Goal: Task Accomplishment & Management: Manage account settings

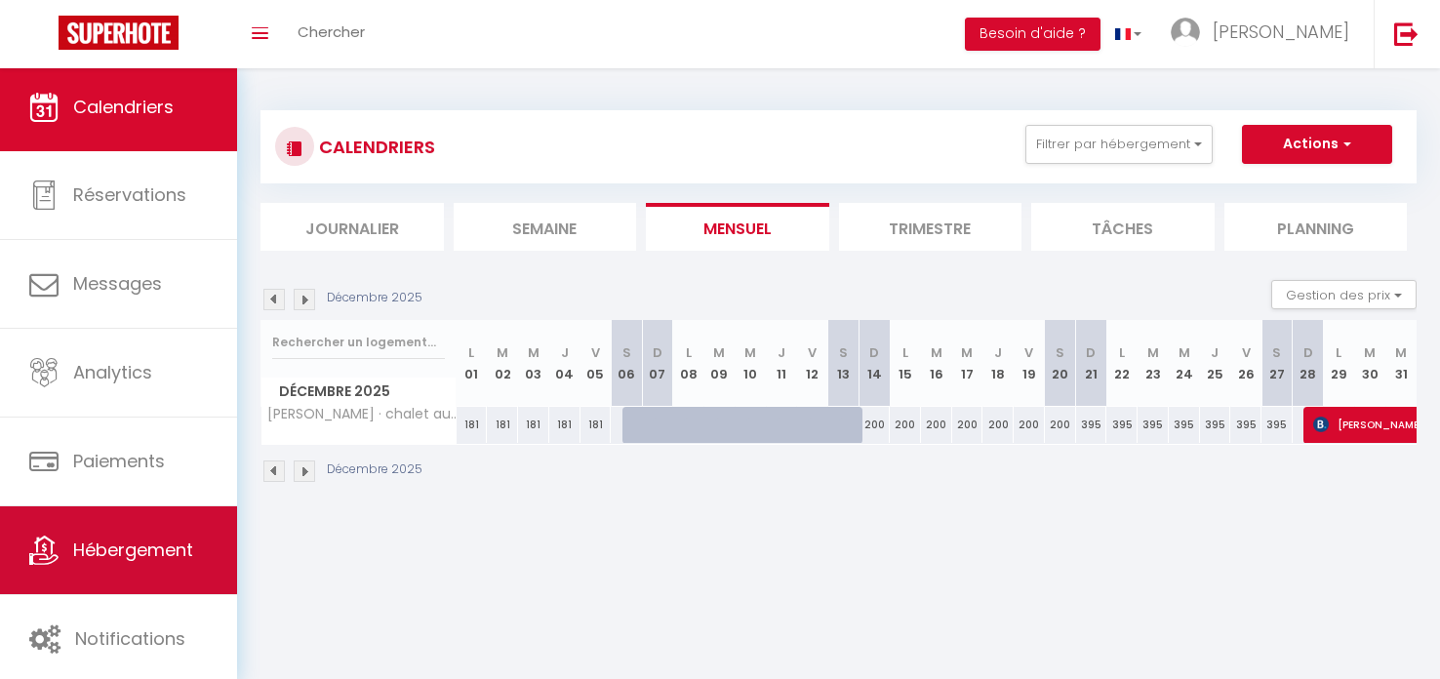
scroll to position [4, 0]
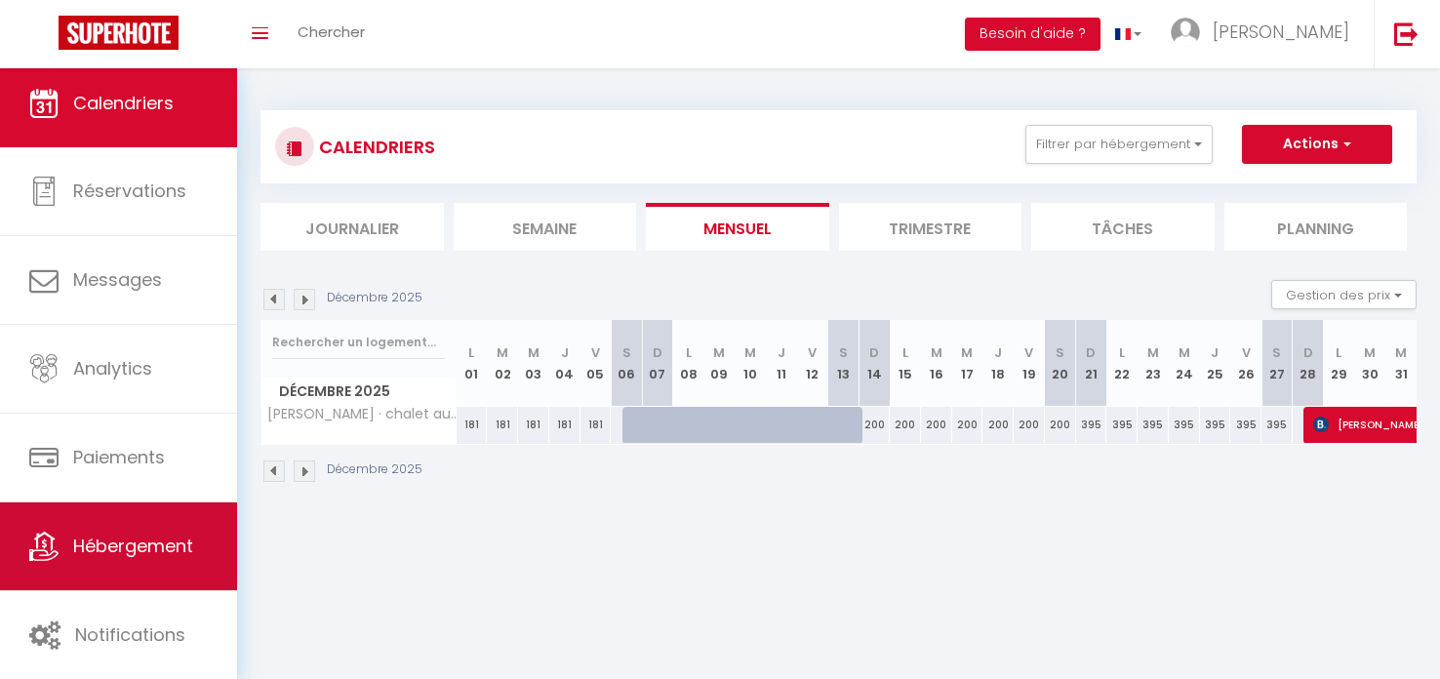
click at [59, 527] on link "Hébergement" at bounding box center [118, 546] width 237 height 88
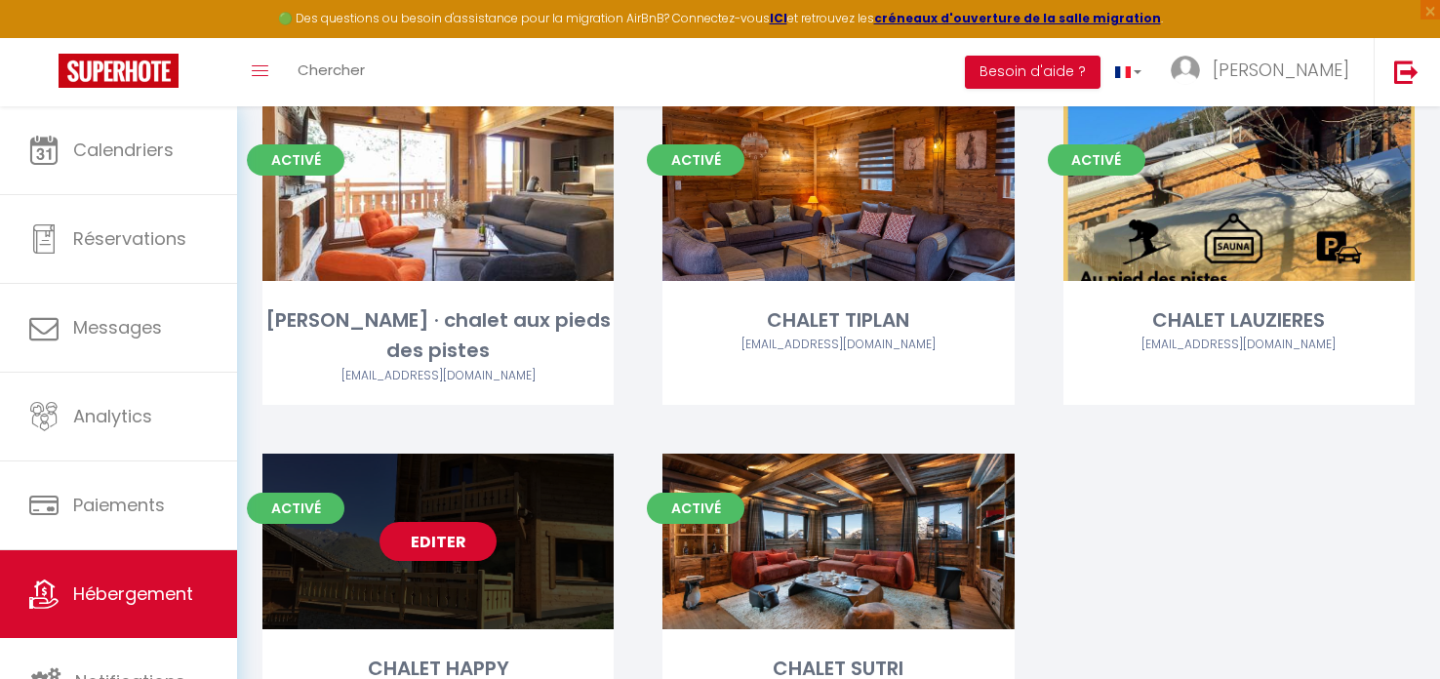
scroll to position [207, 0]
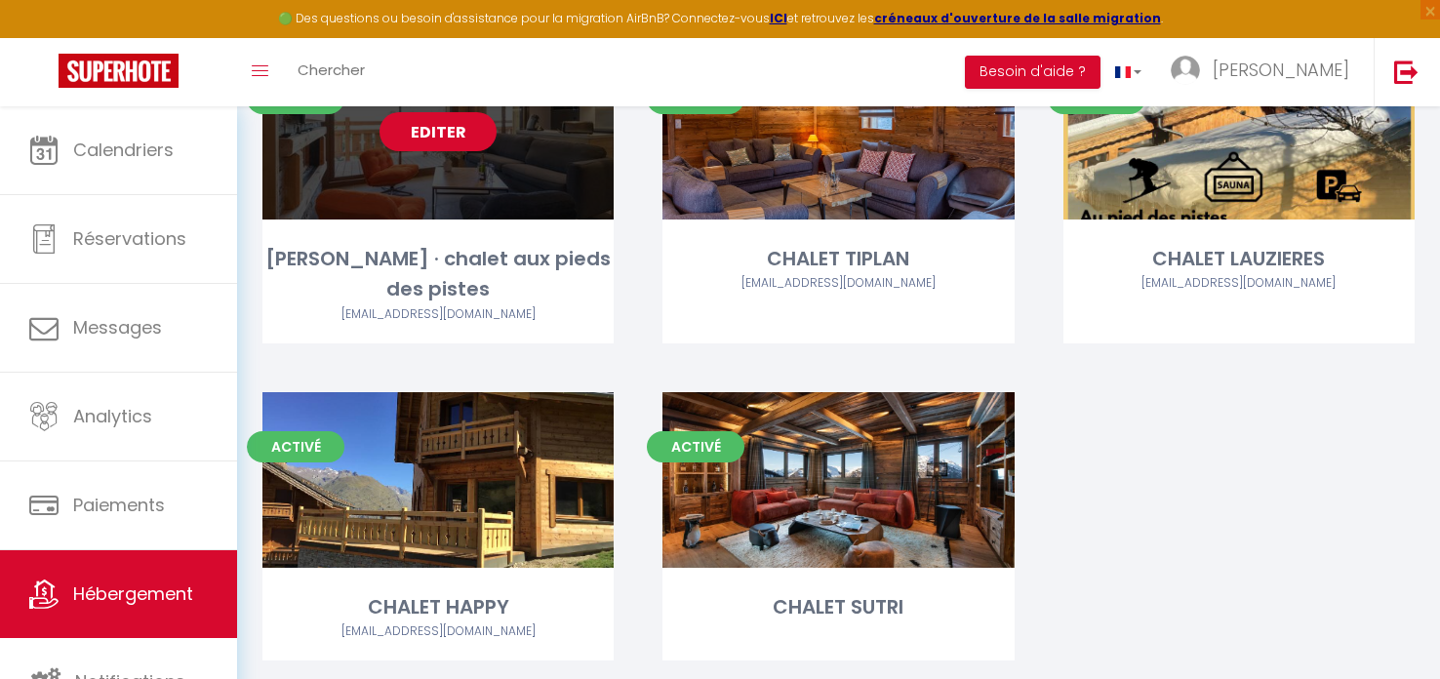
click at [441, 129] on link "Editer" at bounding box center [437, 131] width 117 height 39
click at [442, 130] on link "Editer" at bounding box center [437, 131] width 117 height 39
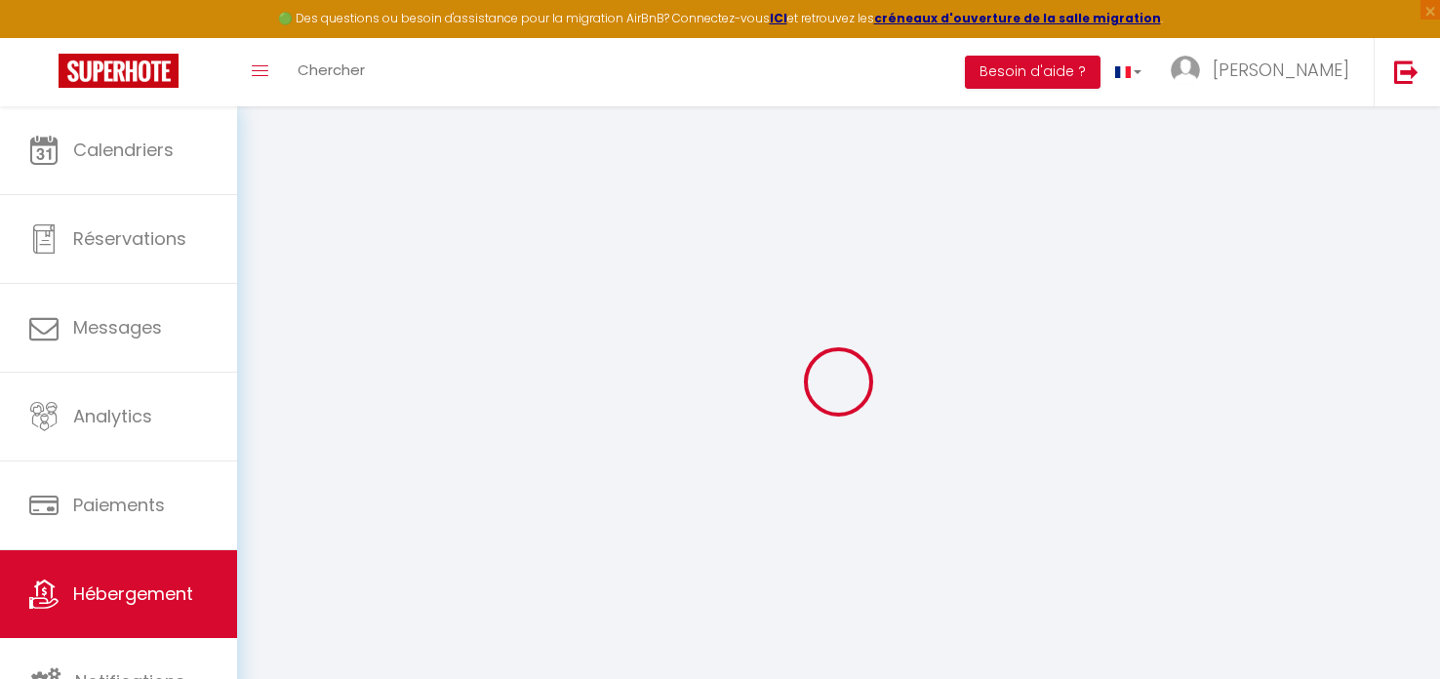
select select "16:00"
select select "20:00"
select select "10:00"
select select "30"
select select "120"
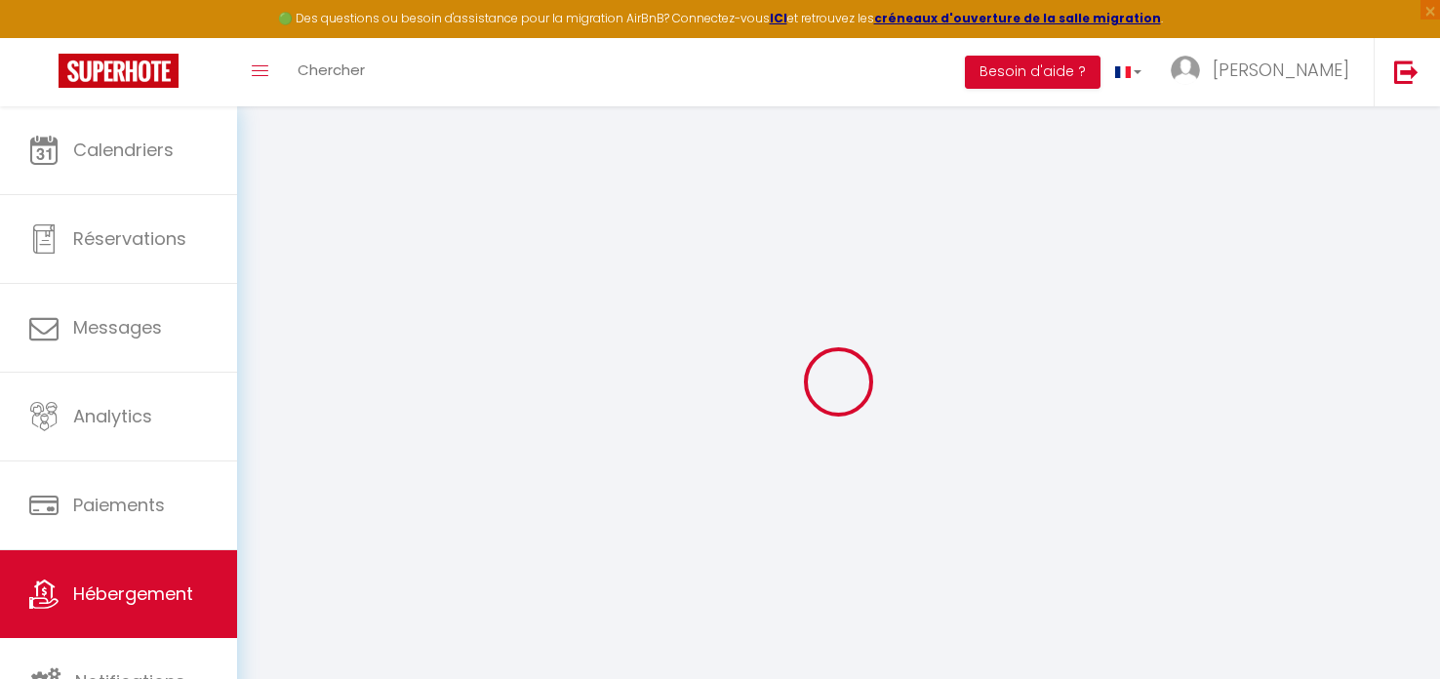
checkbox input "false"
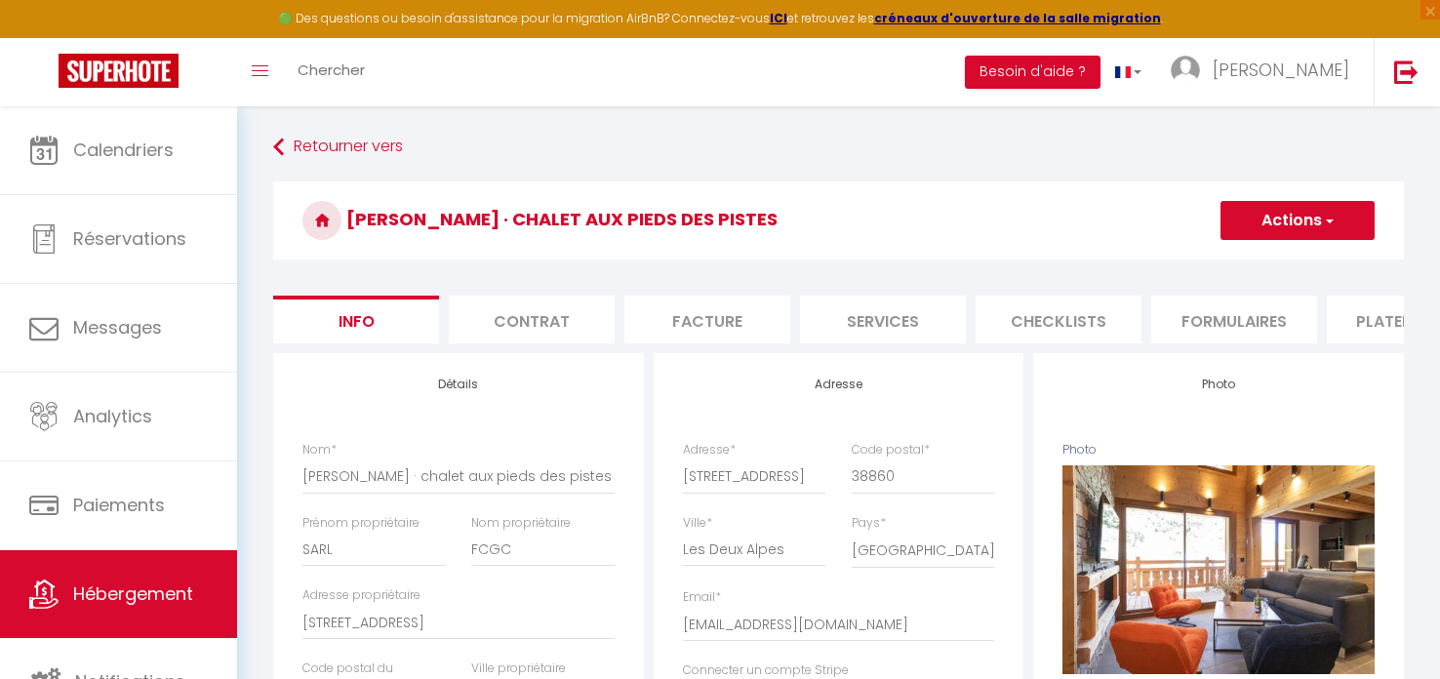
checkbox input "false"
click at [560, 322] on li "Contrat" at bounding box center [532, 320] width 166 height 48
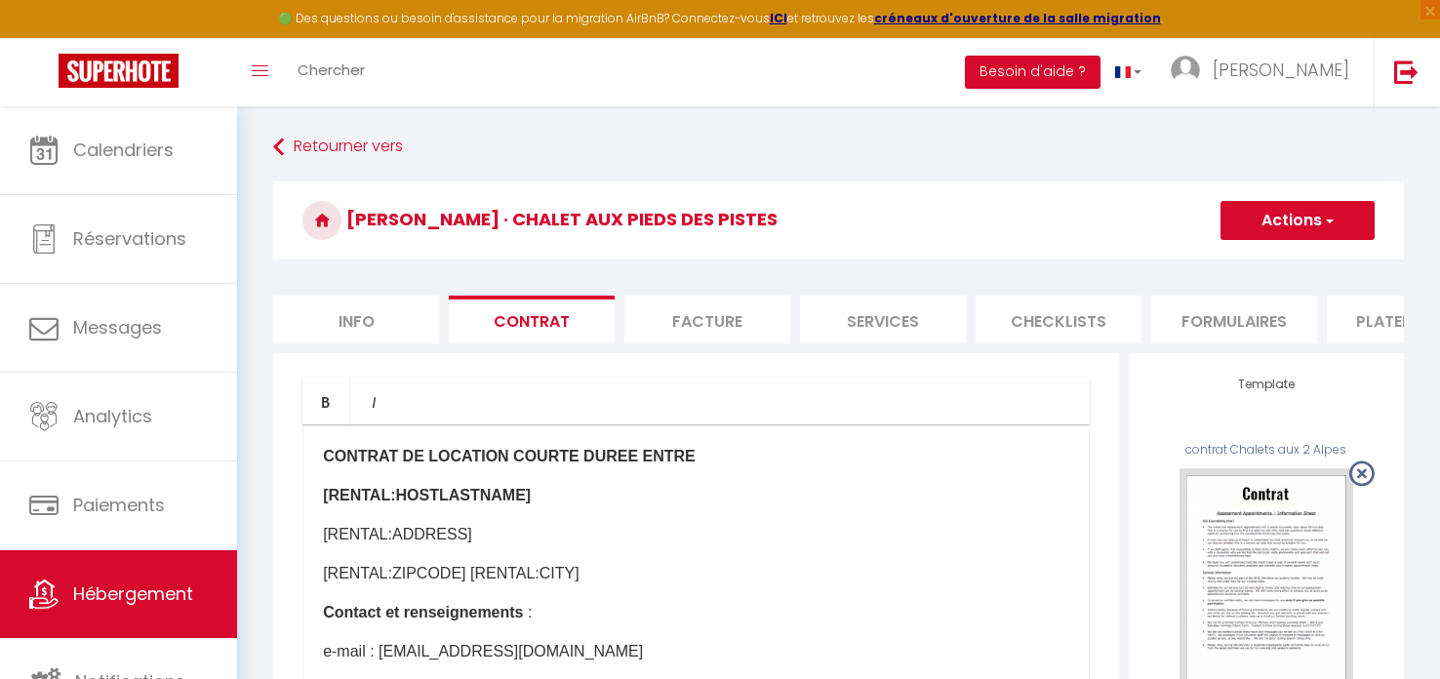
click at [1322, 216] on span "button" at bounding box center [1328, 221] width 13 height 20
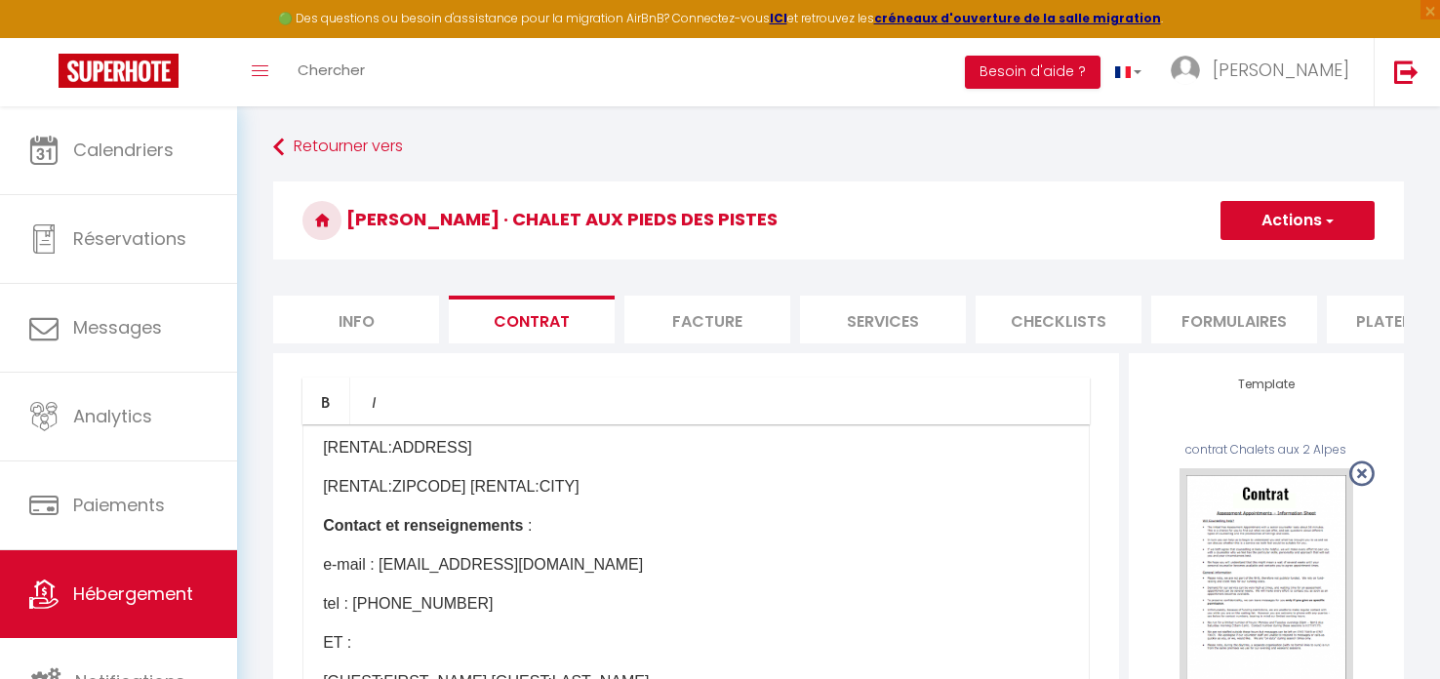
scroll to position [100, 0]
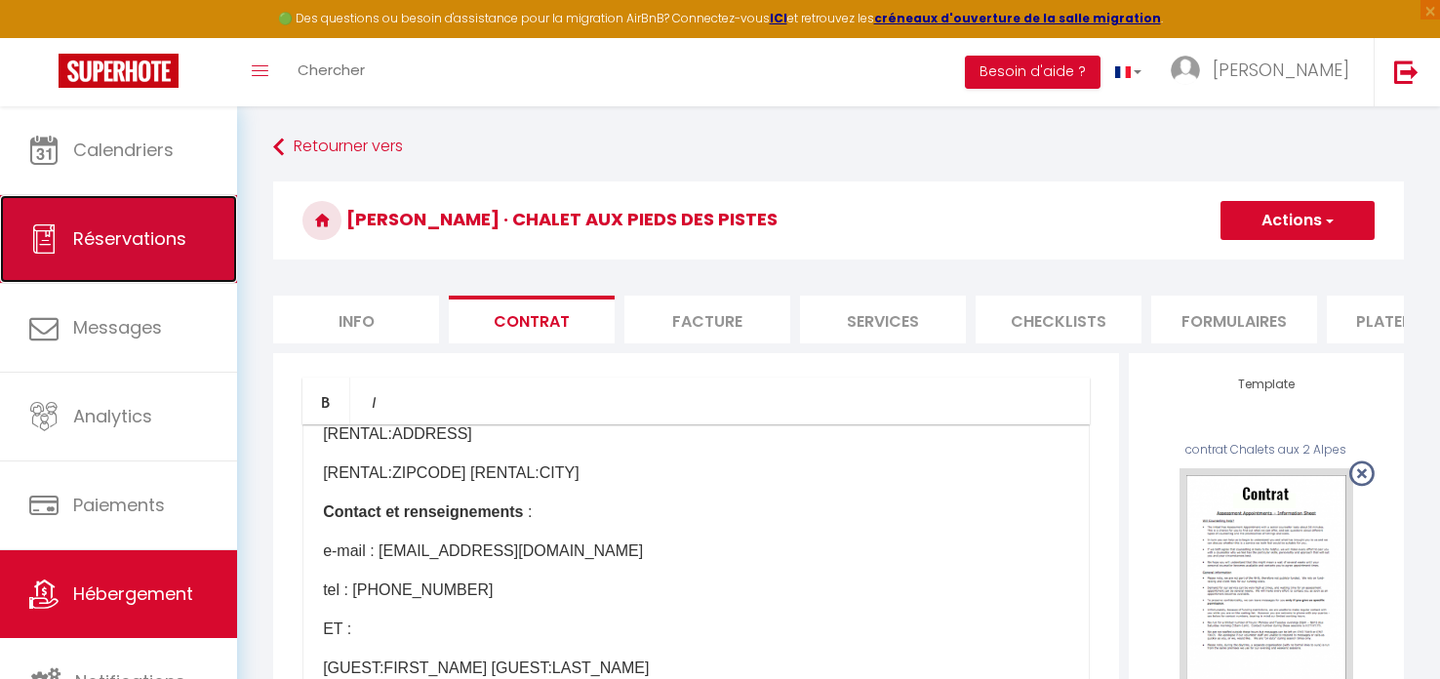
click at [138, 240] on span "Réservations" at bounding box center [129, 238] width 113 height 24
select select "not_cancelled"
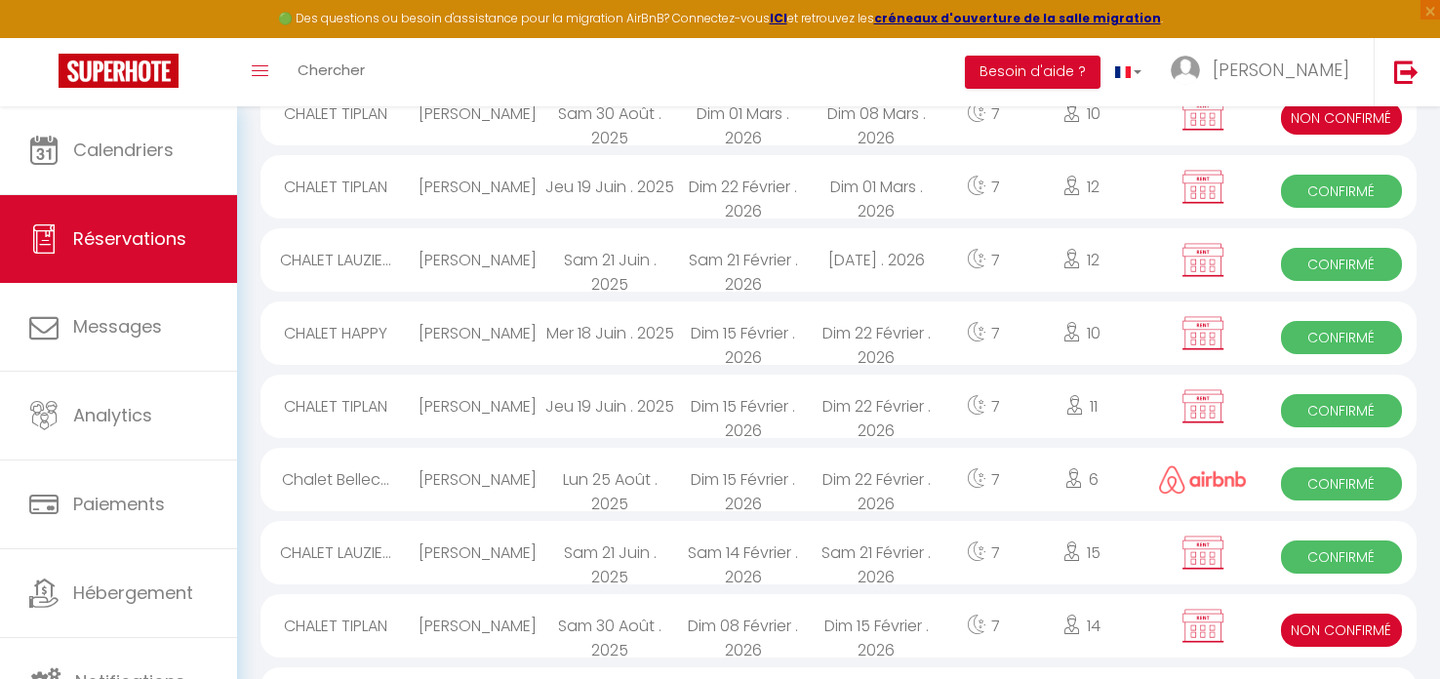
scroll to position [641, 0]
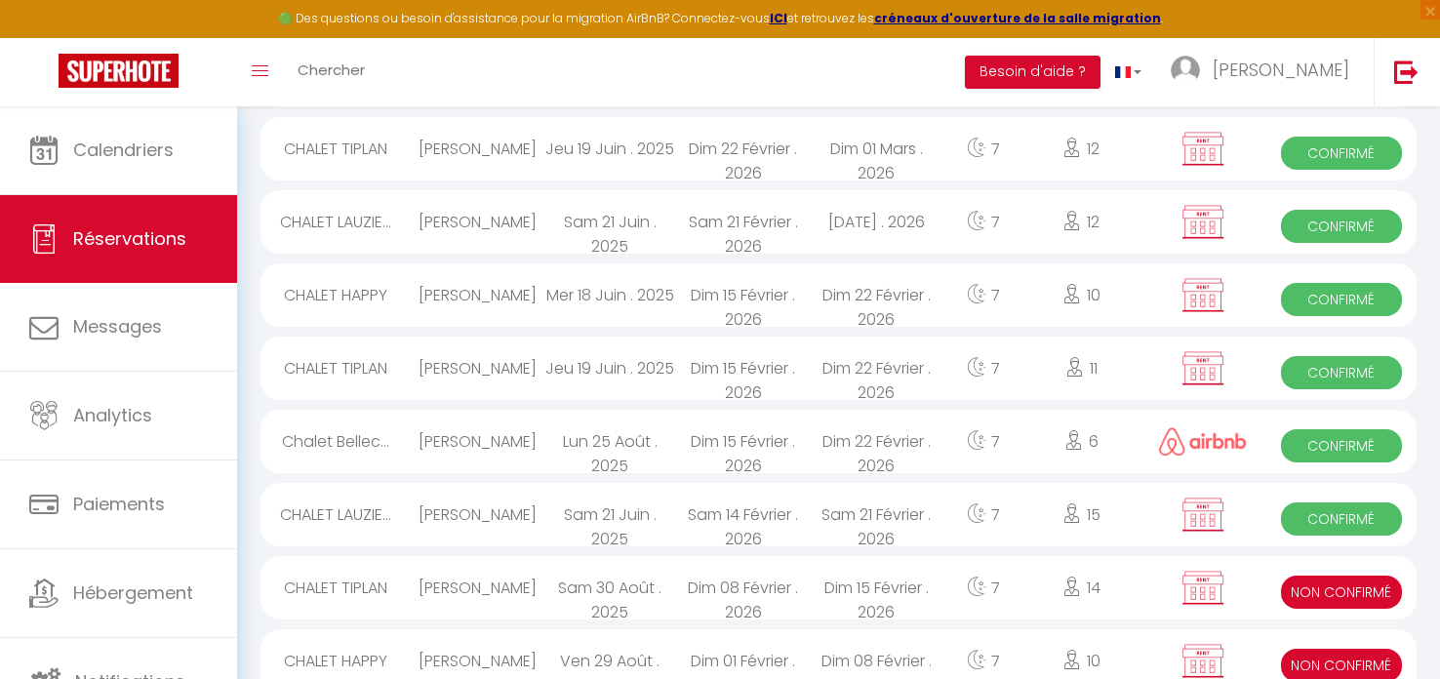
click at [356, 446] on div "Chalet Bellec..." at bounding box center [335, 441] width 150 height 63
select select "OK"
select select "0"
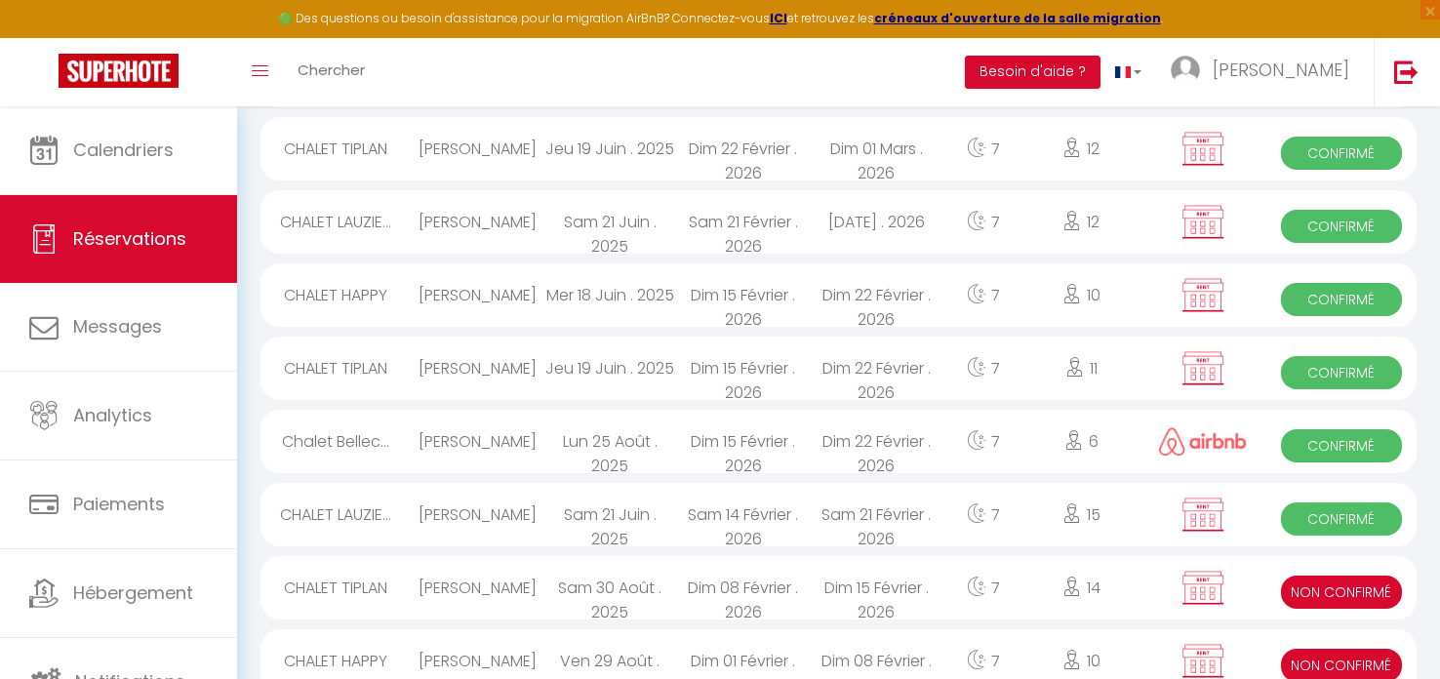
select select "1"
select select
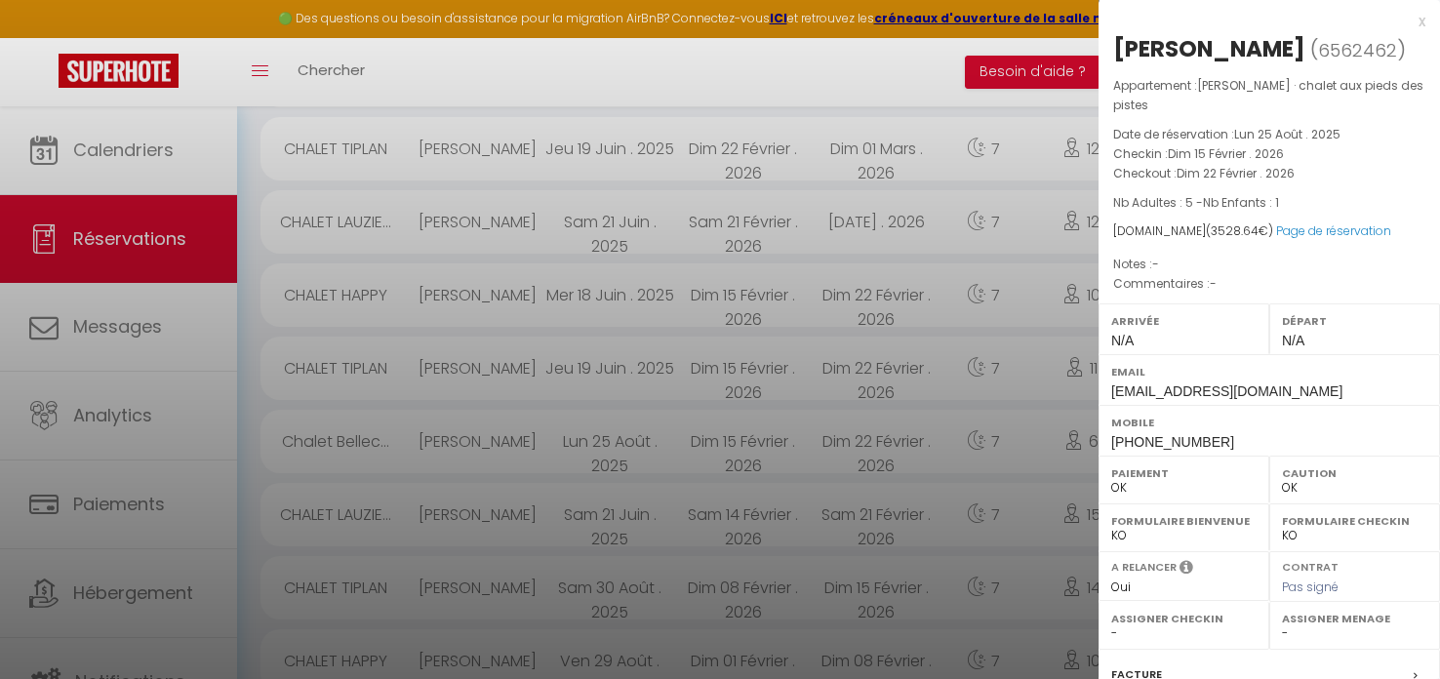
click at [821, 76] on div at bounding box center [720, 339] width 1440 height 679
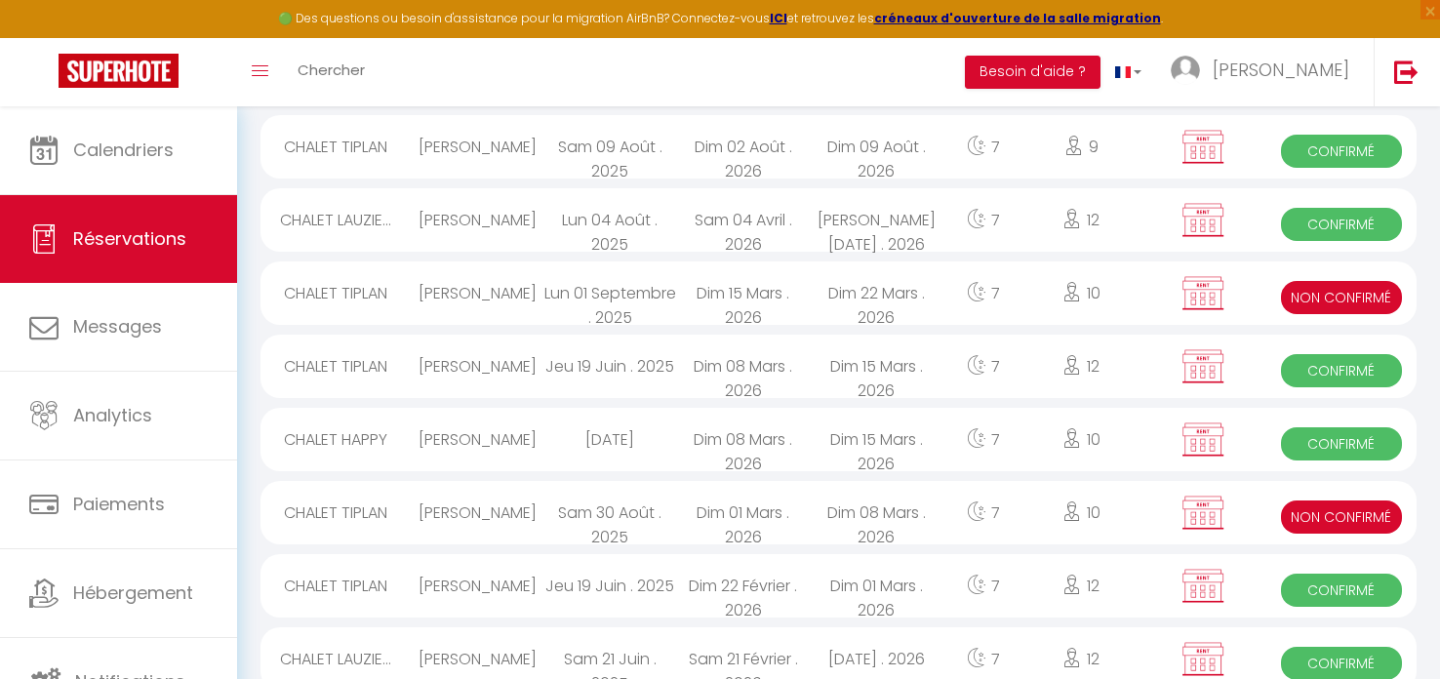
scroll to position [0, 0]
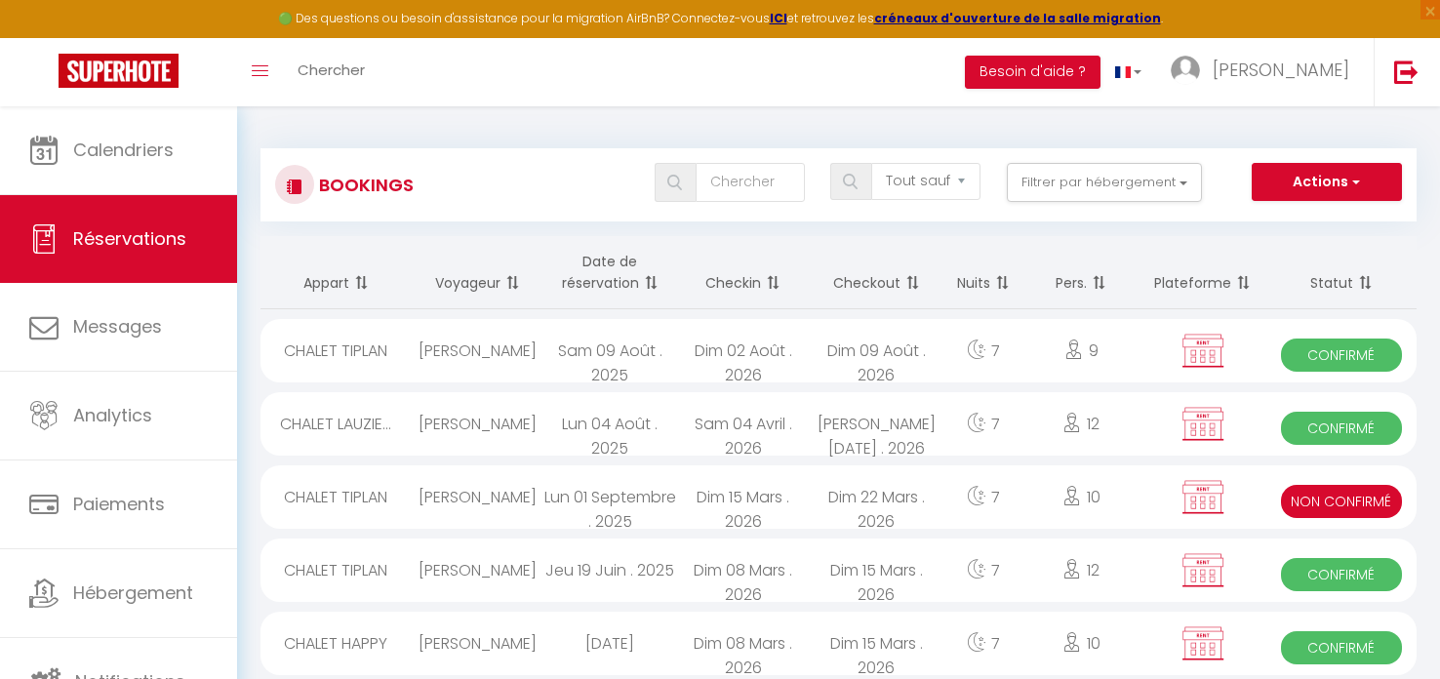
click at [514, 365] on div "Jean pierre luxcey" at bounding box center [477, 350] width 133 height 63
select select "KO"
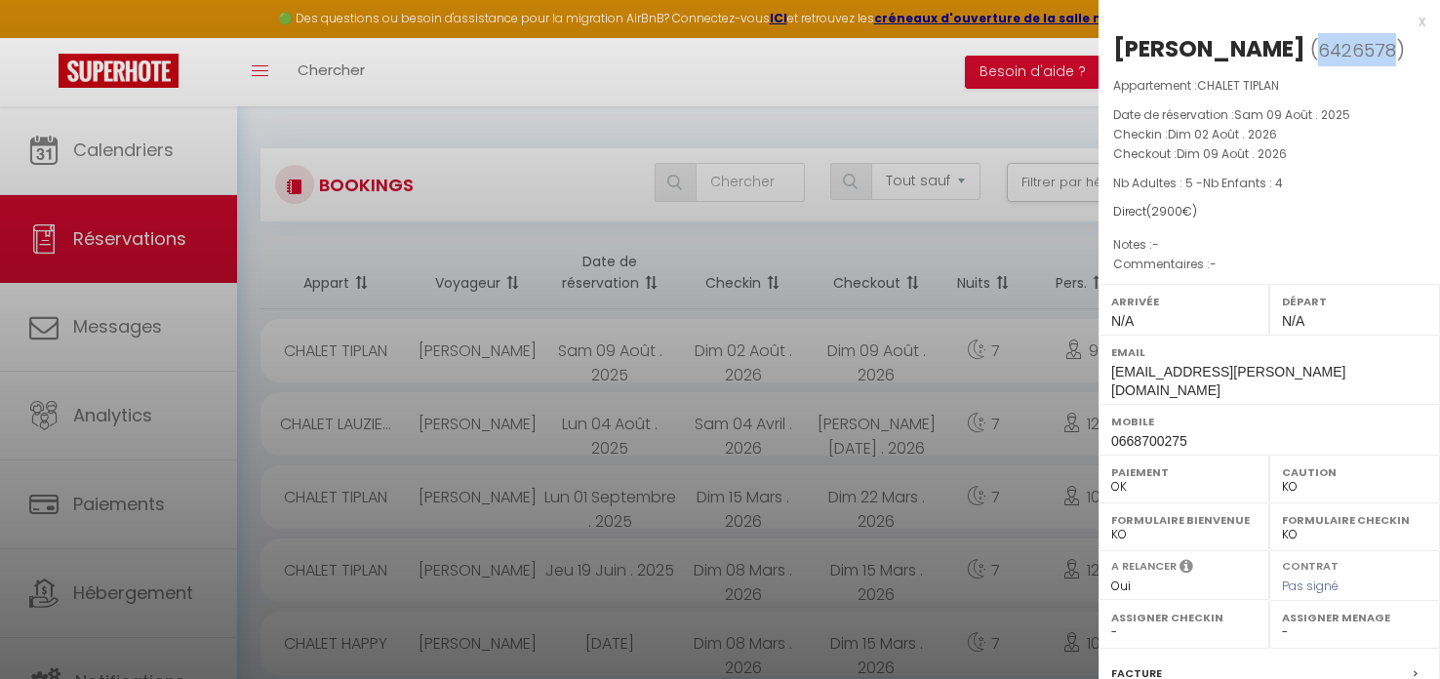
drag, startPoint x: 1339, startPoint y: 50, endPoint x: 1414, endPoint y: 45, distance: 75.3
click at [1405, 45] on span "( 6426578 )" at bounding box center [1357, 49] width 95 height 27
copy span "6426578"
click at [371, 102] on div at bounding box center [720, 339] width 1440 height 679
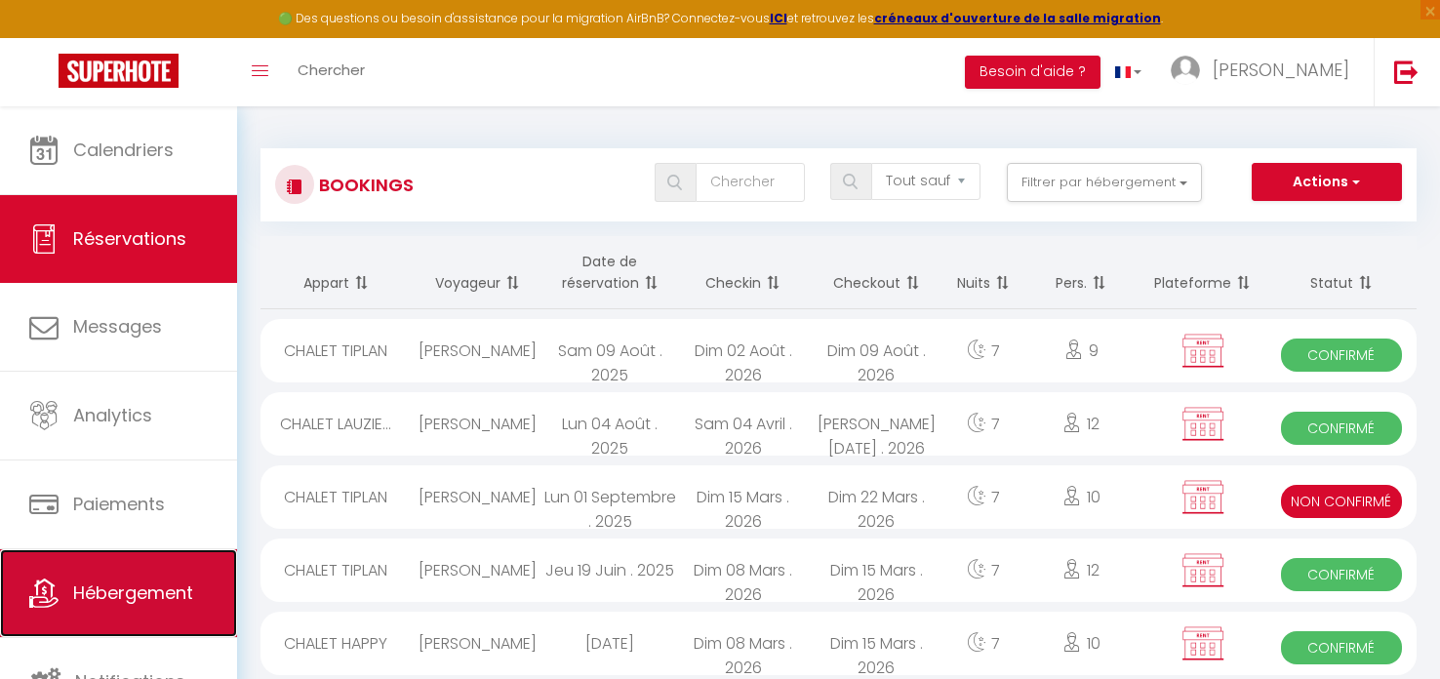
click at [111, 577] on link "Hébergement" at bounding box center [118, 593] width 237 height 88
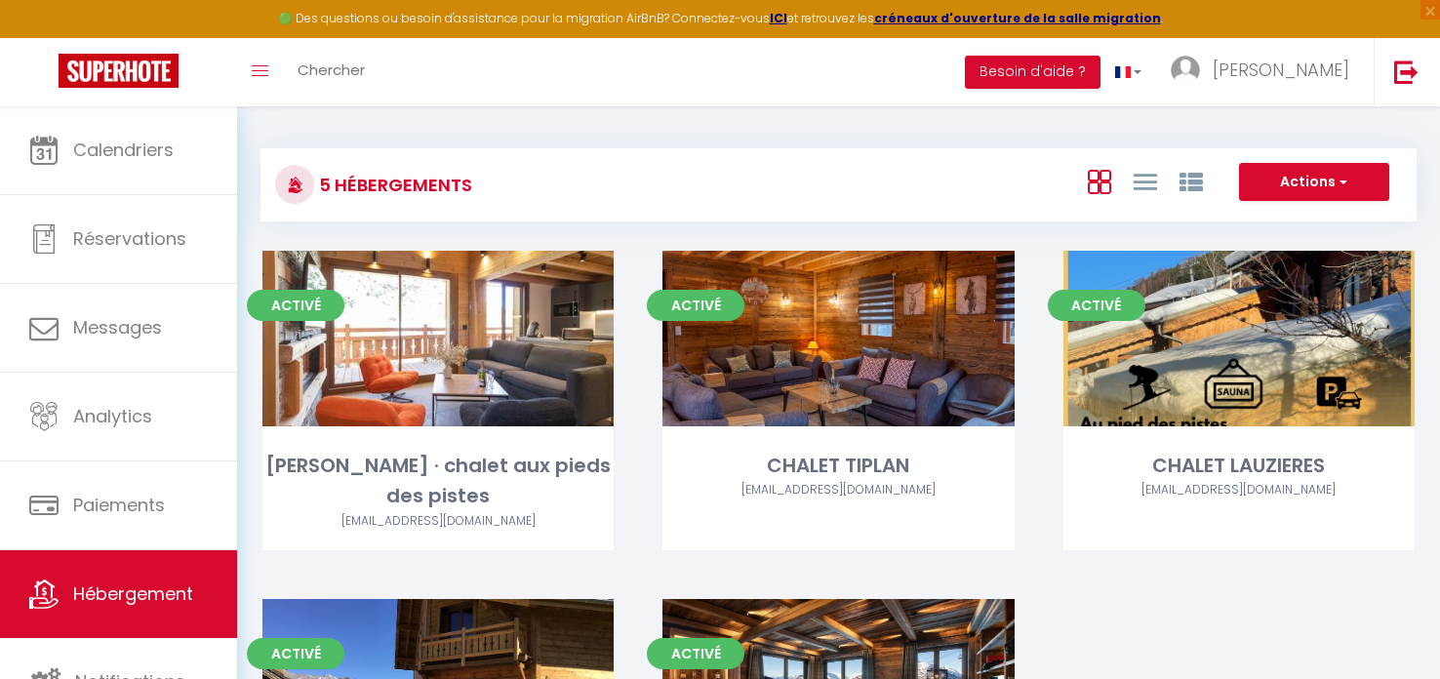
scroll to position [4, 0]
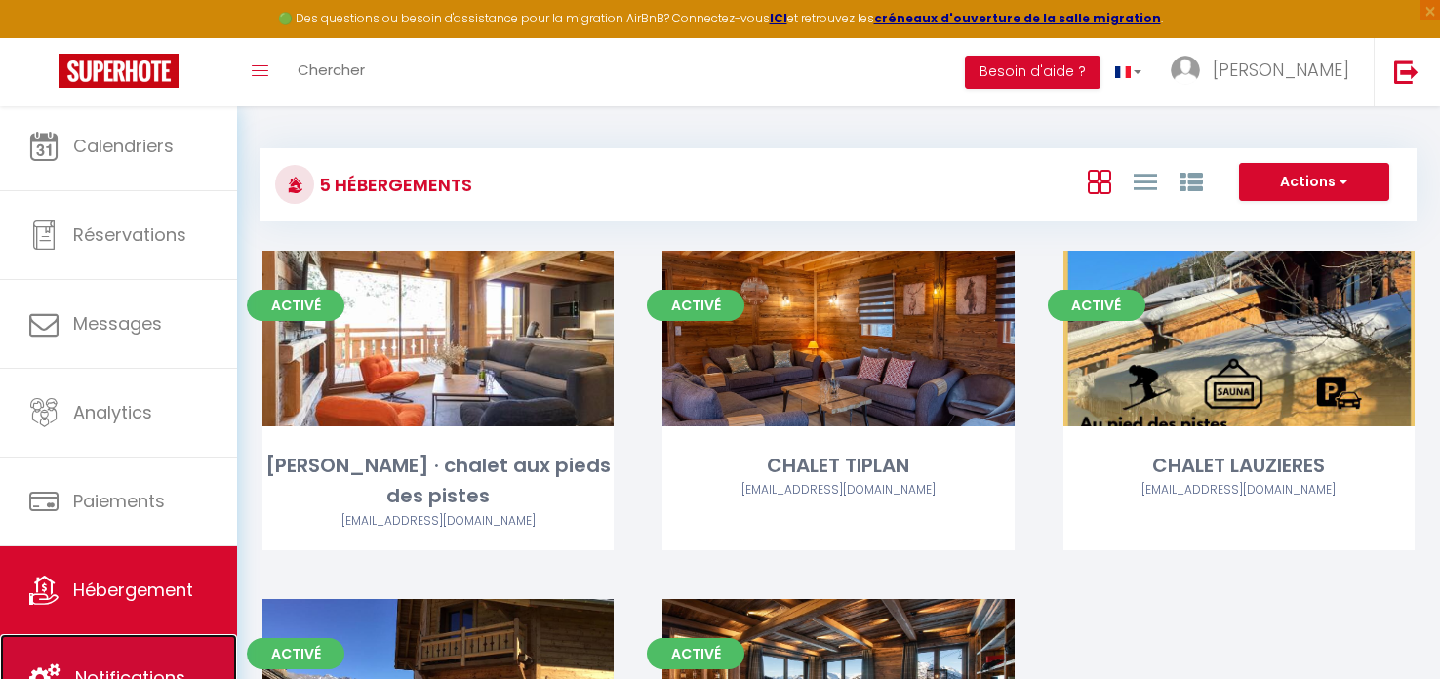
click at [93, 673] on span "Notifications" at bounding box center [130, 677] width 110 height 24
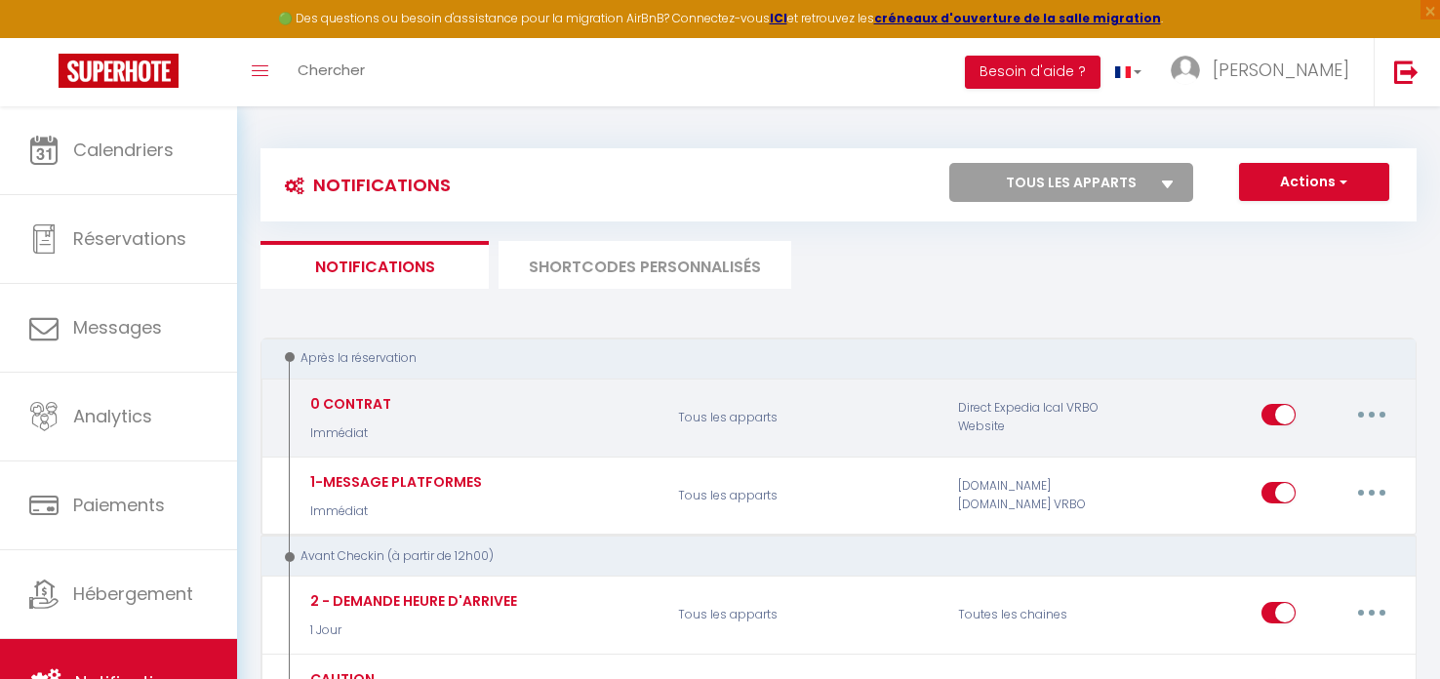
click at [1363, 413] on button "button" at bounding box center [1371, 414] width 55 height 31
click at [1279, 529] on link "Tester" at bounding box center [1321, 529] width 144 height 33
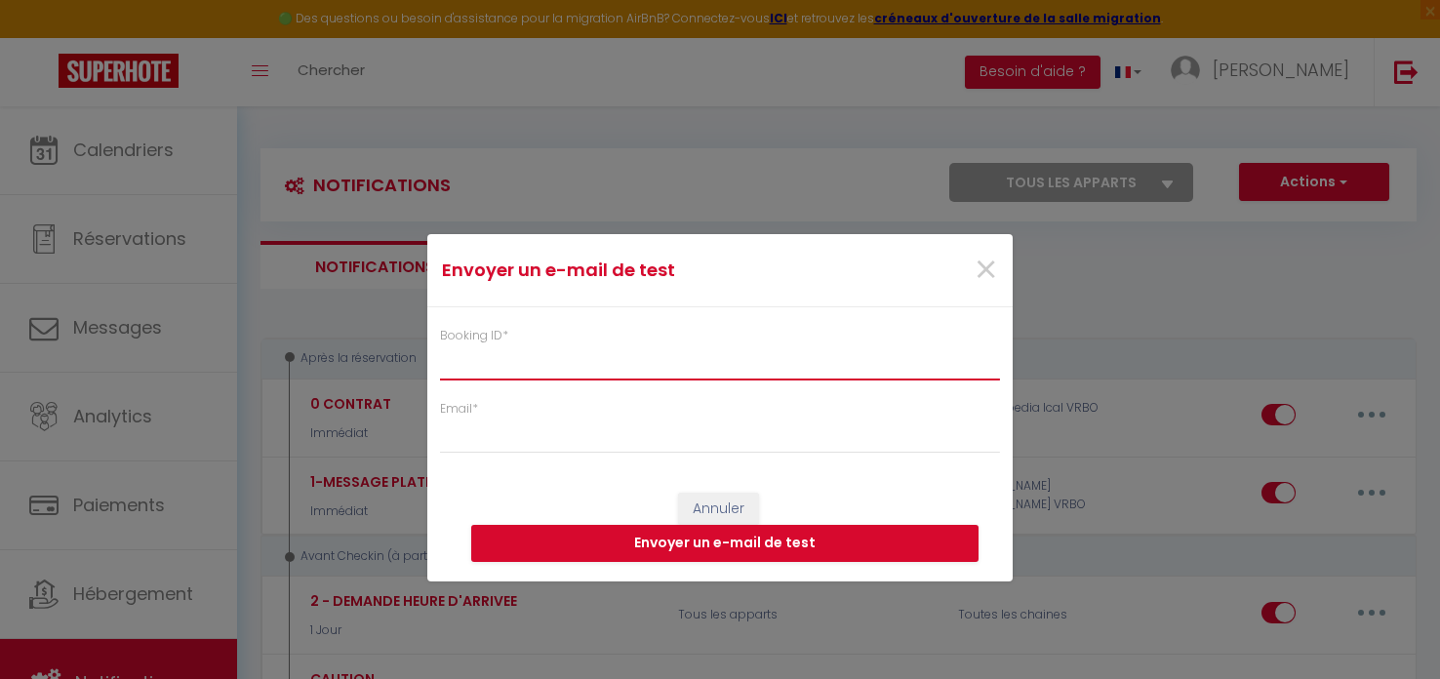
click at [504, 347] on input "Booking ID *" at bounding box center [720, 362] width 560 height 35
paste input "6426578"
type input "6426578"
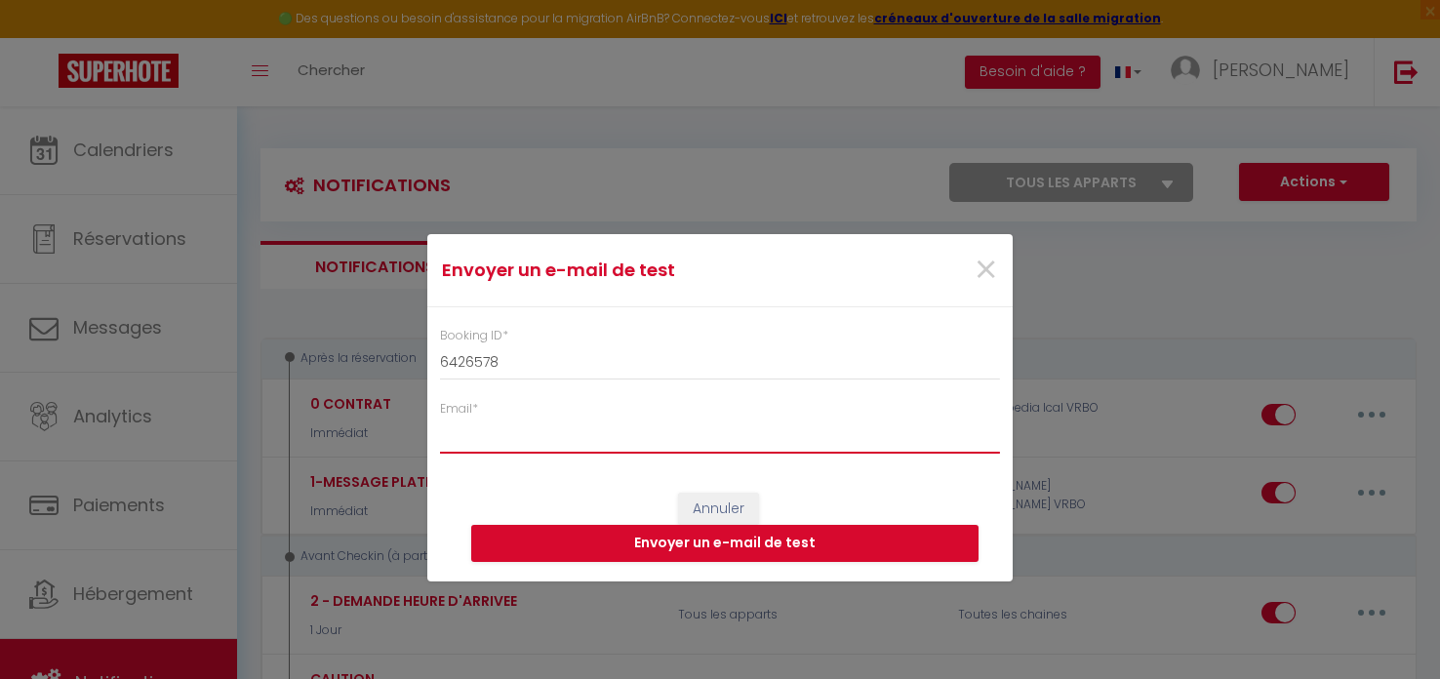
click at [469, 434] on input "Email *" at bounding box center [720, 435] width 560 height 35
type input "[EMAIL_ADDRESS][DOMAIN_NAME]"
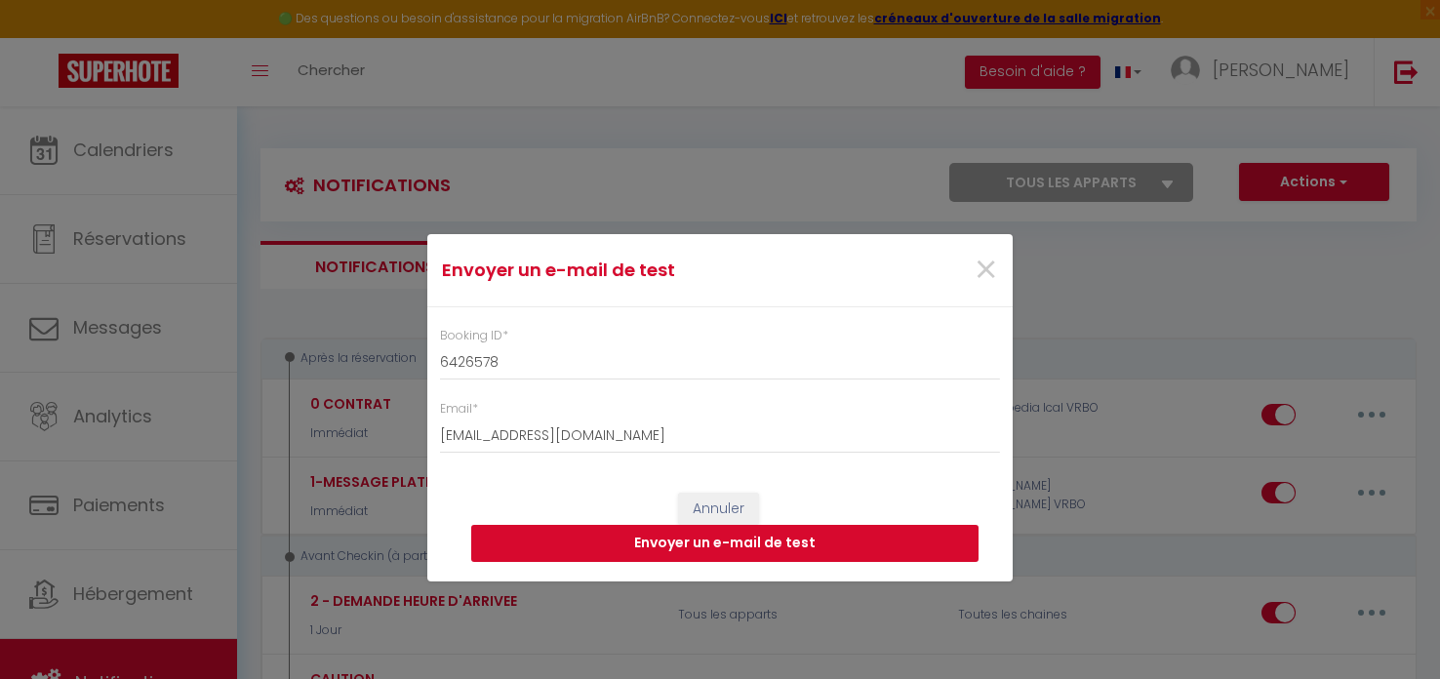
click at [730, 545] on button "Envoyer un e-mail de test" at bounding box center [724, 543] width 507 height 37
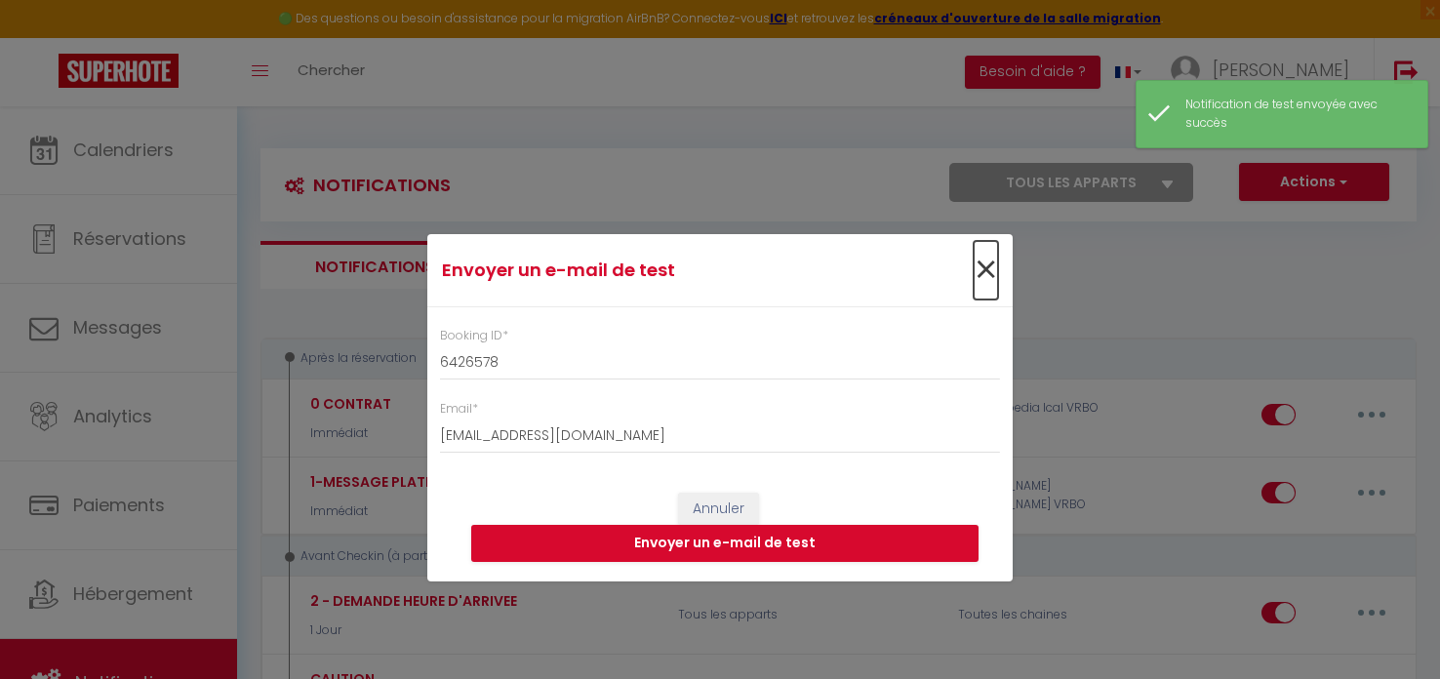
click at [982, 265] on span "×" at bounding box center [986, 270] width 24 height 59
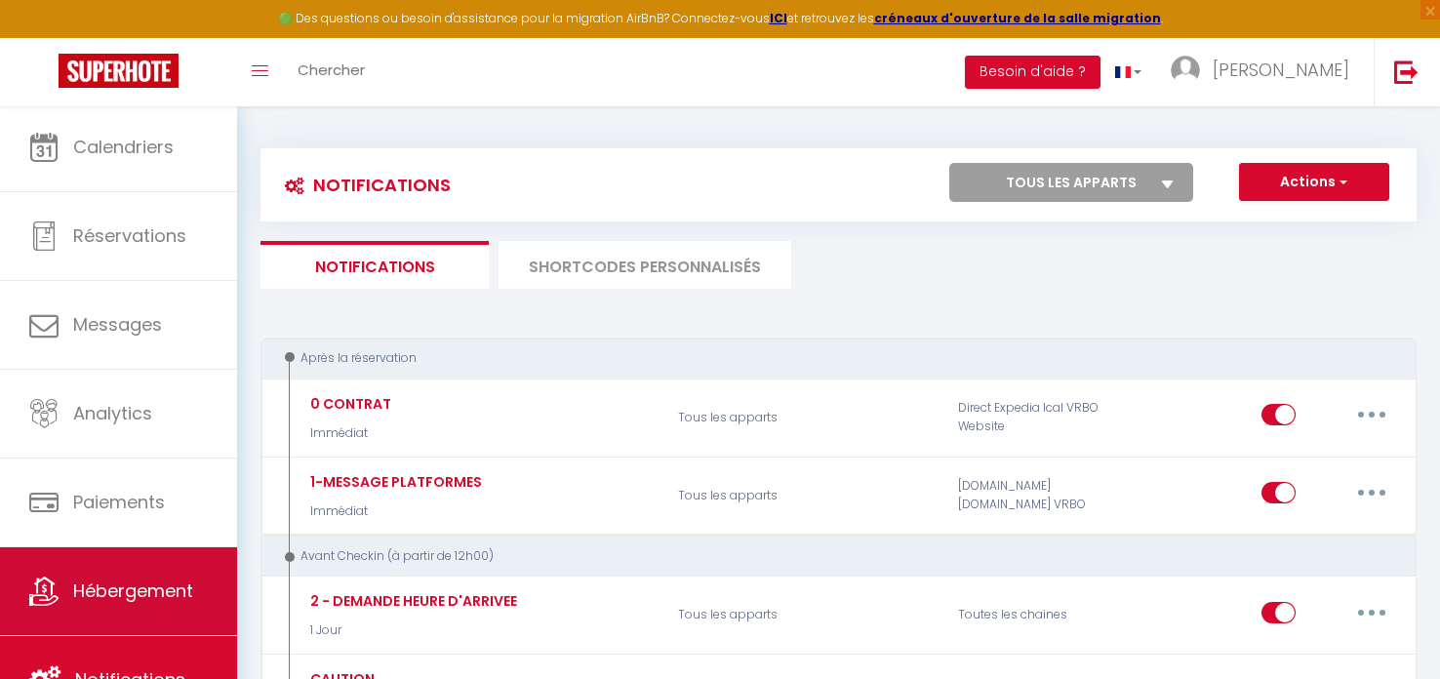
scroll to position [4, 0]
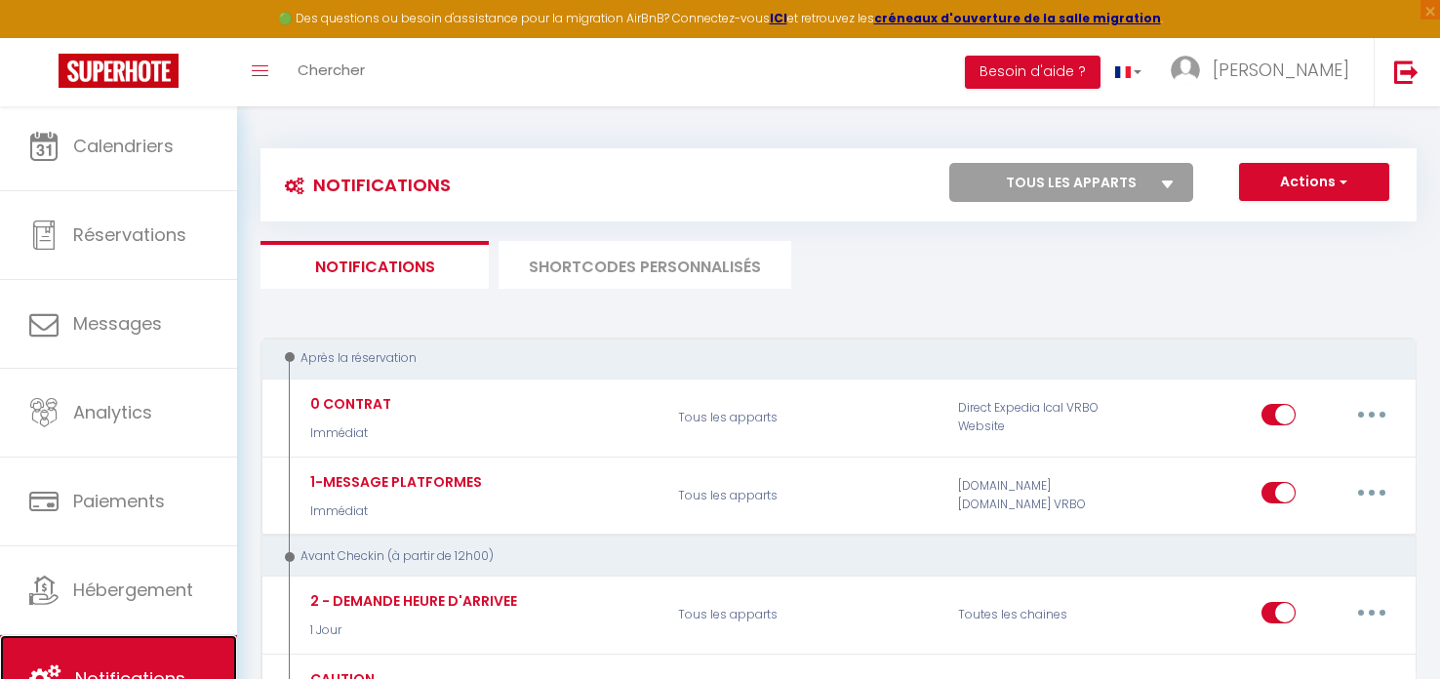
click at [95, 651] on link "Notifications" at bounding box center [118, 679] width 237 height 88
click at [102, 661] on link "Notifications" at bounding box center [118, 679] width 237 height 88
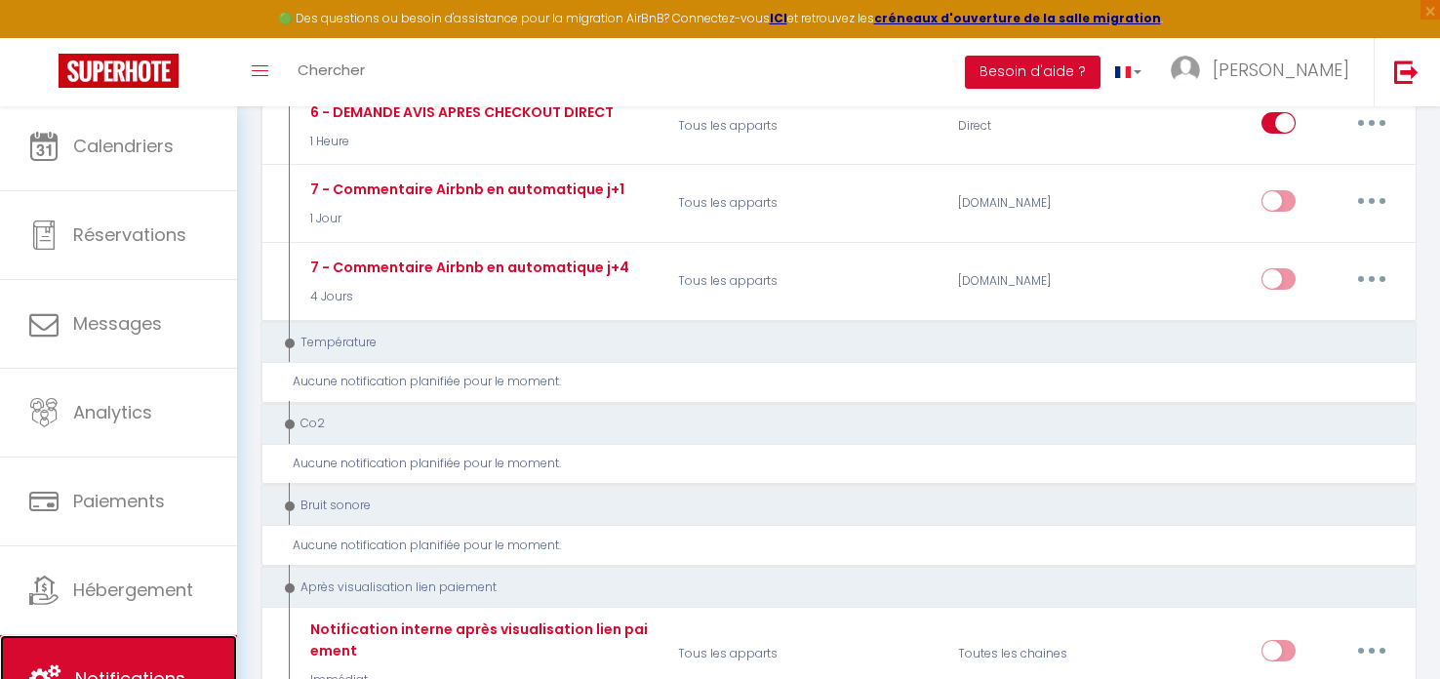
scroll to position [1158, 0]
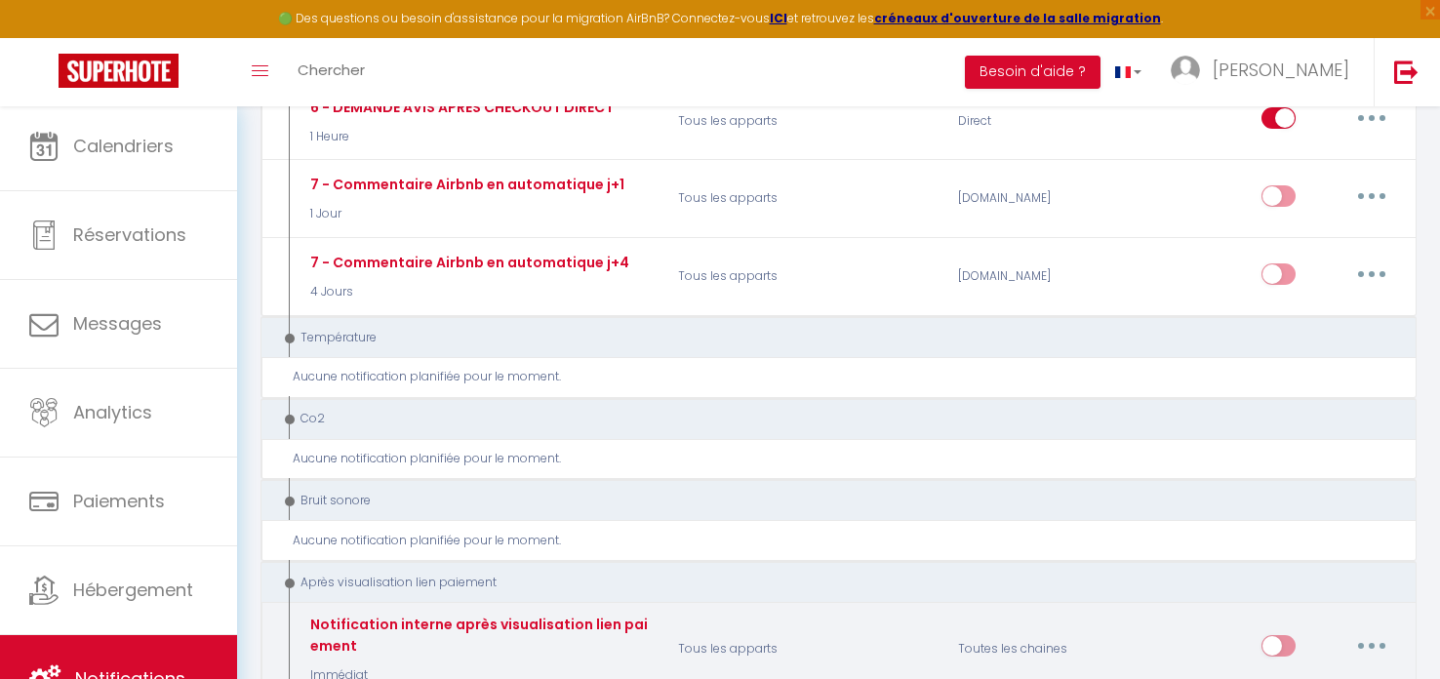
click at [1366, 630] on button "button" at bounding box center [1371, 645] width 55 height 31
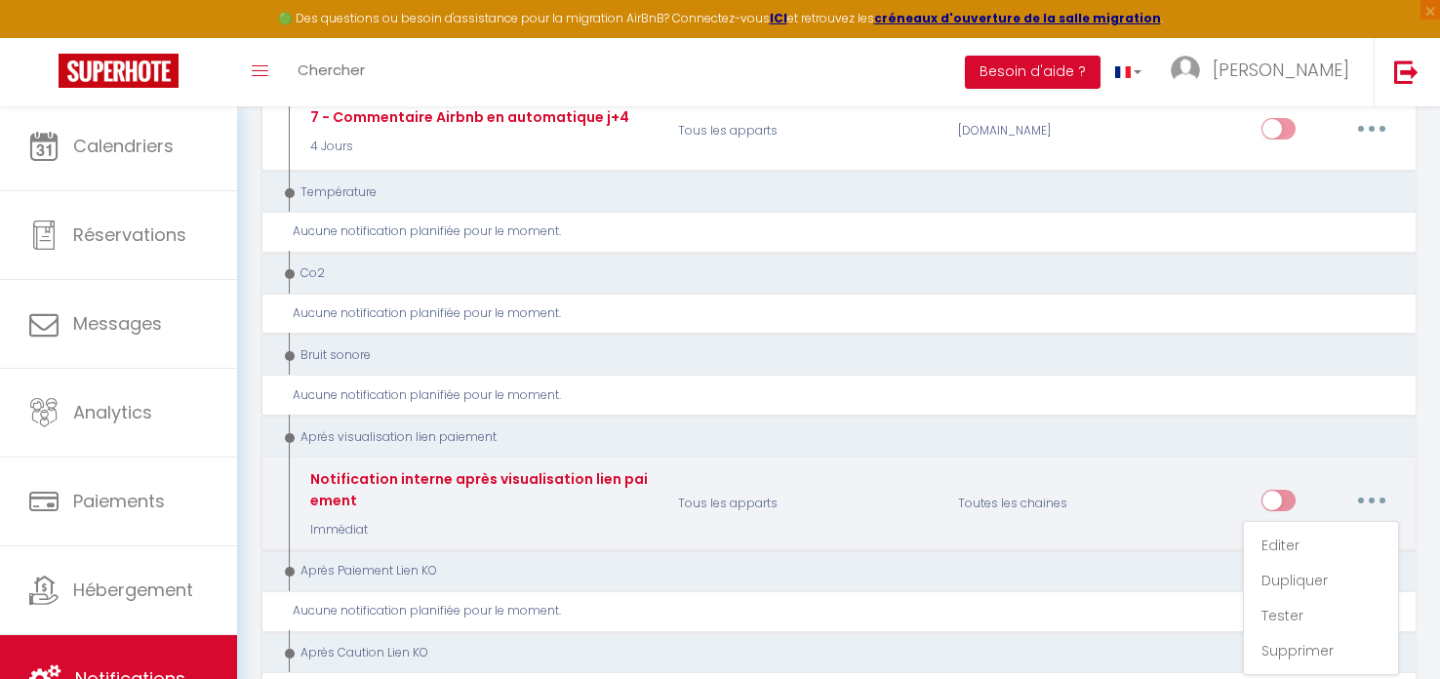
scroll to position [1303, 0]
click at [1277, 529] on link "Editer" at bounding box center [1321, 545] width 144 height 33
type input "Notification interne après visualisation lien paiement"
select select "9"
select select "Immédiat"
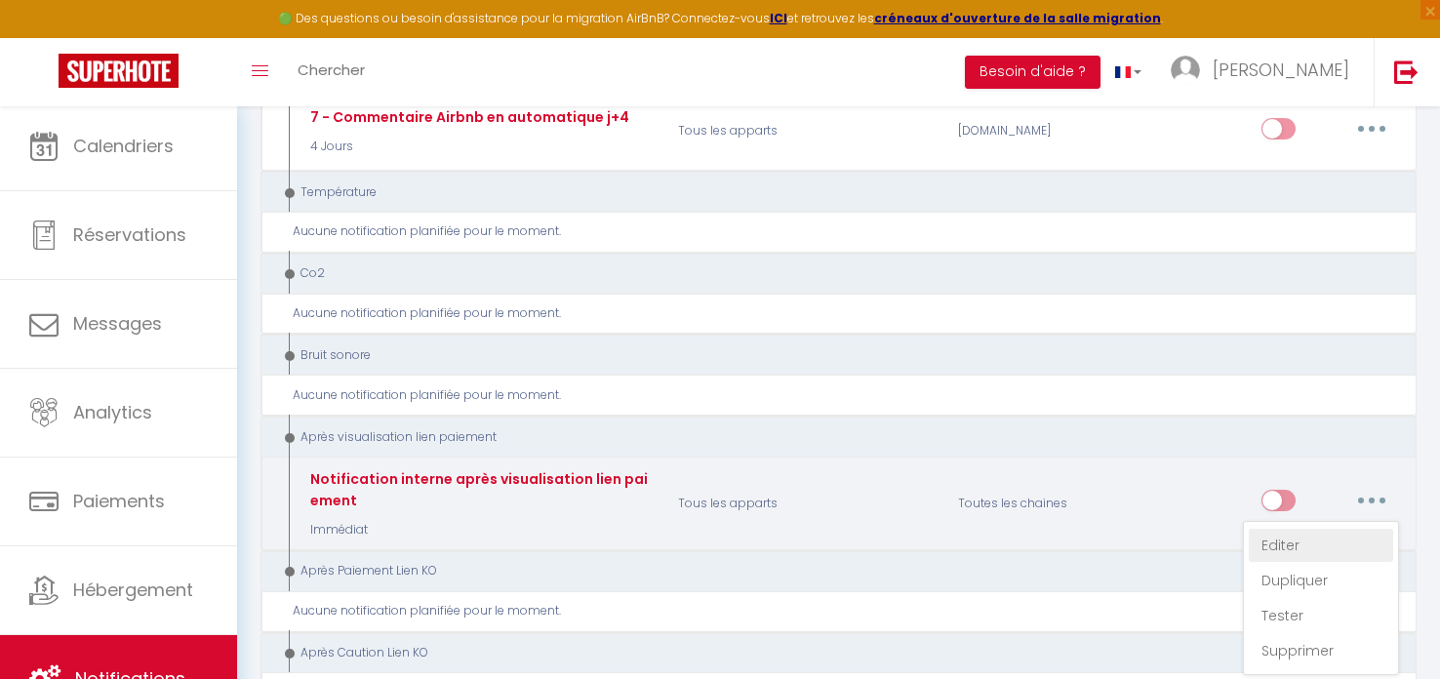
select select
checkbox input "false"
radio input "true"
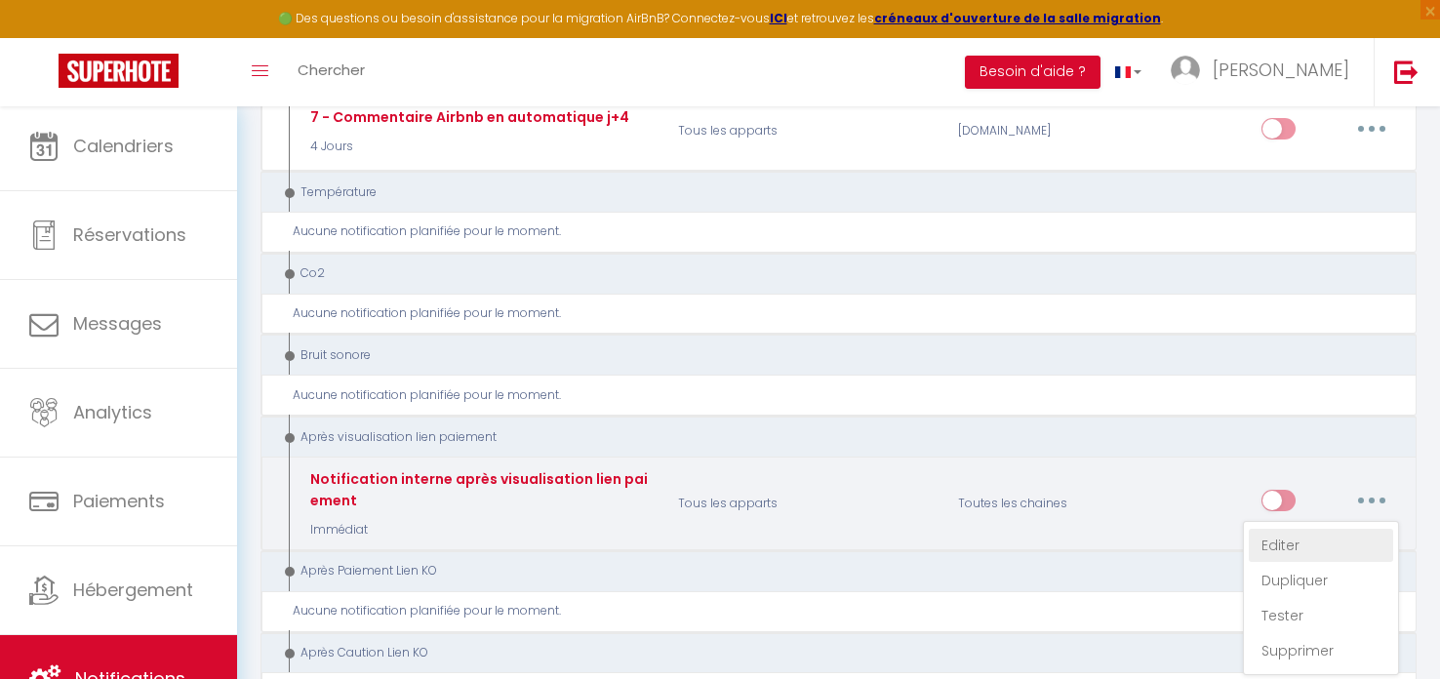
type input "Email après visualisation lien paiement - [RENTAL:NAME] - [GUEST:NAME] - [BOOKI…"
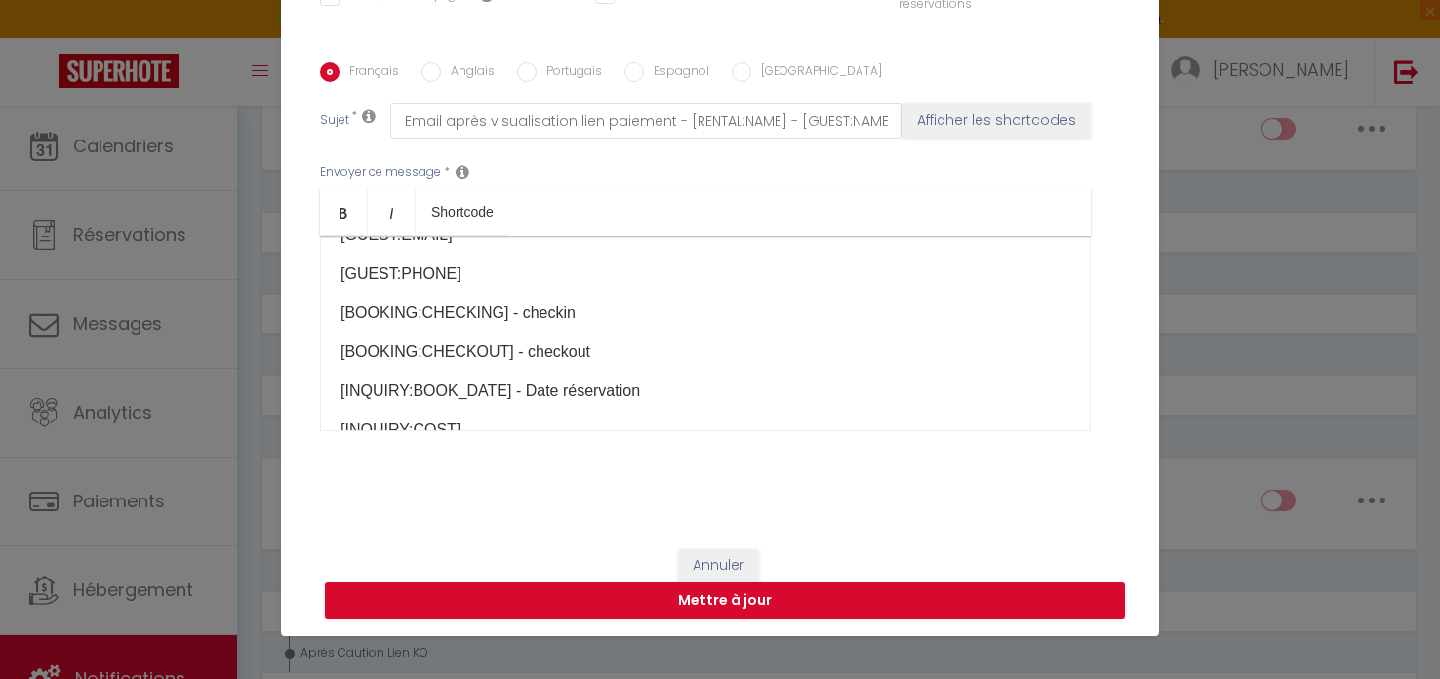
scroll to position [317, 0]
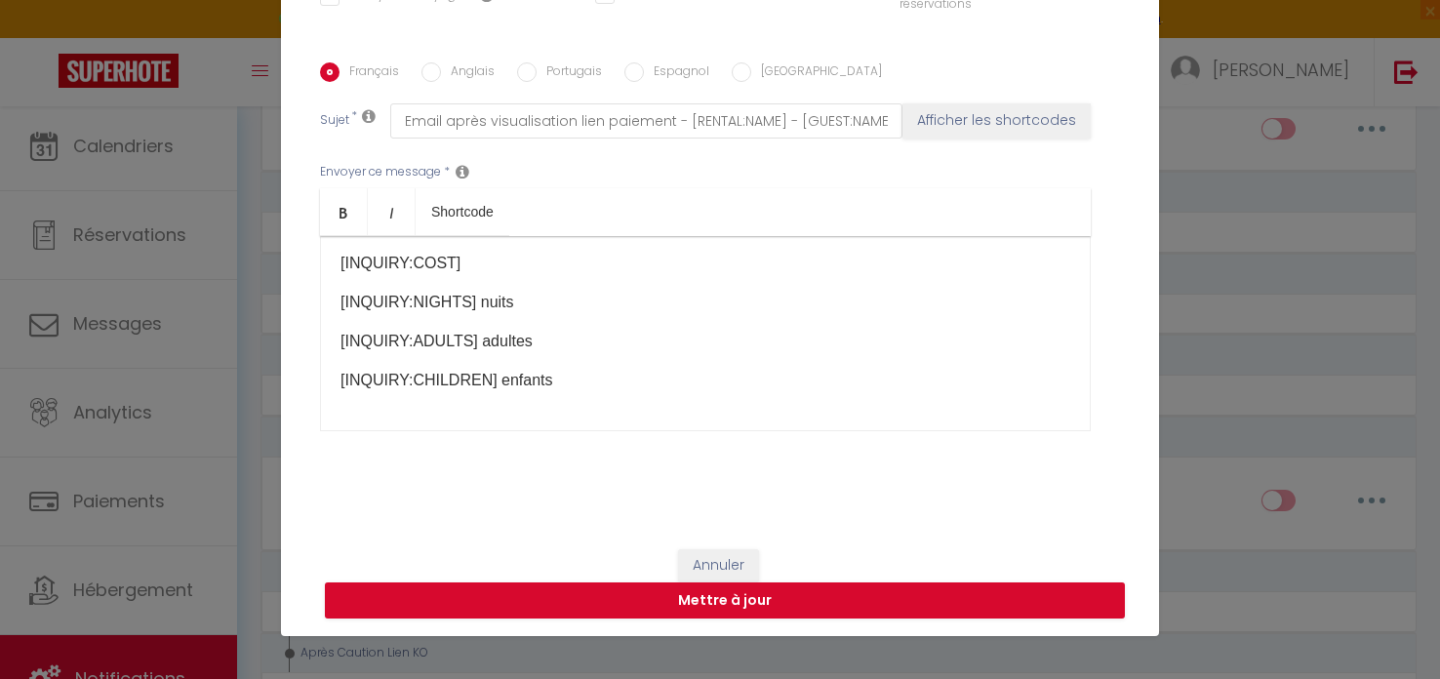
click at [251, 528] on div "Modifier la notification × Titre * Notification interne après visualisation lie…" at bounding box center [720, 339] width 1440 height 679
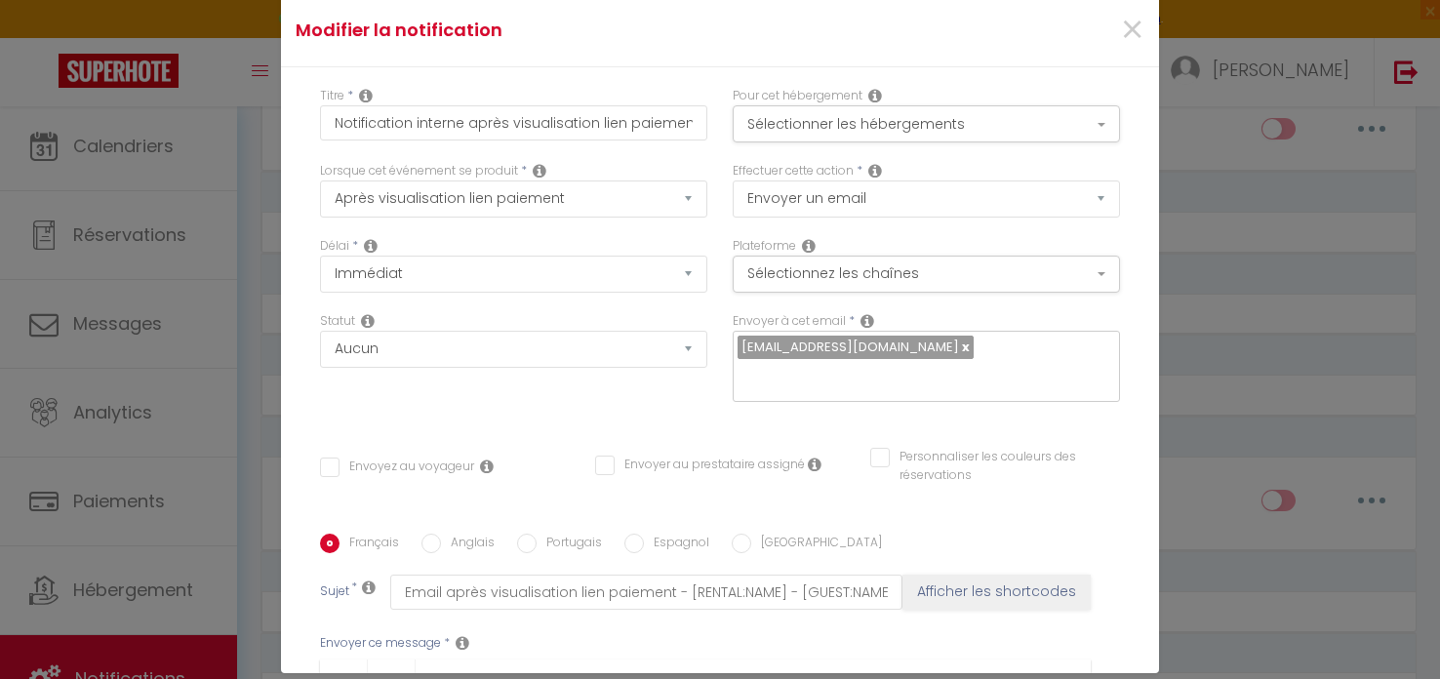
scroll to position [0, 0]
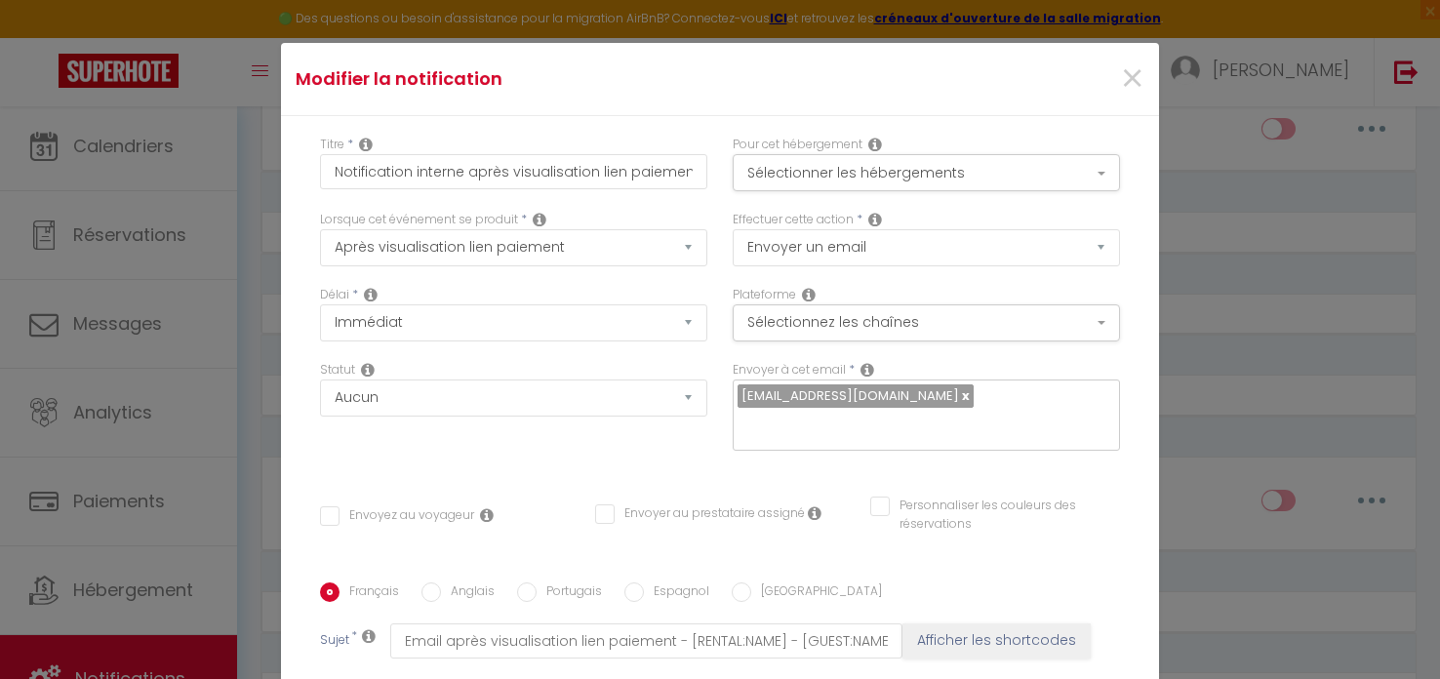
click at [233, 136] on div "Modifier la notification × Titre * Notification interne après visualisation lie…" at bounding box center [720, 339] width 1440 height 679
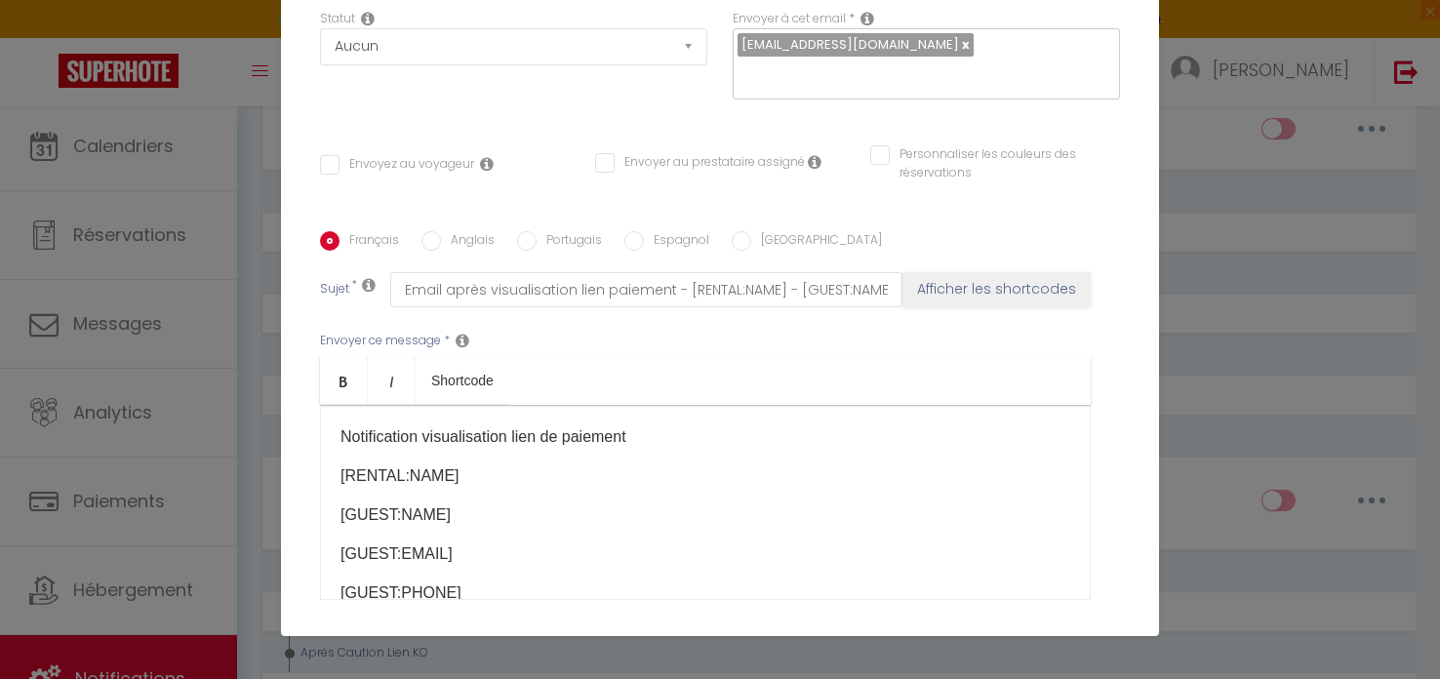
scroll to position [434, 0]
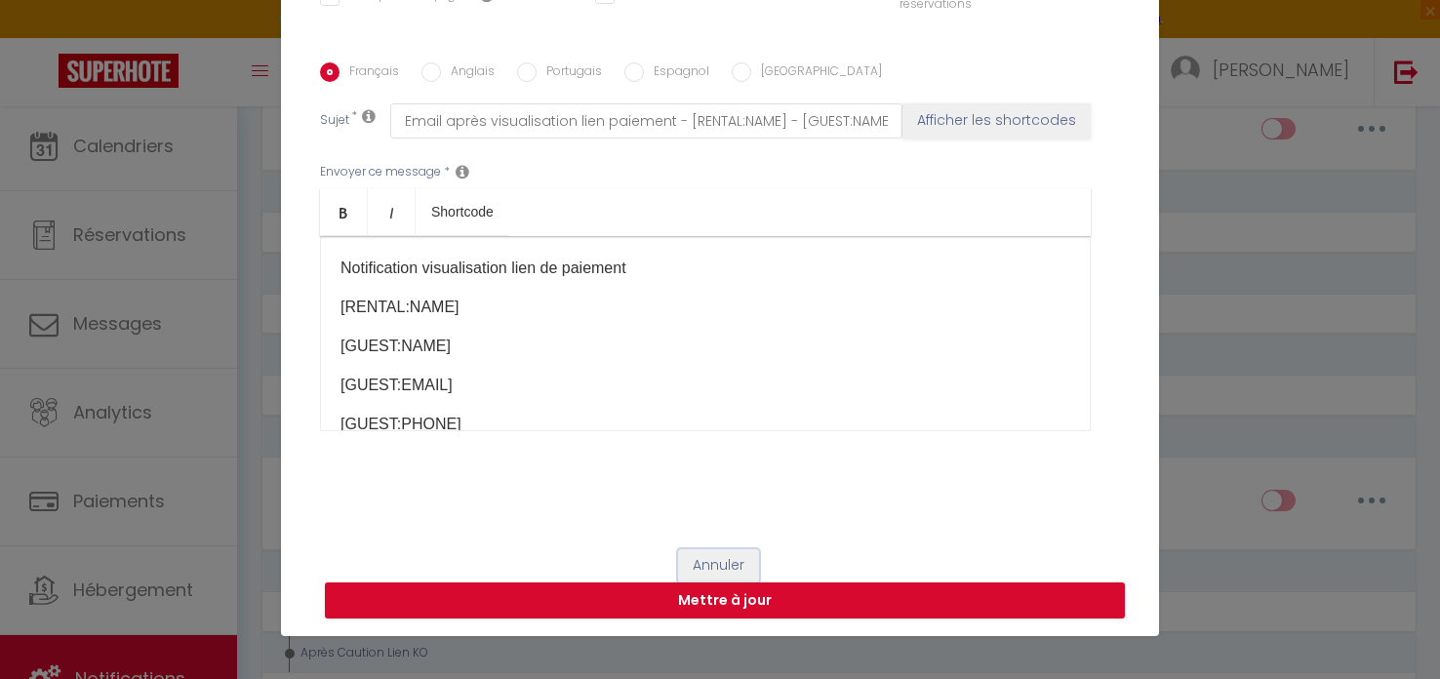
click at [734, 564] on button "Annuler" at bounding box center [718, 565] width 81 height 33
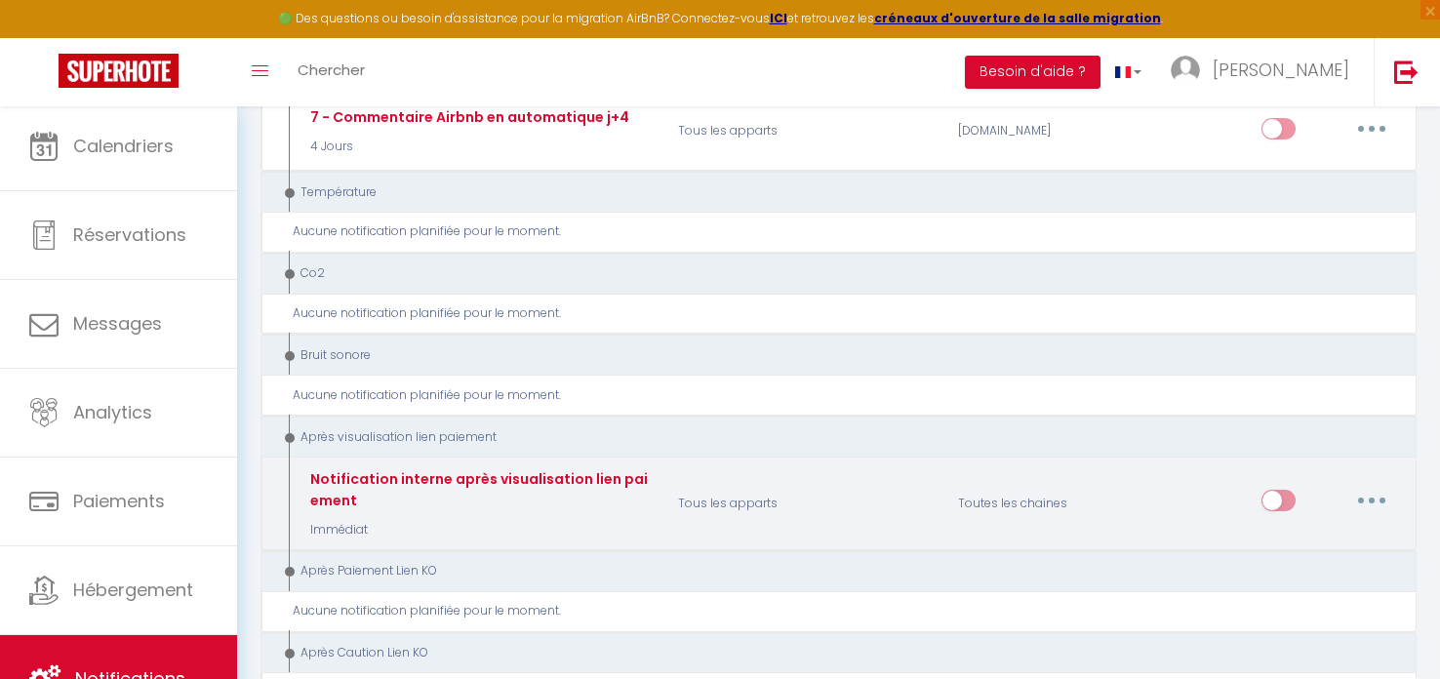
click at [1384, 485] on button "button" at bounding box center [1371, 500] width 55 height 31
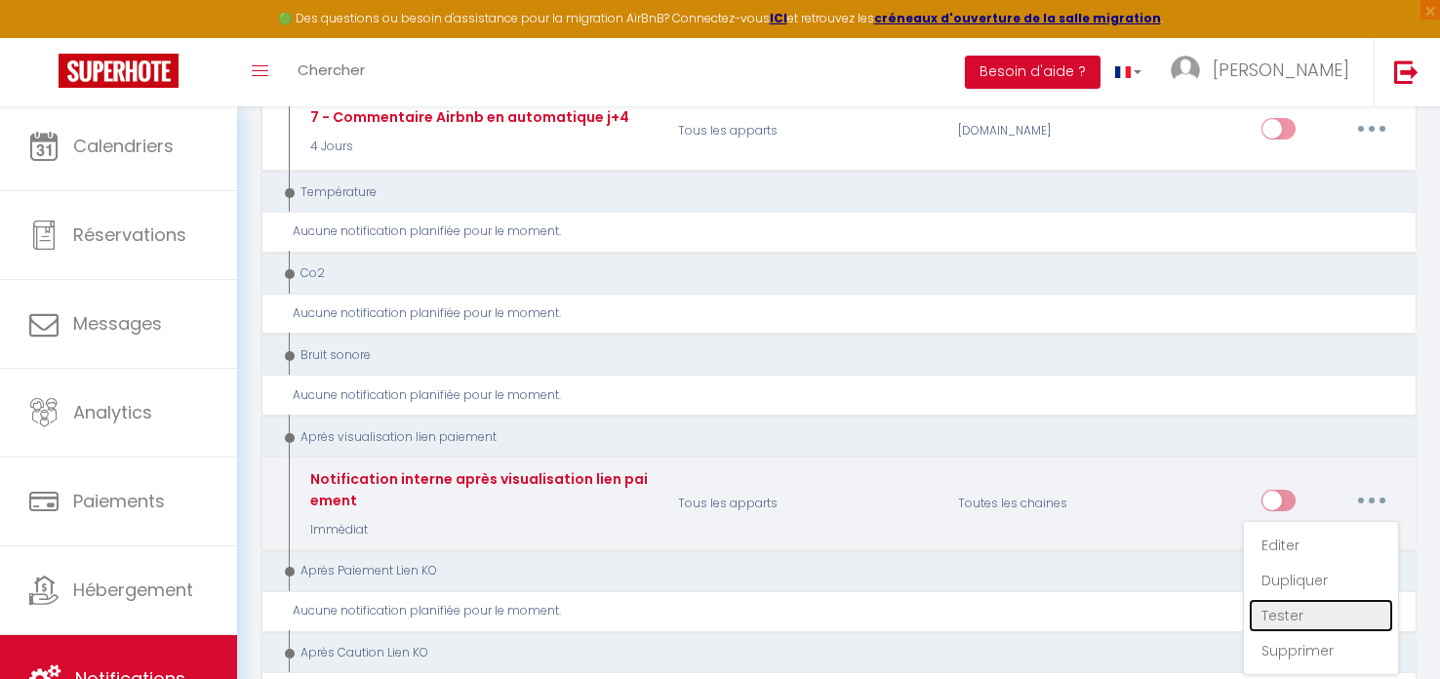
click at [1287, 599] on link "Tester" at bounding box center [1321, 615] width 144 height 33
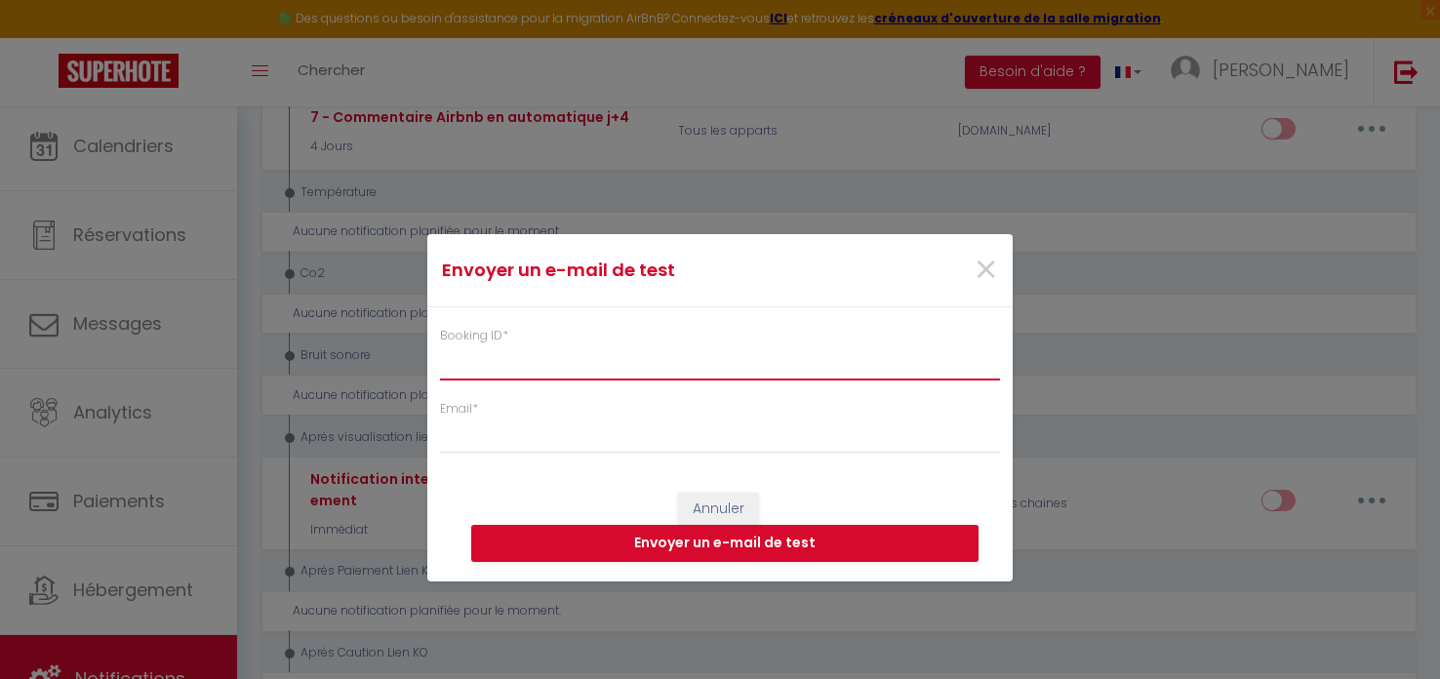
click at [460, 356] on input "Booking ID *" at bounding box center [720, 362] width 560 height 35
paste input "6426578"
type input "6426578"
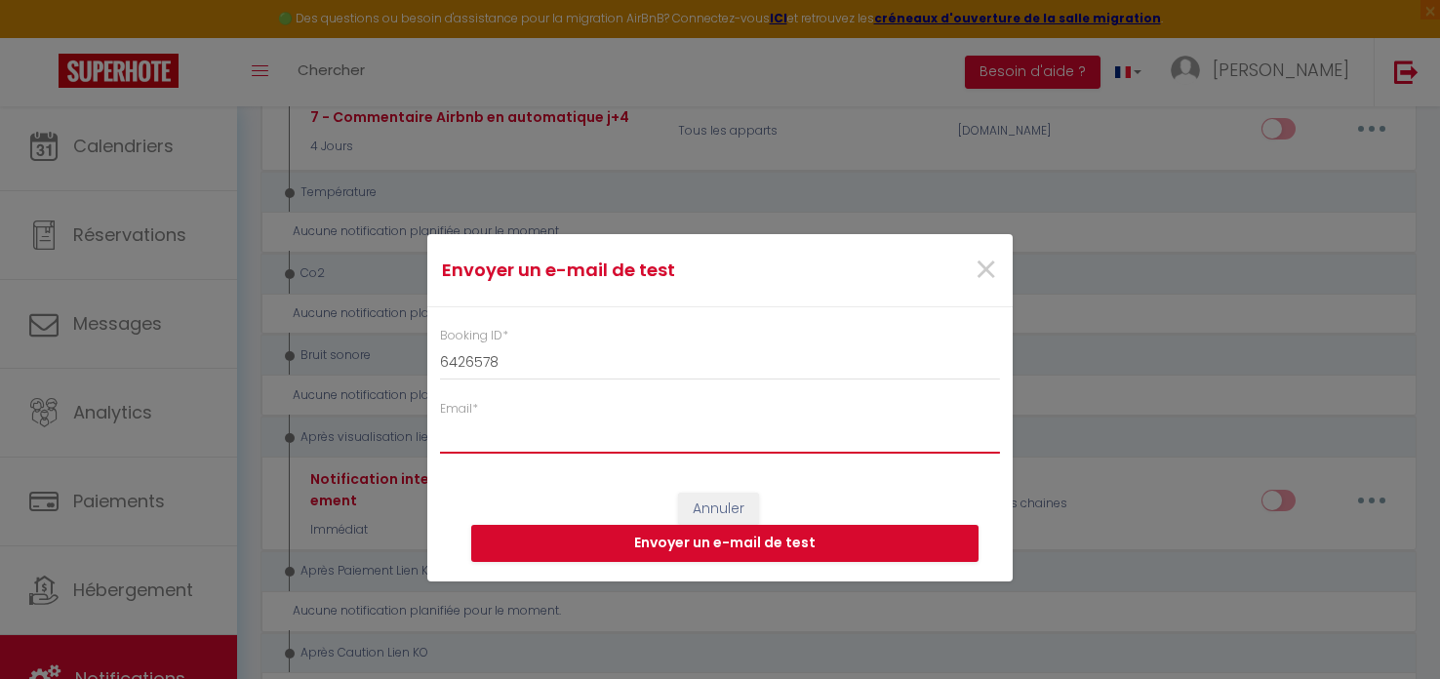
click at [479, 427] on input "Email *" at bounding box center [720, 435] width 560 height 35
type input "[EMAIL_ADDRESS][DOMAIN_NAME]"
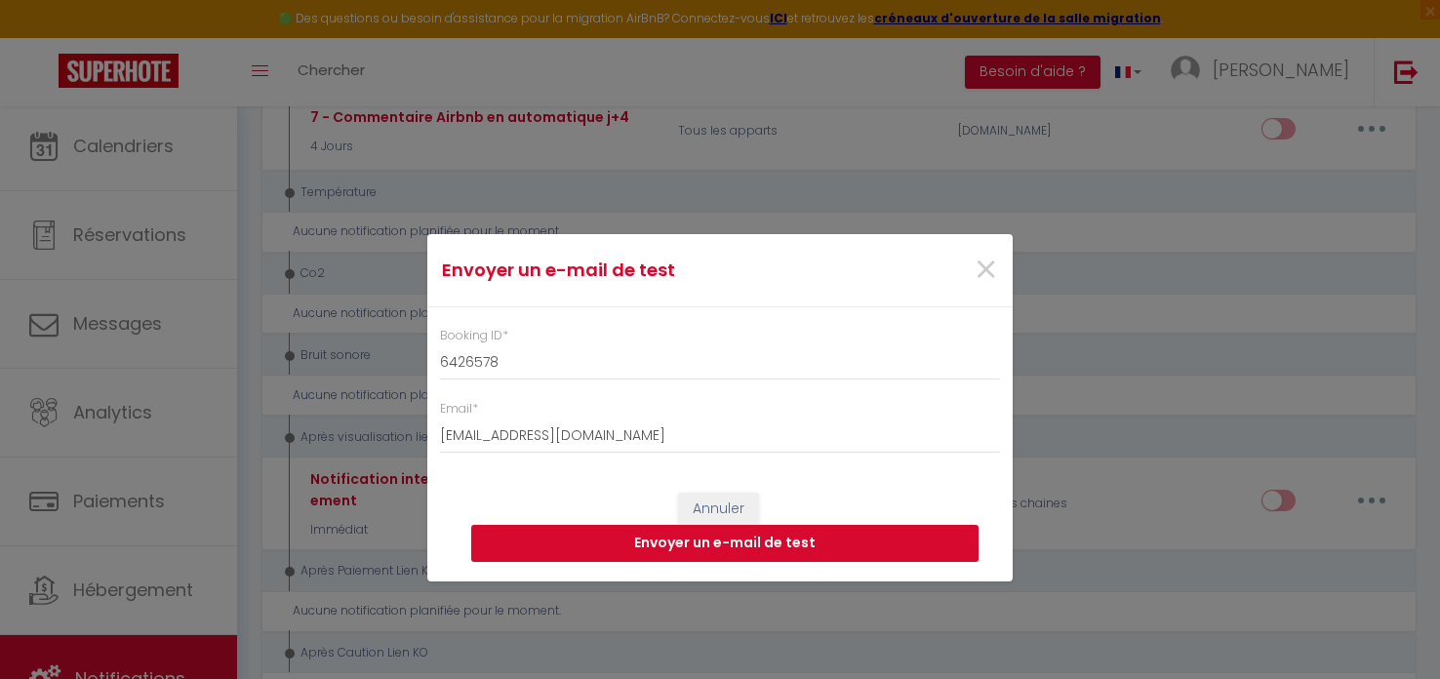
click at [707, 541] on button "Envoyer un e-mail de test" at bounding box center [724, 543] width 507 height 37
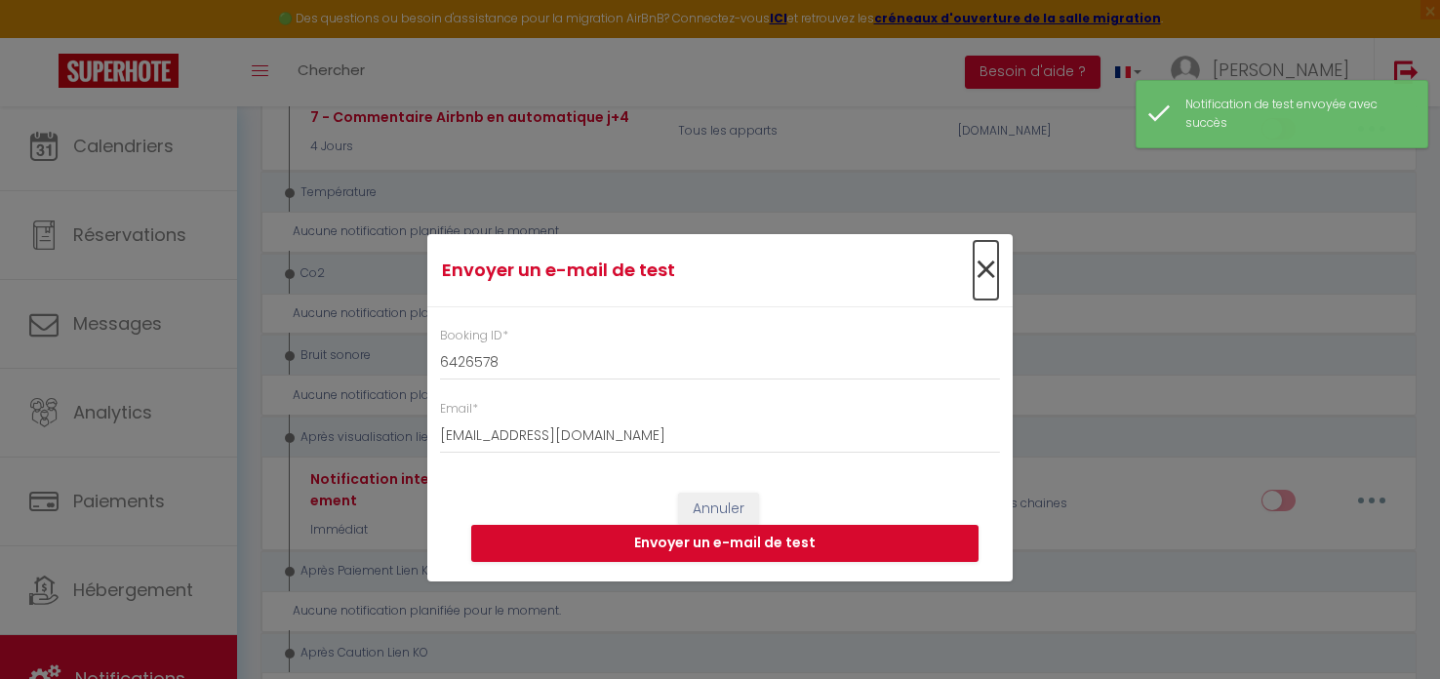
click at [986, 265] on span "×" at bounding box center [986, 270] width 24 height 59
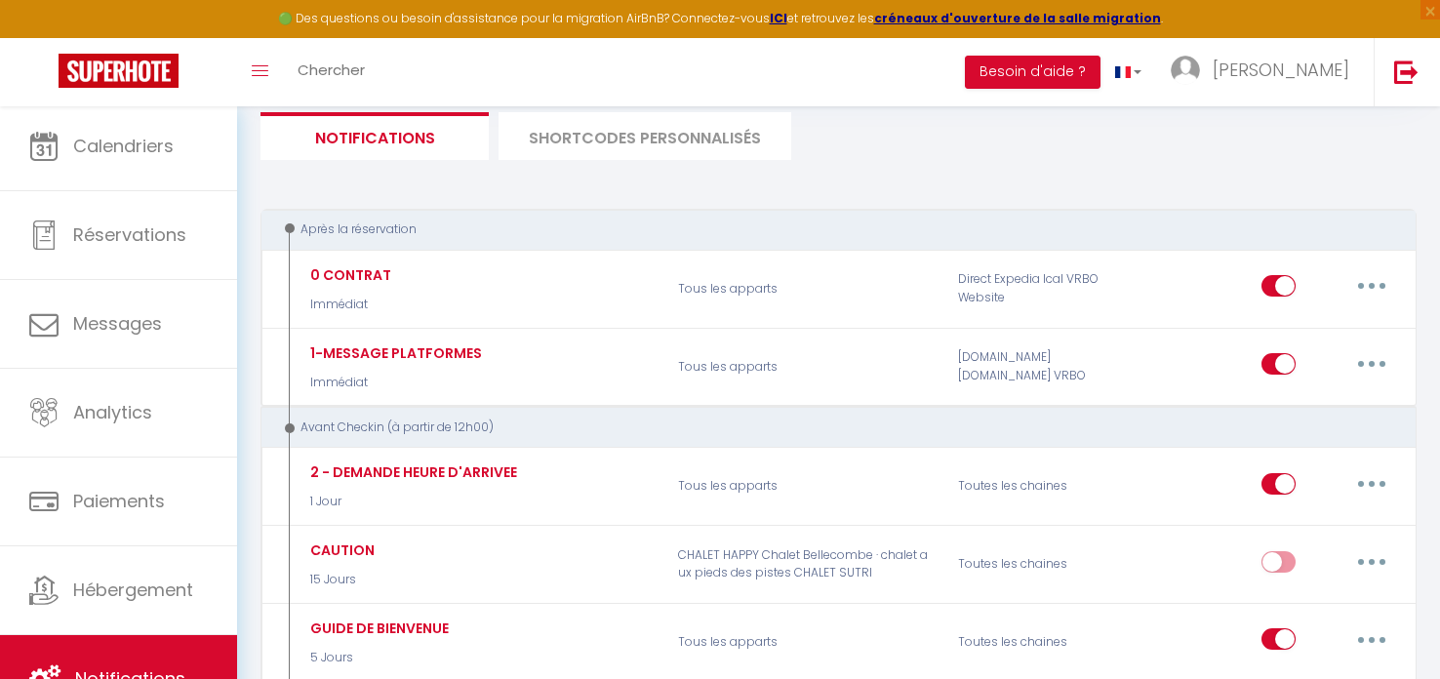
scroll to position [0, 0]
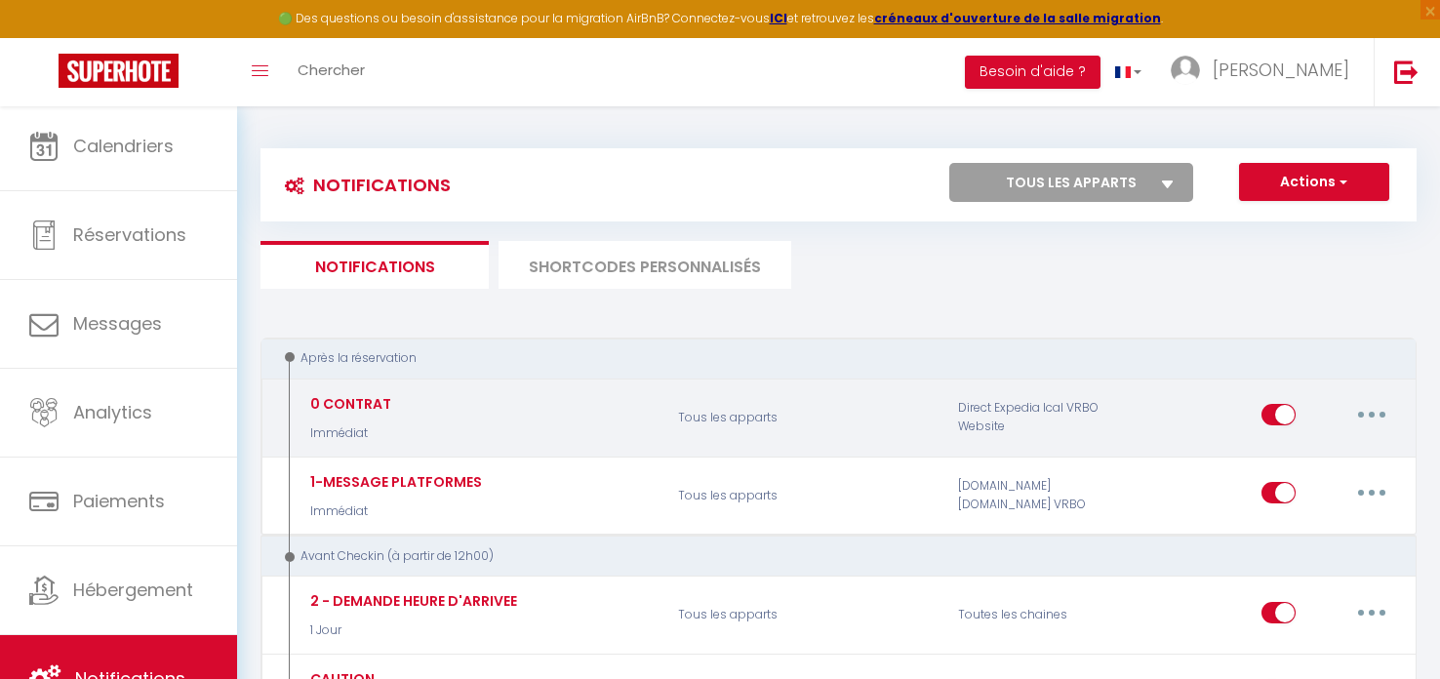
click at [1378, 411] on button "button" at bounding box center [1371, 414] width 55 height 31
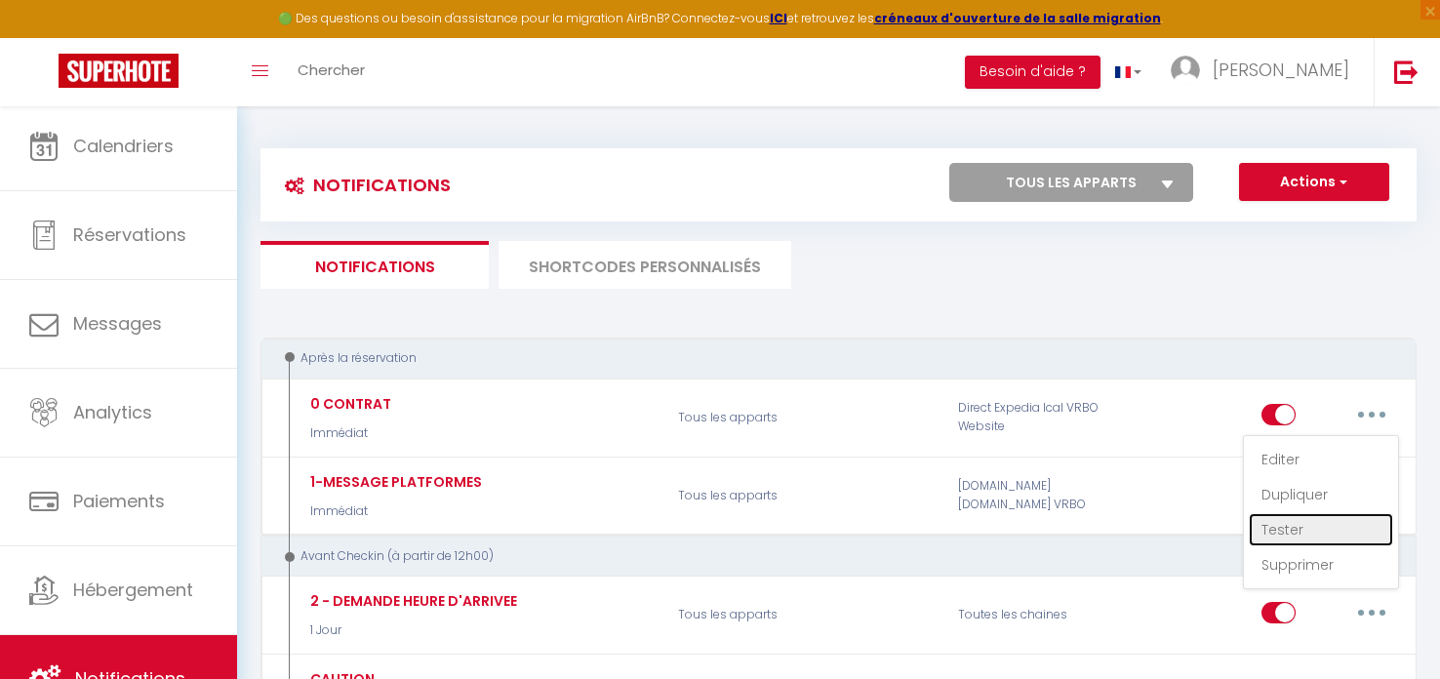
click at [1297, 523] on link "Tester" at bounding box center [1321, 529] width 144 height 33
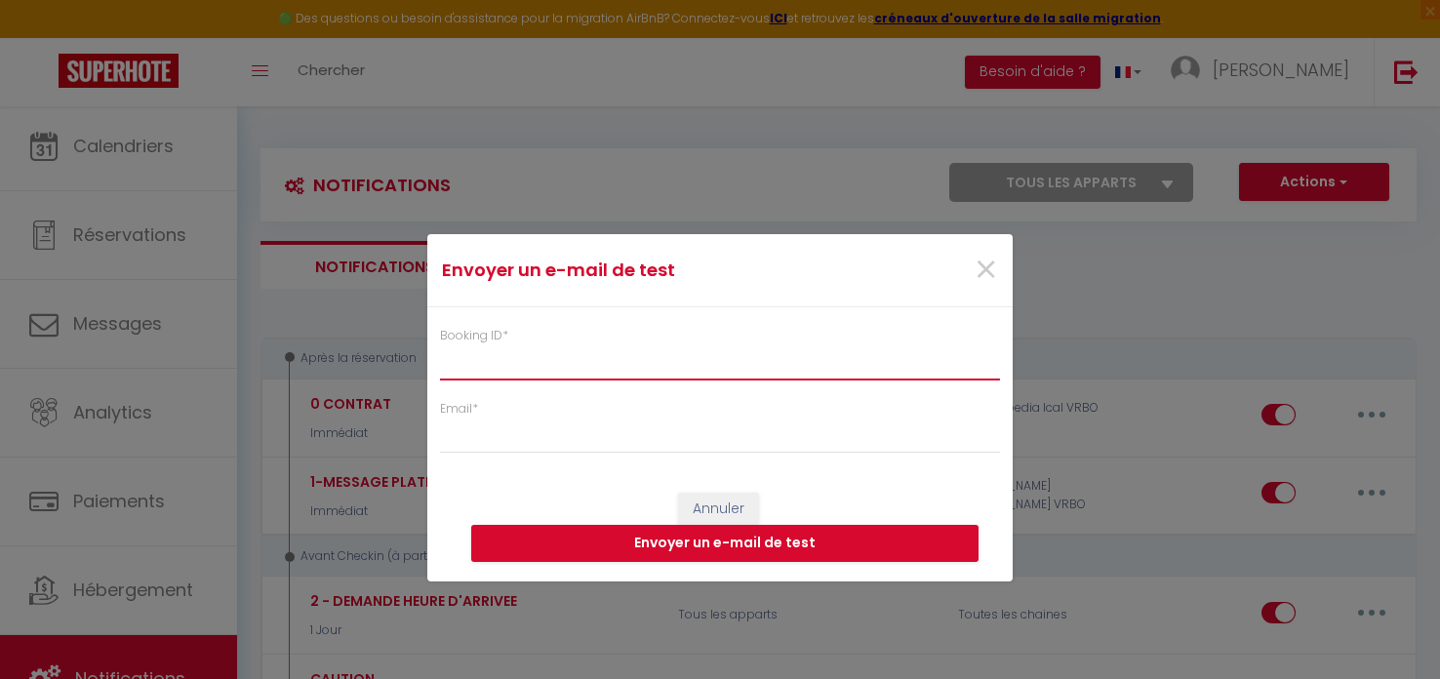
paste input "6426578"
type input "6426578"
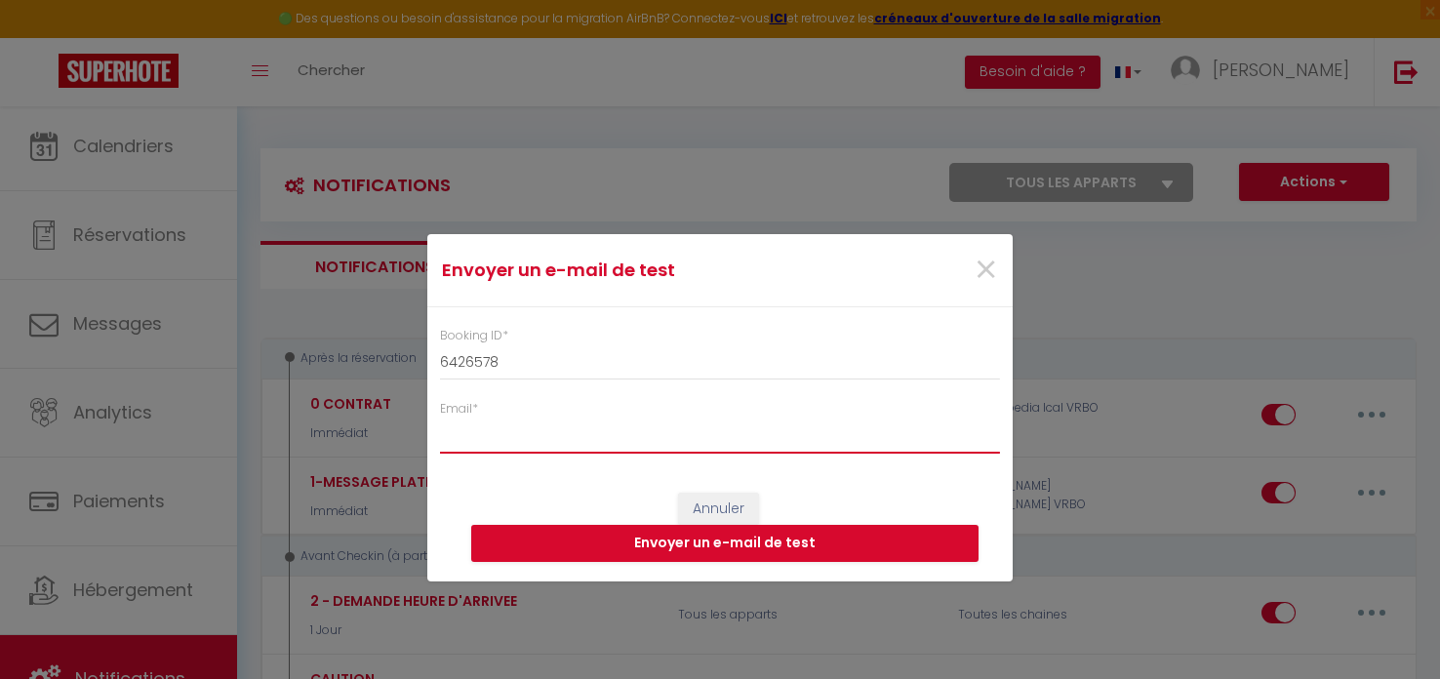
click at [479, 418] on input "Email *" at bounding box center [720, 435] width 560 height 35
type input "[EMAIL_ADDRESS][DOMAIN_NAME]"
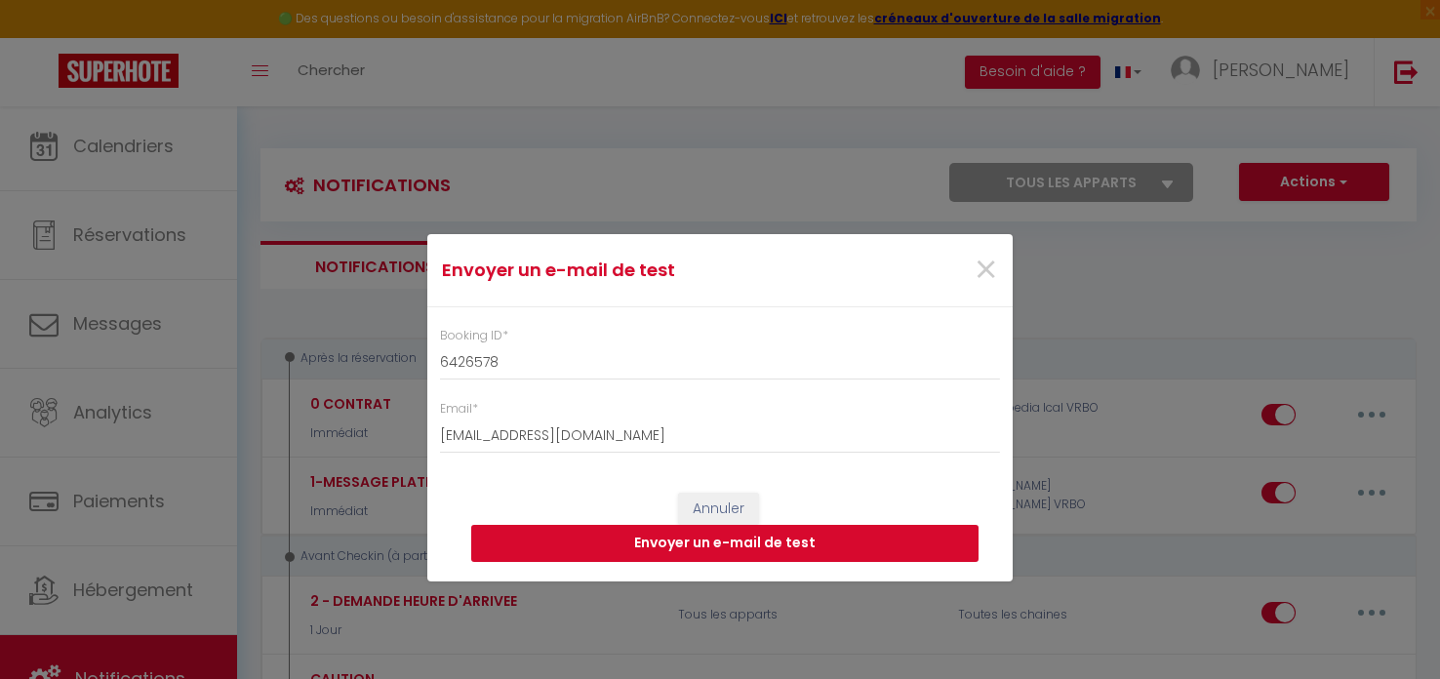
click at [771, 541] on button "Envoyer un e-mail de test" at bounding box center [724, 543] width 507 height 37
click at [978, 260] on span "×" at bounding box center [986, 270] width 24 height 59
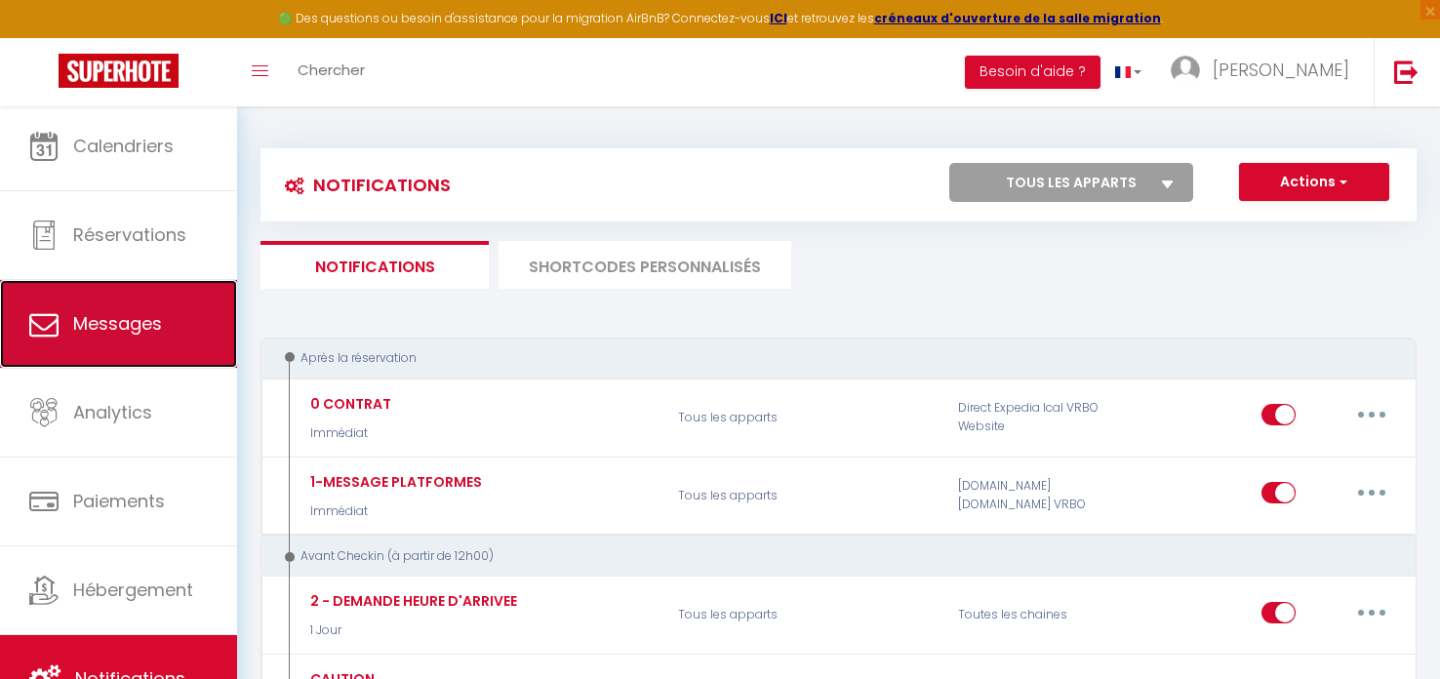
click at [109, 307] on link "Messages" at bounding box center [118, 324] width 237 height 88
select select "message"
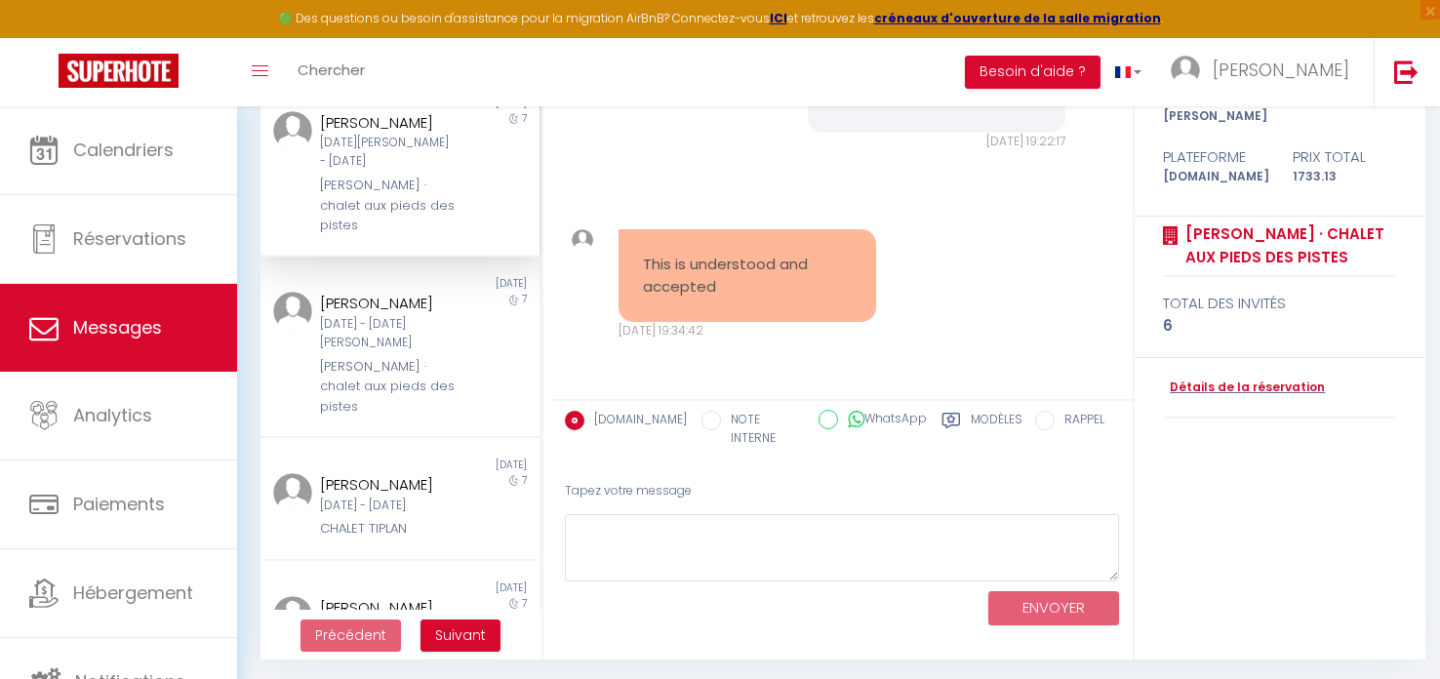
scroll to position [236, 0]
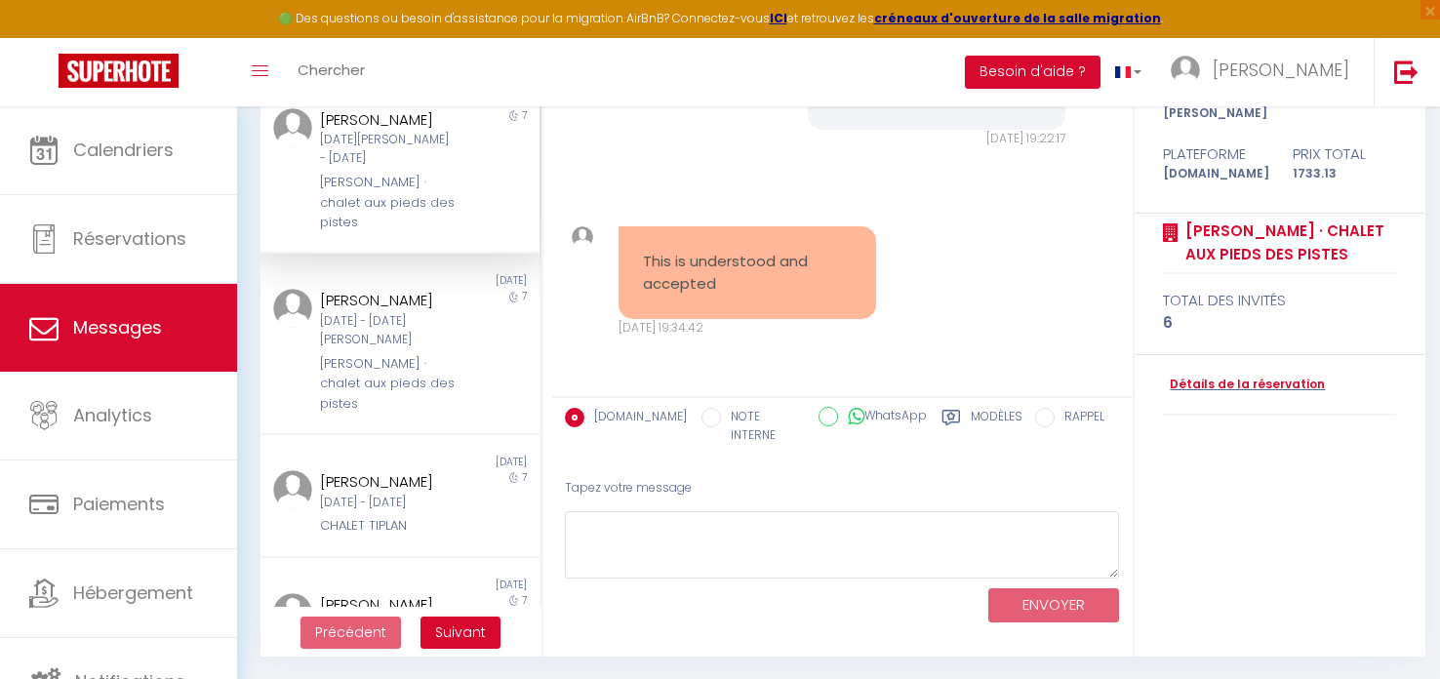
click at [973, 416] on label "Modèles" at bounding box center [997, 428] width 52 height 40
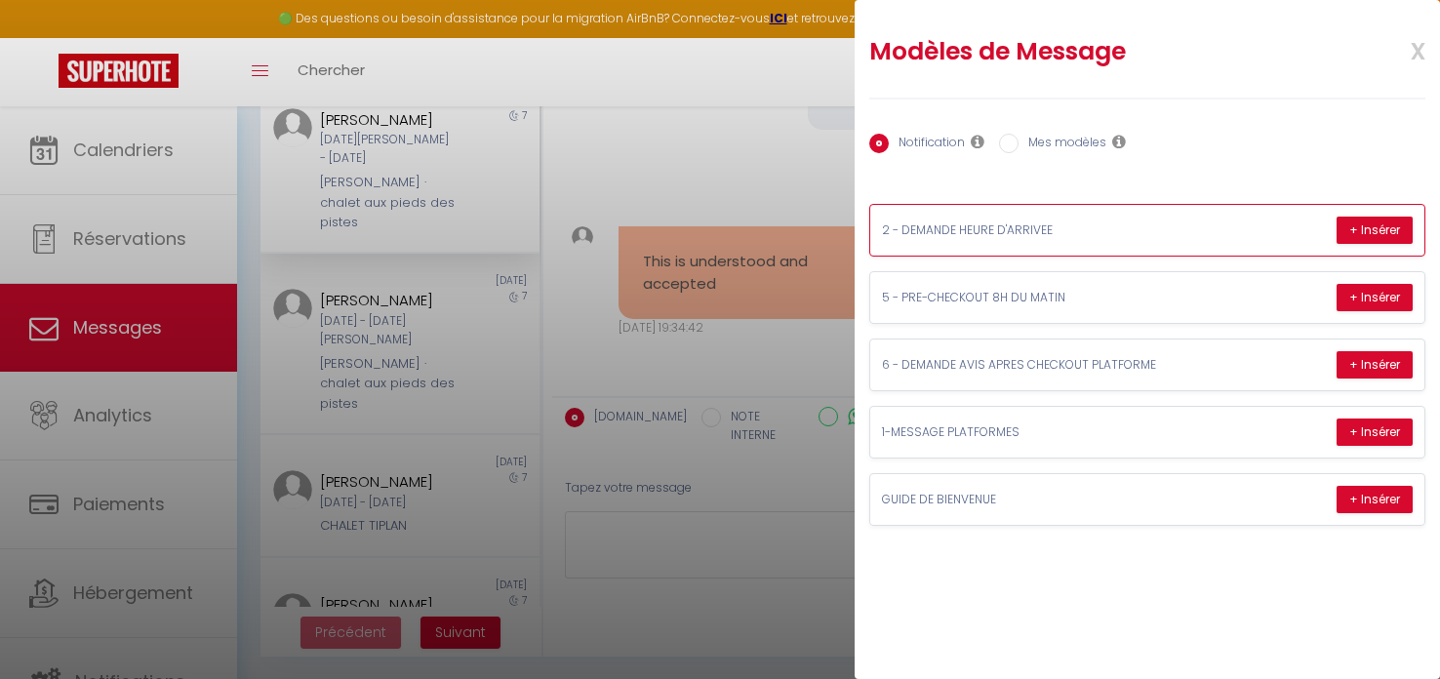
click at [949, 232] on p "2 - DEMANDE HEURE D'ARRIVEE" at bounding box center [1028, 230] width 293 height 19
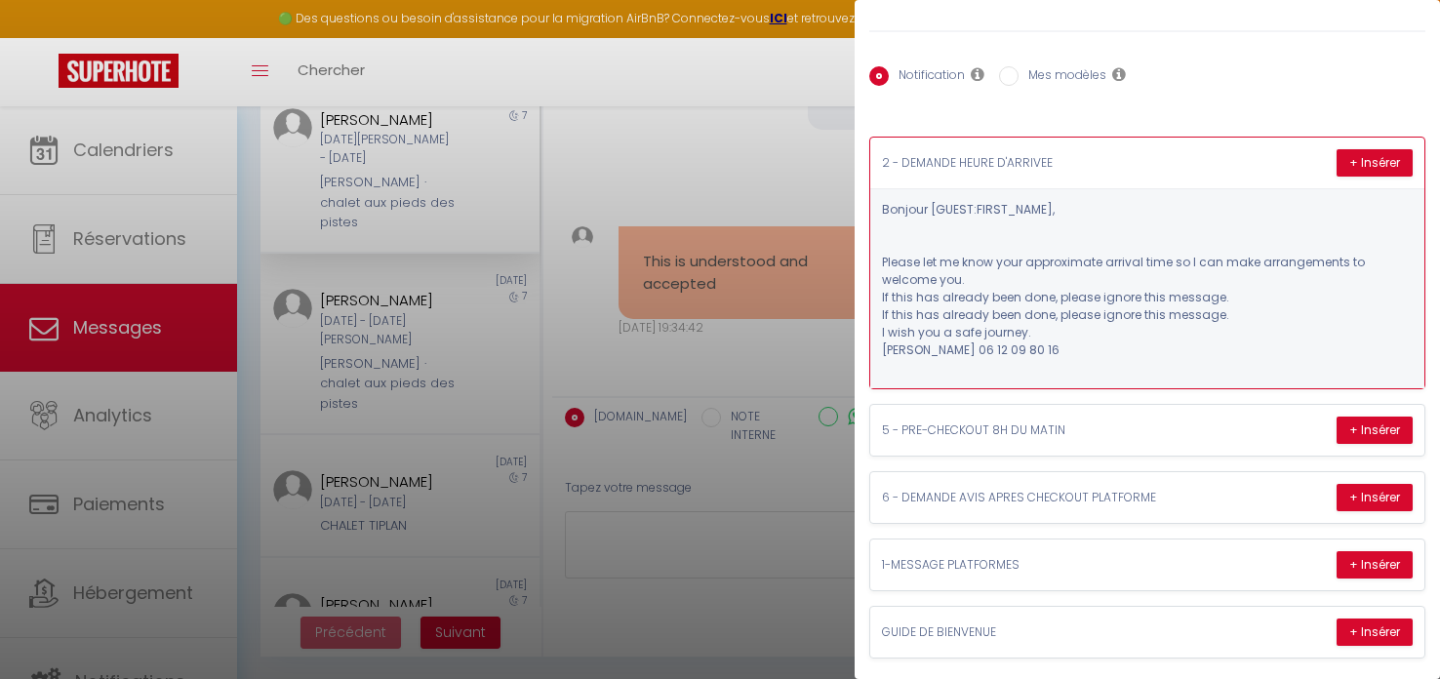
scroll to position [70, 0]
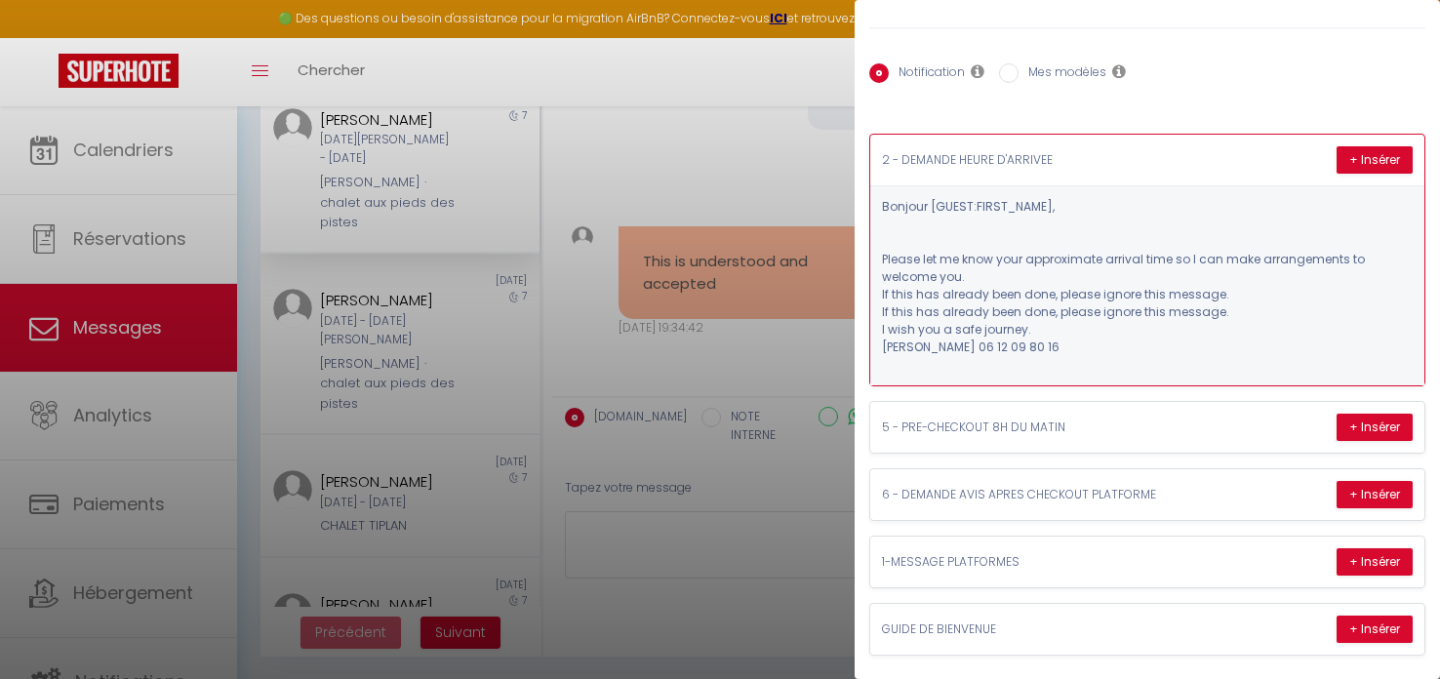
click at [1103, 339] on p "Karine 06 12 09 80 16" at bounding box center [1147, 347] width 531 height 18
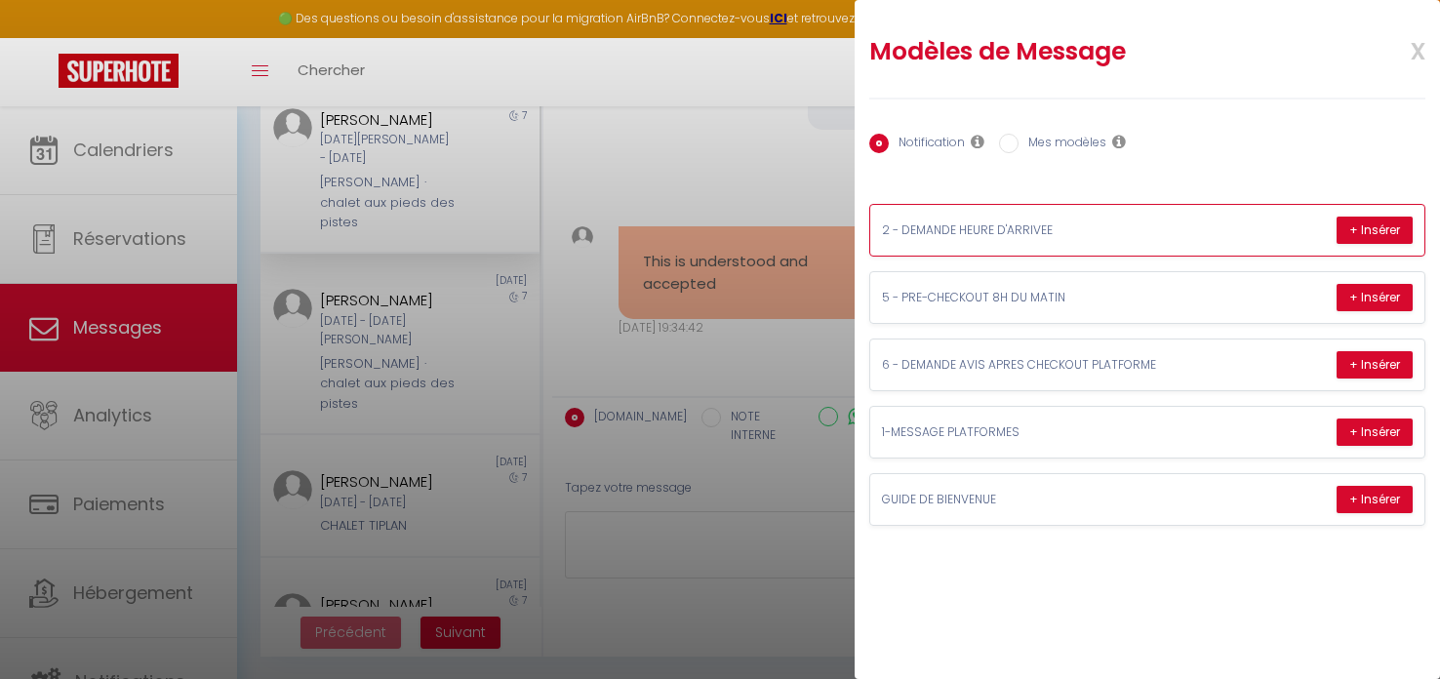
scroll to position [0, 0]
click at [1014, 139] on input "Mes modèles" at bounding box center [1009, 144] width 20 height 20
radio input "true"
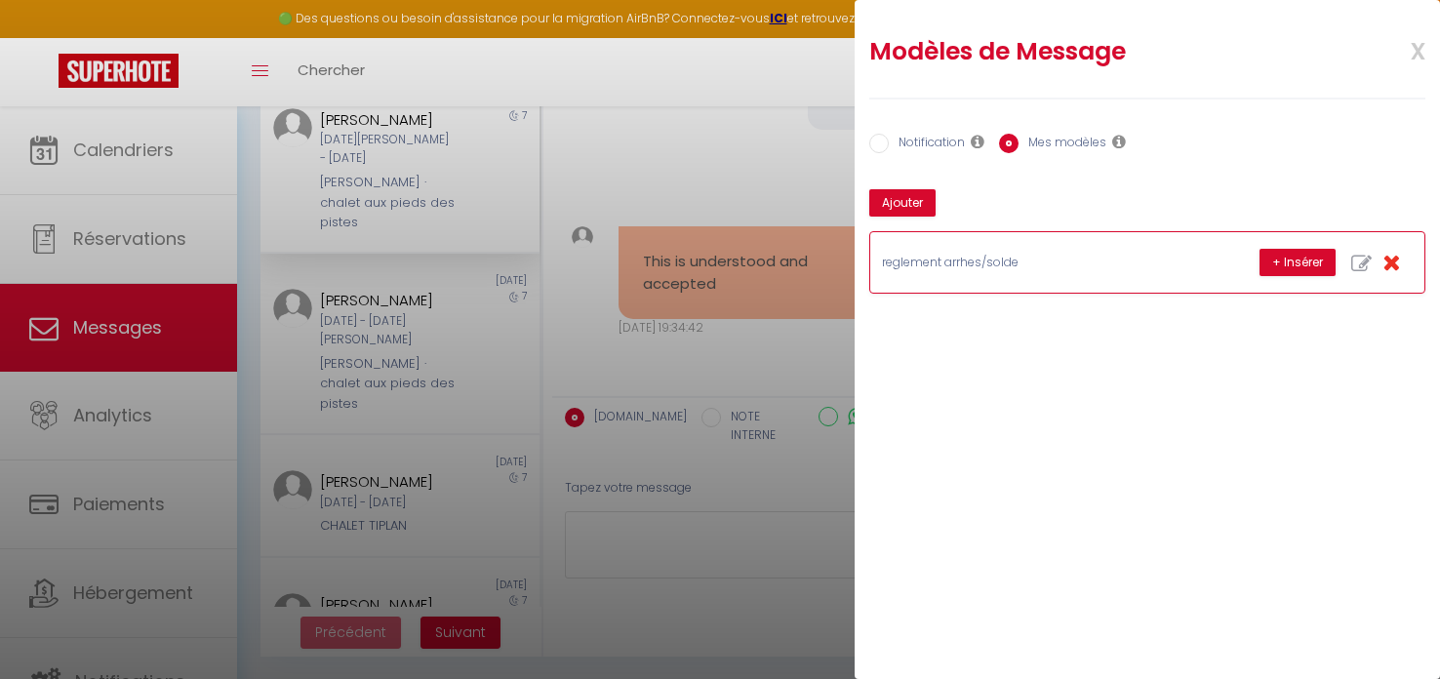
click at [983, 267] on p "reglement arrhes/solde" at bounding box center [1028, 263] width 293 height 19
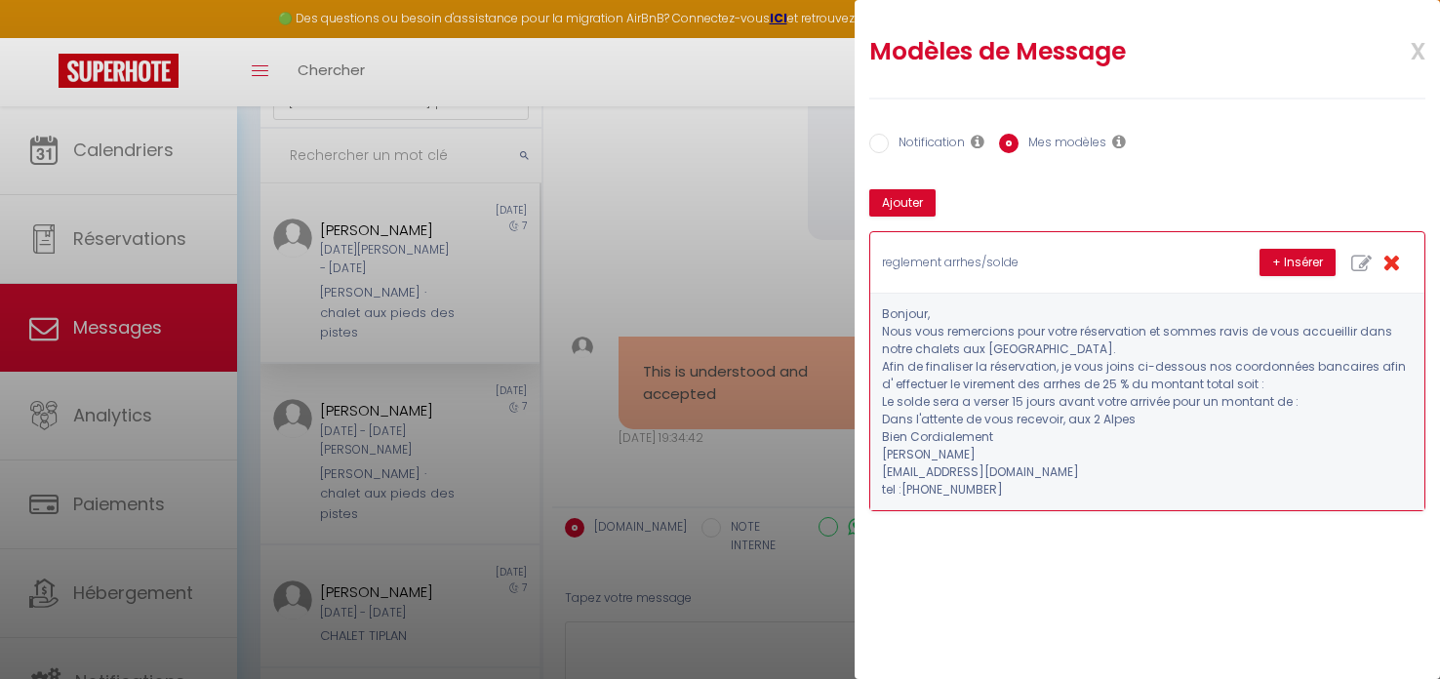
scroll to position [139, 0]
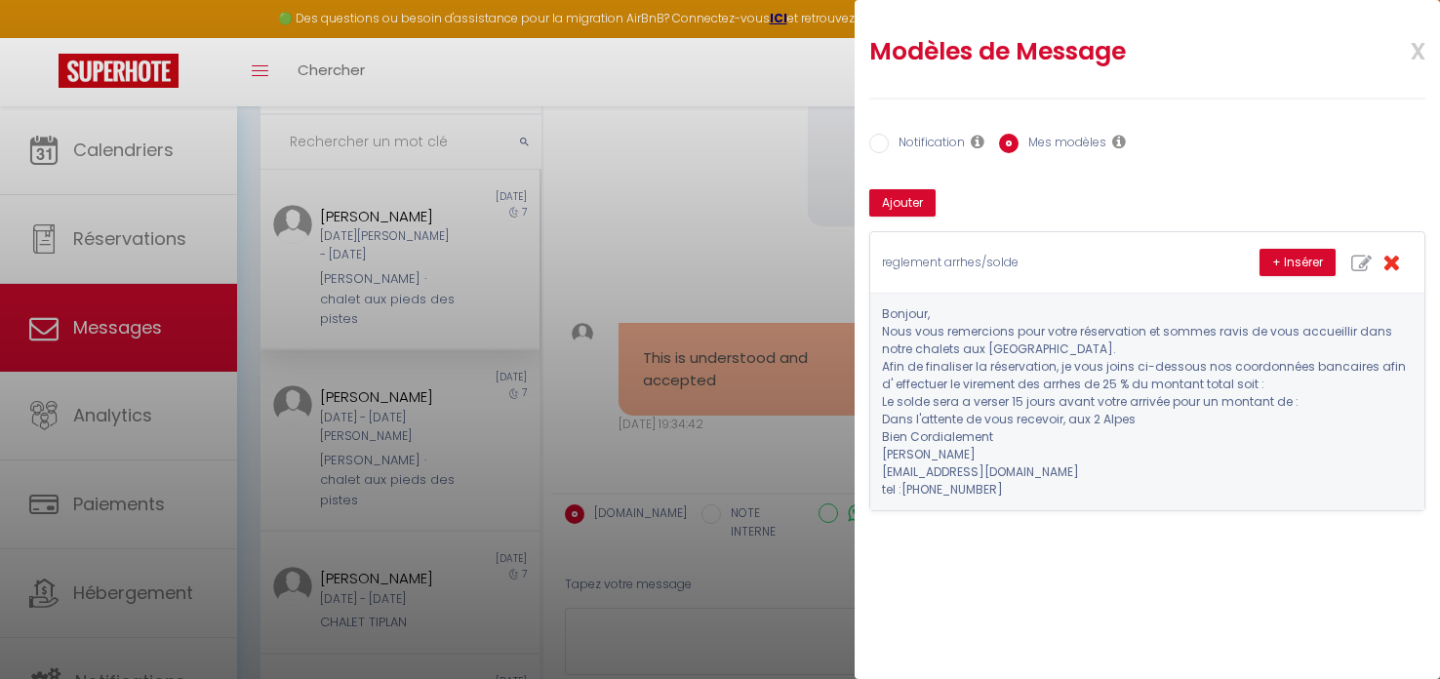
click at [893, 139] on label "Notification" at bounding box center [927, 144] width 76 height 21
click at [889, 139] on input "Notification" at bounding box center [879, 144] width 20 height 20
radio input "true"
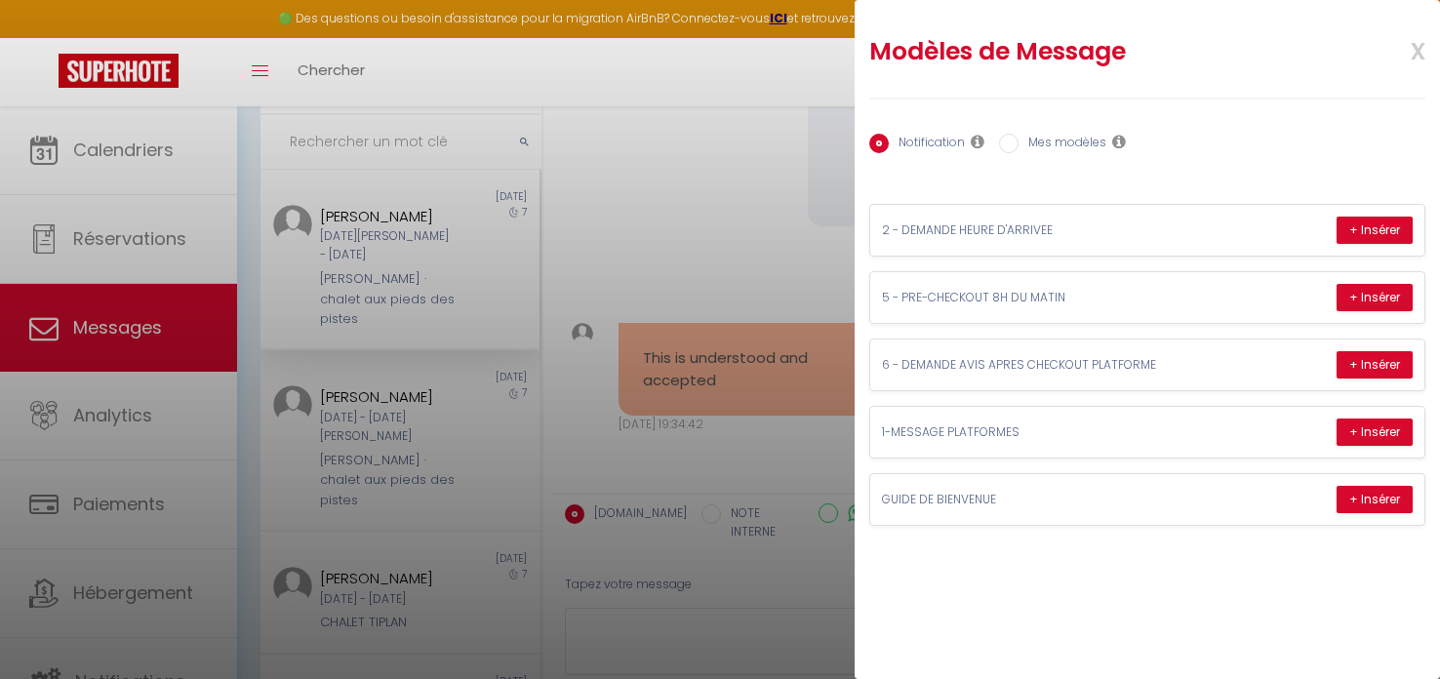
click at [1059, 146] on label "Mes modèles" at bounding box center [1062, 144] width 88 height 21
click at [1018, 146] on input "Mes modèles" at bounding box center [1009, 144] width 20 height 20
radio input "true"
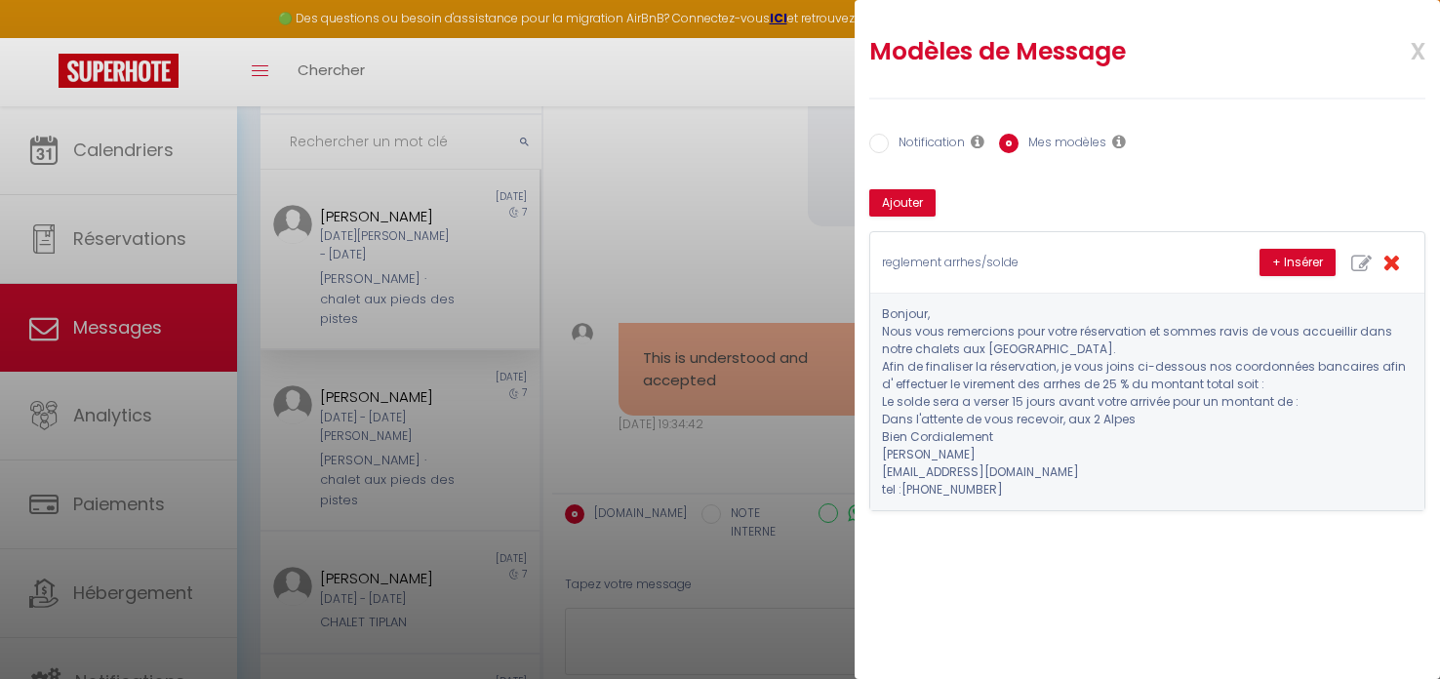
click at [922, 138] on label "Notification" at bounding box center [927, 144] width 76 height 21
click at [889, 138] on input "Notification" at bounding box center [879, 144] width 20 height 20
radio input "true"
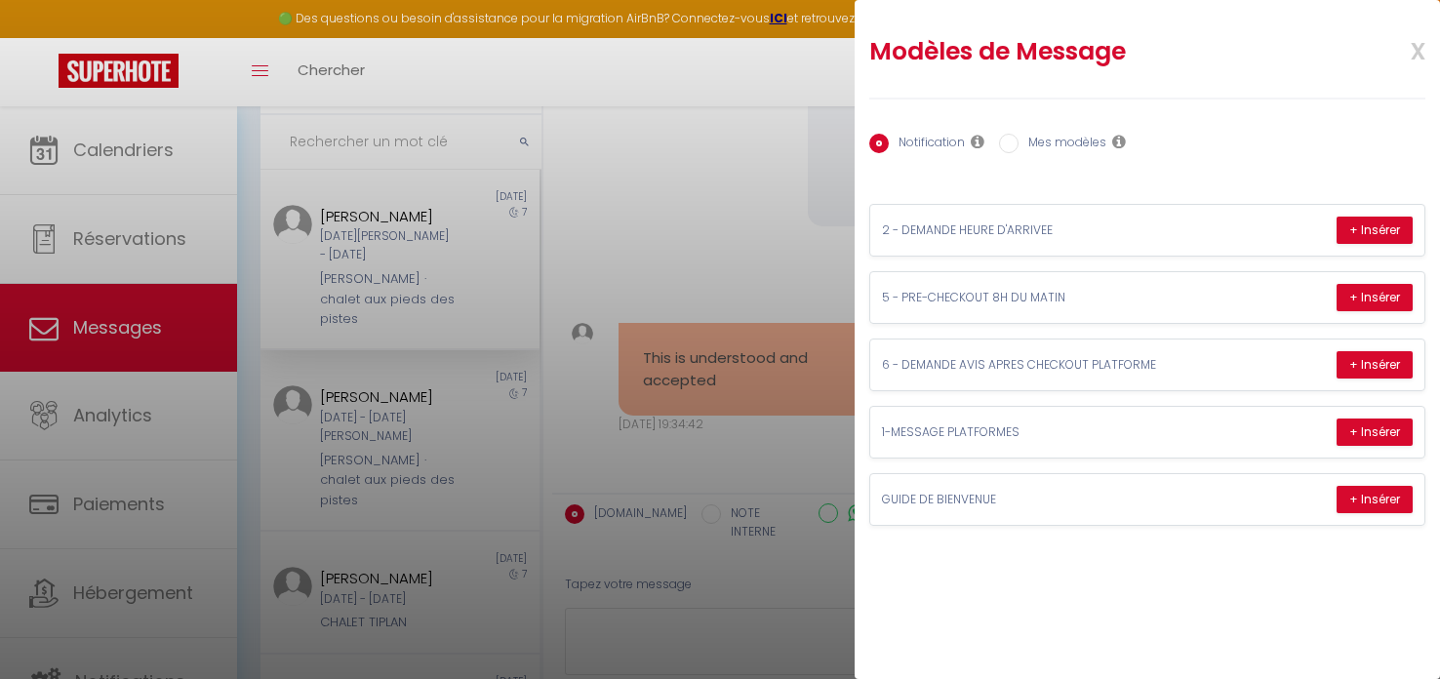
click at [1040, 139] on label "Mes modèles" at bounding box center [1062, 144] width 88 height 21
click at [1018, 139] on input "Mes modèles" at bounding box center [1009, 144] width 20 height 20
radio input "true"
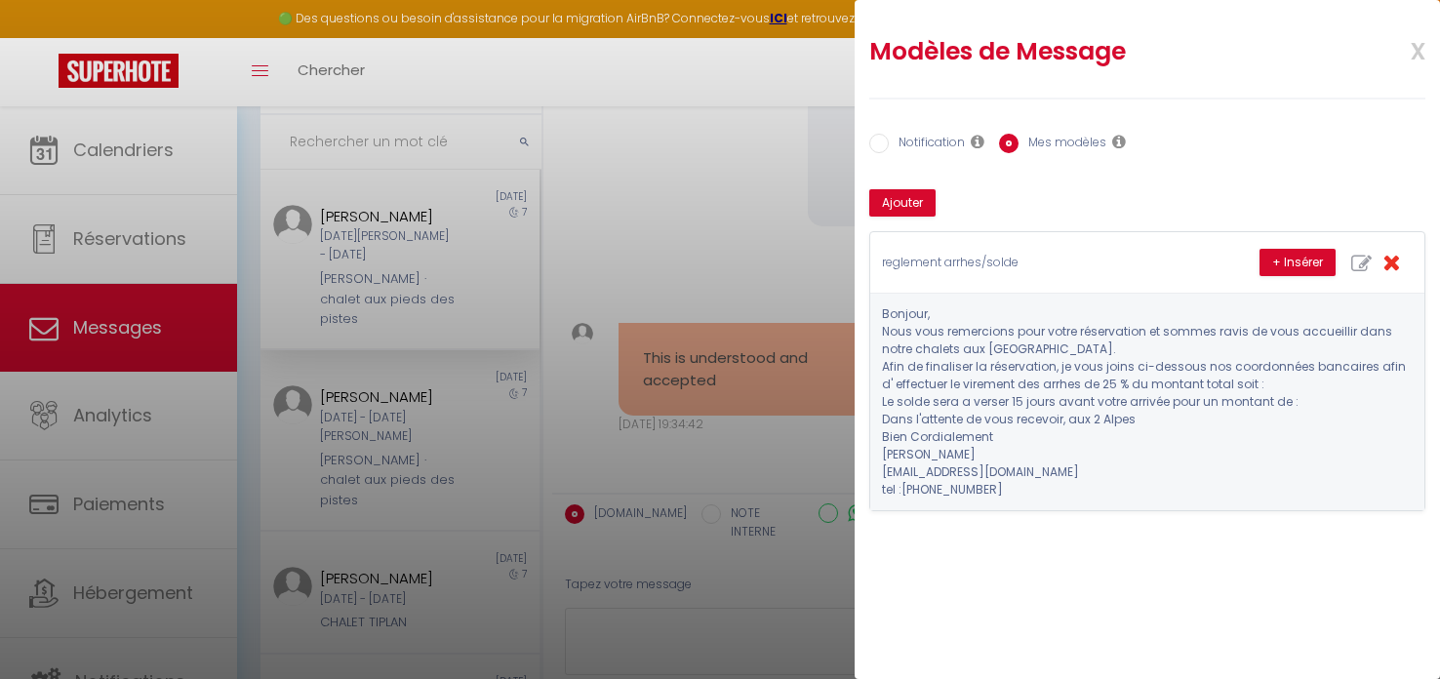
click at [927, 139] on label "Notification" at bounding box center [927, 144] width 76 height 21
click at [889, 139] on input "Notification" at bounding box center [879, 144] width 20 height 20
radio input "true"
radio input "false"
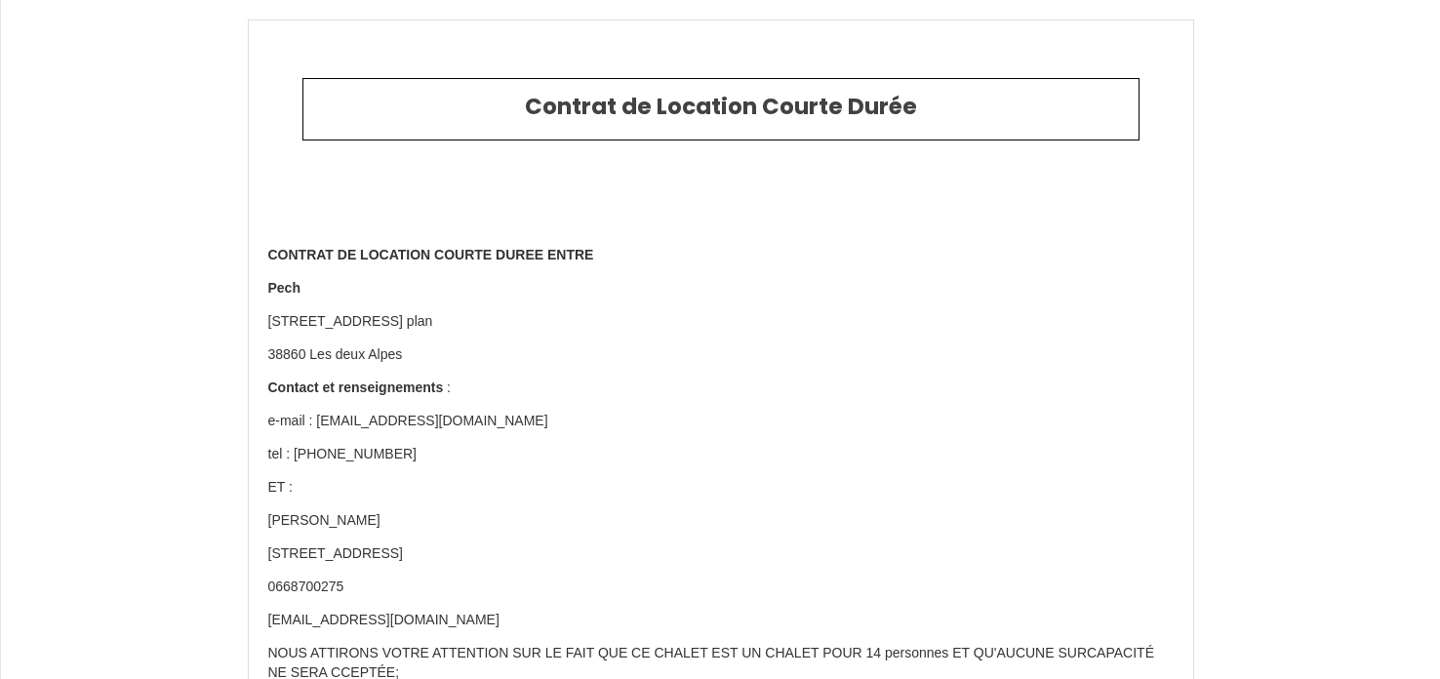
click at [303, 291] on p "Pech" at bounding box center [720, 289] width 905 height 20
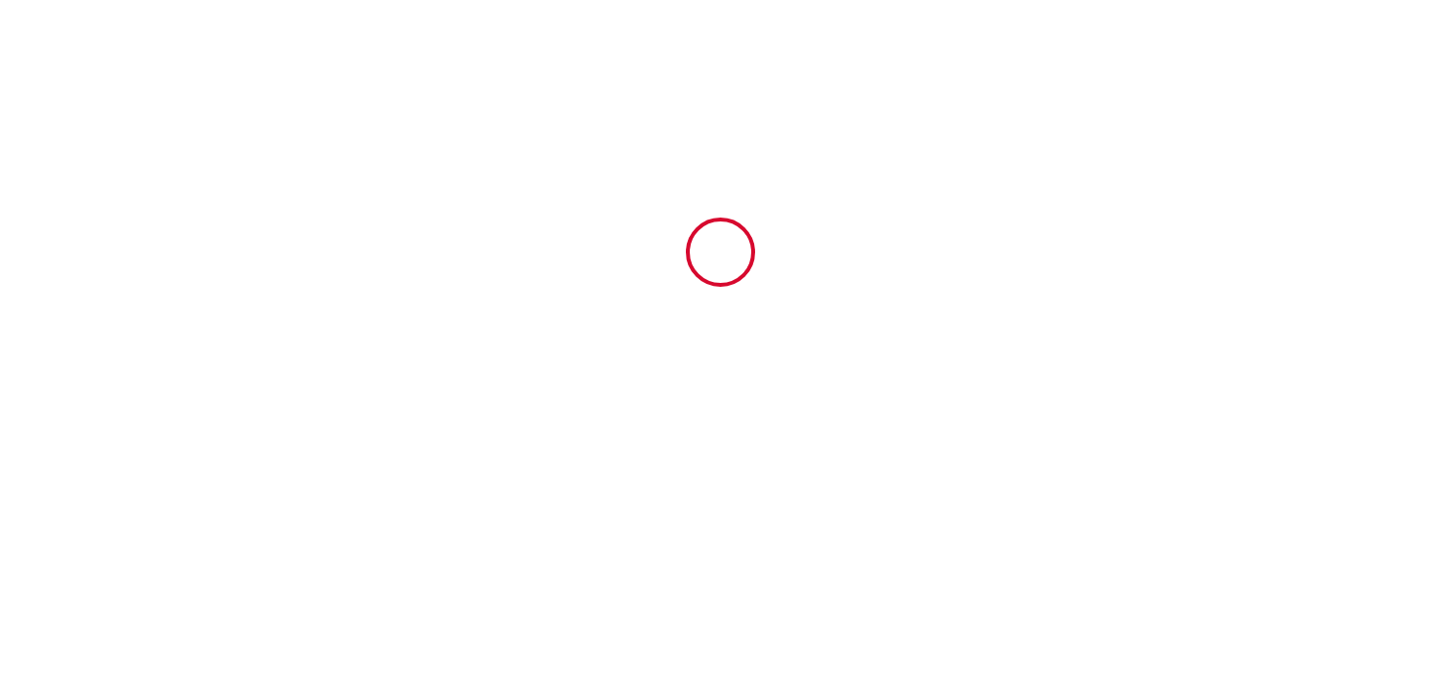
scroll to position [3823, 0]
type input "6426578"
type input "CHALET TIPLAN"
type input "[STREET_ADDRESS] plan"
type input "38860"
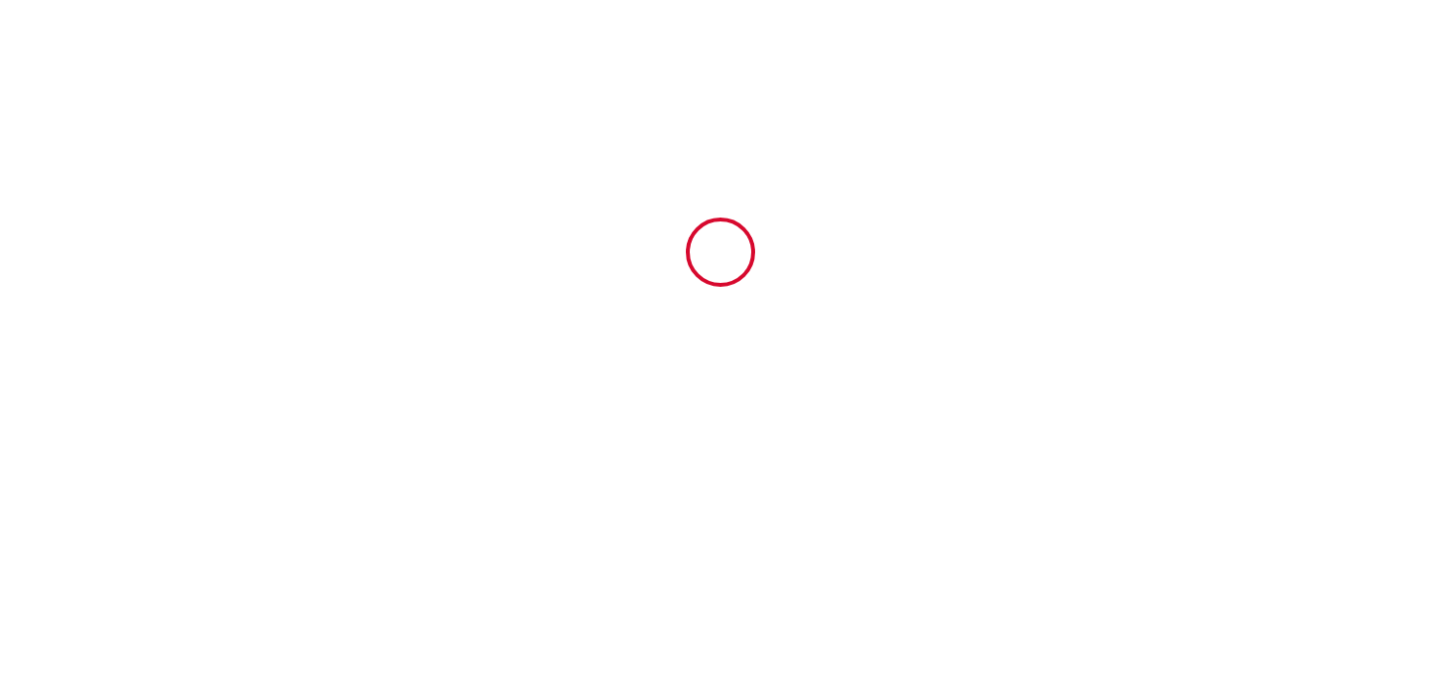
type input "Les deux Alpes"
type input "[GEOGRAPHIC_DATA]"
type input "[DATE]"
type input "09 Sun August 2026"
type input "5"
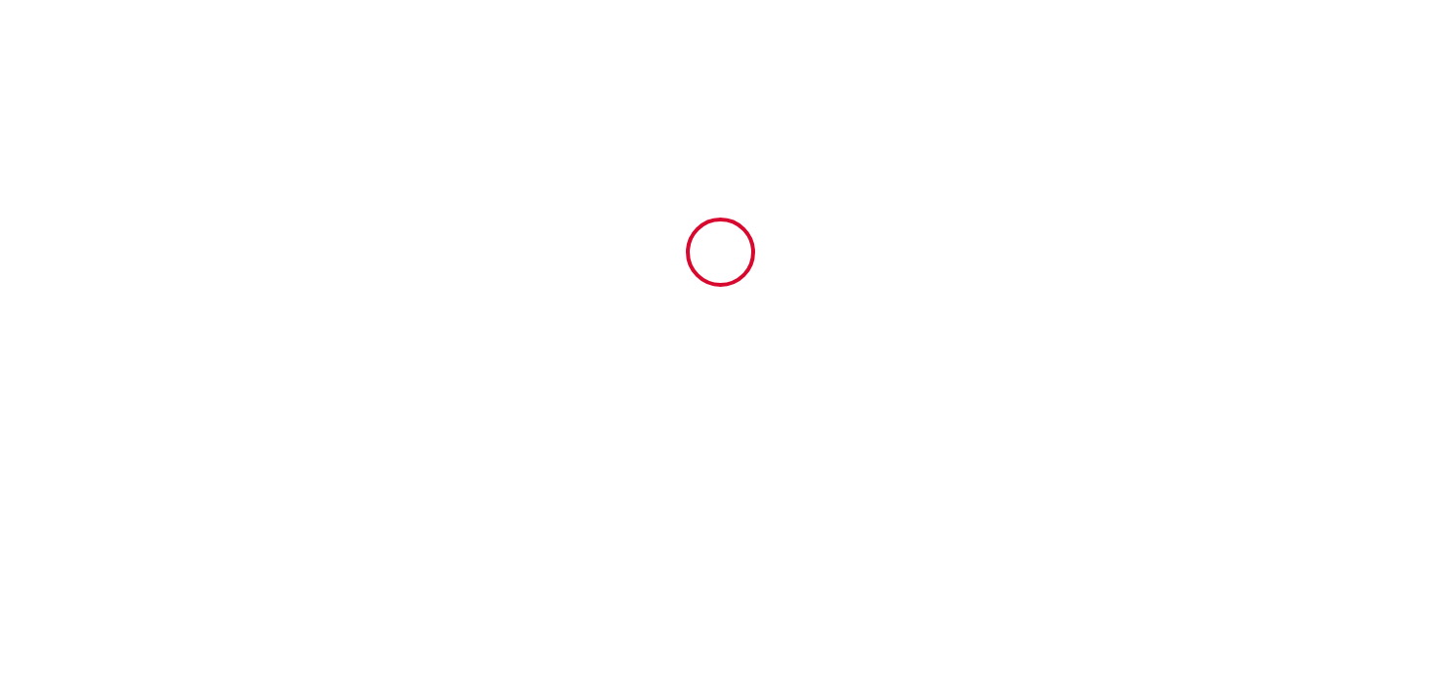
type input "4"
type input "2500"
type input "2900"
type input "[PERSON_NAME]"
type input "Pech"
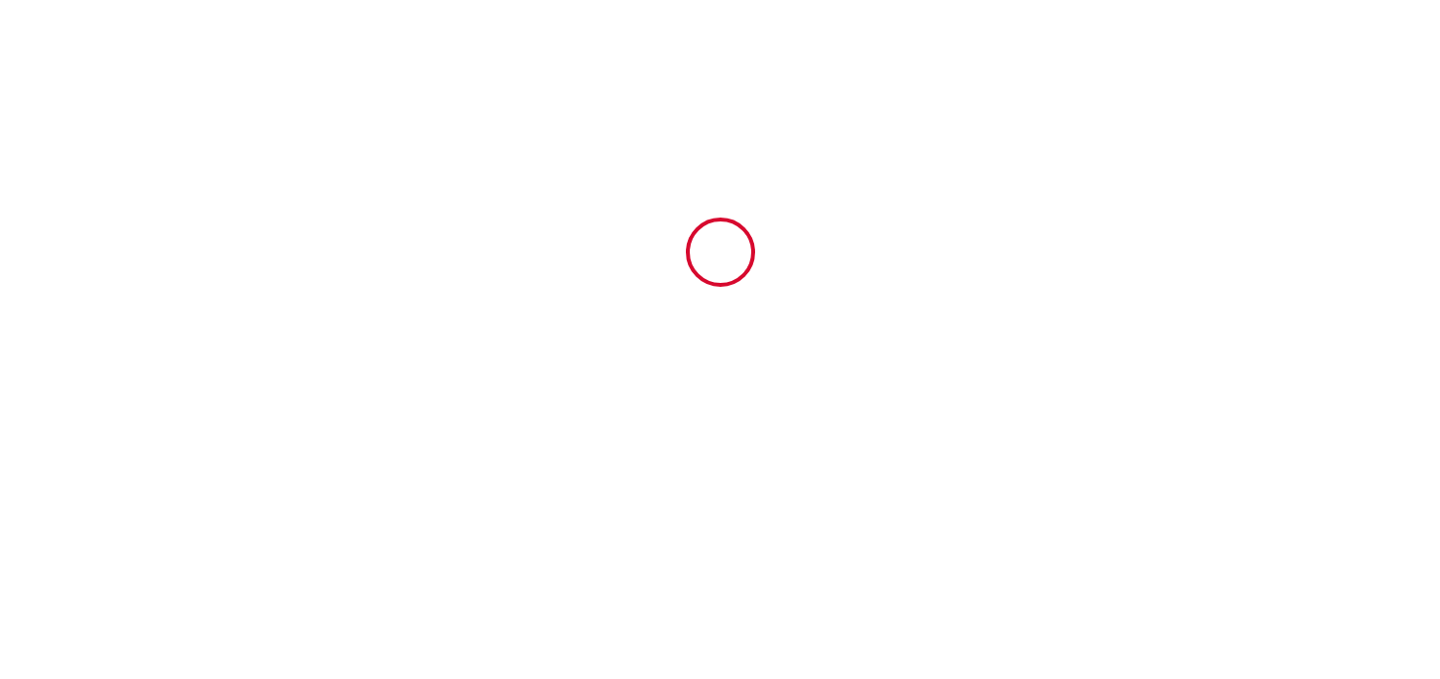
type input "24 route du petit plan"
type input "38860"
type input "Les deux Alpes"
type input "[GEOGRAPHIC_DATA]"
type input "[EMAIL_ADDRESS][DOMAIN_NAME]"
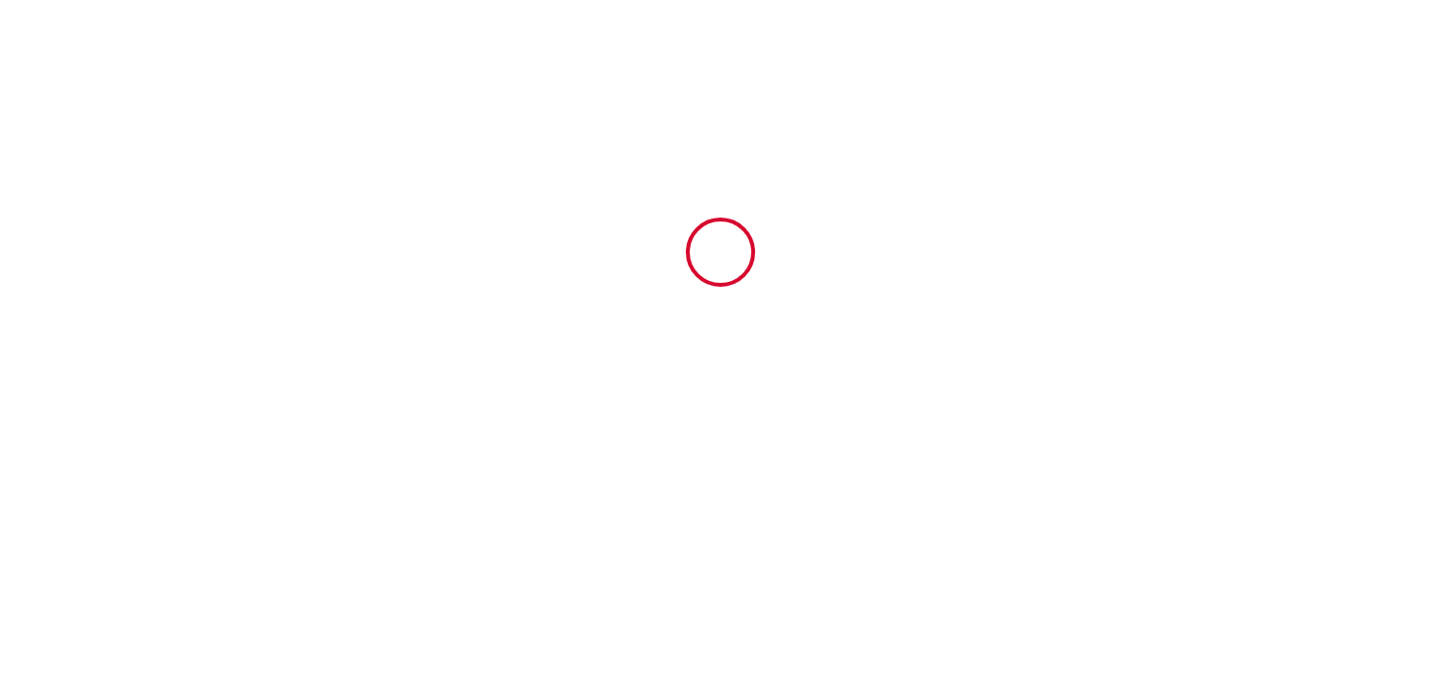
type input "Jean pierre"
type input "luxcey"
type input "123 allée du clos lamartine"
type input "01000"
type input "Saint denis"
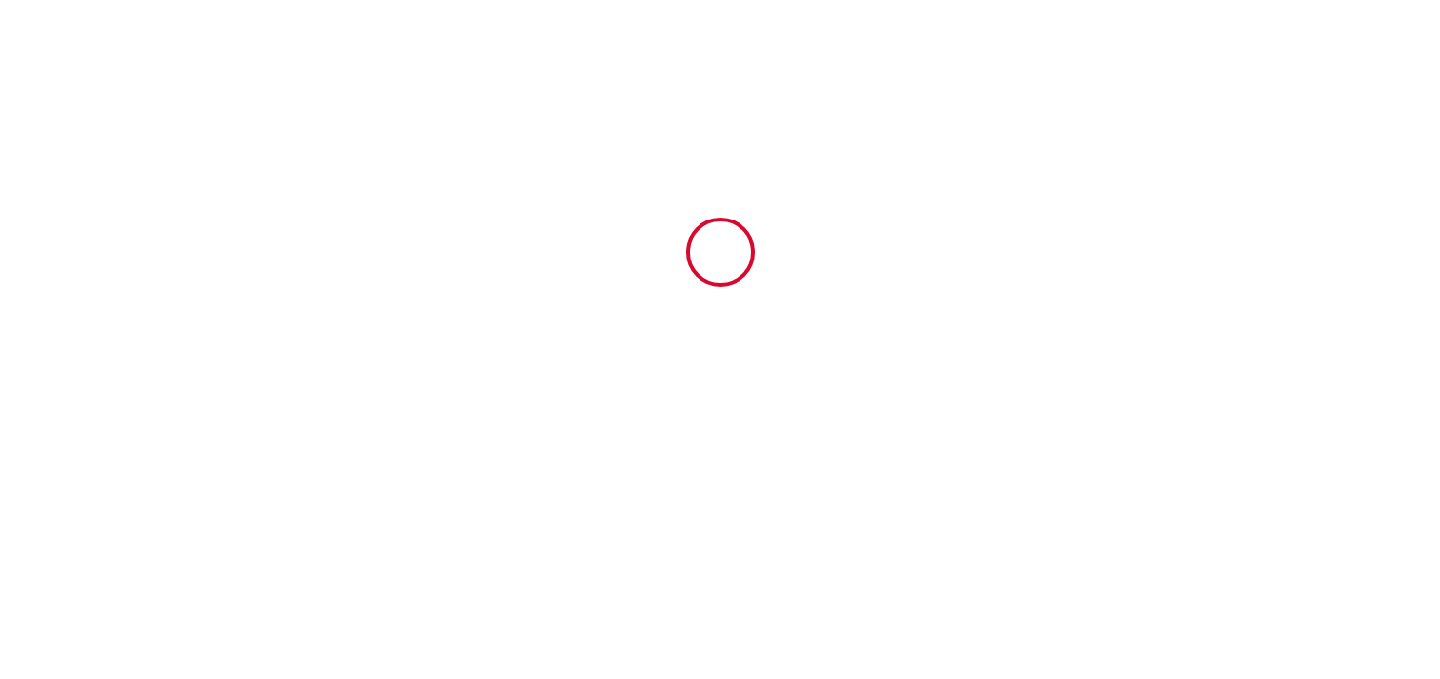
type input "luxcey.carine@orange.fr"
type input "+33 6 68 70 02 75"
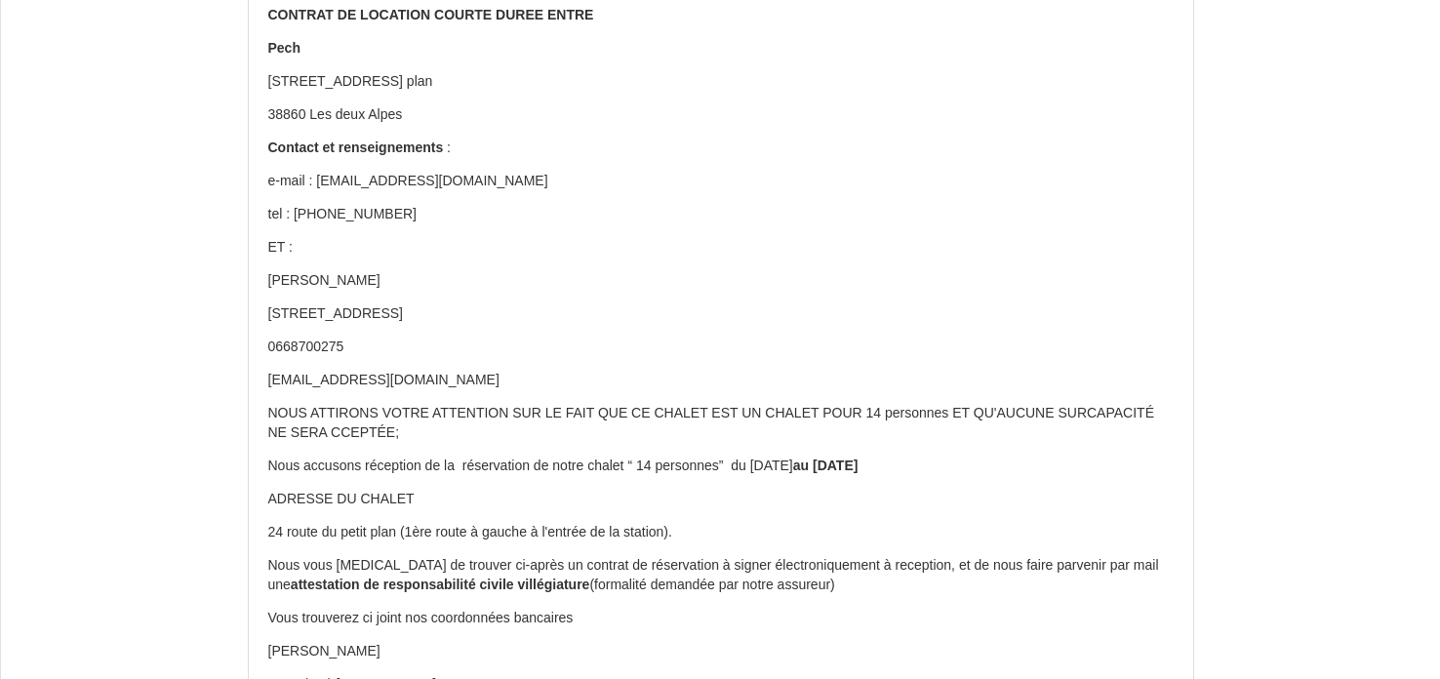
scroll to position [253, 0]
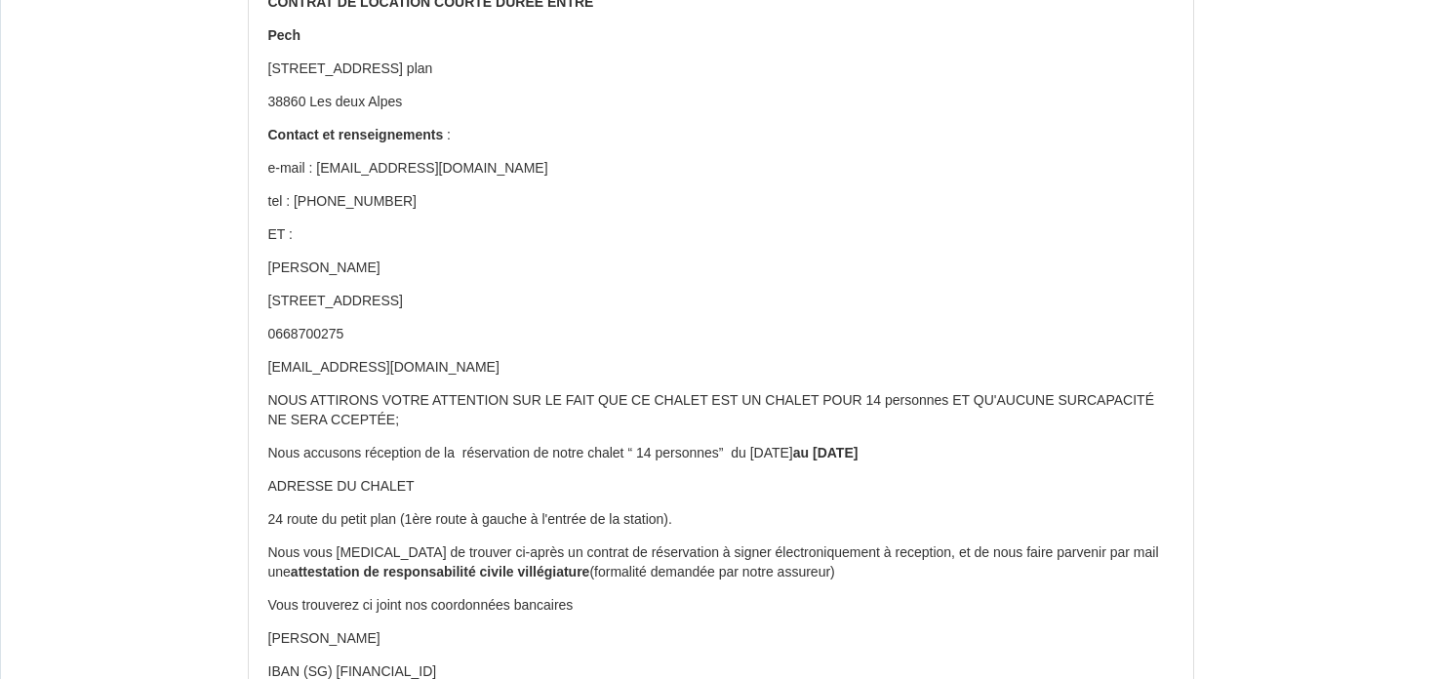
click at [768, 477] on p "ADRESSE DU CHALET" at bounding box center [720, 487] width 905 height 20
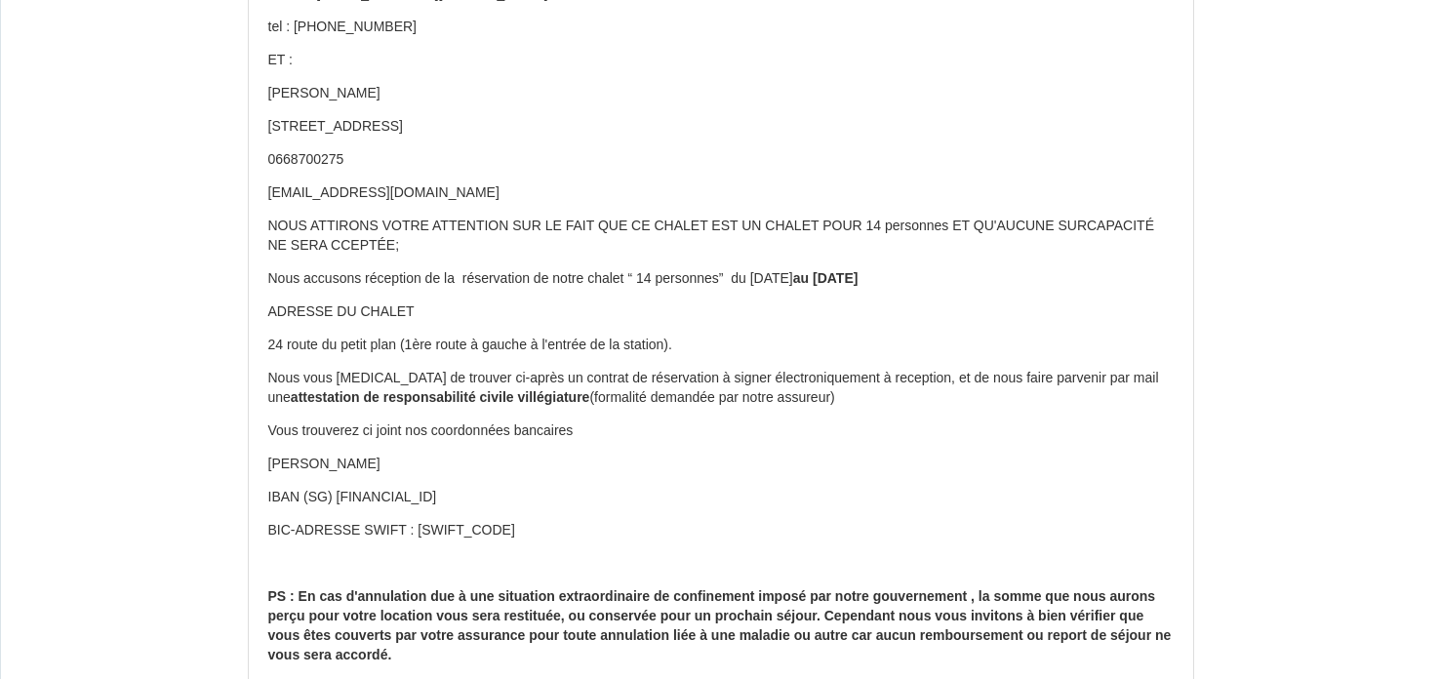
scroll to position [0, 0]
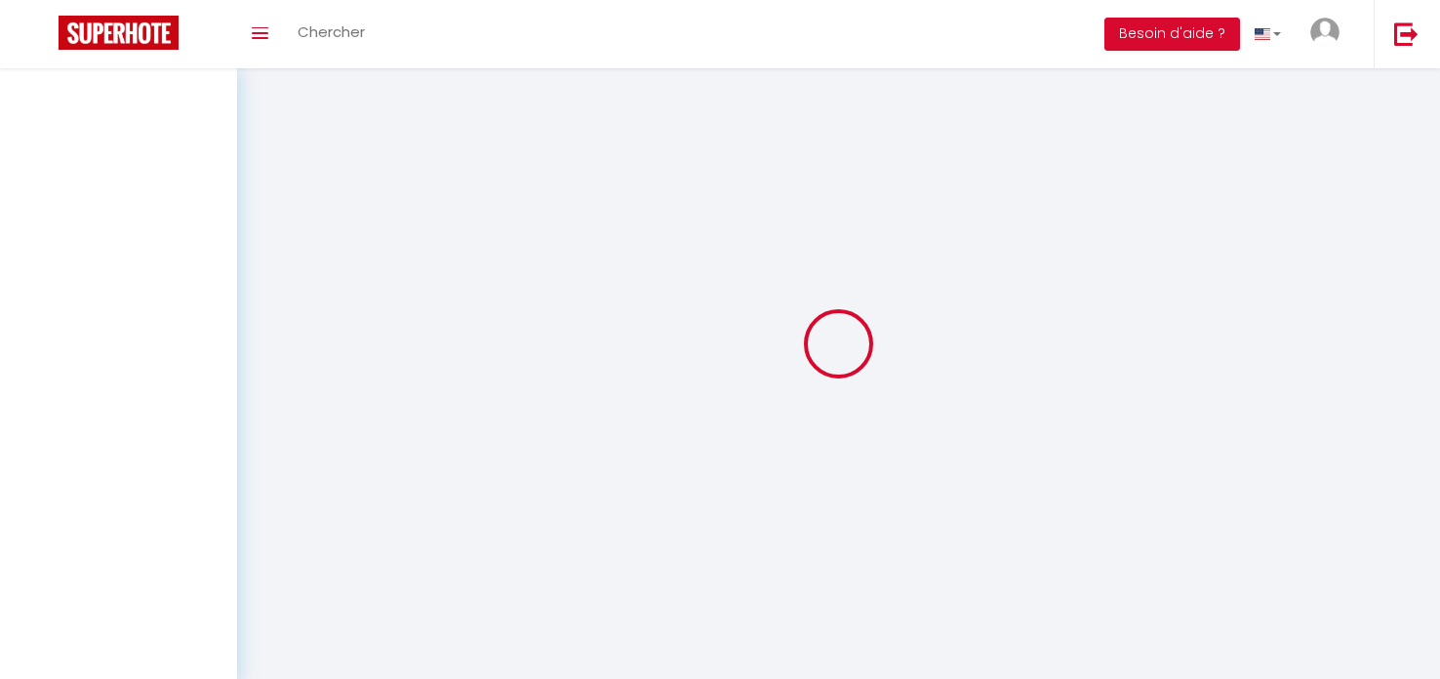
select select "message"
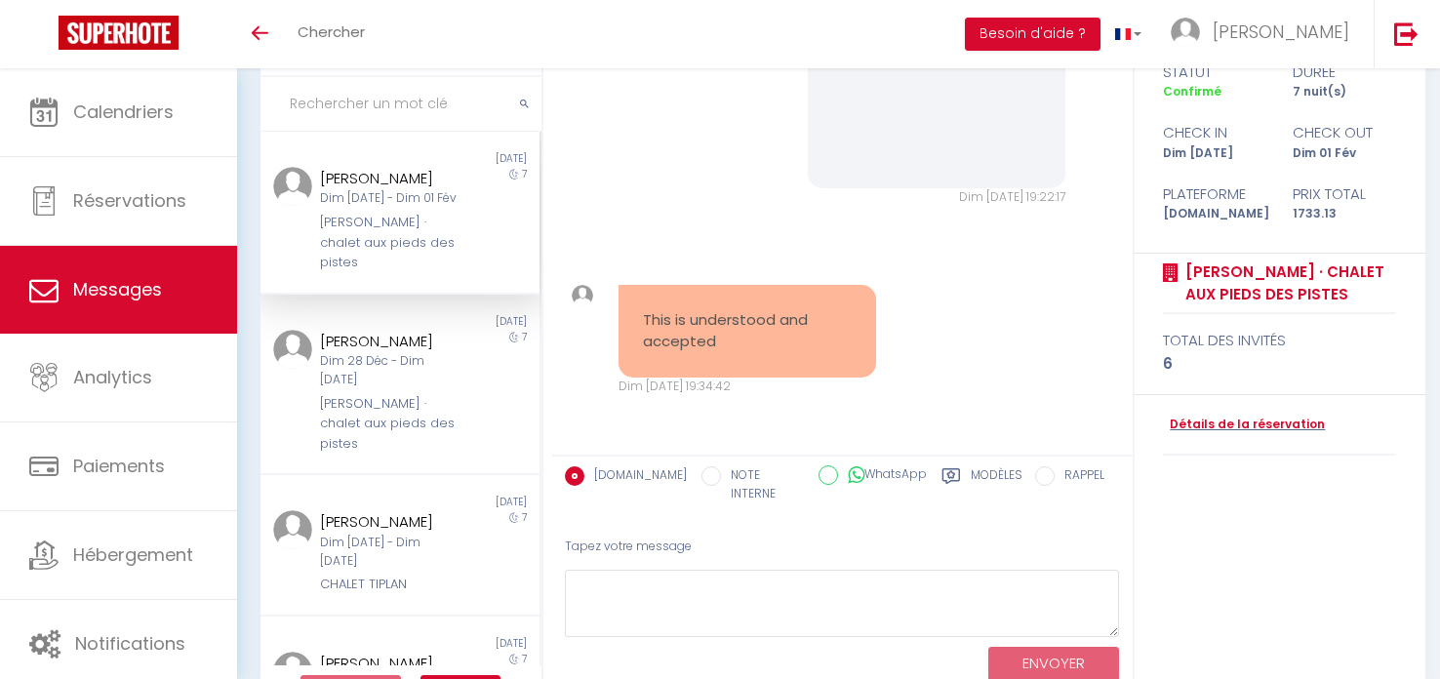
click at [988, 471] on label "Modèles" at bounding box center [997, 486] width 52 height 40
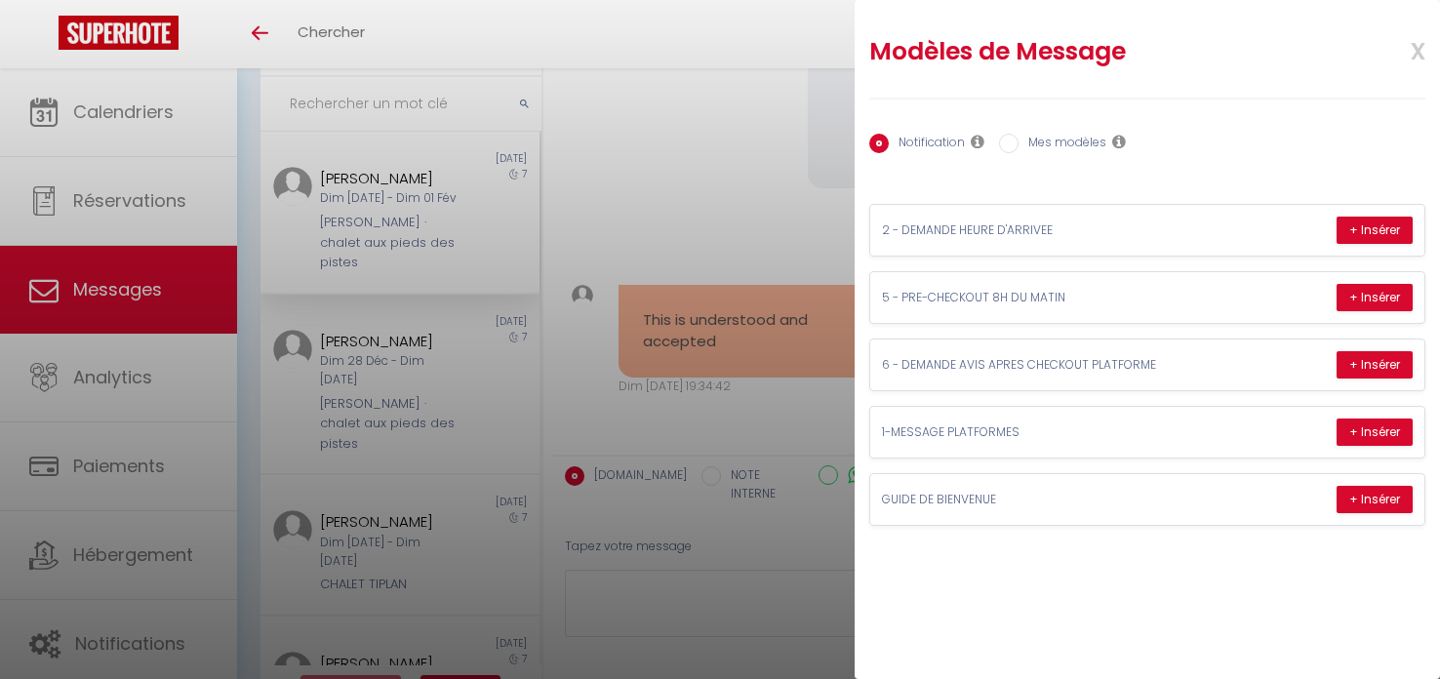
click at [1056, 144] on label "Mes modèles" at bounding box center [1062, 144] width 88 height 21
click at [1018, 144] on input "Mes modèles" at bounding box center [1009, 144] width 20 height 20
radio input "true"
radio input "false"
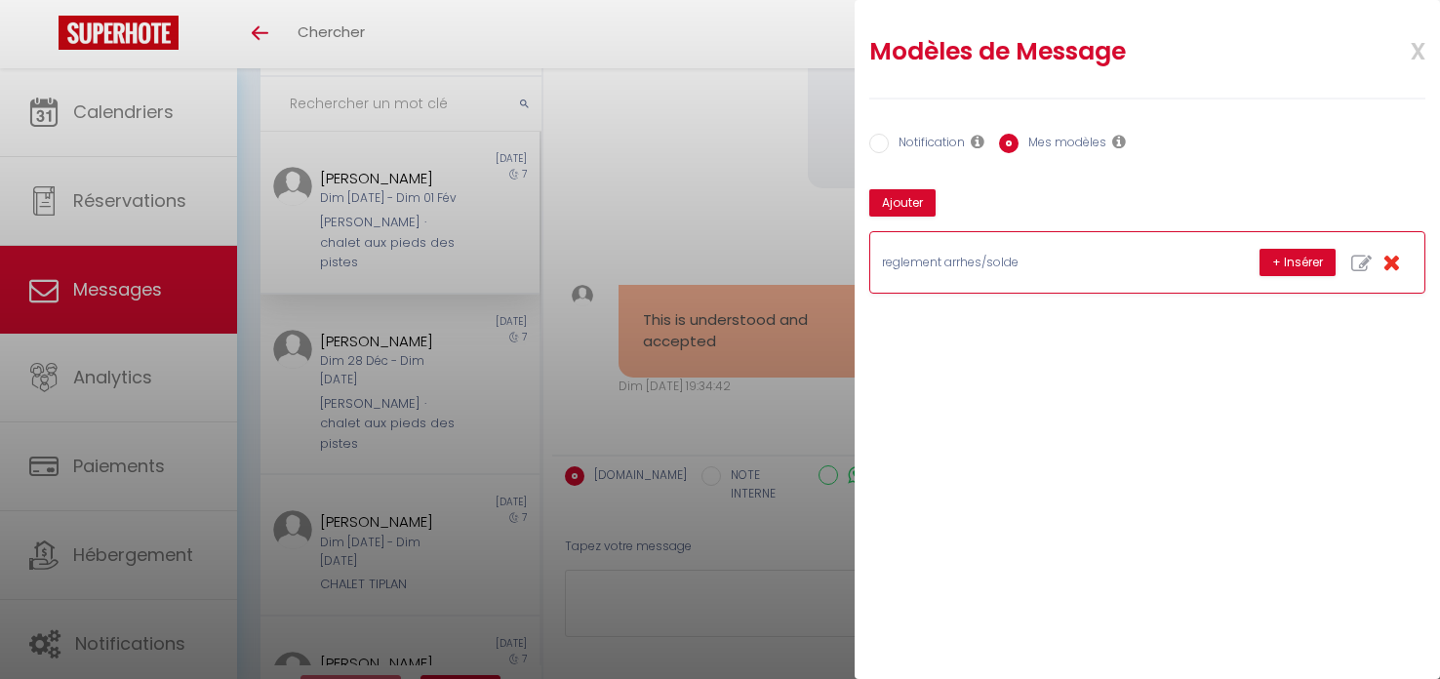
click at [1030, 269] on p "reglement arrhes/solde" at bounding box center [1028, 263] width 293 height 19
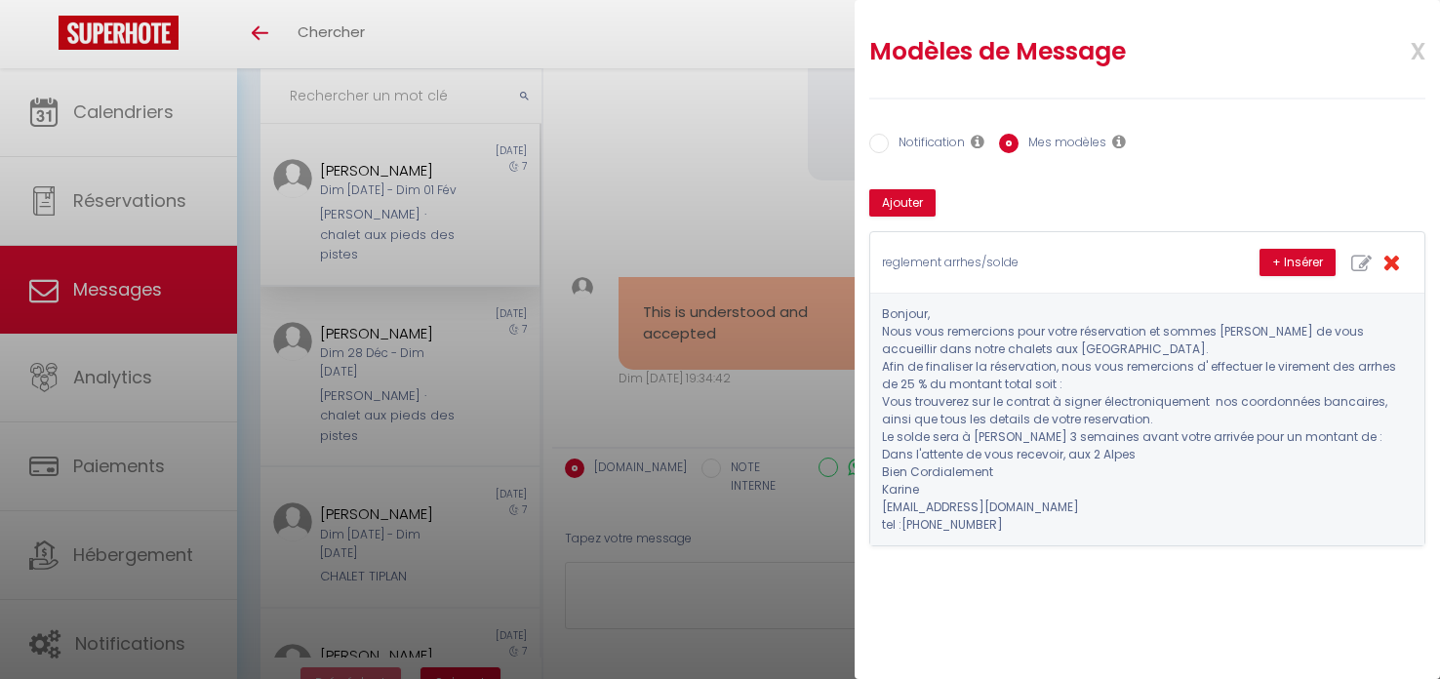
scroll to position [149, 0]
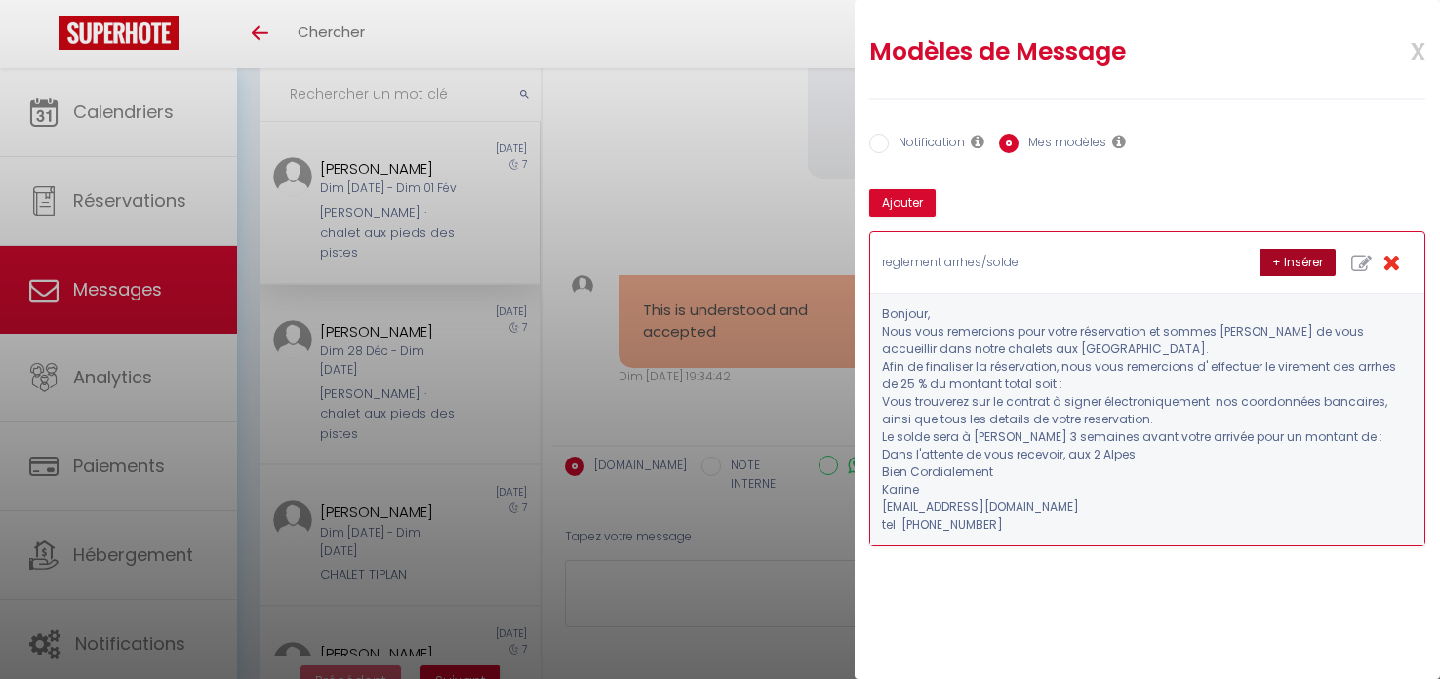
click at [1289, 261] on button "+ Insérer" at bounding box center [1297, 262] width 76 height 27
type textarea "Bonjour, Nous vous remercions pour votre réservation et sommes [PERSON_NAME] de…"
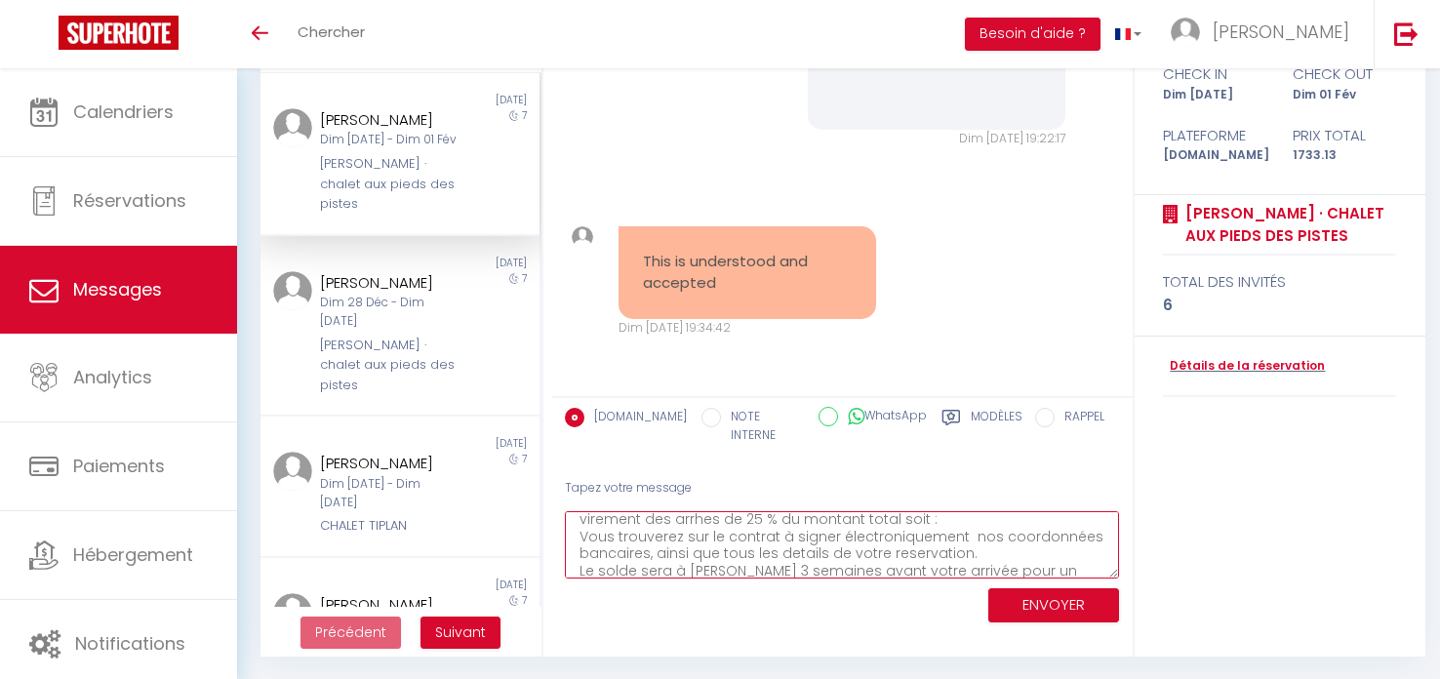
scroll to position [126, 0]
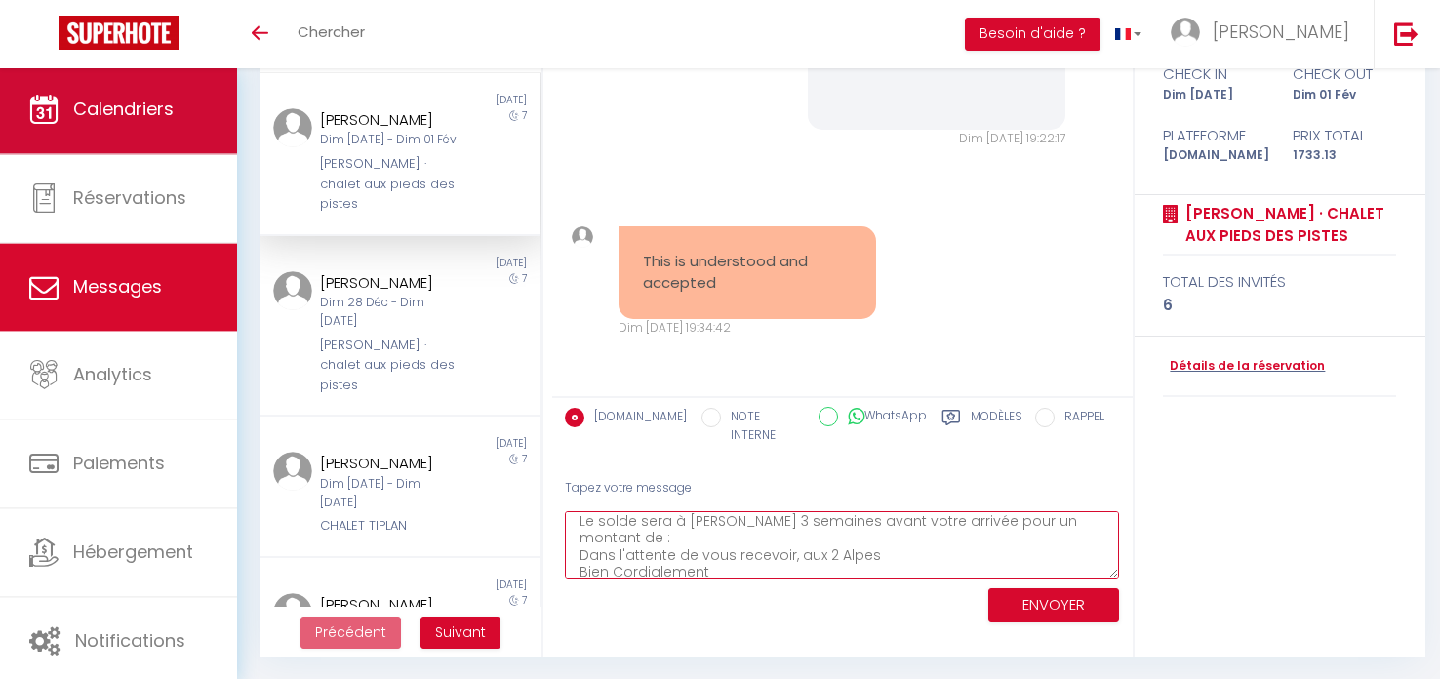
click at [121, 116] on span "Calendriers" at bounding box center [123, 109] width 100 height 24
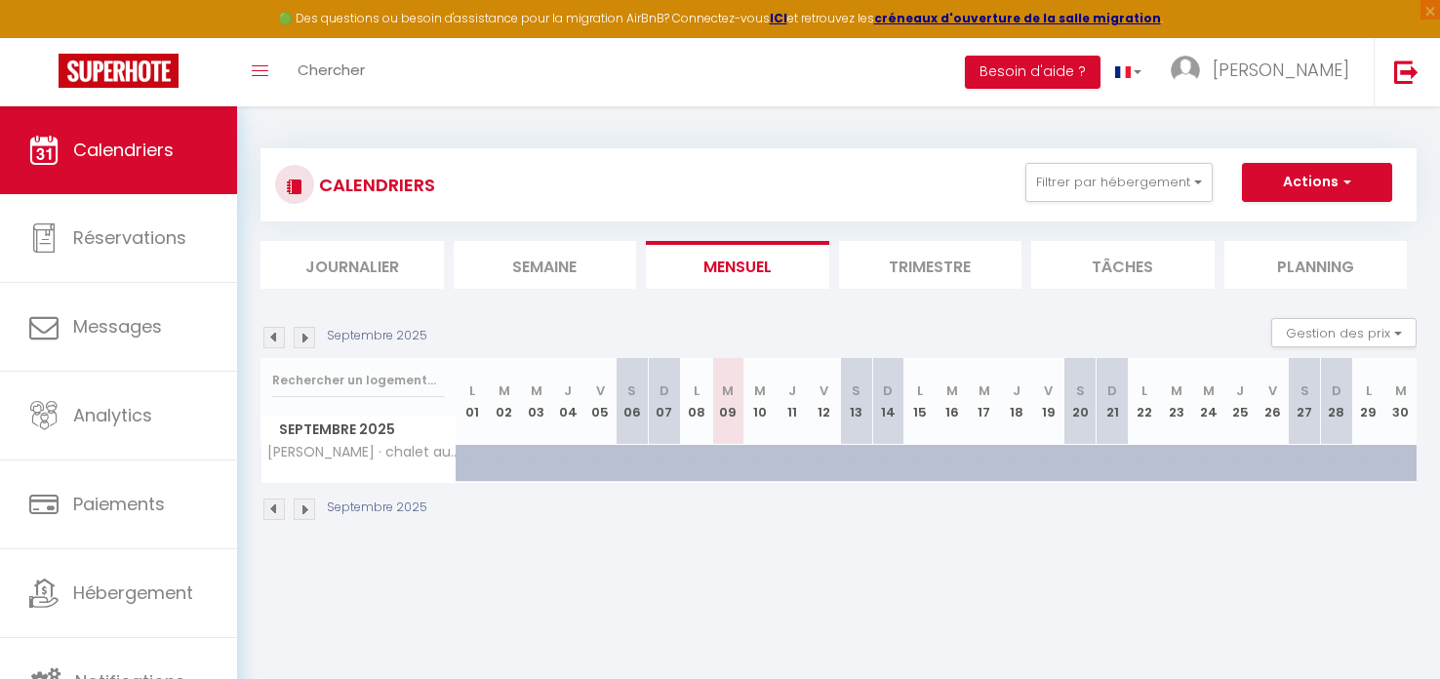
click at [307, 501] on img at bounding box center [304, 508] width 21 height 21
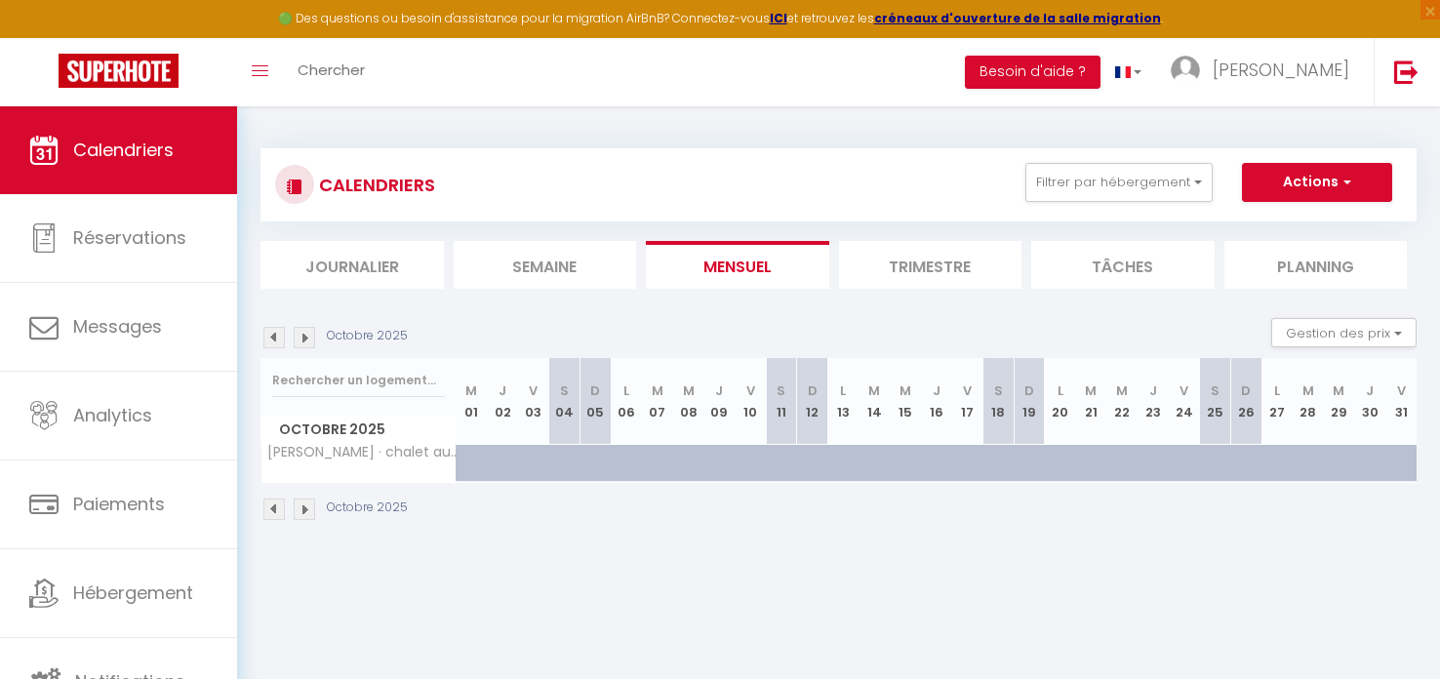
click at [307, 501] on img at bounding box center [304, 508] width 21 height 21
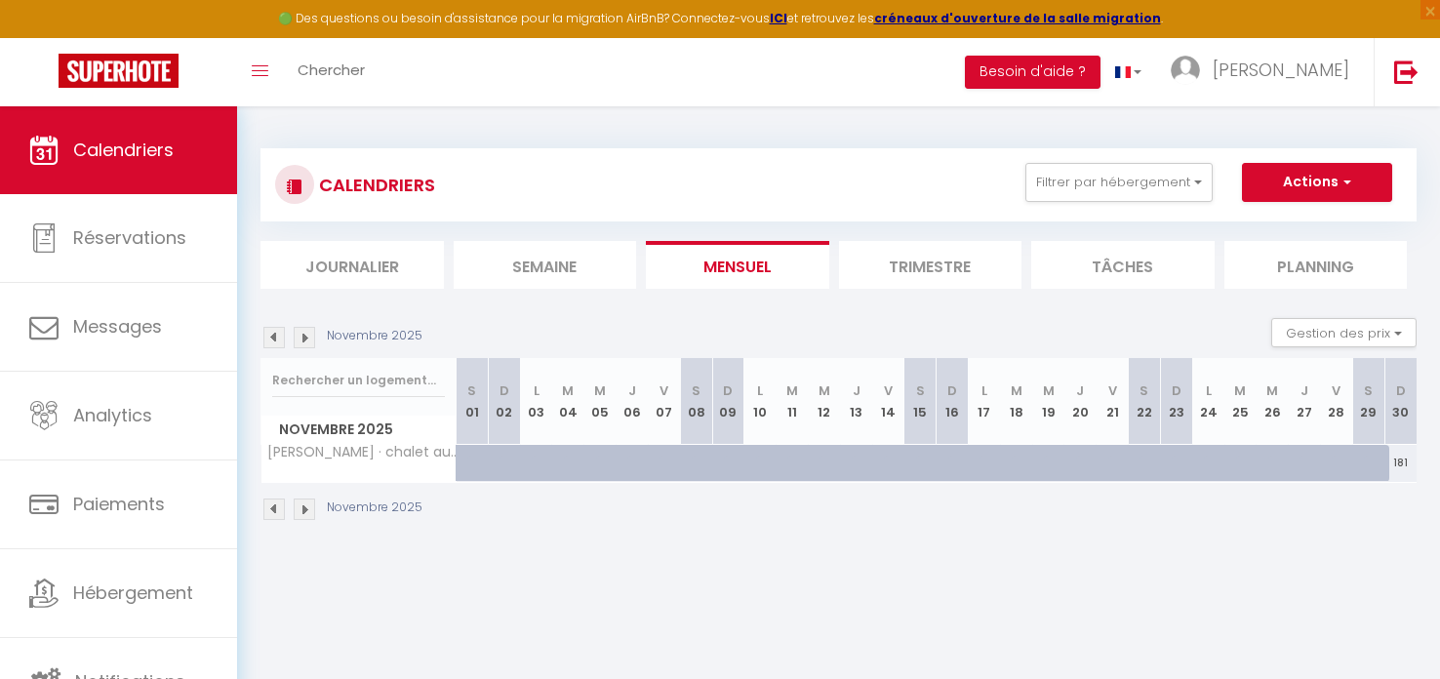
click at [307, 501] on img at bounding box center [304, 508] width 21 height 21
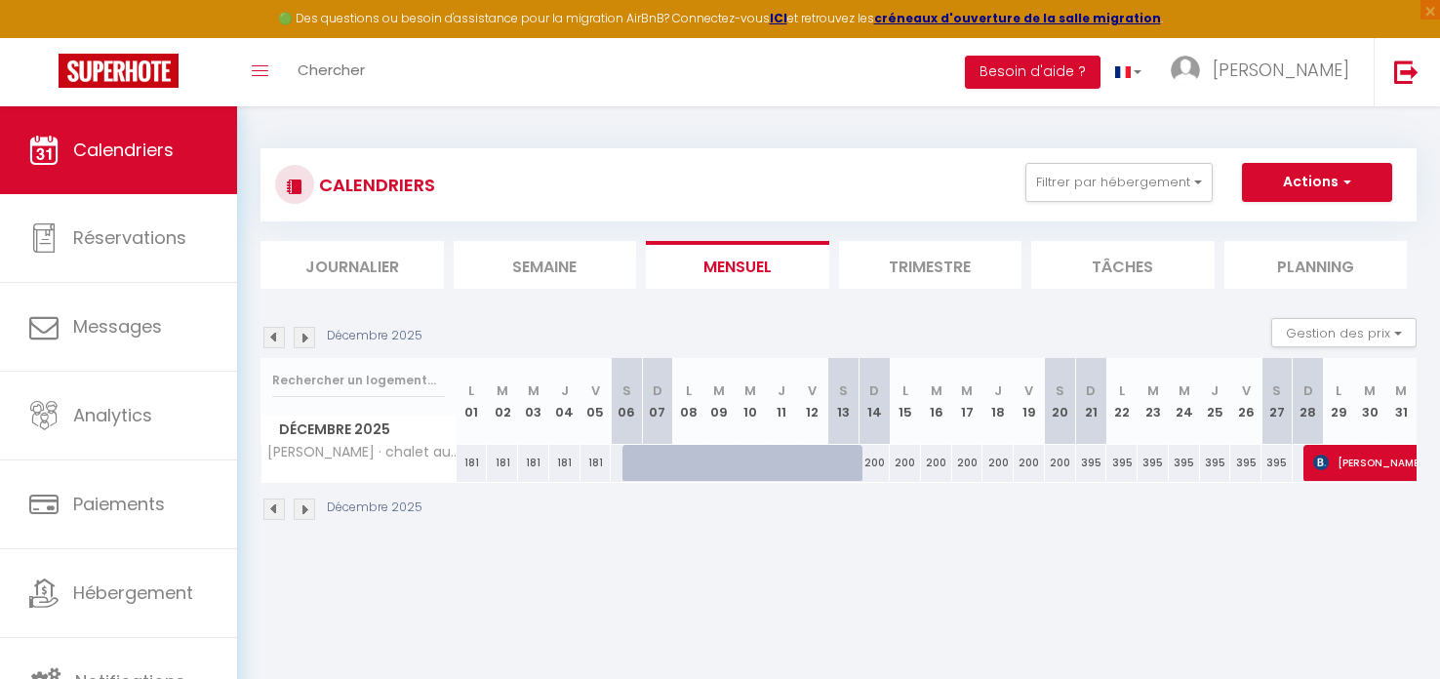
click at [307, 501] on img at bounding box center [304, 508] width 21 height 21
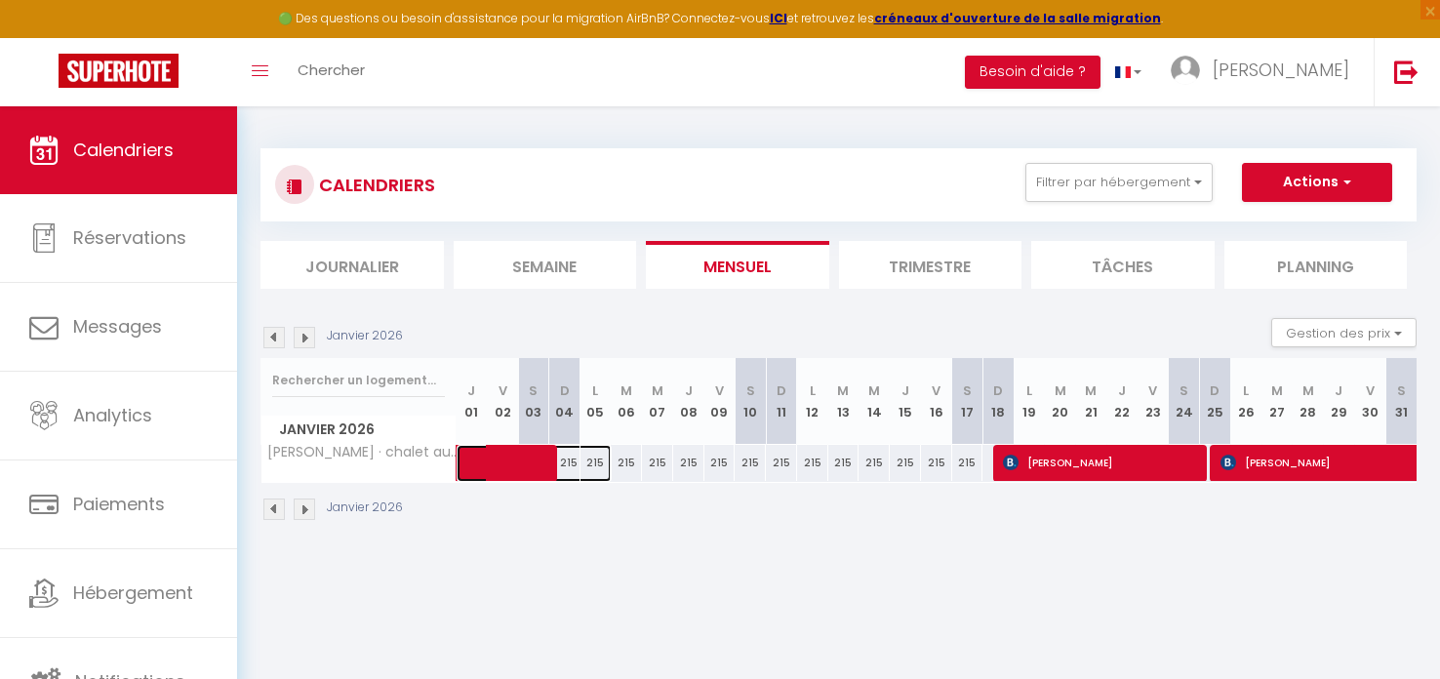
click at [567, 465] on span at bounding box center [544, 463] width 135 height 37
select select "OK"
select select "KO"
select select "0"
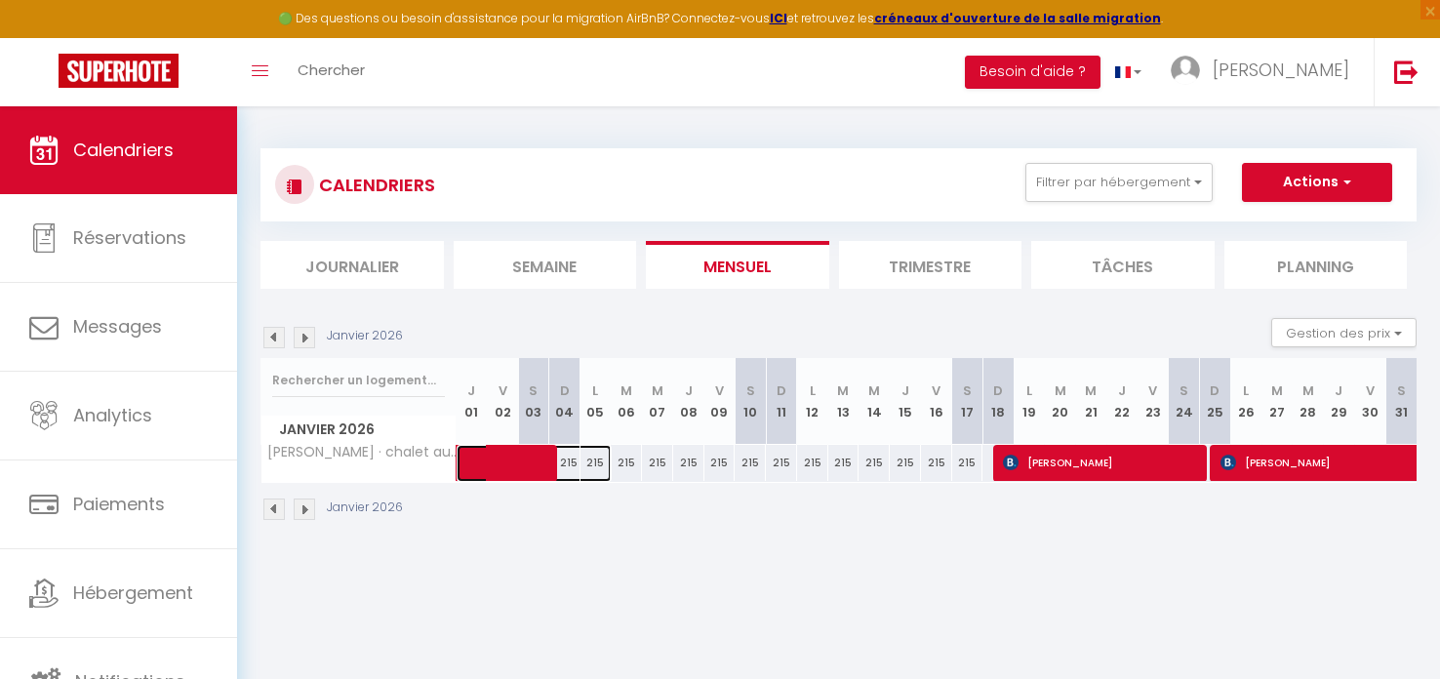
select select "1"
select select
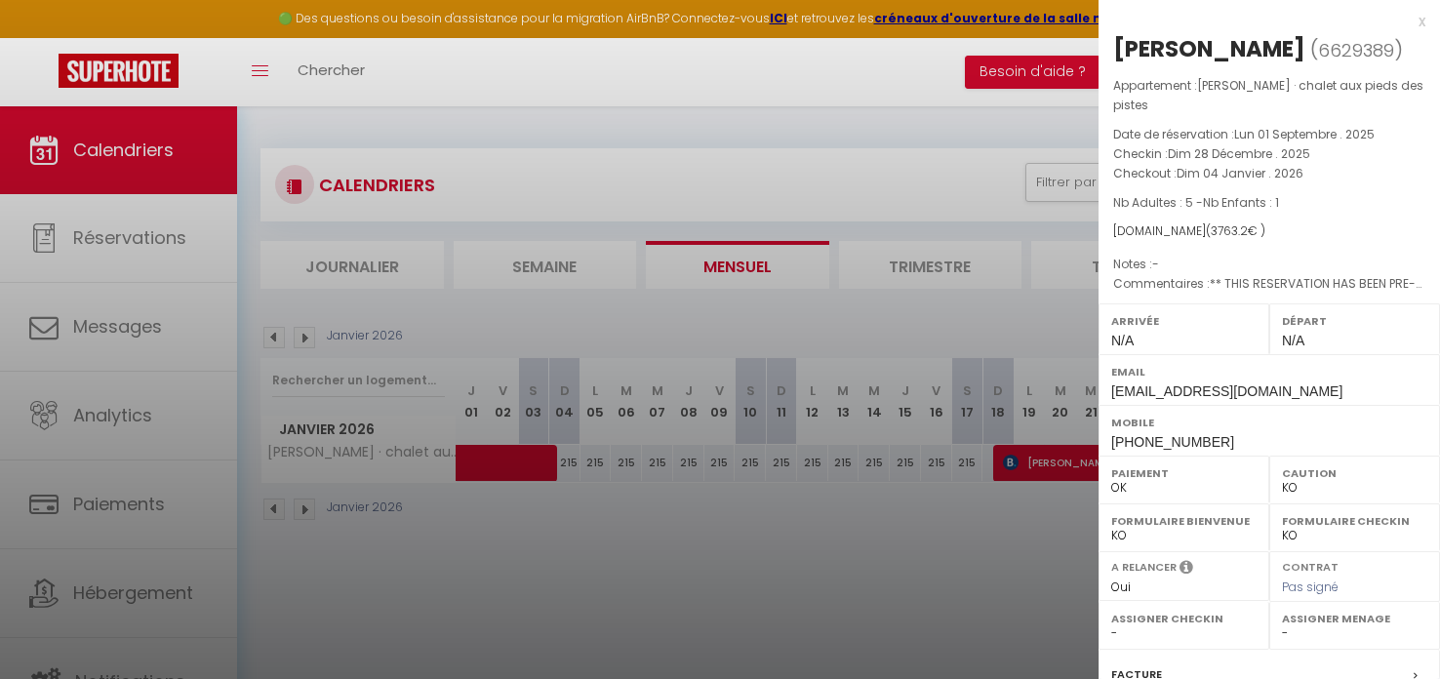
click at [639, 577] on div at bounding box center [720, 339] width 1440 height 679
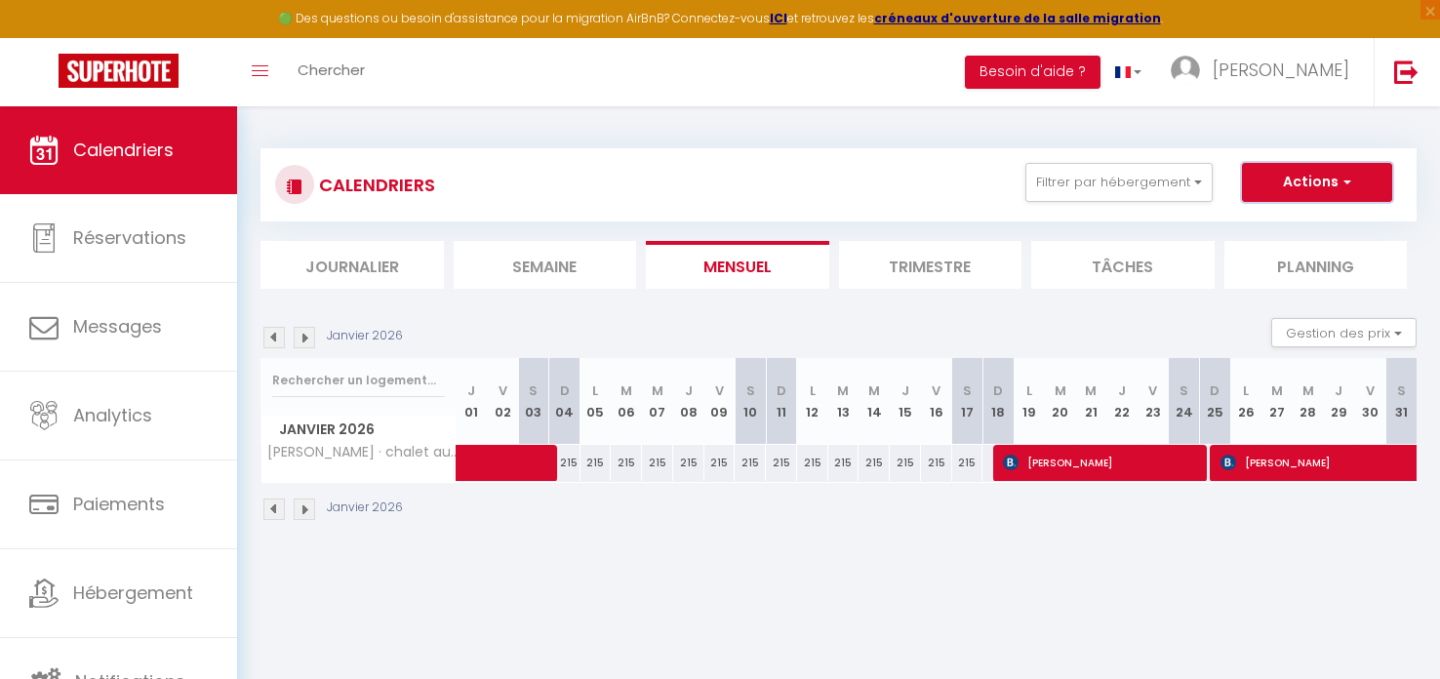
click at [1305, 185] on button "Actions" at bounding box center [1317, 182] width 150 height 39
click at [1305, 224] on link "Nouvelle réservation" at bounding box center [1297, 227] width 170 height 29
select select
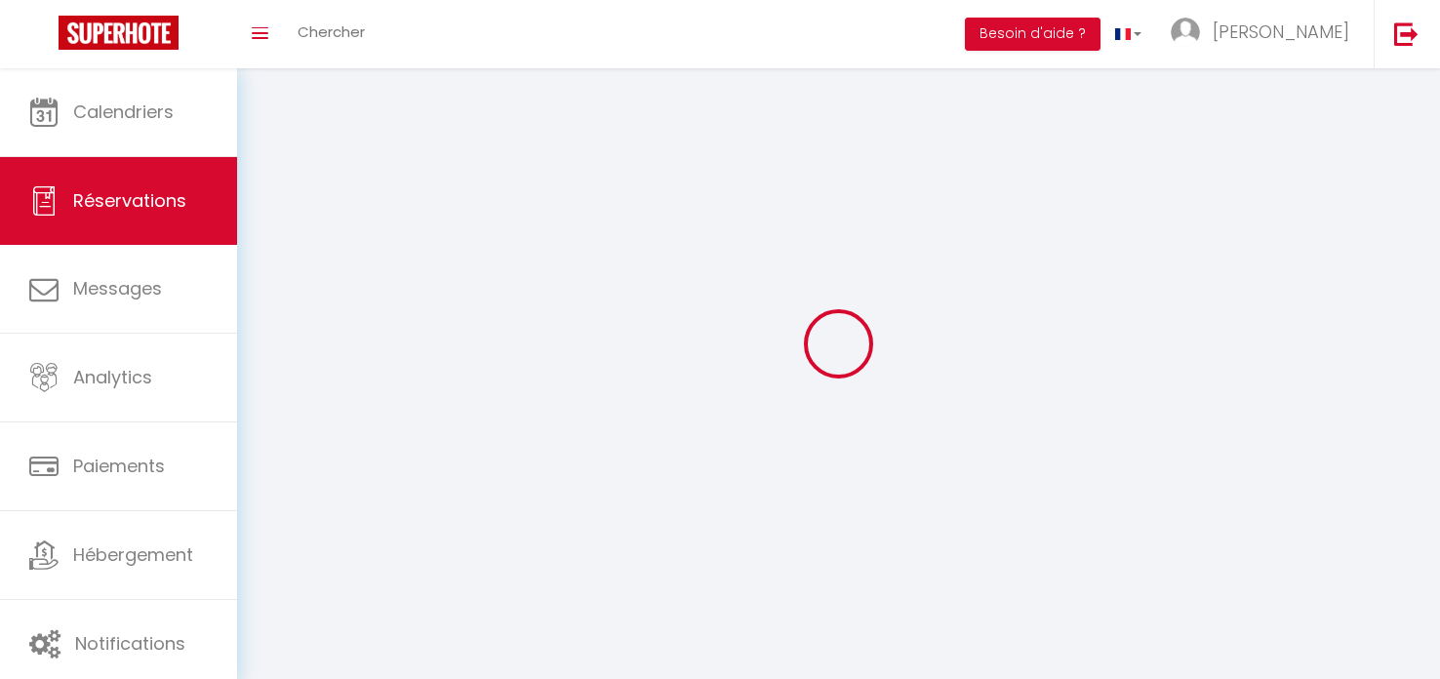
select select
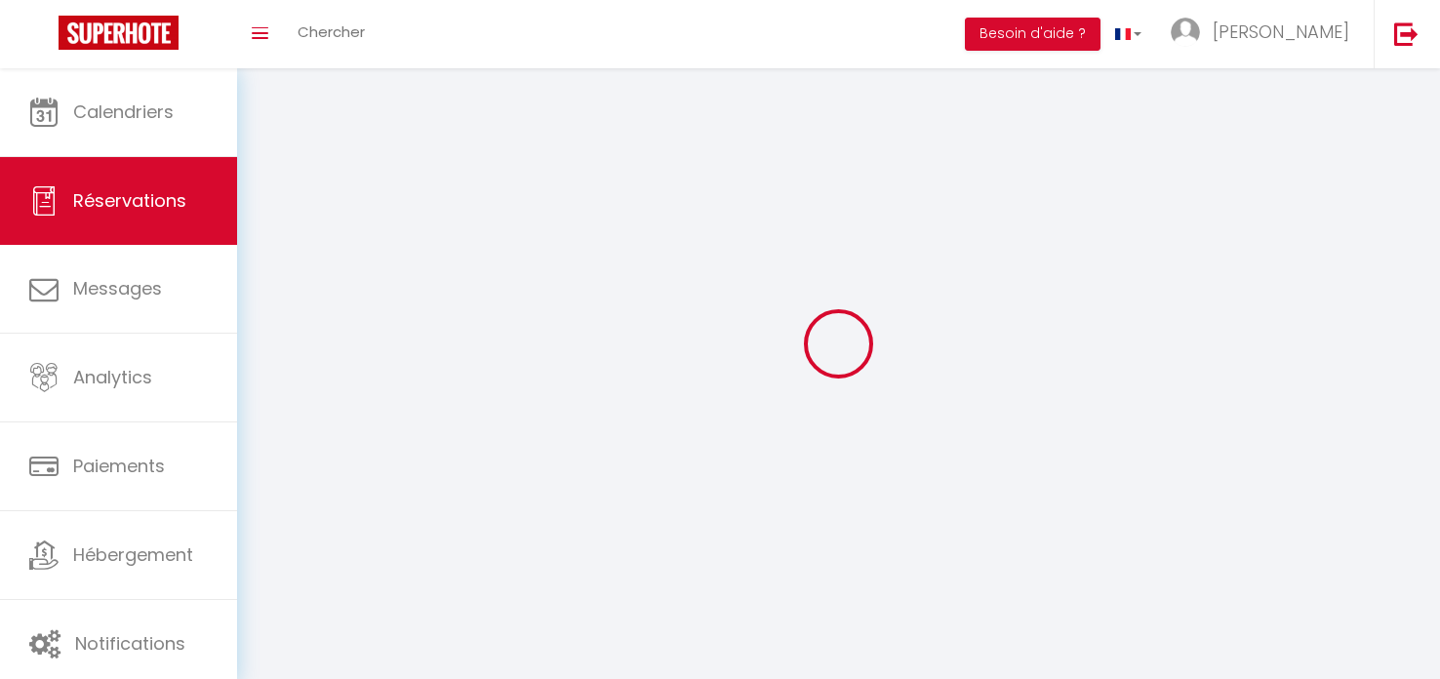
select select
checkbox input "false"
select select
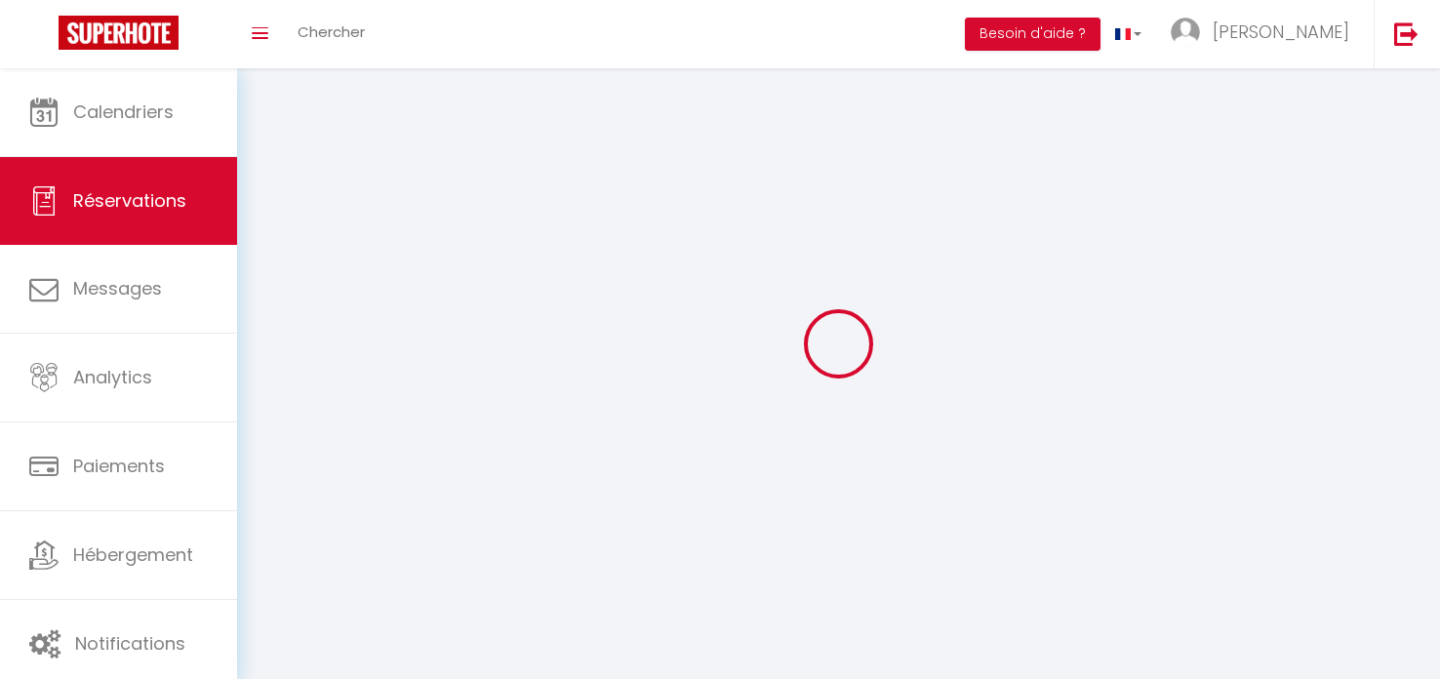
select select
checkbox input "false"
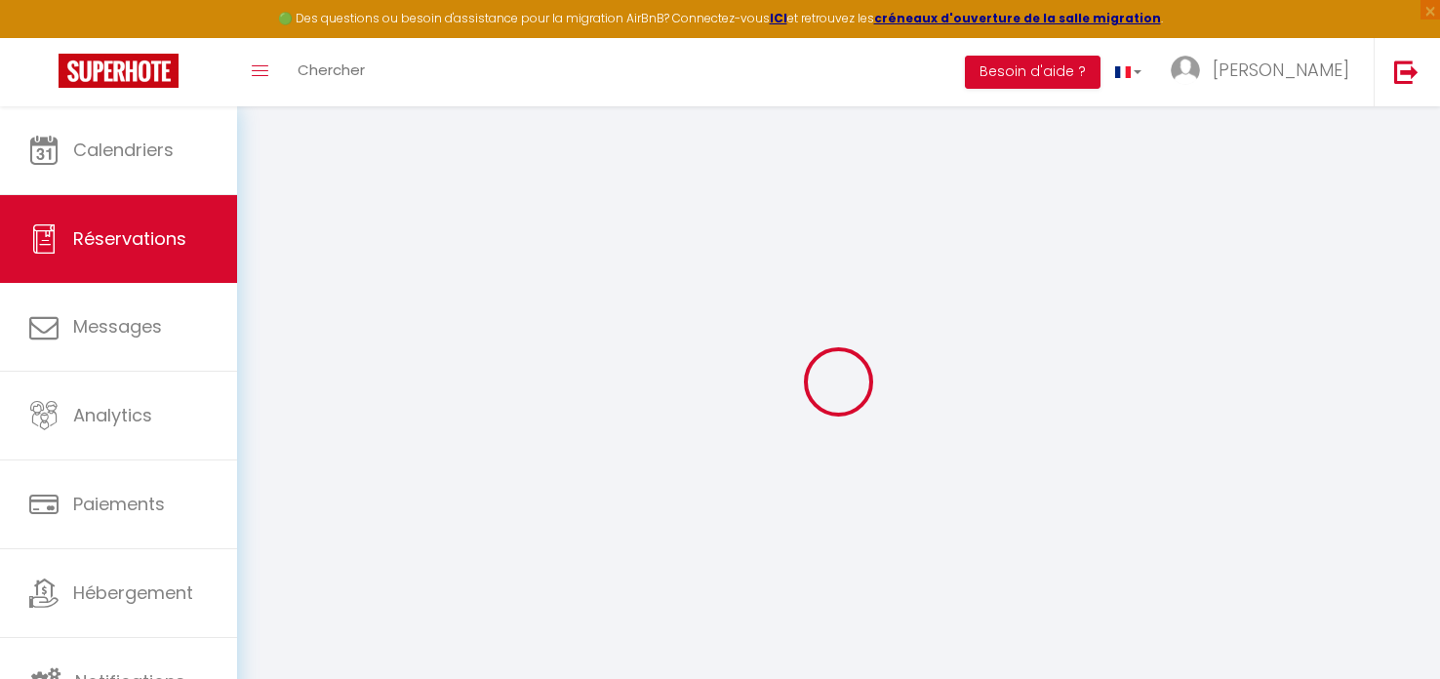
select select
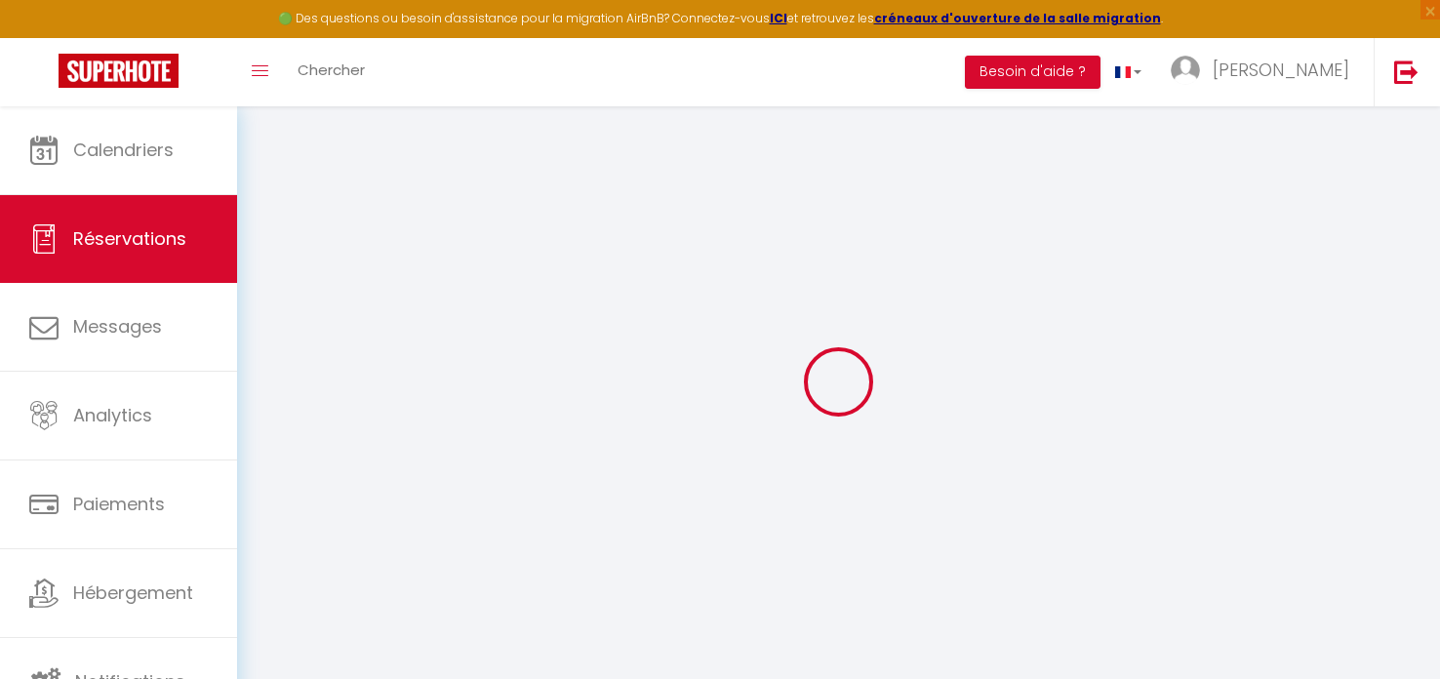
select select
checkbox input "false"
select select
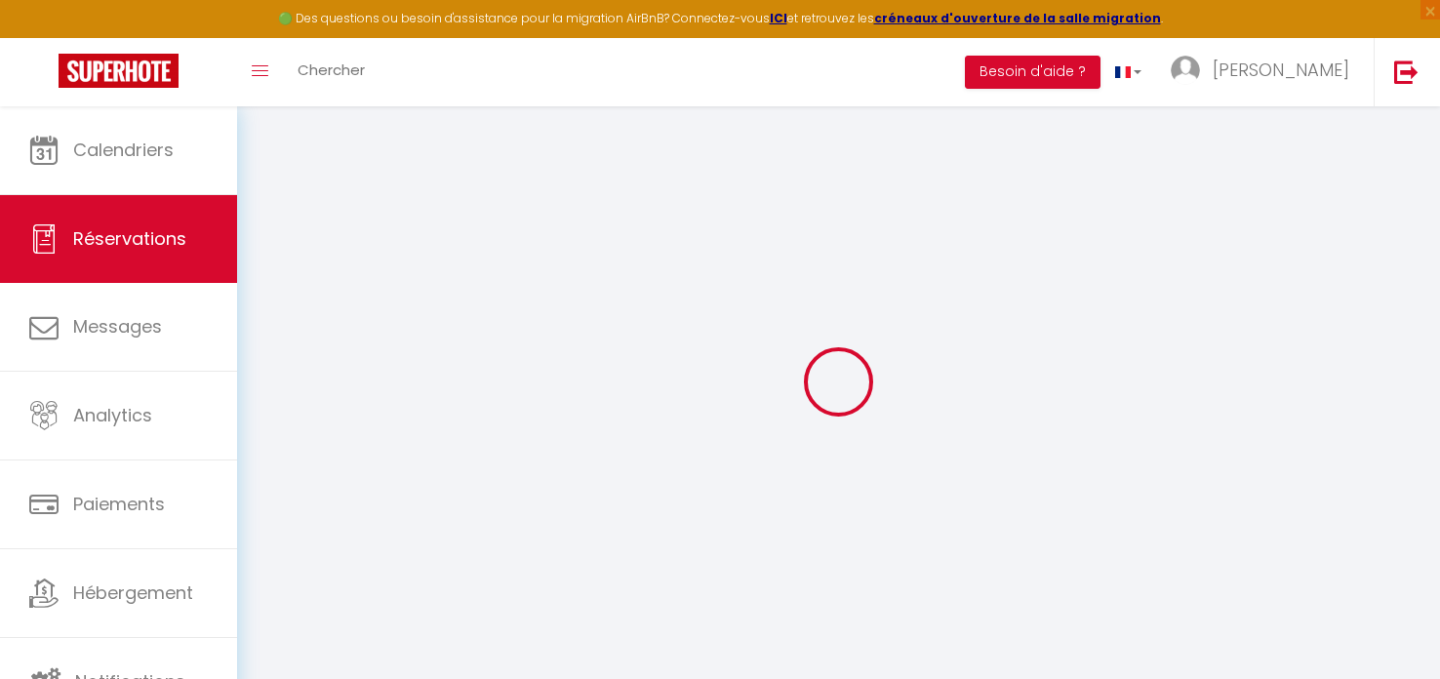
select select
checkbox input "false"
select select
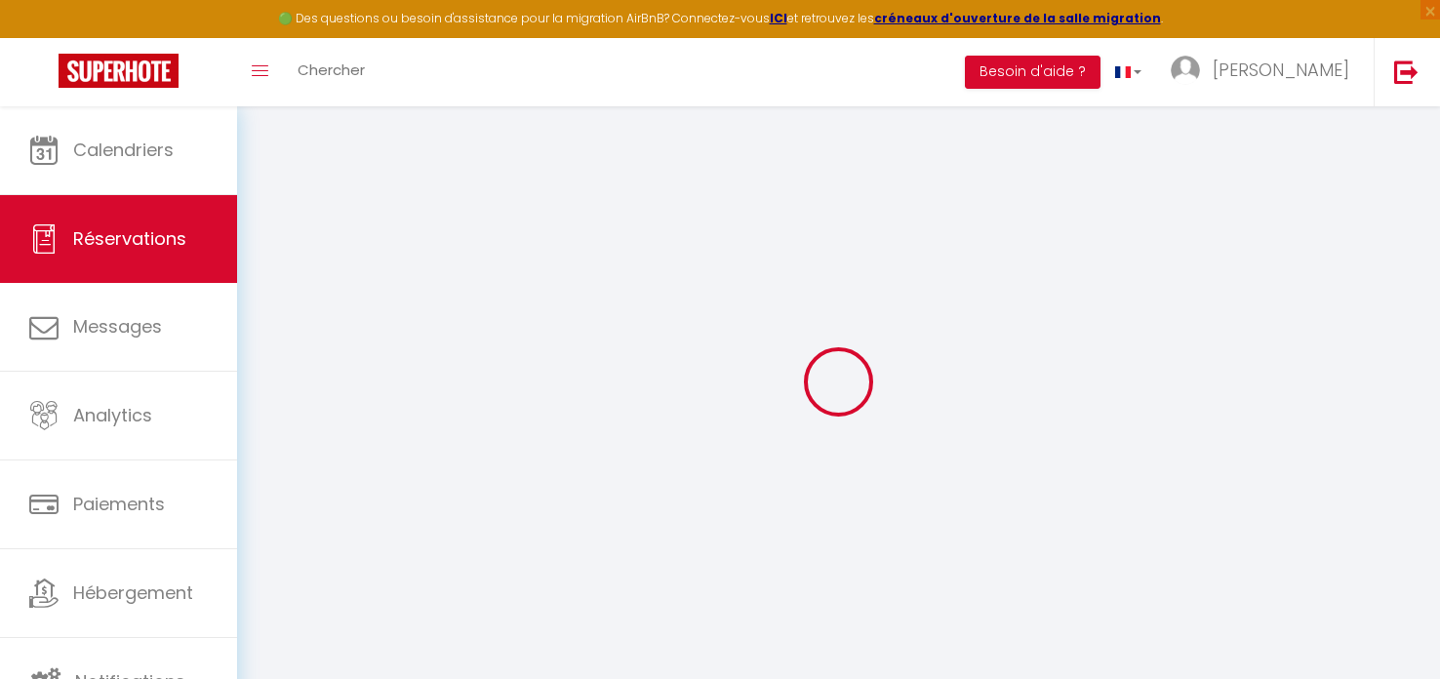
select select
checkbox input "false"
select select
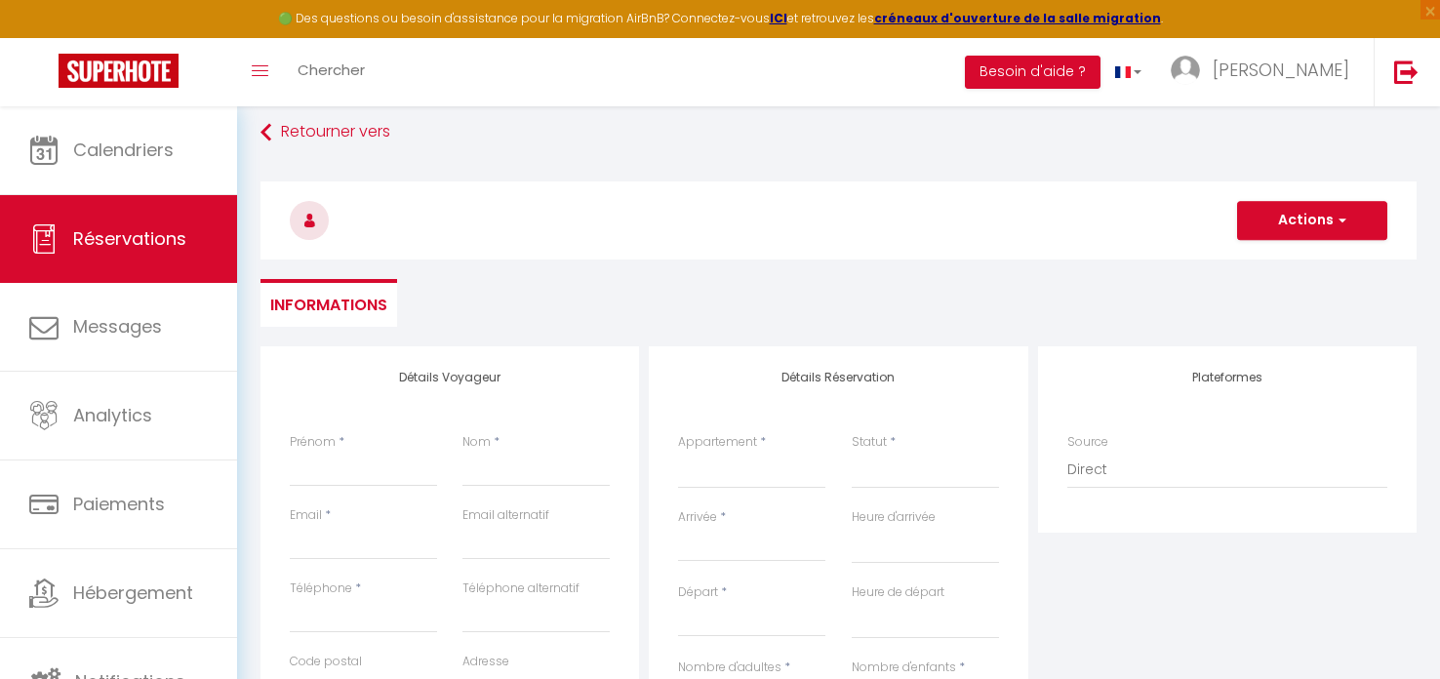
scroll to position [19, 0]
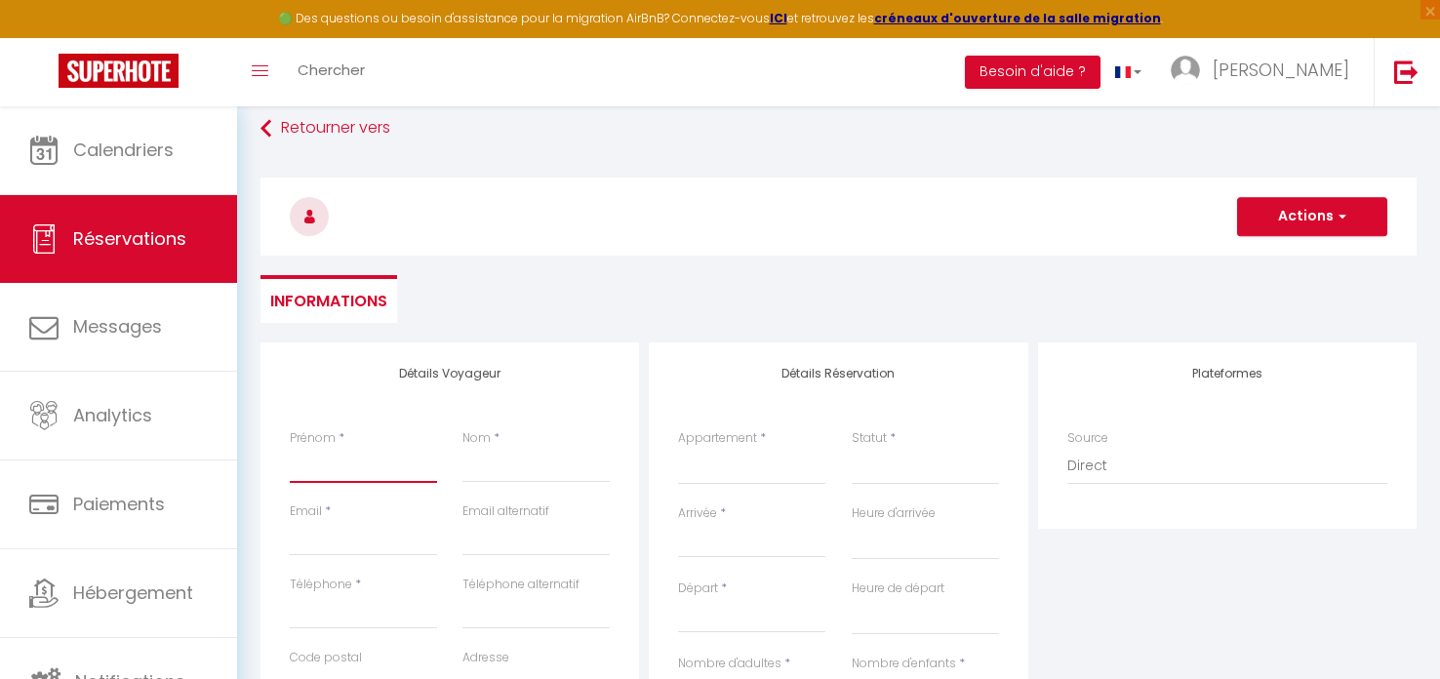
click at [341, 463] on input "Prénom" at bounding box center [363, 465] width 147 height 35
type input "guignier"
type input "karine"
type input "[EMAIL_ADDRESS][DOMAIN_NAME]"
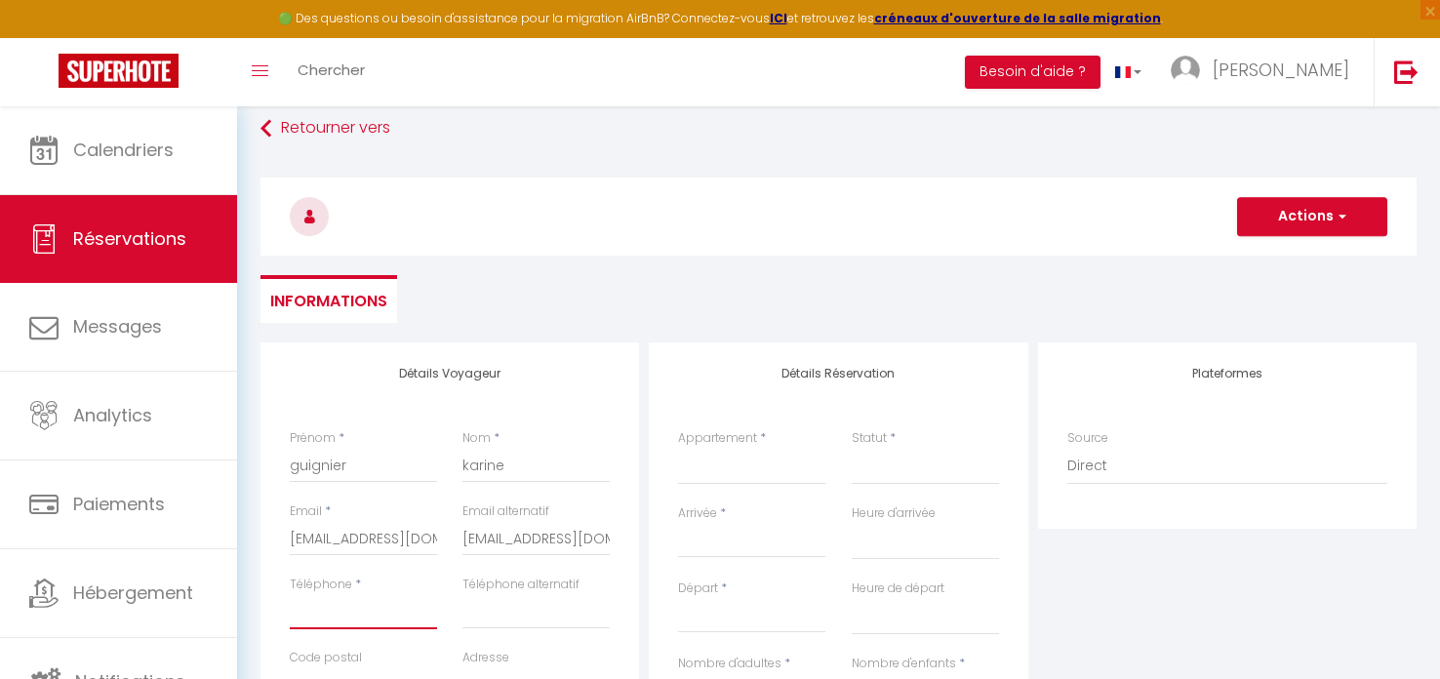
type input "0612098016"
type input "38860"
type input "[STREET_ADDRESS]"
type input "les 2 alpes"
select select "FR"
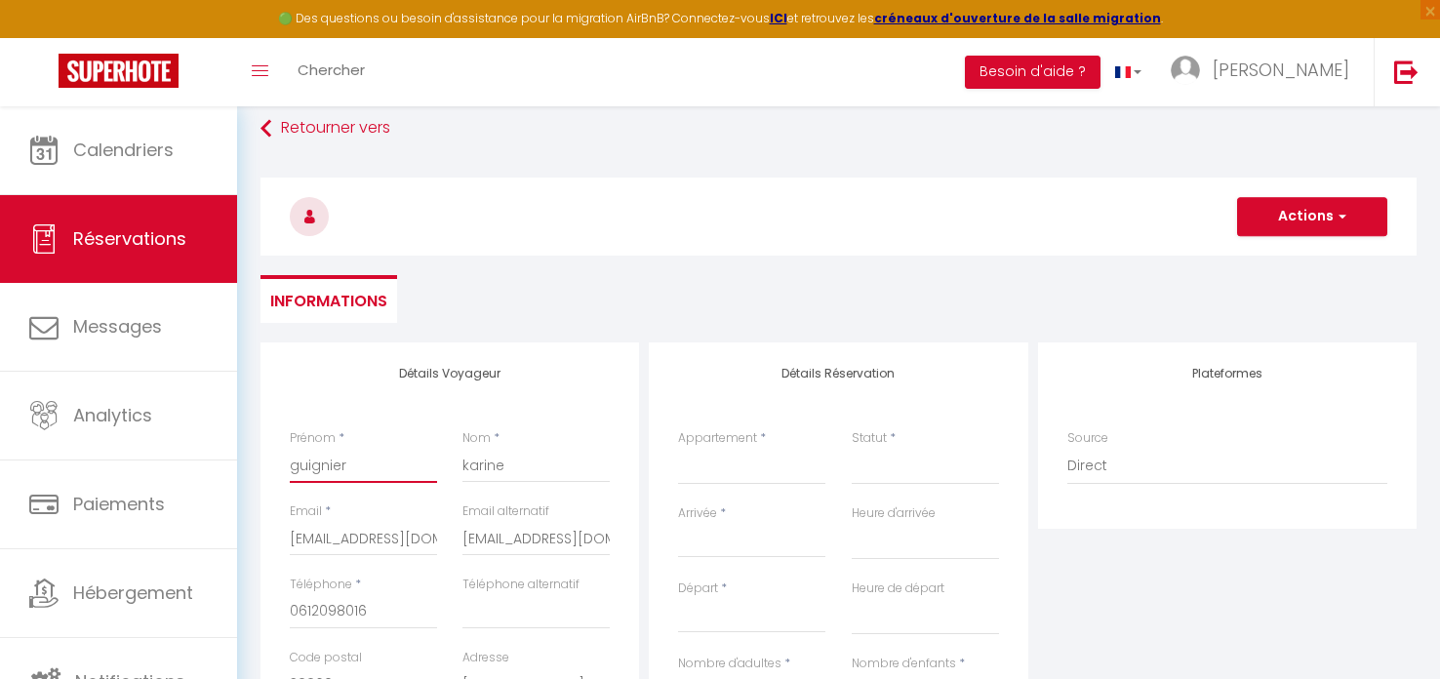
select select
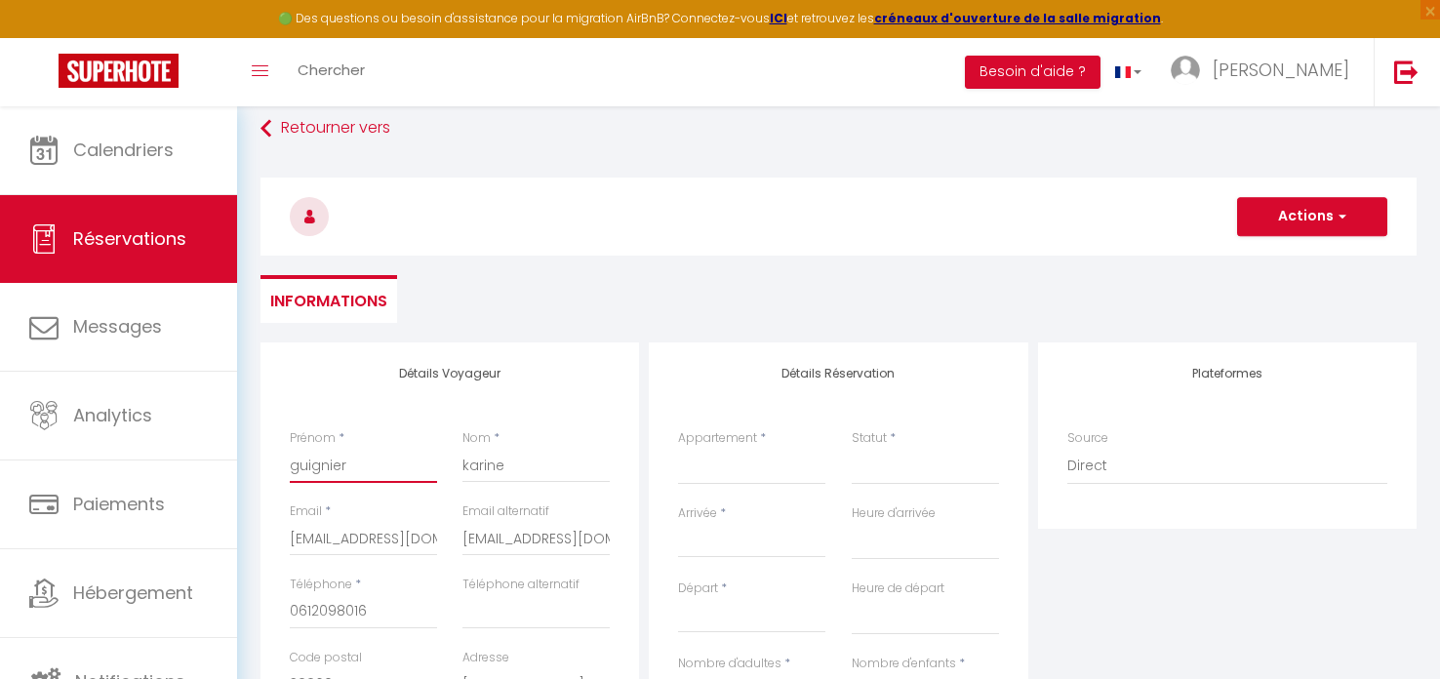
select select
checkbox input "false"
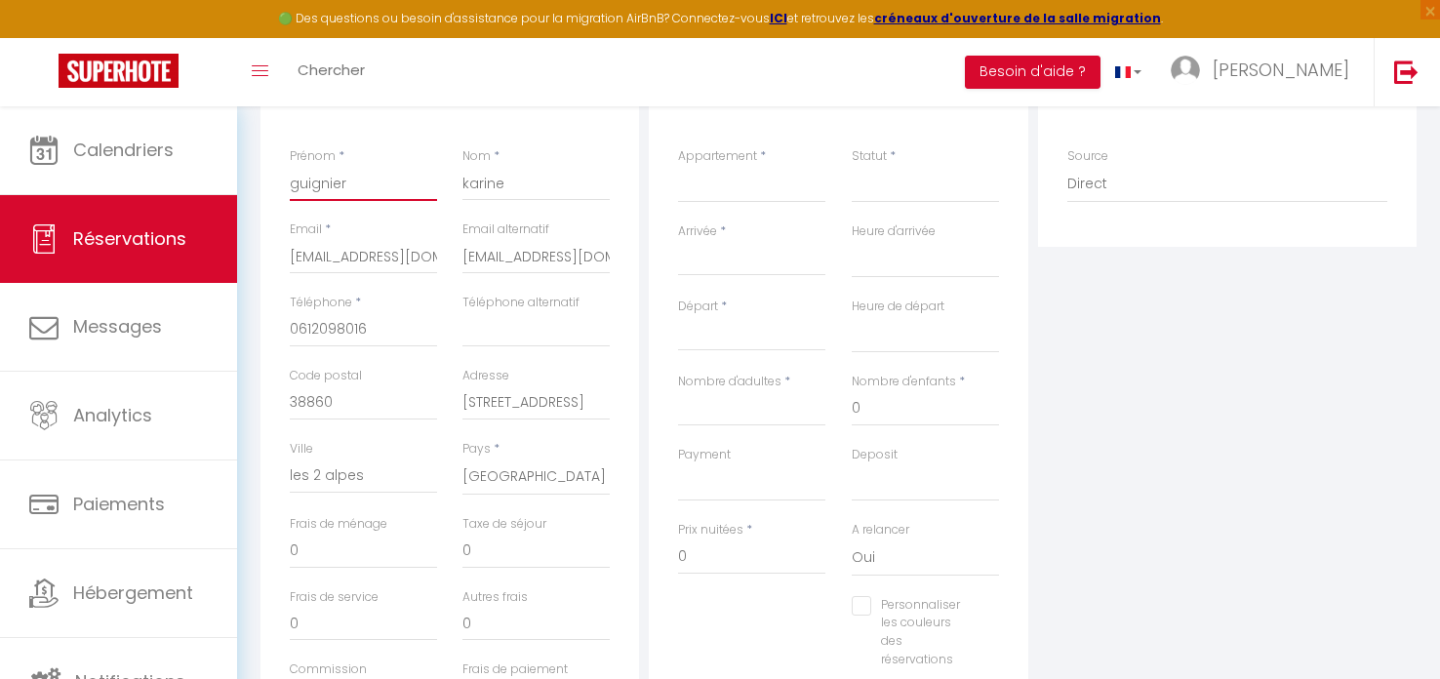
scroll to position [311, 0]
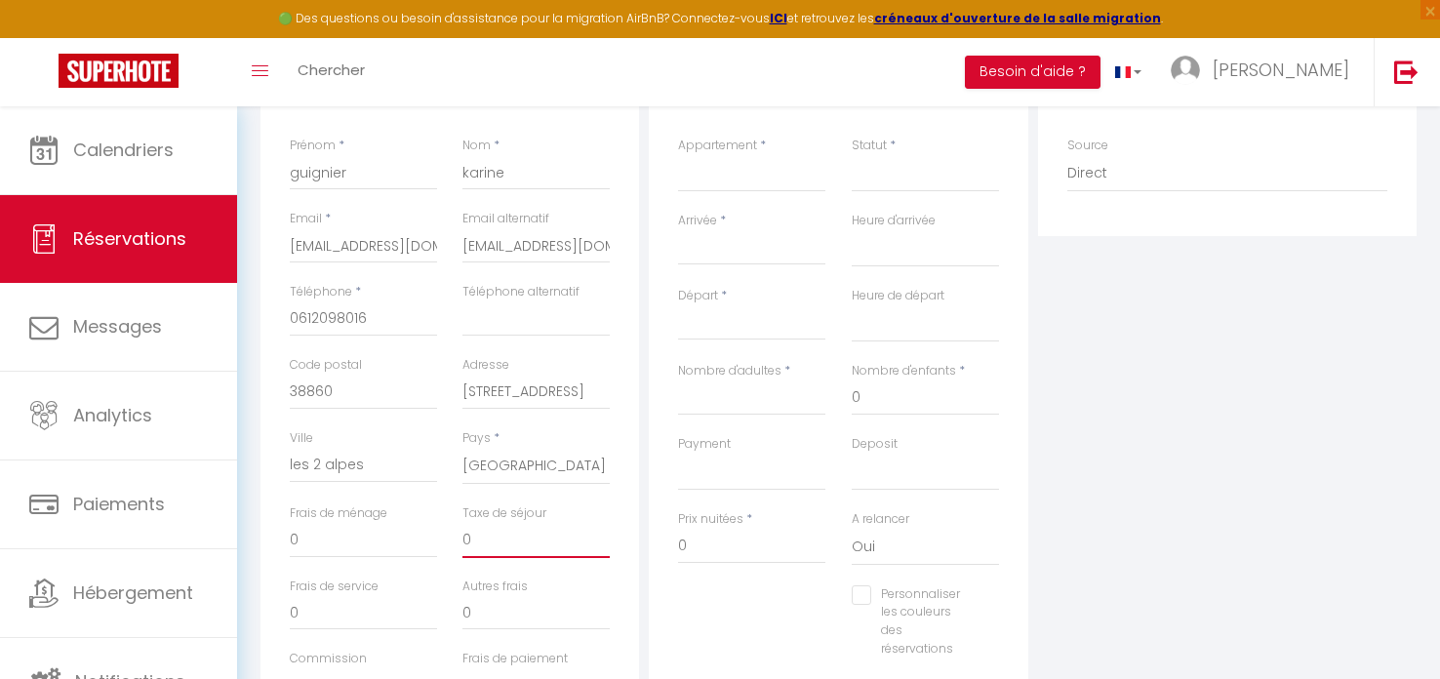
click at [488, 543] on input "0" at bounding box center [535, 540] width 147 height 35
select select
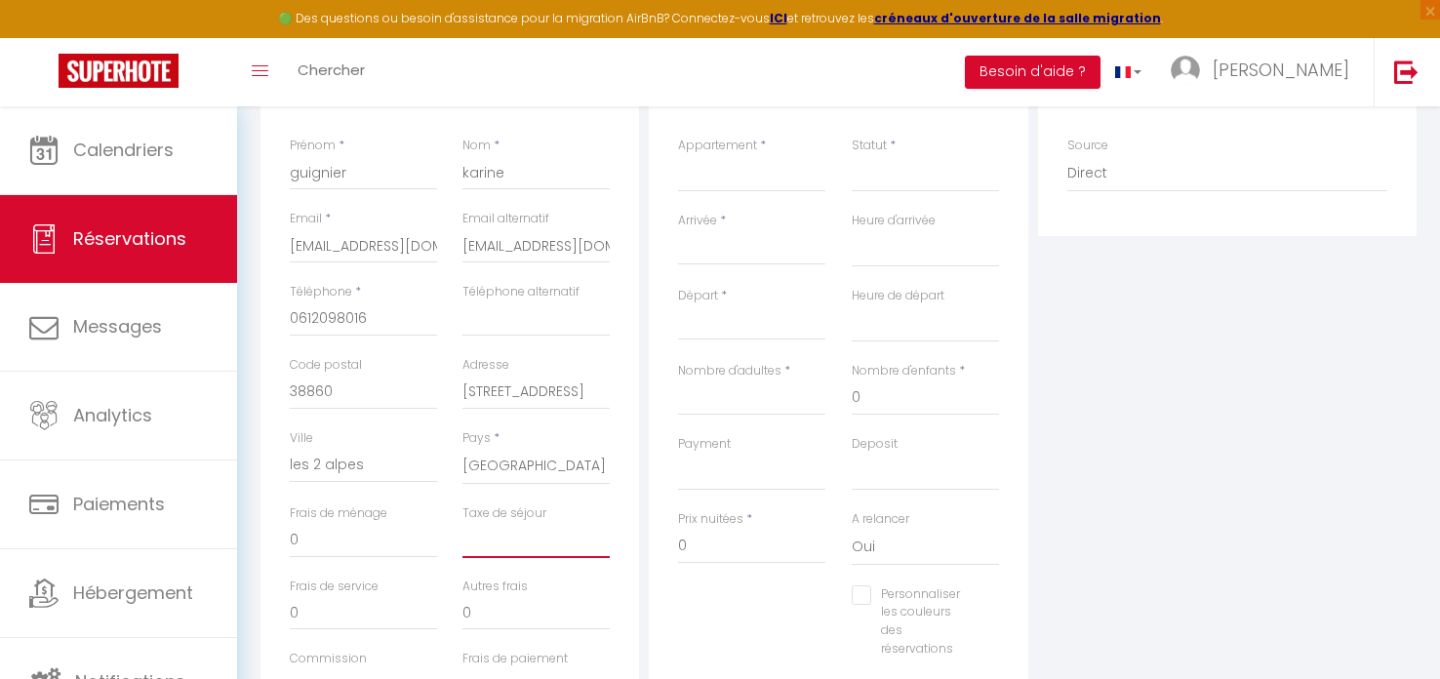
select select
checkbox input "false"
type input "1"
select select
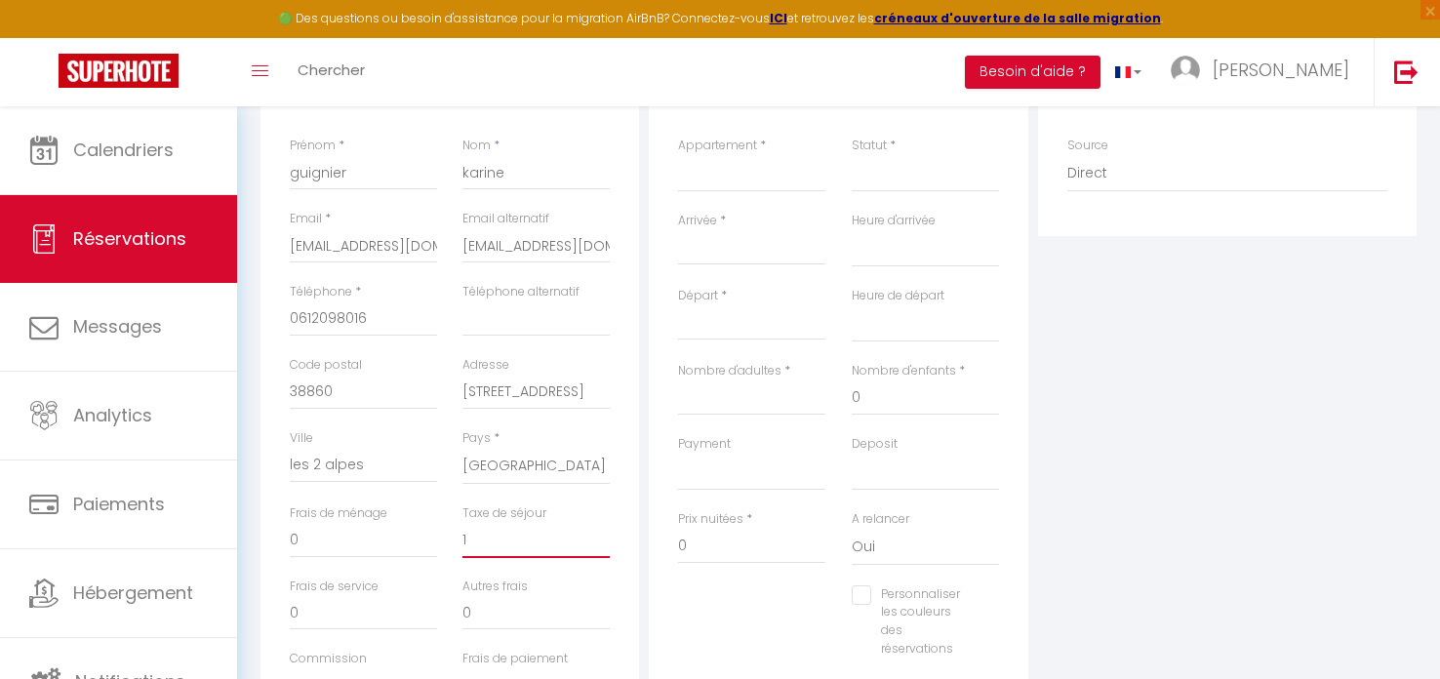
select select
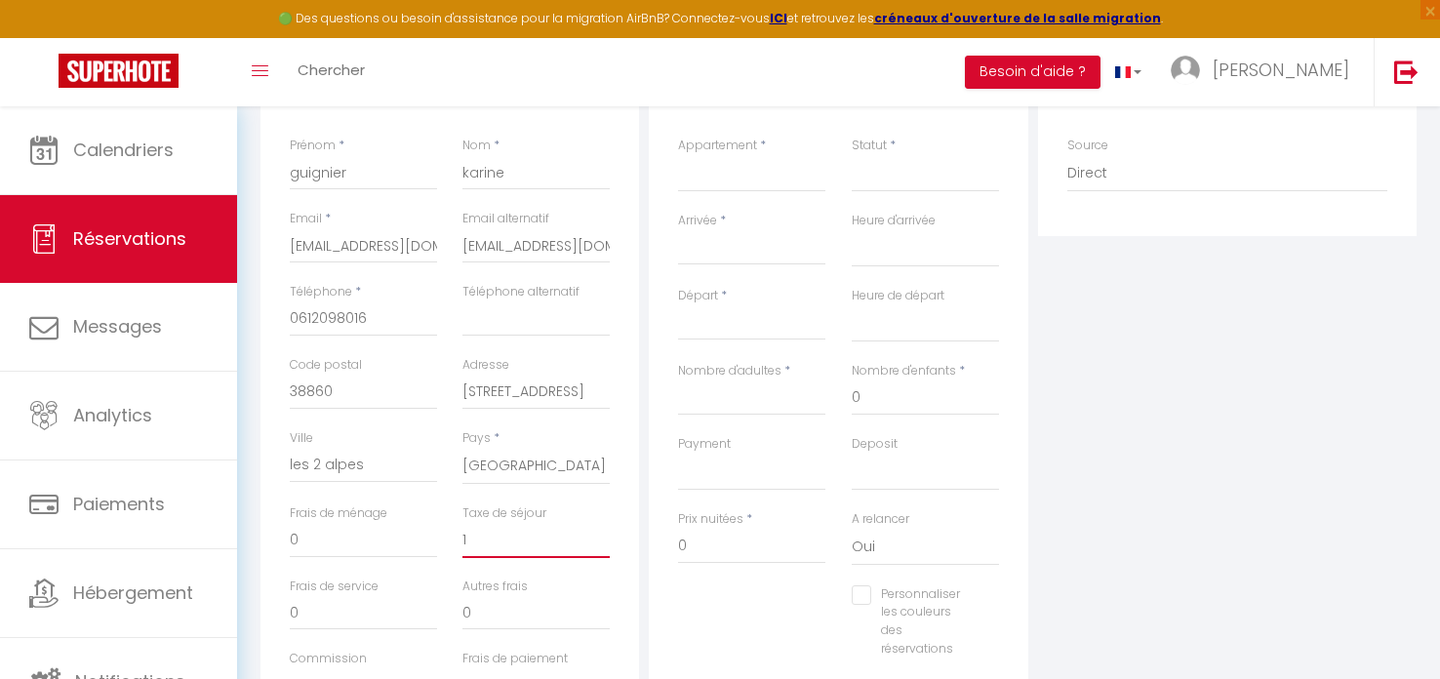
checkbox input "false"
type input "1."
select select
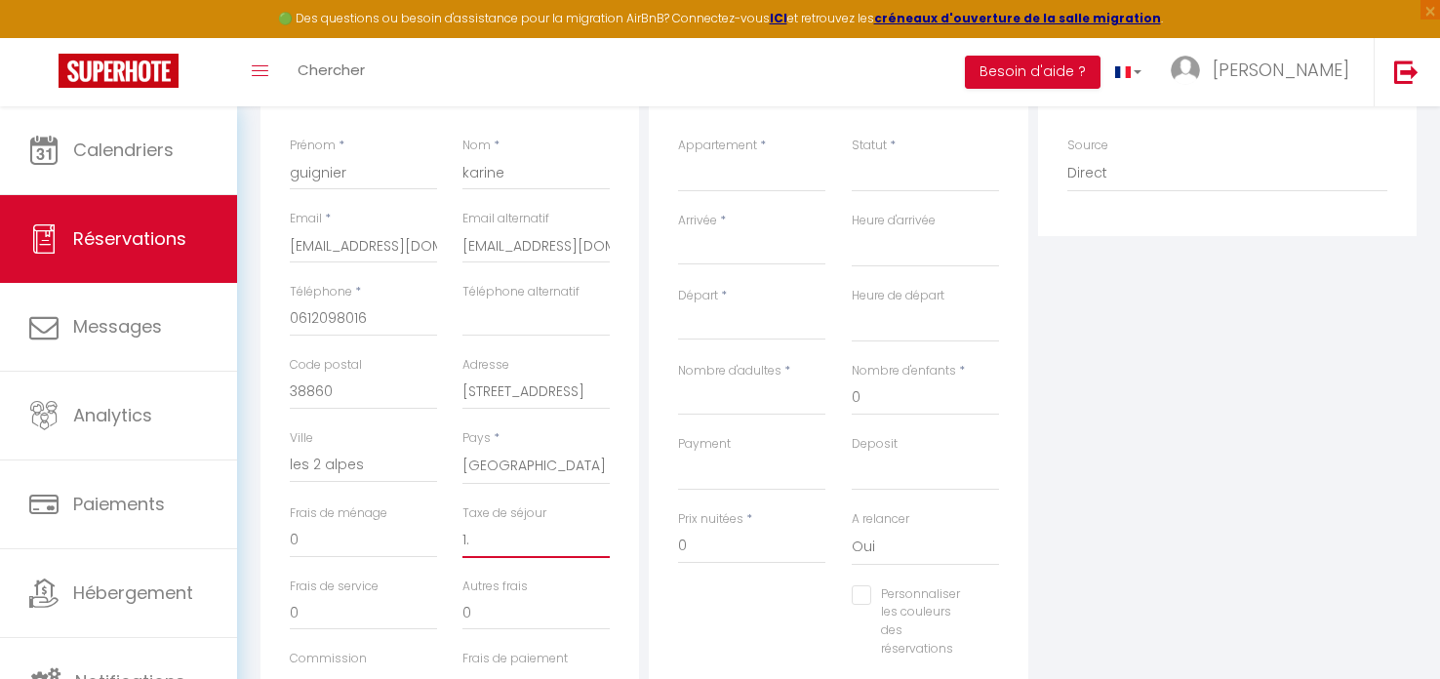
select select
checkbox input "false"
type input "1.8"
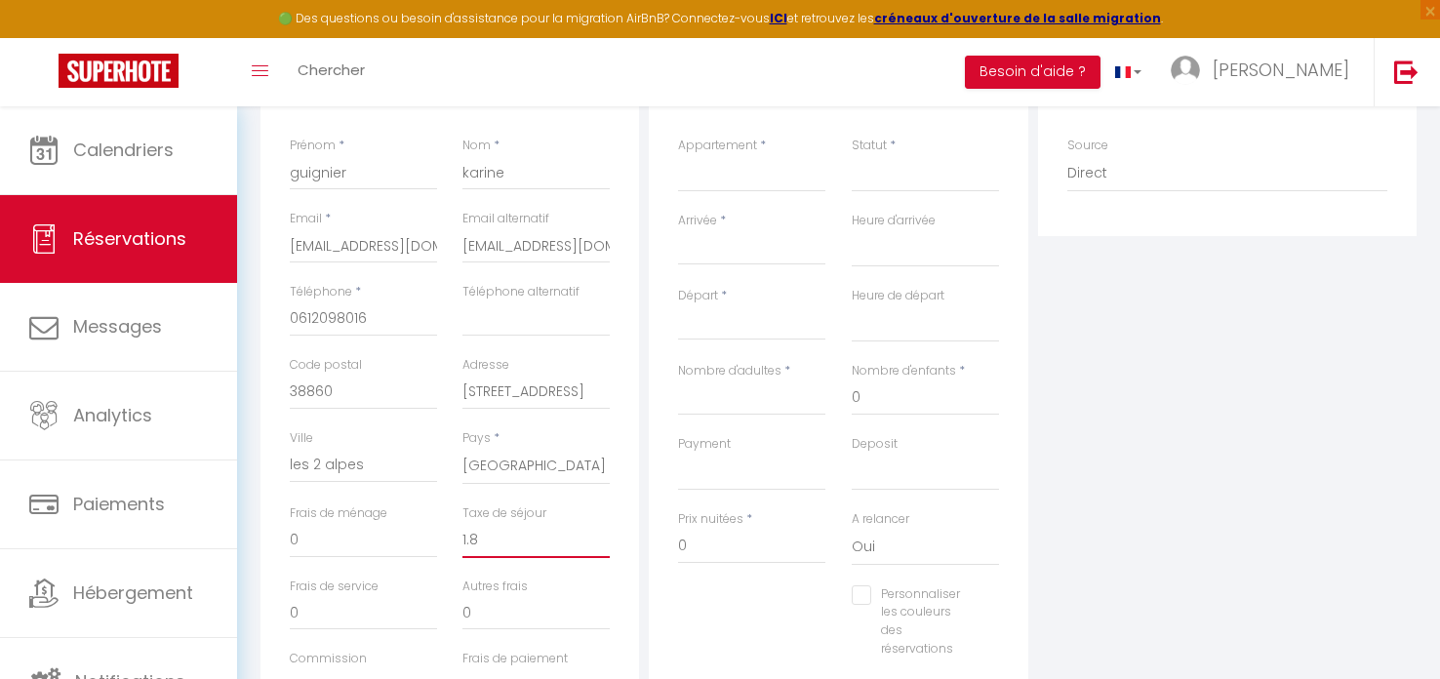
select select
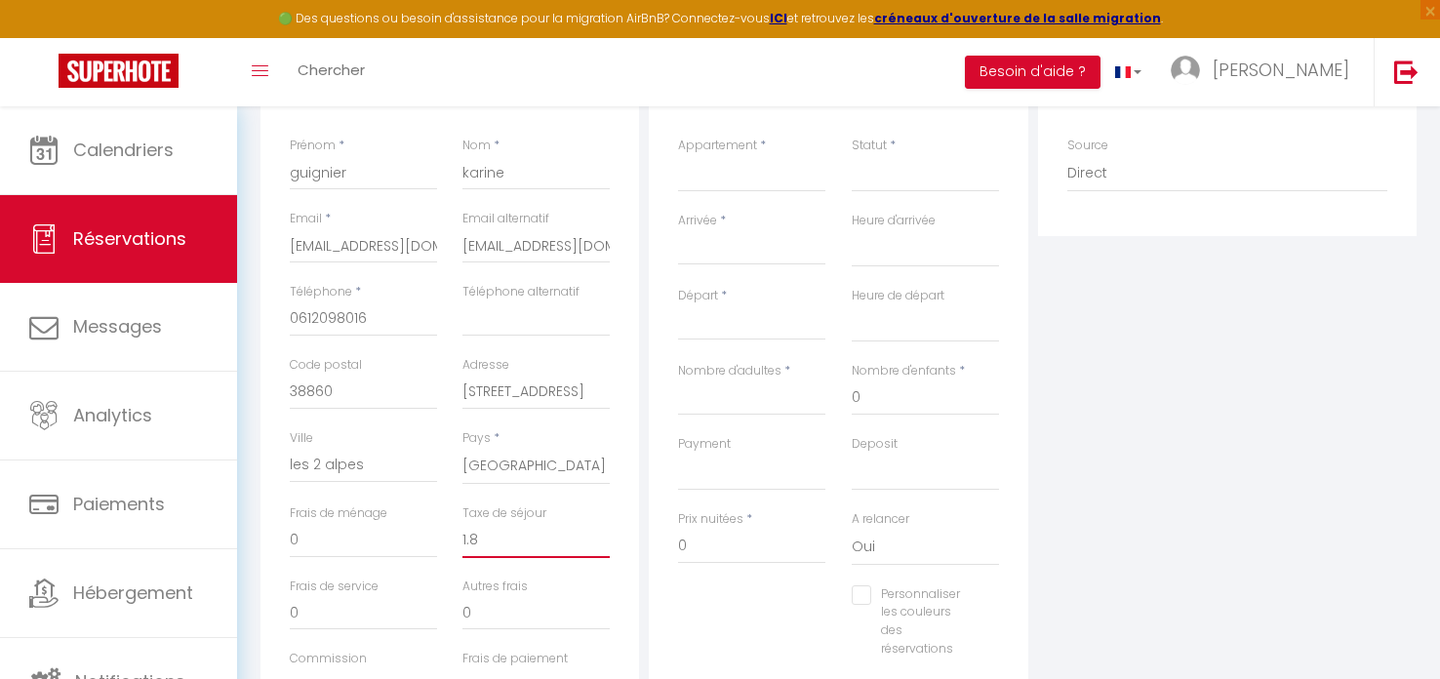
select select
checkbox input "false"
type input "1.87"
select select
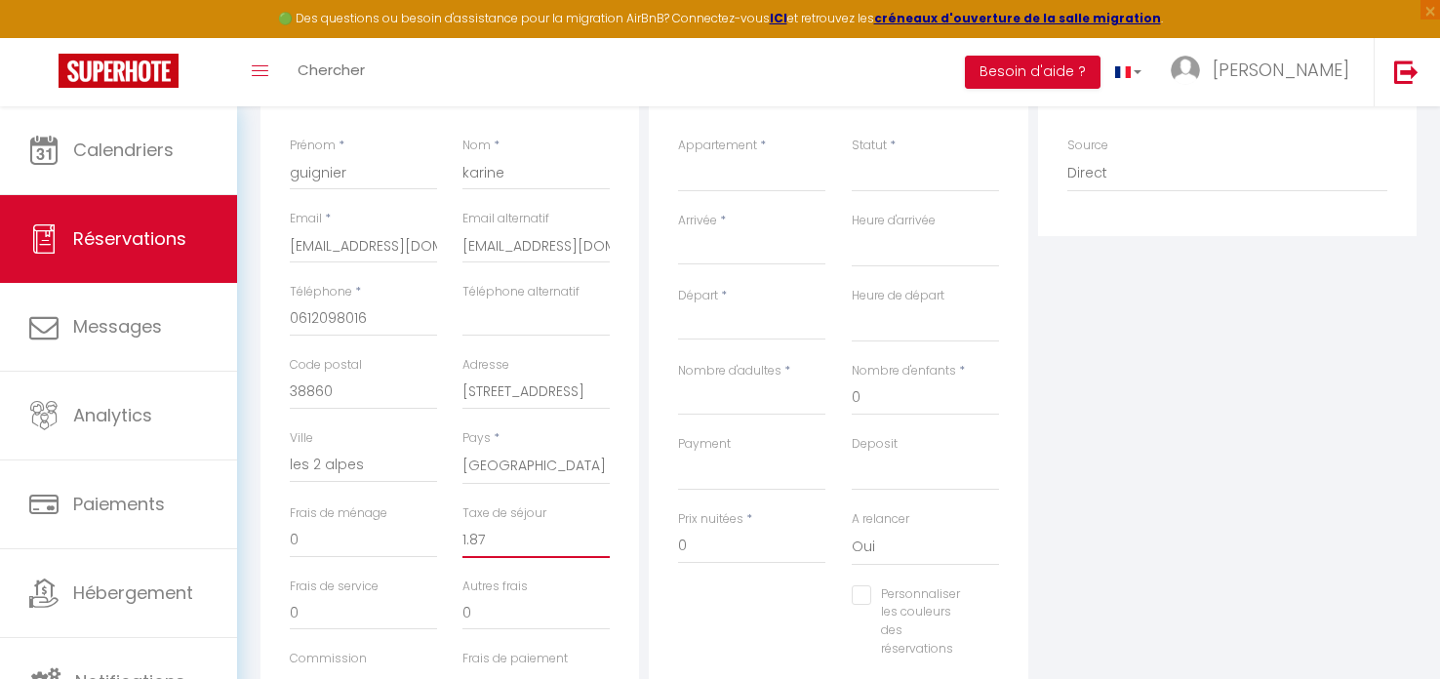
select select
checkbox input "false"
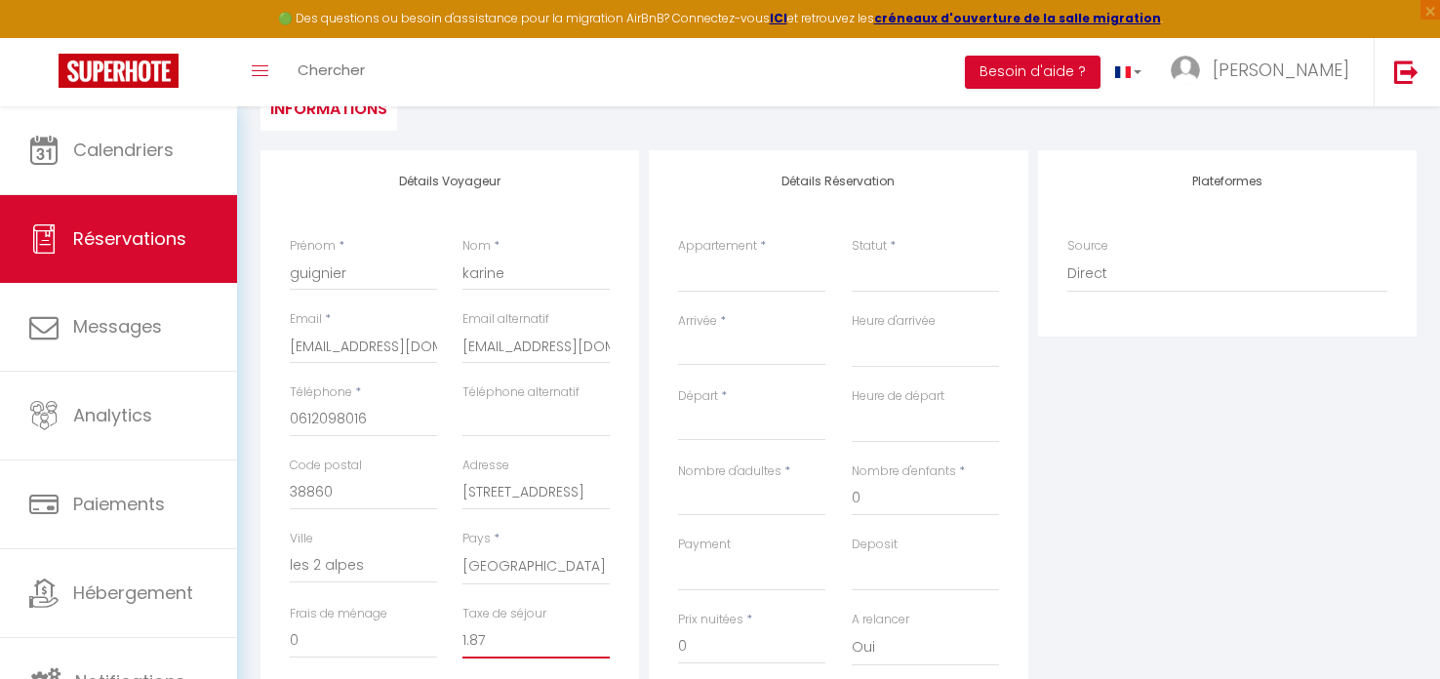
scroll to position [197, 0]
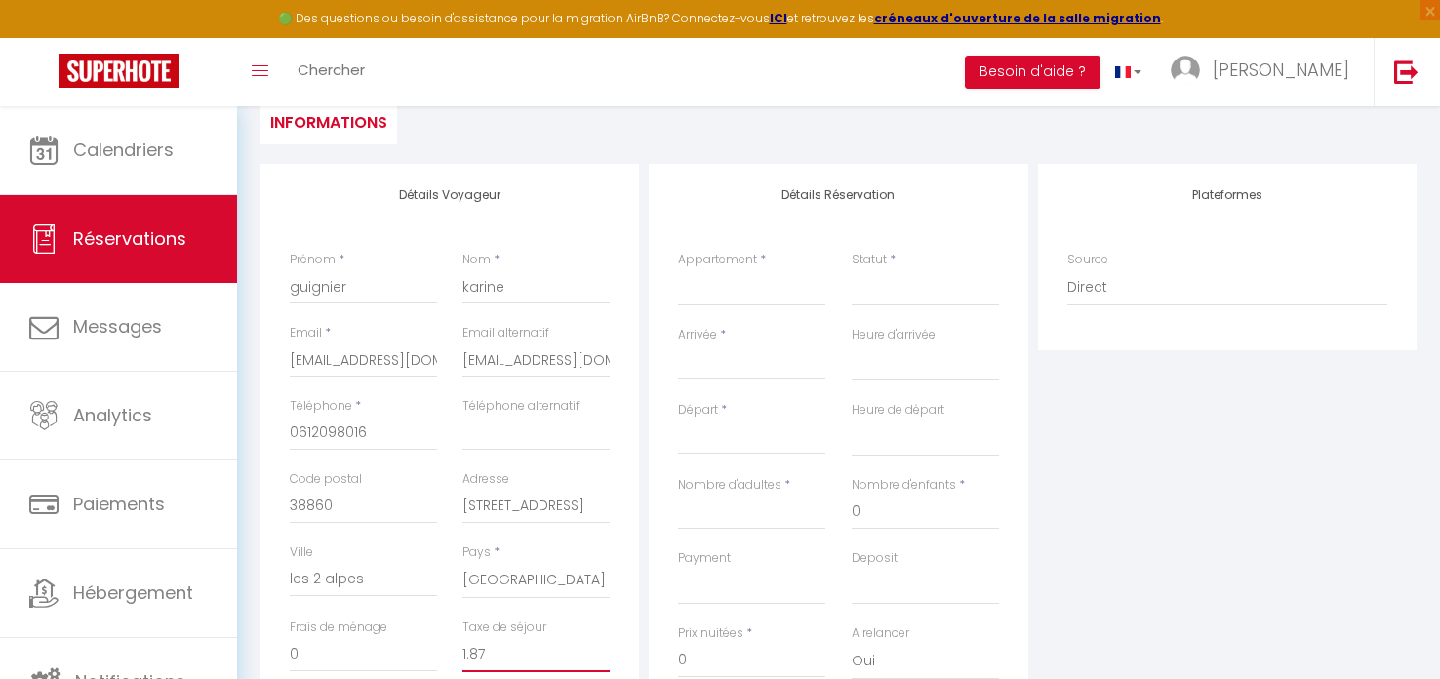
type input "1.87"
click at [724, 284] on select "Chalet Bellecombe · chalet aux pieds des pistes CHALET TIPLAN CHALET LAUZIERES …" at bounding box center [751, 287] width 147 height 37
select select "74943"
click at [678, 269] on select "Chalet Bellecombe · chalet aux pieds des pistes CHALET TIPLAN CHALET LAUZIERES …" at bounding box center [751, 287] width 147 height 37
select select
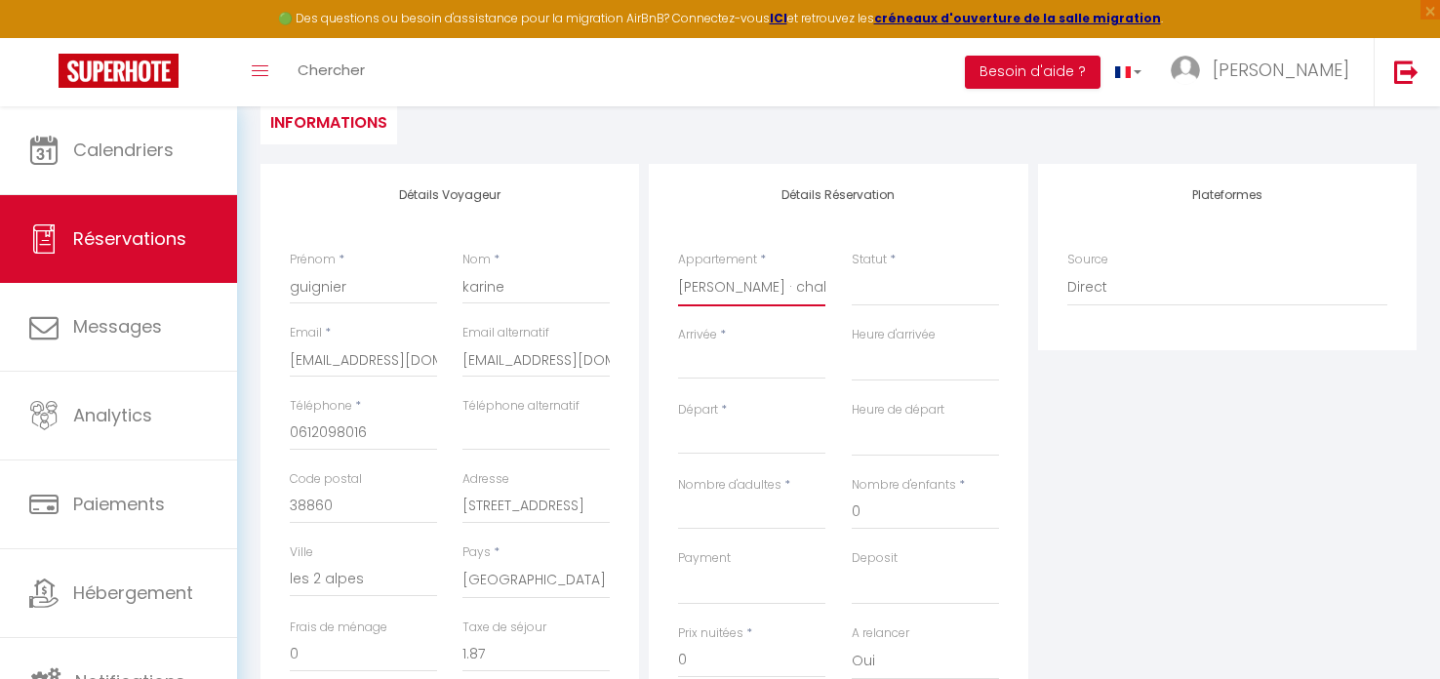
select select
checkbox input "false"
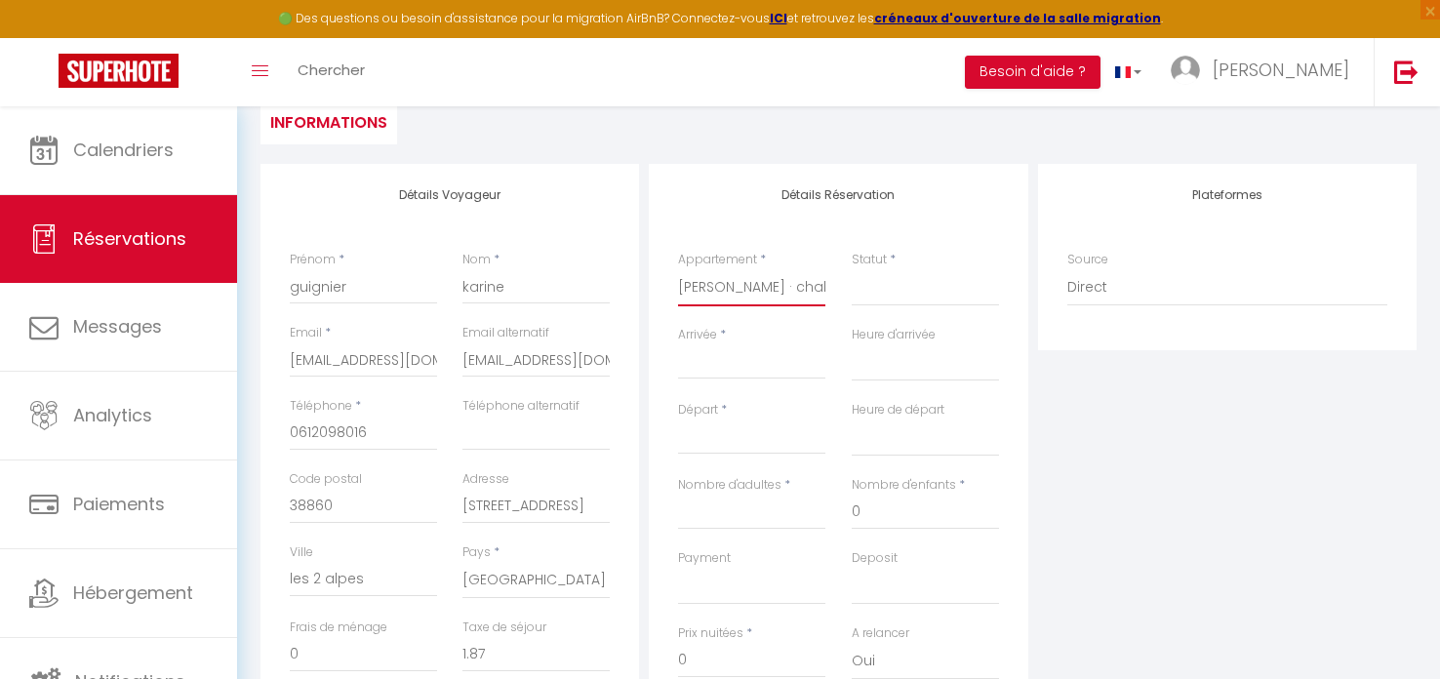
select select
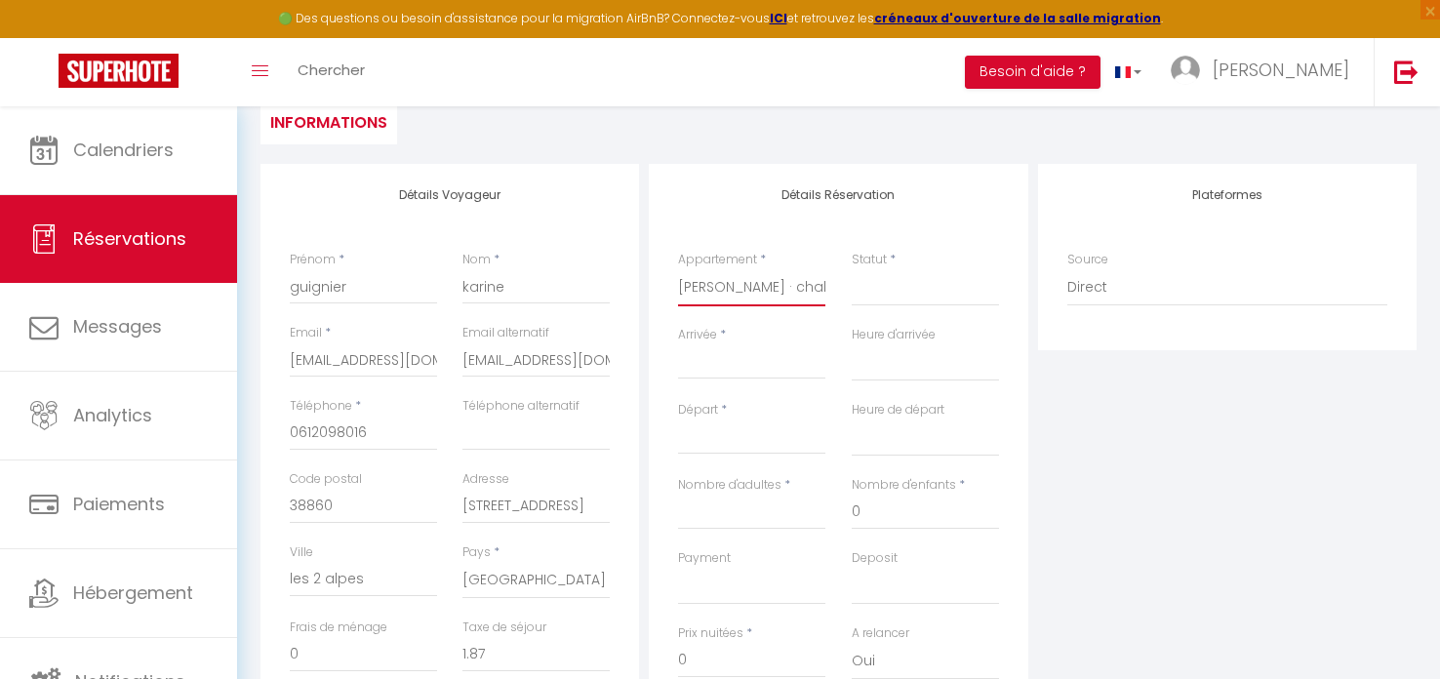
checkbox input "false"
click at [699, 366] on input "Arrivée" at bounding box center [751, 363] width 147 height 25
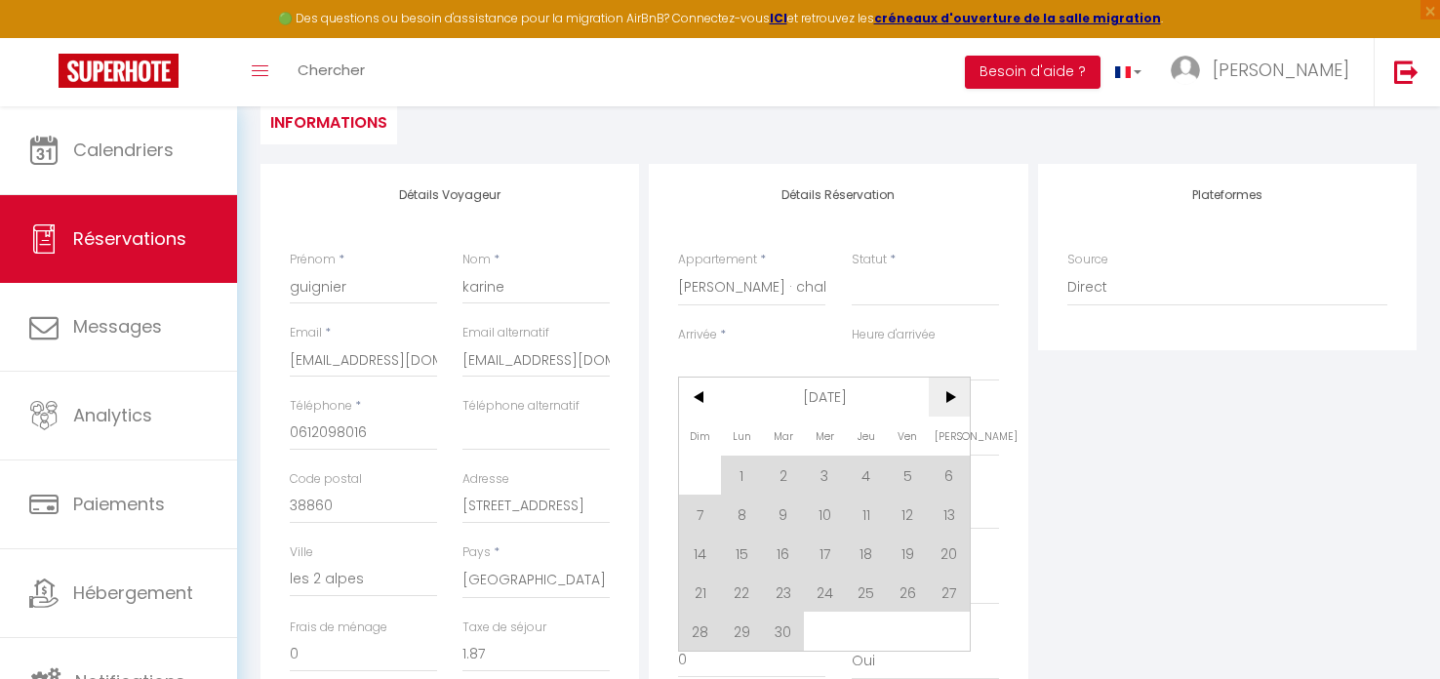
click at [941, 392] on span ">" at bounding box center [950, 397] width 42 height 39
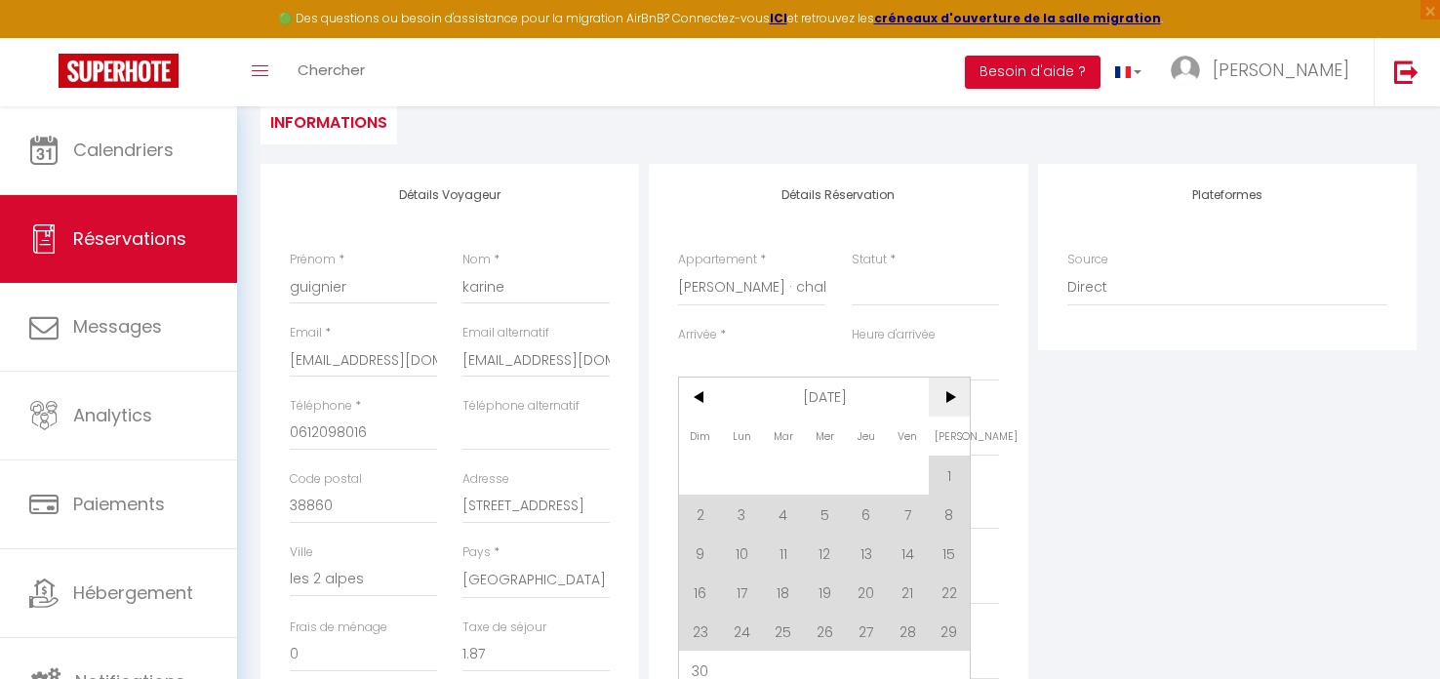
click at [941, 392] on span ">" at bounding box center [950, 397] width 42 height 39
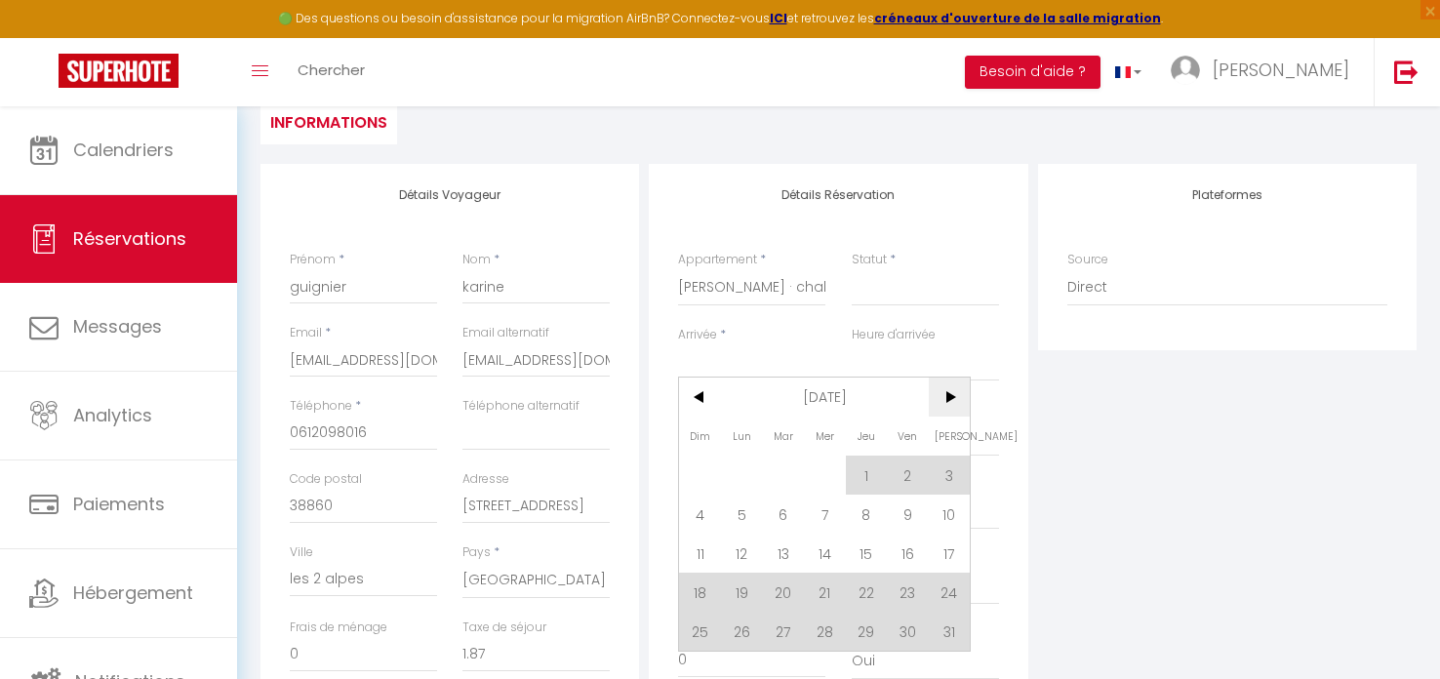
click at [941, 392] on span ">" at bounding box center [950, 397] width 42 height 39
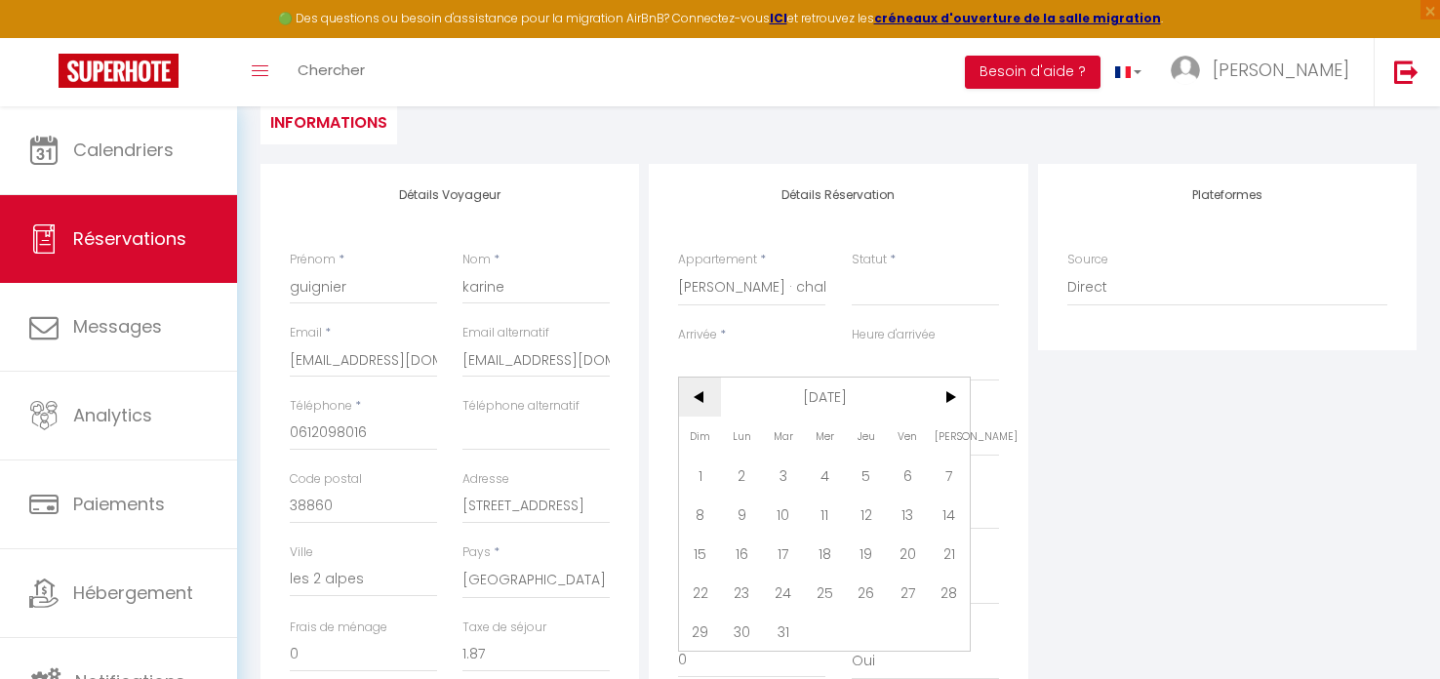
click at [702, 391] on span "<" at bounding box center [700, 397] width 42 height 39
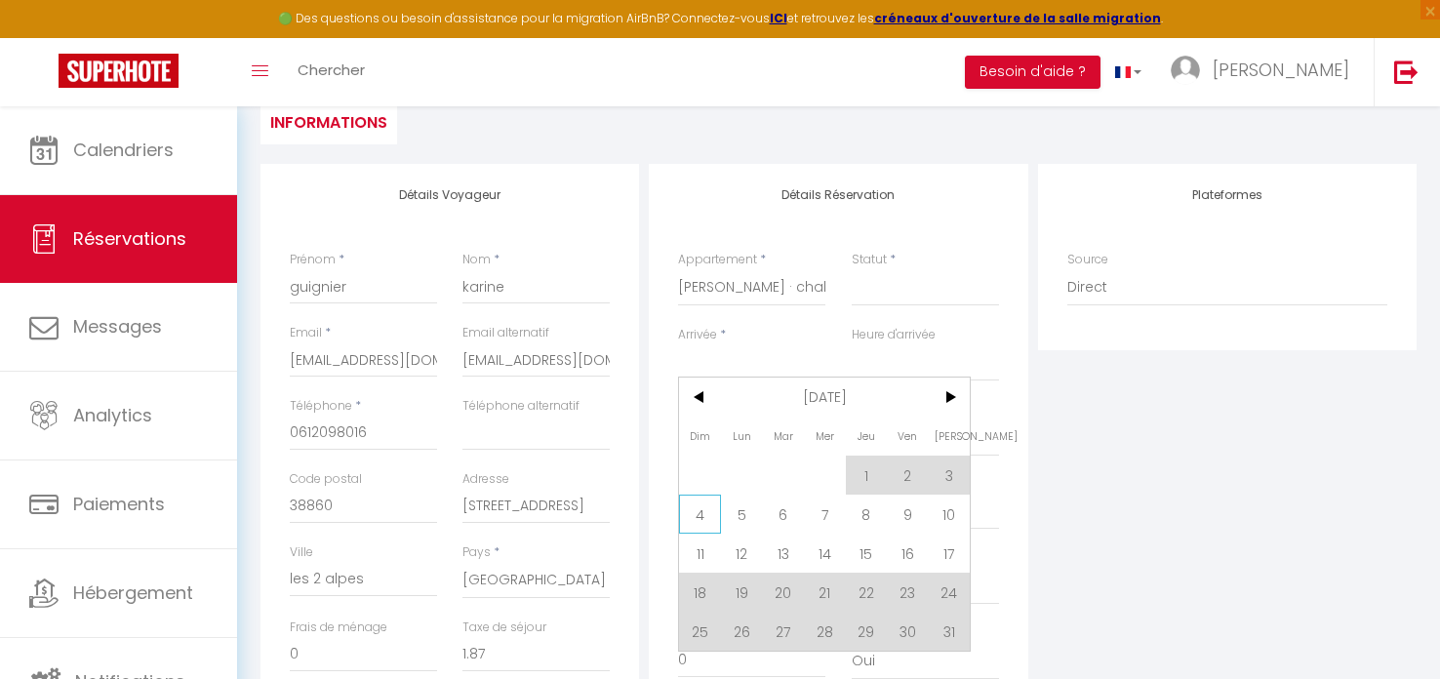
click at [699, 505] on span "4" at bounding box center [700, 514] width 42 height 39
select select
type input "Dim 04 Janvier 2026"
select select
type input "Lun 05 Janvier 2026"
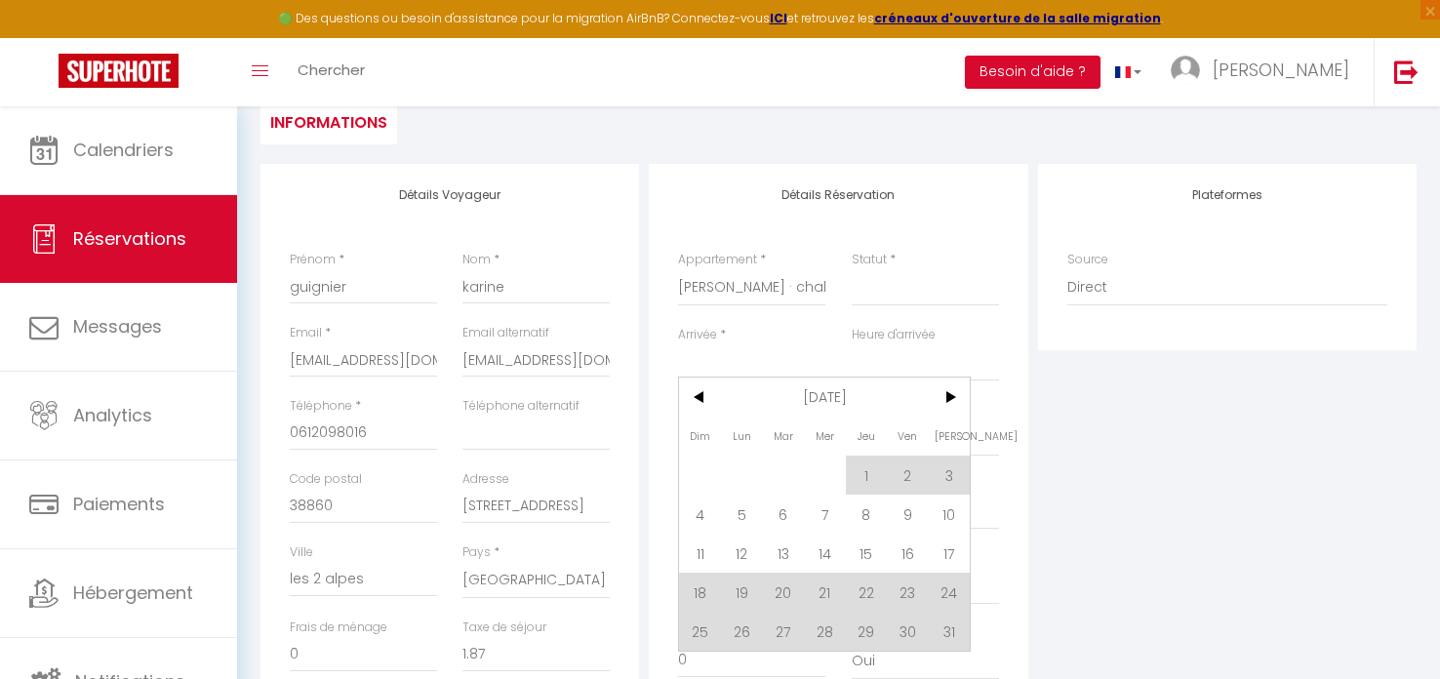
select select
checkbox input "false"
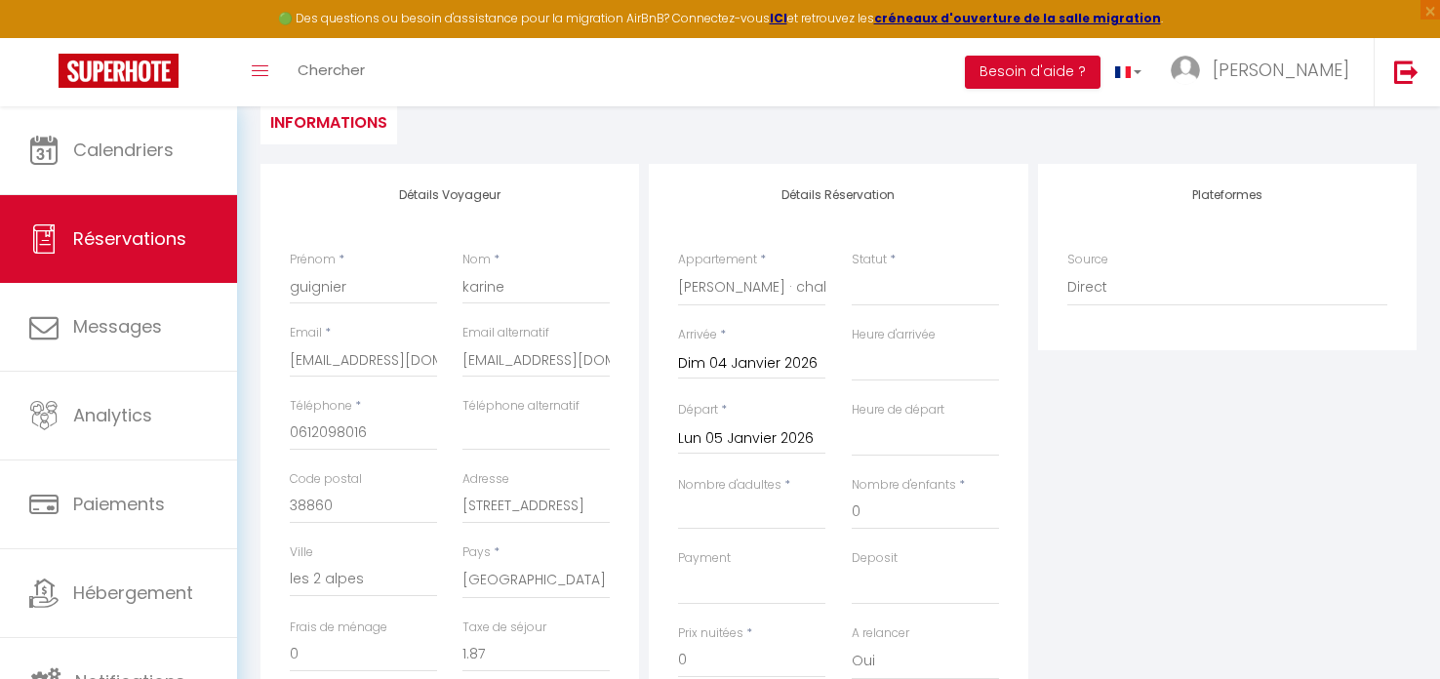
click at [710, 433] on input "Lun 05 Janvier 2026" at bounding box center [751, 438] width 147 height 25
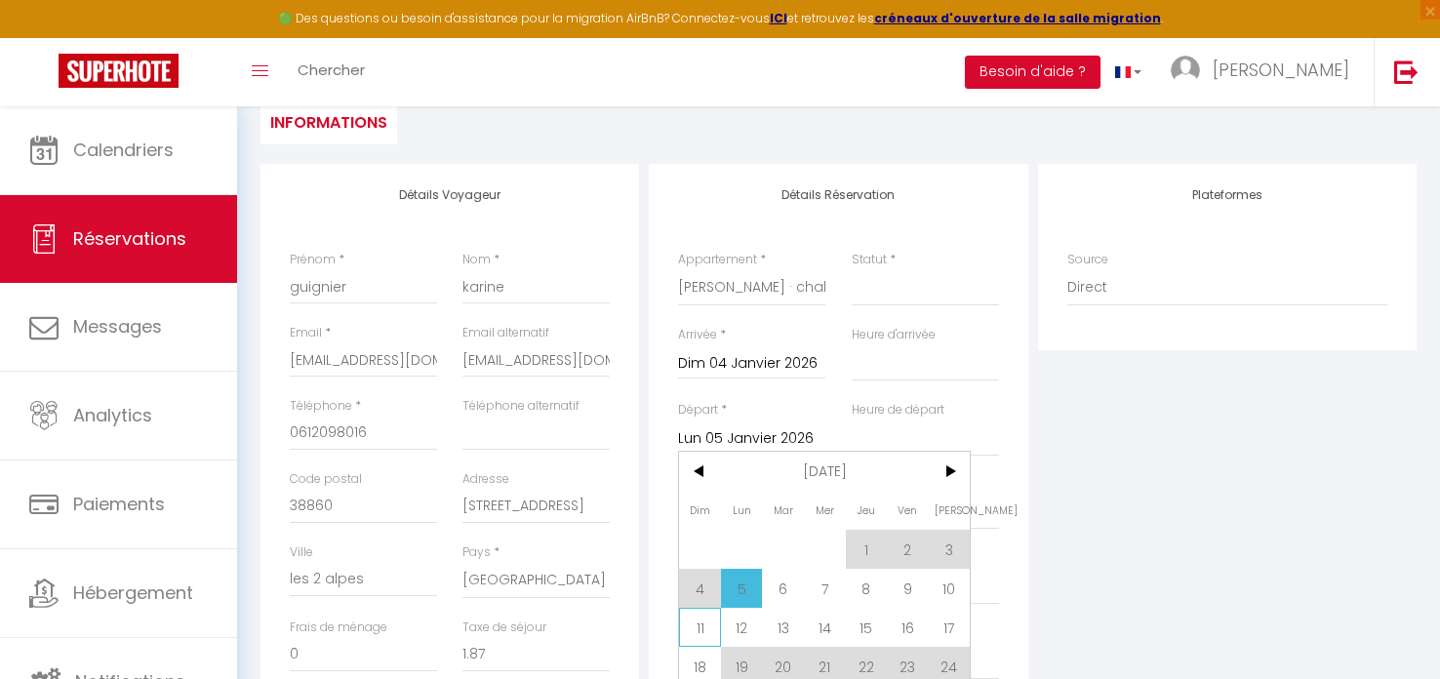
click at [701, 625] on span "11" at bounding box center [700, 627] width 42 height 39
select select
type input "Dim 11 Janvier 2026"
select select
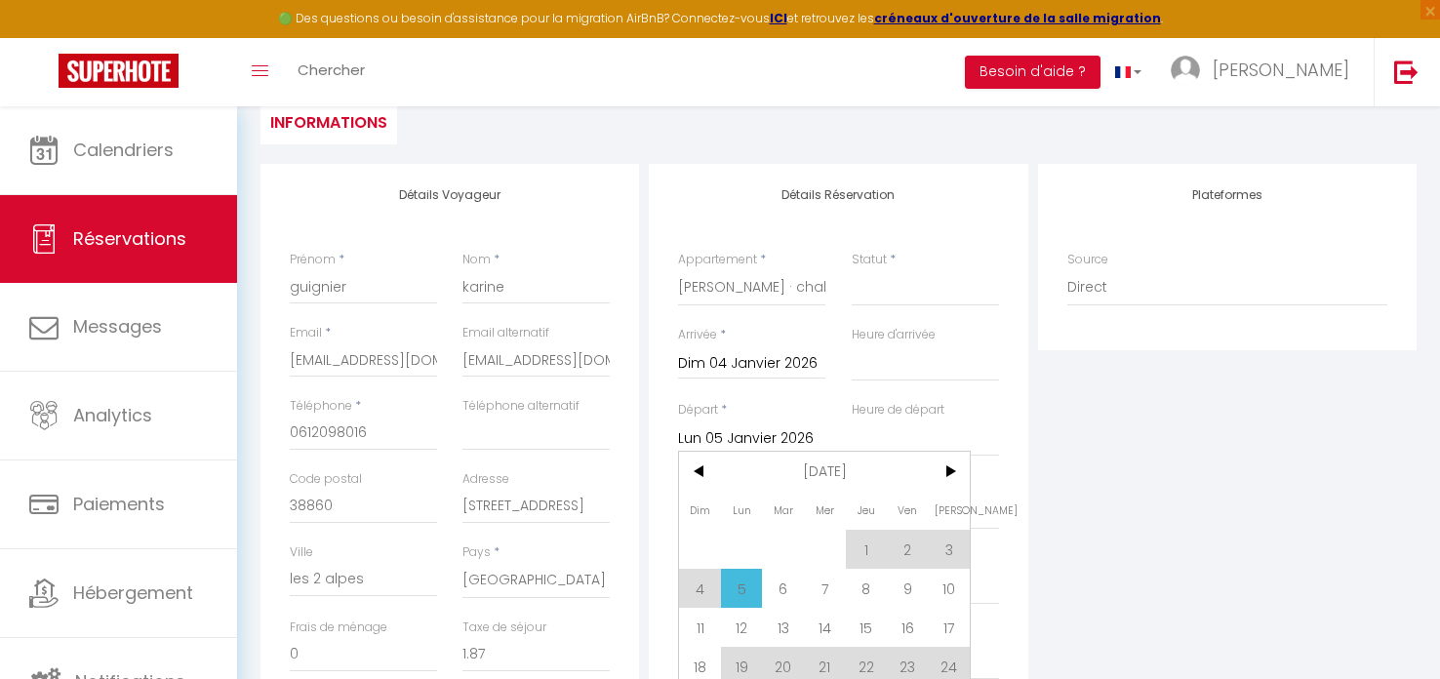
select select
checkbox input "false"
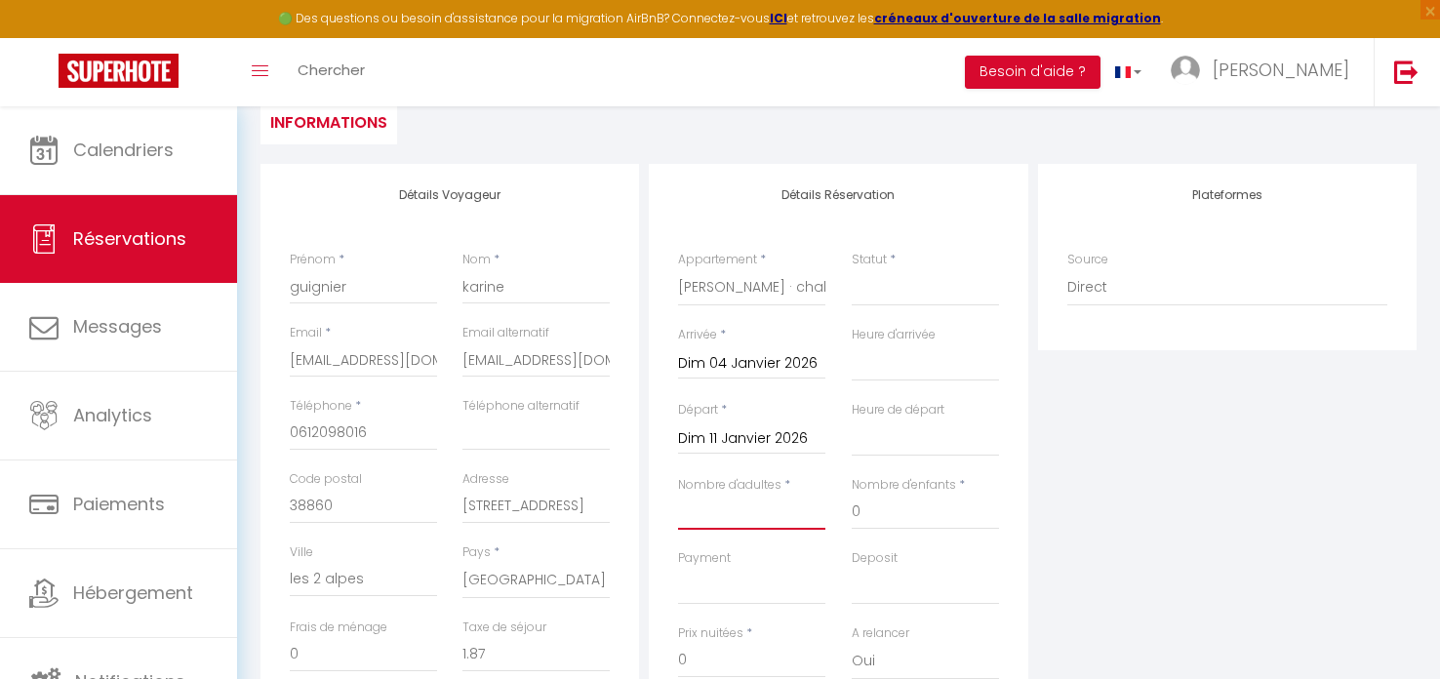
click at [723, 516] on input "Nombre d'adultes" at bounding box center [751, 512] width 147 height 35
type input "6"
select select
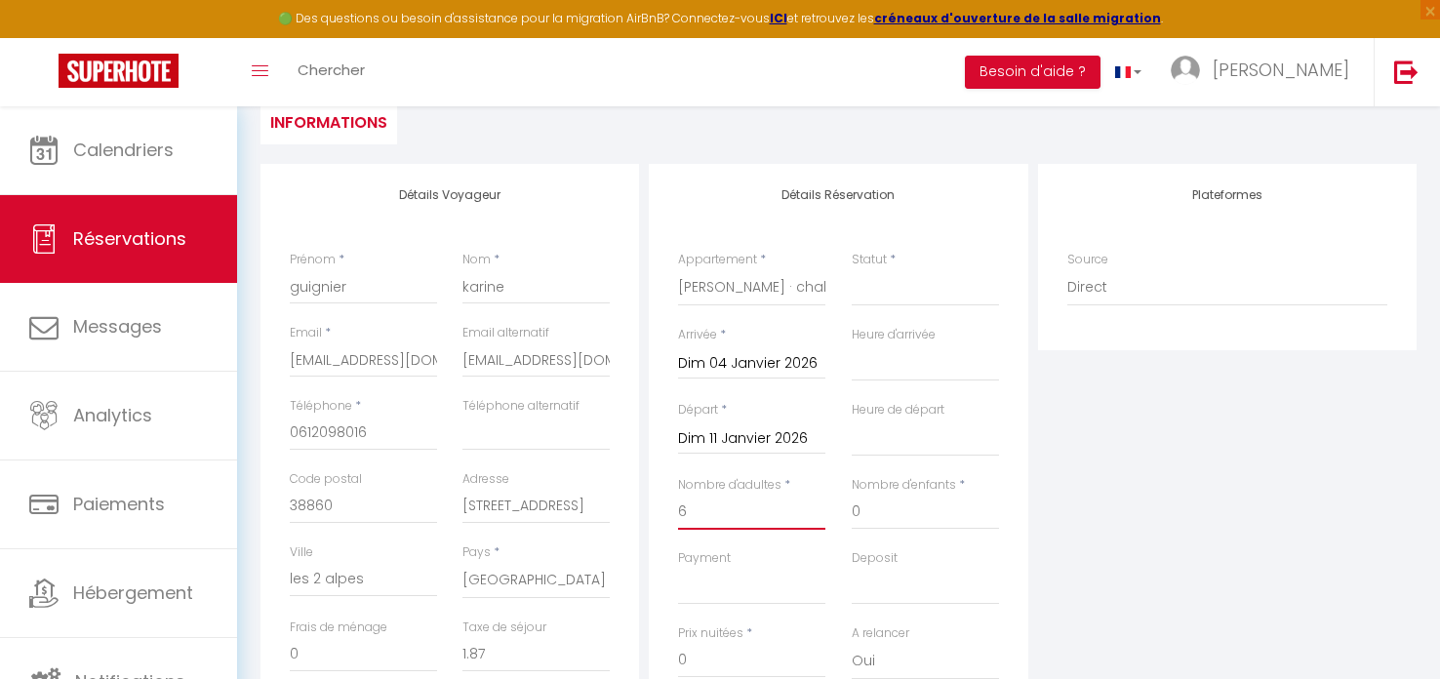
select select
checkbox input "false"
type input "78.54"
select select
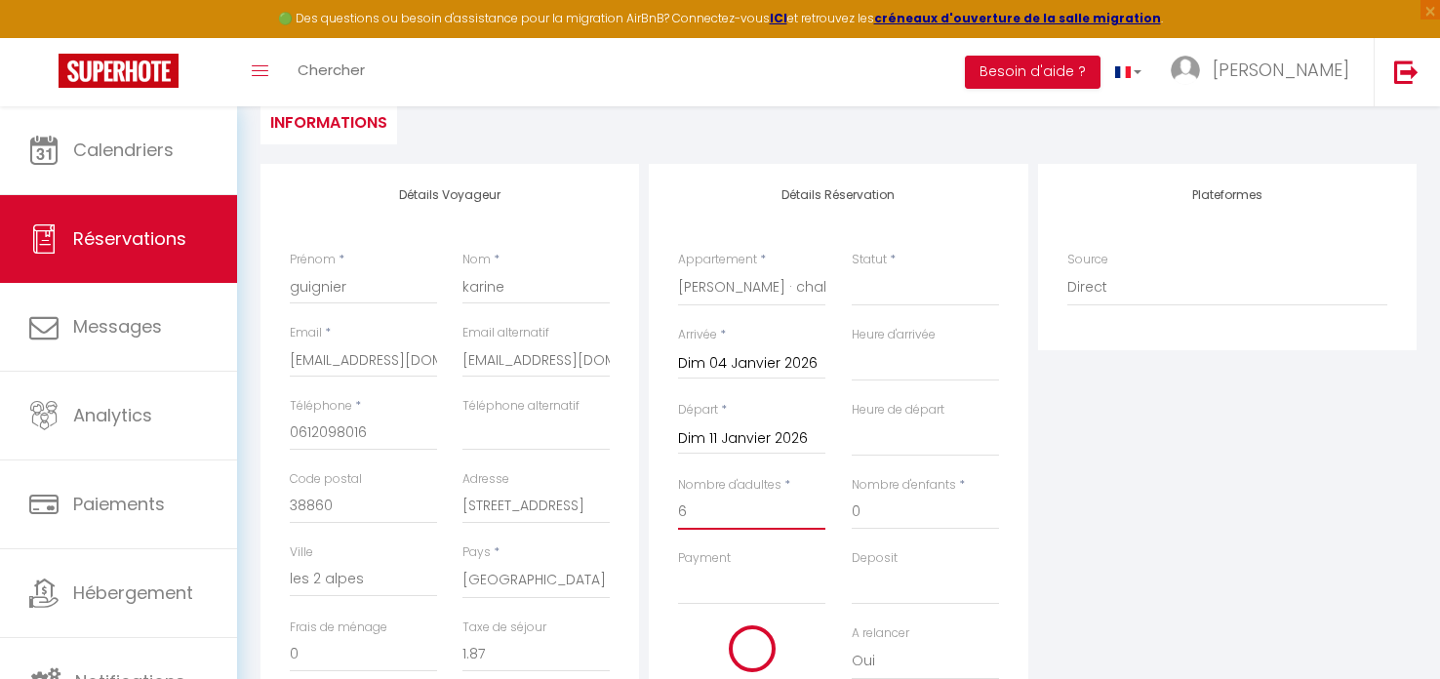
select select
type input "1505"
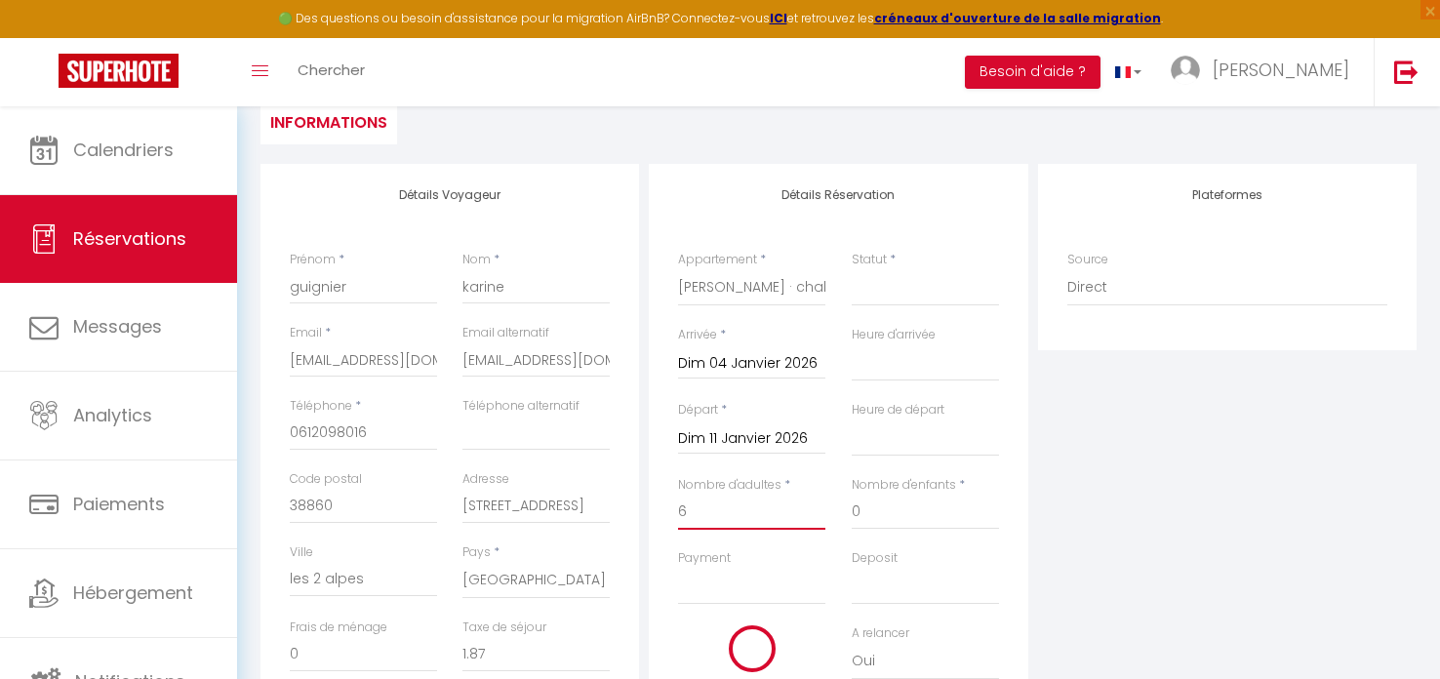
checkbox input "false"
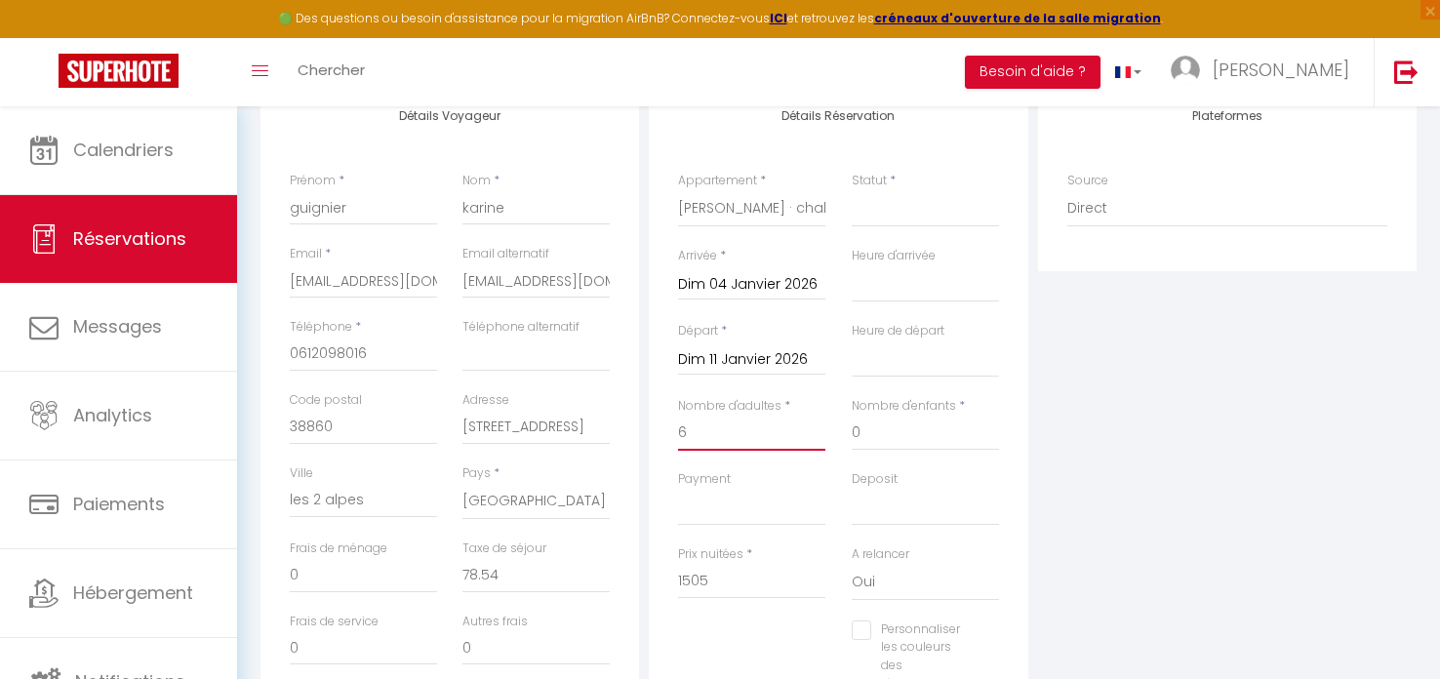
scroll to position [291, 0]
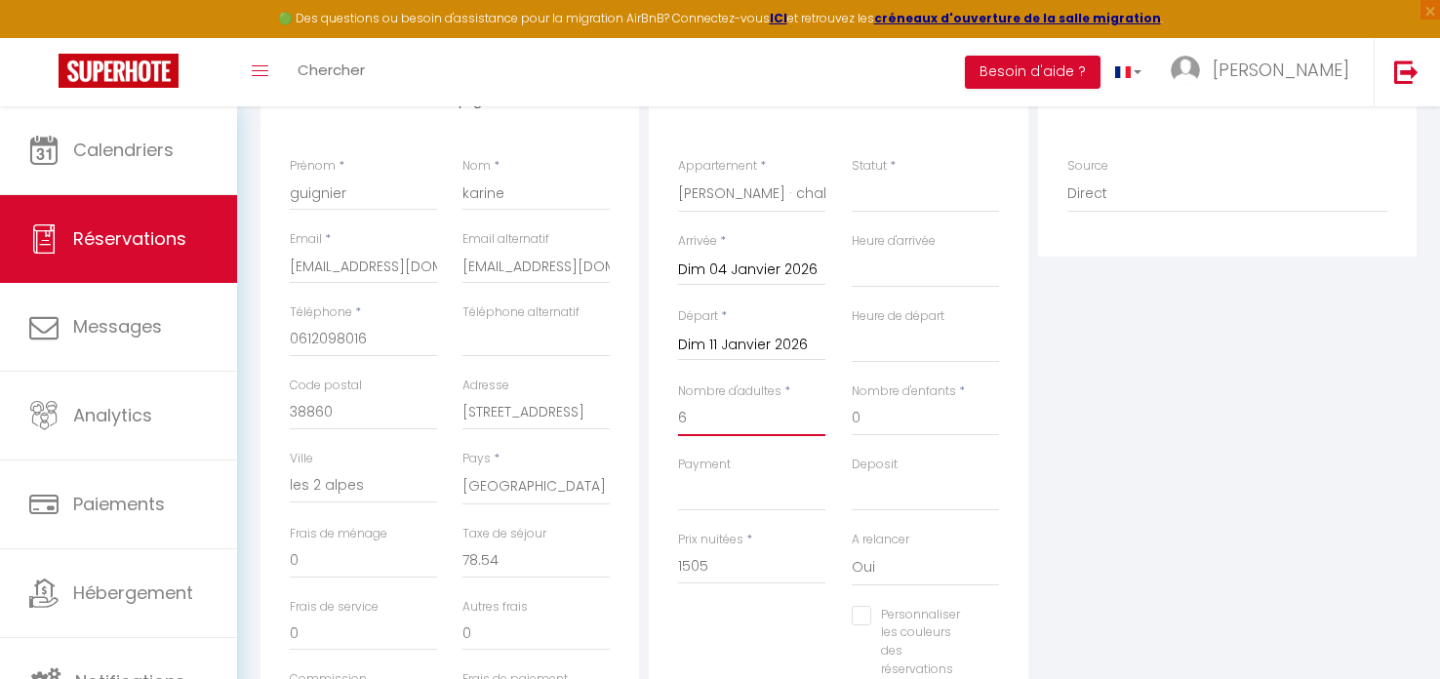
type input "6"
click at [723, 567] on input "1505" at bounding box center [751, 566] width 147 height 35
type input "150"
select select
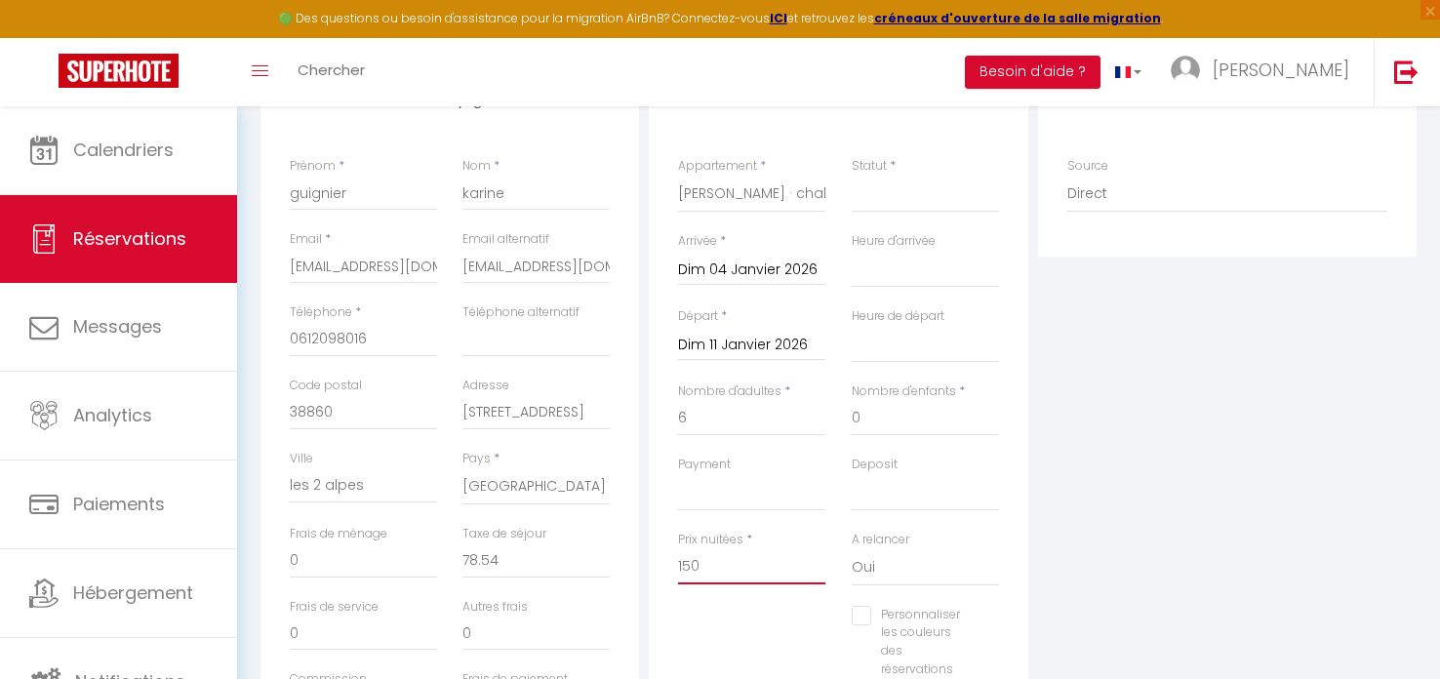
select select
checkbox input "false"
type input "1500"
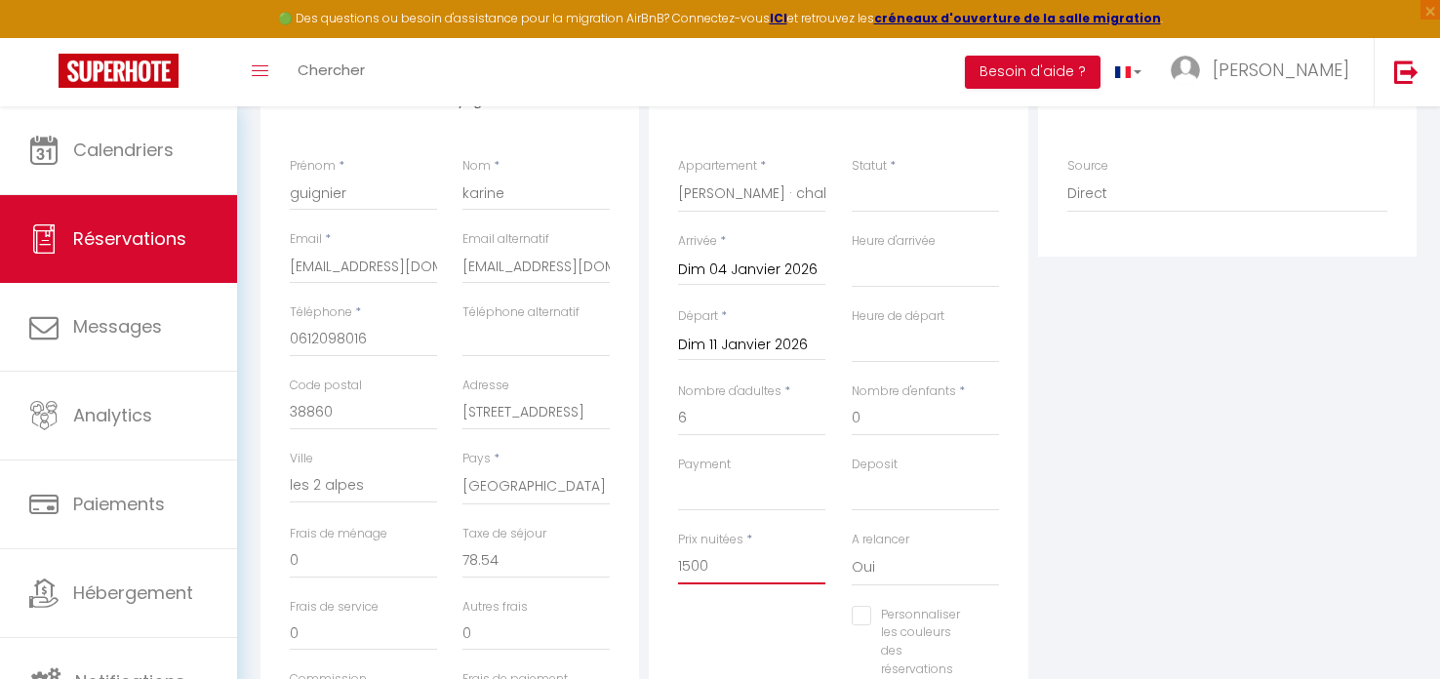
select select
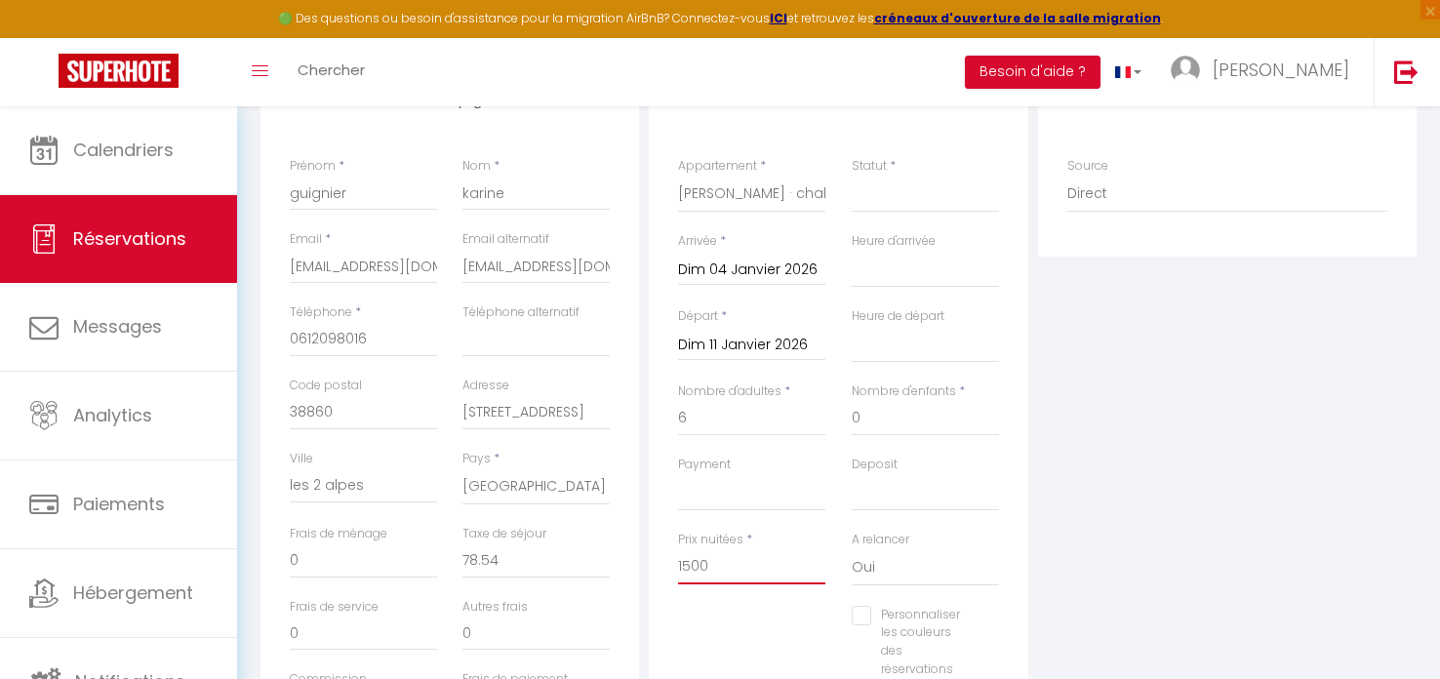
checkbox input "false"
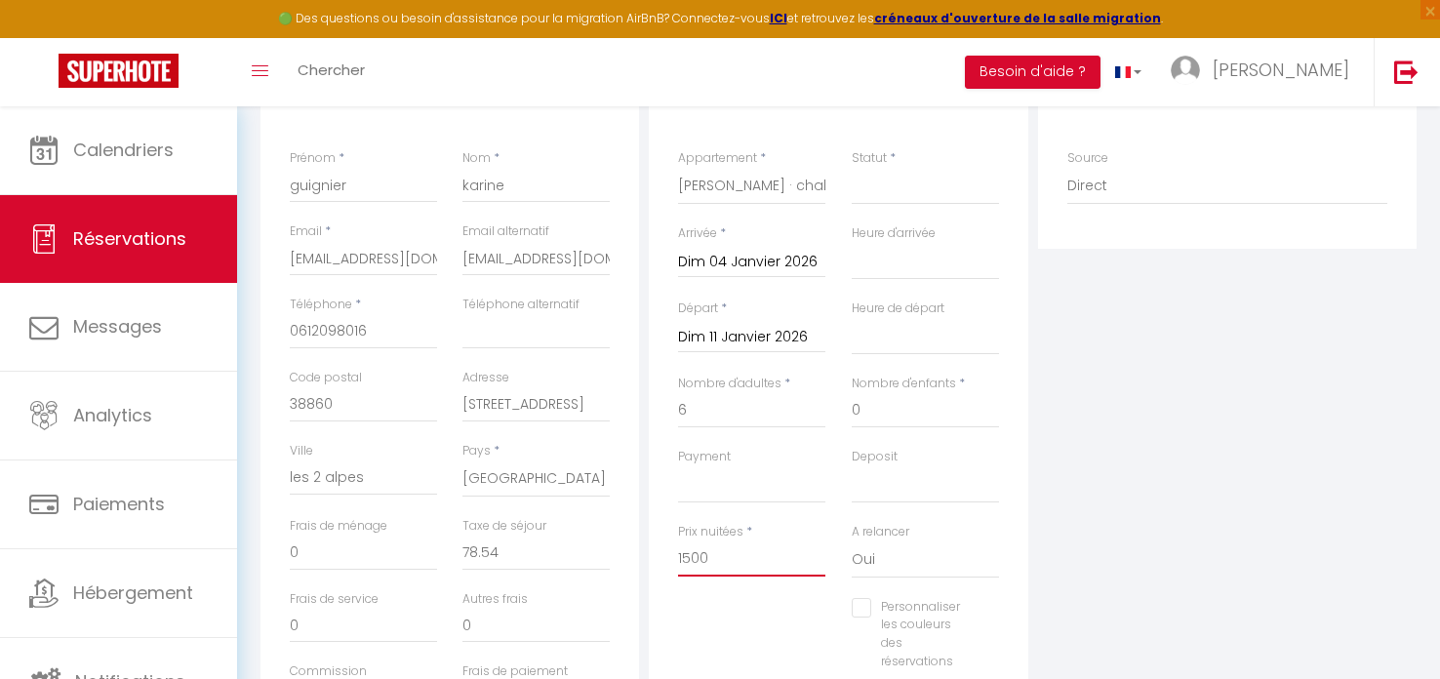
scroll to position [300, 0]
type input "1500"
type input "0"
select select
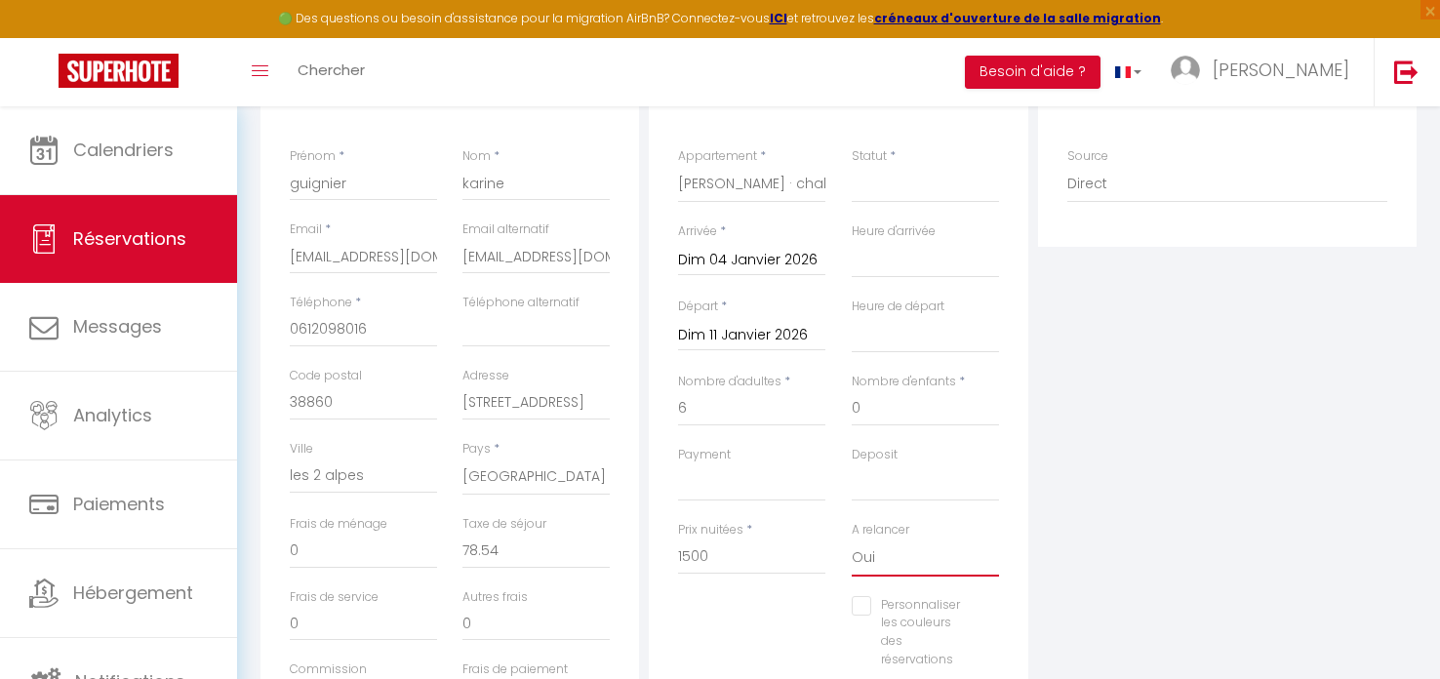
select select
checkbox input "false"
click at [863, 556] on select "Oui Non" at bounding box center [925, 557] width 147 height 37
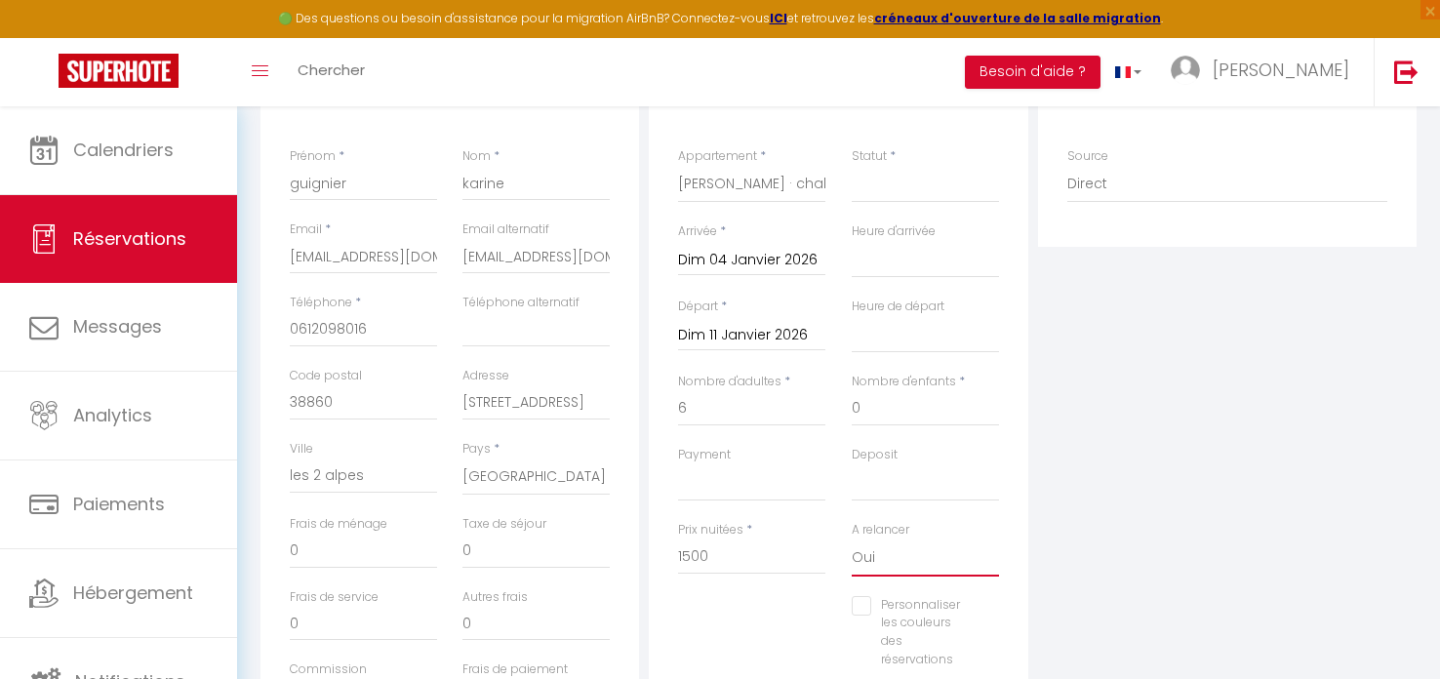
select select "0"
click at [852, 539] on select "Oui Non" at bounding box center [925, 557] width 147 height 37
select select
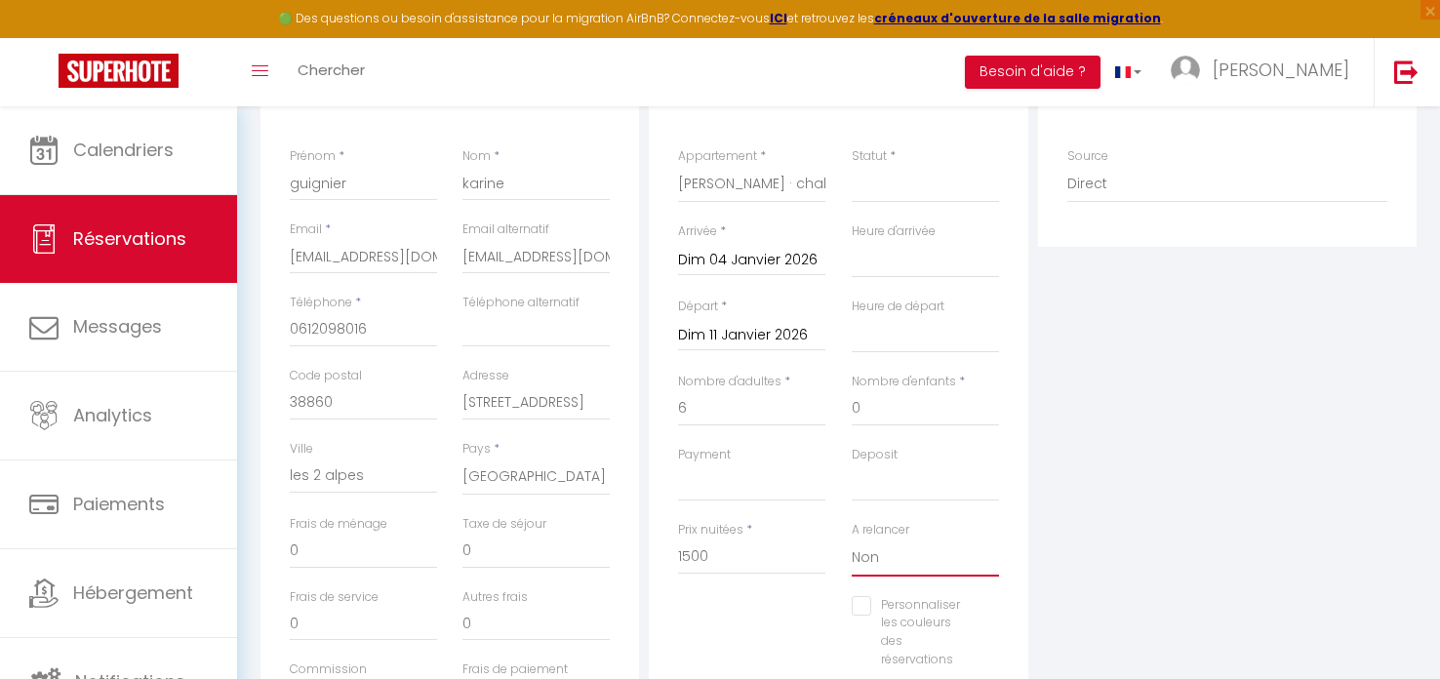
select select
checkbox input "false"
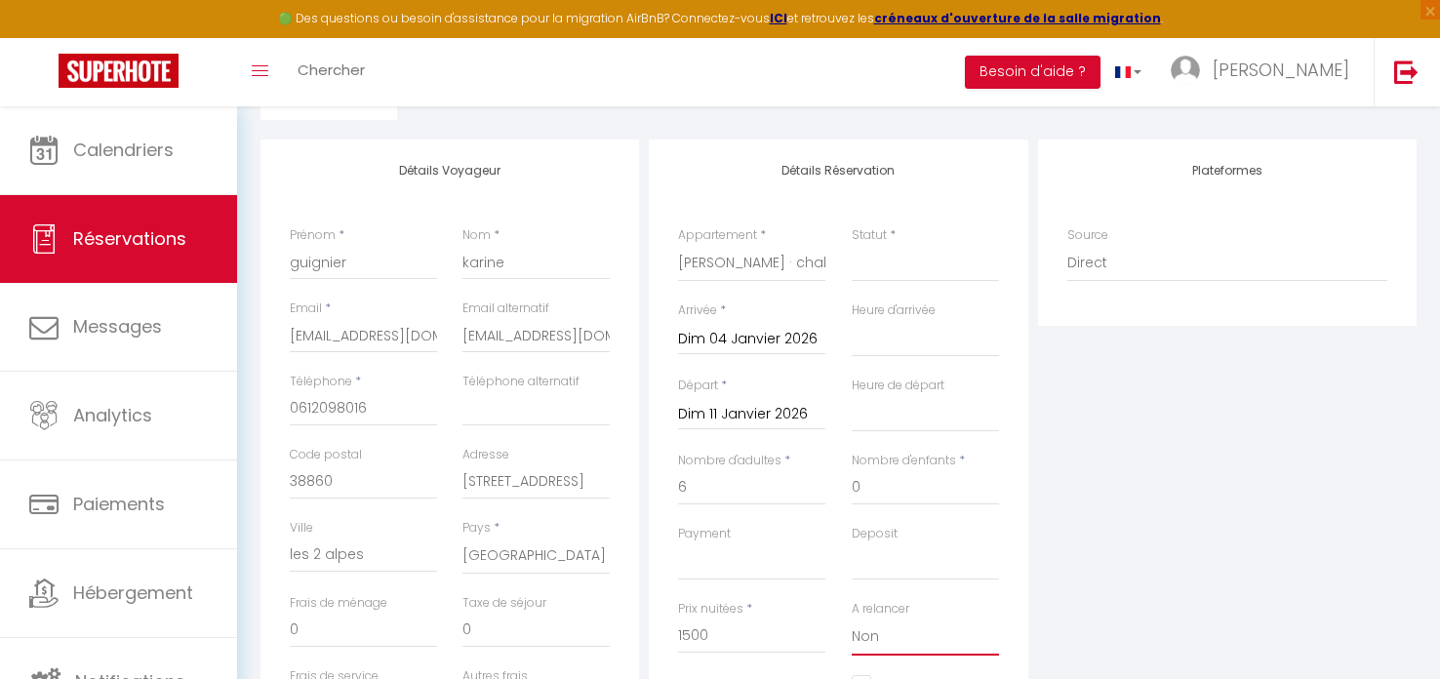
scroll to position [187, 0]
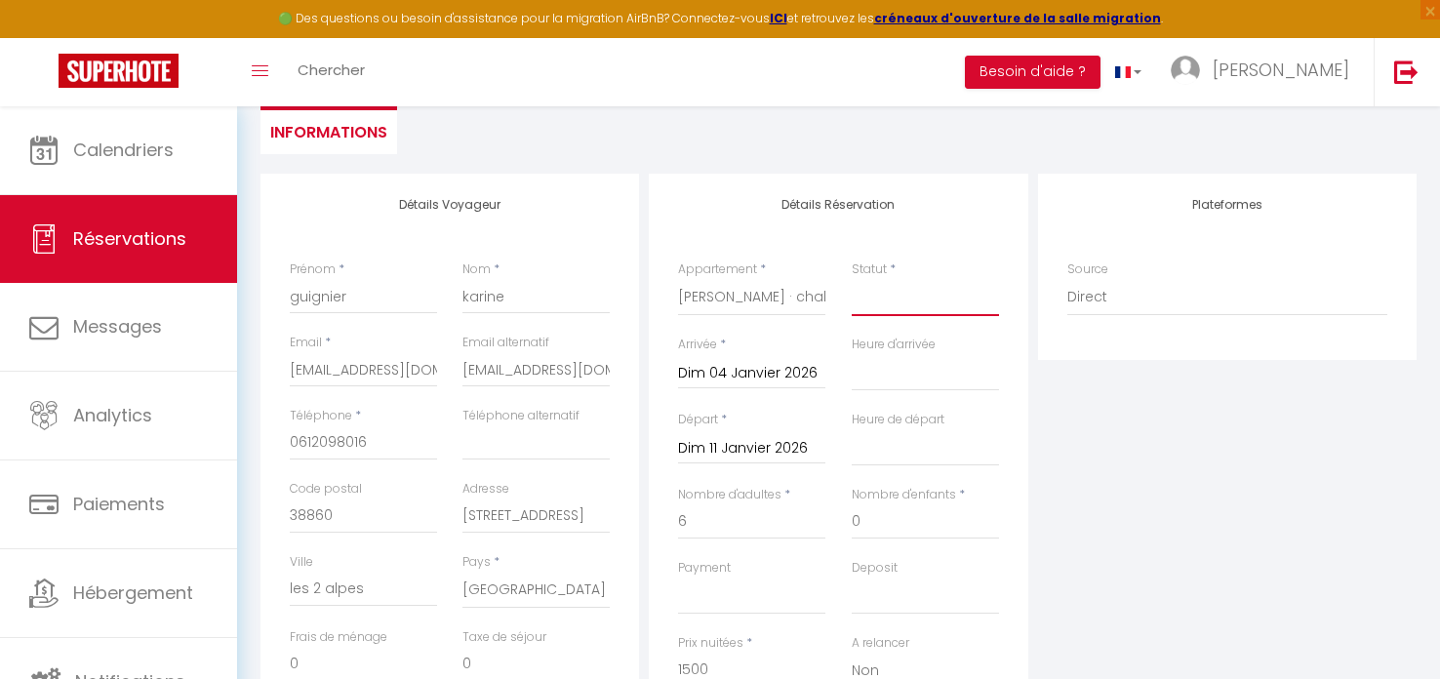
click at [891, 301] on select "Confirmé Non Confirmé [PERSON_NAME] par le voyageur No Show Request" at bounding box center [925, 297] width 147 height 37
select select "1"
click at [852, 279] on select "Confirmé Non Confirmé [PERSON_NAME] par le voyageur No Show Request" at bounding box center [925, 297] width 147 height 37
select select
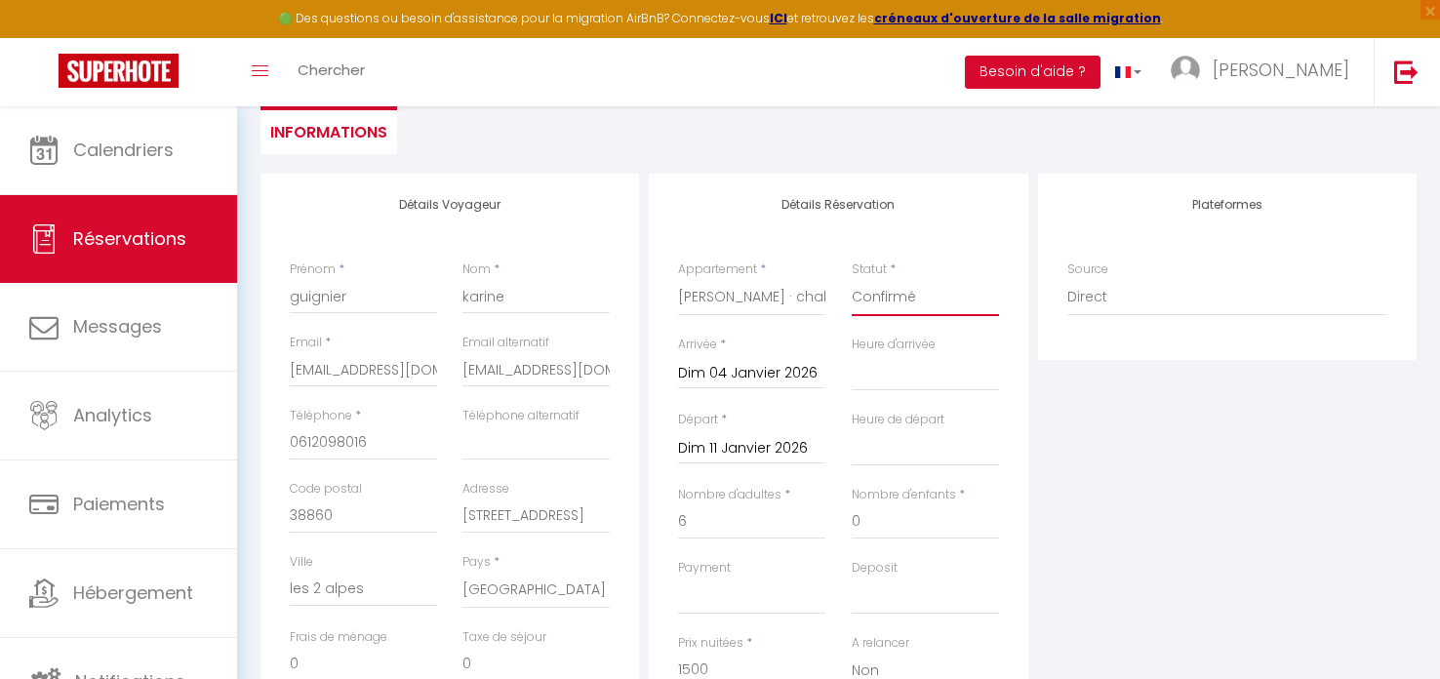
select select
checkbox input "false"
click at [896, 294] on select "Confirmé Non Confirmé [PERSON_NAME] par le voyageur No Show Request" at bounding box center [925, 297] width 147 height 37
select select "2"
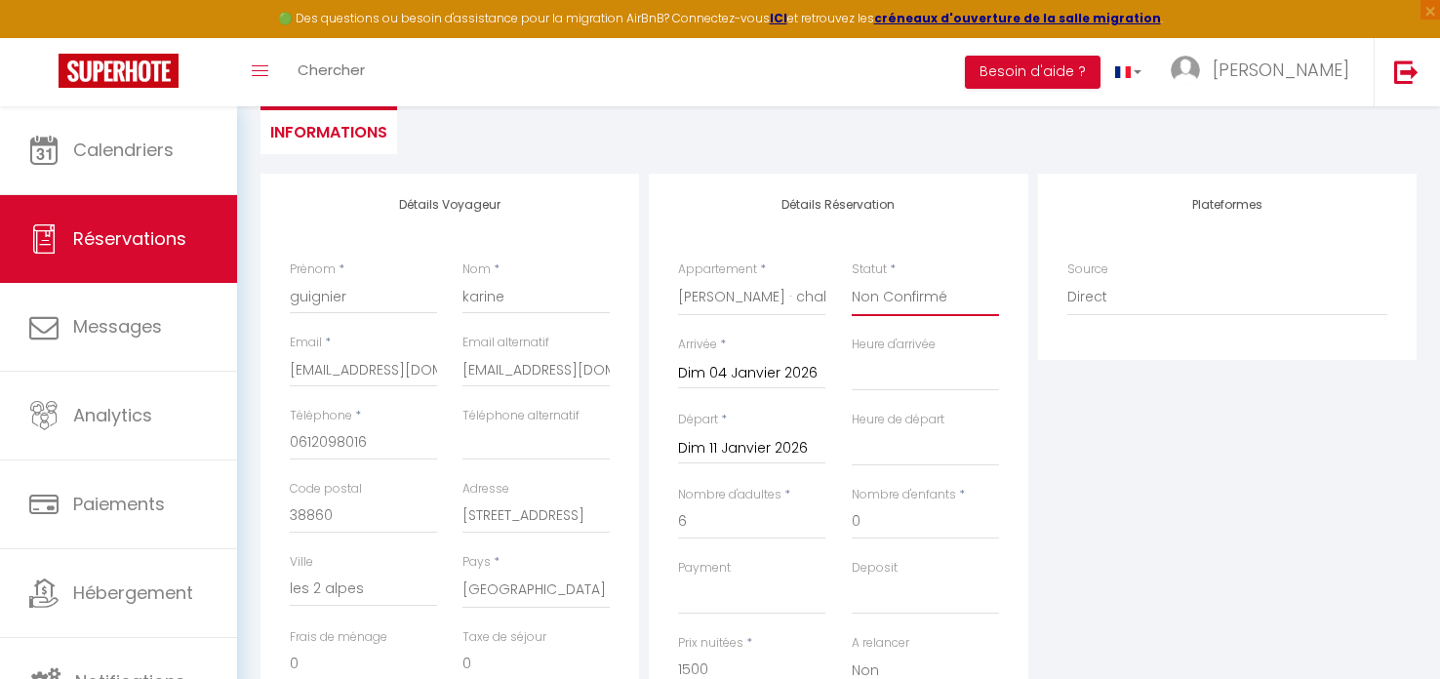
click at [852, 279] on select "Confirmé Non Confirmé [PERSON_NAME] par le voyageur No Show Request" at bounding box center [925, 297] width 147 height 37
select select
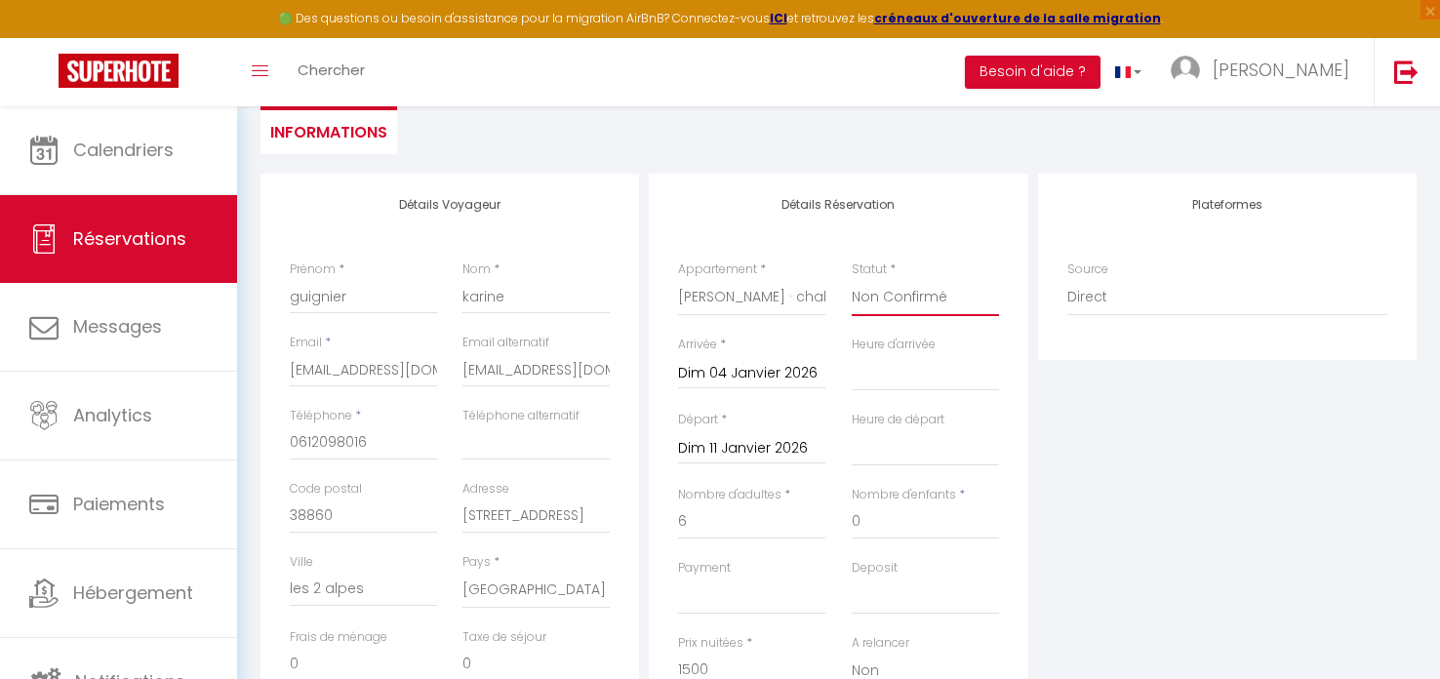
checkbox input "false"
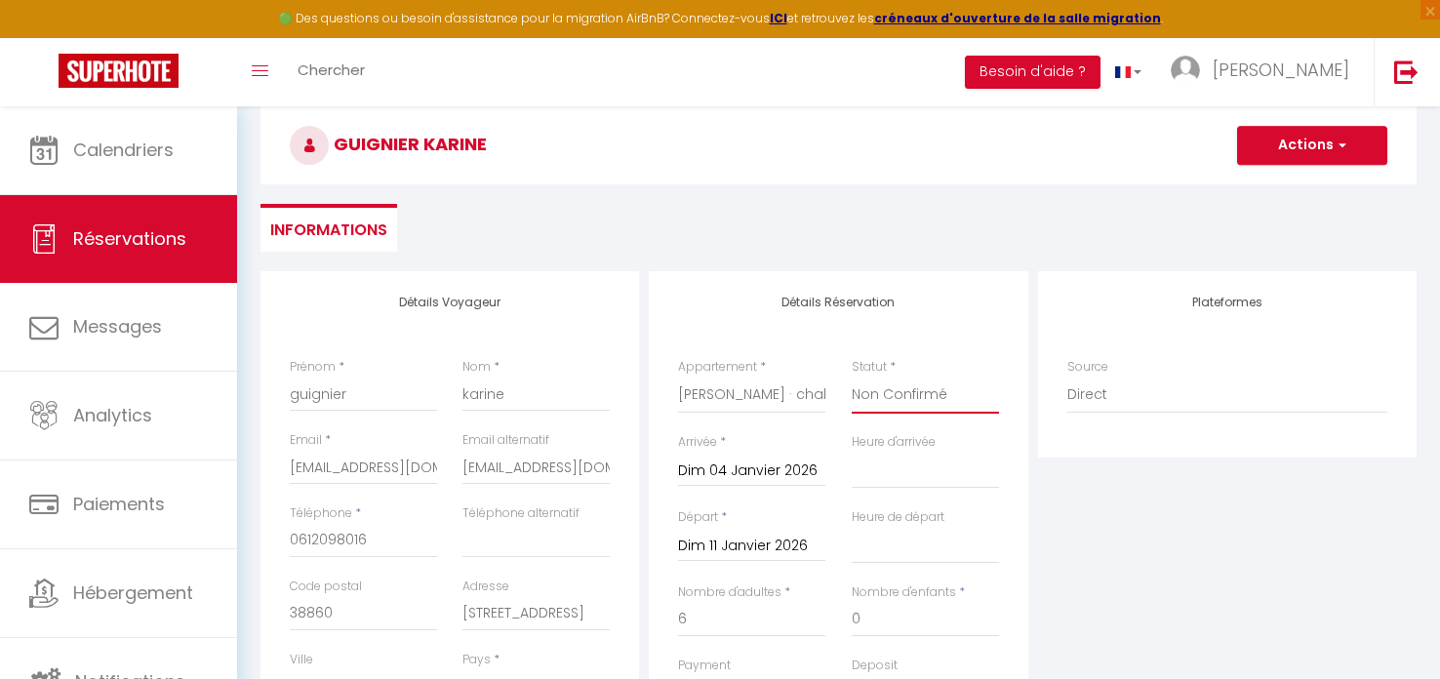
scroll to position [0, 0]
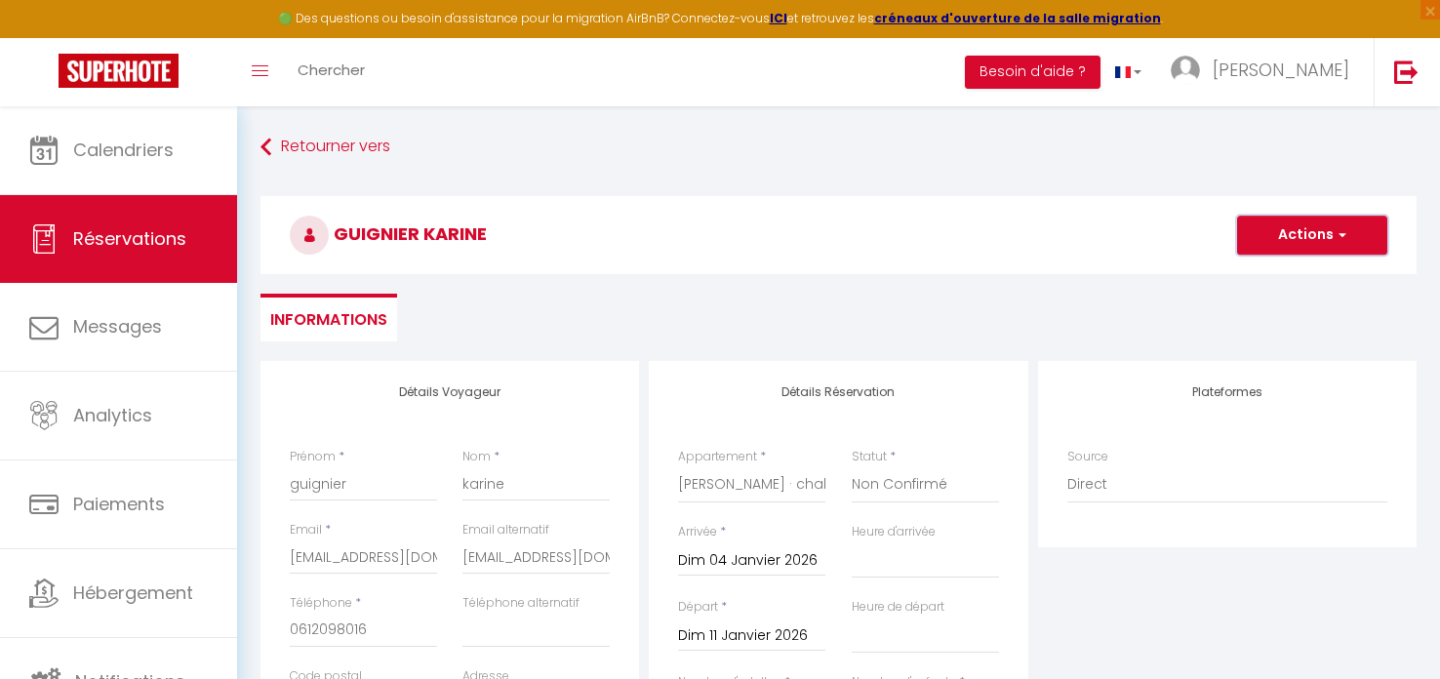
click at [1308, 227] on button "Actions" at bounding box center [1312, 235] width 150 height 39
click at [1295, 276] on link "Enregistrer" at bounding box center [1292, 277] width 154 height 25
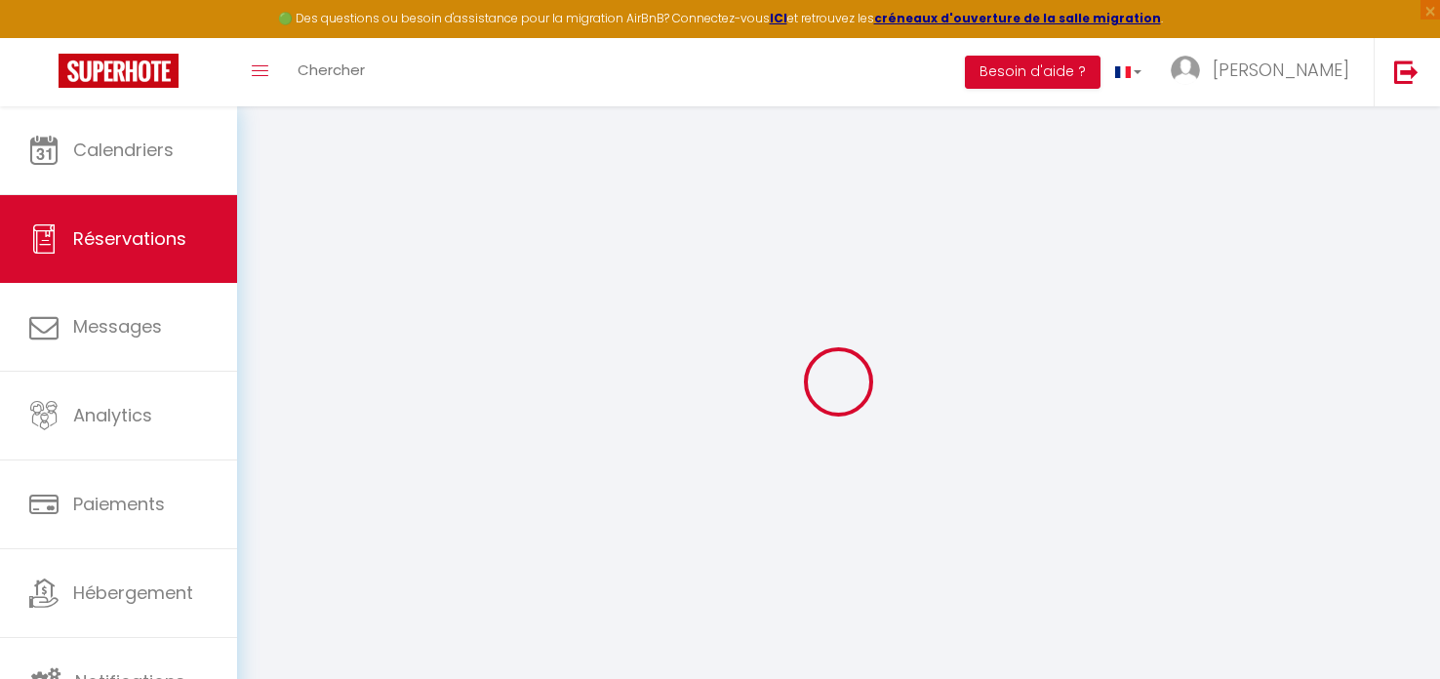
select select "not_cancelled"
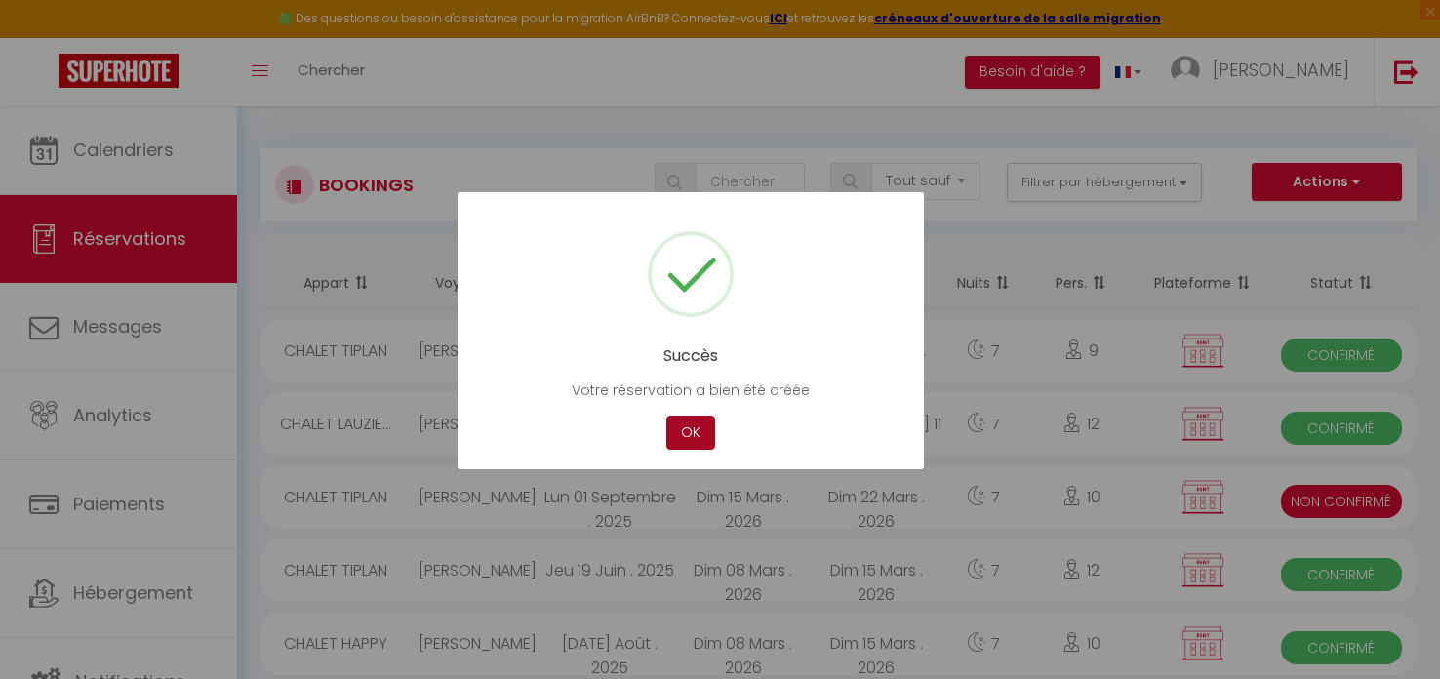
click at [703, 428] on button "OK" at bounding box center [690, 433] width 49 height 34
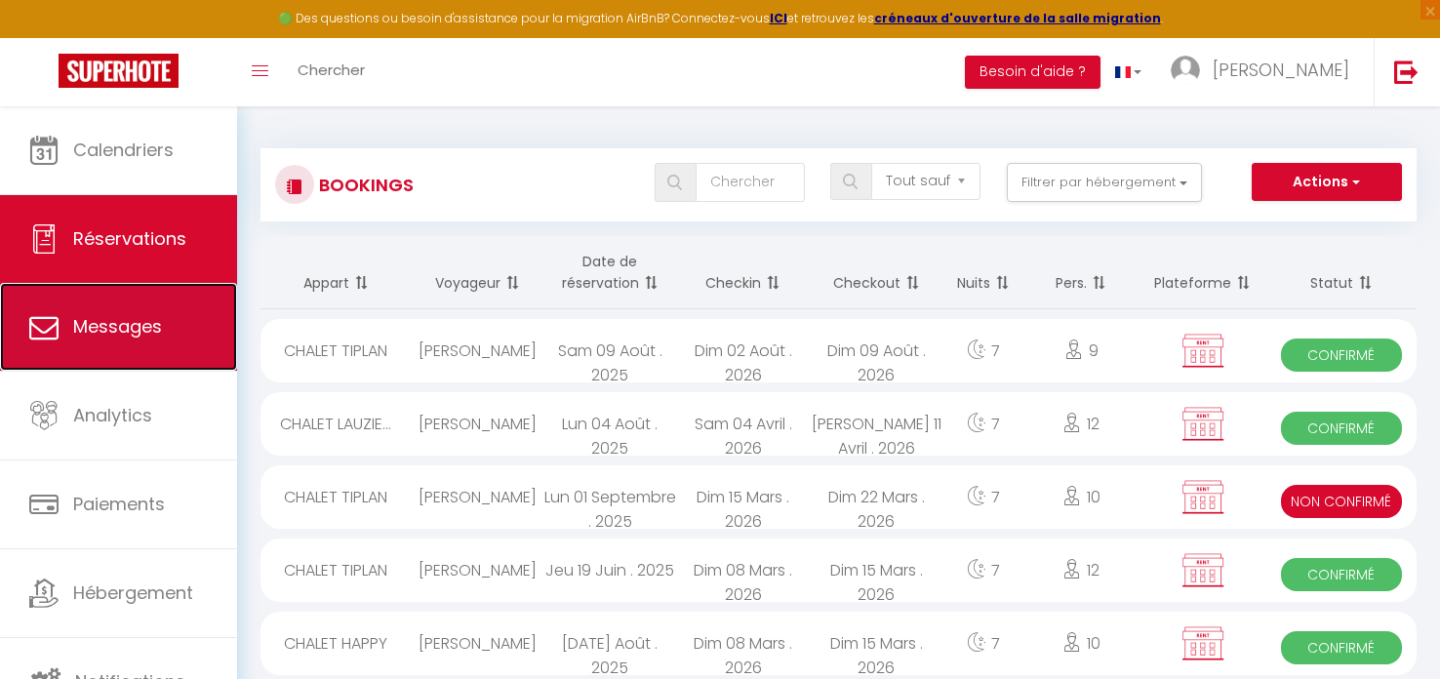
click at [112, 314] on span "Messages" at bounding box center [117, 326] width 89 height 24
select select "message"
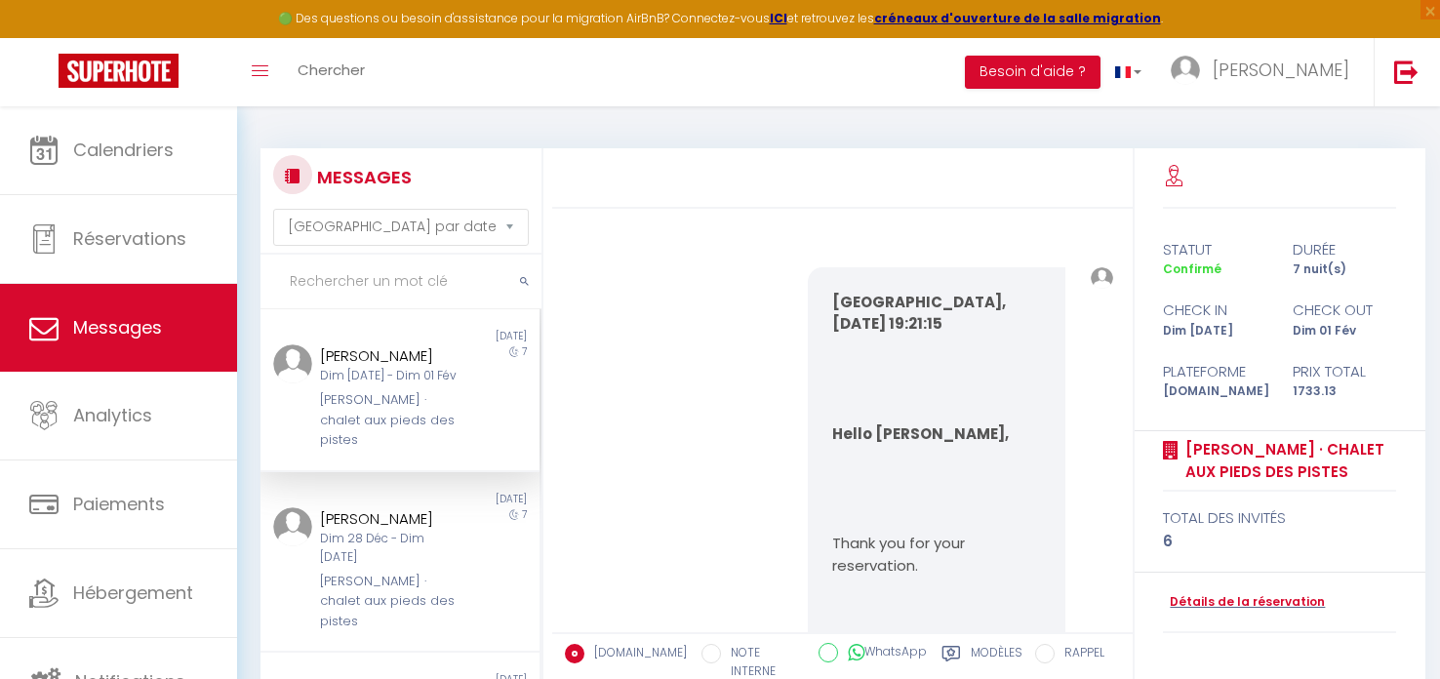
scroll to position [2078, 0]
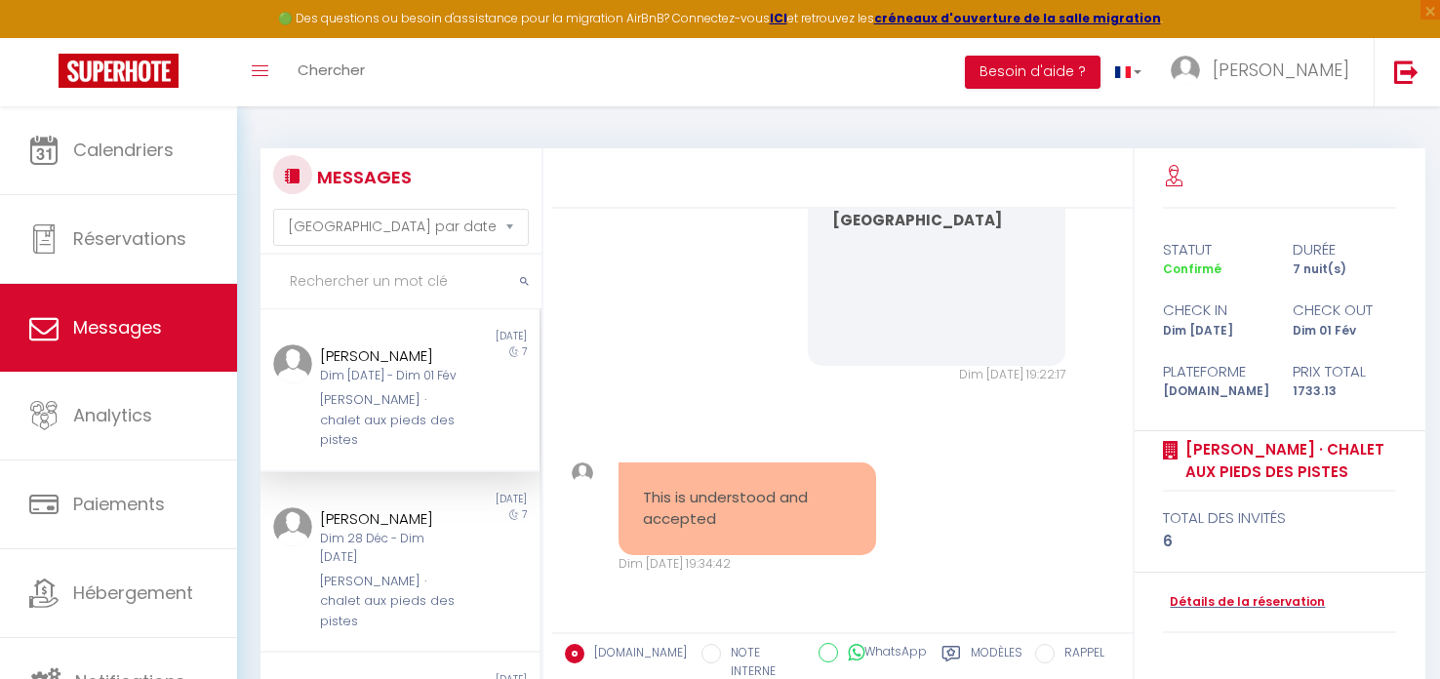
click at [974, 650] on label "Modèles" at bounding box center [997, 664] width 52 height 40
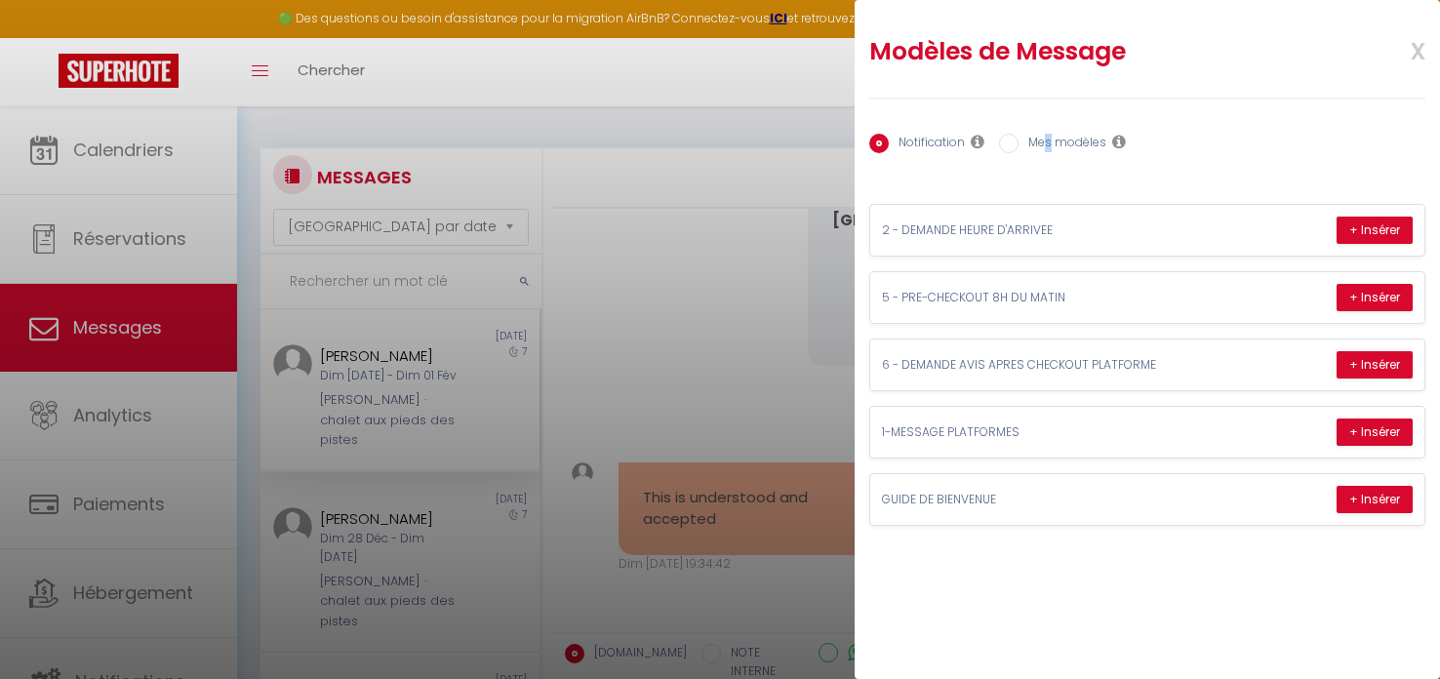
click at [1048, 143] on label "Mes modèles" at bounding box center [1062, 144] width 88 height 21
click at [1014, 139] on input "Mes modèles" at bounding box center [1009, 144] width 20 height 20
radio input "true"
radio input "false"
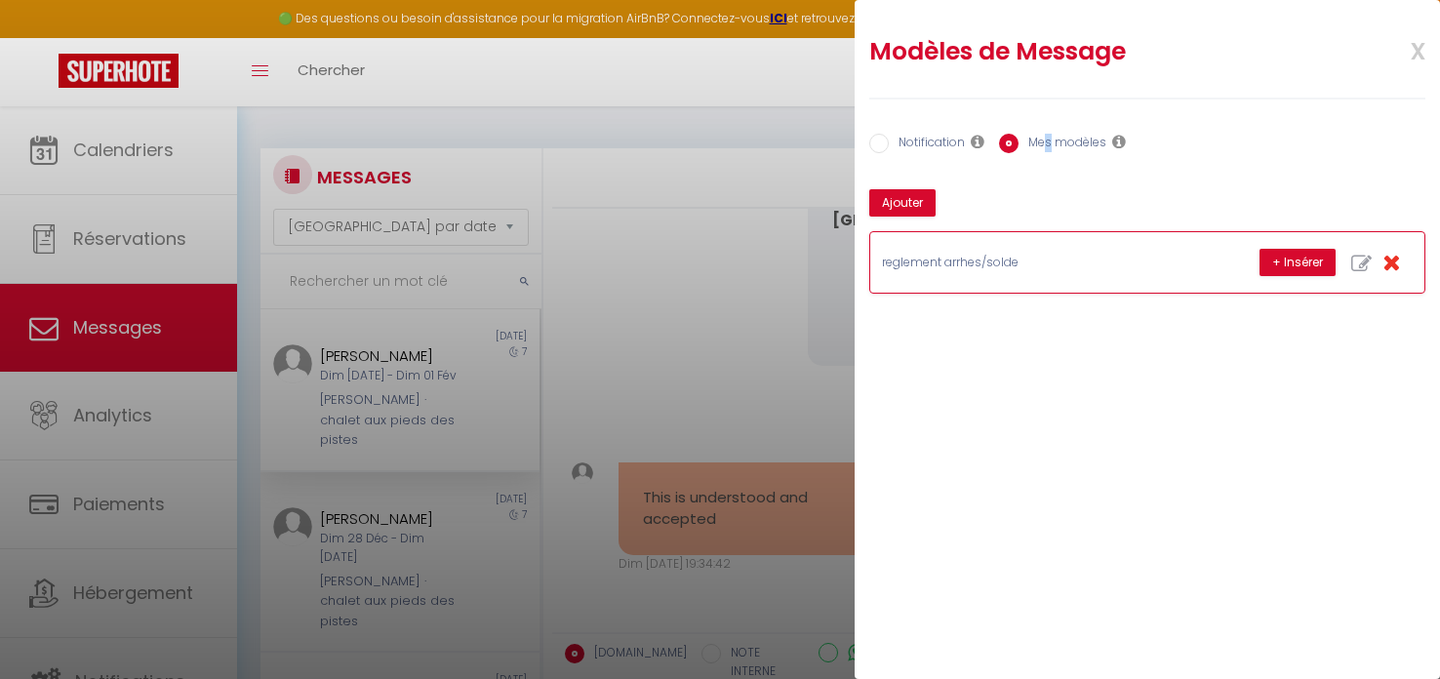
click at [956, 262] on p "reglement arrhes/solde" at bounding box center [1028, 263] width 293 height 19
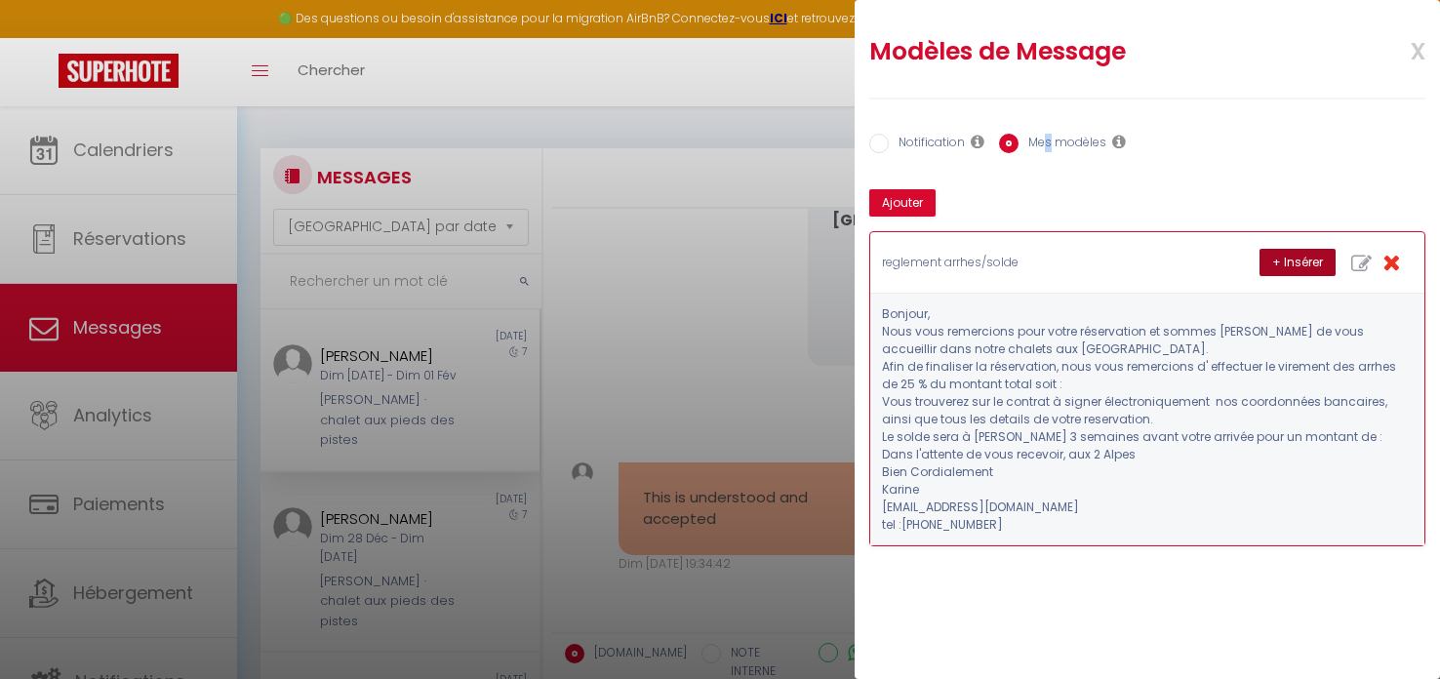
click at [1292, 258] on button "+ Insérer" at bounding box center [1297, 262] width 76 height 27
type textarea "Bonjour, Nous vous remercions pour votre réservation et sommes [PERSON_NAME] de…"
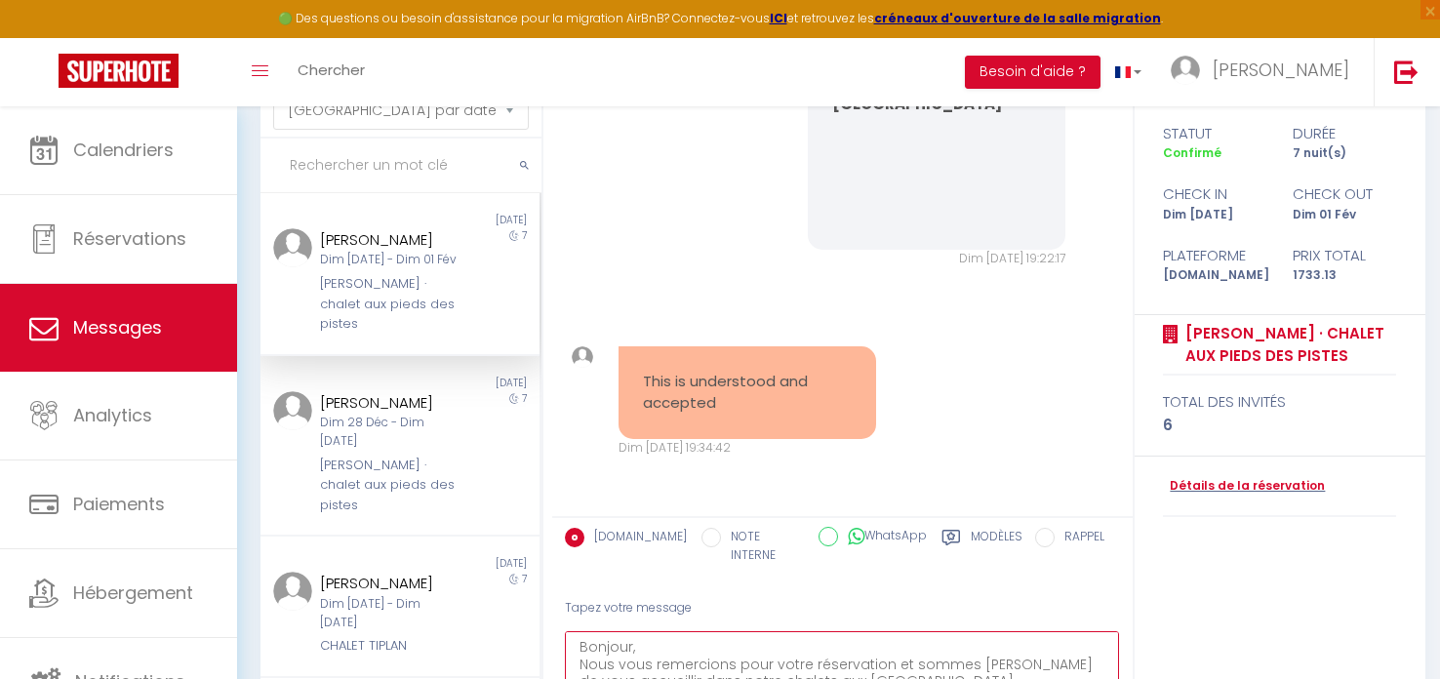
scroll to position [78, 0]
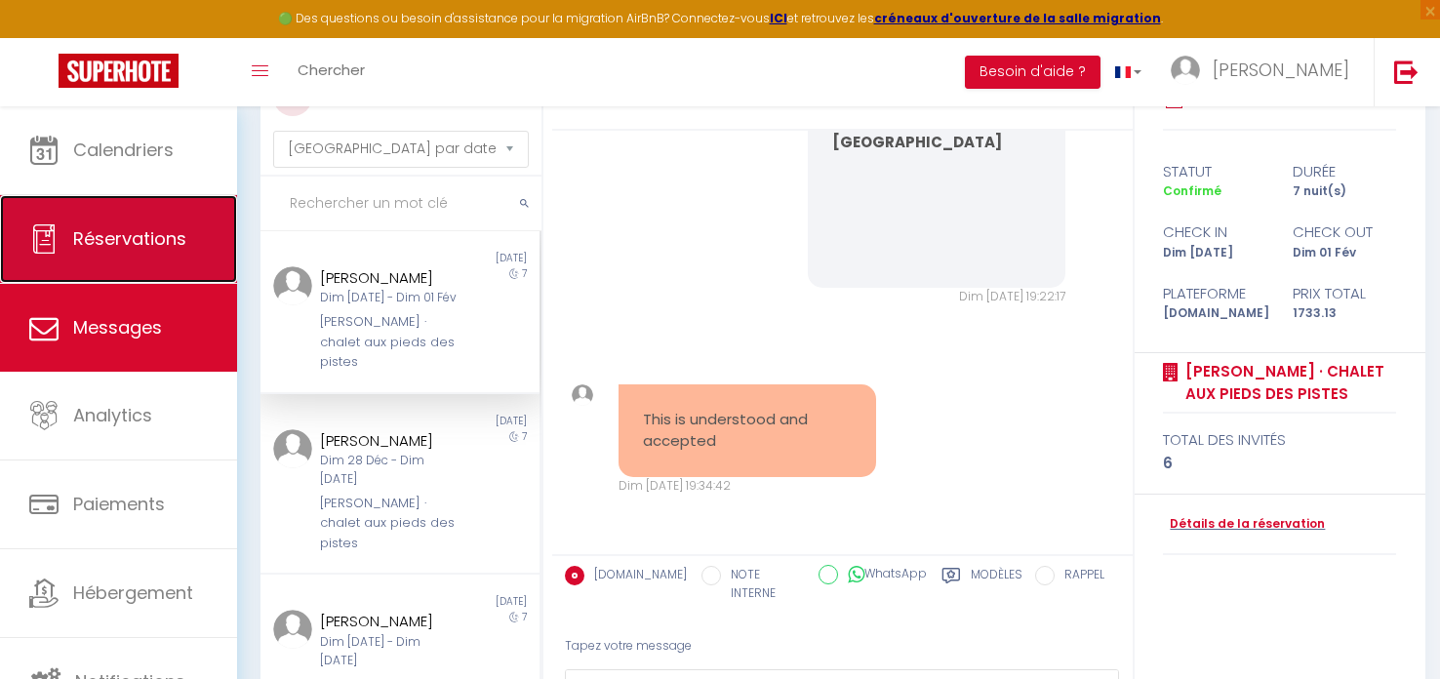
click at [147, 234] on span "Réservations" at bounding box center [129, 238] width 113 height 24
select select "not_cancelled"
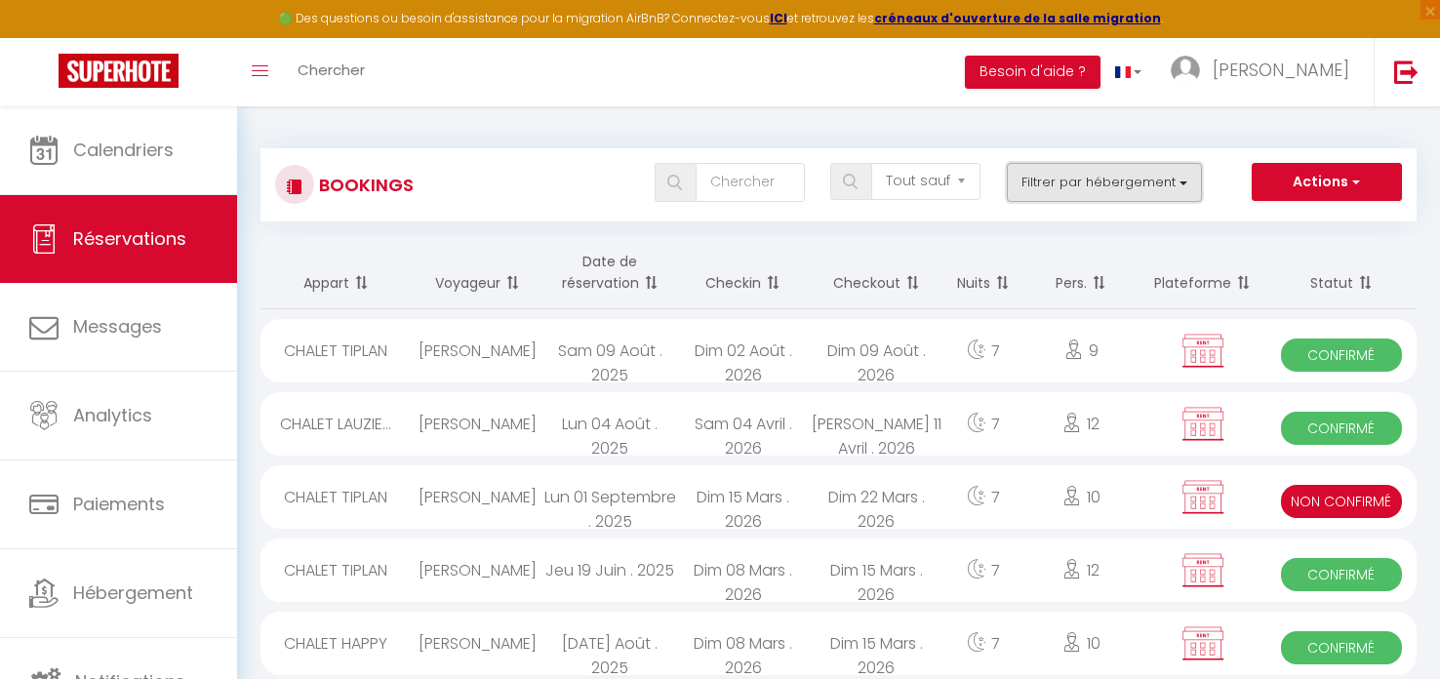
click at [1173, 183] on button "Filtrer par hébergement" at bounding box center [1104, 182] width 195 height 39
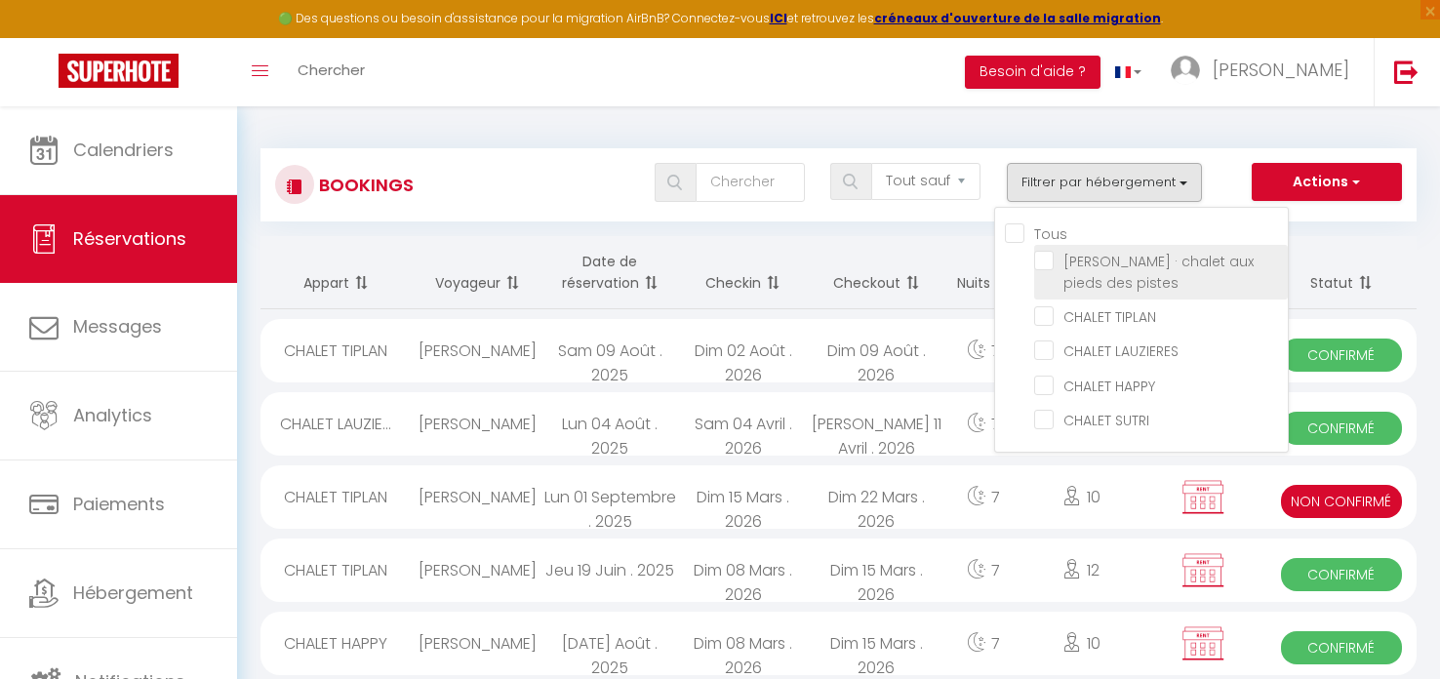
click at [1044, 262] on input "Chalet Bellecombe · chalet aux pieds des pistes" at bounding box center [1161, 261] width 254 height 20
checkbox input "true"
checkbox input "false"
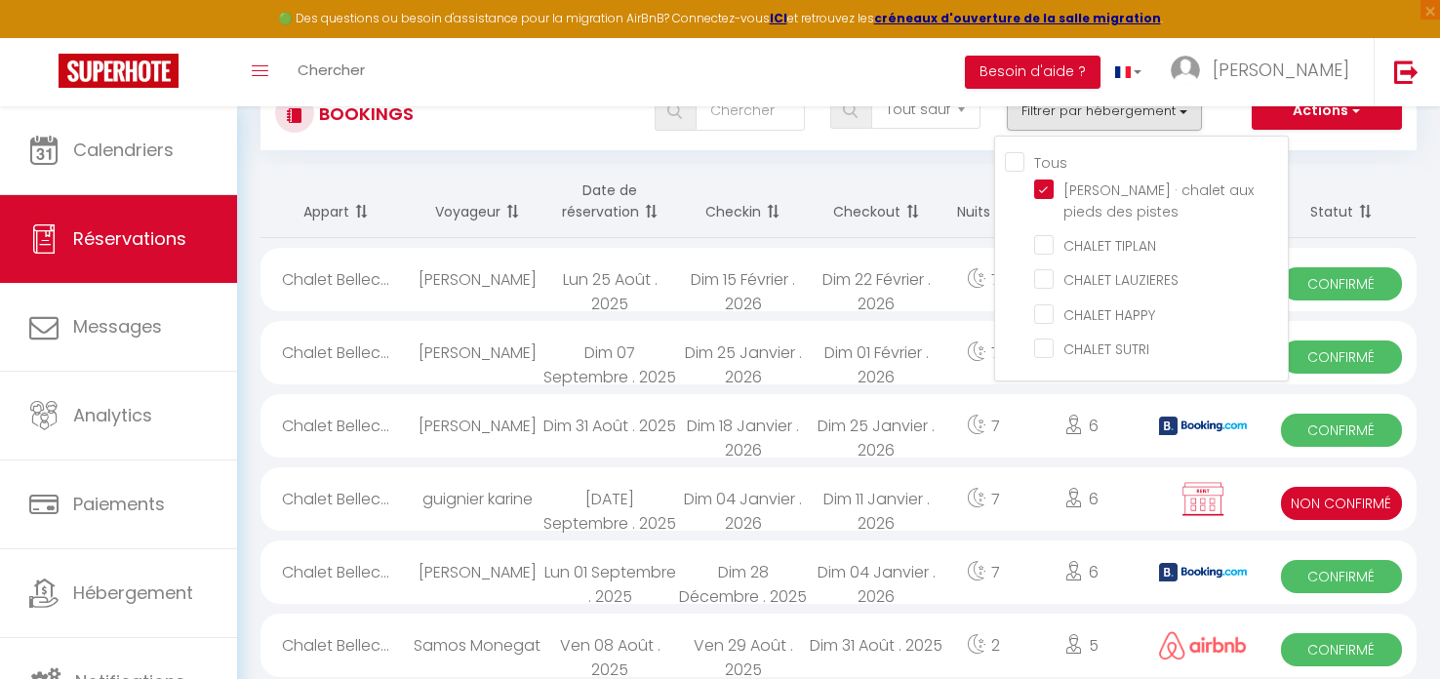
scroll to position [110, 0]
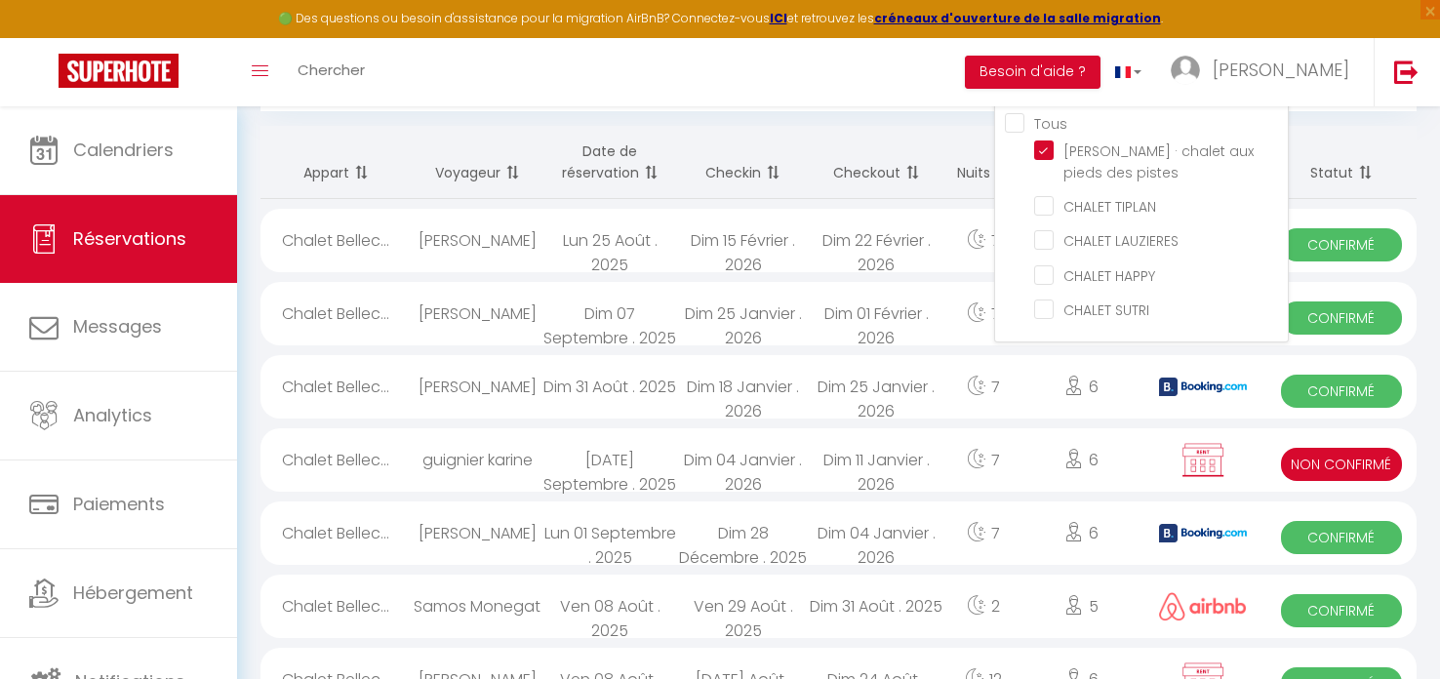
click at [494, 463] on div "guignier karine" at bounding box center [477, 459] width 133 height 63
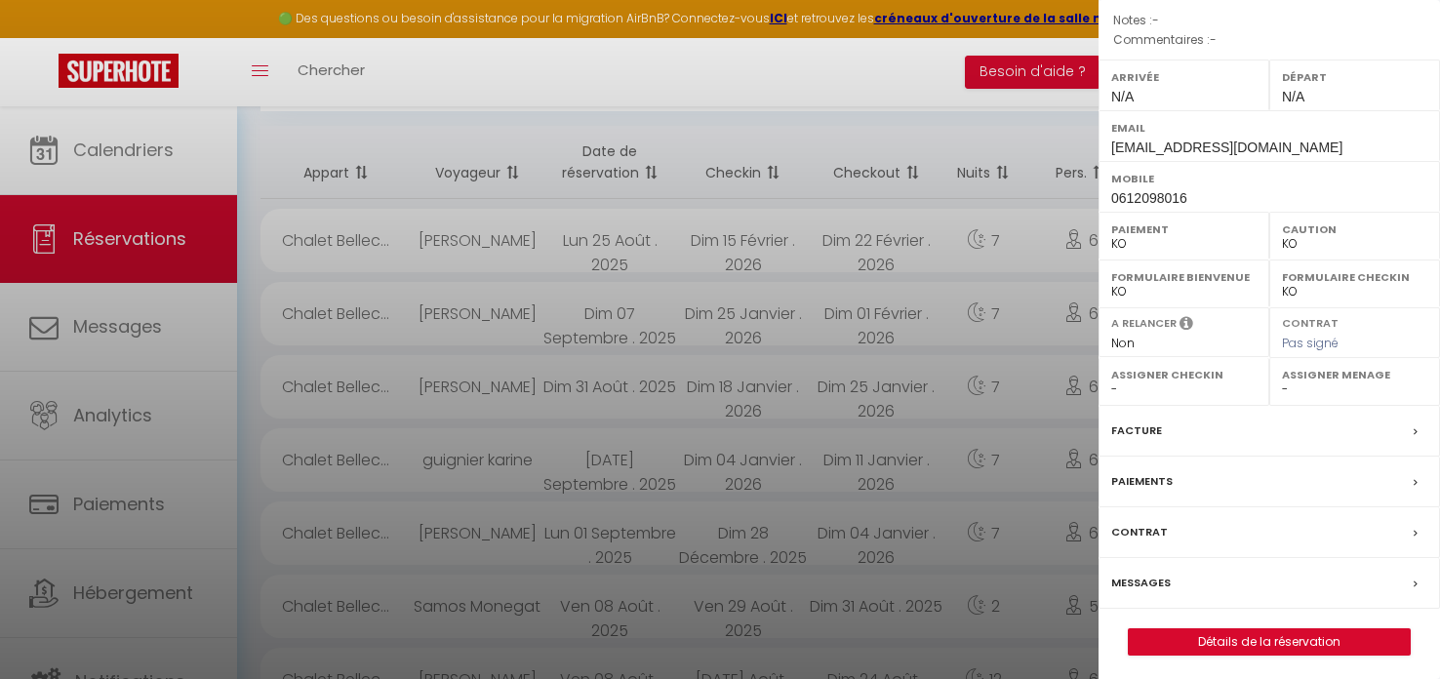
scroll to position [246, 0]
click at [1232, 638] on link "Détails de la réservation" at bounding box center [1269, 639] width 281 height 25
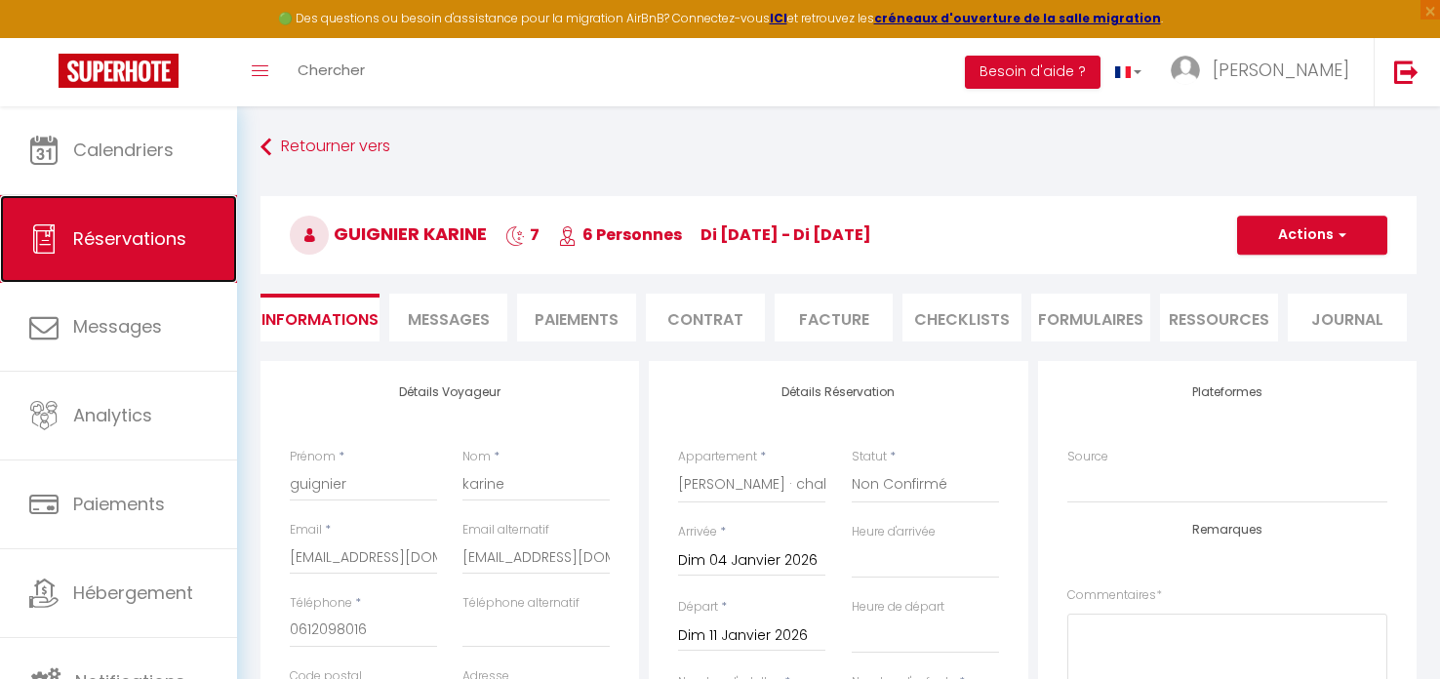
click at [104, 226] on span "Réservations" at bounding box center [129, 238] width 113 height 24
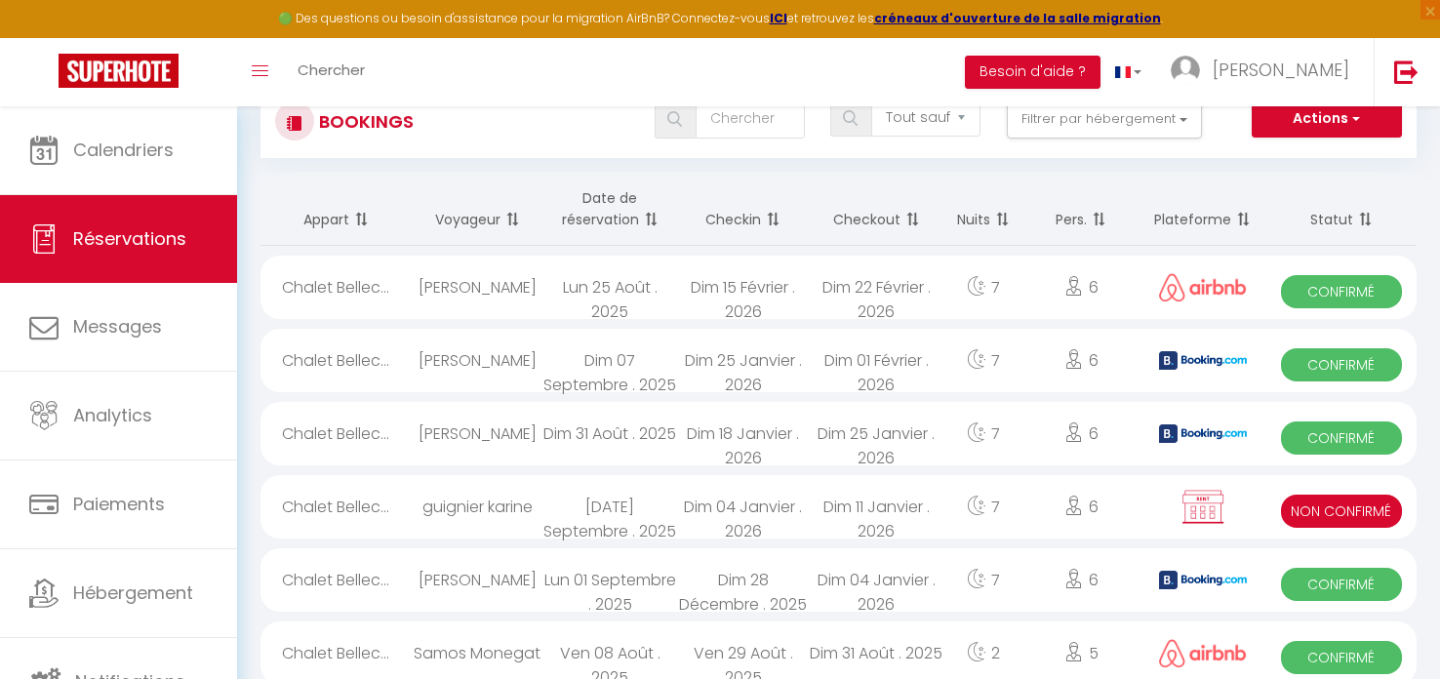
scroll to position [74, 0]
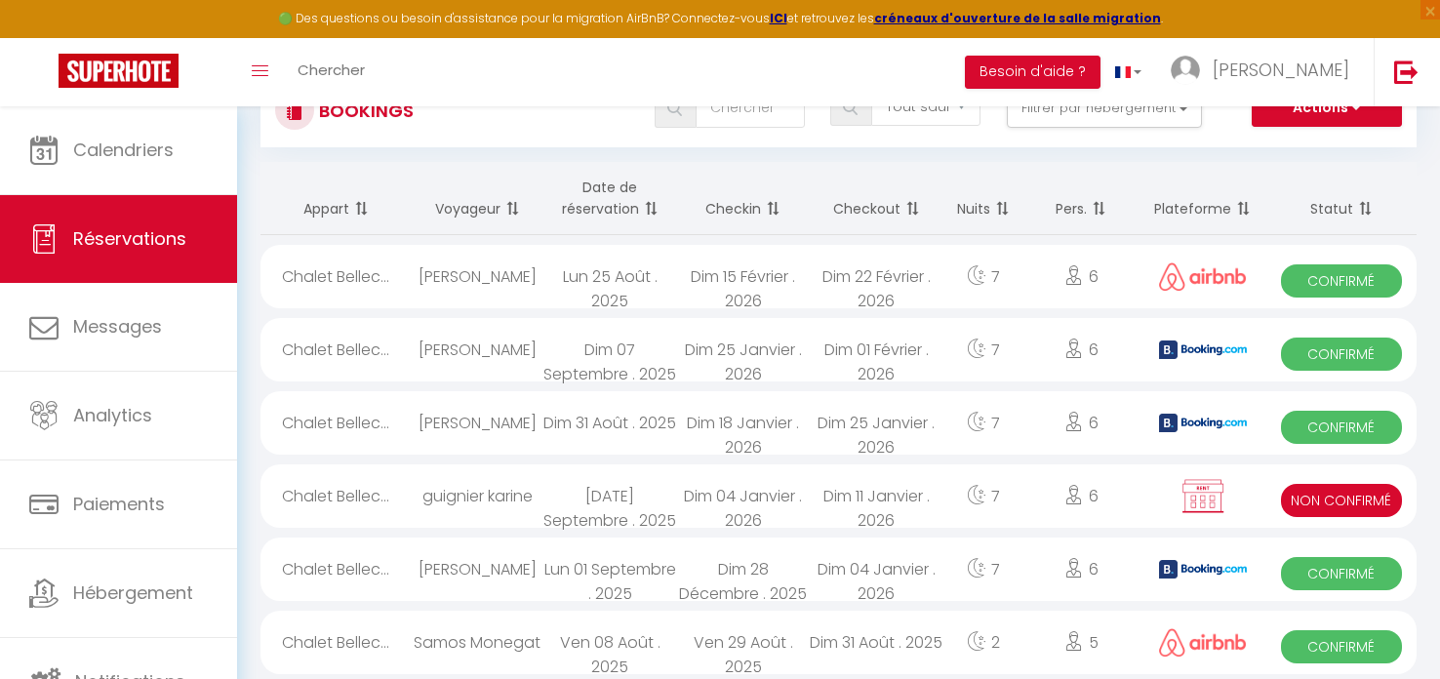
click at [480, 496] on div "guignier karine" at bounding box center [477, 495] width 133 height 63
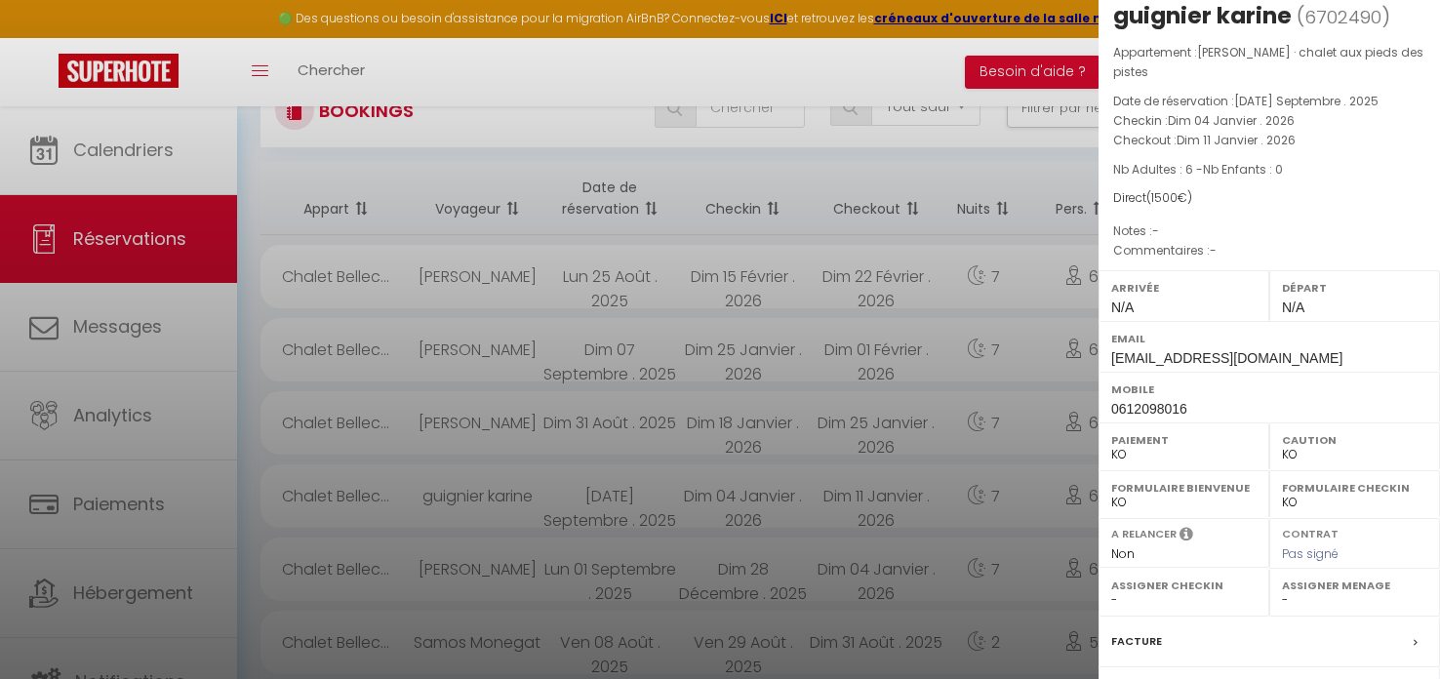
scroll to position [246, 0]
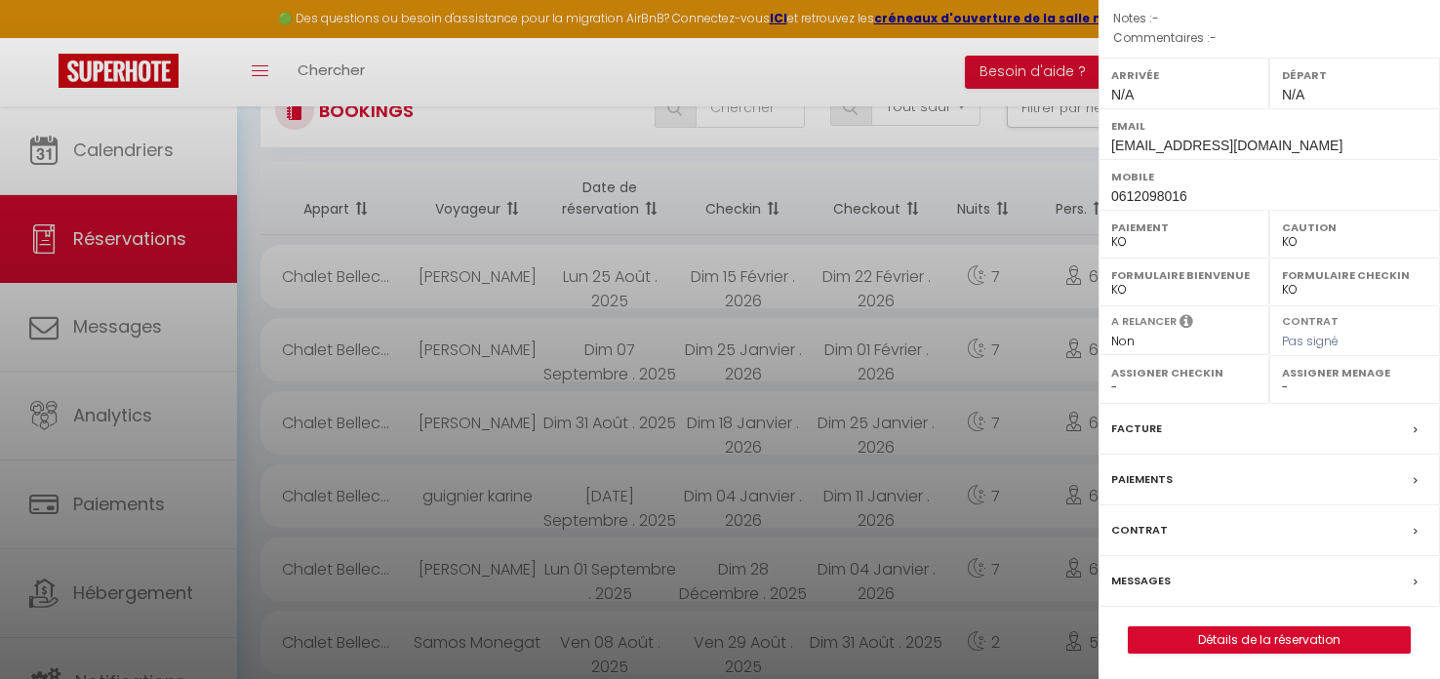
click at [1162, 574] on label "Messages" at bounding box center [1141, 581] width 60 height 20
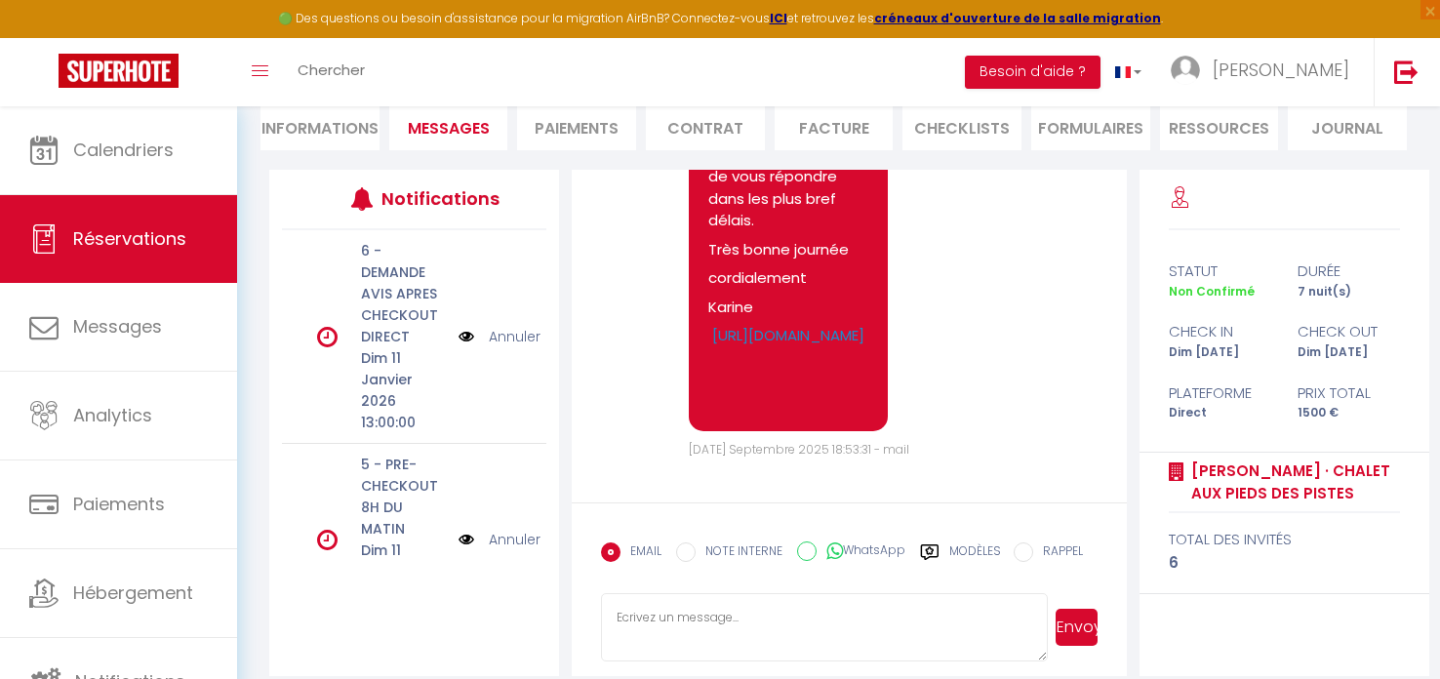
scroll to position [211, 0]
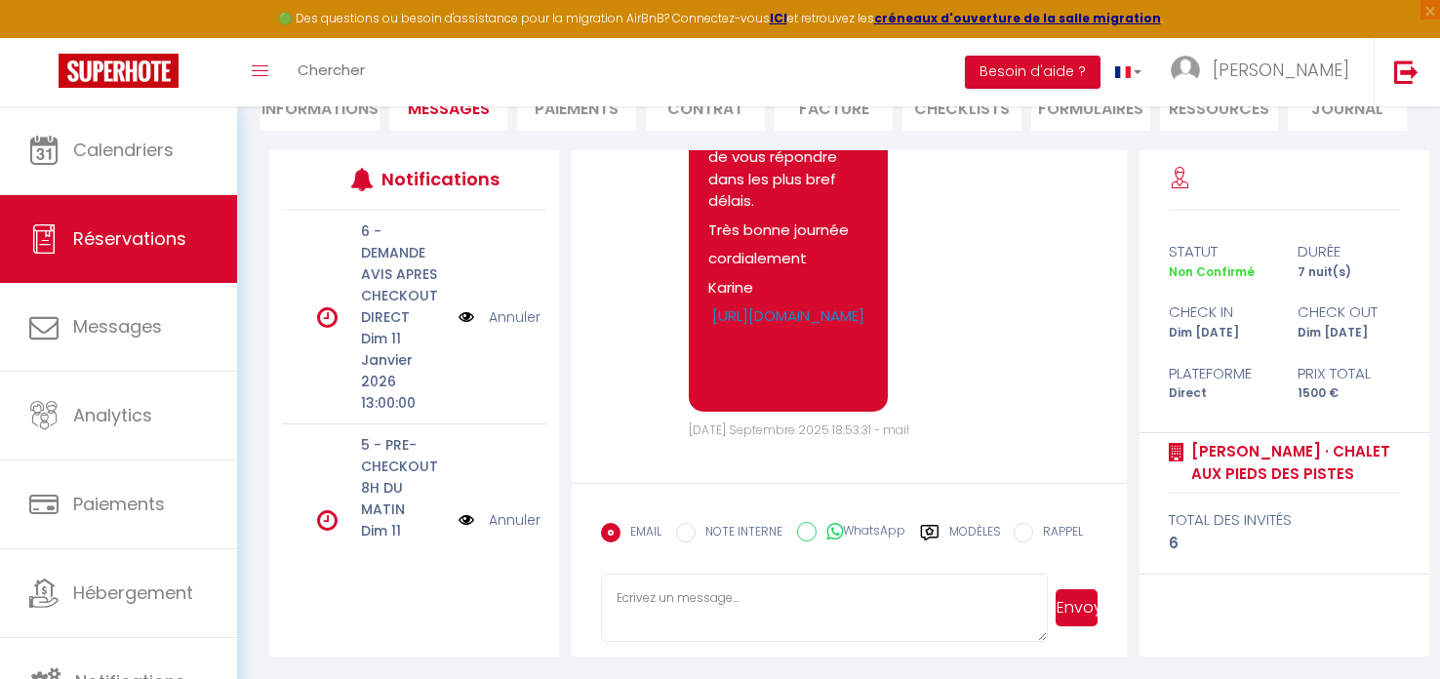
click at [976, 527] on label "Modèles" at bounding box center [975, 540] width 52 height 34
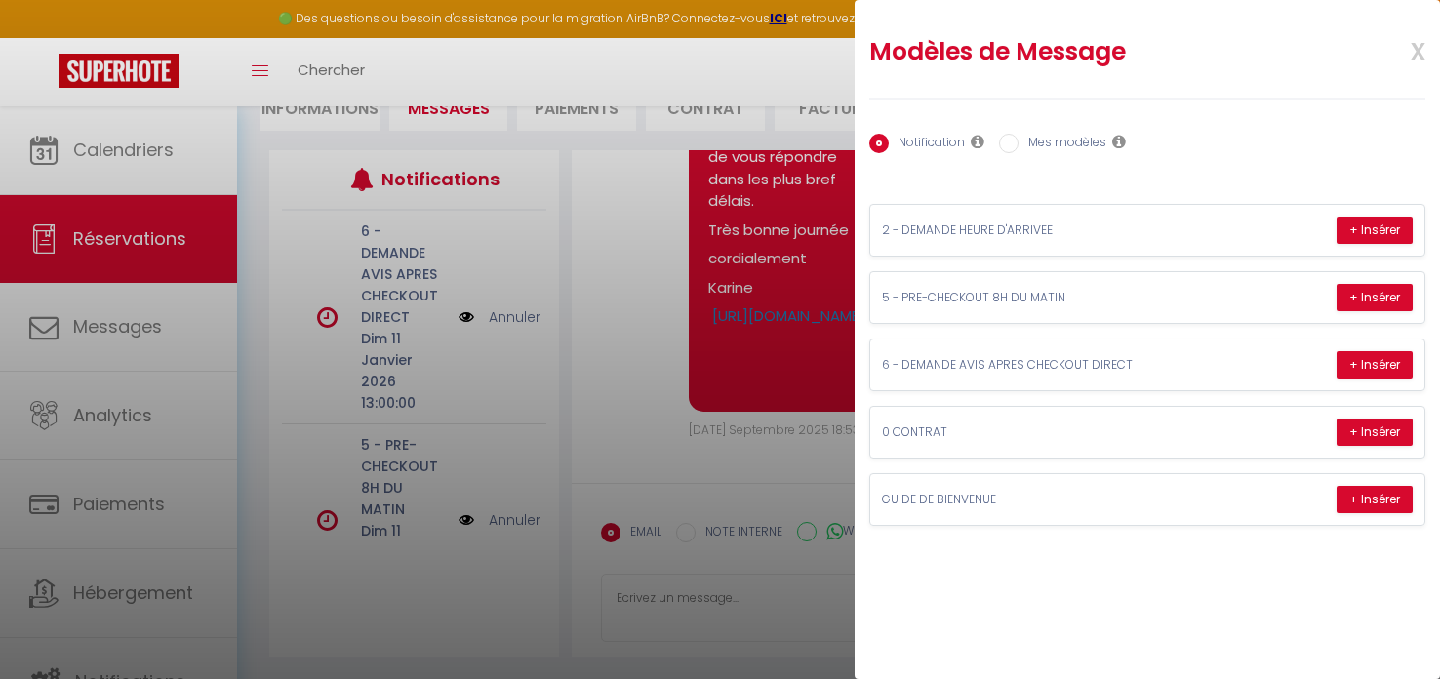
click at [1064, 135] on label "Mes modèles" at bounding box center [1062, 144] width 88 height 21
click at [1018, 135] on input "Mes modèles" at bounding box center [1009, 144] width 20 height 20
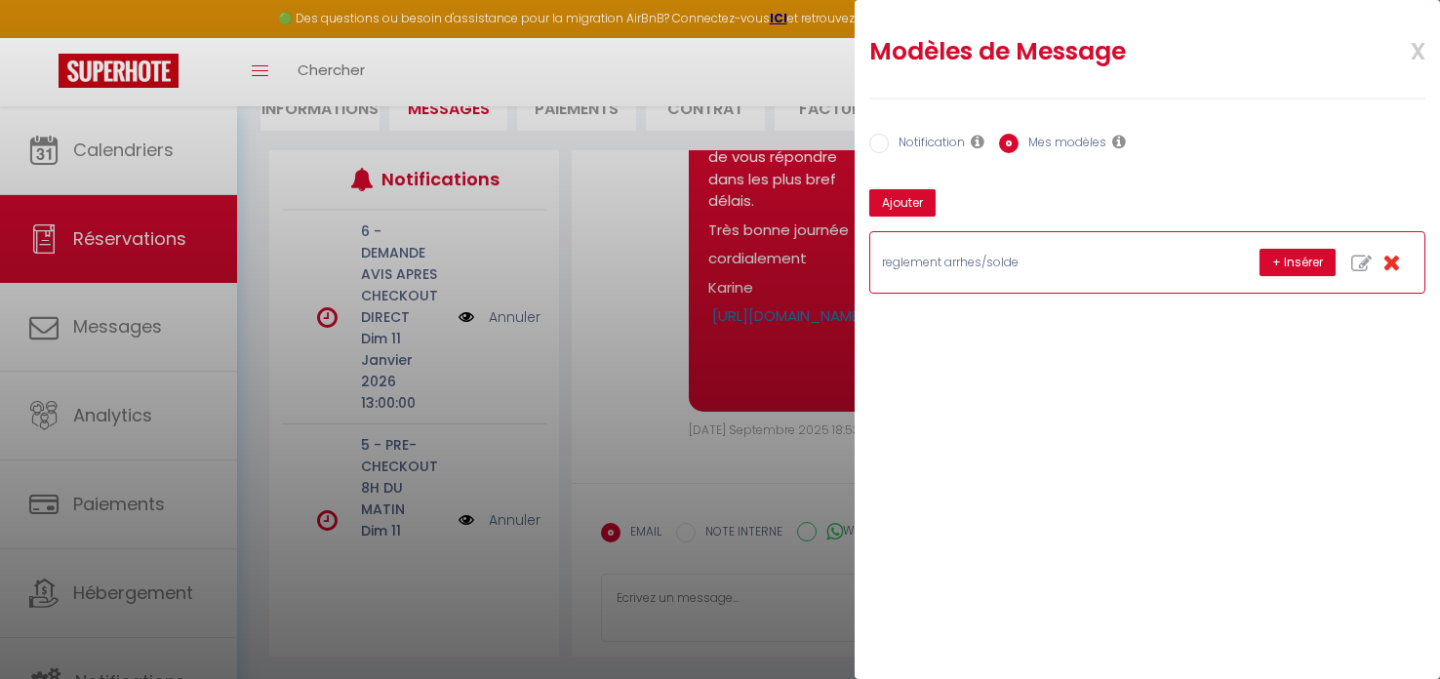
click at [997, 262] on p "reglement arrhes/solde" at bounding box center [1028, 263] width 293 height 19
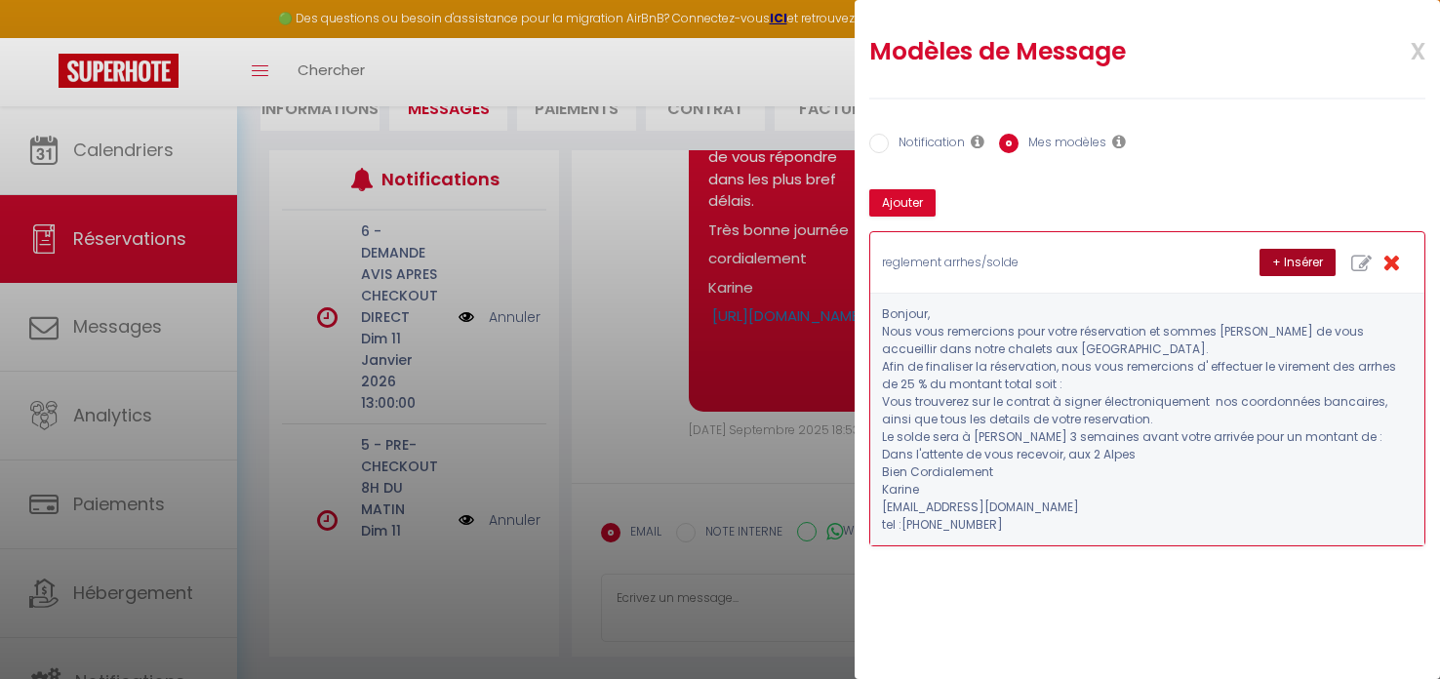
click at [1316, 262] on button "+ Insérer" at bounding box center [1297, 262] width 76 height 27
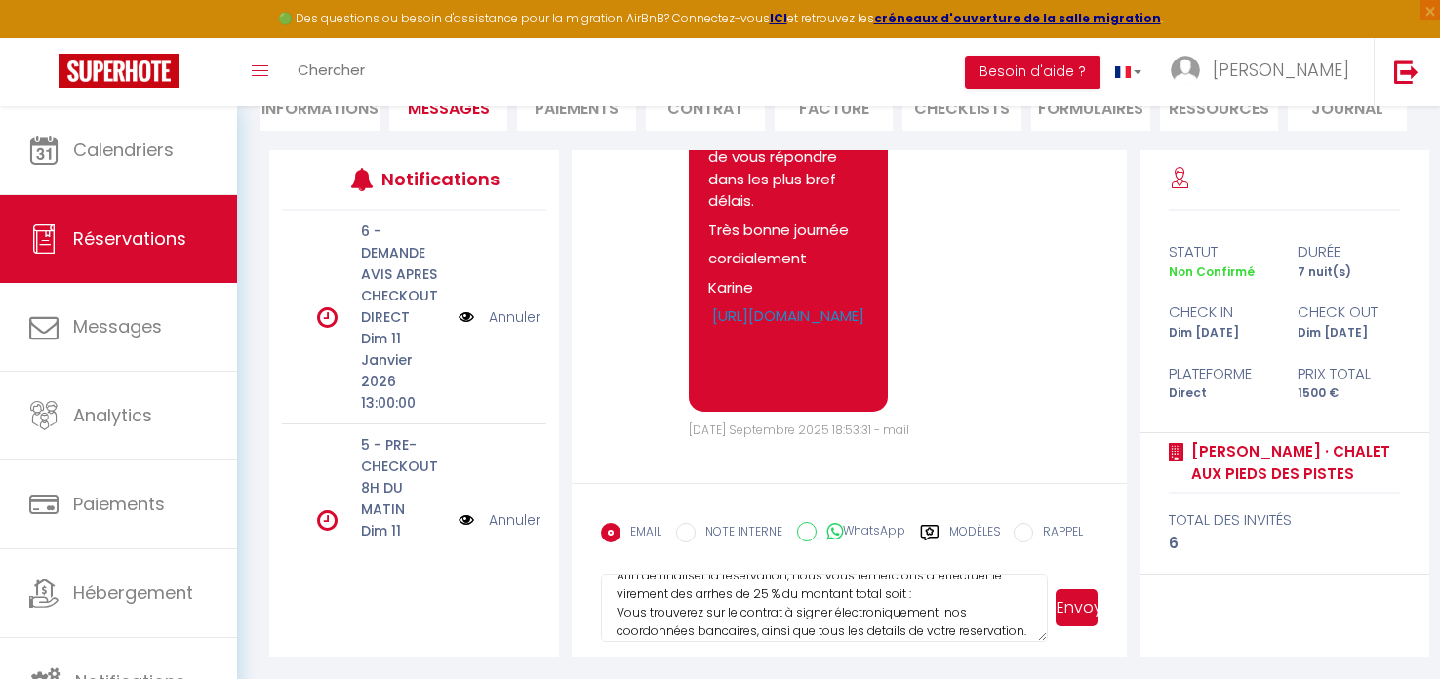
scroll to position [77, 0]
click at [929, 591] on textarea "Bonjour, Nous vous remercions pour votre réservation et sommes [PERSON_NAME] de…" at bounding box center [824, 608] width 446 height 68
click at [1075, 606] on button "Envoyer" at bounding box center [1076, 607] width 42 height 37
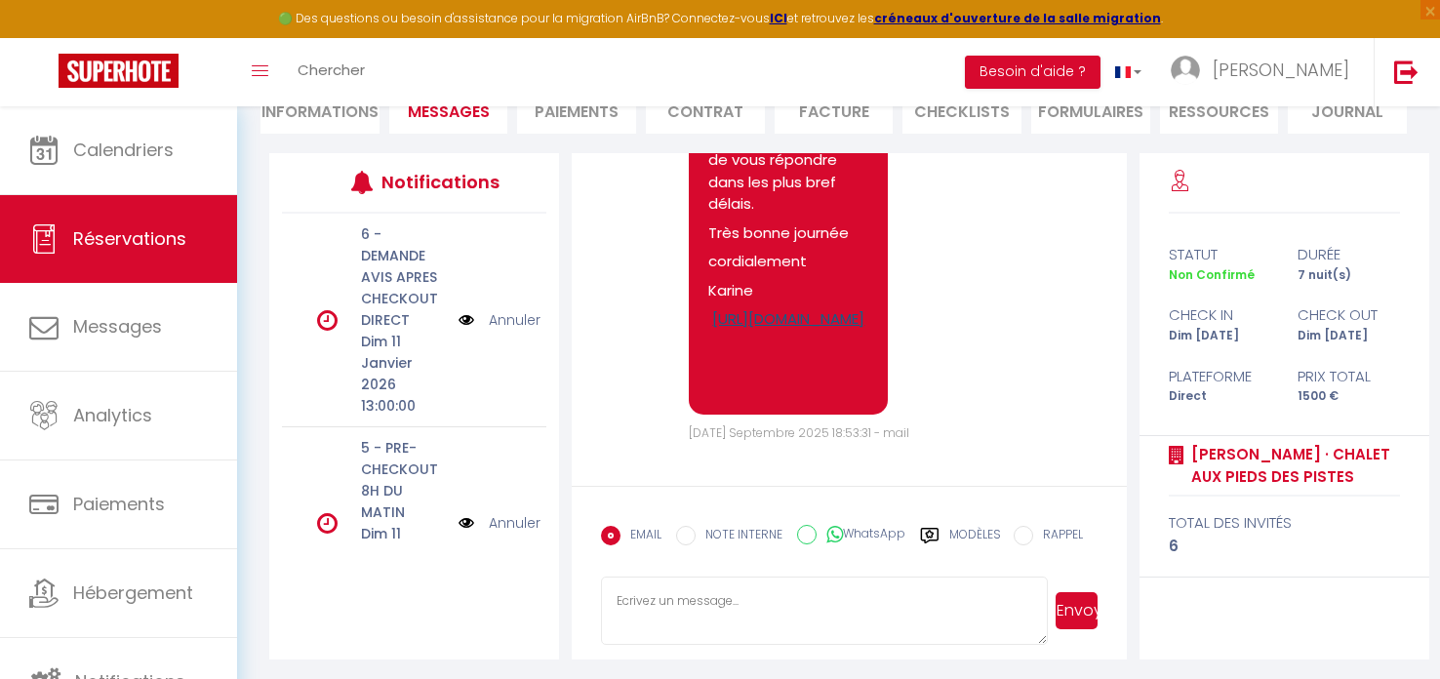
scroll to position [0, 0]
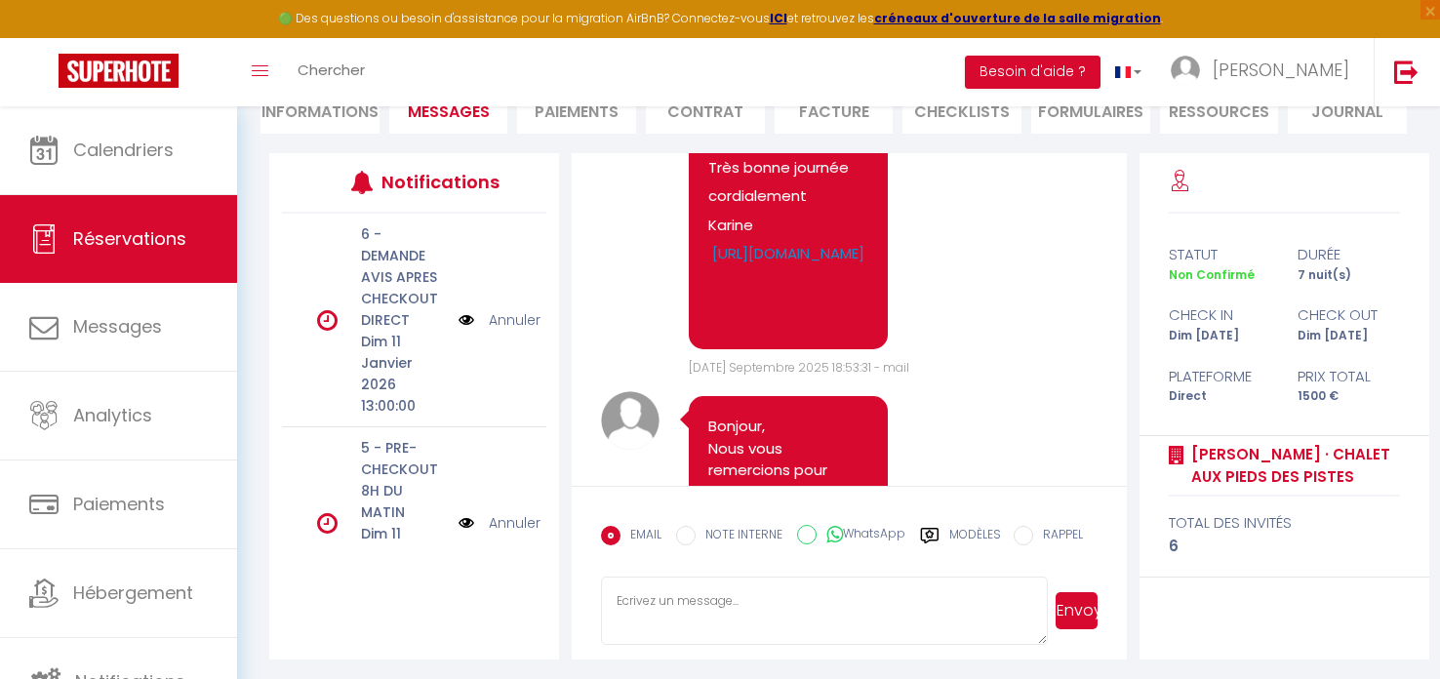
click at [807, 532] on input "WhatsApp" at bounding box center [807, 535] width 20 height 20
click at [970, 533] on label "Modèles" at bounding box center [975, 543] width 52 height 34
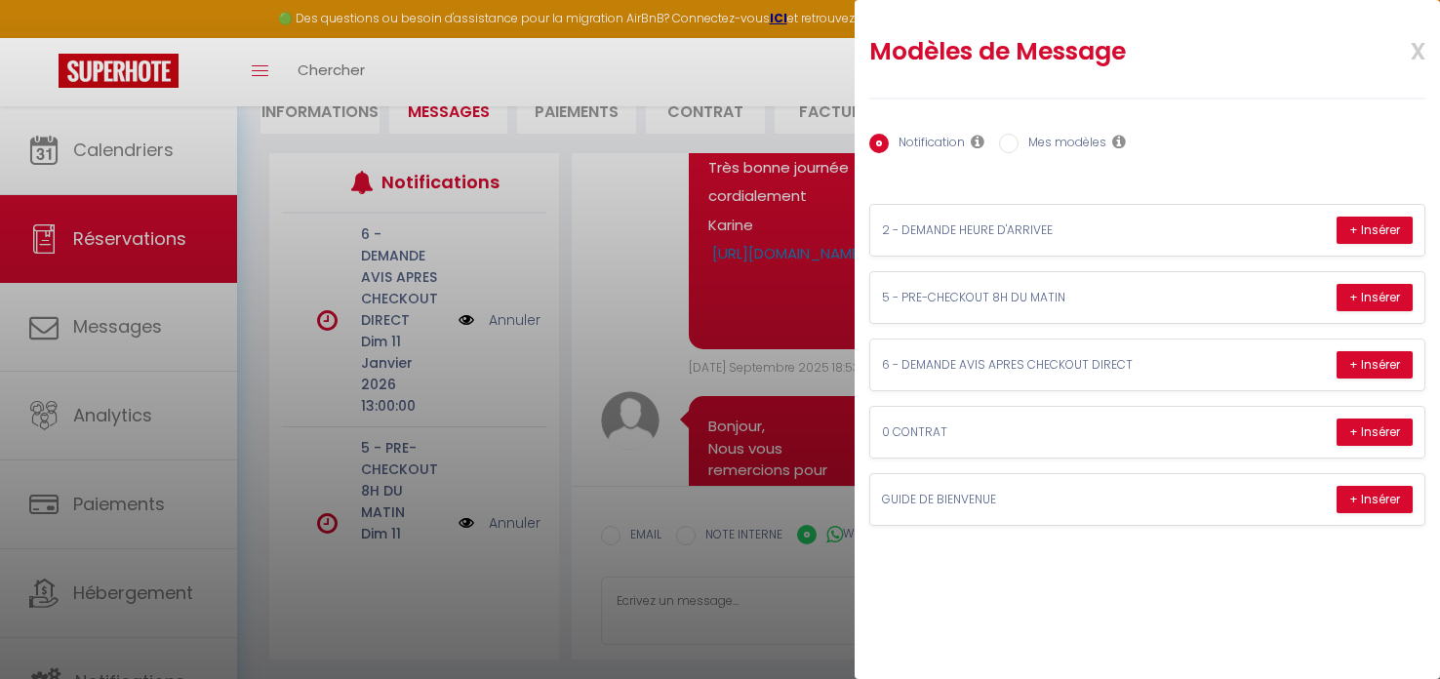
click at [1052, 139] on label "Mes modèles" at bounding box center [1062, 144] width 88 height 21
click at [1018, 139] on input "Mes modèles" at bounding box center [1009, 144] width 20 height 20
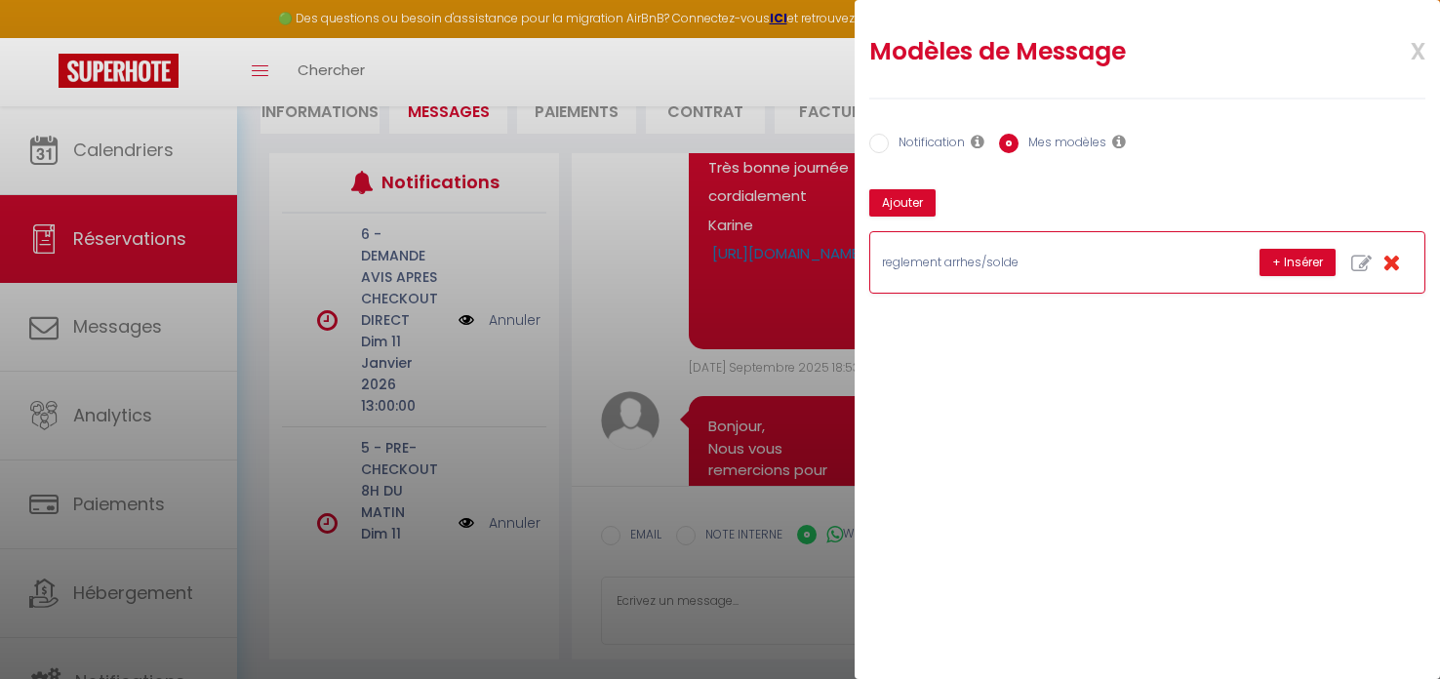
click at [1015, 262] on p "reglement arrhes/solde" at bounding box center [1028, 263] width 293 height 19
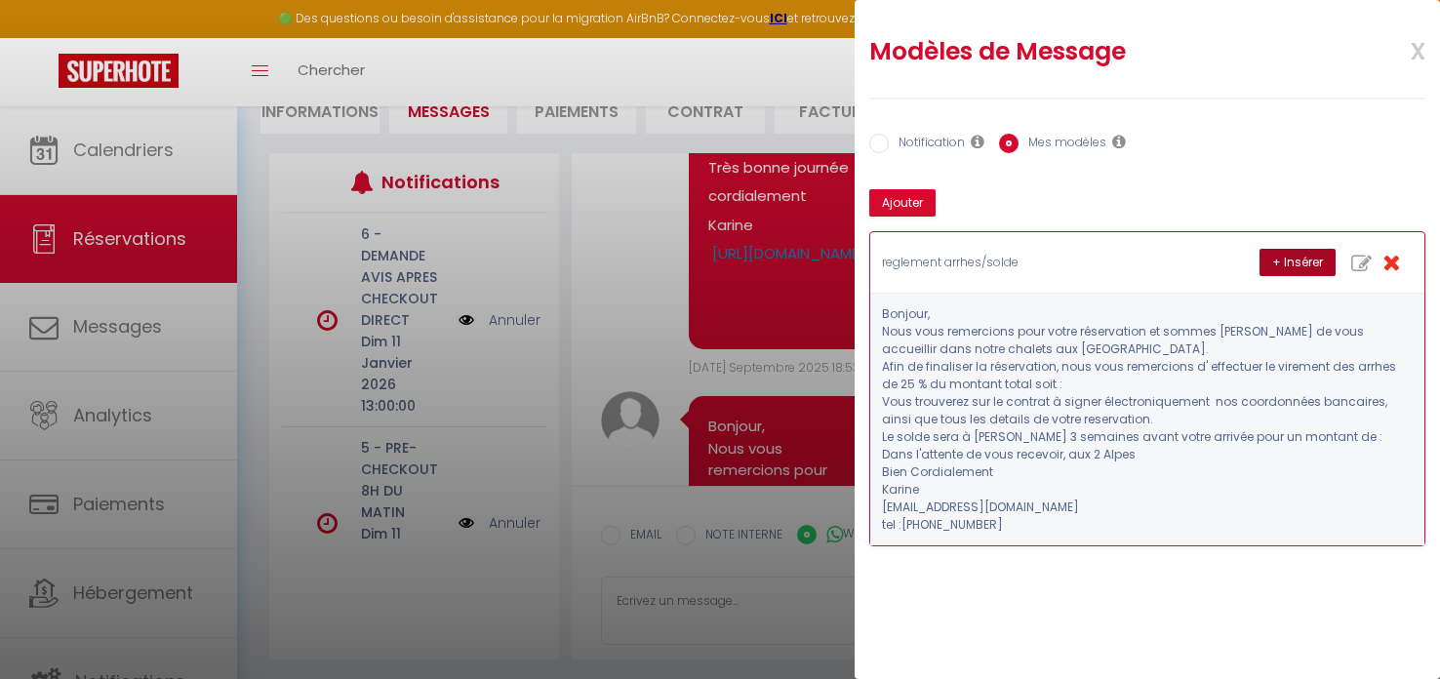
click at [1287, 259] on button "+ Insérer" at bounding box center [1297, 262] width 76 height 27
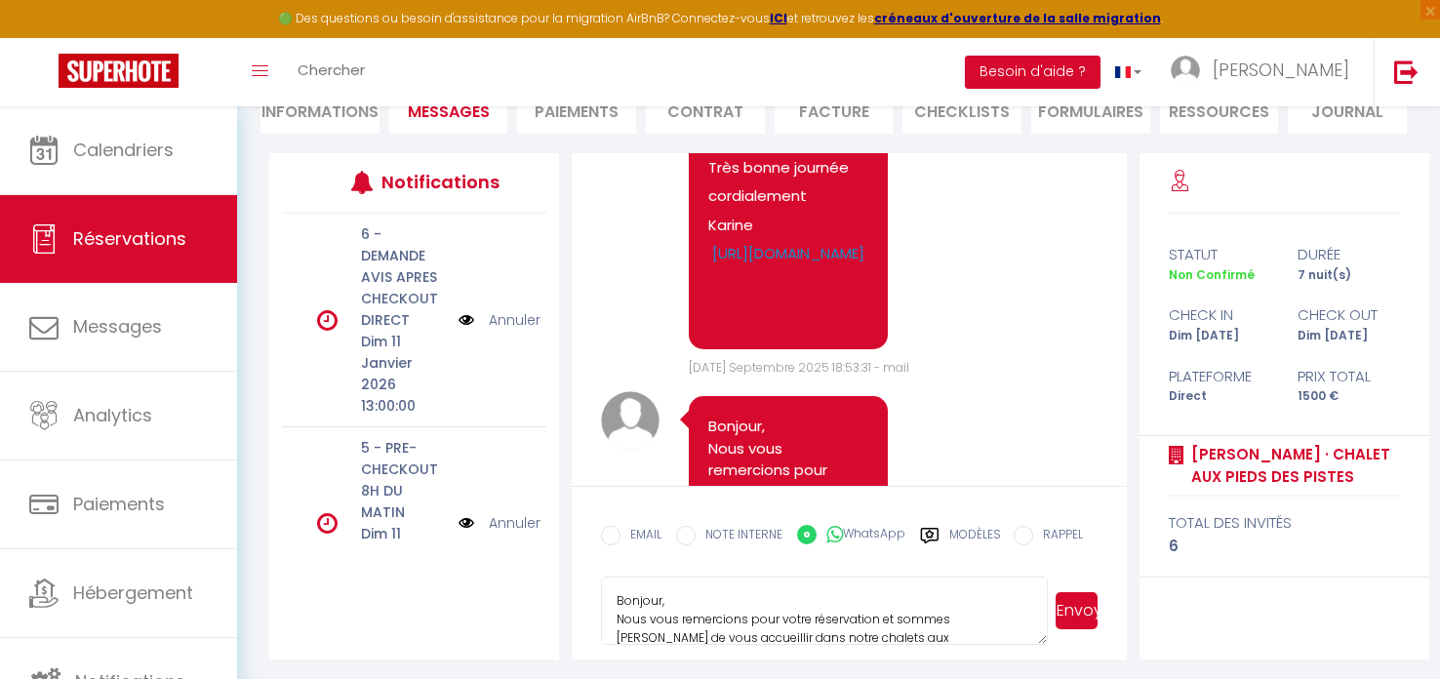
click at [1076, 603] on button "Envoyer" at bounding box center [1076, 610] width 42 height 37
click at [1076, 611] on button "Envoyer" at bounding box center [1076, 610] width 42 height 37
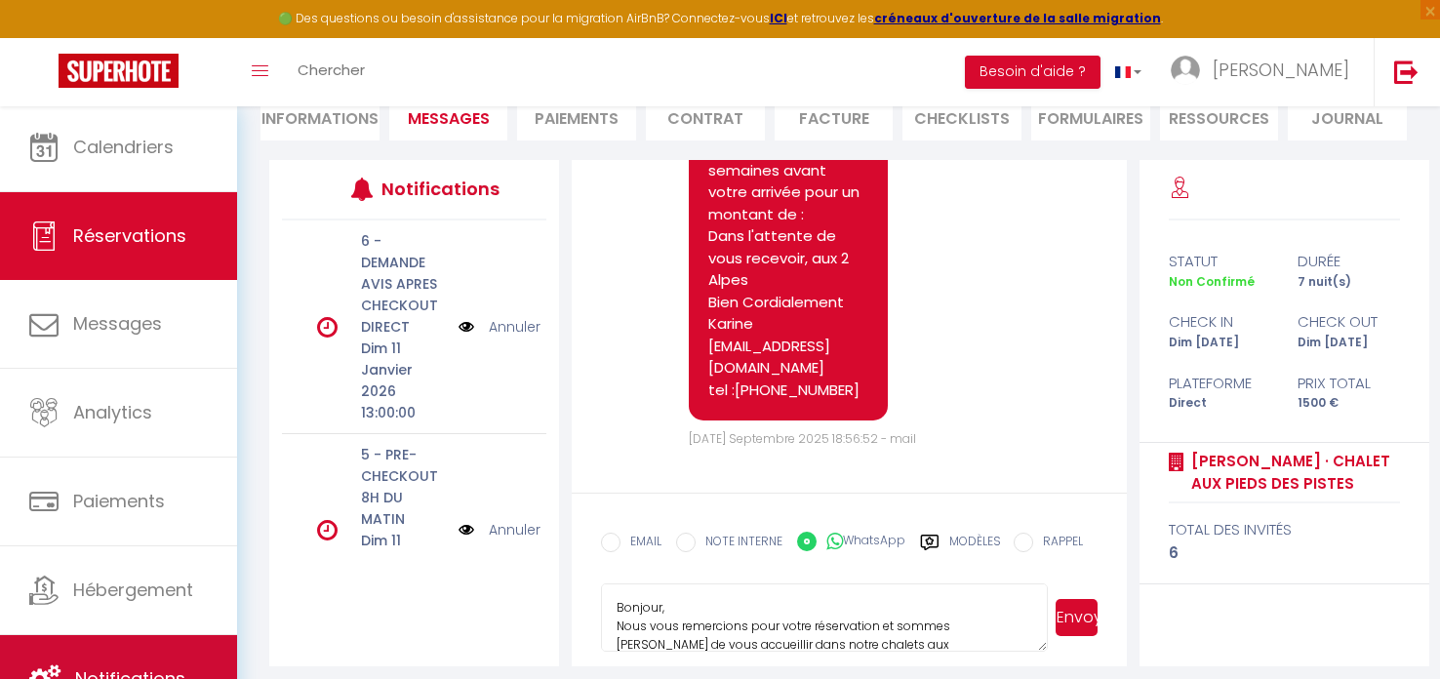
scroll to position [4, 0]
click at [139, 661] on link "Notifications" at bounding box center [118, 678] width 237 height 88
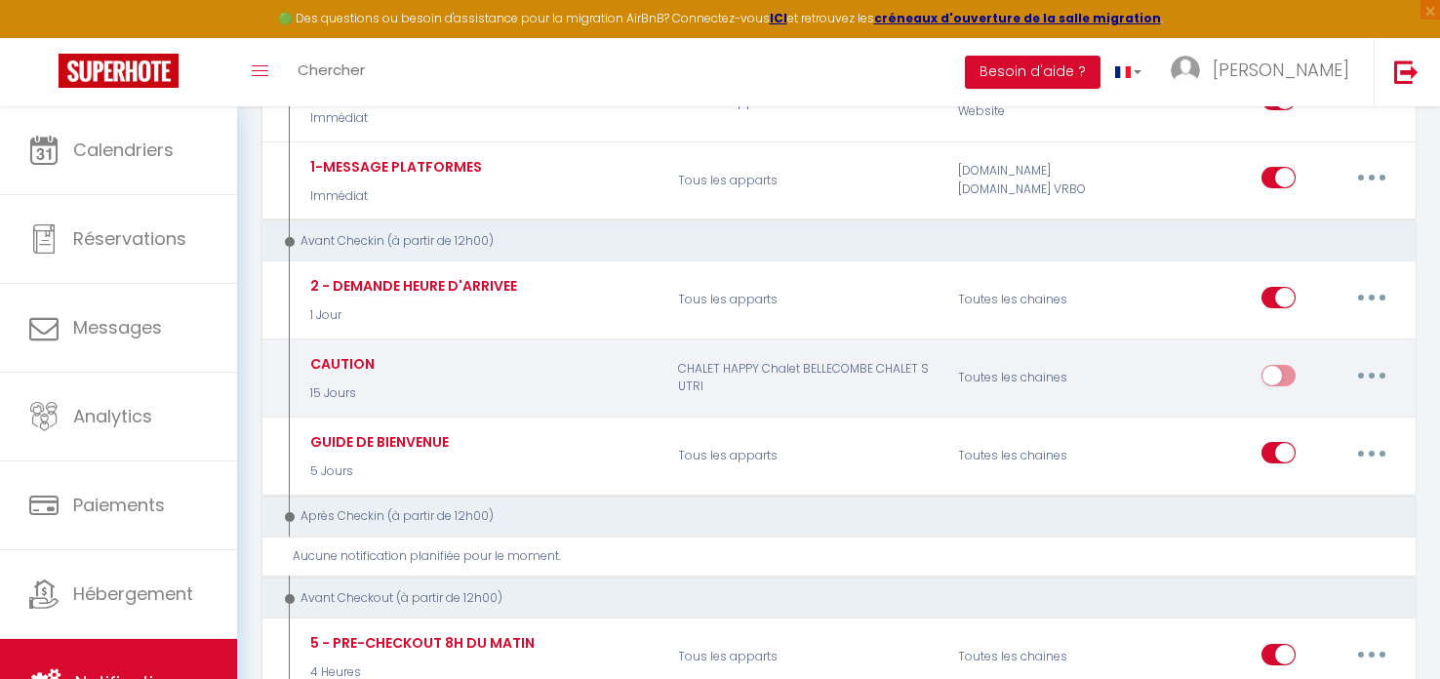
scroll to position [369, 0]
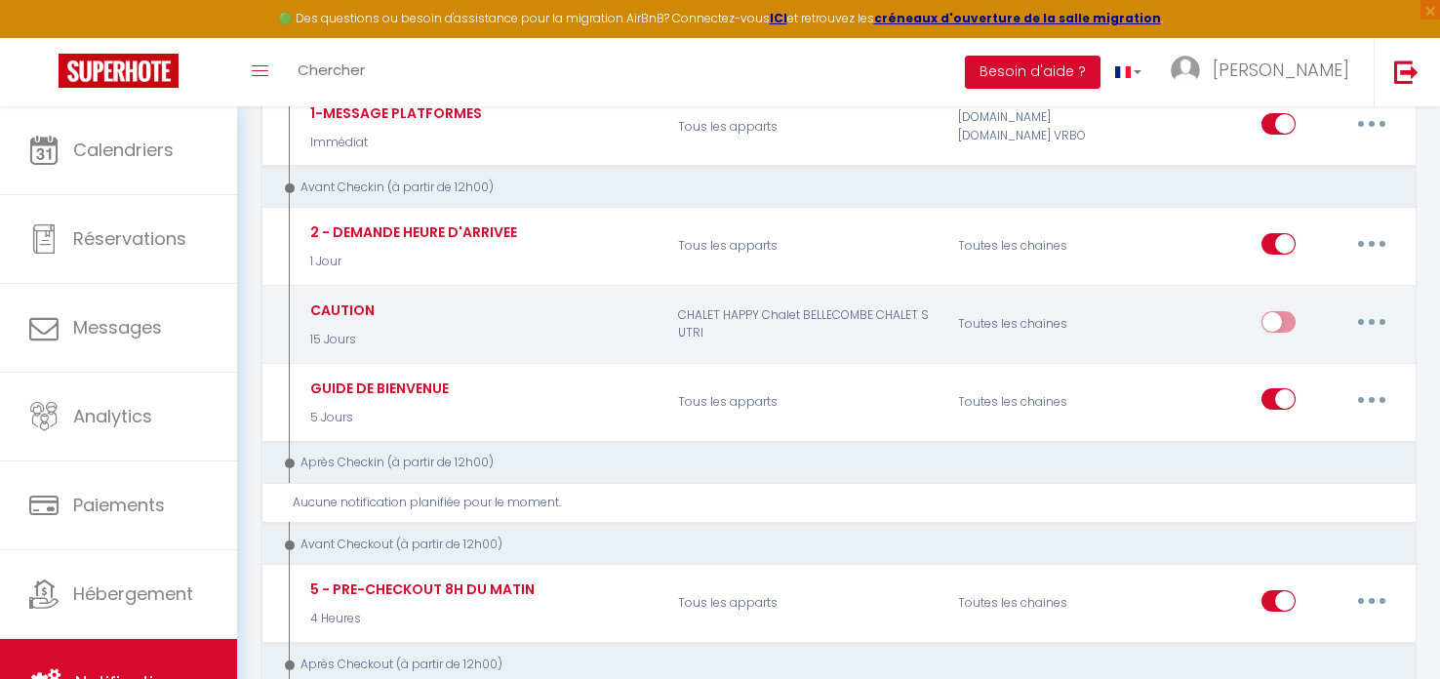
click at [629, 330] on div "CAUTION 15 Jours" at bounding box center [479, 325] width 373 height 57
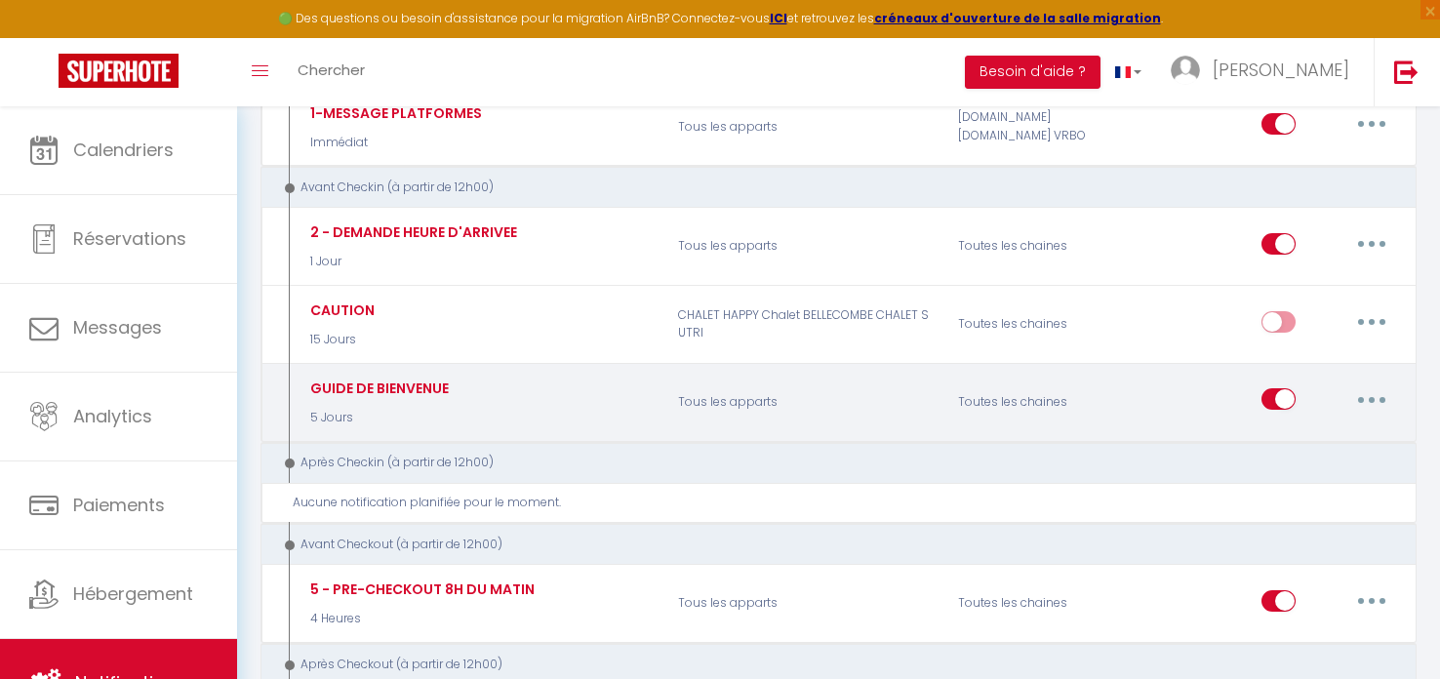
scroll to position [378, 0]
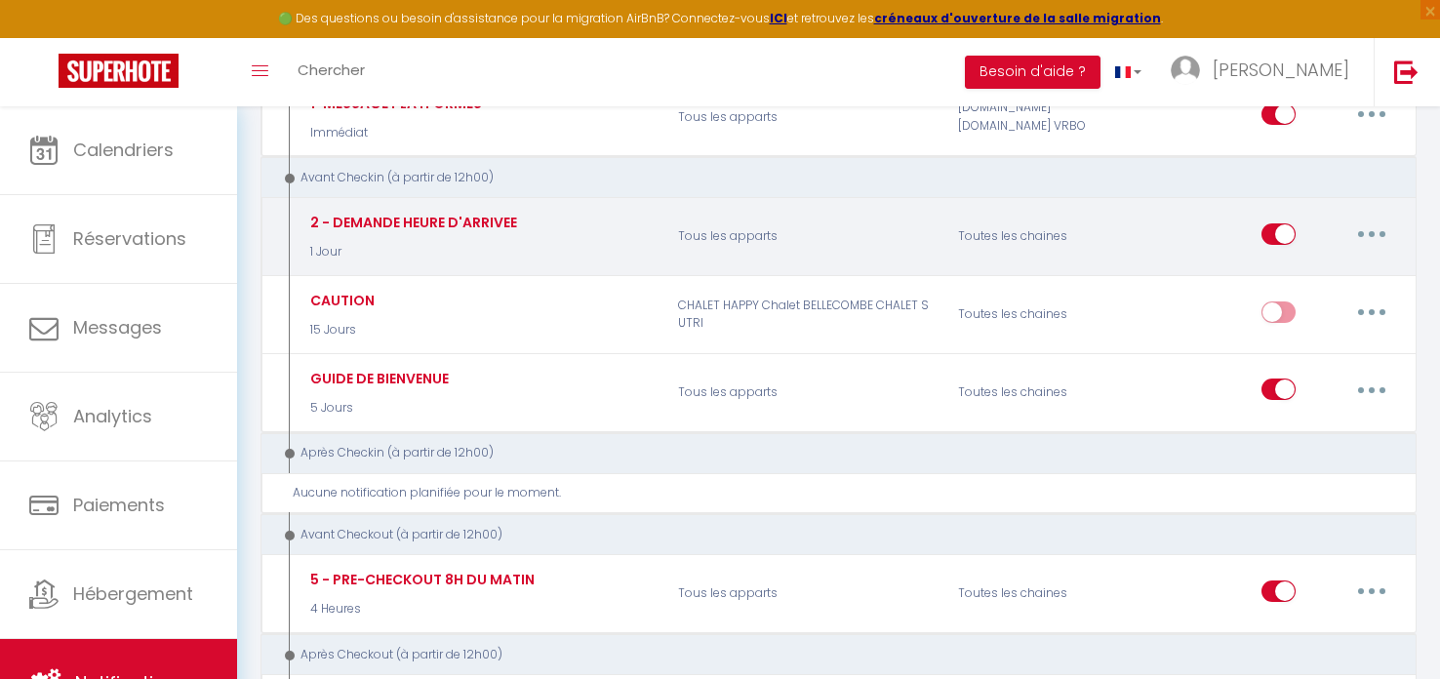
click at [1367, 235] on button "button" at bounding box center [1371, 234] width 55 height 31
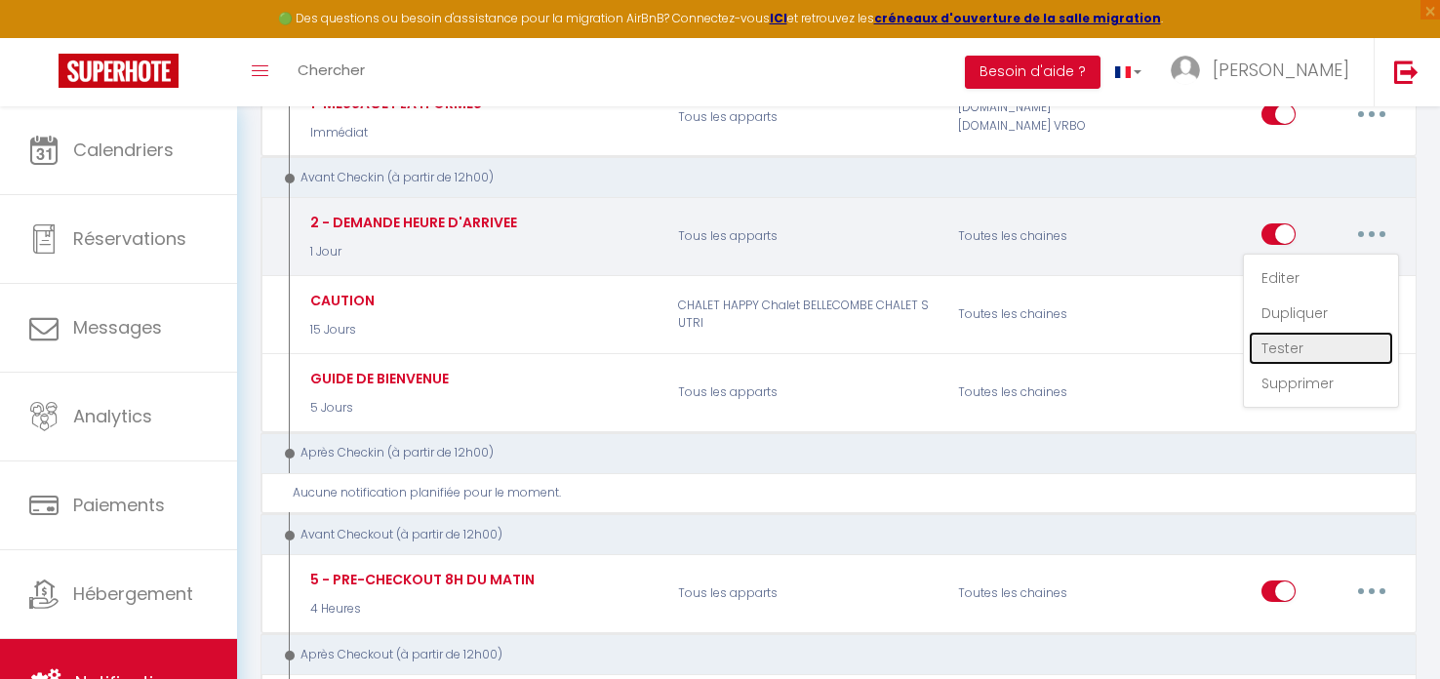
click at [1283, 351] on link "Tester" at bounding box center [1321, 348] width 144 height 33
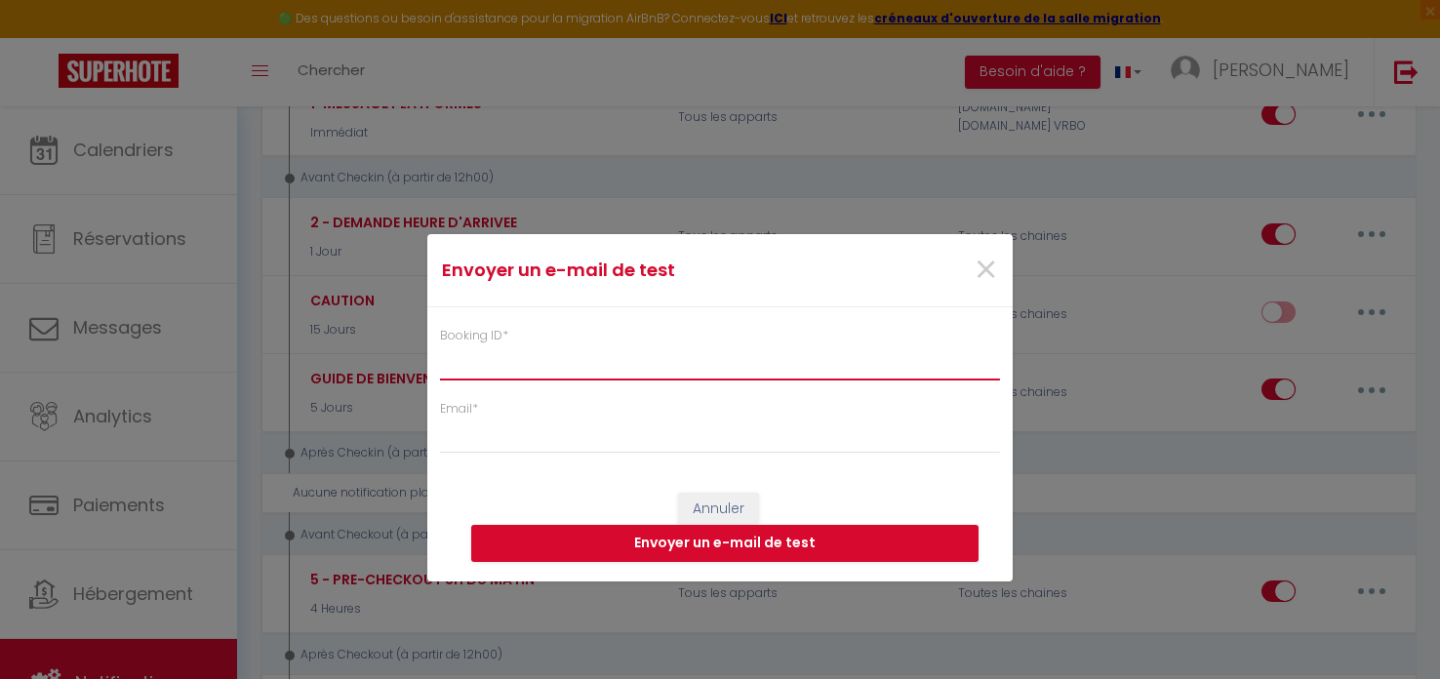
click at [530, 362] on input "Booking ID *" at bounding box center [720, 362] width 560 height 35
paste input "6426578"
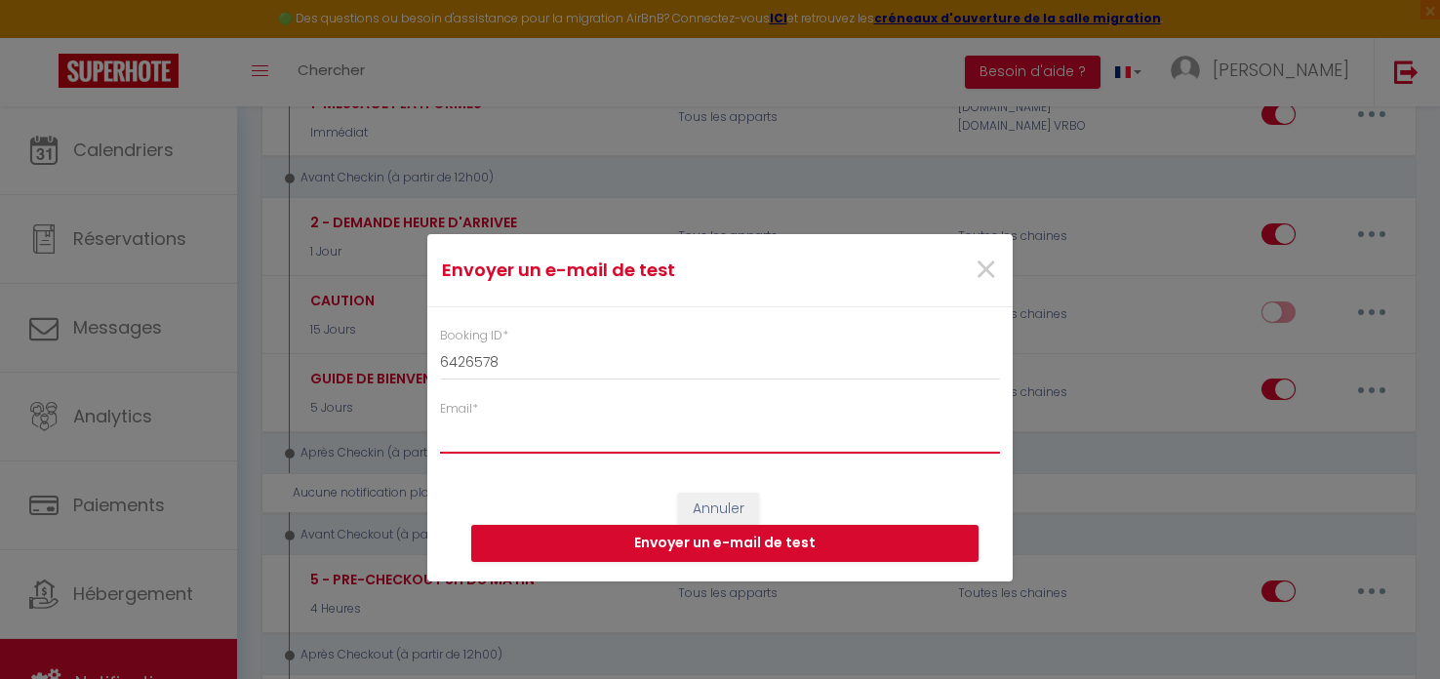
click at [492, 420] on input "Email *" at bounding box center [720, 435] width 560 height 35
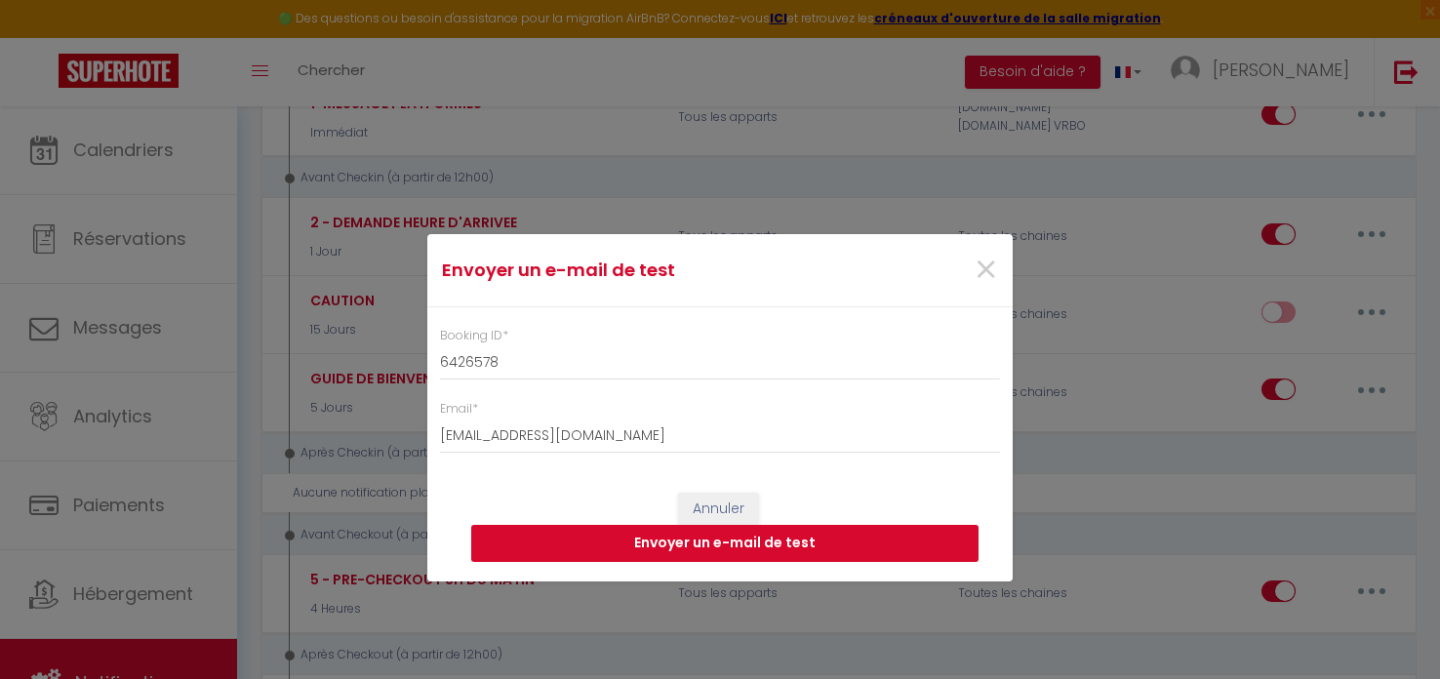
click at [719, 542] on button "Envoyer un e-mail de test" at bounding box center [724, 543] width 507 height 37
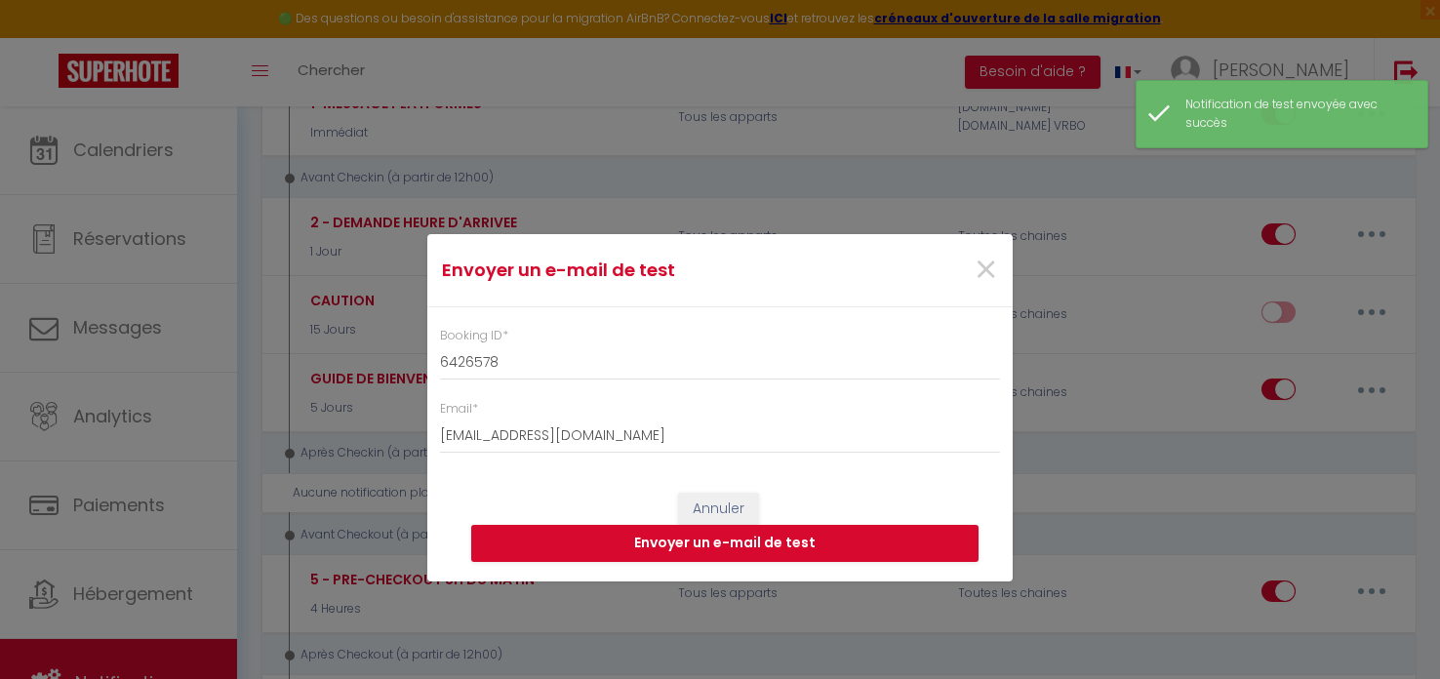
click at [971, 271] on div "×" at bounding box center [913, 270] width 194 height 43
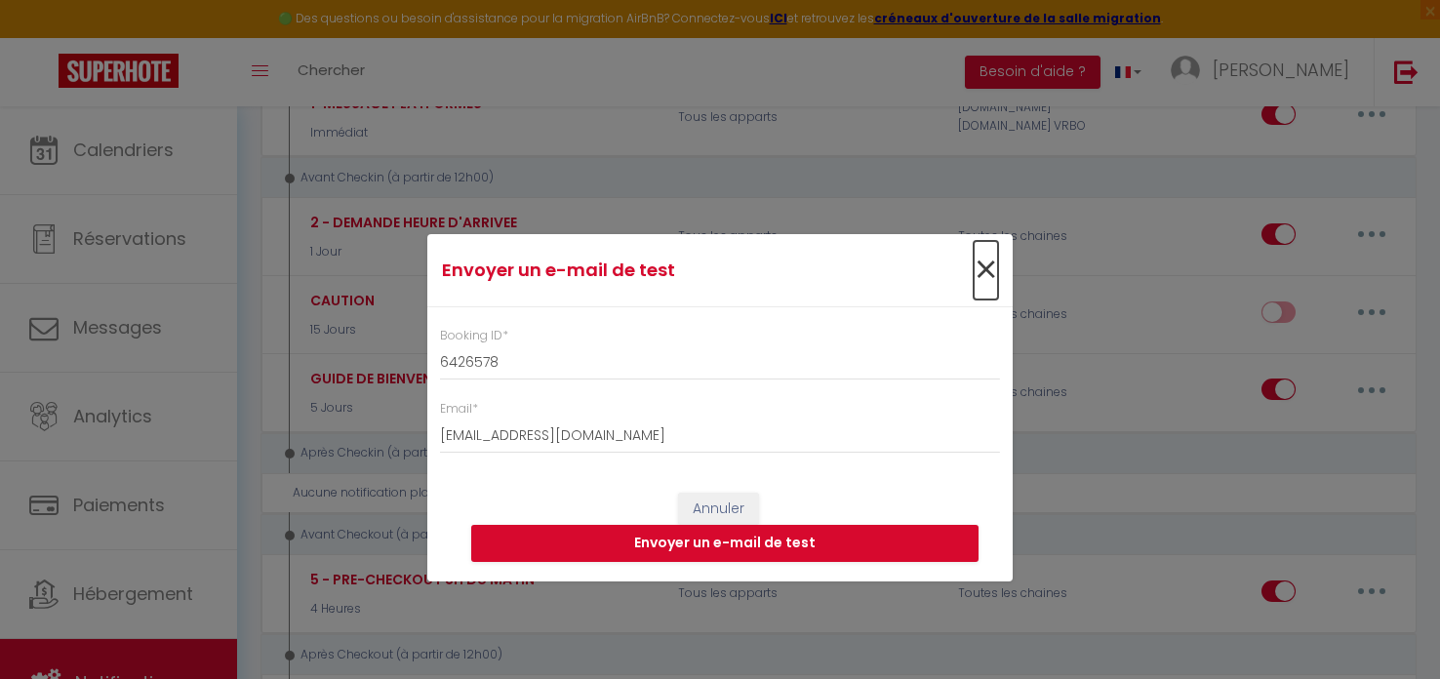
drag, startPoint x: 981, startPoint y: 265, endPoint x: 913, endPoint y: 184, distance: 105.9
click at [980, 265] on span "×" at bounding box center [986, 270] width 24 height 59
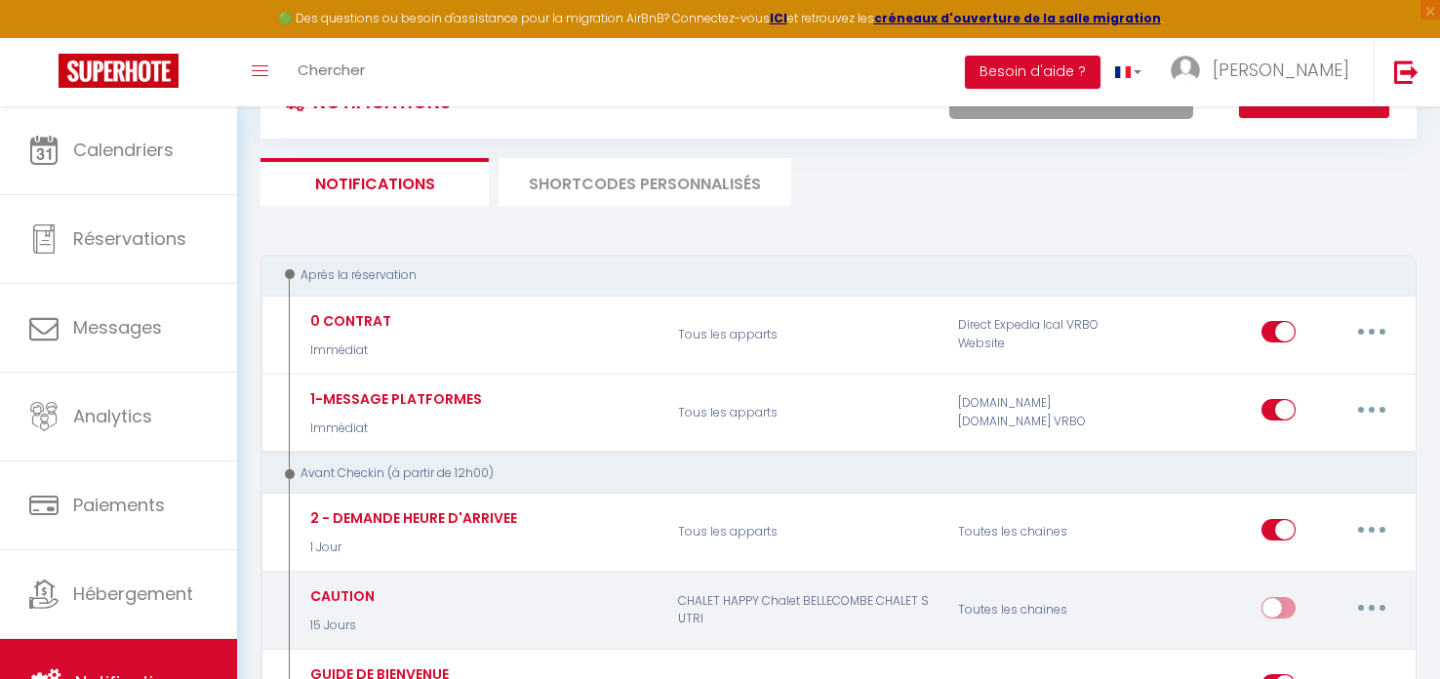
scroll to position [63, 0]
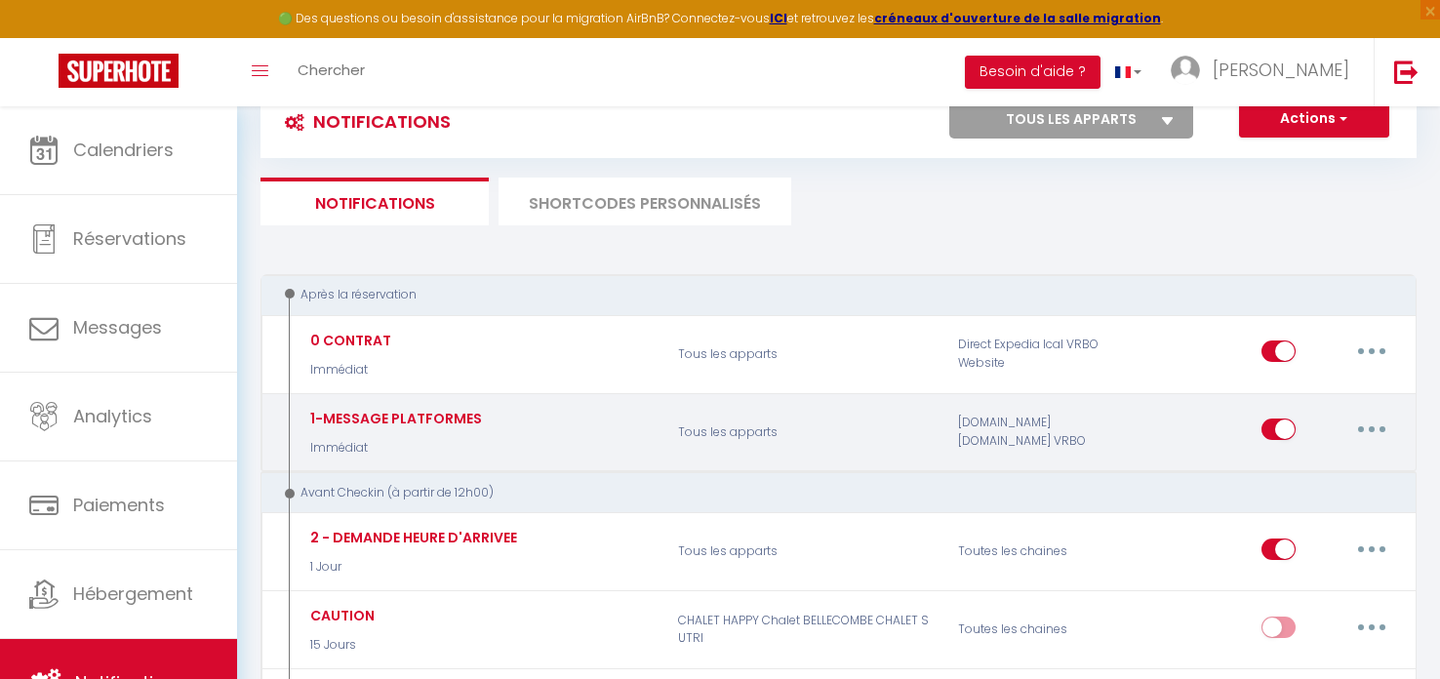
click at [1351, 425] on button "button" at bounding box center [1371, 429] width 55 height 31
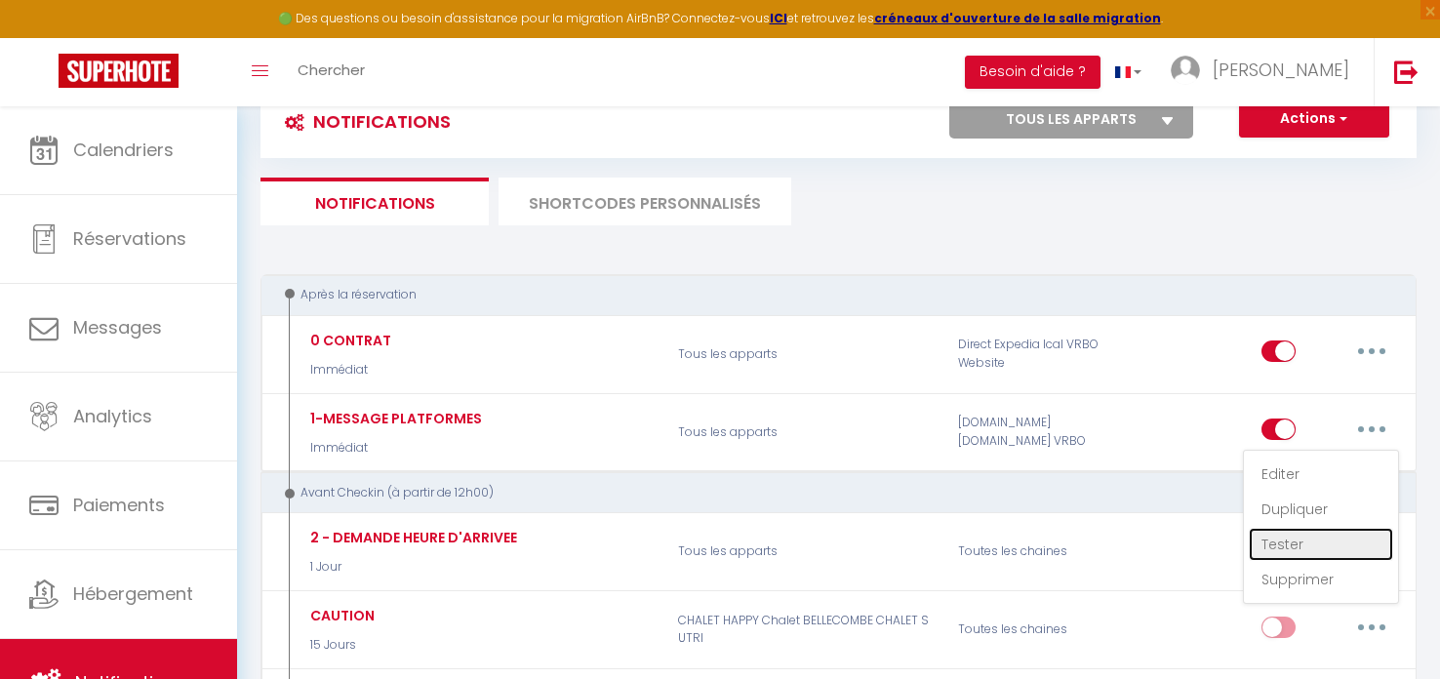
click at [1290, 544] on link "Tester" at bounding box center [1321, 544] width 144 height 33
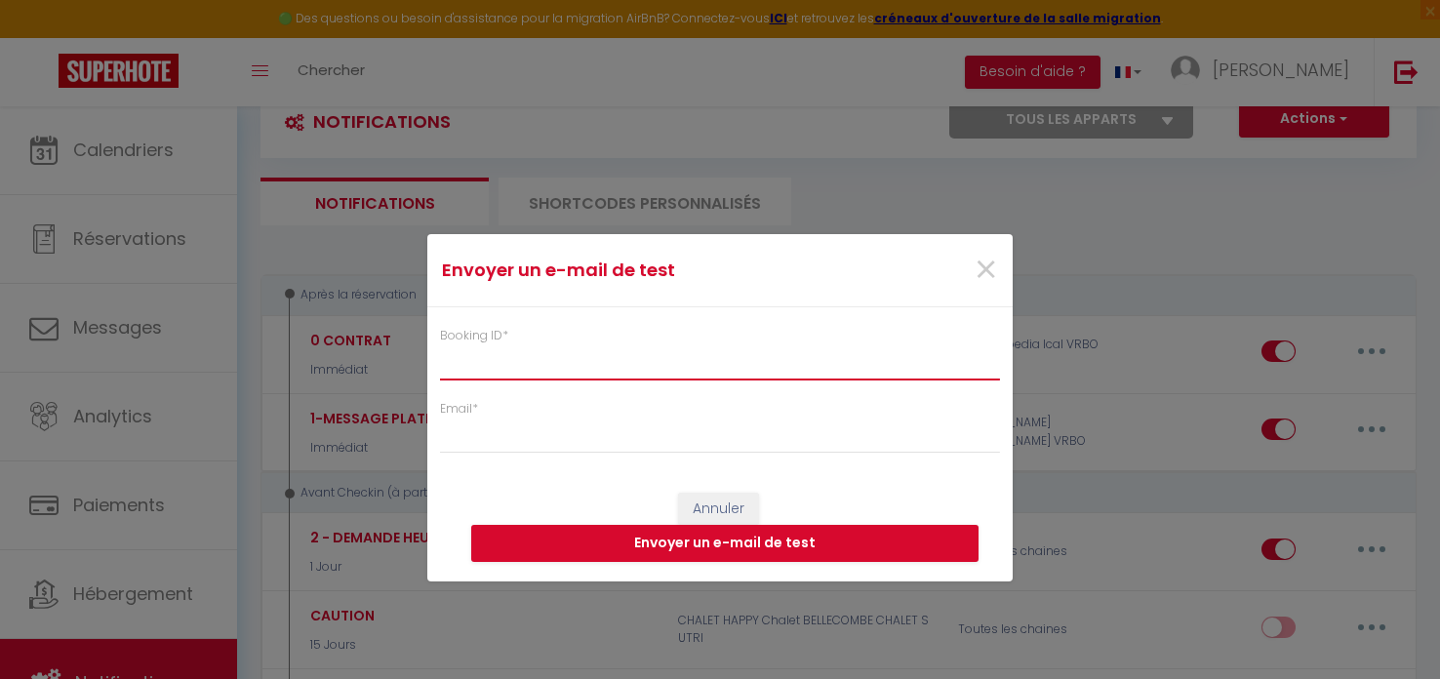
click at [532, 363] on input "Booking ID *" at bounding box center [720, 362] width 560 height 35
paste input "6426578"
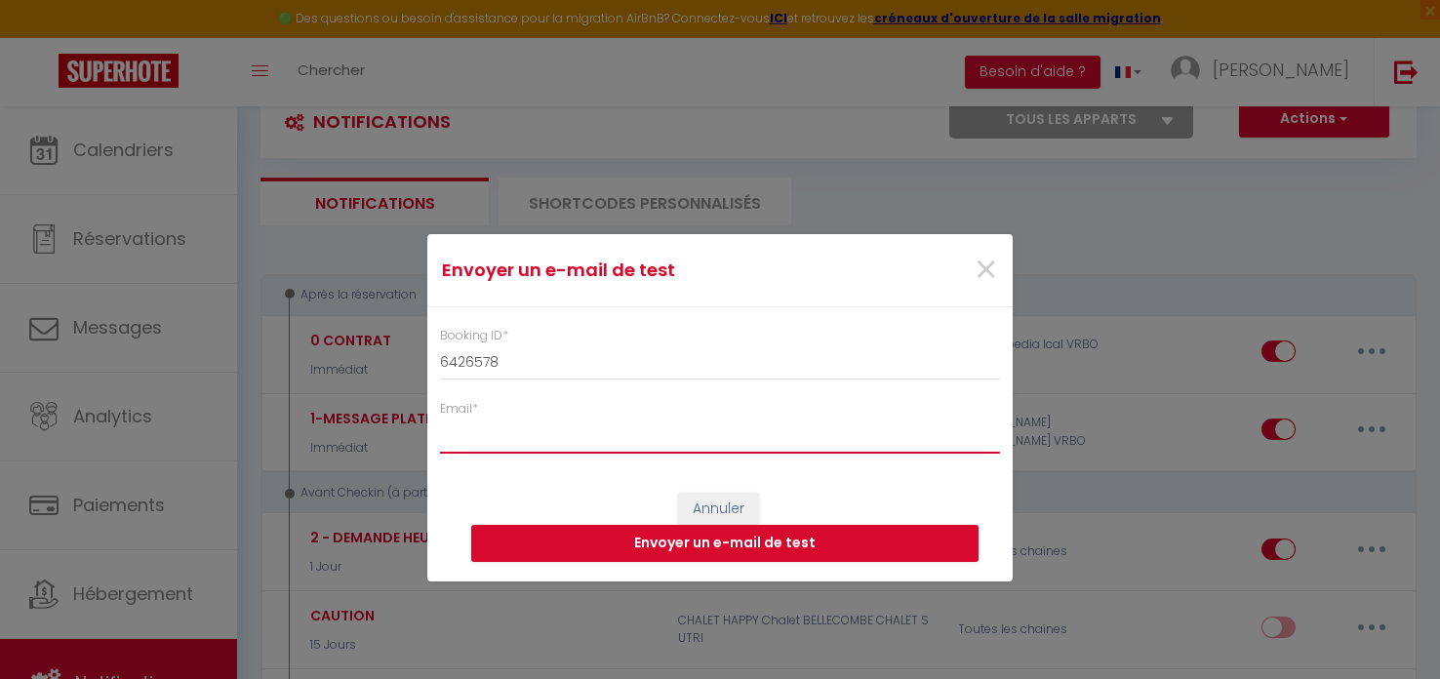
drag, startPoint x: 496, startPoint y: 440, endPoint x: 481, endPoint y: 443, distance: 14.9
click at [481, 443] on input "Email *" at bounding box center [720, 435] width 560 height 35
click at [501, 439] on input "Email *" at bounding box center [720, 435] width 560 height 35
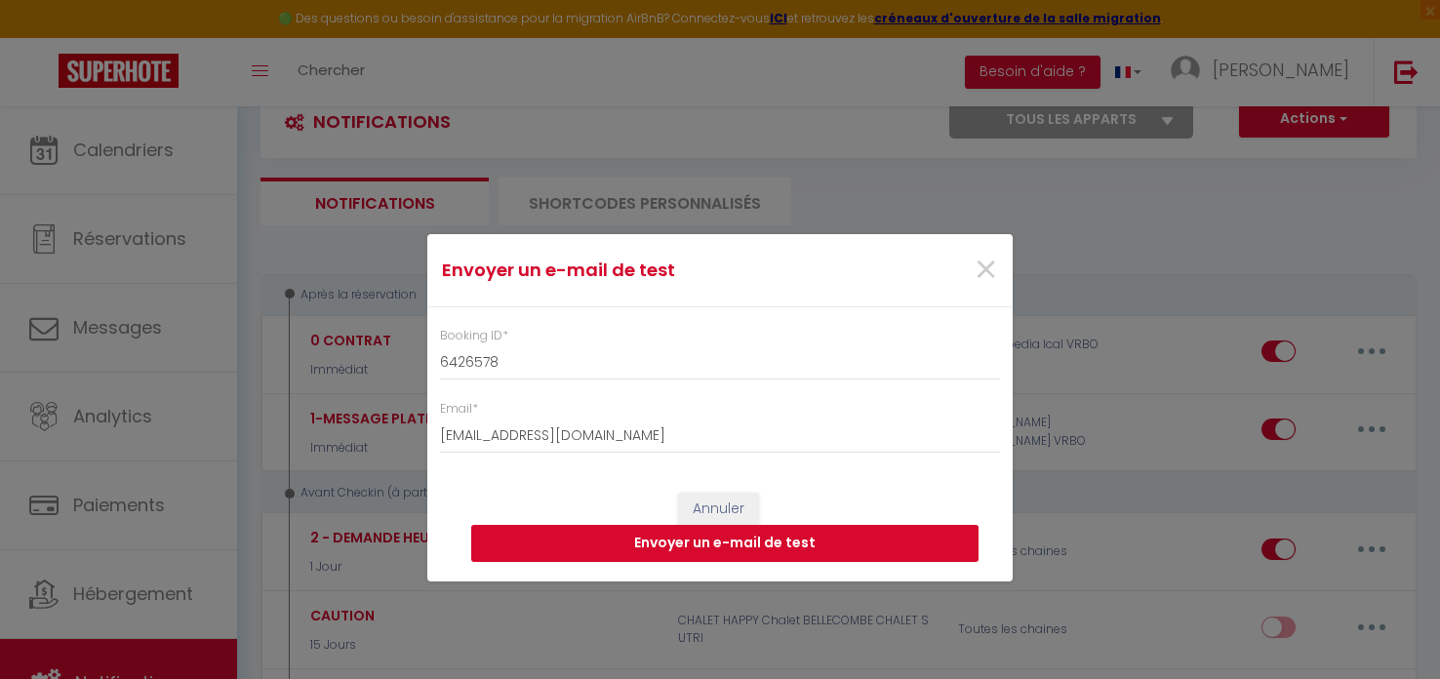
click at [763, 537] on button "Envoyer un e-mail de test" at bounding box center [724, 543] width 507 height 37
click at [985, 276] on span "×" at bounding box center [986, 270] width 24 height 59
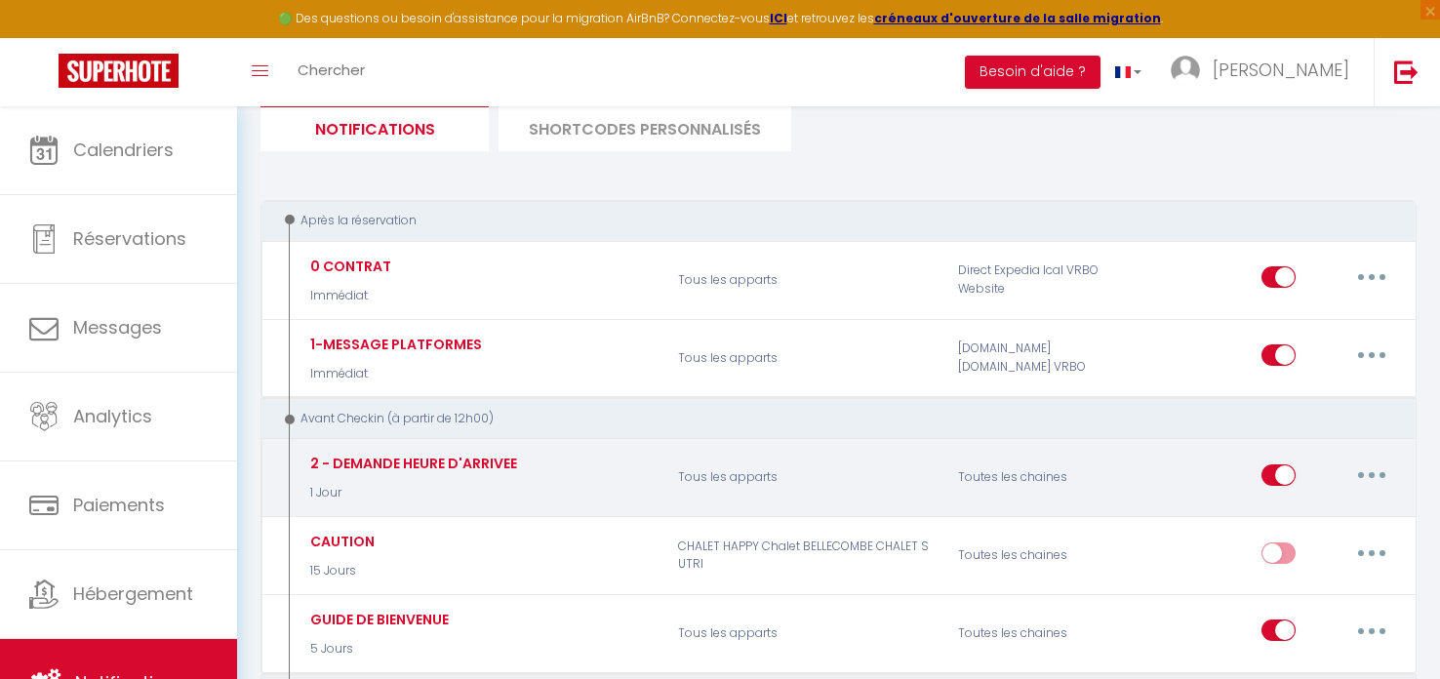
scroll to position [139, 0]
click at [1376, 466] on button "button" at bounding box center [1371, 473] width 55 height 31
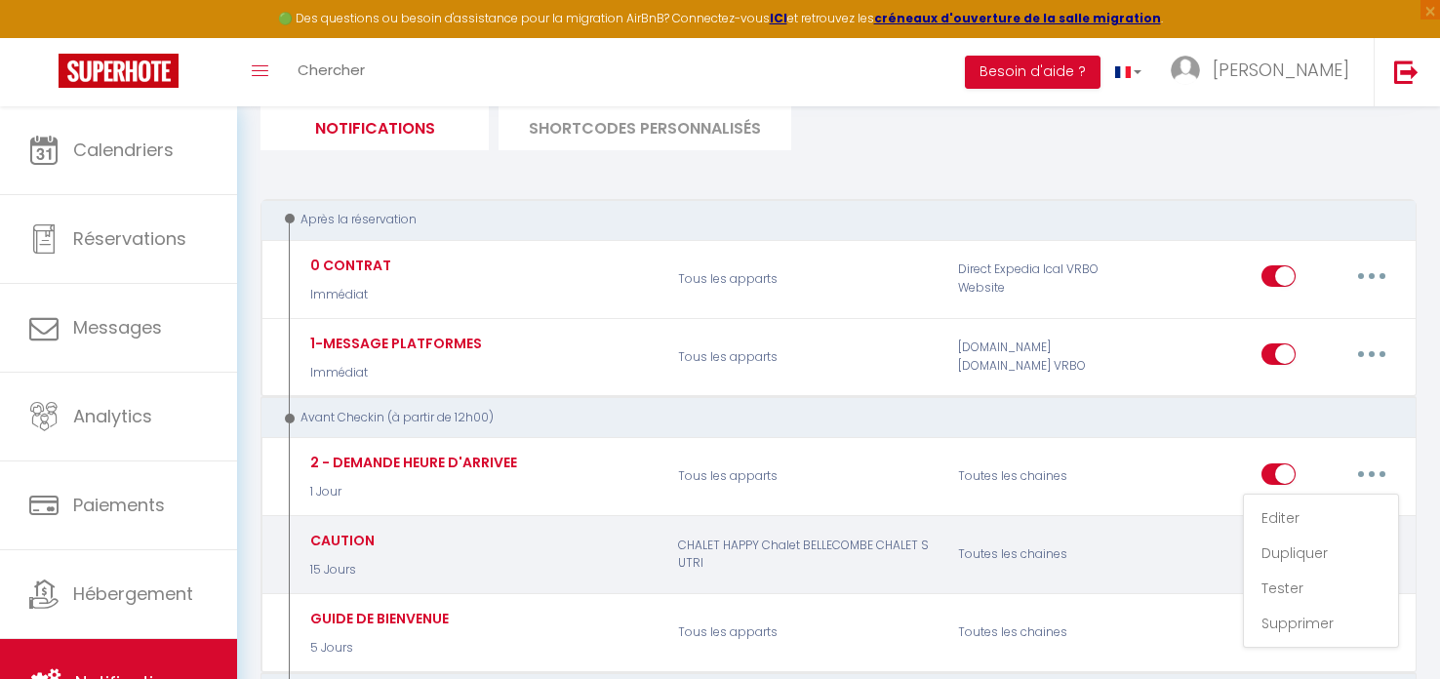
click at [899, 552] on p "CHALET HAPPY Chalet BELLECOMBE CHALET SUTRI" at bounding box center [805, 555] width 280 height 57
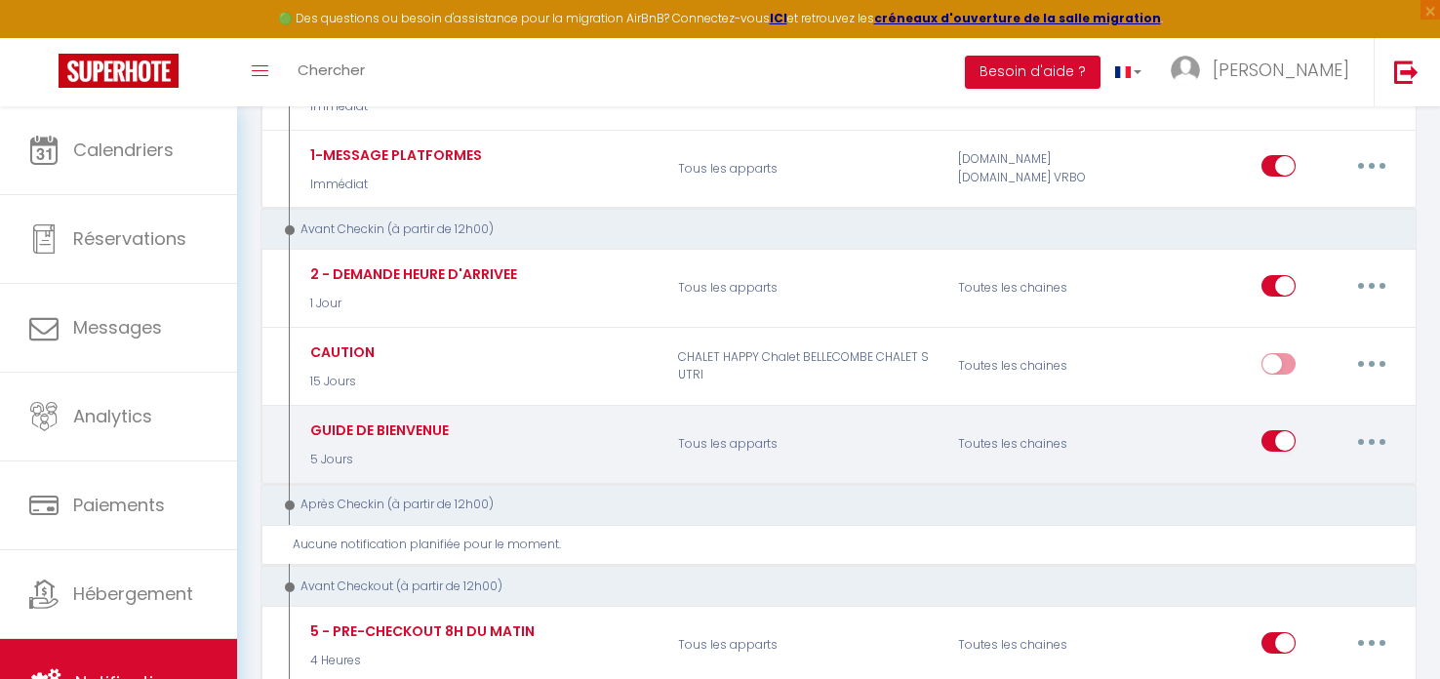
scroll to position [337, 0]
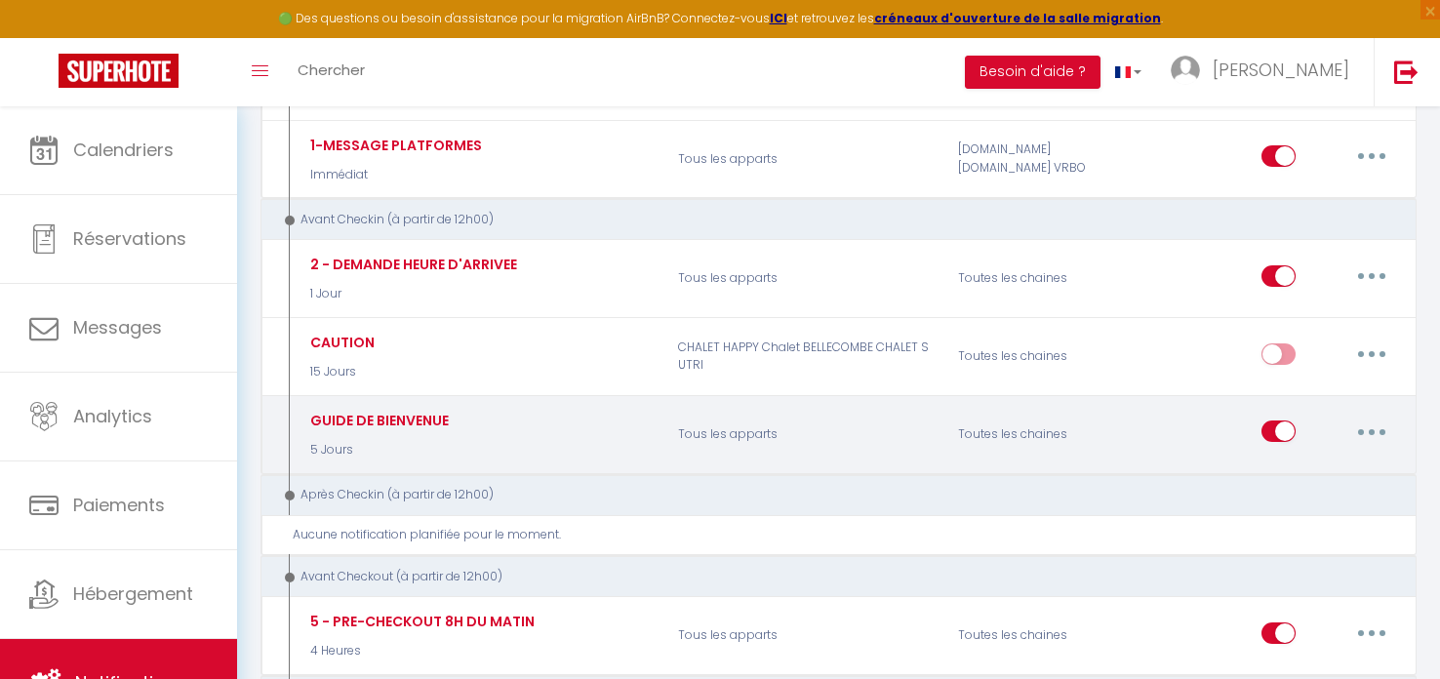
click at [1371, 429] on icon "button" at bounding box center [1372, 432] width 6 height 6
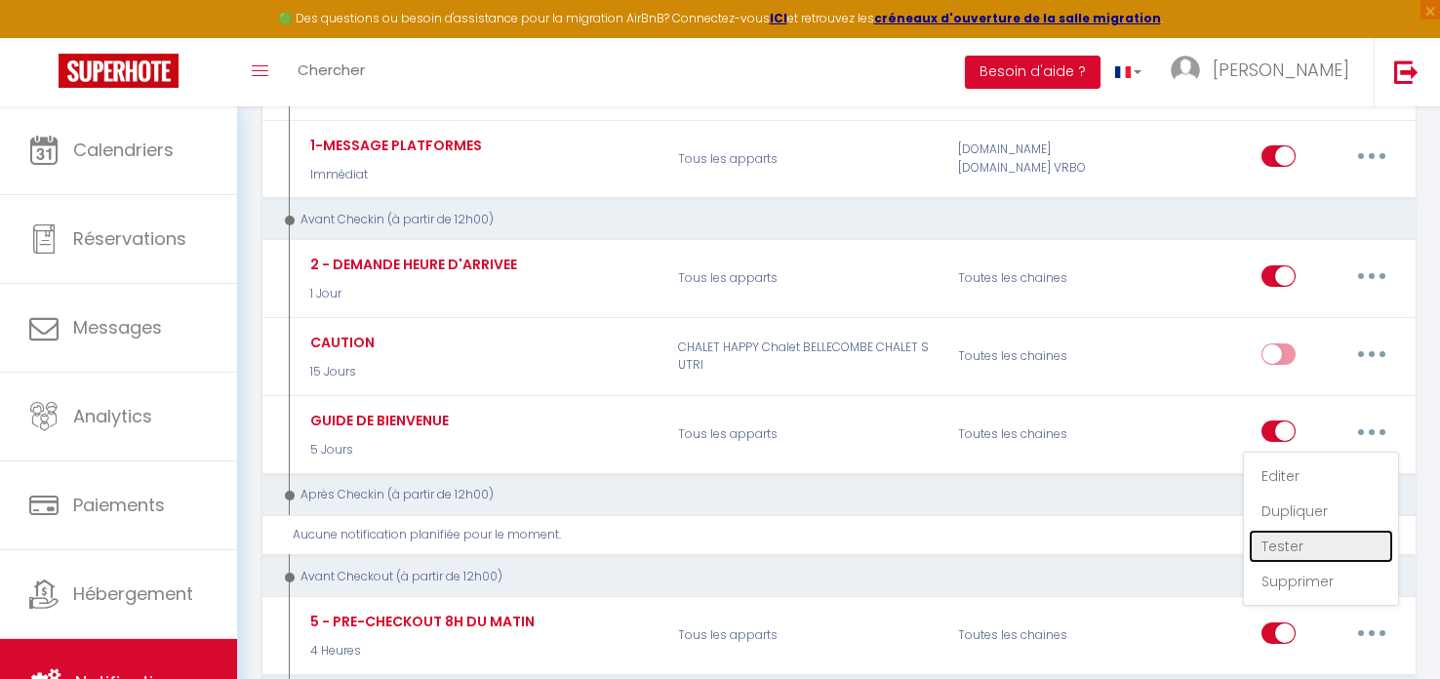
click at [1300, 543] on link "Tester" at bounding box center [1321, 546] width 144 height 33
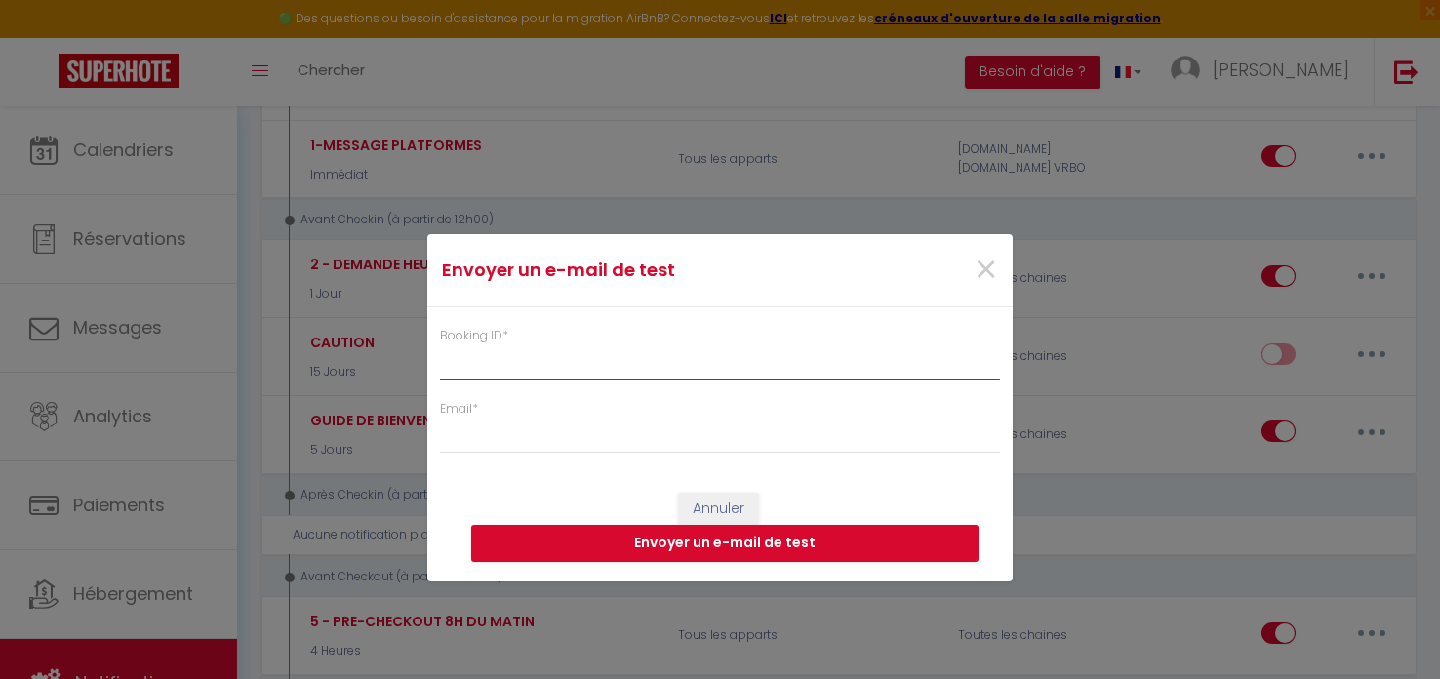
click at [494, 368] on input "Booking ID *" at bounding box center [720, 362] width 560 height 35
paste input "6426578"
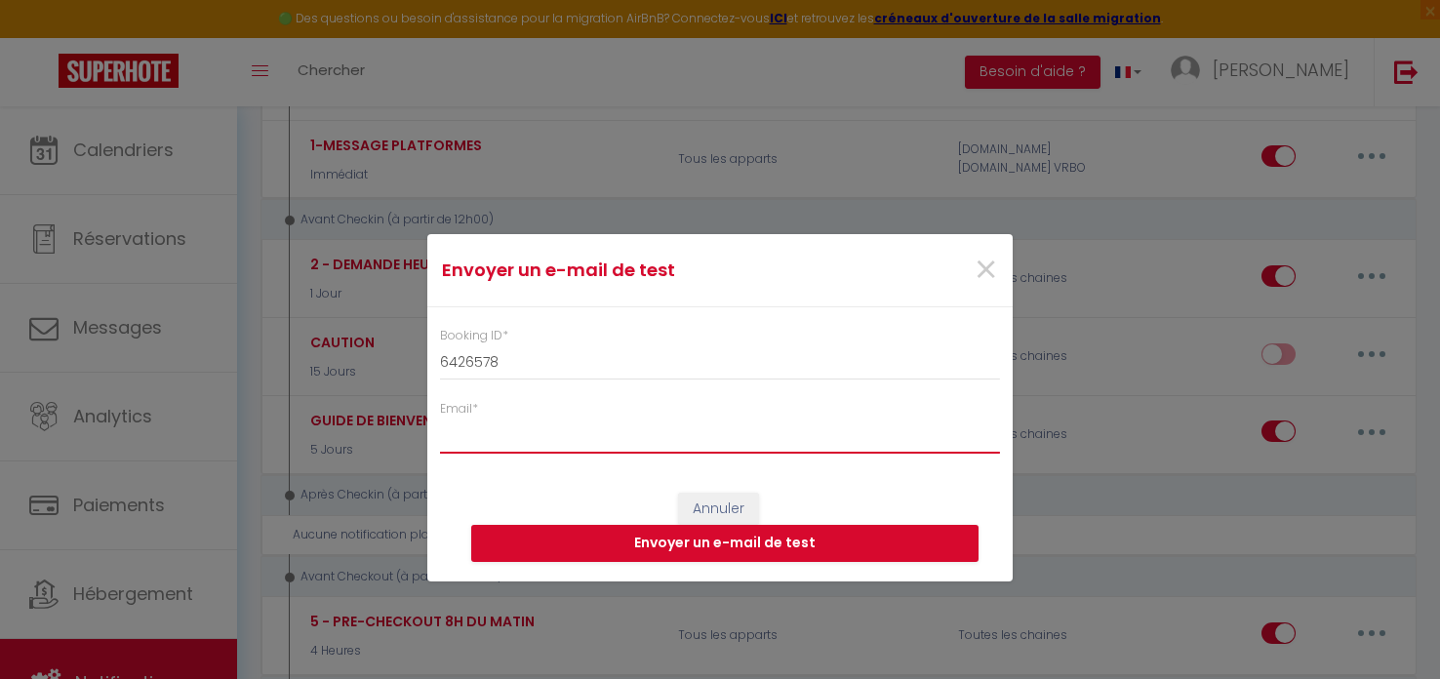
click at [495, 444] on input "Email *" at bounding box center [720, 435] width 560 height 35
click at [487, 448] on input "Email *" at bounding box center [720, 435] width 560 height 35
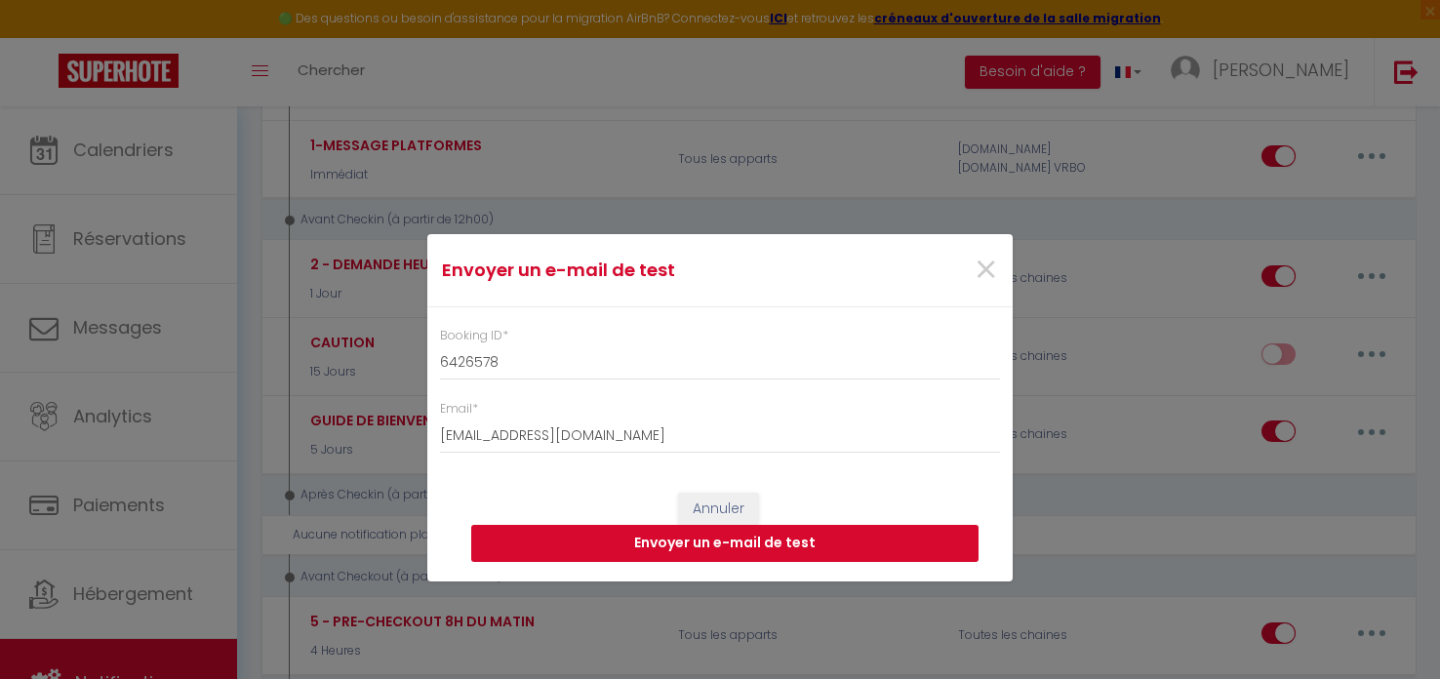
click at [721, 537] on button "Envoyer un e-mail de test" at bounding box center [724, 543] width 507 height 37
drag, startPoint x: 991, startPoint y: 272, endPoint x: 961, endPoint y: 300, distance: 41.4
click at [987, 273] on span "×" at bounding box center [986, 270] width 24 height 59
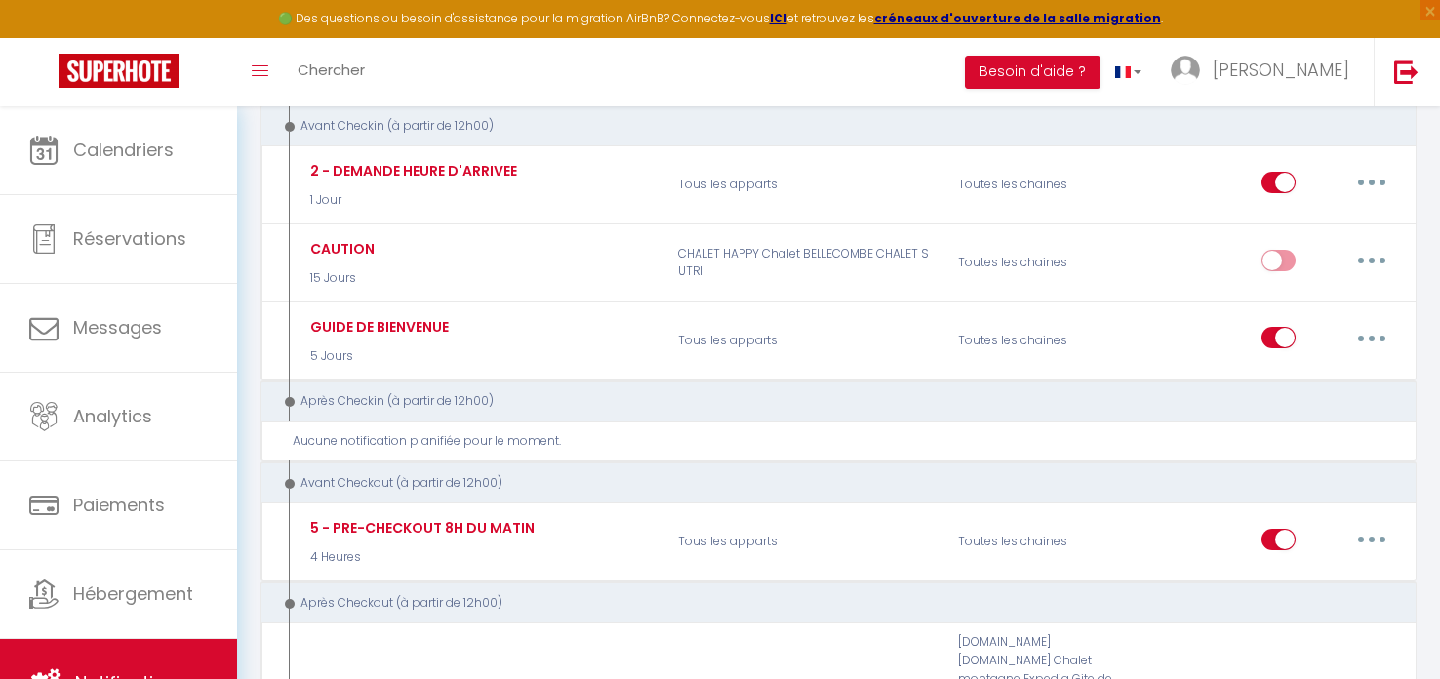
scroll to position [431, 0]
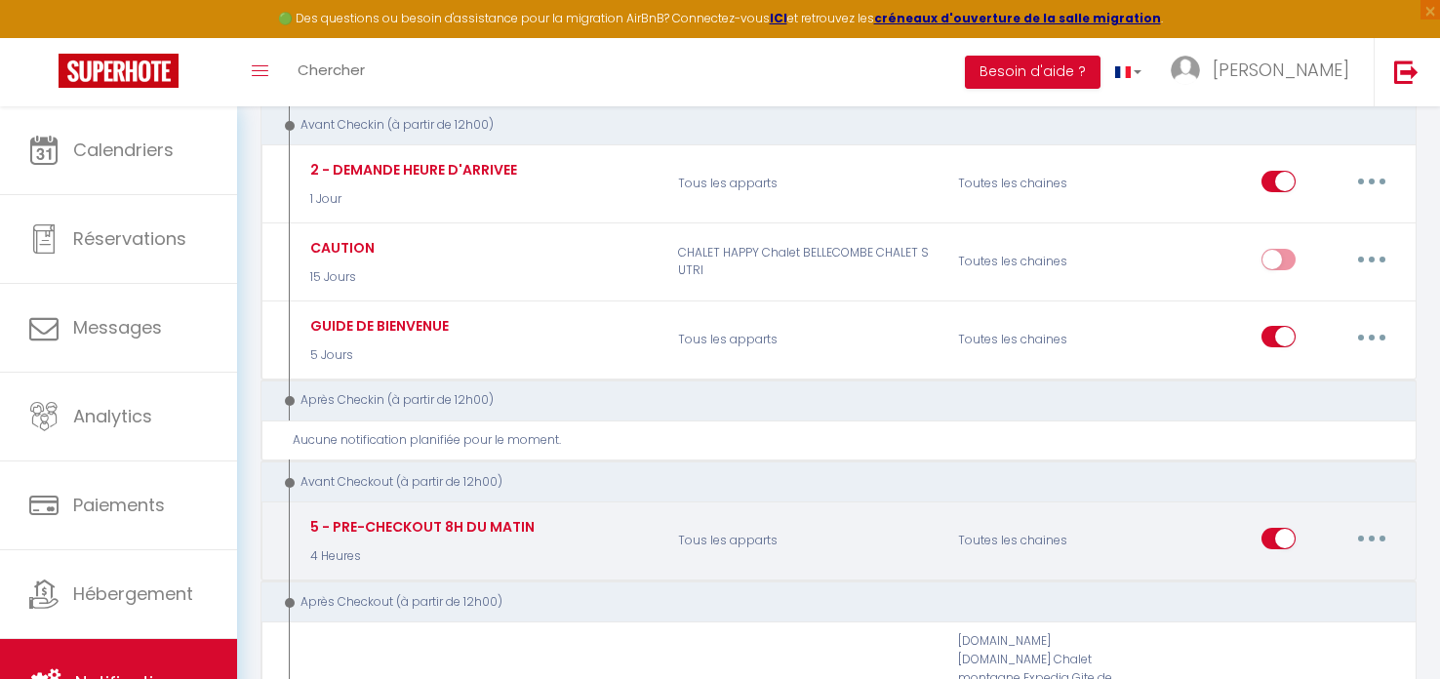
click at [1371, 537] on icon "button" at bounding box center [1372, 539] width 6 height 6
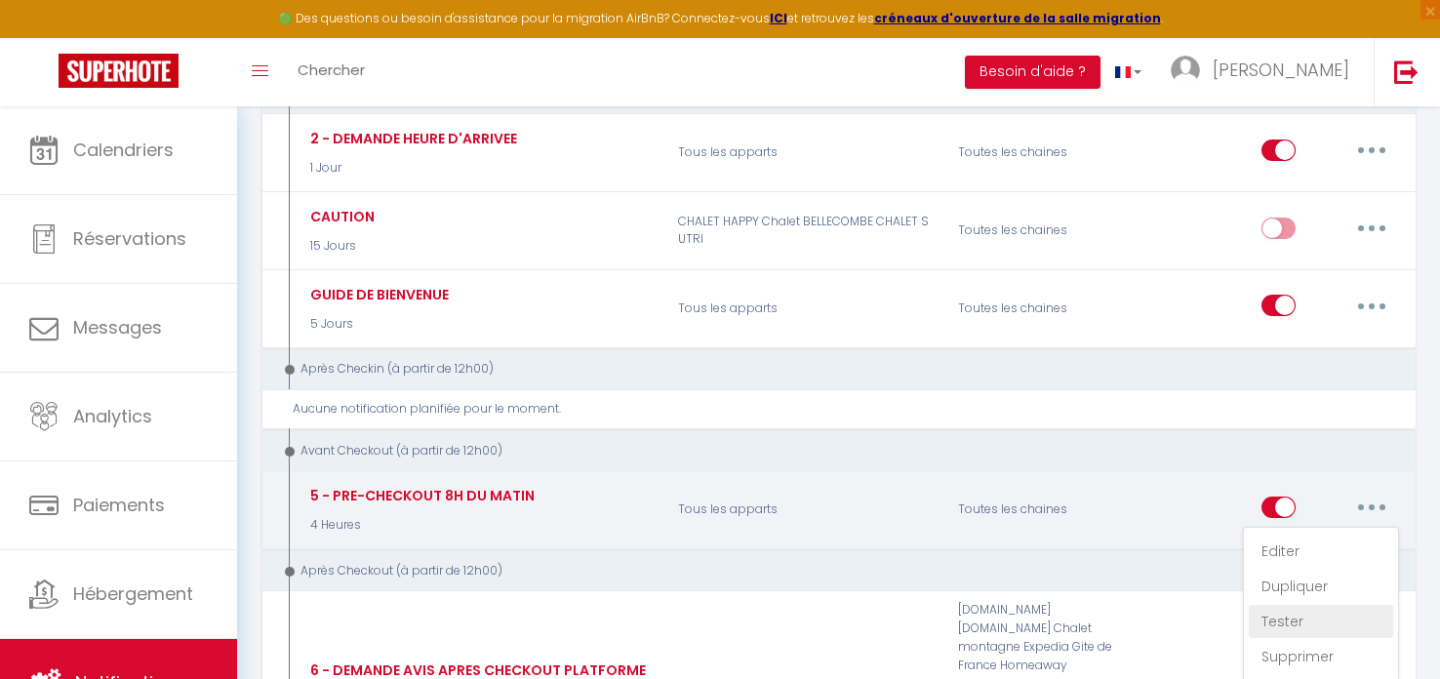
scroll to position [489, 0]
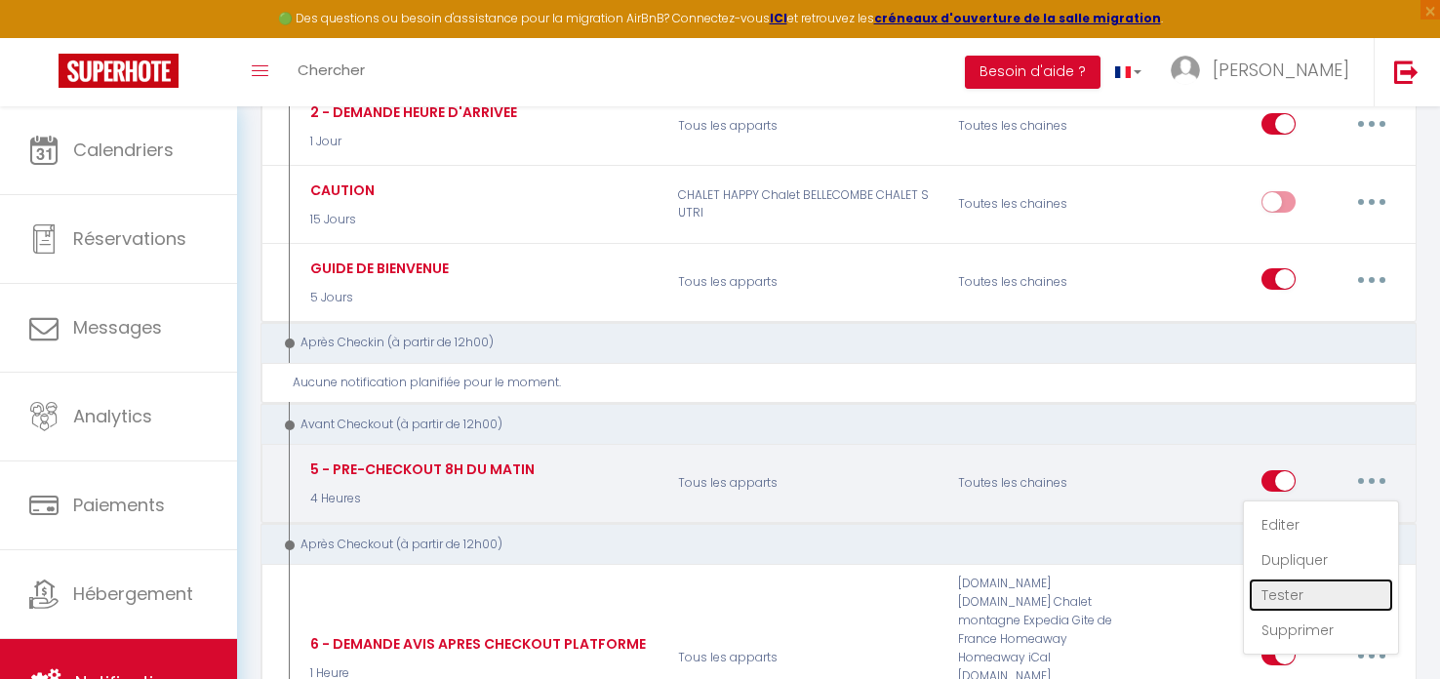
click at [1306, 589] on link "Tester" at bounding box center [1321, 594] width 144 height 33
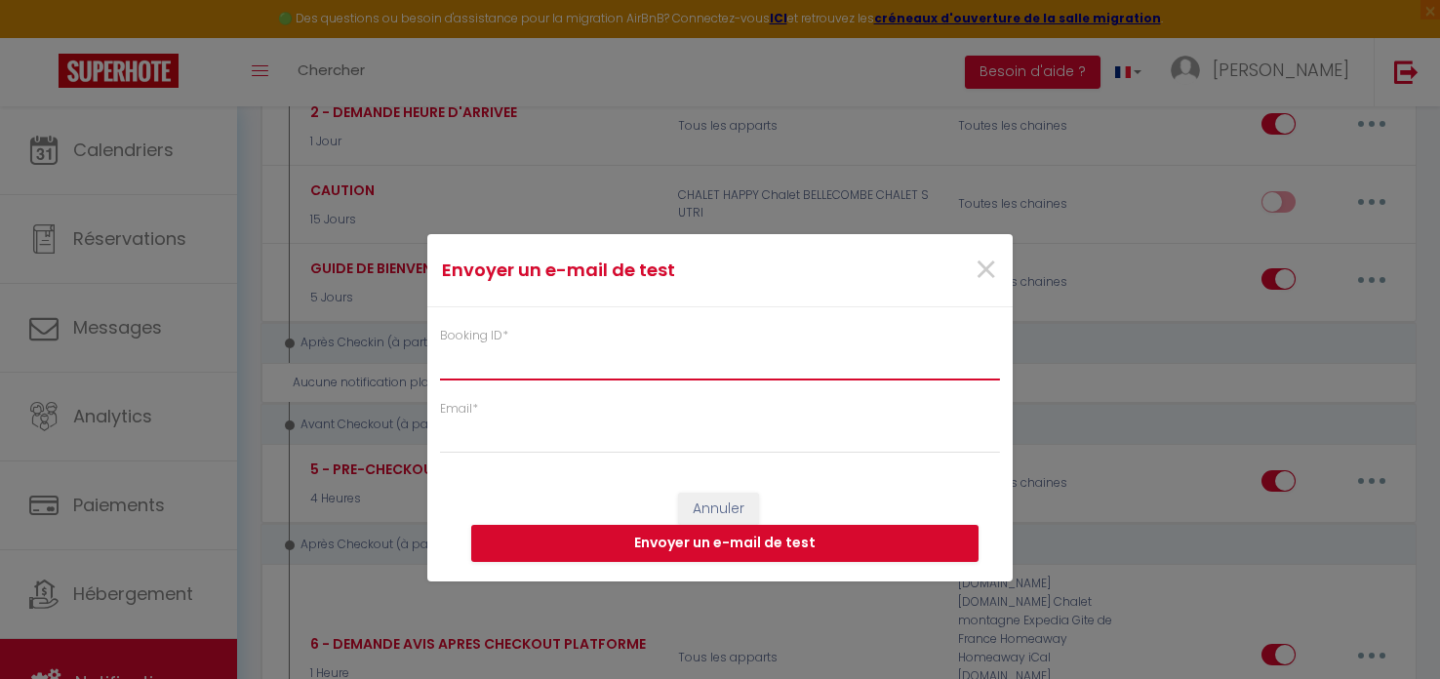
click at [471, 356] on input "Booking ID *" at bounding box center [720, 362] width 560 height 35
paste input "6426578"
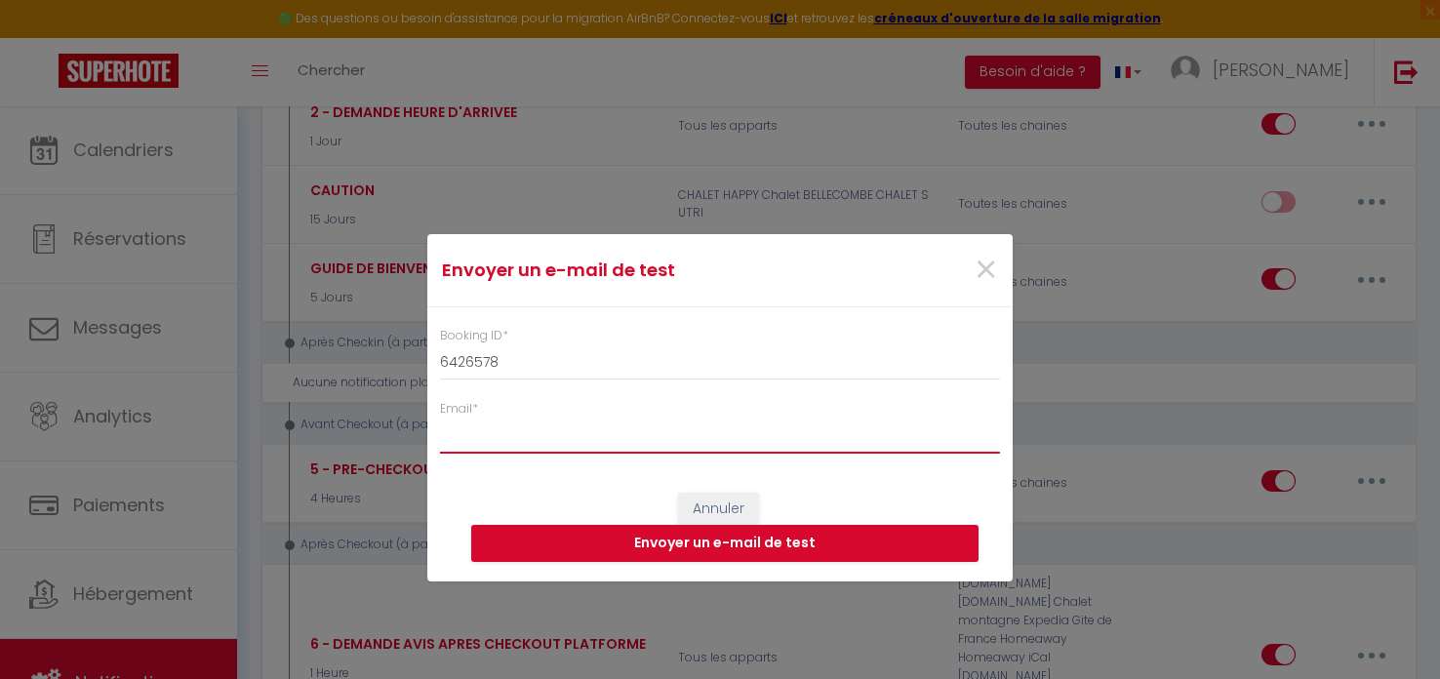
click at [457, 448] on input "Email *" at bounding box center [720, 435] width 560 height 35
click at [459, 442] on input "Email *" at bounding box center [720, 435] width 560 height 35
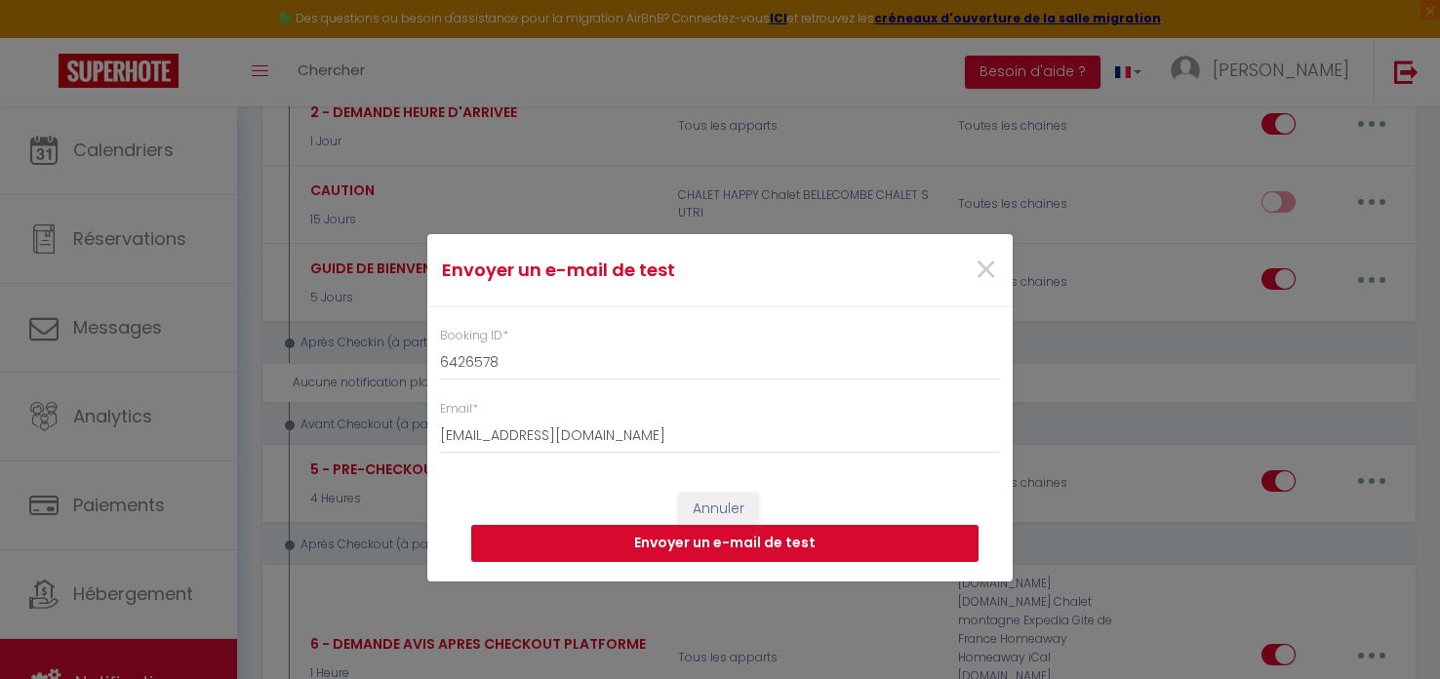
click at [762, 540] on button "Envoyer un e-mail de test" at bounding box center [724, 543] width 507 height 37
click at [985, 271] on span "×" at bounding box center [986, 270] width 24 height 59
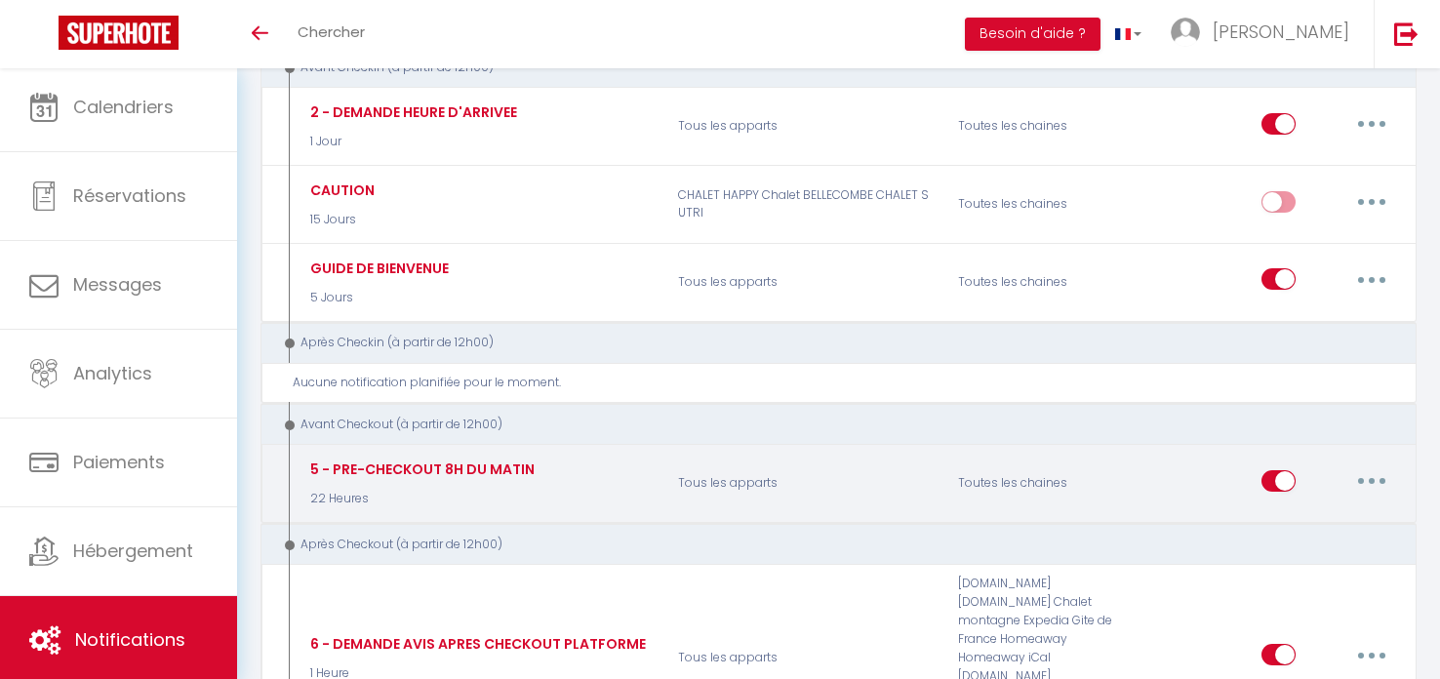
click at [397, 490] on p "22 Heures" at bounding box center [419, 499] width 229 height 19
click at [1365, 478] on button "button" at bounding box center [1371, 480] width 55 height 31
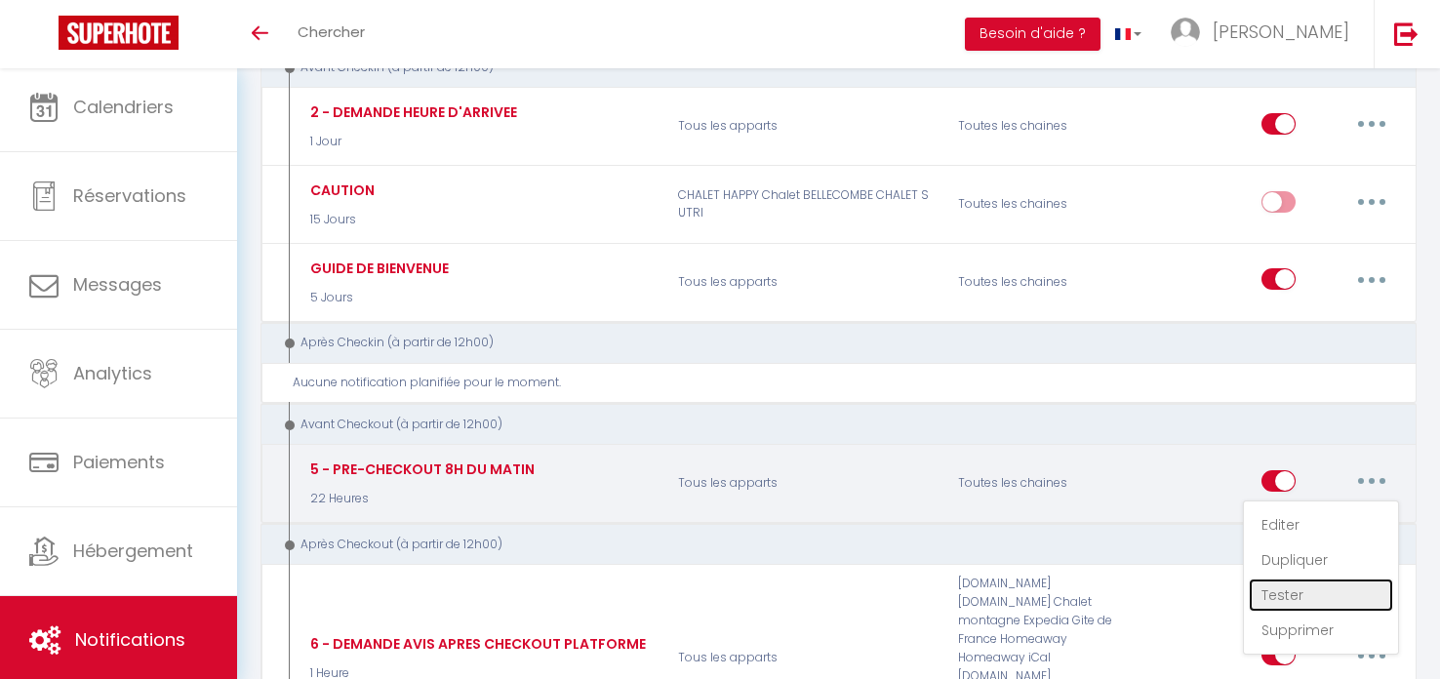
click at [1292, 590] on link "Tester" at bounding box center [1321, 594] width 144 height 33
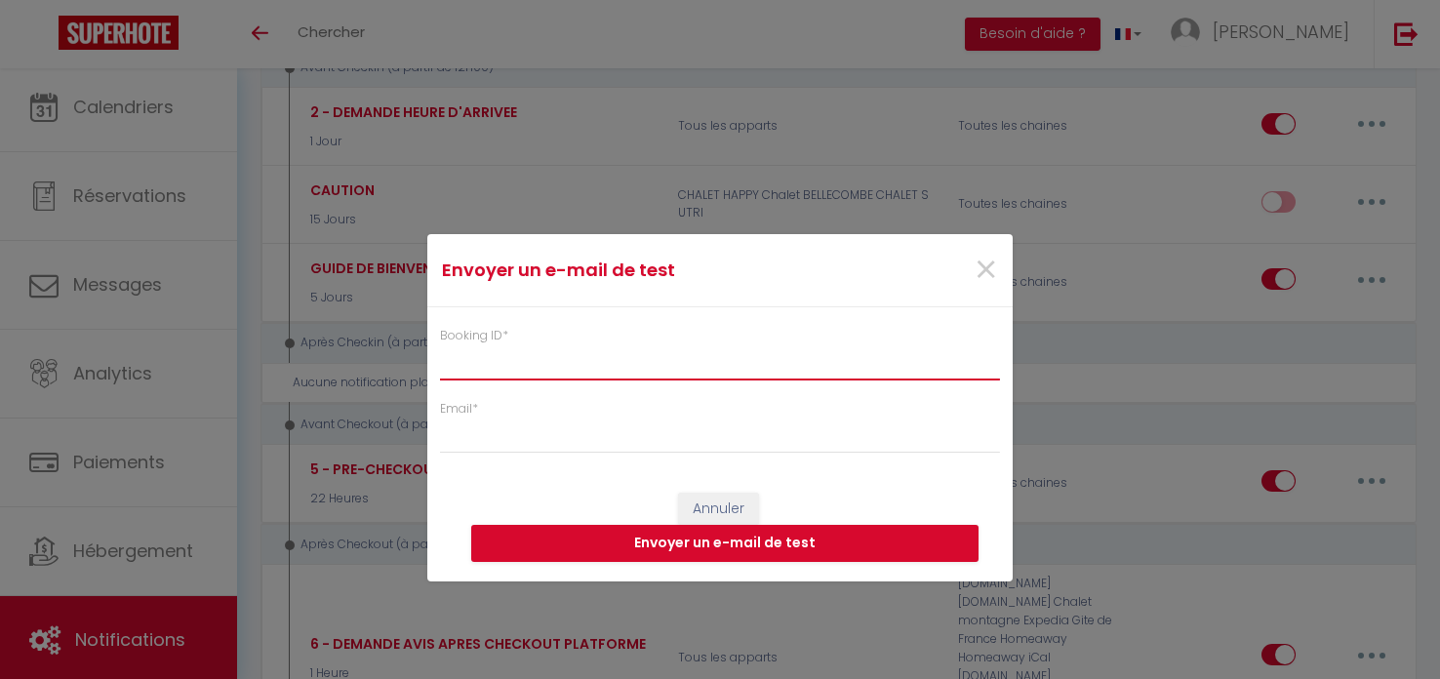
paste input "6426578"
type input "6426578"
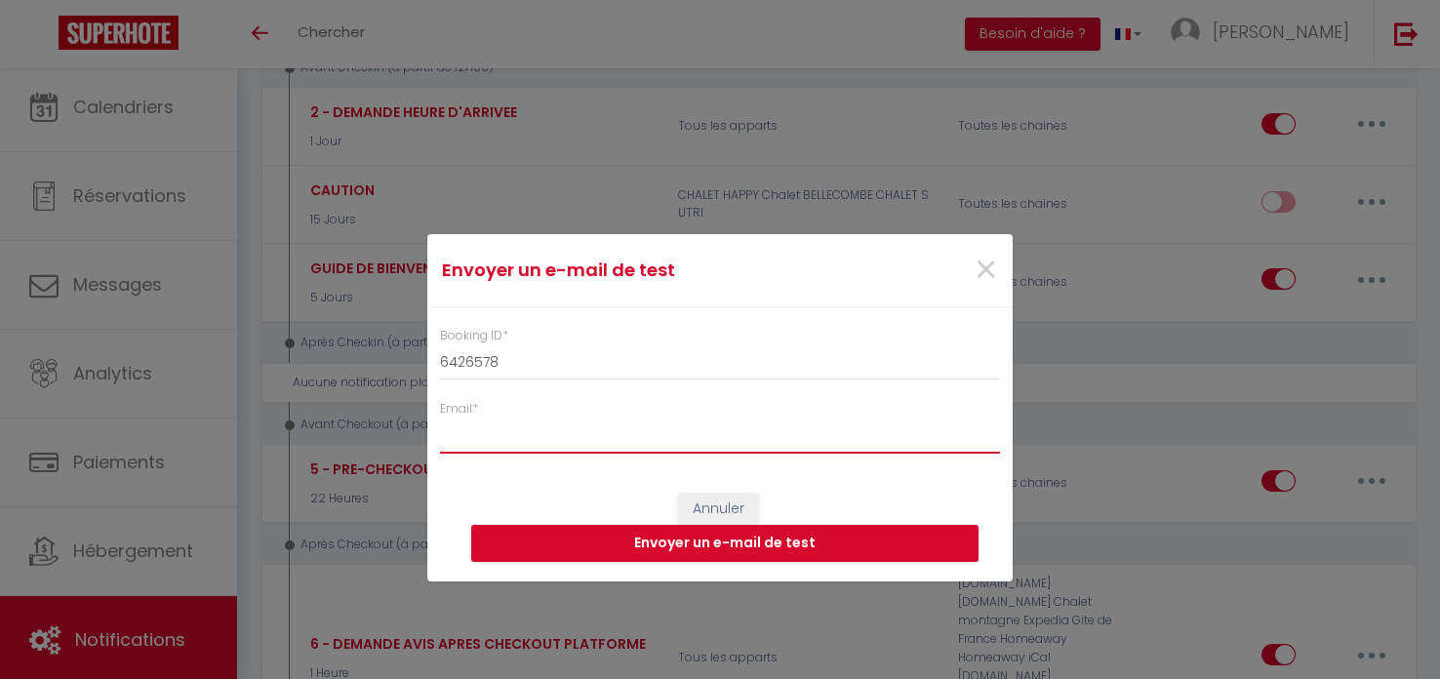
click at [497, 425] on input "Email *" at bounding box center [720, 435] width 560 height 35
type input "[EMAIL_ADDRESS][DOMAIN_NAME]"
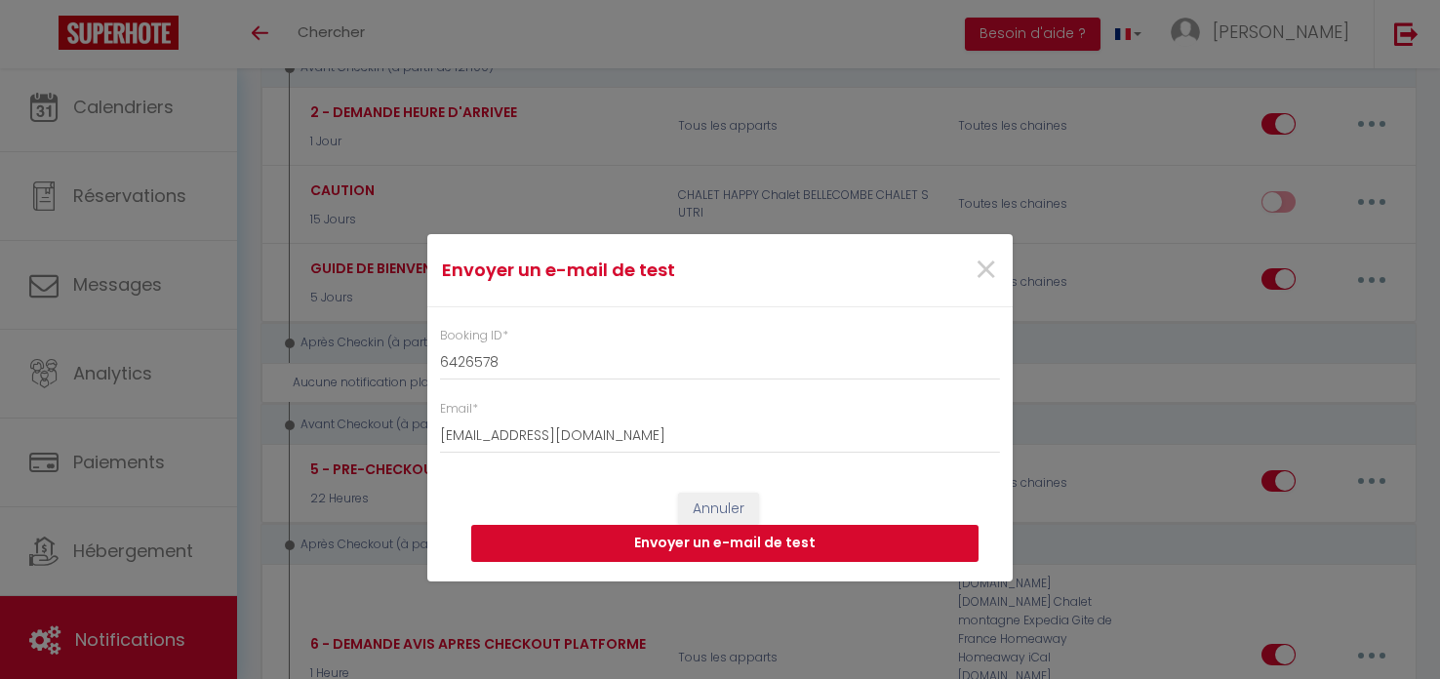
click at [700, 543] on button "Envoyer un e-mail de test" at bounding box center [724, 543] width 507 height 37
click at [999, 266] on div "×" at bounding box center [913, 270] width 194 height 43
click at [976, 264] on span "×" at bounding box center [986, 270] width 24 height 59
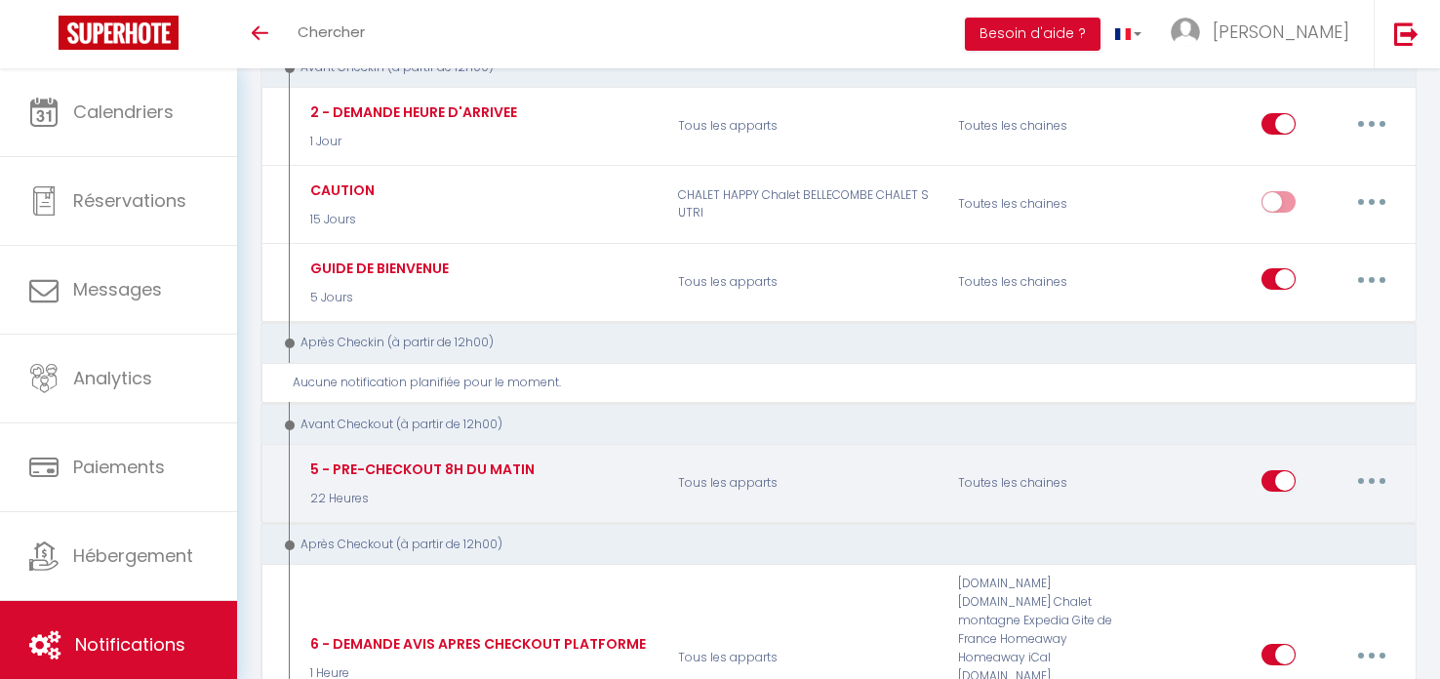
click at [1359, 479] on button "button" at bounding box center [1371, 480] width 55 height 31
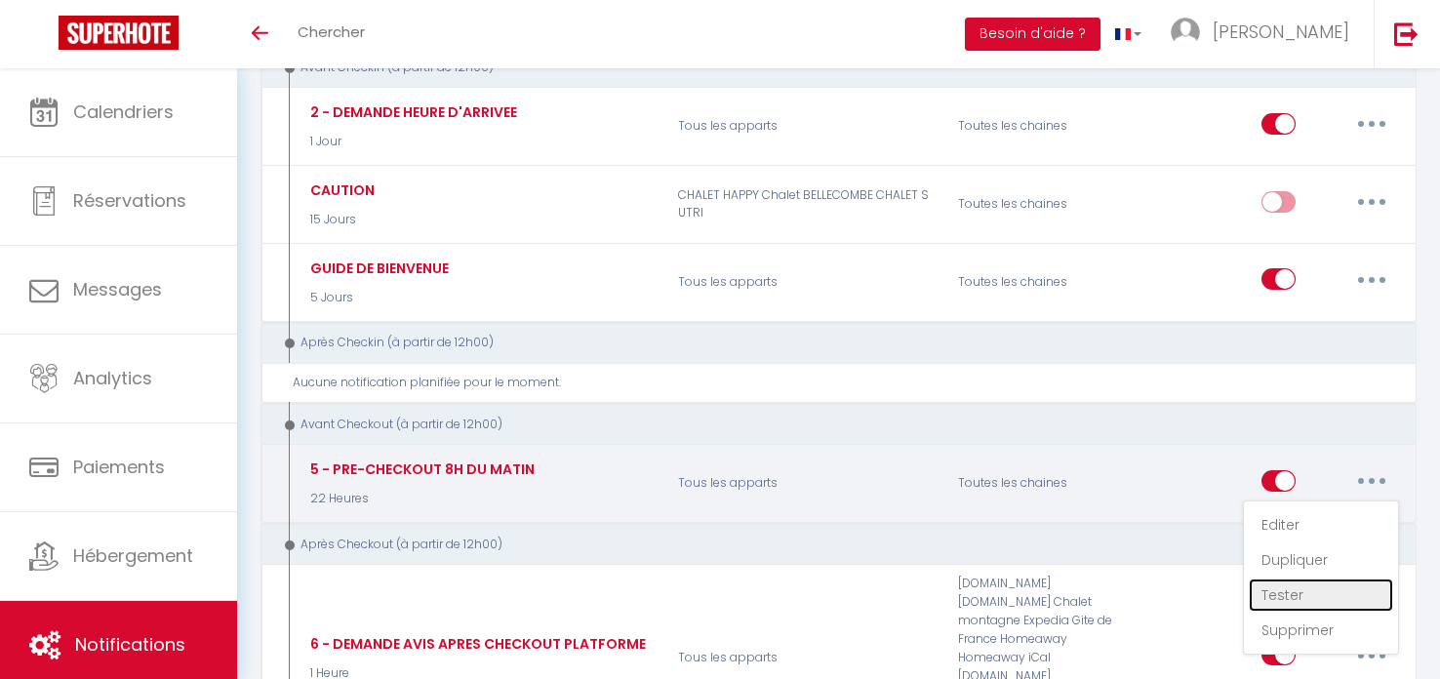
click at [1306, 589] on link "Tester" at bounding box center [1321, 594] width 144 height 33
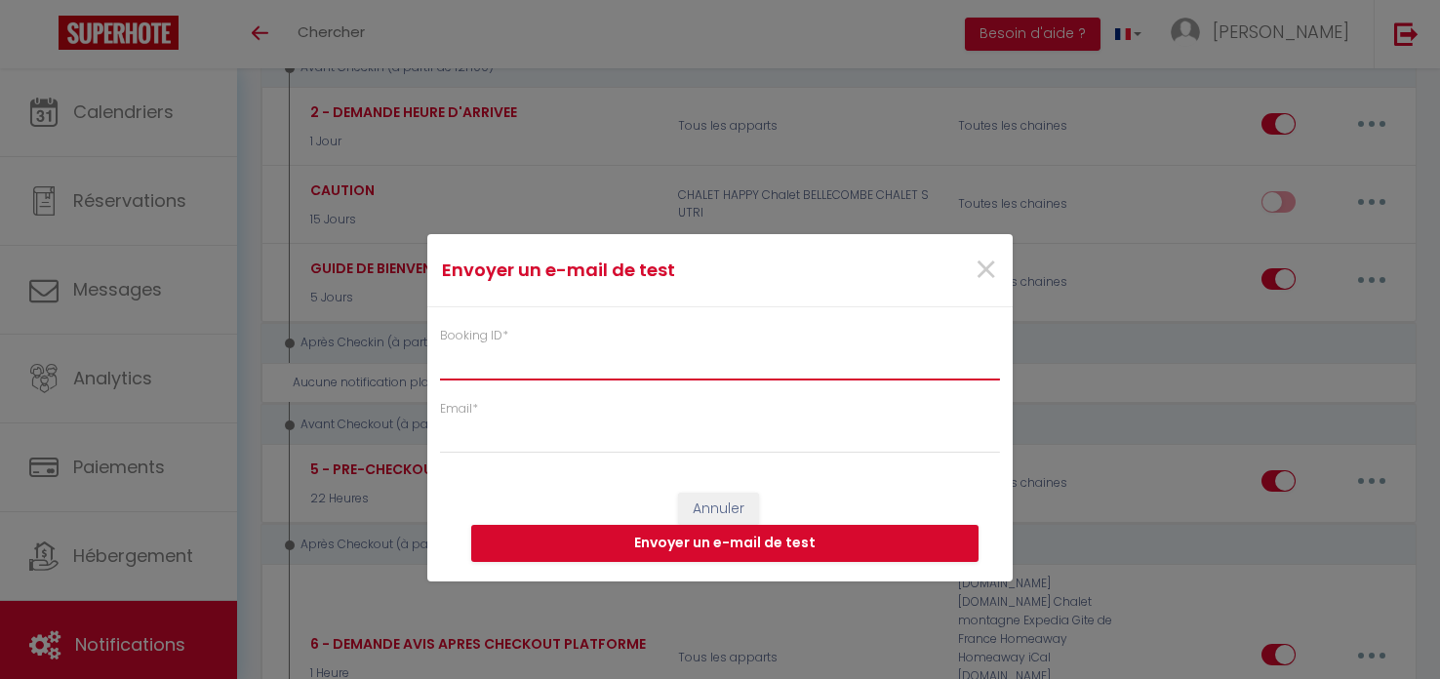
click at [542, 360] on input "Booking ID *" at bounding box center [720, 362] width 560 height 35
paste input "6426578"
type input "6426578"
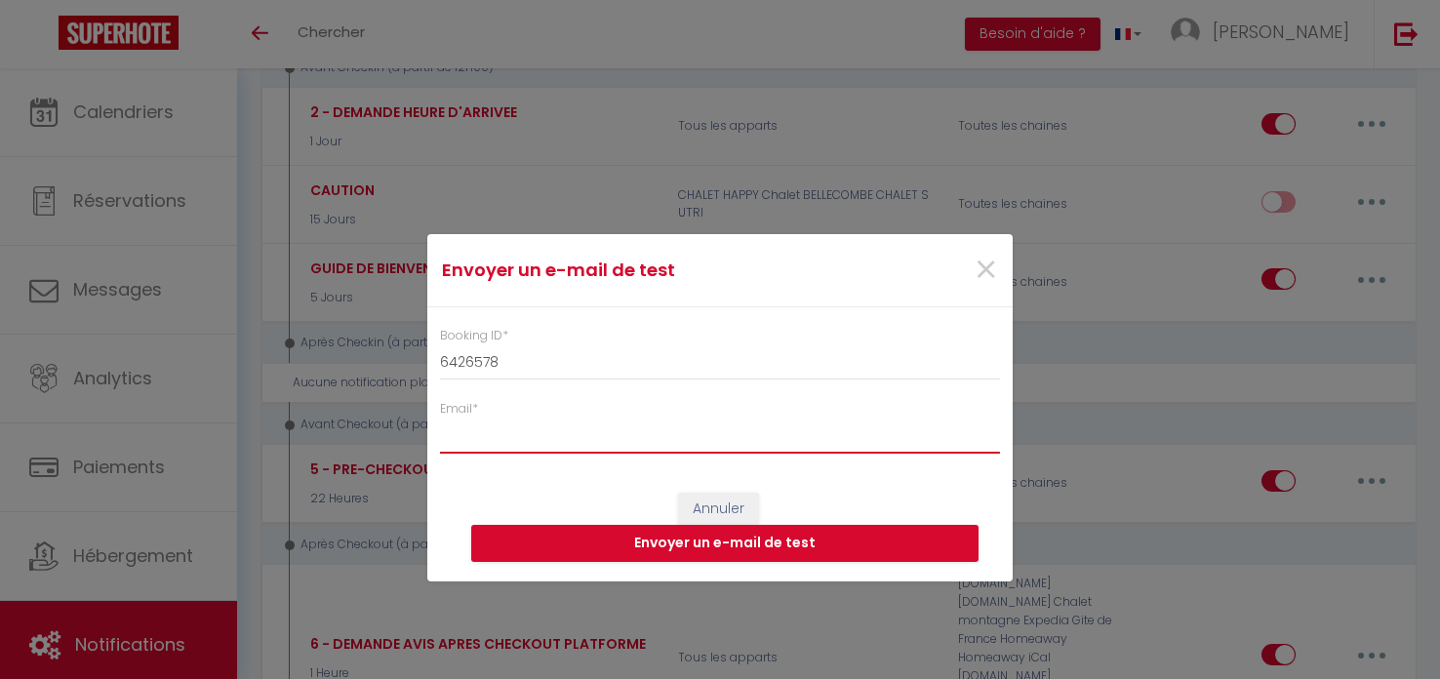
click at [530, 436] on input "Email *" at bounding box center [720, 435] width 560 height 35
type input "[EMAIL_ADDRESS][DOMAIN_NAME]"
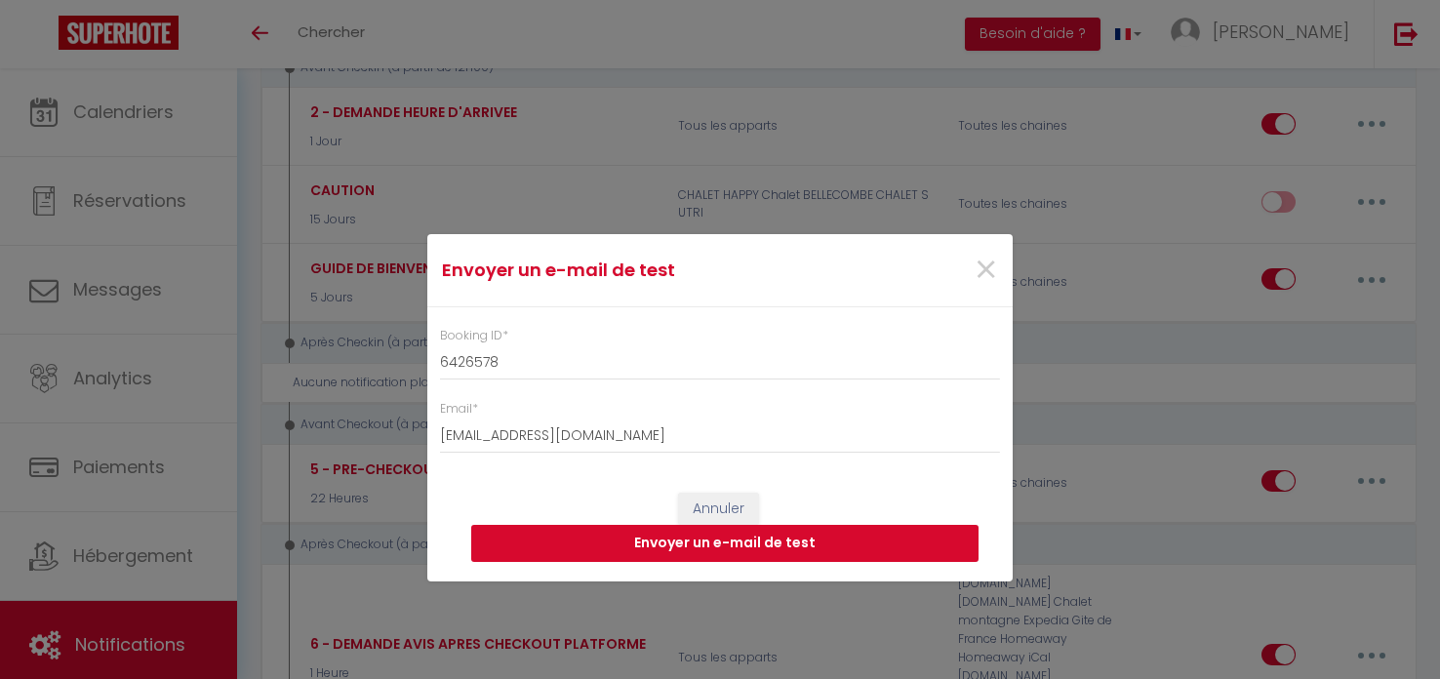
click at [695, 540] on button "Envoyer un e-mail de test" at bounding box center [724, 543] width 507 height 37
click at [981, 263] on span "×" at bounding box center [986, 270] width 24 height 59
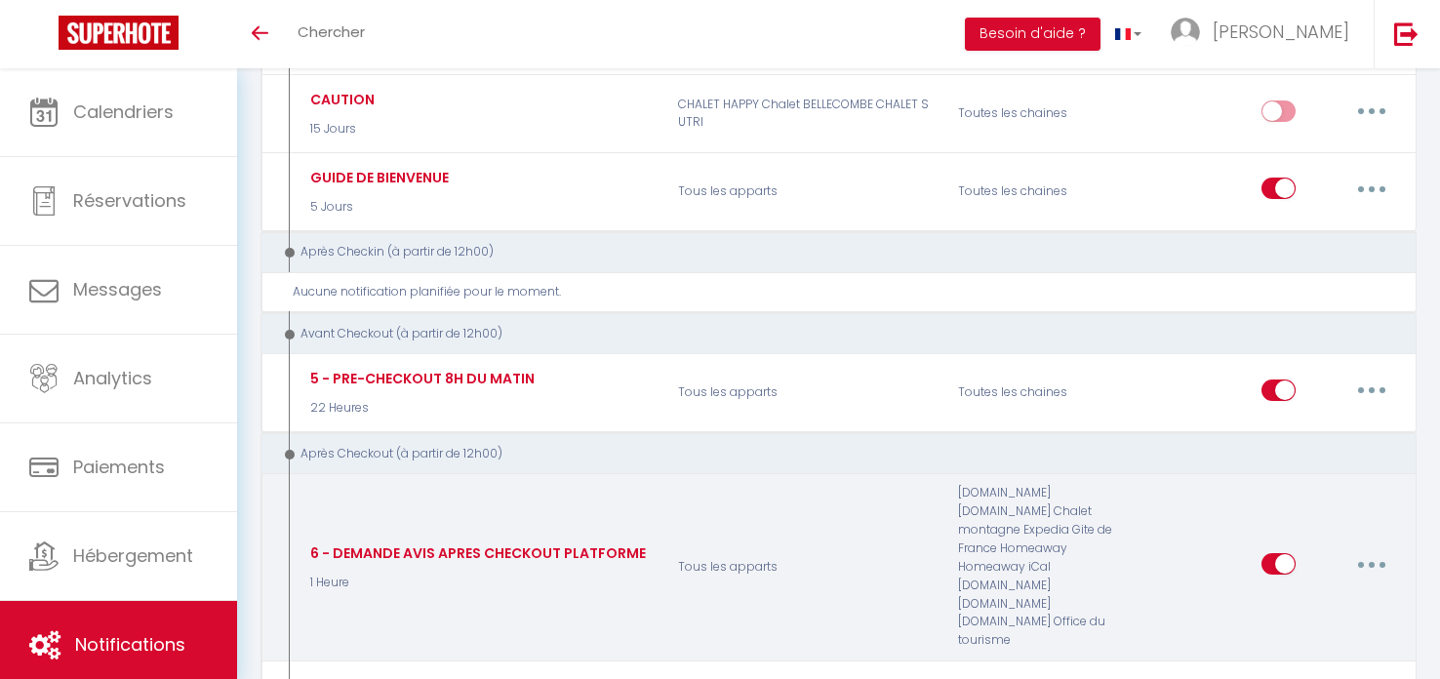
scroll to position [560, 0]
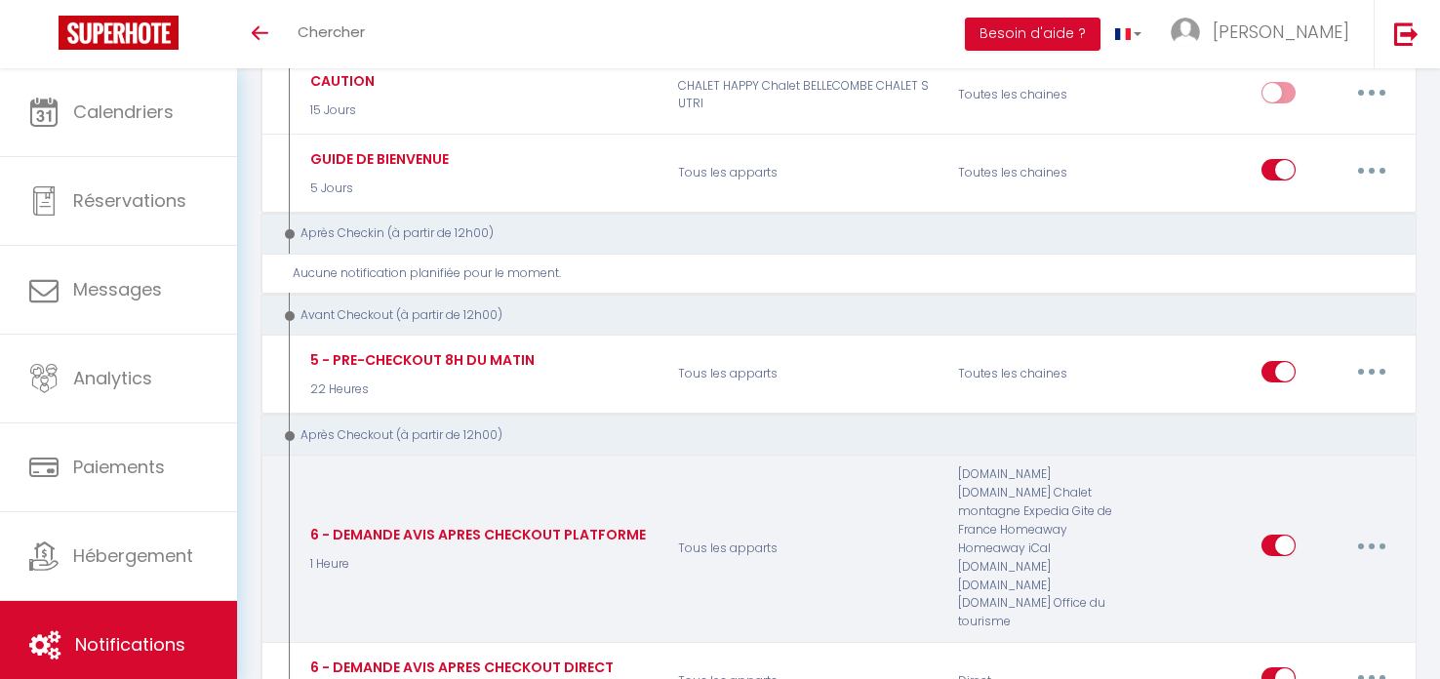
click at [1362, 530] on button "button" at bounding box center [1371, 545] width 55 height 31
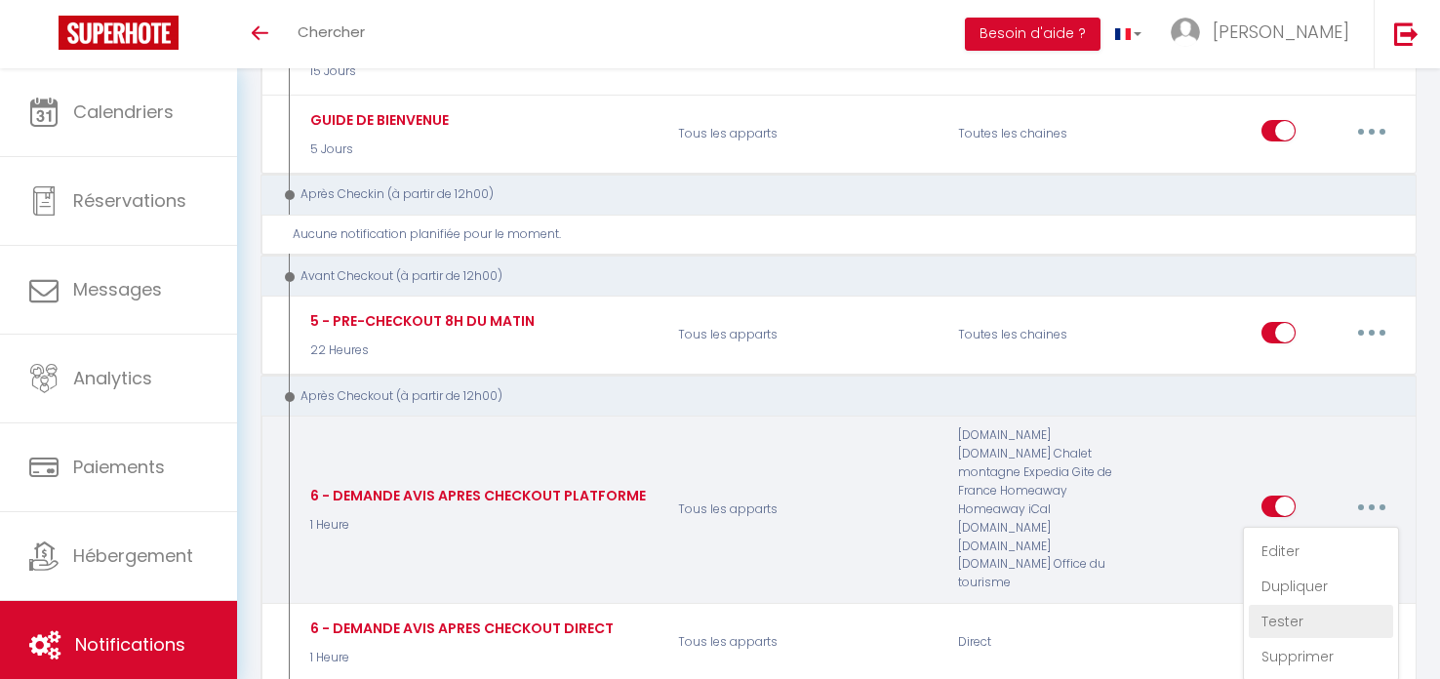
scroll to position [616, 0]
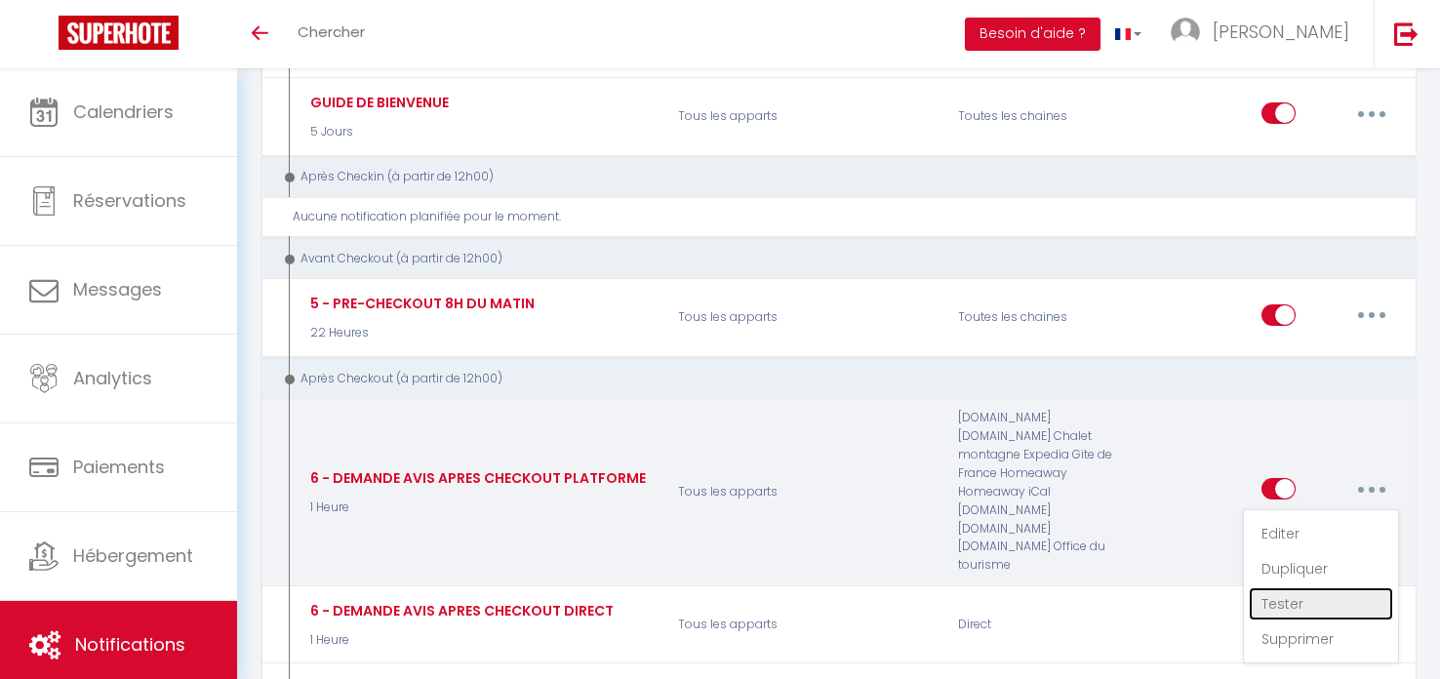
click at [1301, 587] on link "Tester" at bounding box center [1321, 603] width 144 height 33
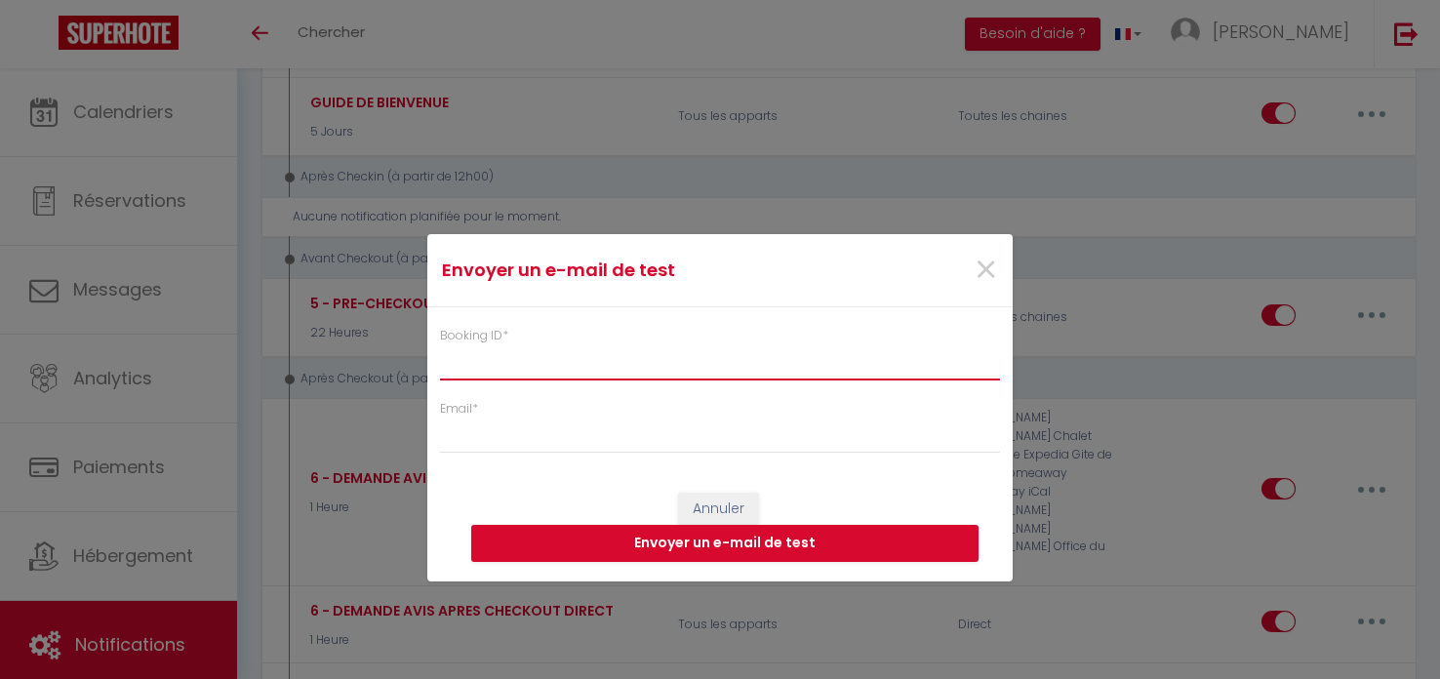
click at [467, 367] on input "Booking ID *" at bounding box center [720, 362] width 560 height 35
paste input "6426578"
type input "6426578"
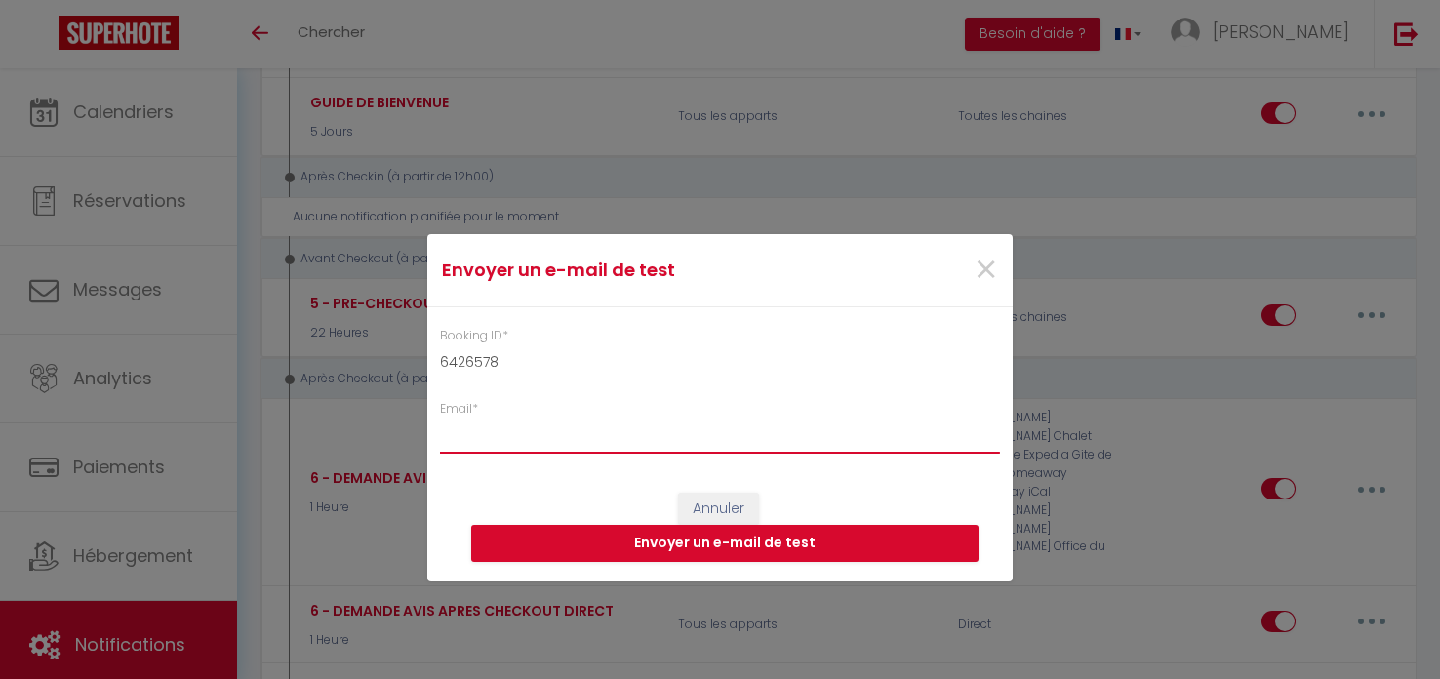
click at [496, 447] on input "Email *" at bounding box center [720, 435] width 560 height 35
type input "[EMAIL_ADDRESS][DOMAIN_NAME]"
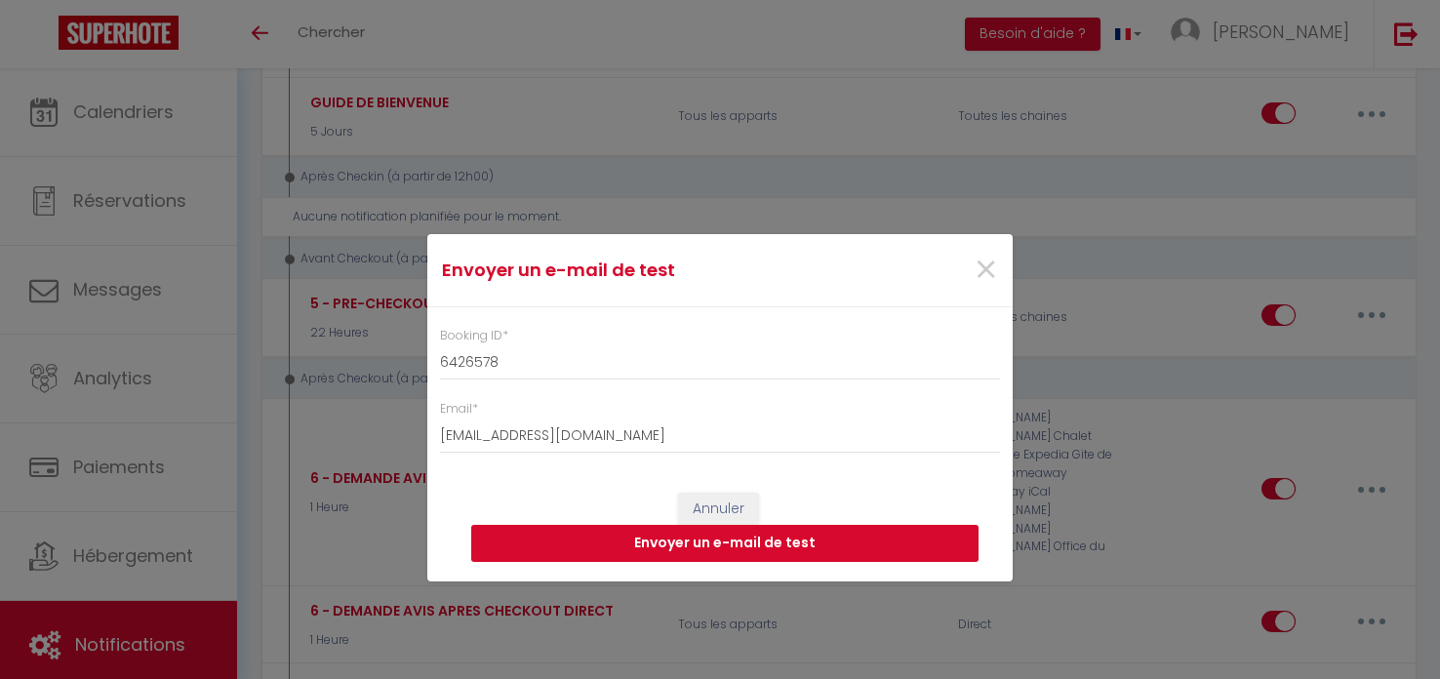
click at [700, 537] on button "Envoyer un e-mail de test" at bounding box center [724, 543] width 507 height 37
click at [981, 272] on span "×" at bounding box center [986, 270] width 24 height 59
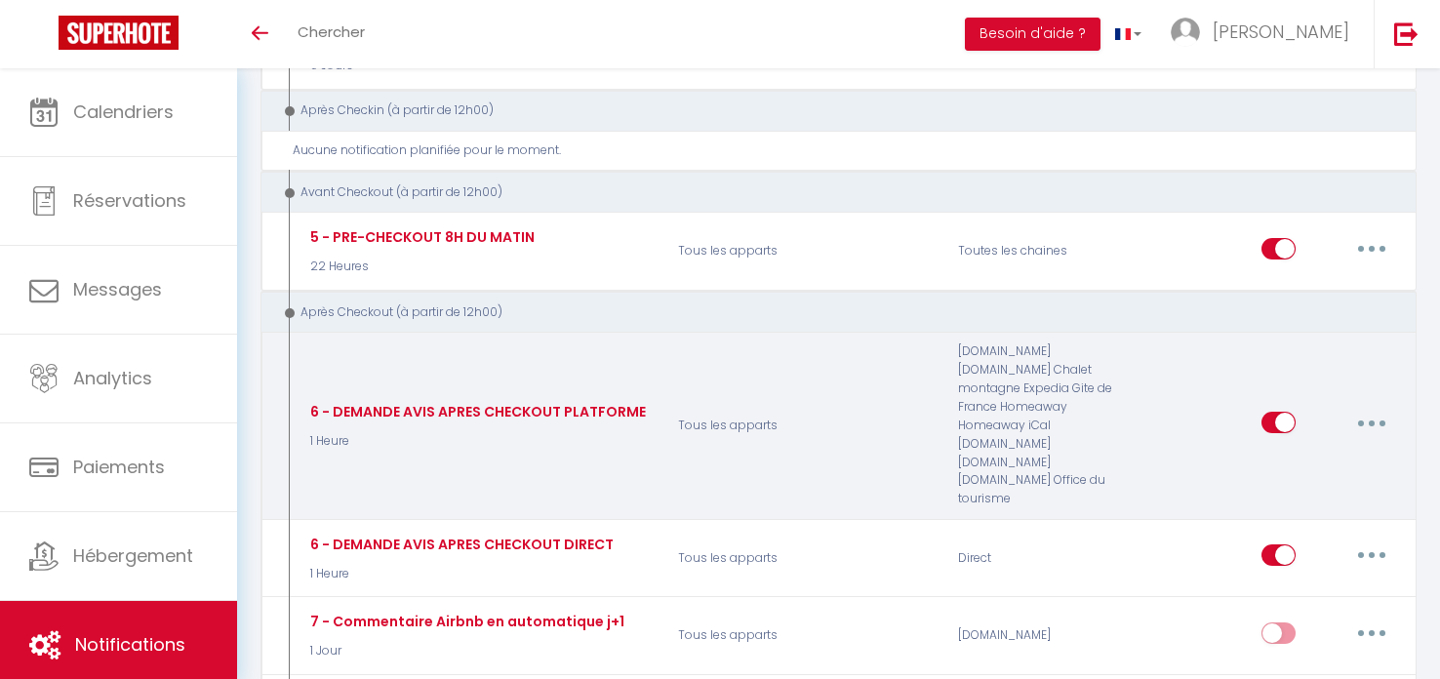
scroll to position [688, 0]
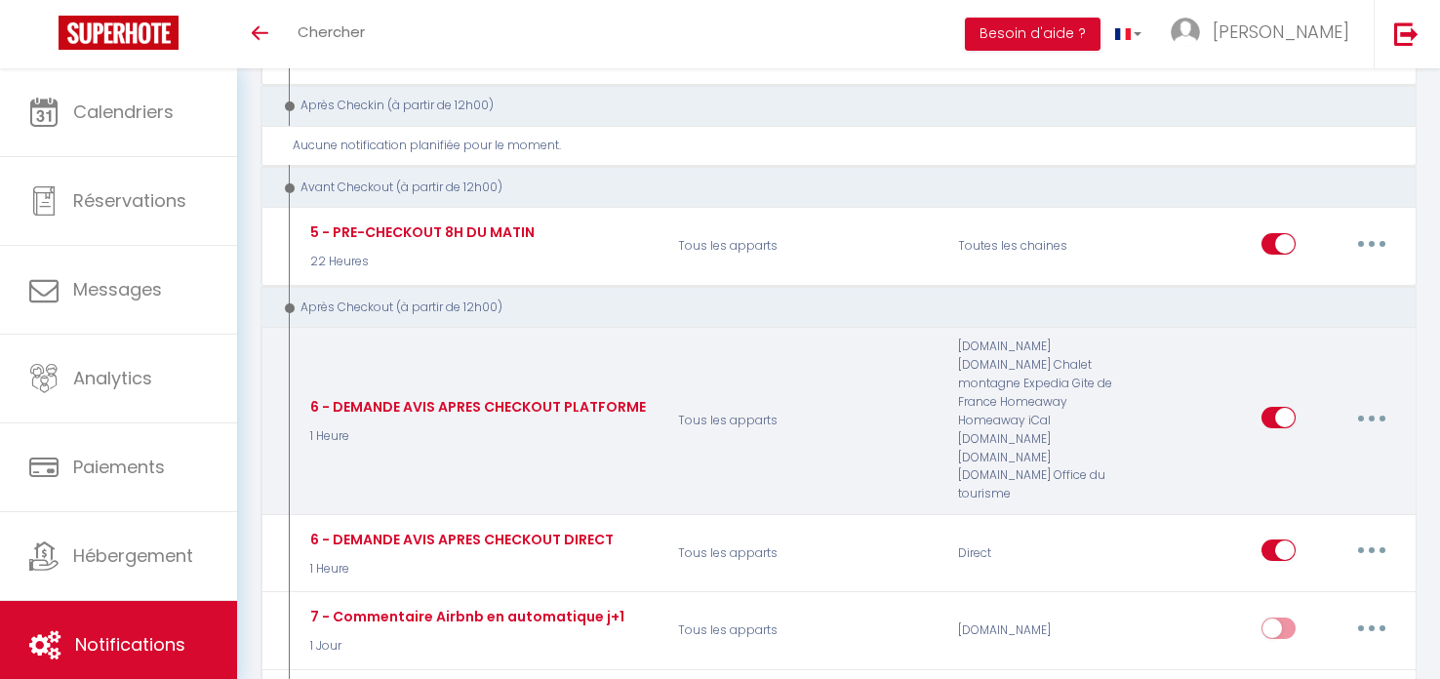
click at [1289, 407] on input "checkbox" at bounding box center [1278, 421] width 34 height 29
checkbox input "false"
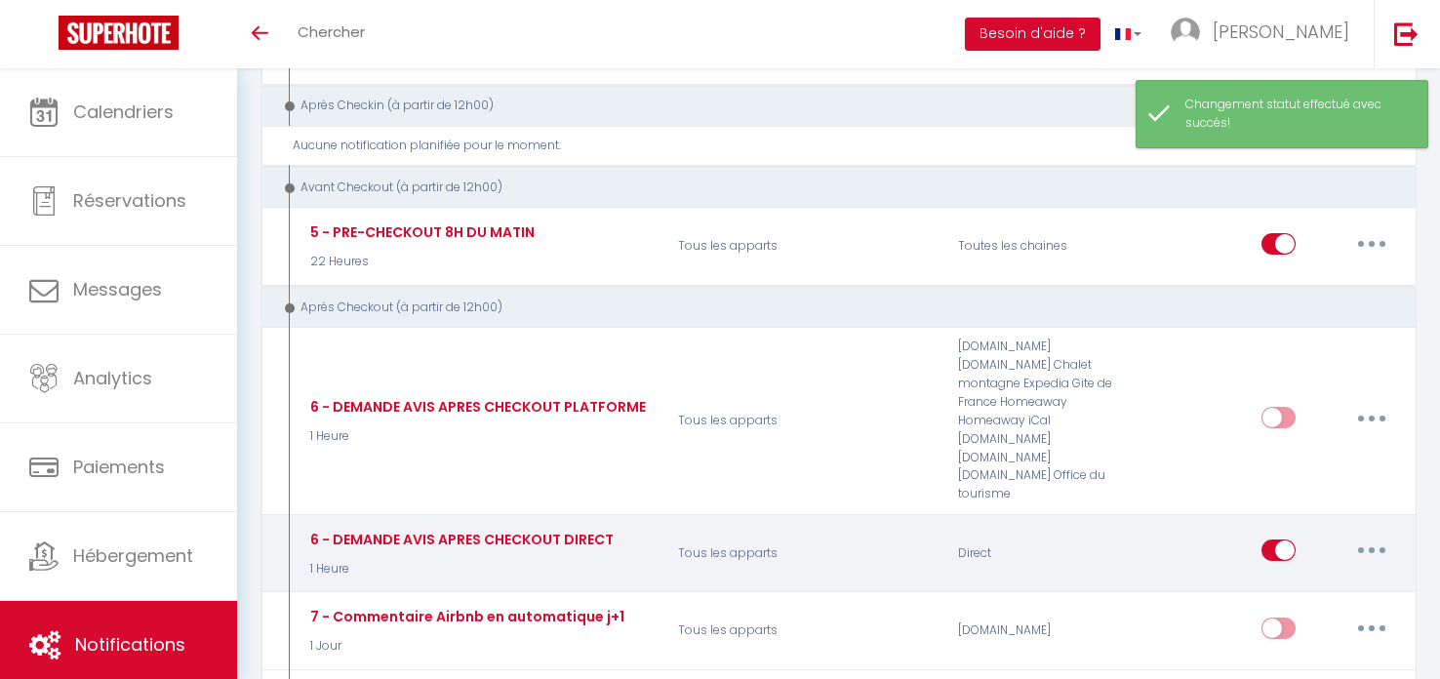
click at [323, 529] on div "6 - DEMANDE AVIS APRES CHECKOUT DIRECT 1 Heure" at bounding box center [459, 554] width 308 height 50
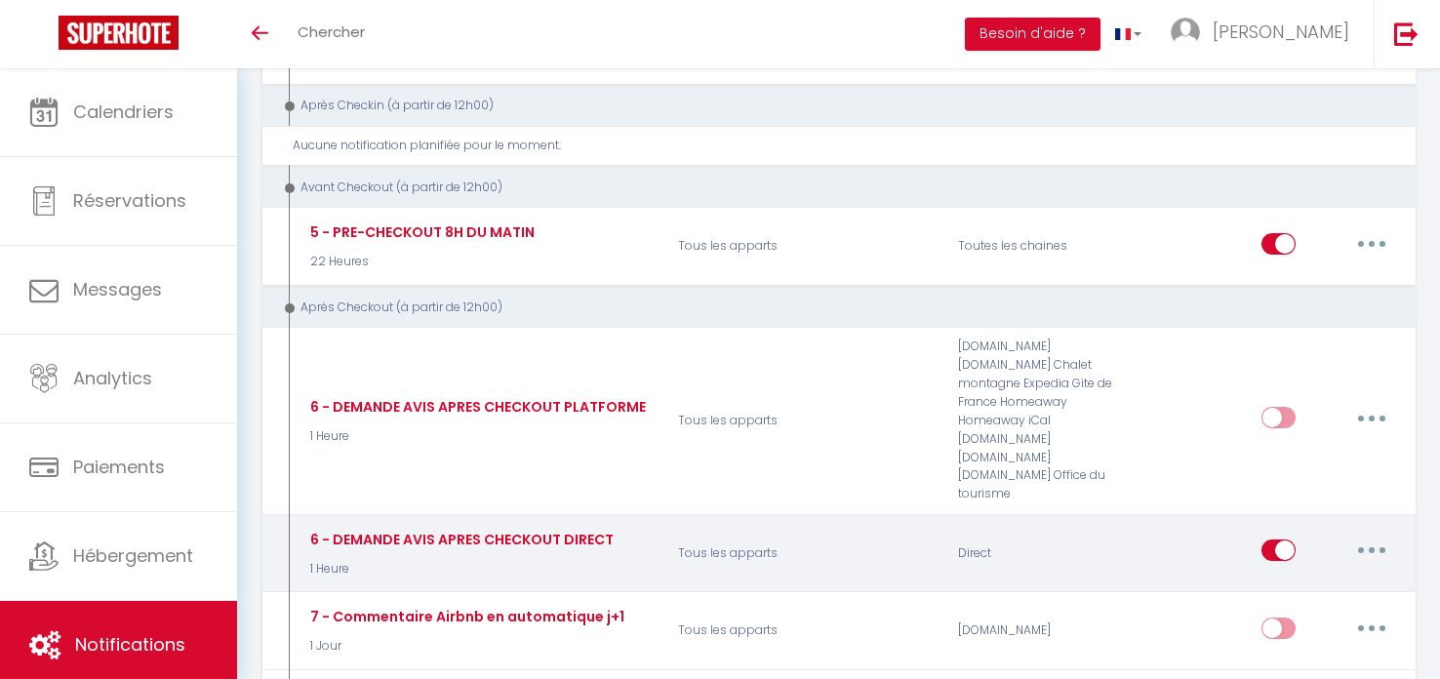
click at [1366, 535] on button "button" at bounding box center [1371, 550] width 55 height 31
click at [1296, 649] on link "Tester" at bounding box center [1321, 665] width 144 height 33
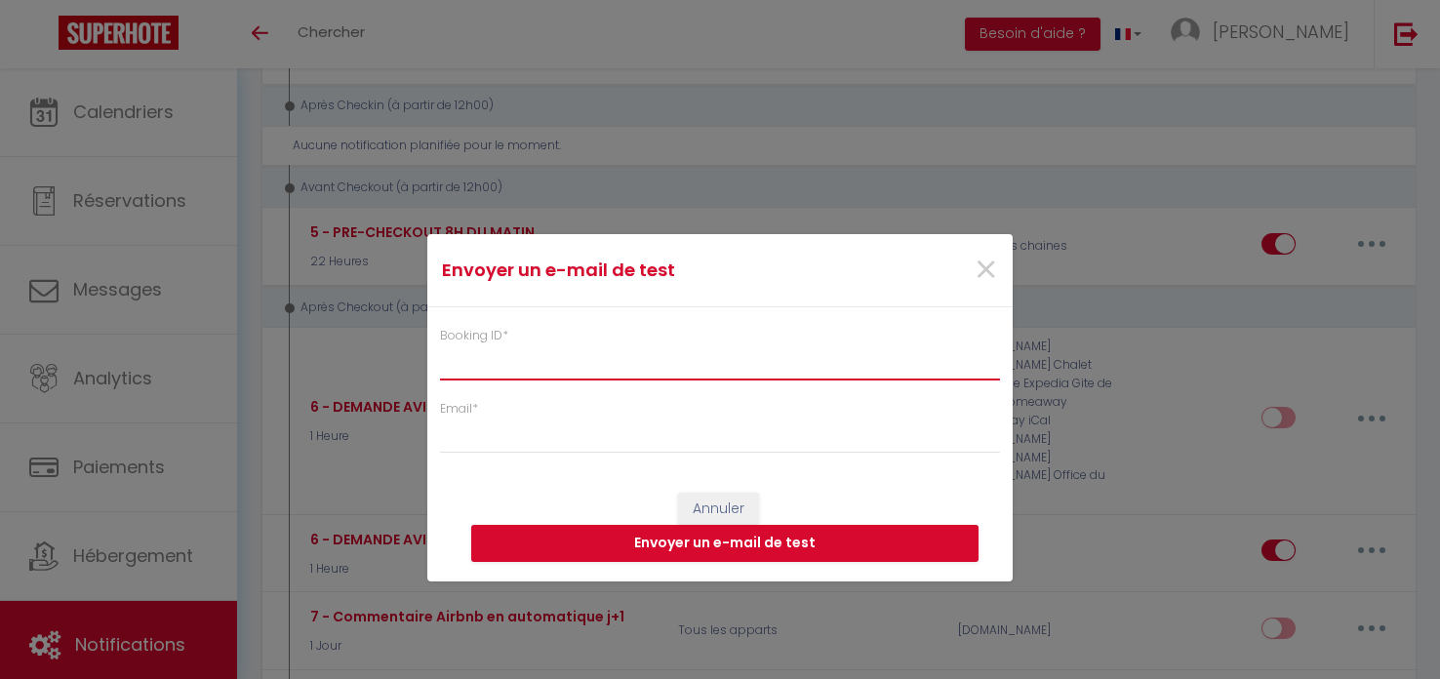
click at [515, 363] on input "Booking ID *" at bounding box center [720, 362] width 560 height 35
paste input "6426578"
type input "6426578"
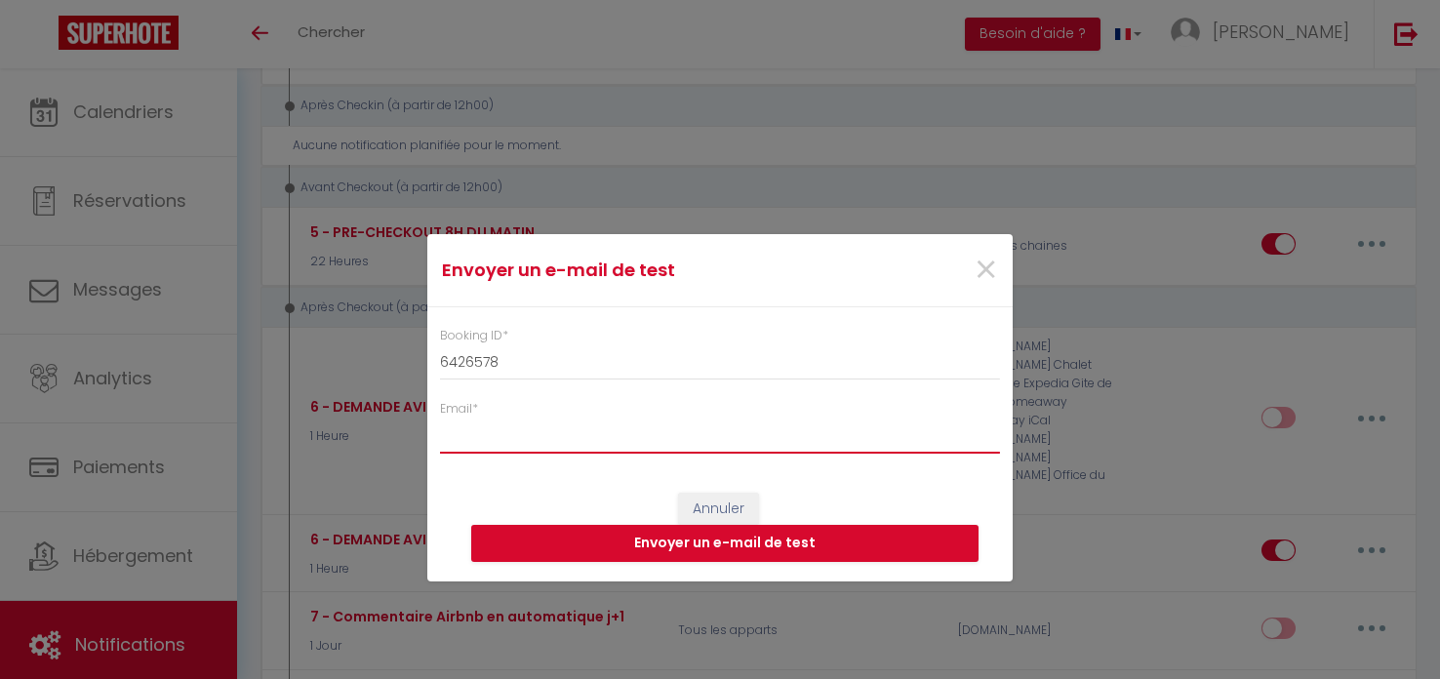
click at [462, 438] on input "Email *" at bounding box center [720, 435] width 560 height 35
type input "[EMAIL_ADDRESS][DOMAIN_NAME]"
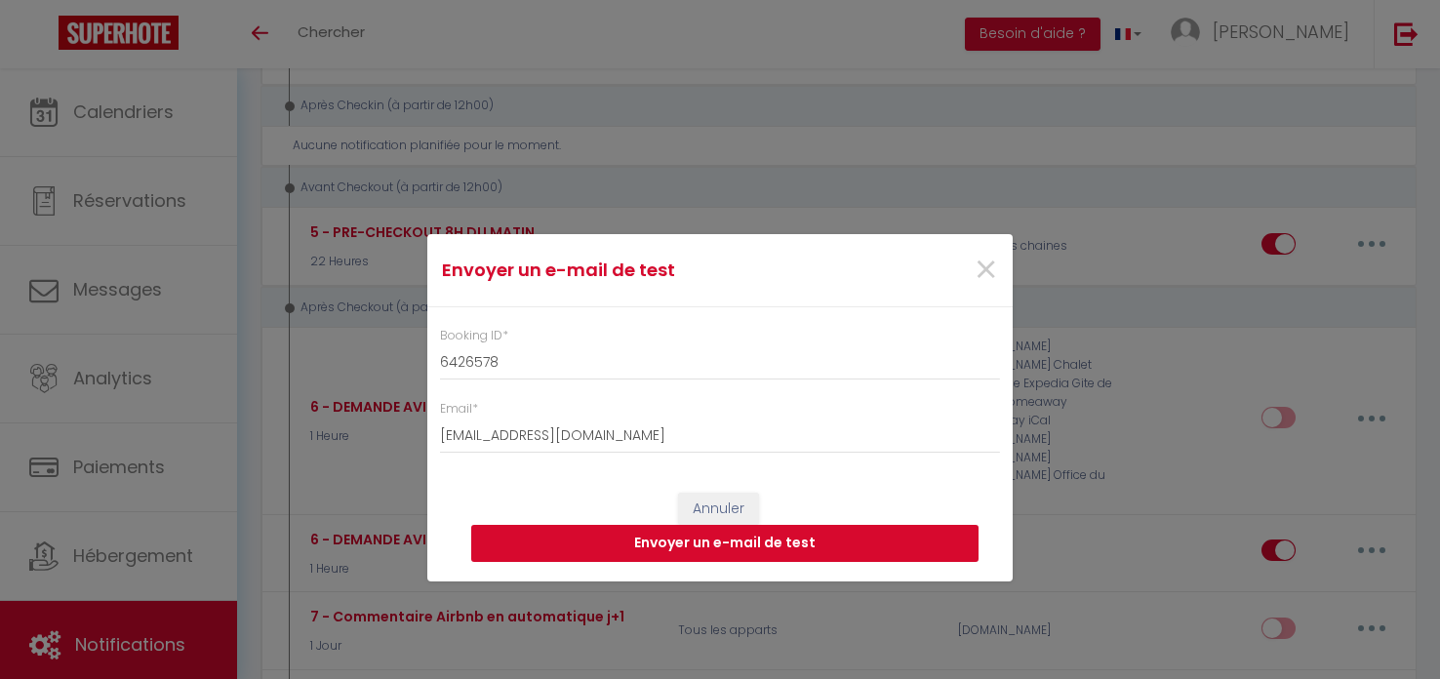
click at [730, 547] on button "Envoyer un e-mail de test" at bounding box center [724, 543] width 507 height 37
click at [993, 268] on span "×" at bounding box center [986, 270] width 24 height 59
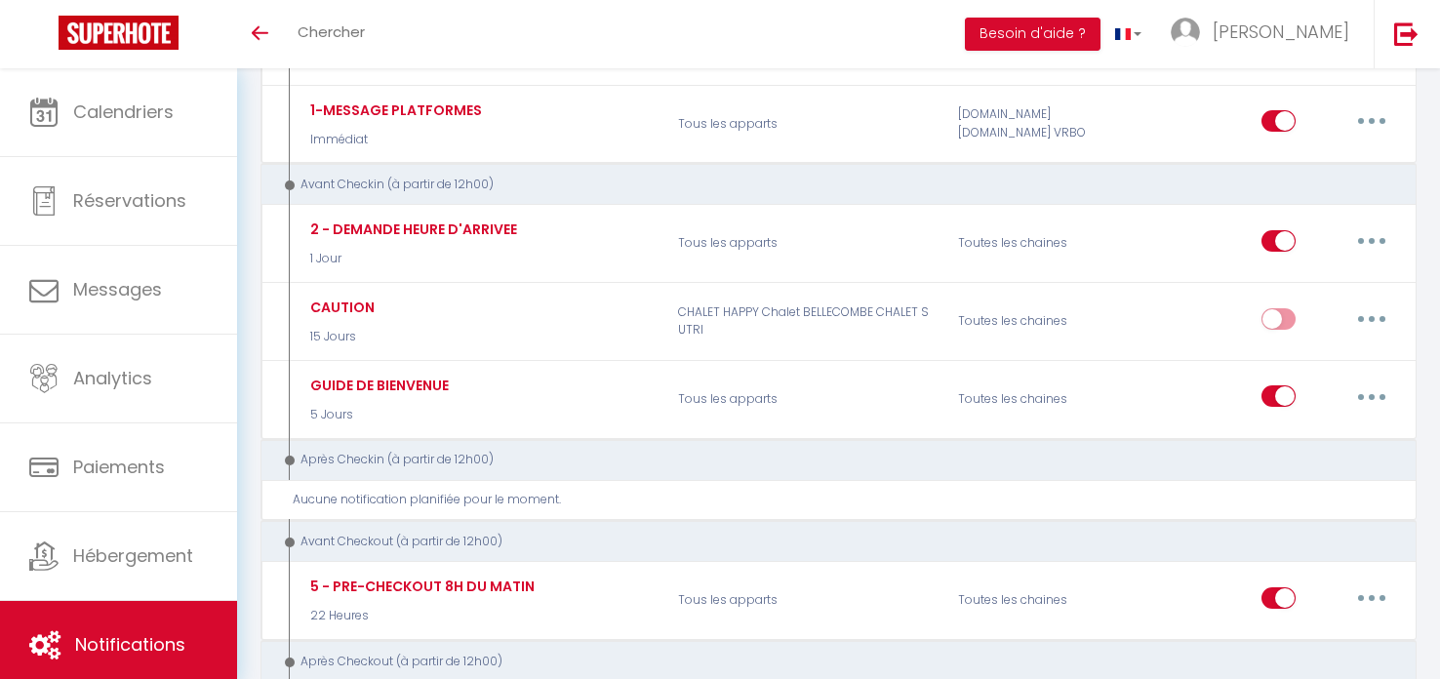
scroll to position [0, 0]
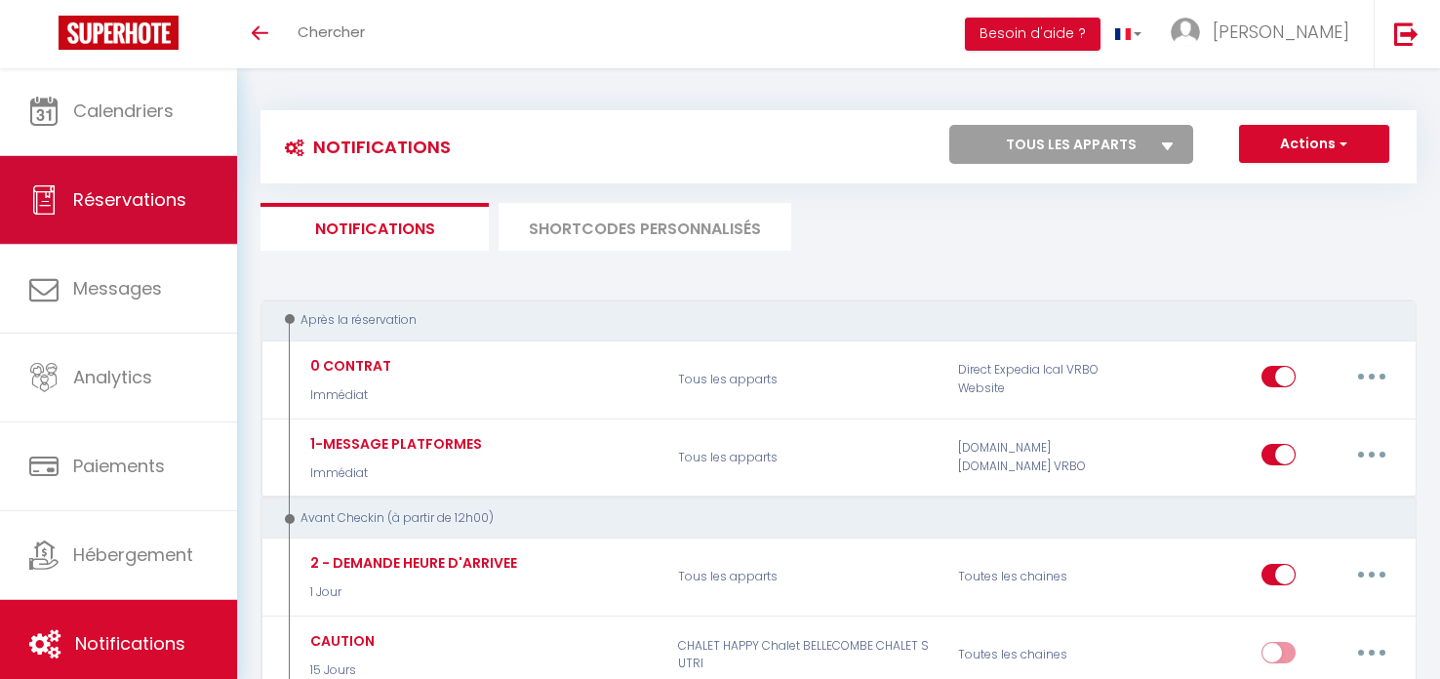
click at [117, 192] on span "Réservations" at bounding box center [129, 199] width 113 height 24
select select "not_cancelled"
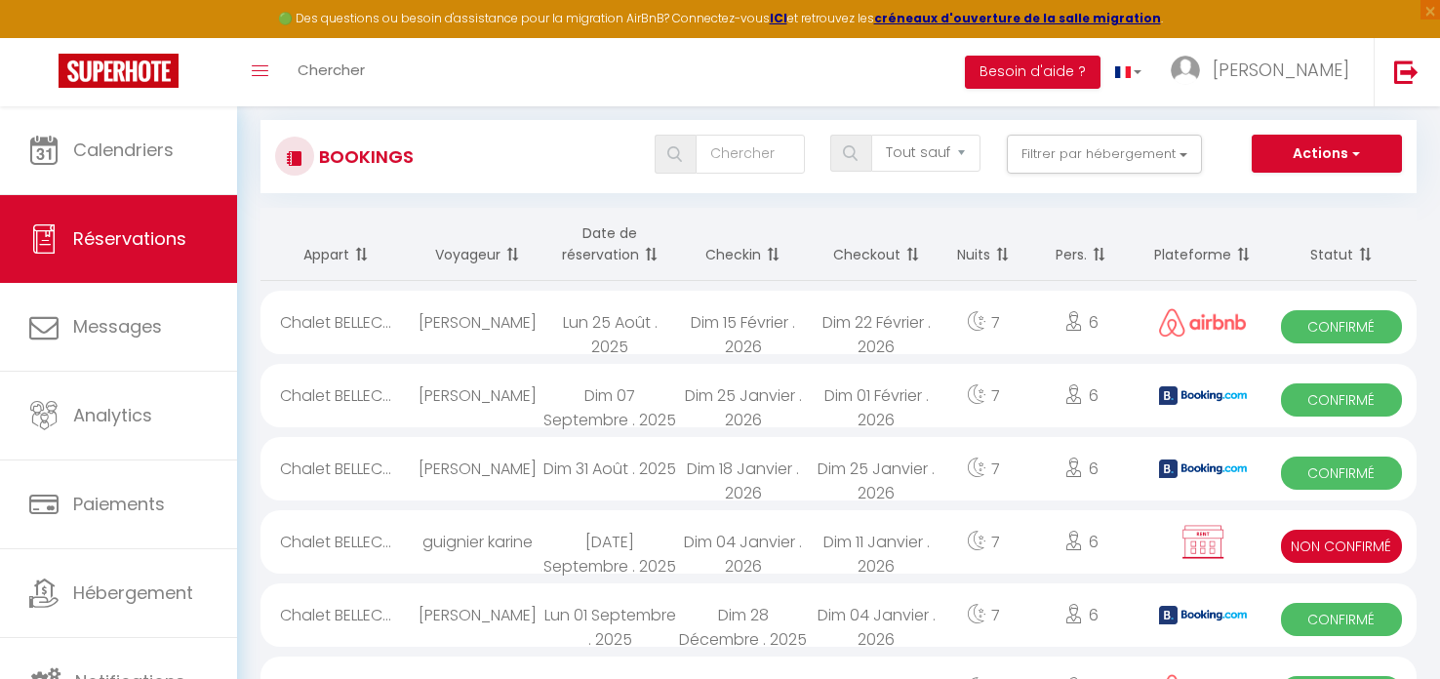
scroll to position [29, 0]
click at [1330, 547] on span "Non Confirmé" at bounding box center [1341, 545] width 120 height 33
select select "KO"
select select "0"
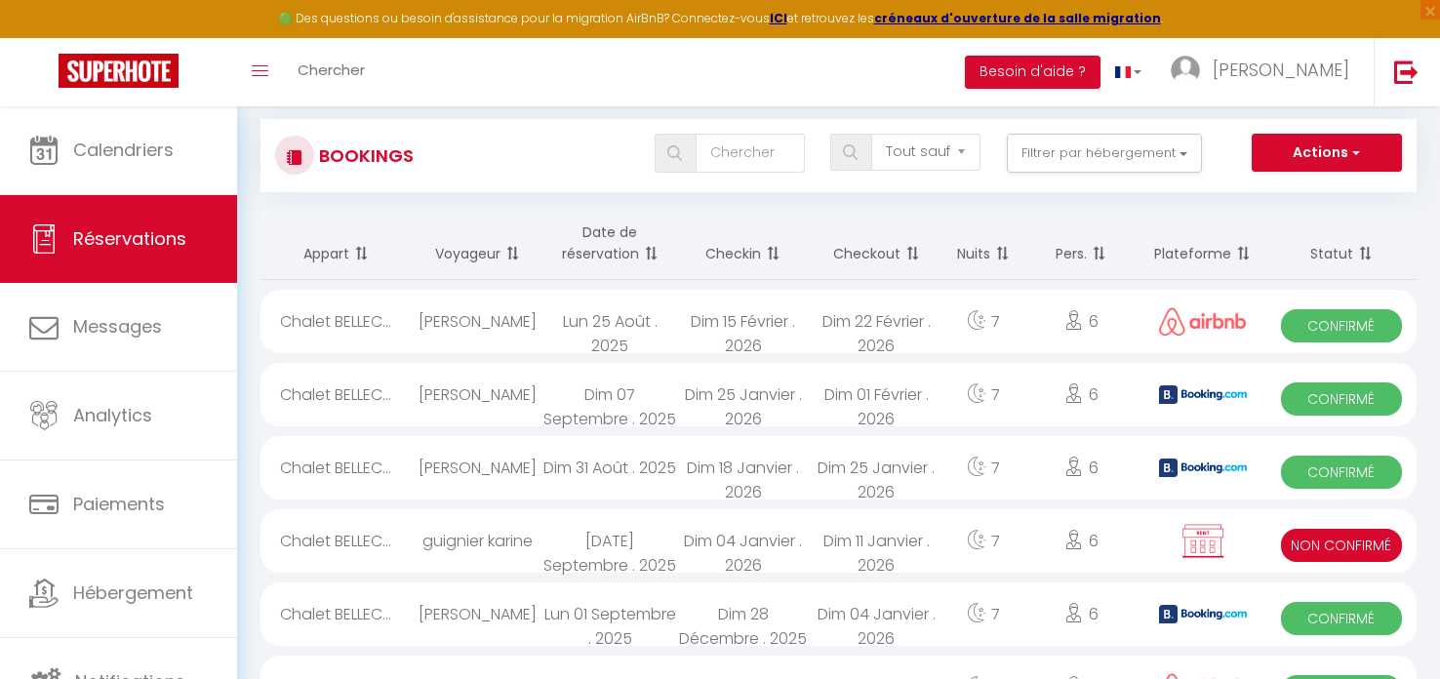
select select "0"
select select
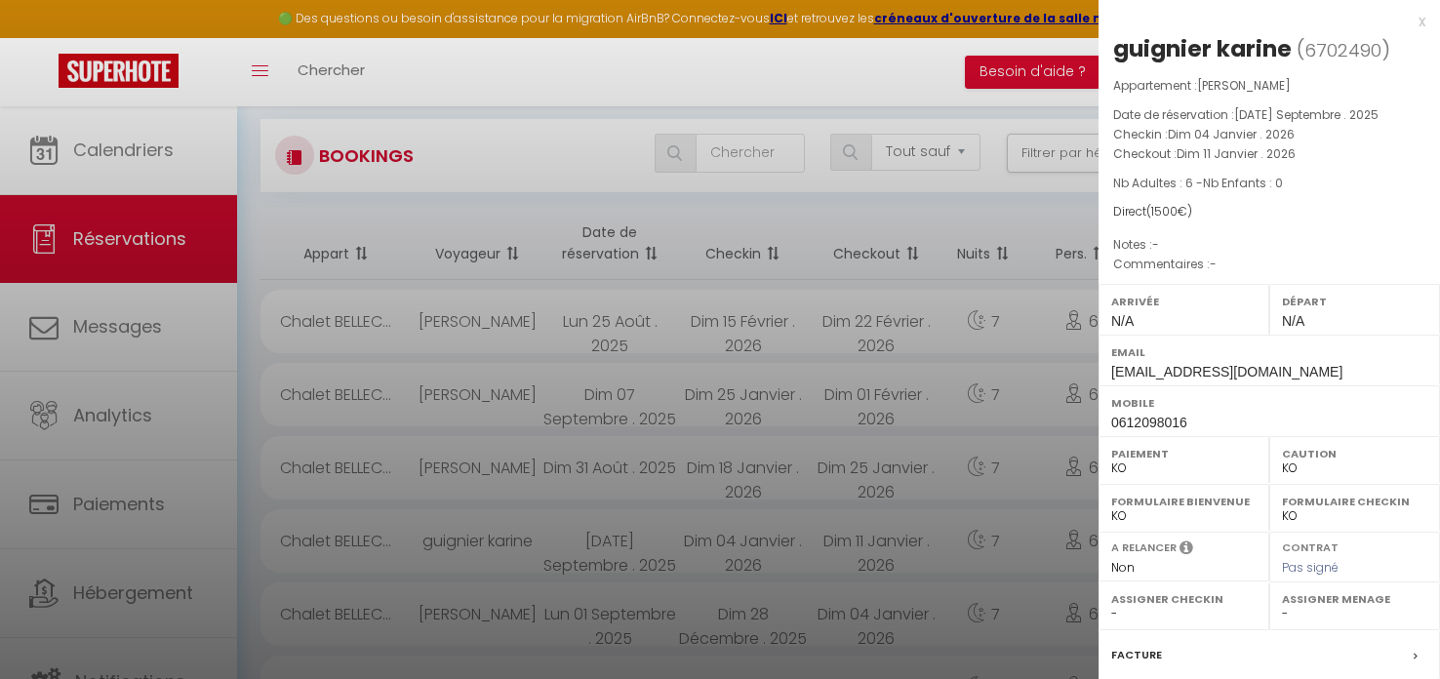
scroll to position [0, 0]
click at [346, 538] on div at bounding box center [720, 339] width 1440 height 679
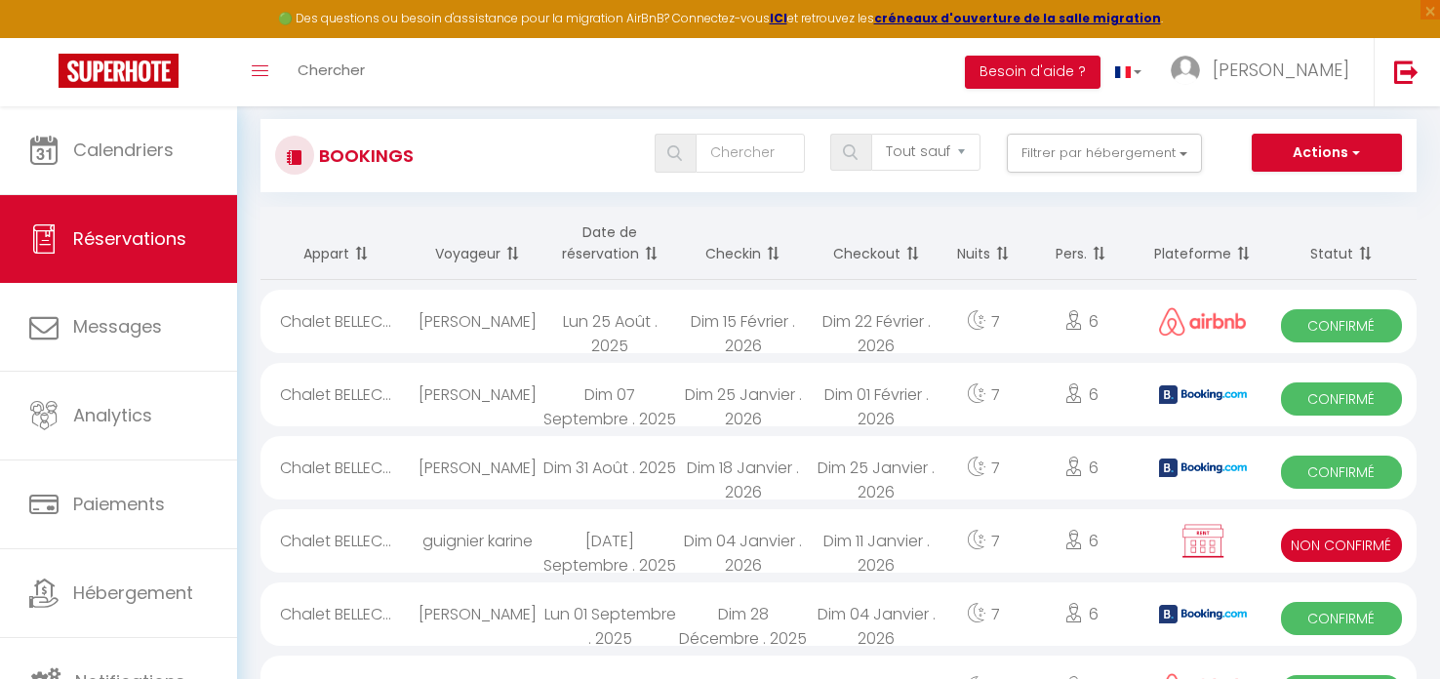
click at [346, 538] on div "Chalet BELLEC..." at bounding box center [335, 540] width 150 height 63
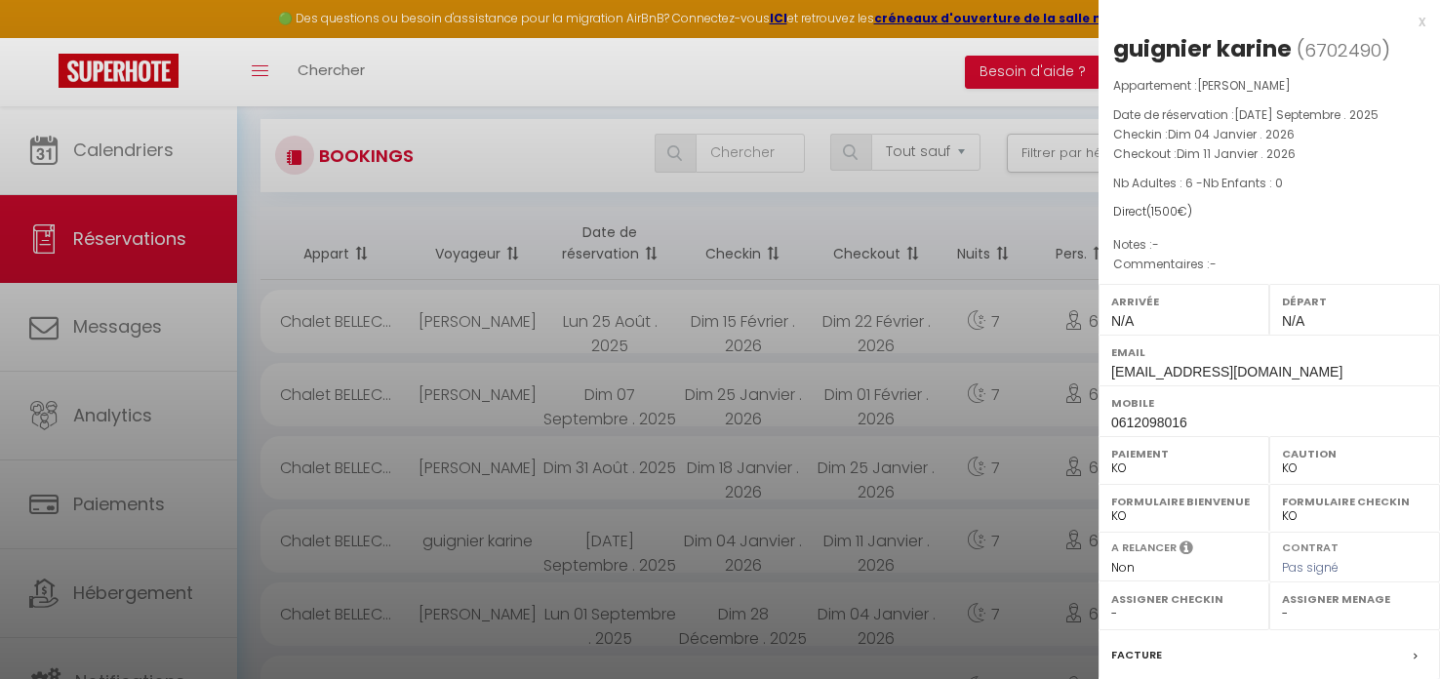
click at [346, 538] on div at bounding box center [720, 339] width 1440 height 679
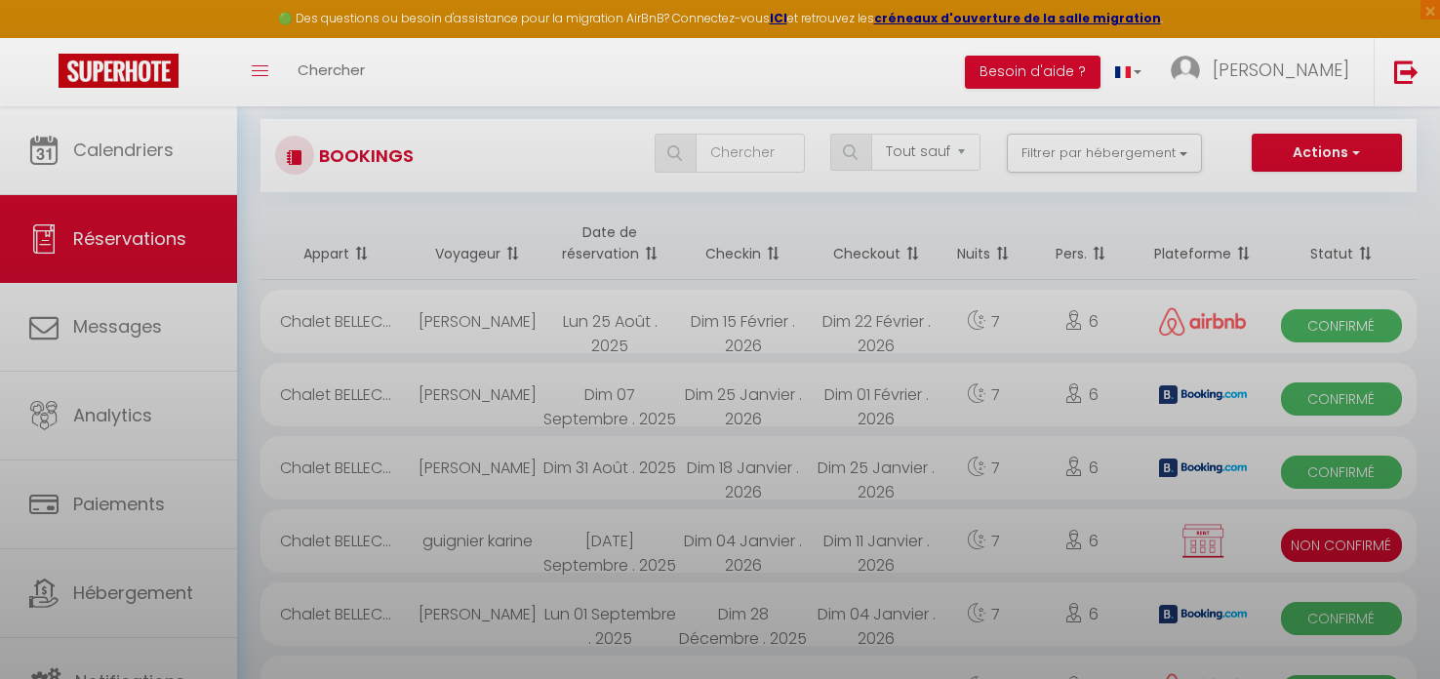
click at [346, 538] on div at bounding box center [720, 339] width 1440 height 679
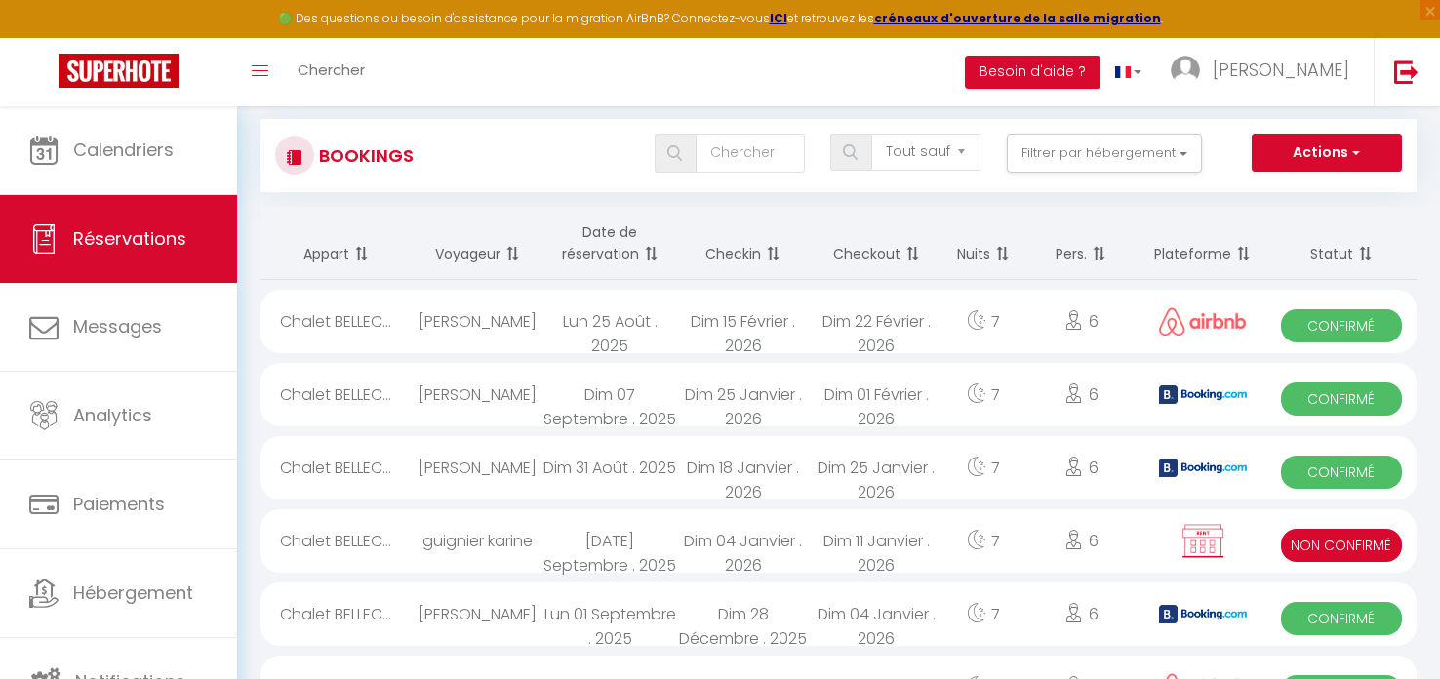
click at [1314, 539] on span "Non Confirmé" at bounding box center [1341, 545] width 120 height 33
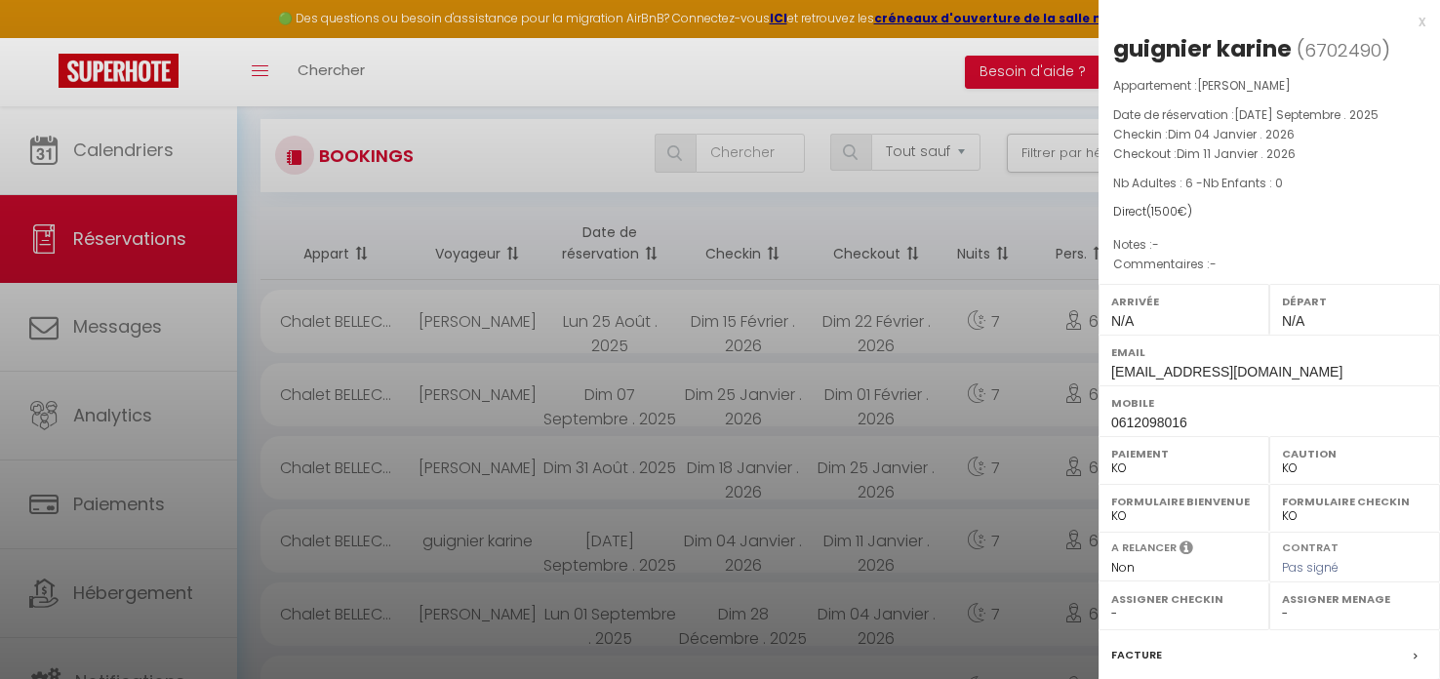
click at [419, 134] on div at bounding box center [720, 339] width 1440 height 679
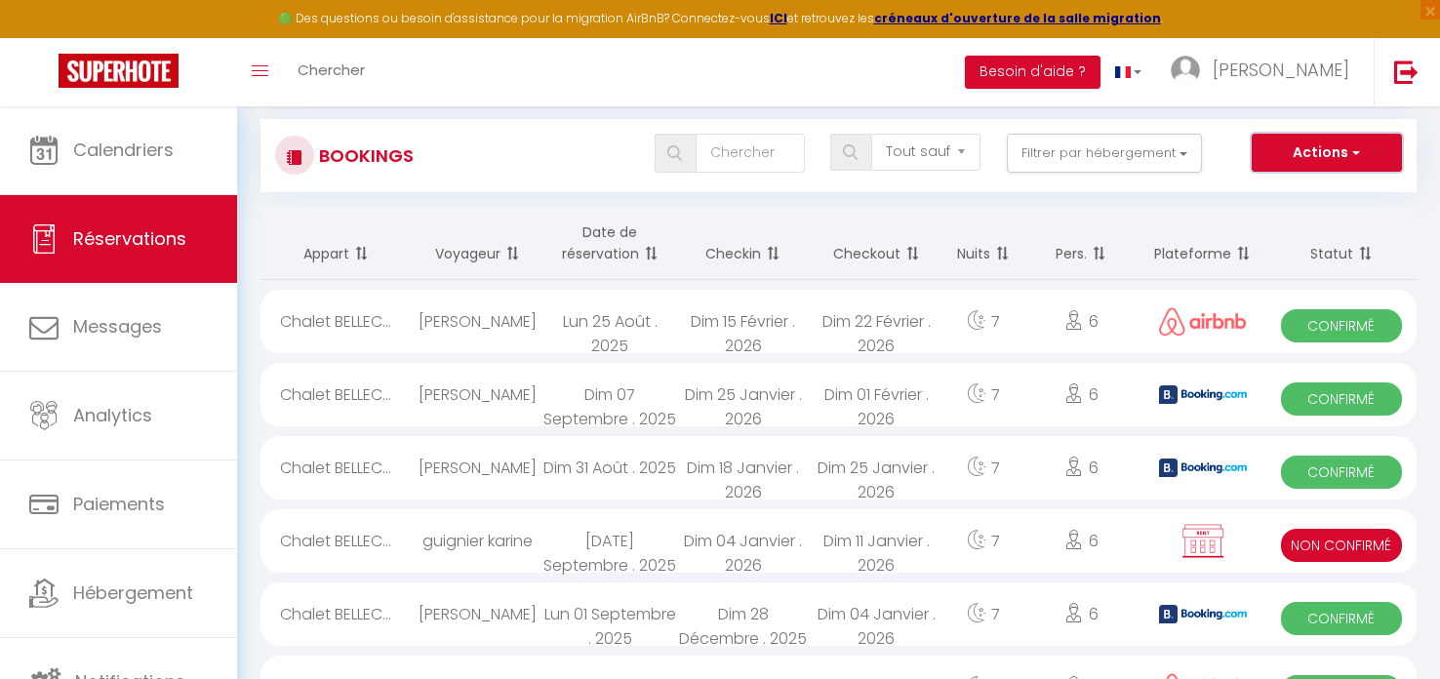
click at [1331, 155] on button "Actions" at bounding box center [1327, 153] width 150 height 39
click at [312, 546] on div "Chalet BELLEC..." at bounding box center [335, 540] width 150 height 63
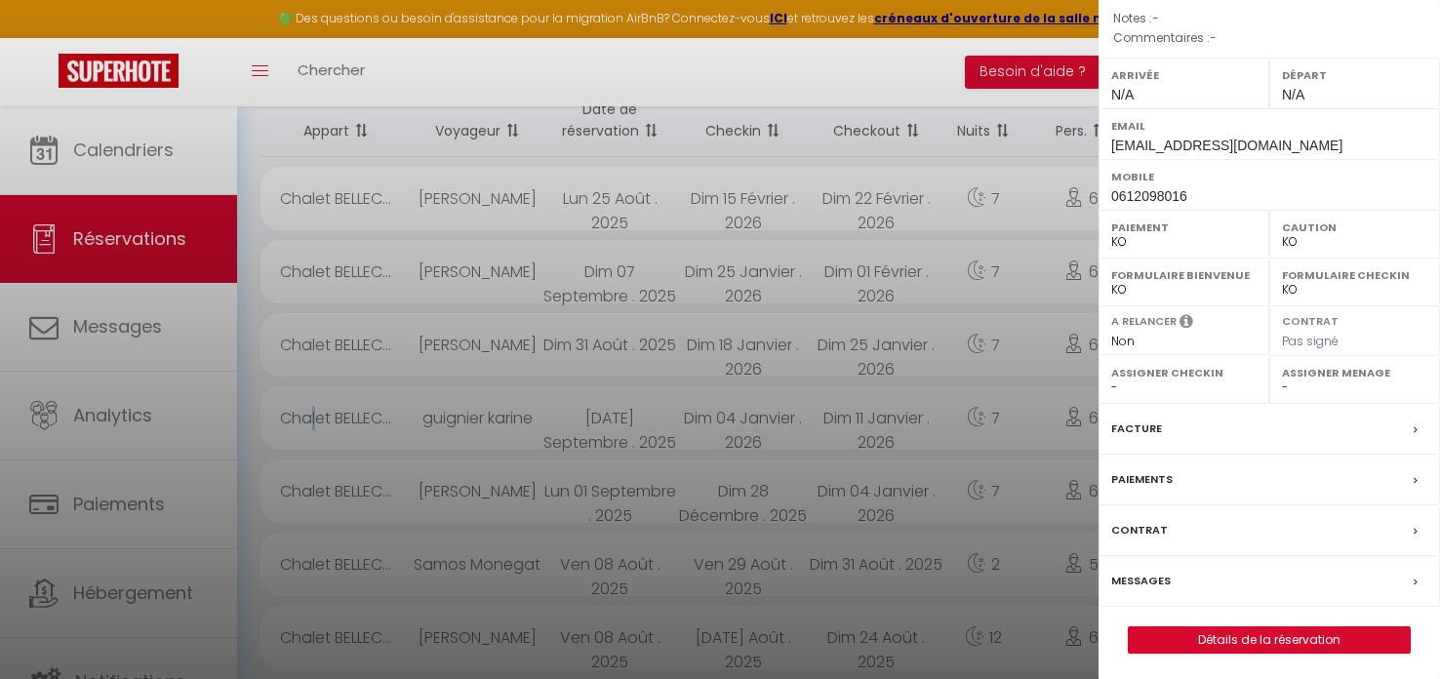
scroll to position [179, 0]
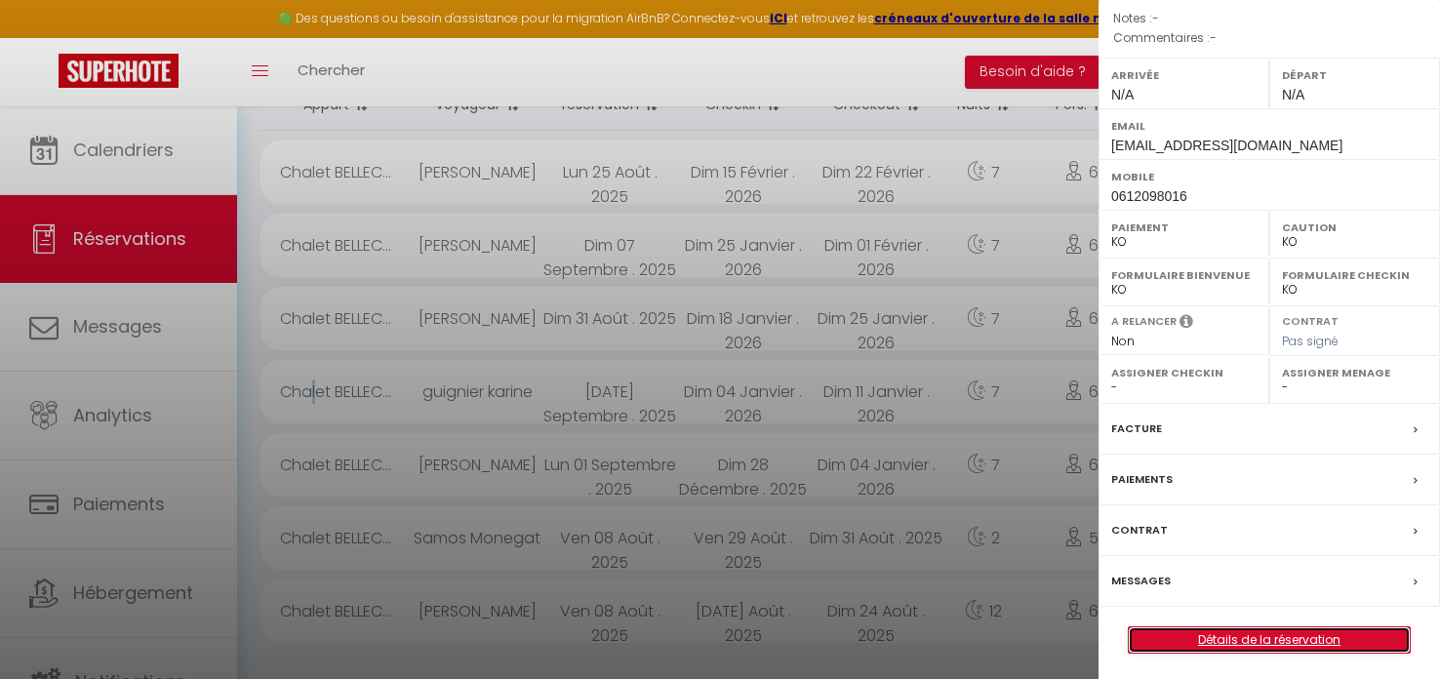
click at [1256, 636] on link "Détails de la réservation" at bounding box center [1269, 639] width 281 height 25
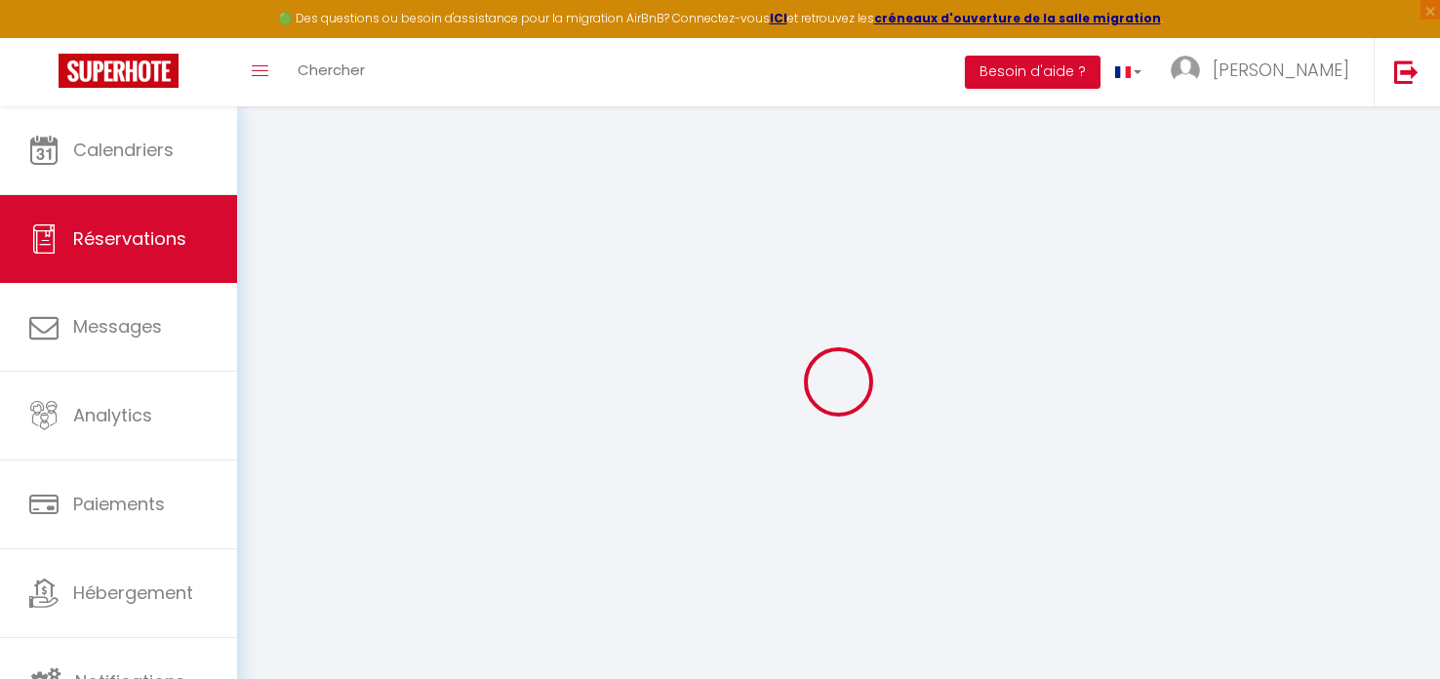
type input "guignier"
type input "karine"
type input "[EMAIL_ADDRESS][DOMAIN_NAME]"
type input "0612098016"
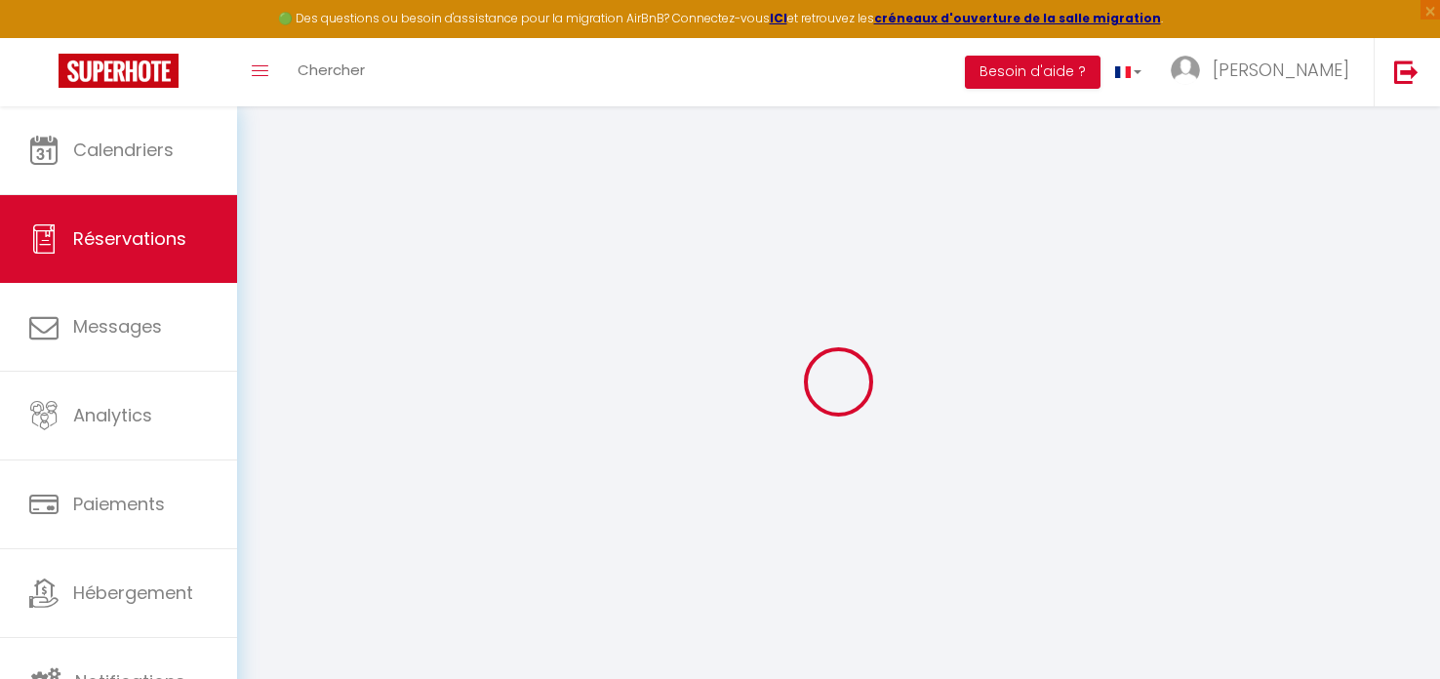
type input "38860"
type input "[STREET_ADDRESS]"
type input "les 2 alpes"
select select "FR"
select select "74943"
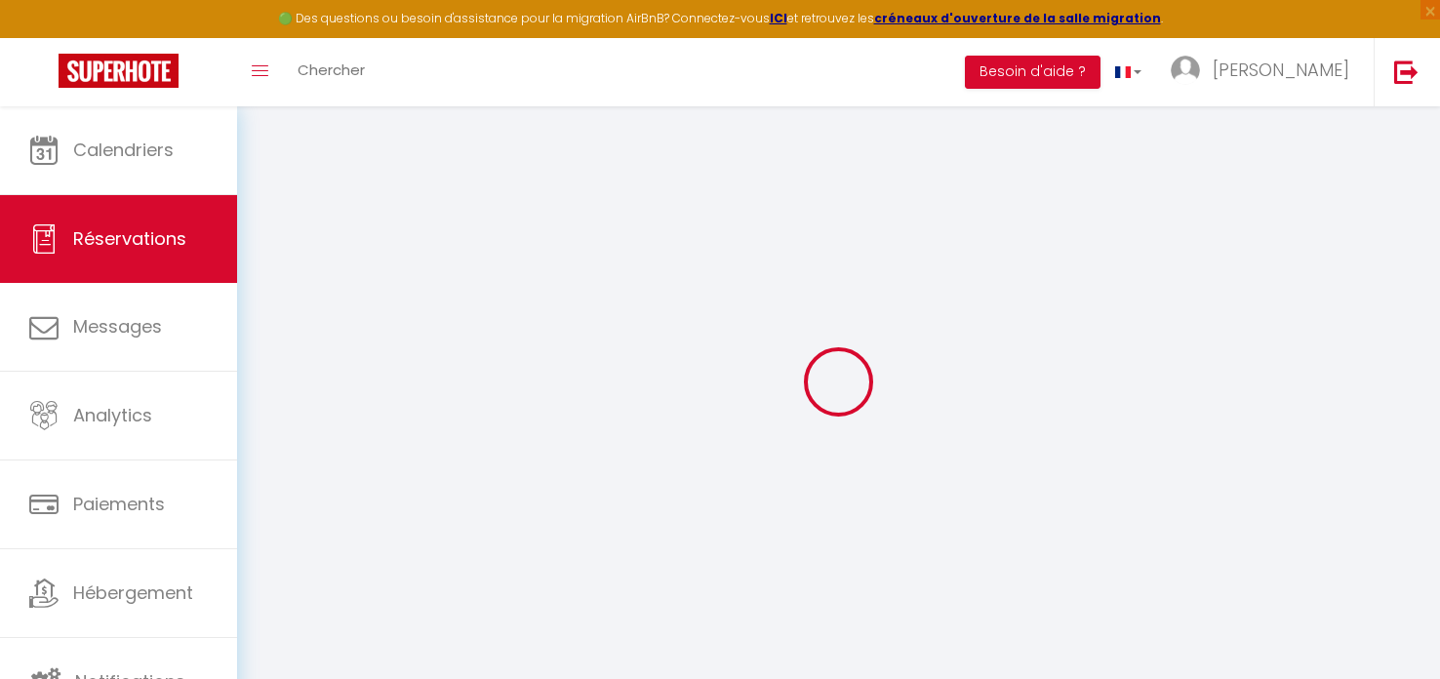
select select "2"
type input "Dim 04 Janvier 2026"
select select
type input "Dim 11 Janvier 2026"
select select
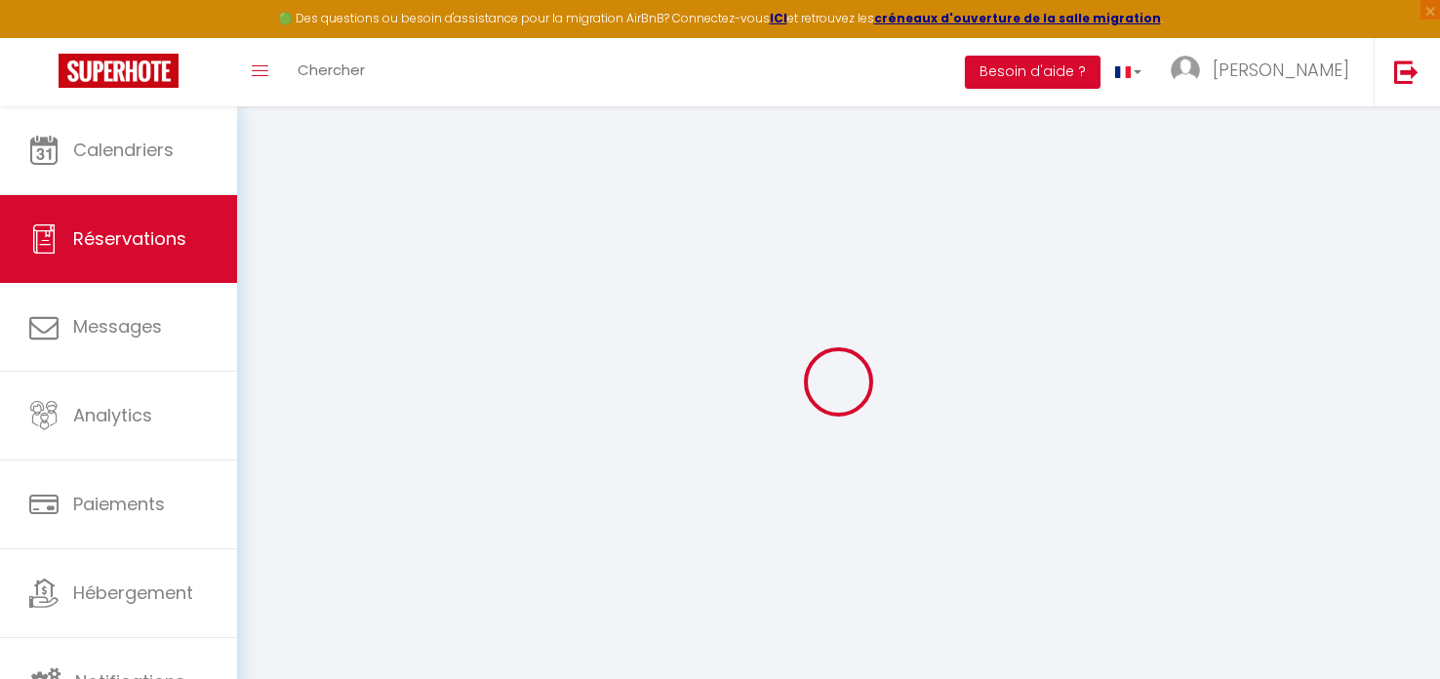
type input "6"
select select "10"
select select
type input "1500"
checkbox input "false"
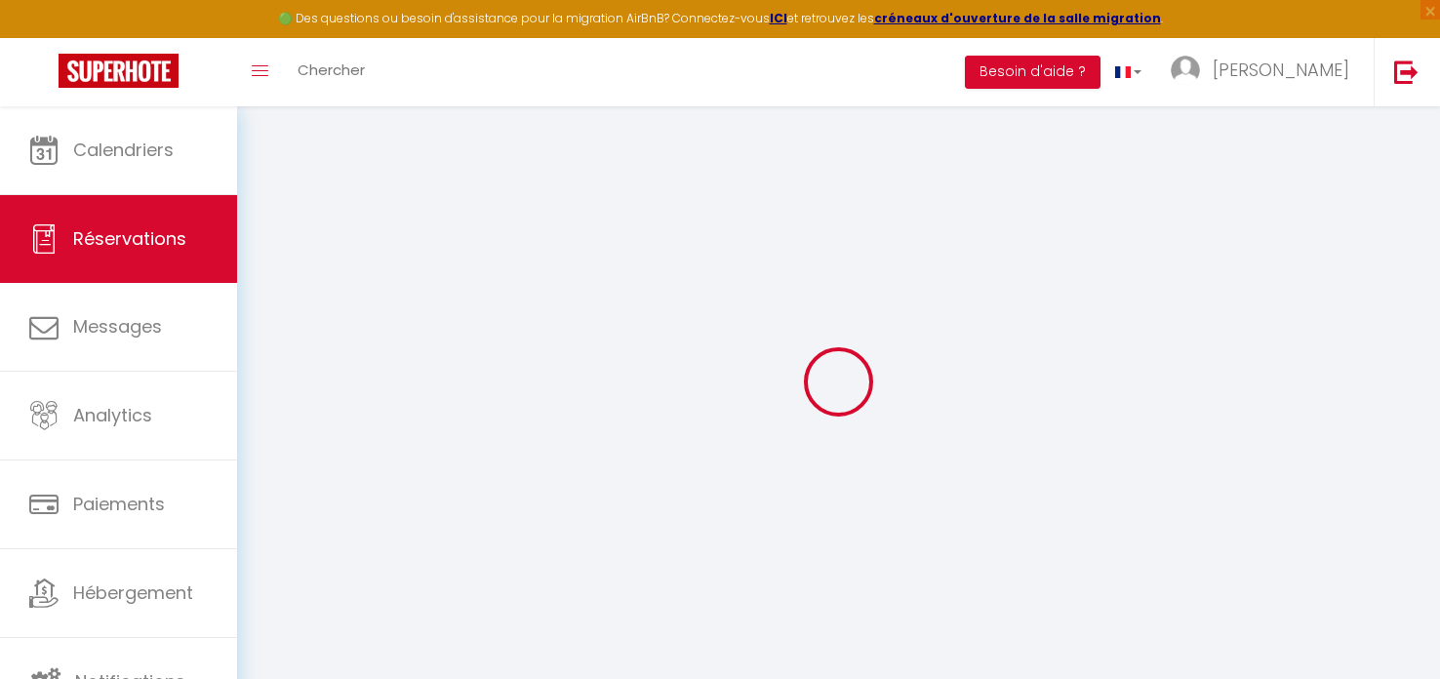
type input "1500"
type input "0"
select select
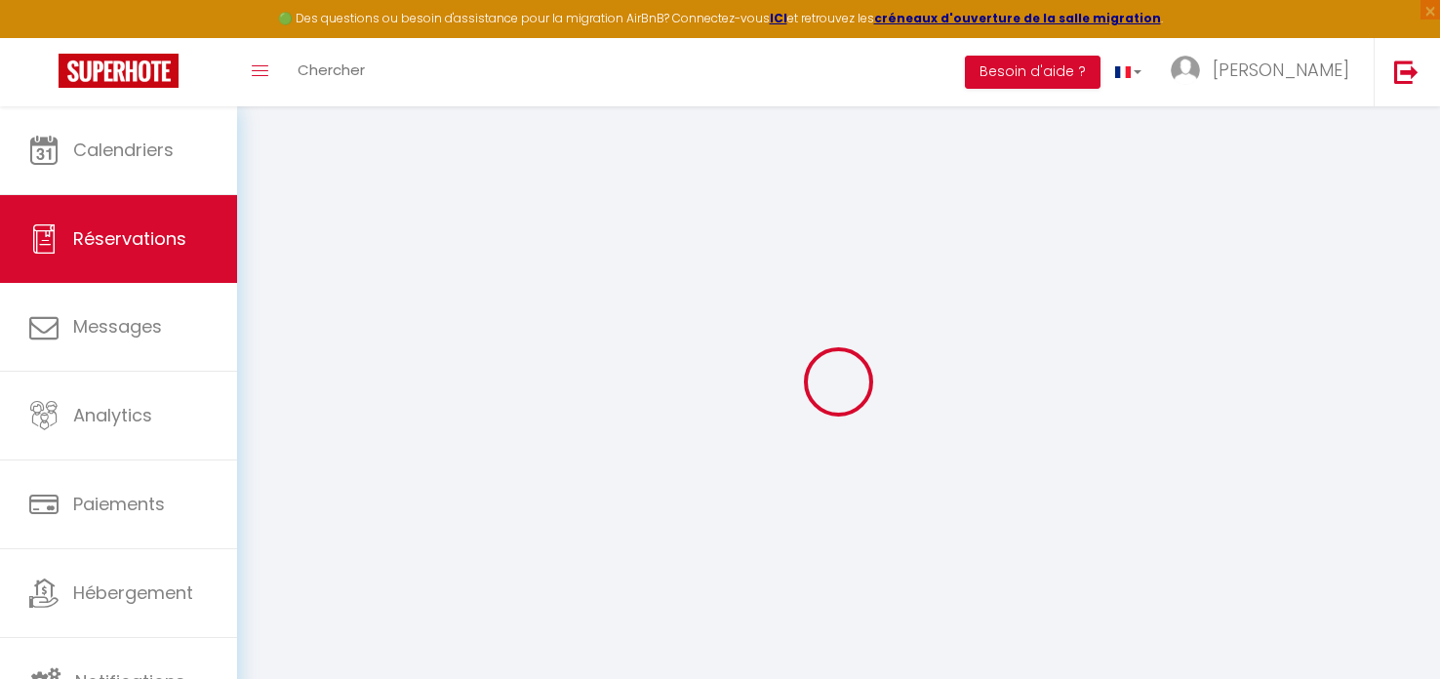
select select
select select "14"
checkbox input "false"
select select
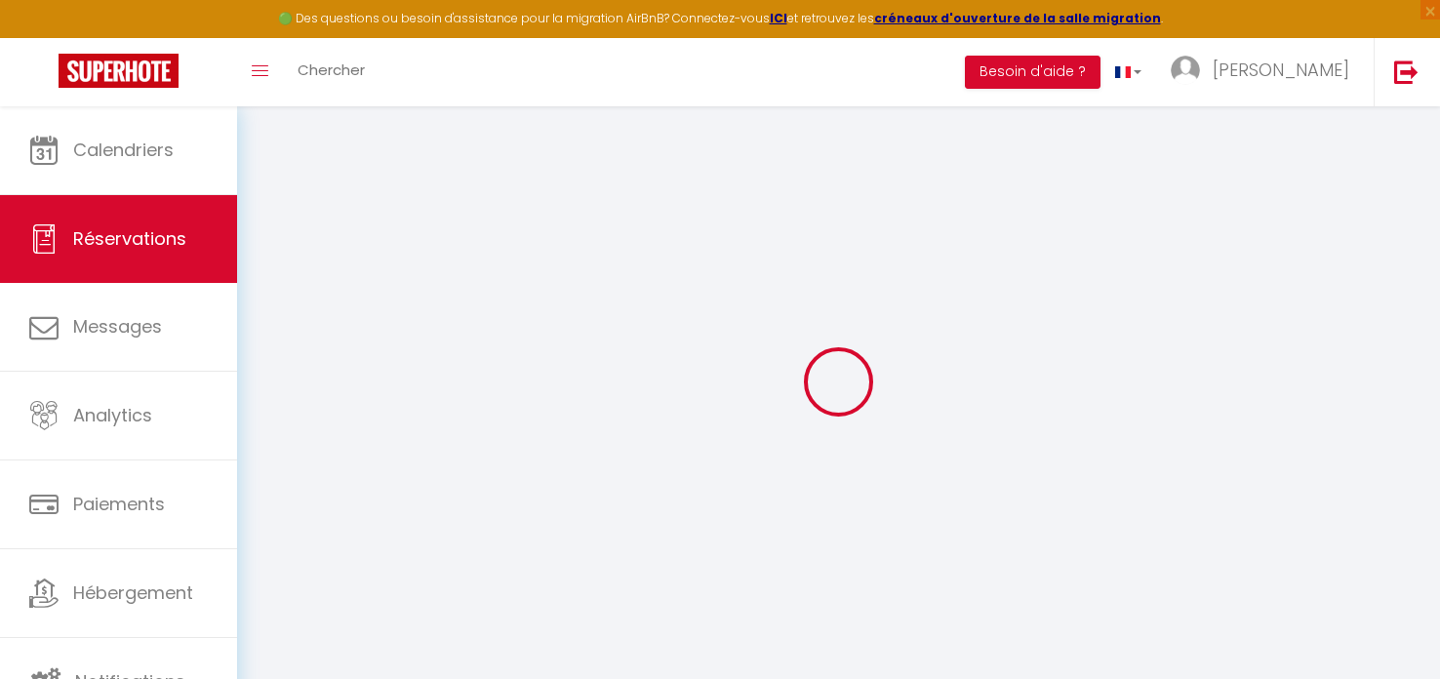
checkbox input "false"
select select
checkbox input "false"
select select
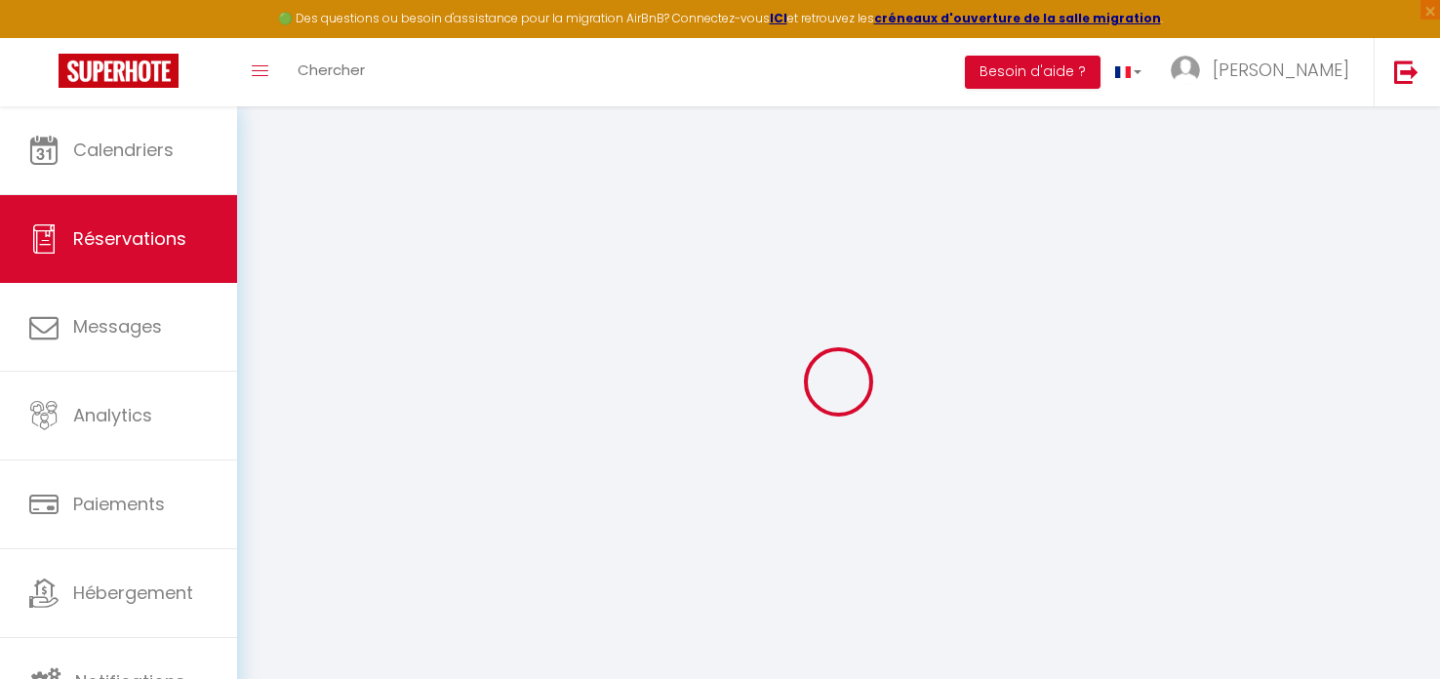
select select
checkbox input "false"
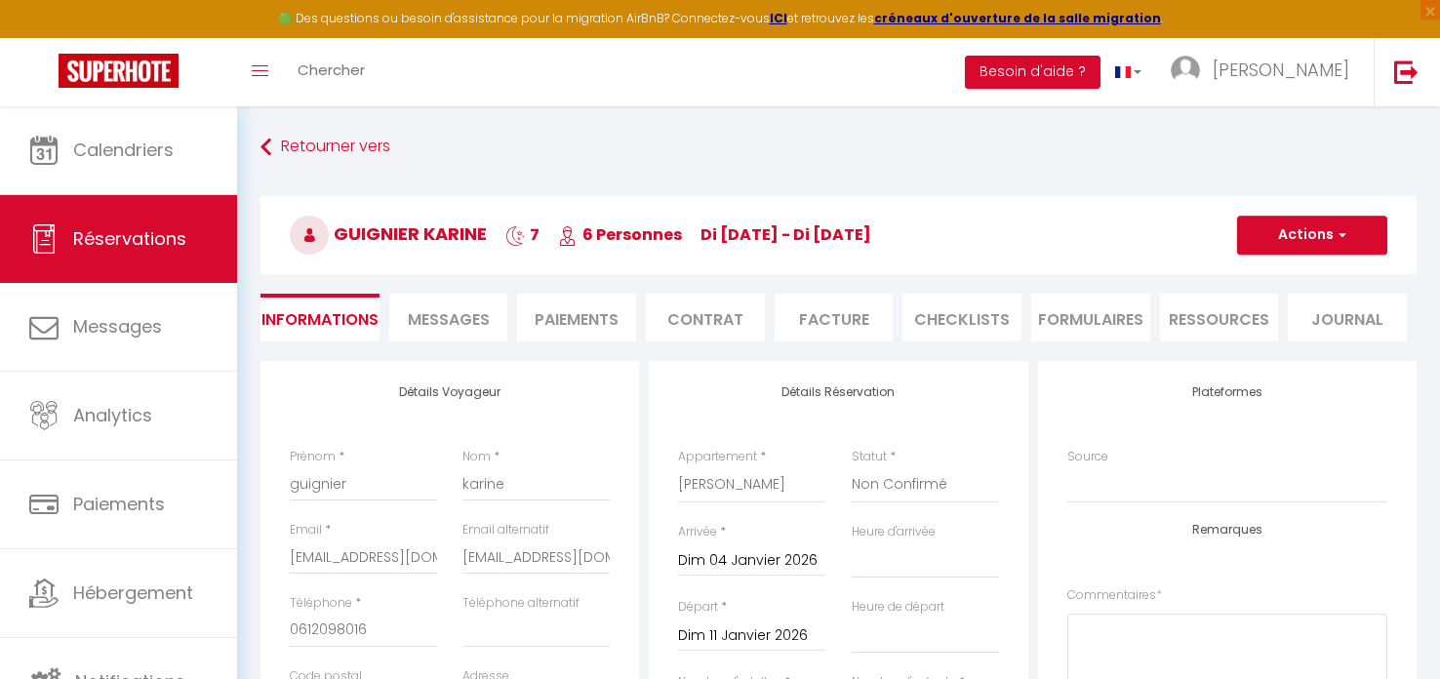
select select
checkbox input "false"
select select
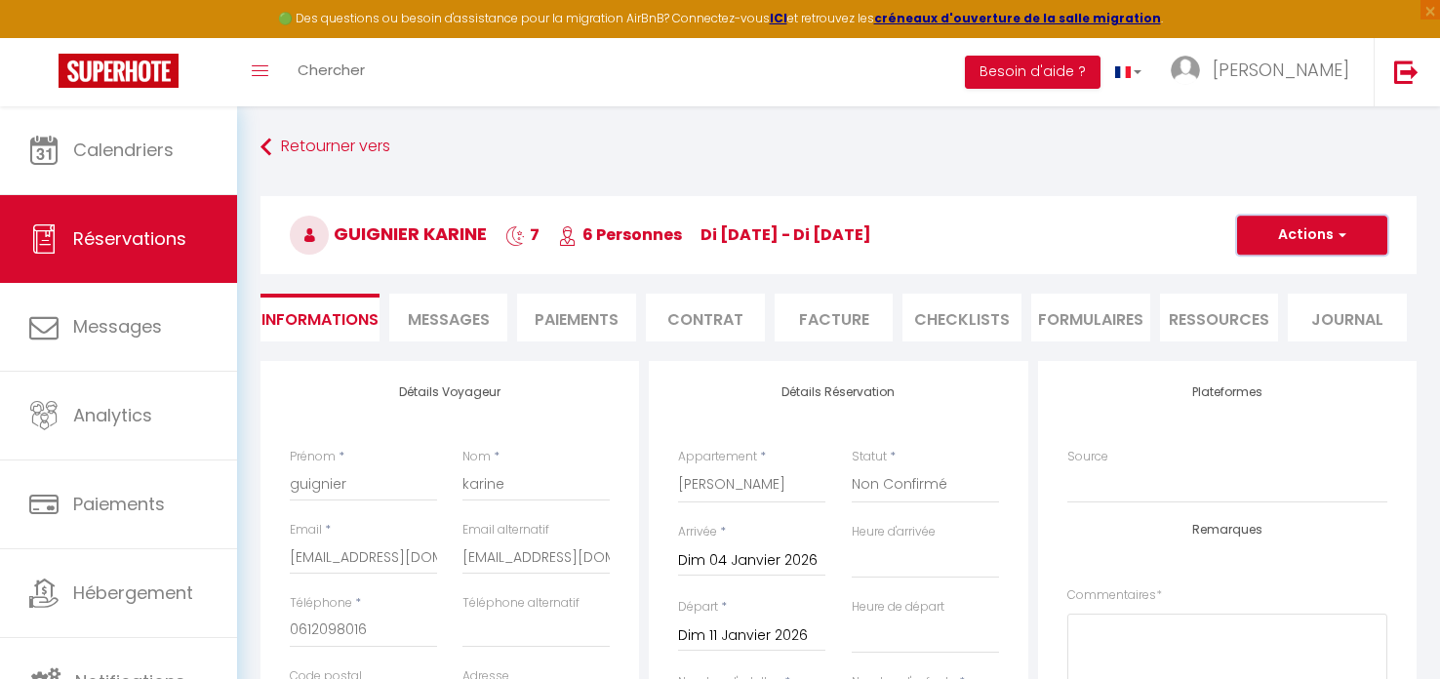
click at [1285, 239] on button "Actions" at bounding box center [1312, 235] width 150 height 39
click at [901, 480] on select "Confirmé Non Confirmé [PERSON_NAME] par le voyageur No Show Request" at bounding box center [925, 484] width 147 height 37
select select "5"
click at [852, 466] on select "Confirmé Non Confirmé [PERSON_NAME] par le voyageur No Show Request" at bounding box center [925, 484] width 147 height 37
select select
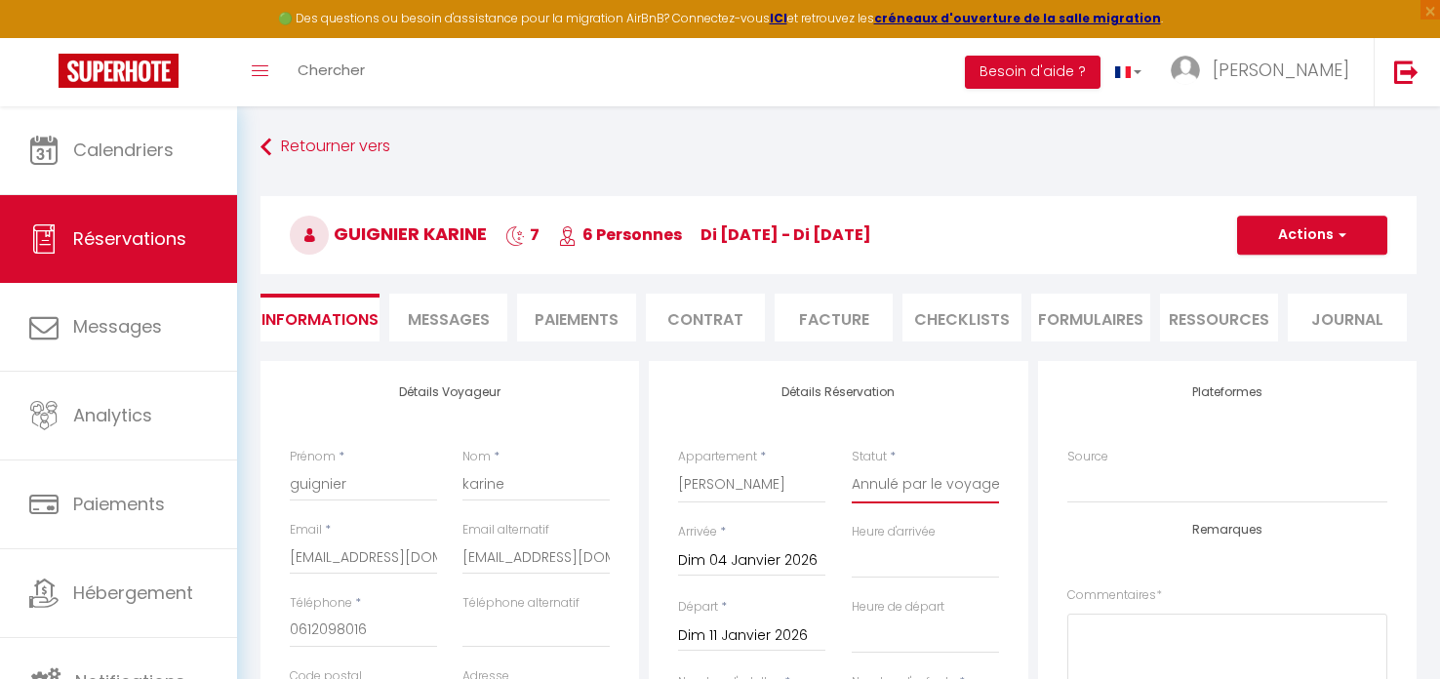
select select
checkbox input "false"
click at [1298, 228] on button "Actions" at bounding box center [1312, 235] width 150 height 39
click at [1282, 273] on link "Enregistrer" at bounding box center [1292, 277] width 154 height 25
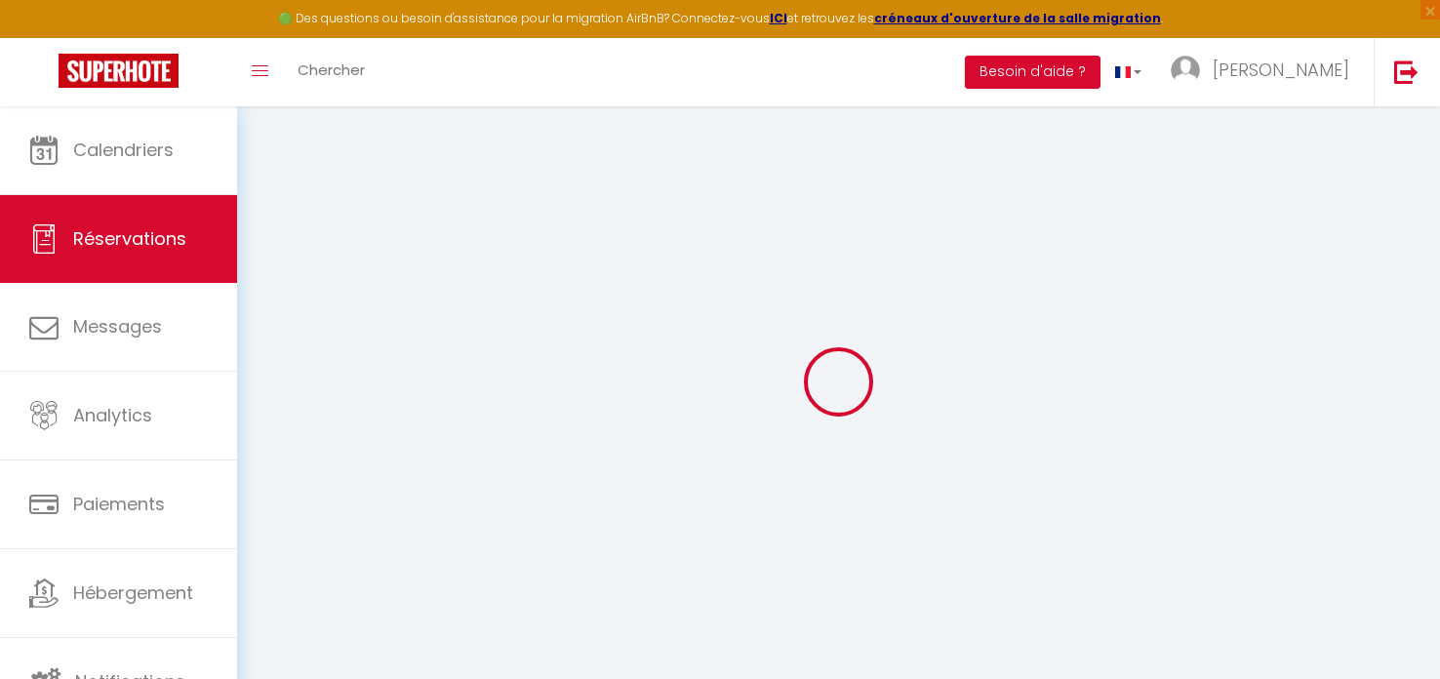
select select "not_cancelled"
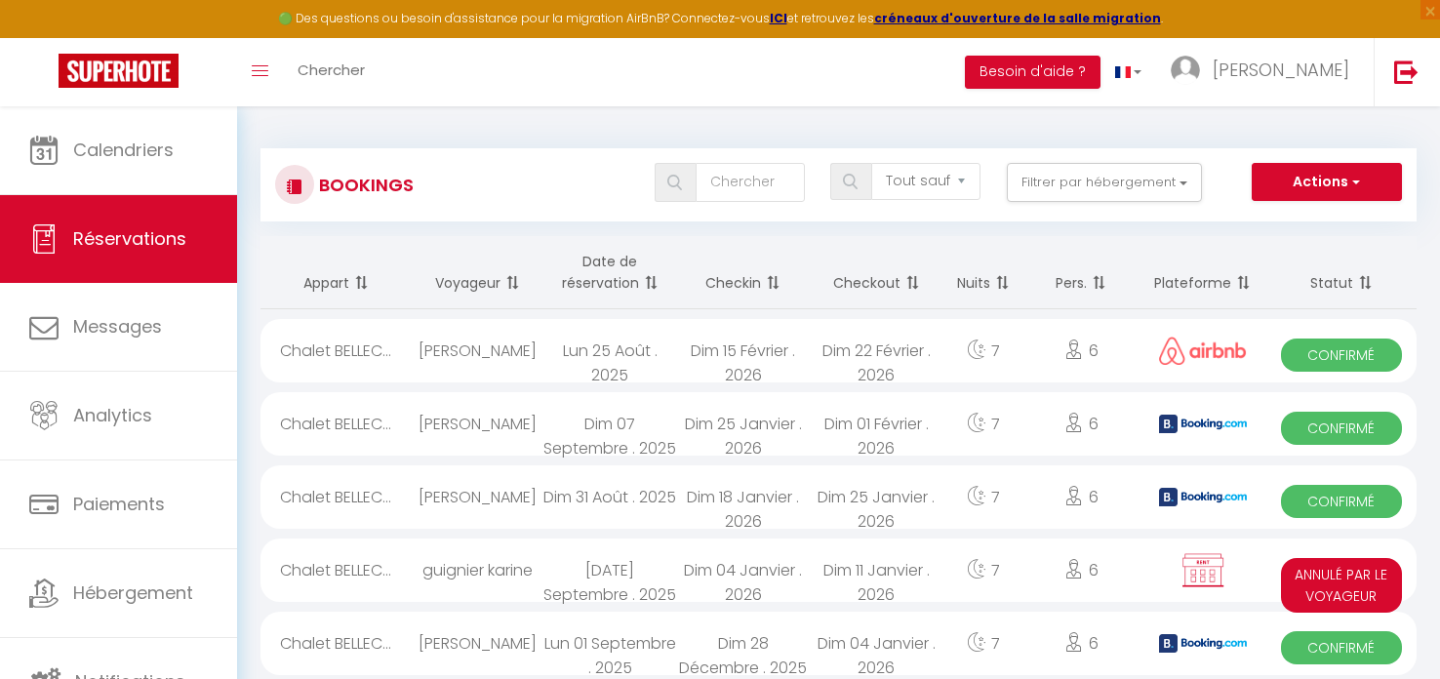
click at [379, 568] on div "Chalet BELLEC..." at bounding box center [335, 569] width 150 height 63
select select "KO"
select select "0"
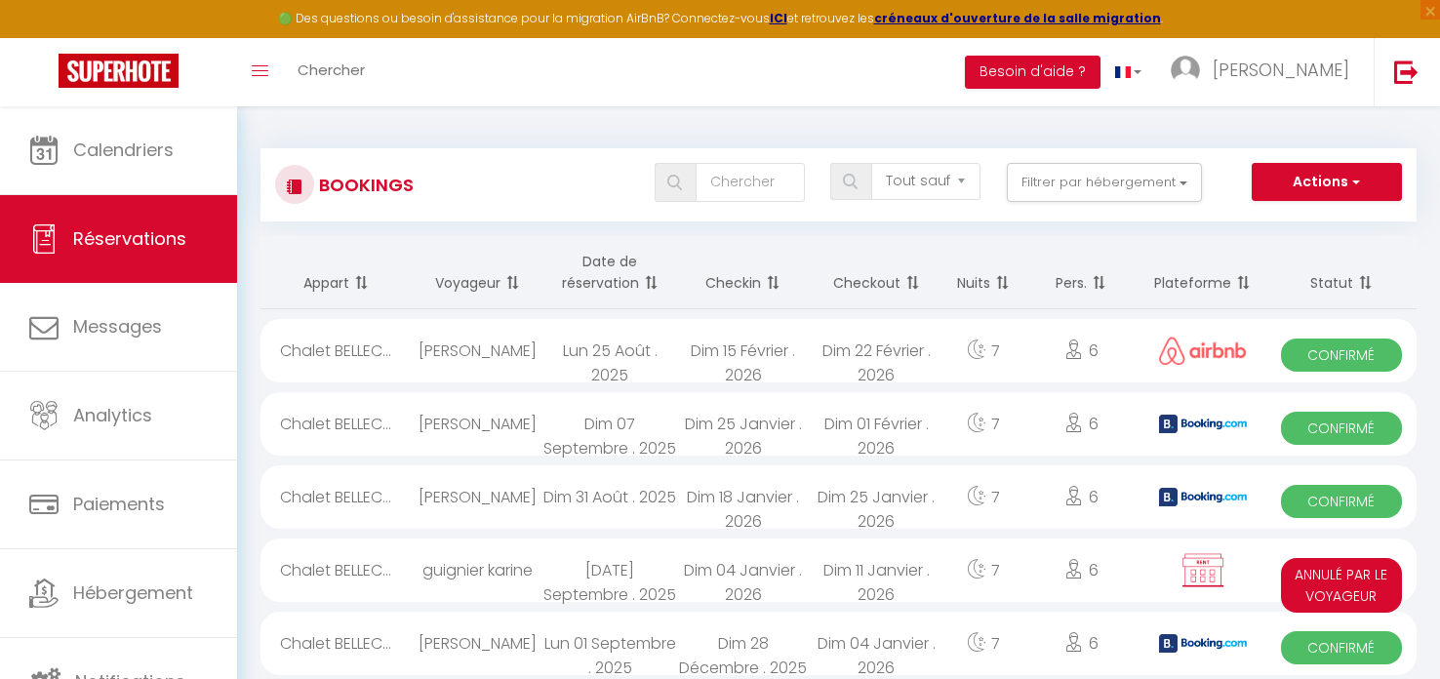
select select "0"
select select
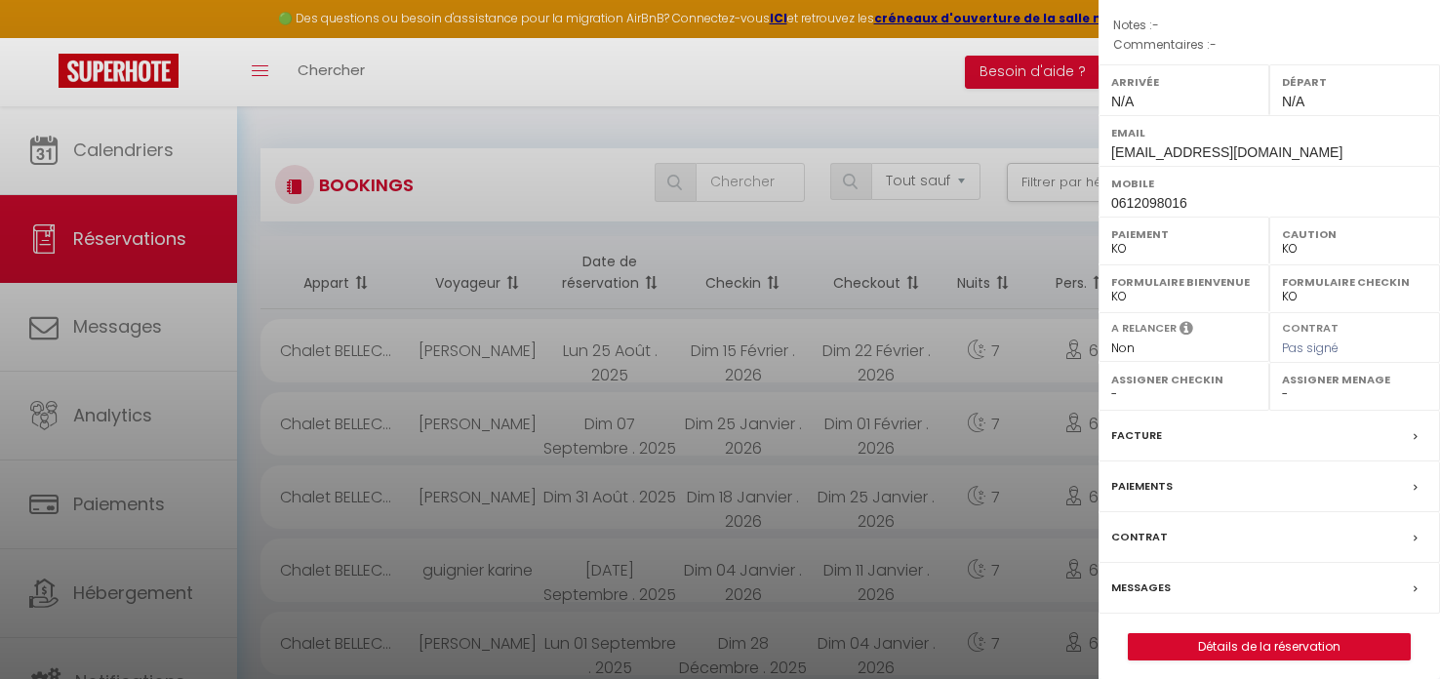
scroll to position [226, 0]
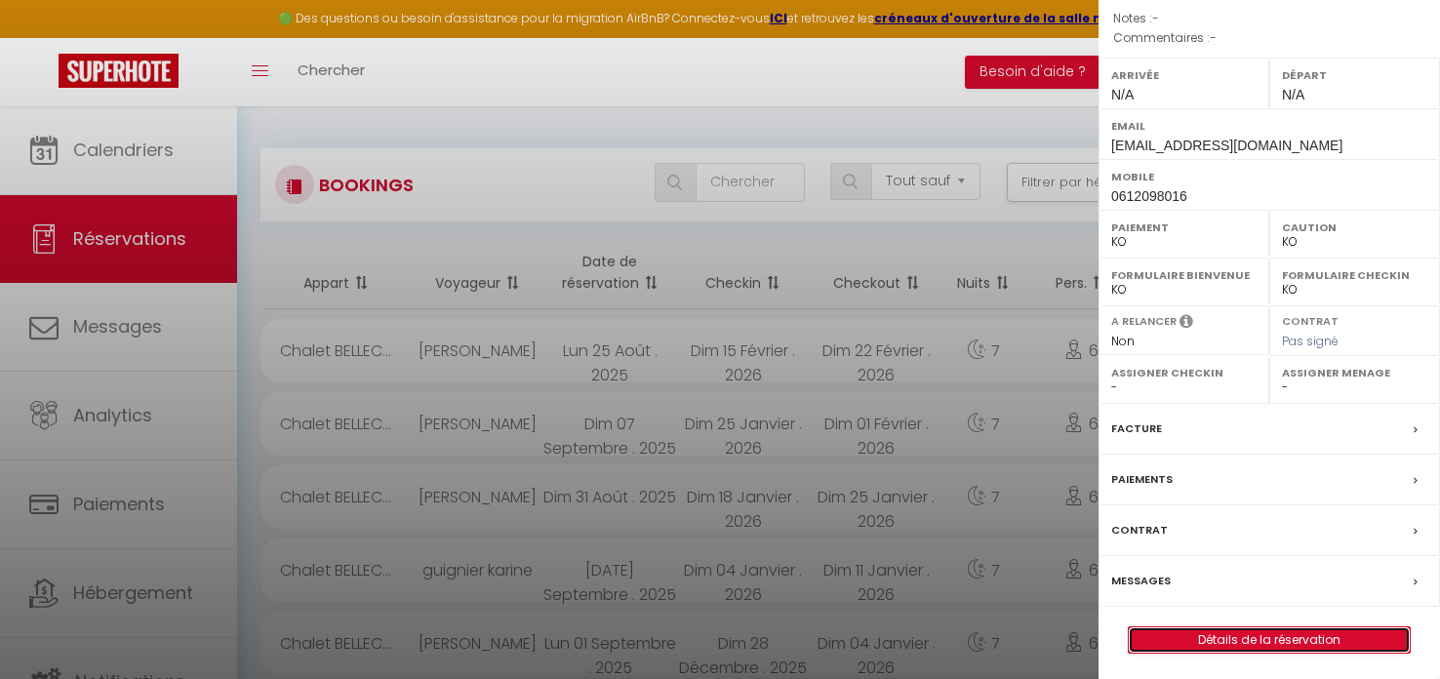
click at [1241, 635] on link "Détails de la réservation" at bounding box center [1269, 639] width 281 height 25
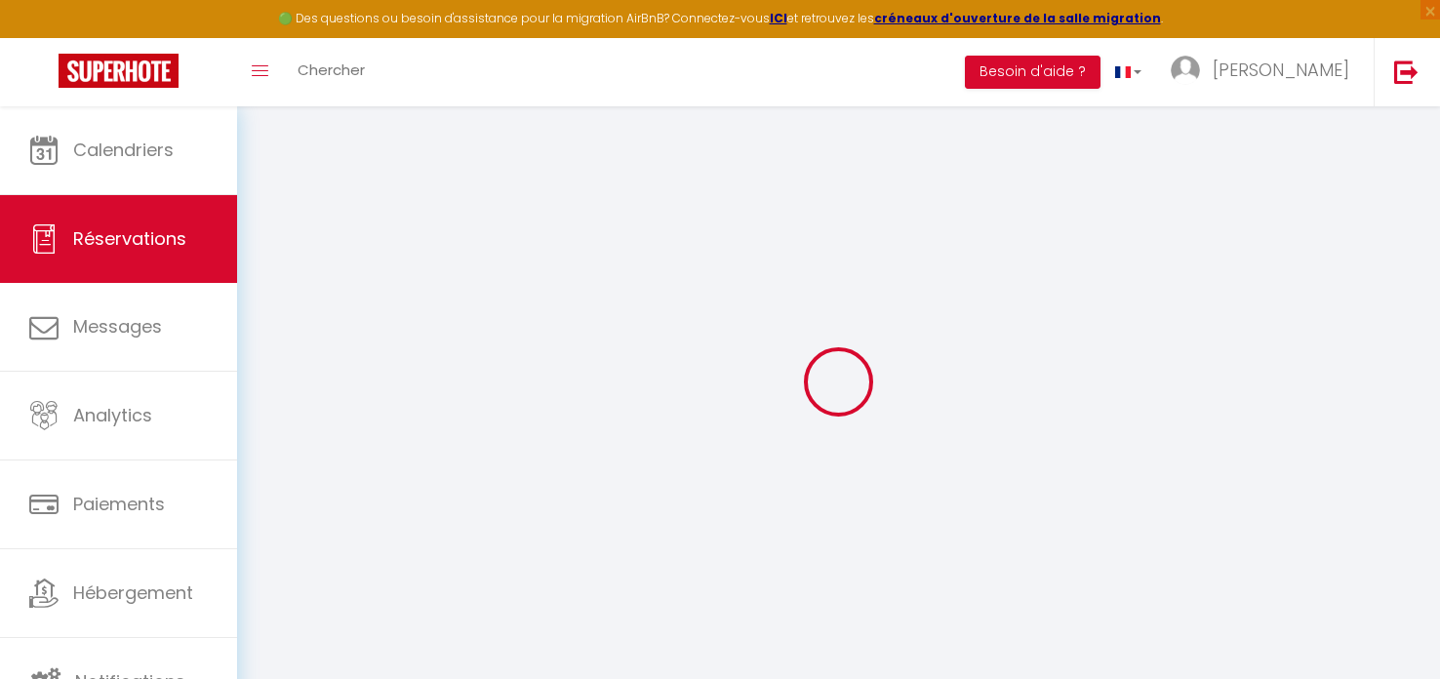
type input "guignier"
type input "karine"
type input "[EMAIL_ADDRESS][DOMAIN_NAME]"
type input "0612098016"
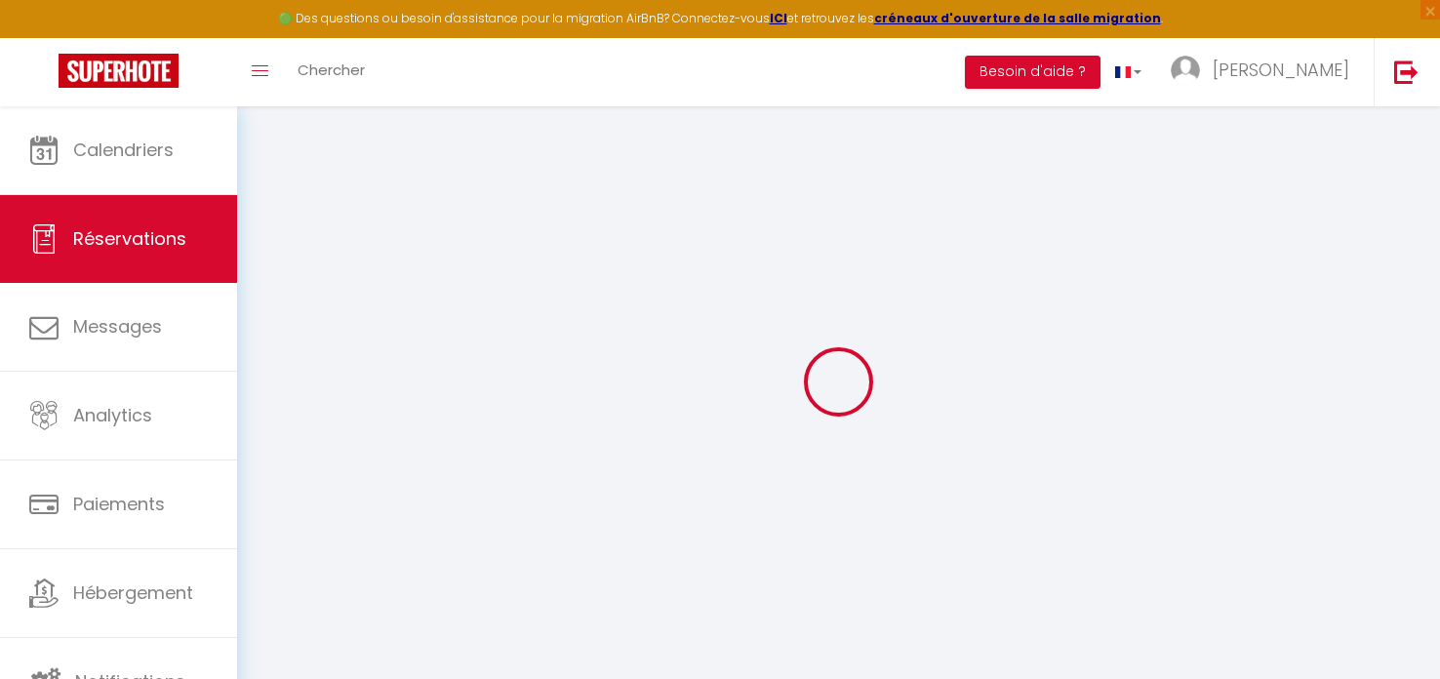
type input "38860"
type input "[STREET_ADDRESS]"
type input "les 2 alpes"
select select "FR"
select select "74943"
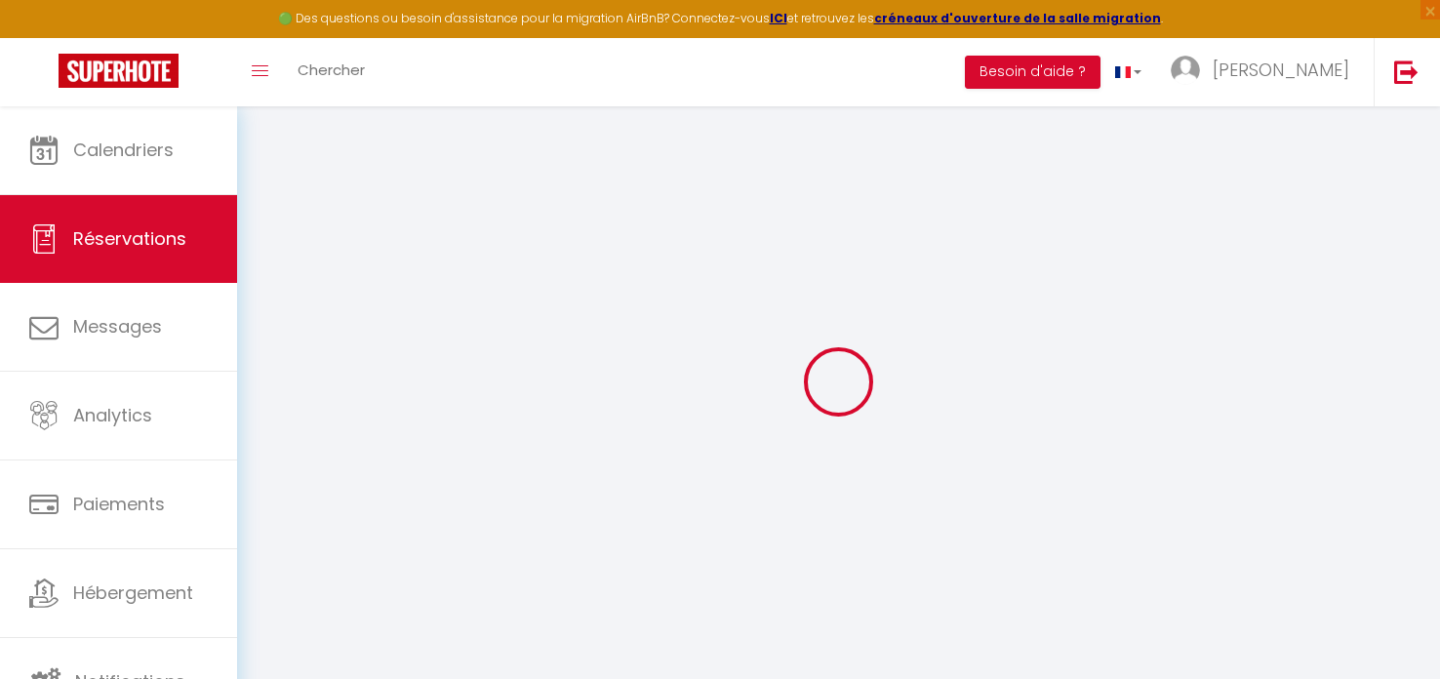
select select "5"
type input "Dim 04 Janvier 2026"
select select
type input "Dim 11 Janvier 2026"
select select
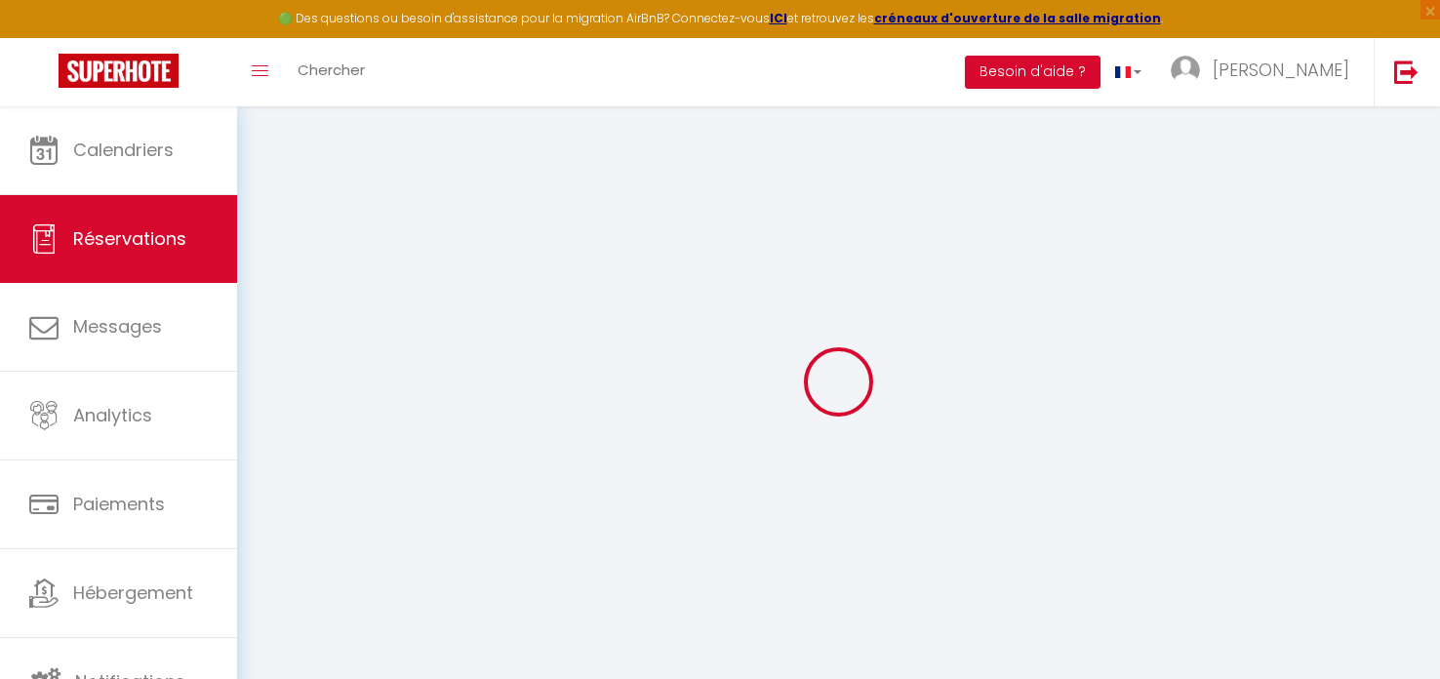
type input "6"
select select "10"
select select
type input "1500"
checkbox input "false"
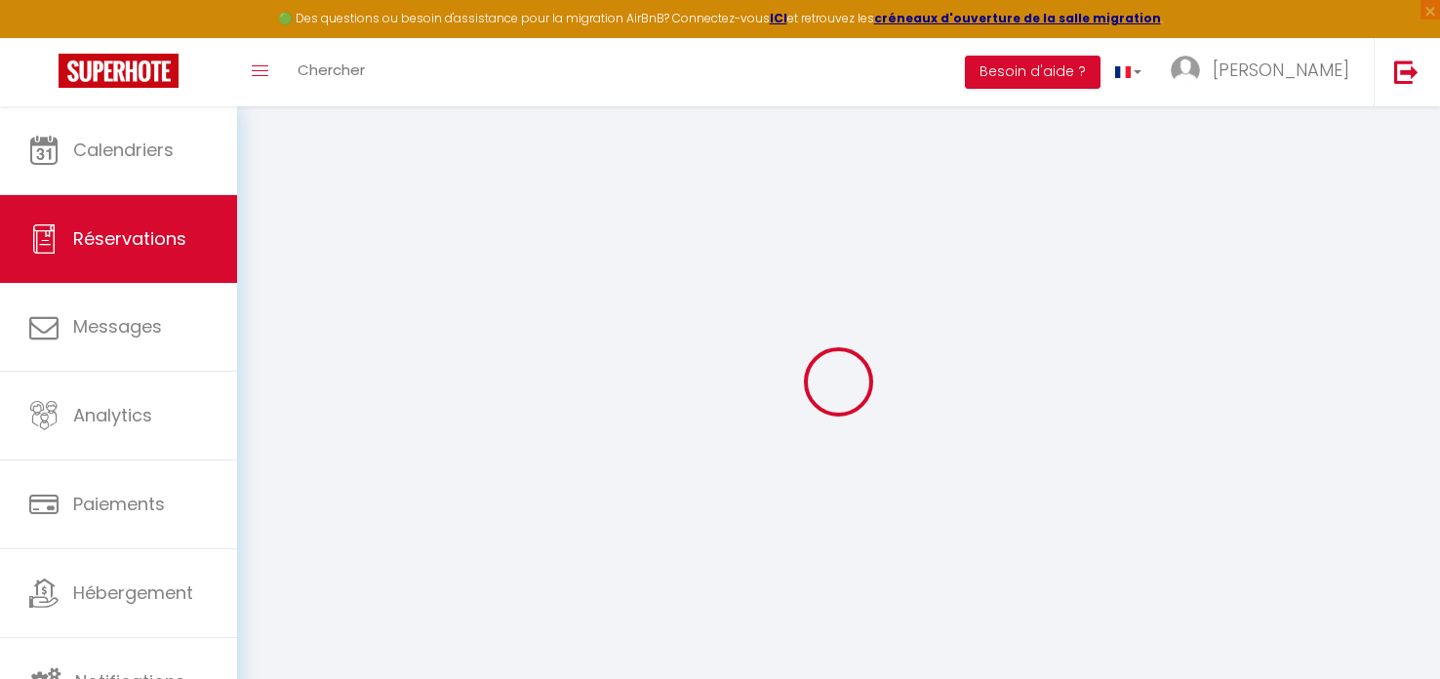
type input "1500"
type input "0"
select select
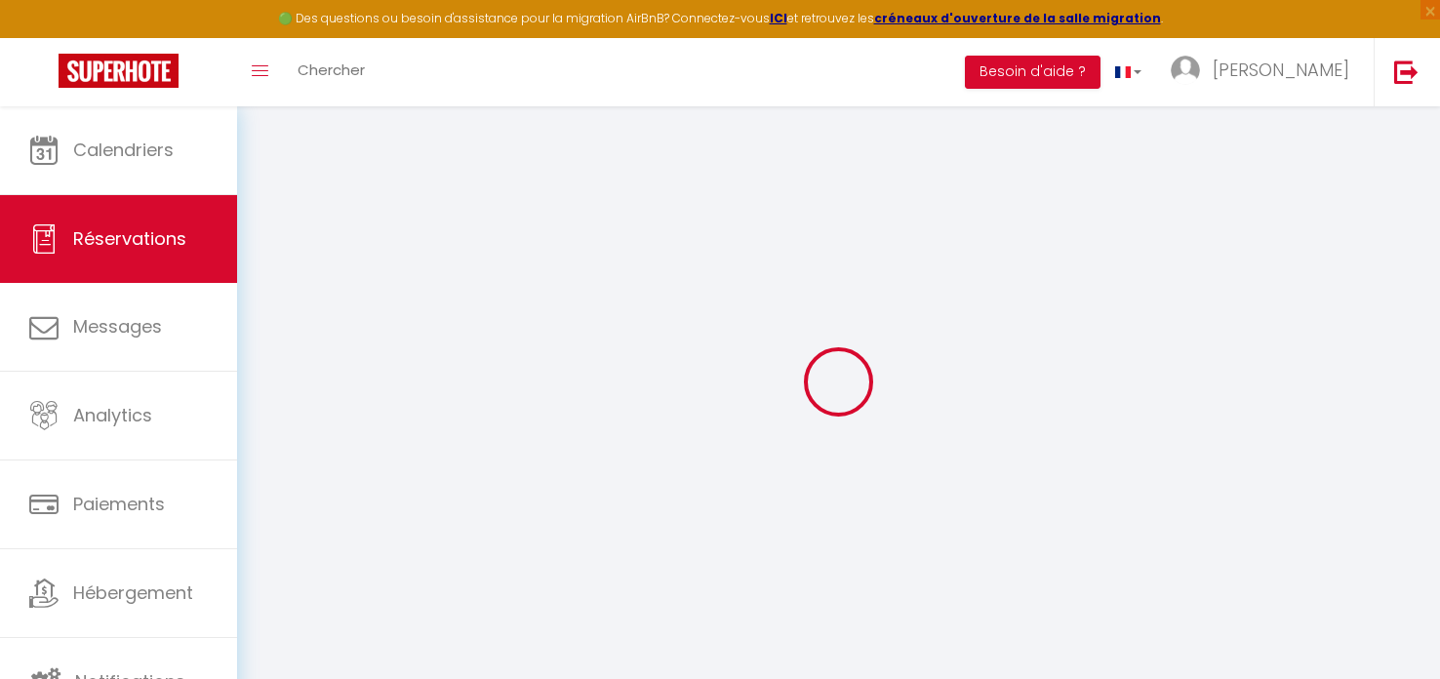
select select
select select "14"
checkbox input "false"
select select
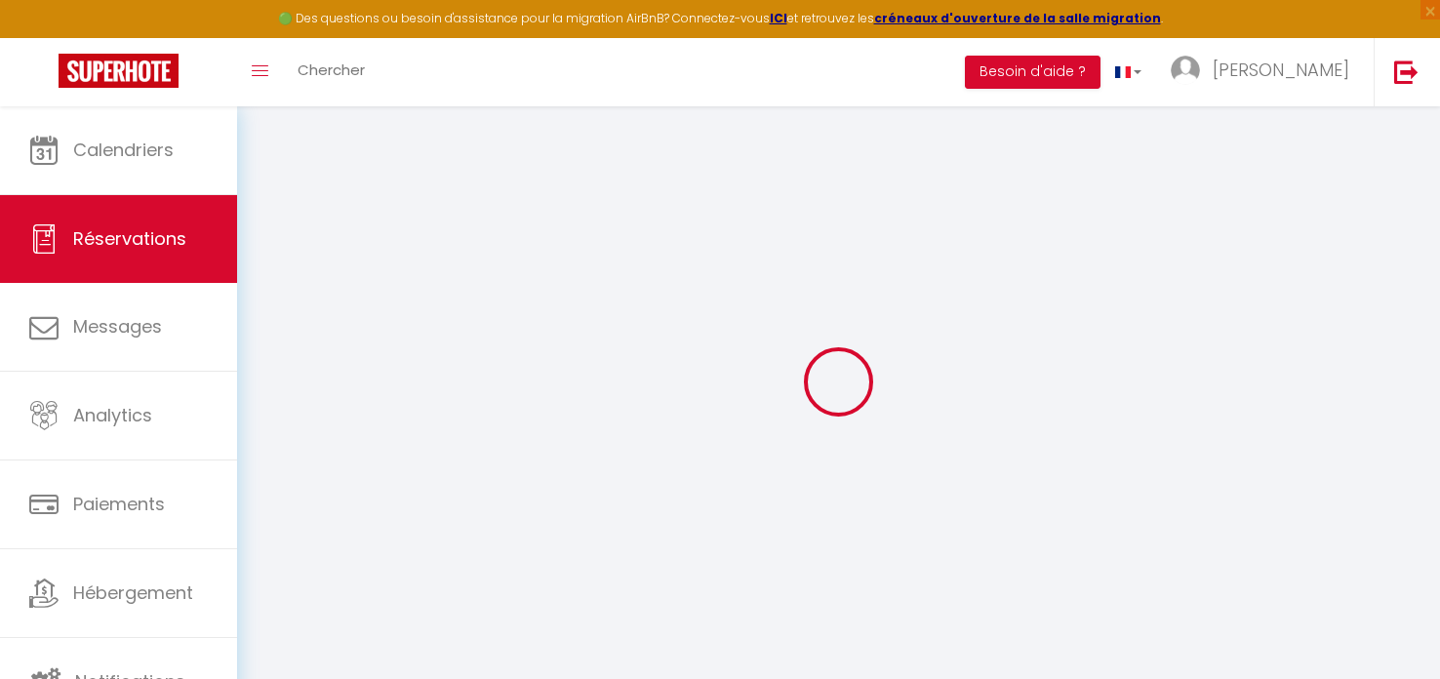
checkbox input "false"
select select
checkbox input "false"
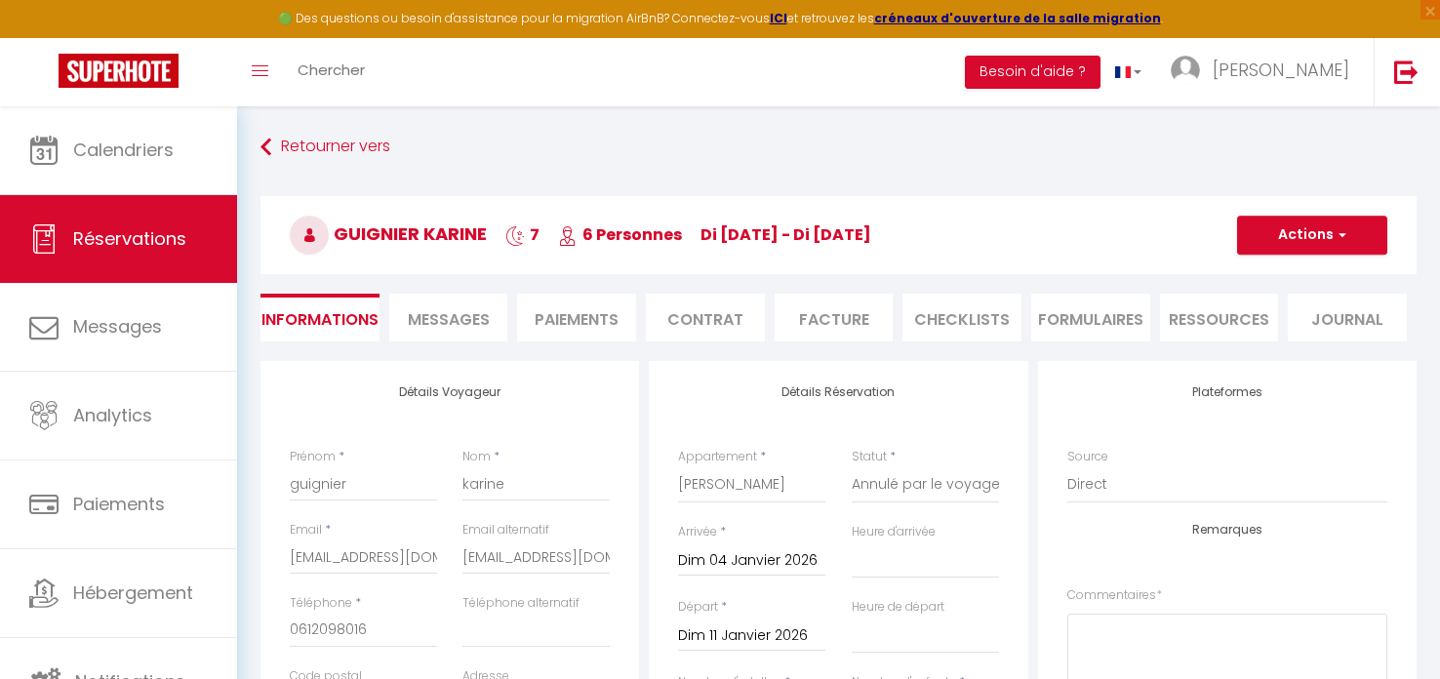
select select
checkbox input "false"
select select
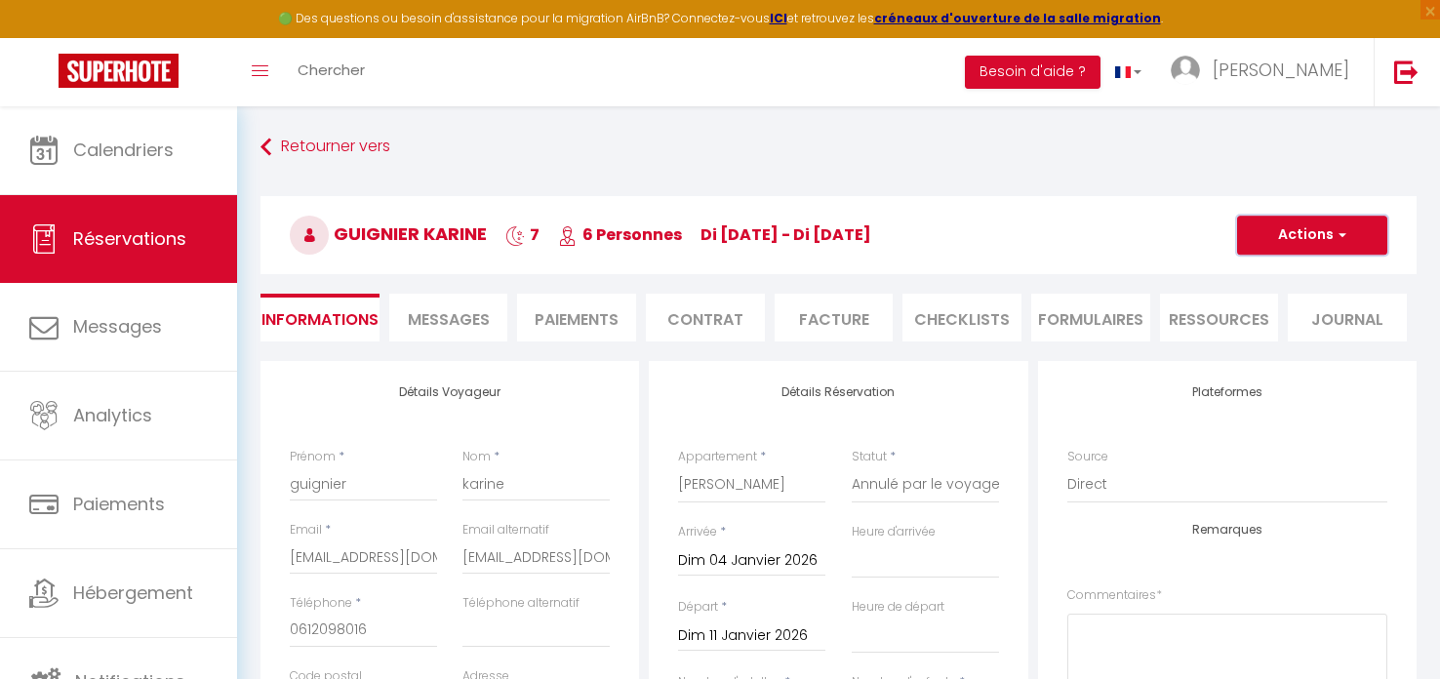
click at [1298, 240] on button "Actions" at bounding box center [1312, 235] width 150 height 39
click at [1289, 329] on link "Supprimer" at bounding box center [1292, 328] width 154 height 25
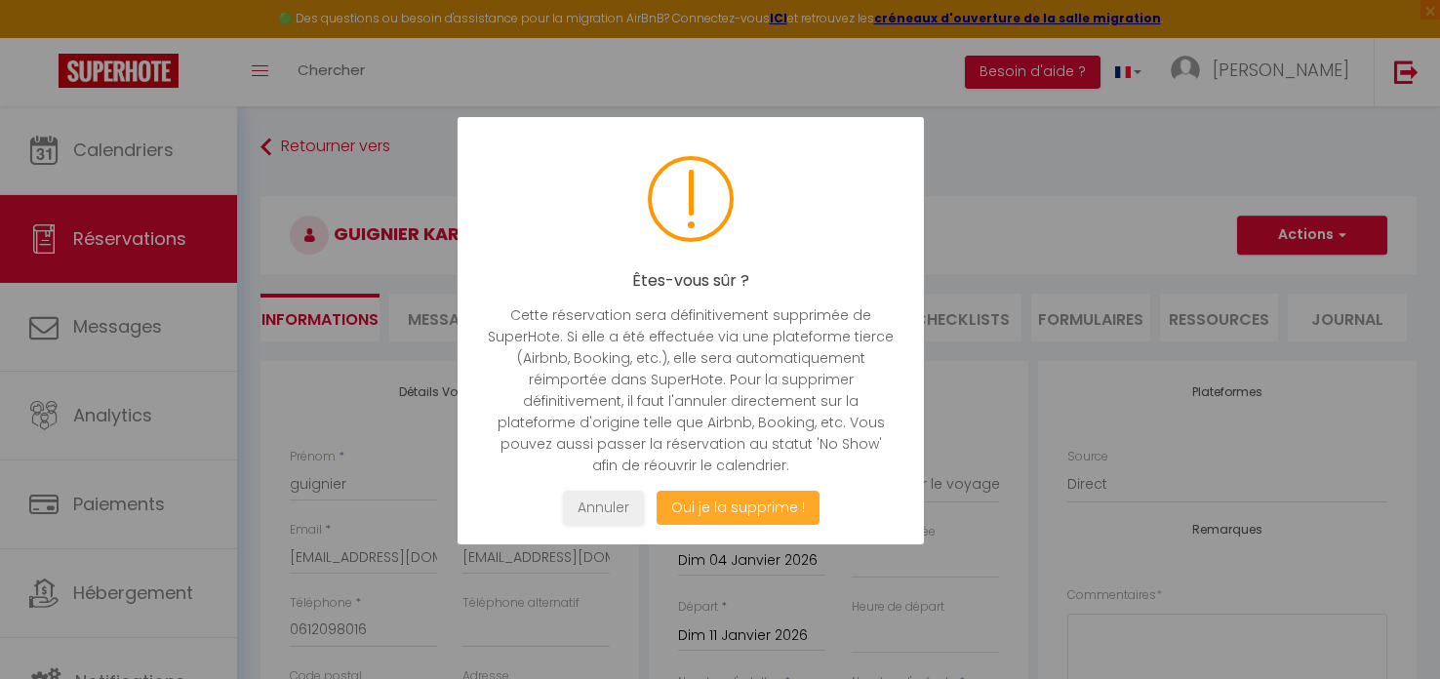
click at [732, 504] on button "Oui je la supprime !" at bounding box center [737, 508] width 163 height 34
select select "not_cancelled"
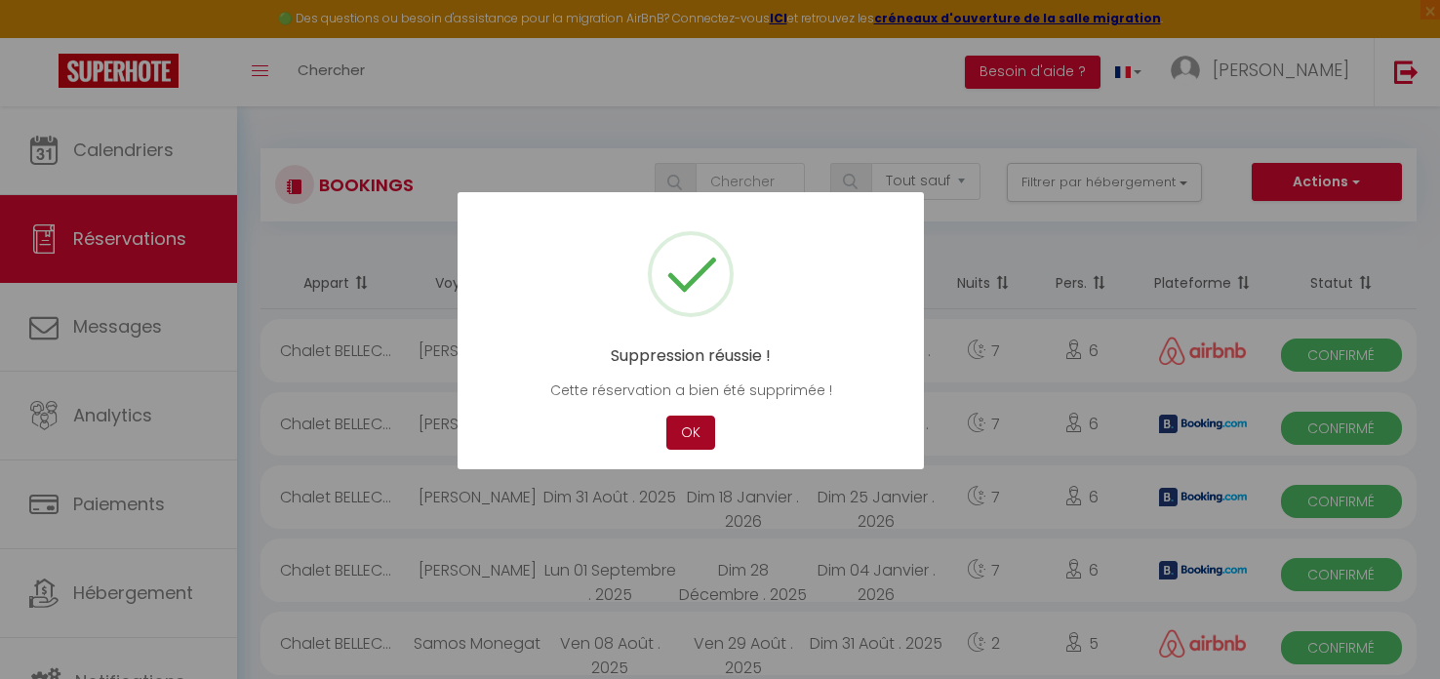
click at [697, 437] on button "OK" at bounding box center [690, 433] width 49 height 34
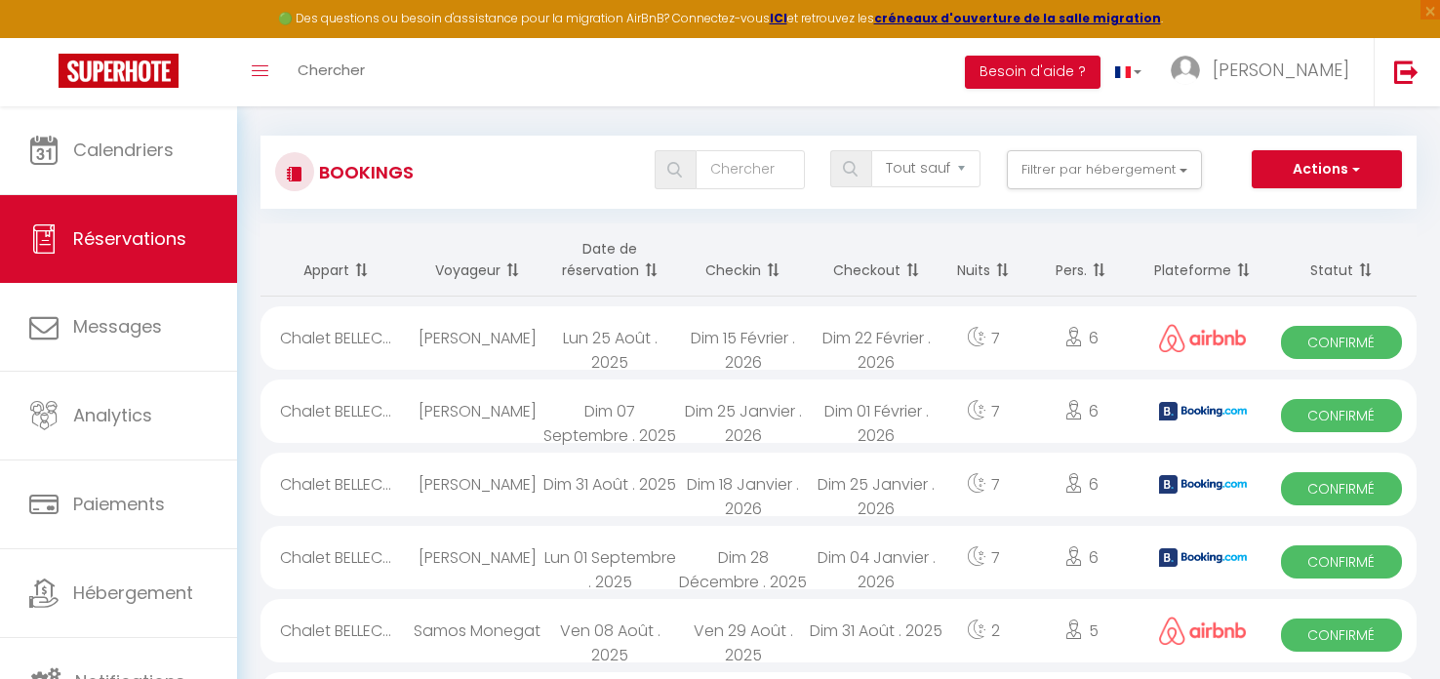
scroll to position [106, 0]
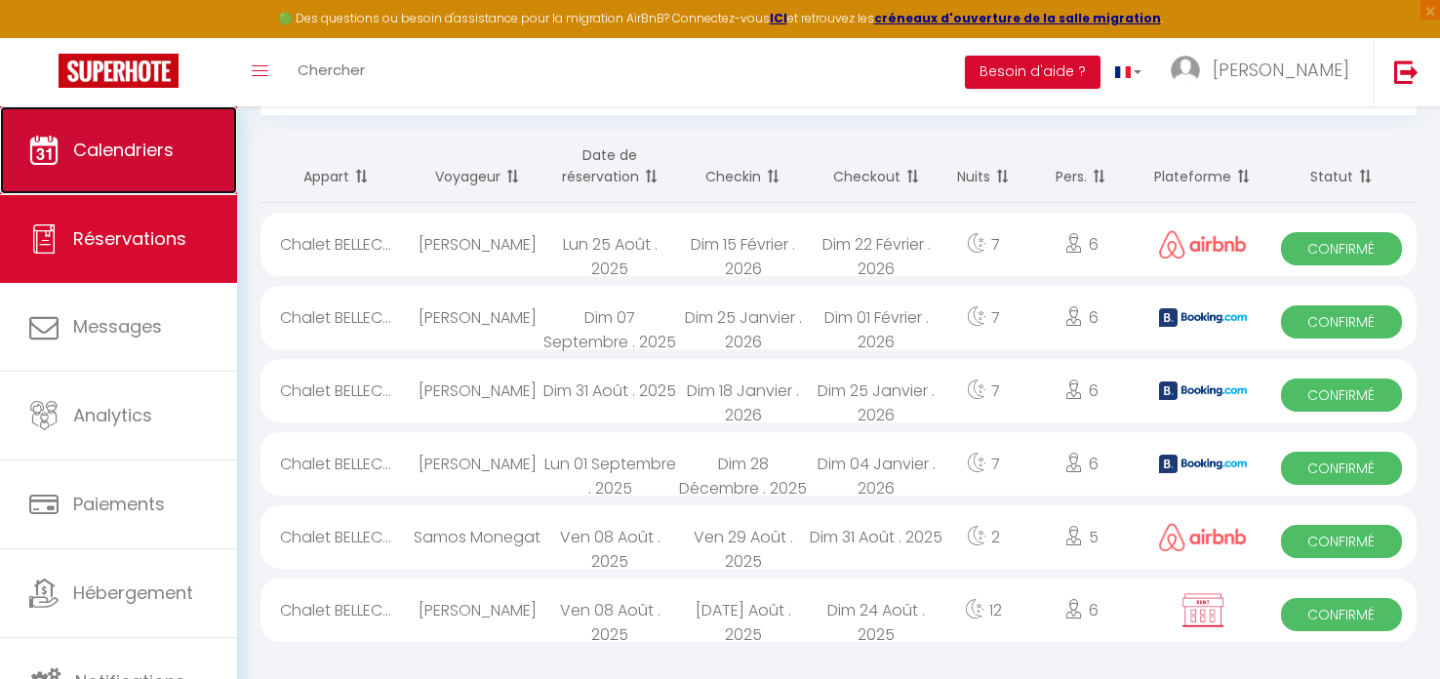
click at [153, 153] on span "Calendriers" at bounding box center [123, 150] width 100 height 24
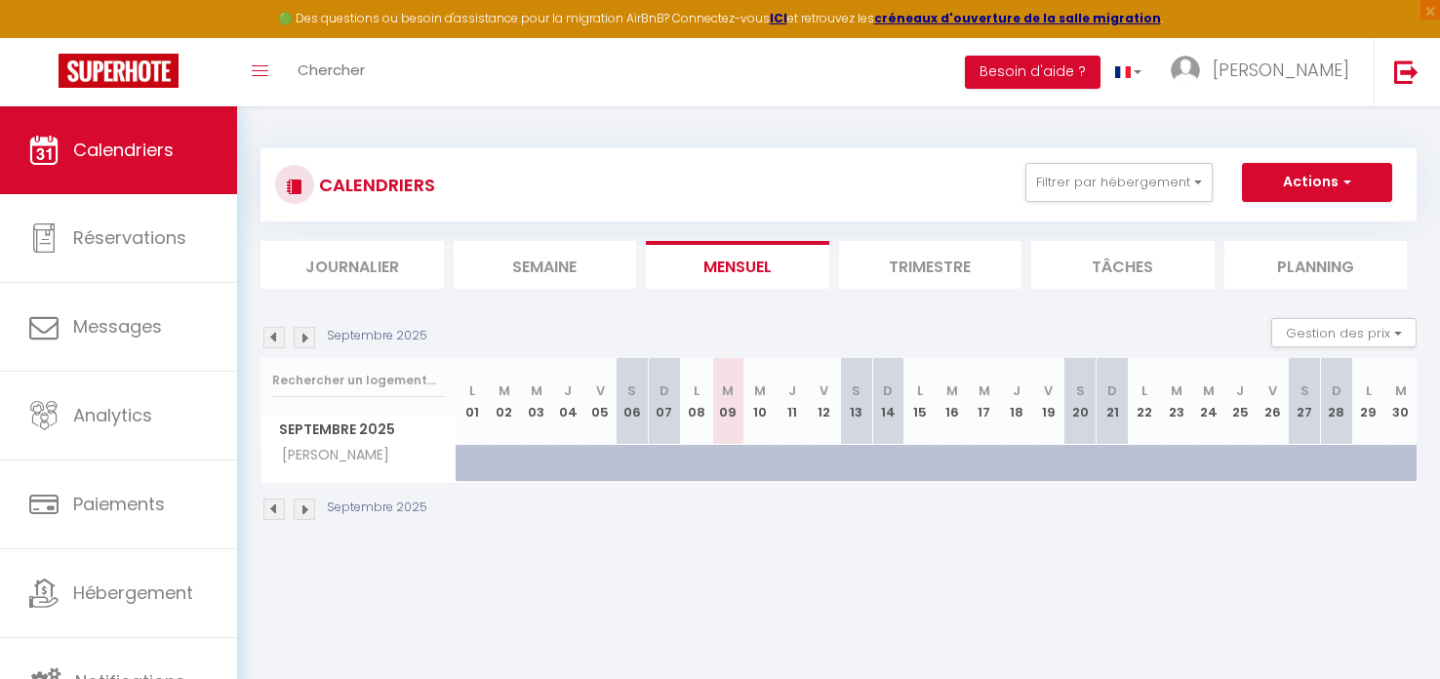
click at [300, 504] on img at bounding box center [304, 508] width 21 height 21
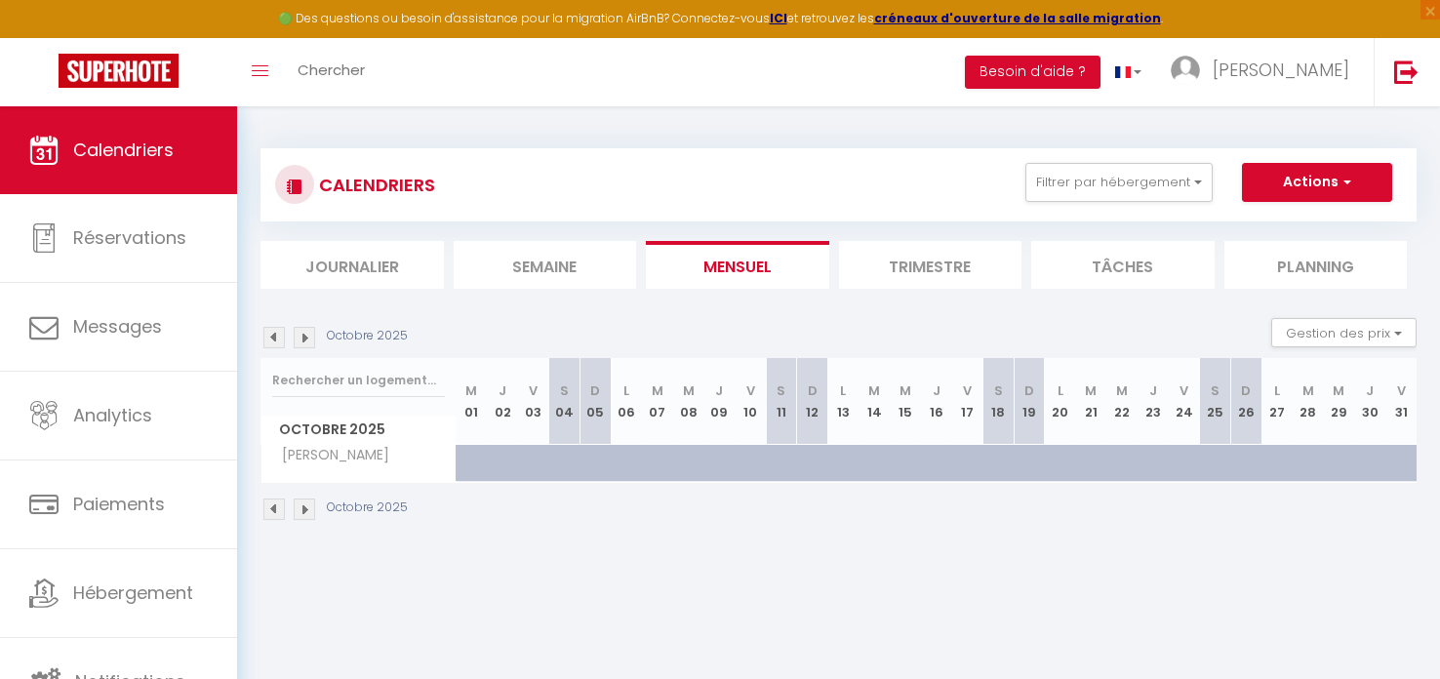
click at [300, 504] on img at bounding box center [304, 508] width 21 height 21
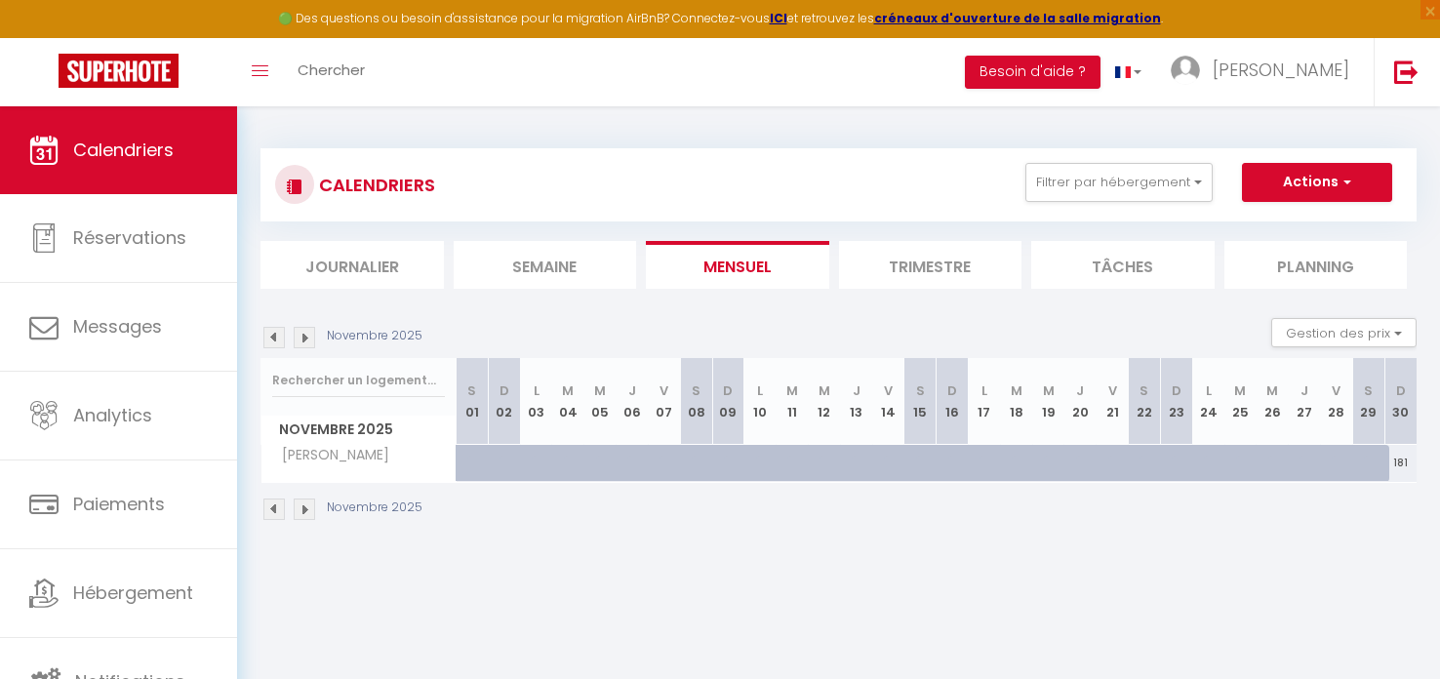
click at [300, 504] on img at bounding box center [304, 508] width 21 height 21
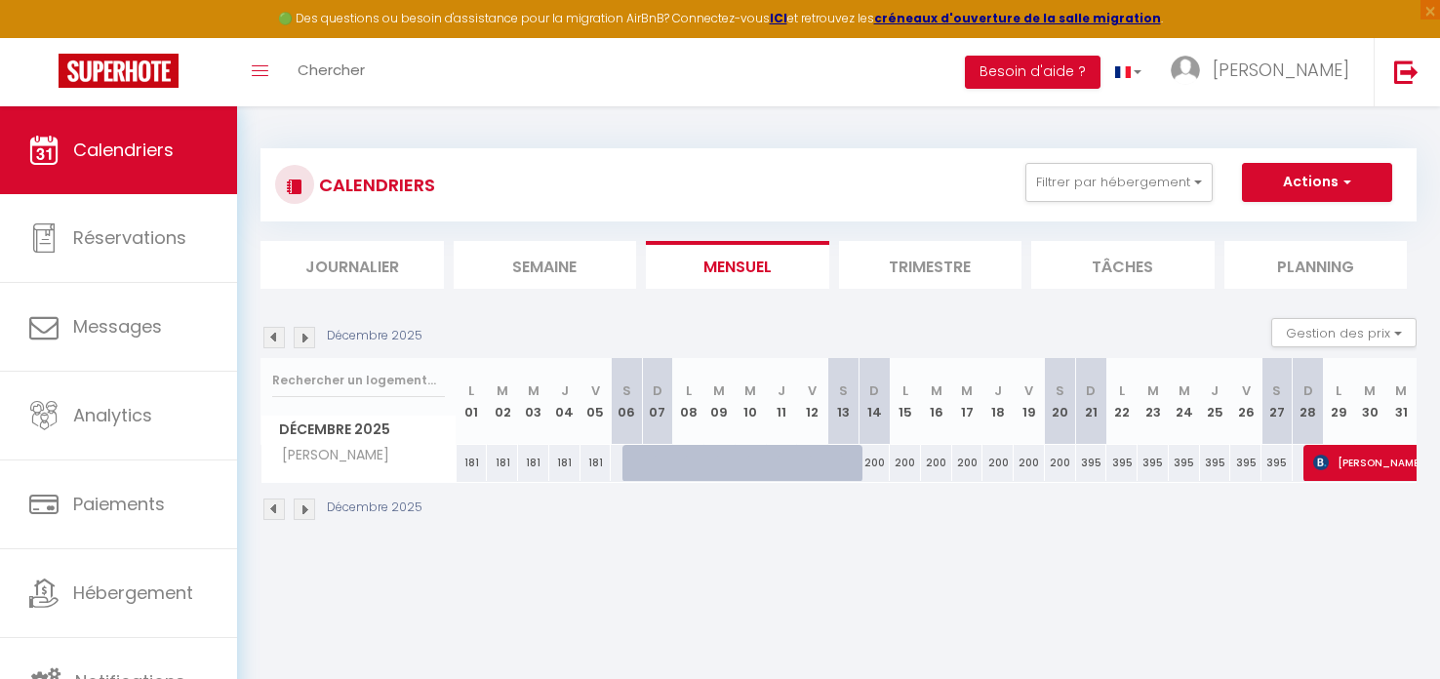
click at [303, 508] on img at bounding box center [304, 508] width 21 height 21
select select
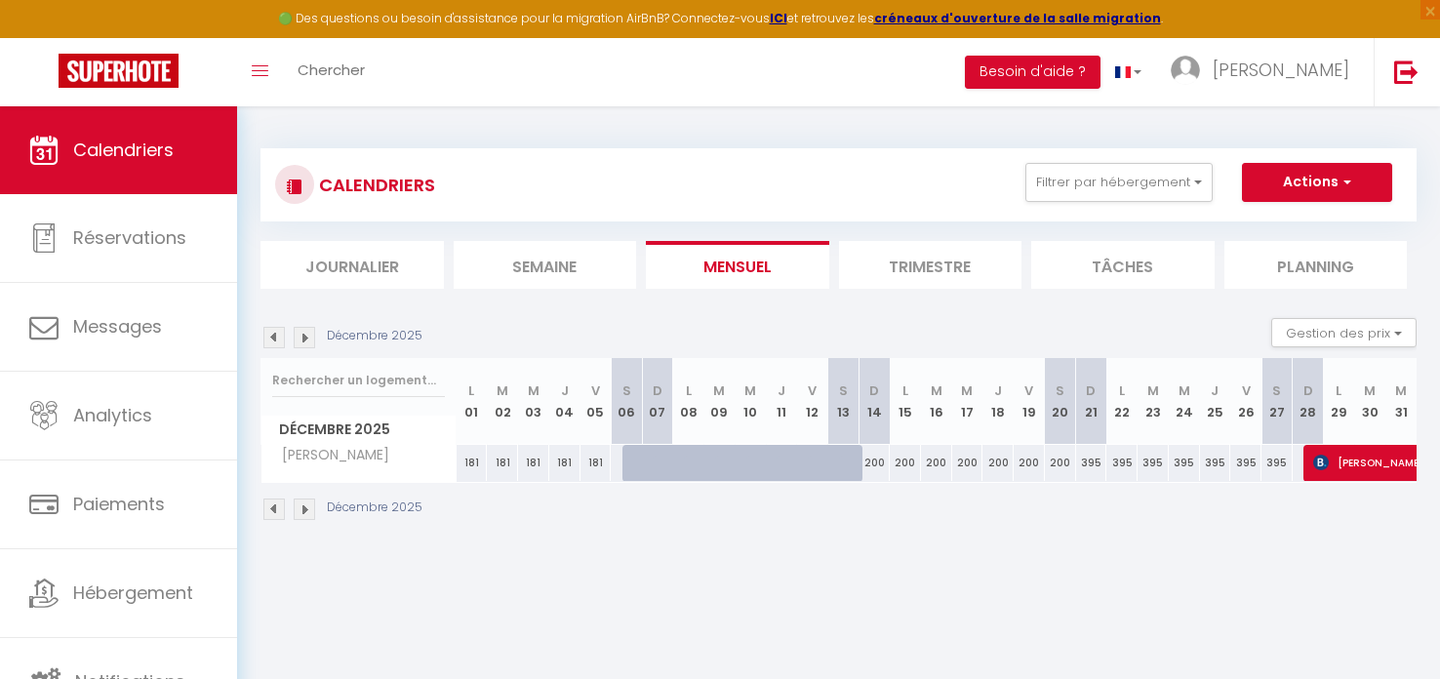
select select
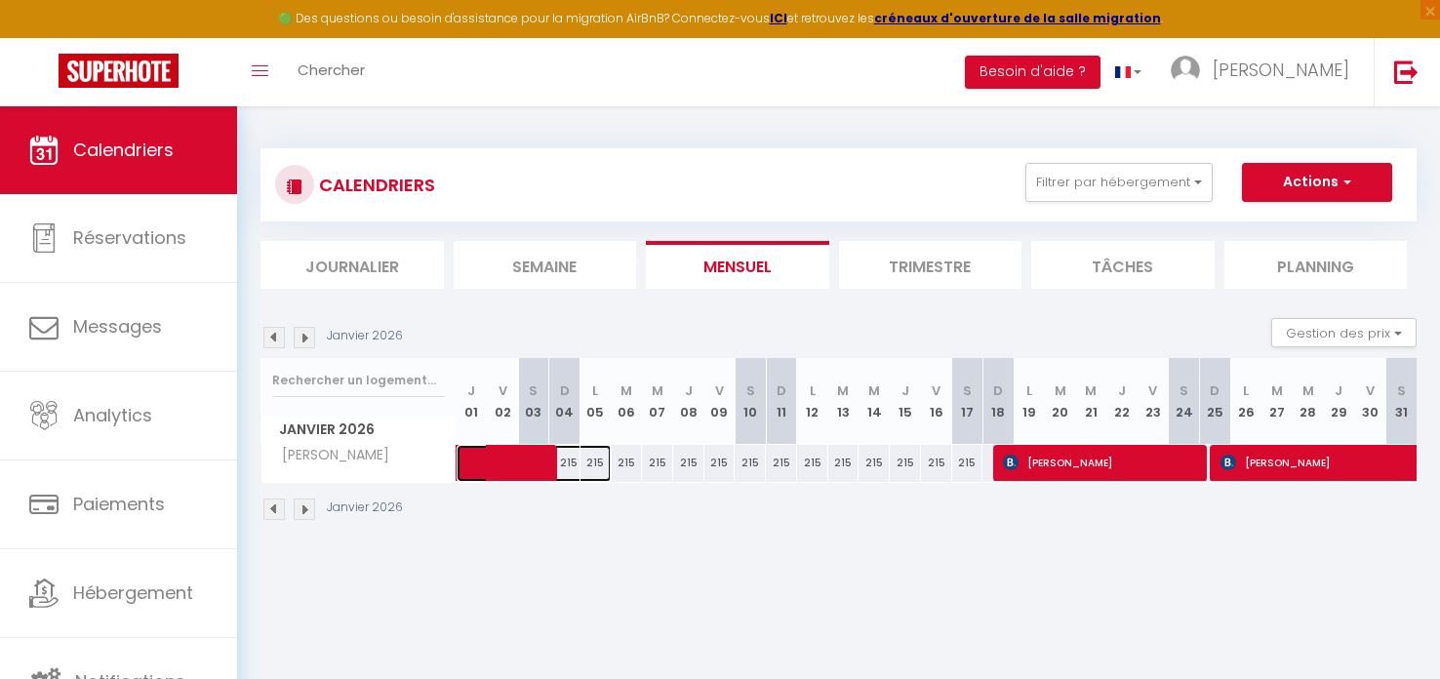
click at [563, 467] on span at bounding box center [544, 463] width 135 height 37
select select "OK"
select select "KO"
select select "0"
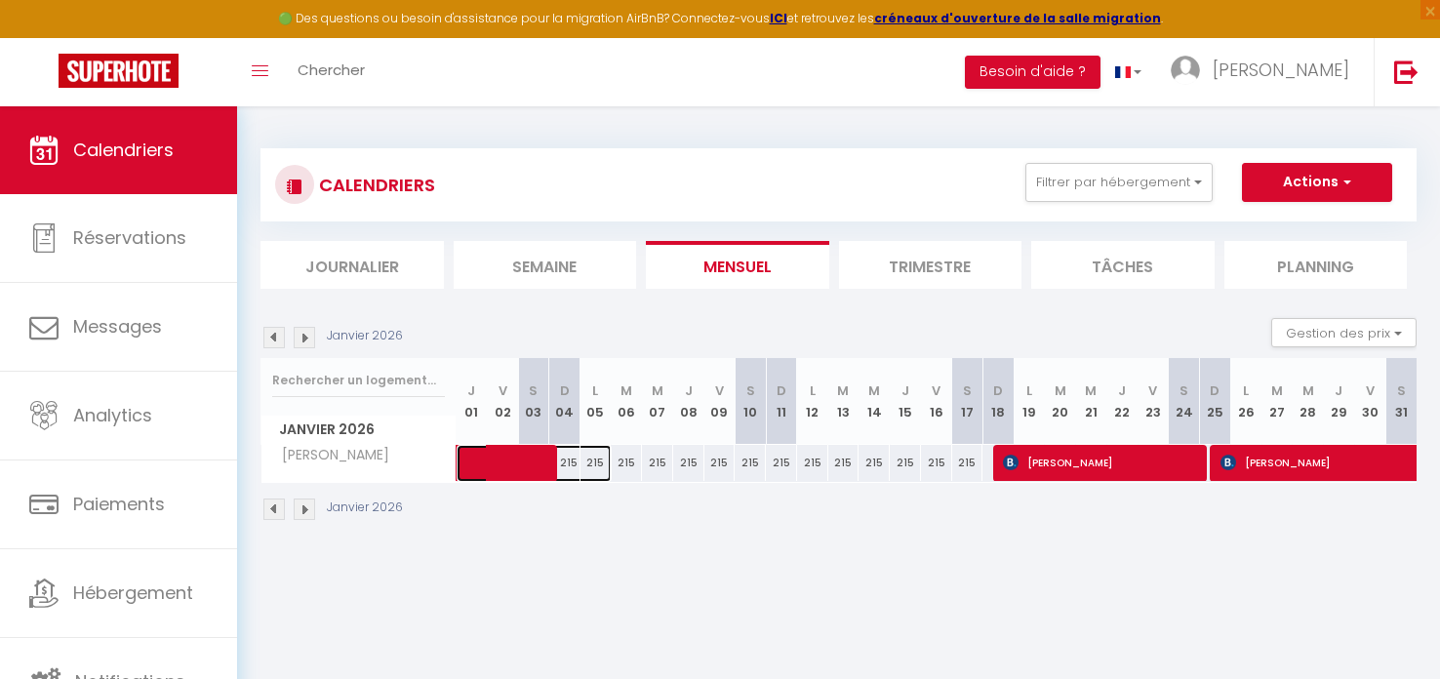
select select "1"
select select
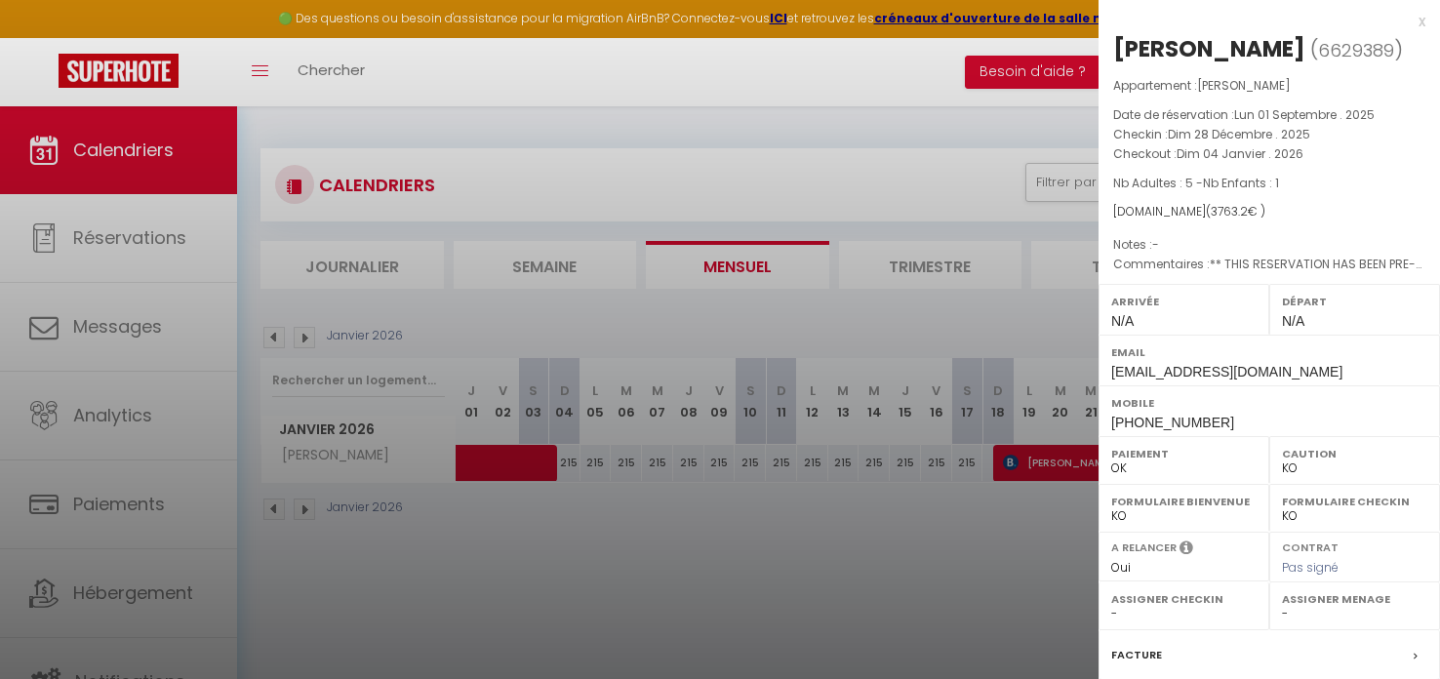
click at [565, 457] on div at bounding box center [720, 339] width 1440 height 679
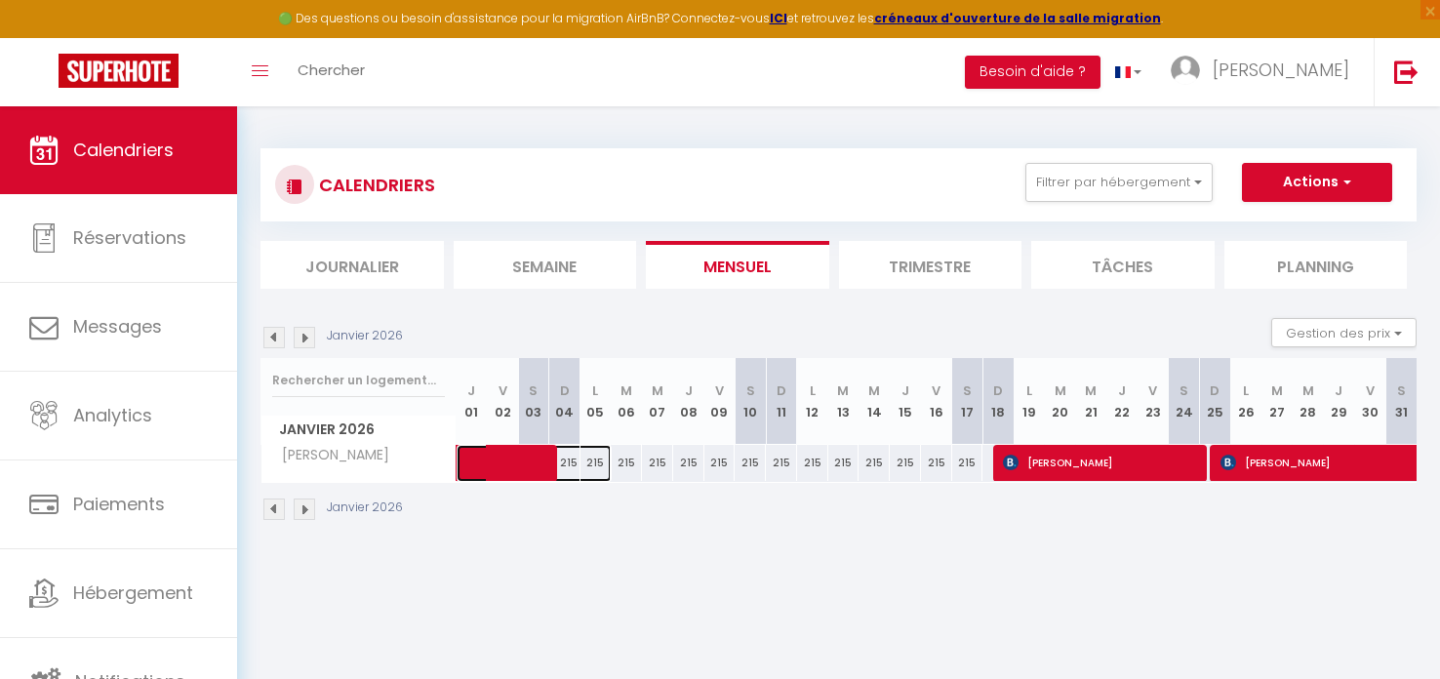
click at [565, 457] on span at bounding box center [544, 463] width 135 height 37
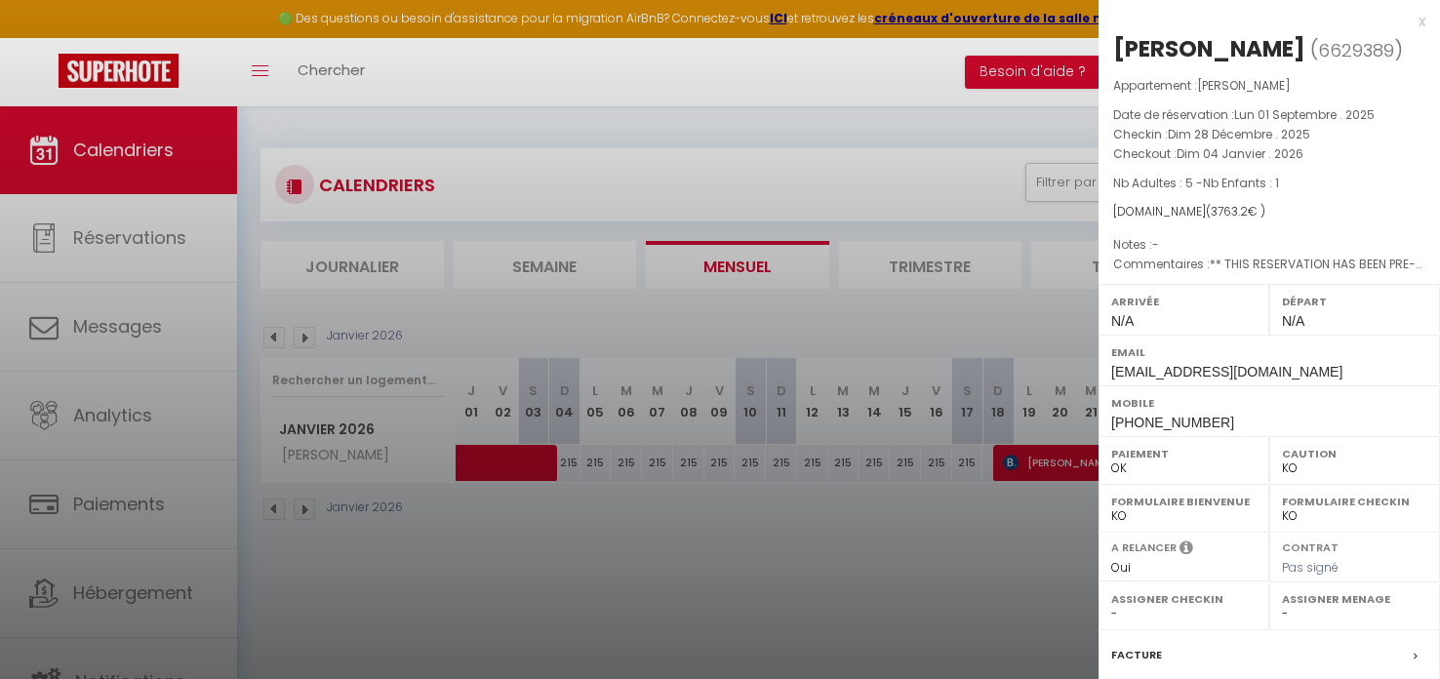
drag, startPoint x: 750, startPoint y: 541, endPoint x: 761, endPoint y: 498, distance: 44.2
click at [748, 527] on div at bounding box center [720, 339] width 1440 height 679
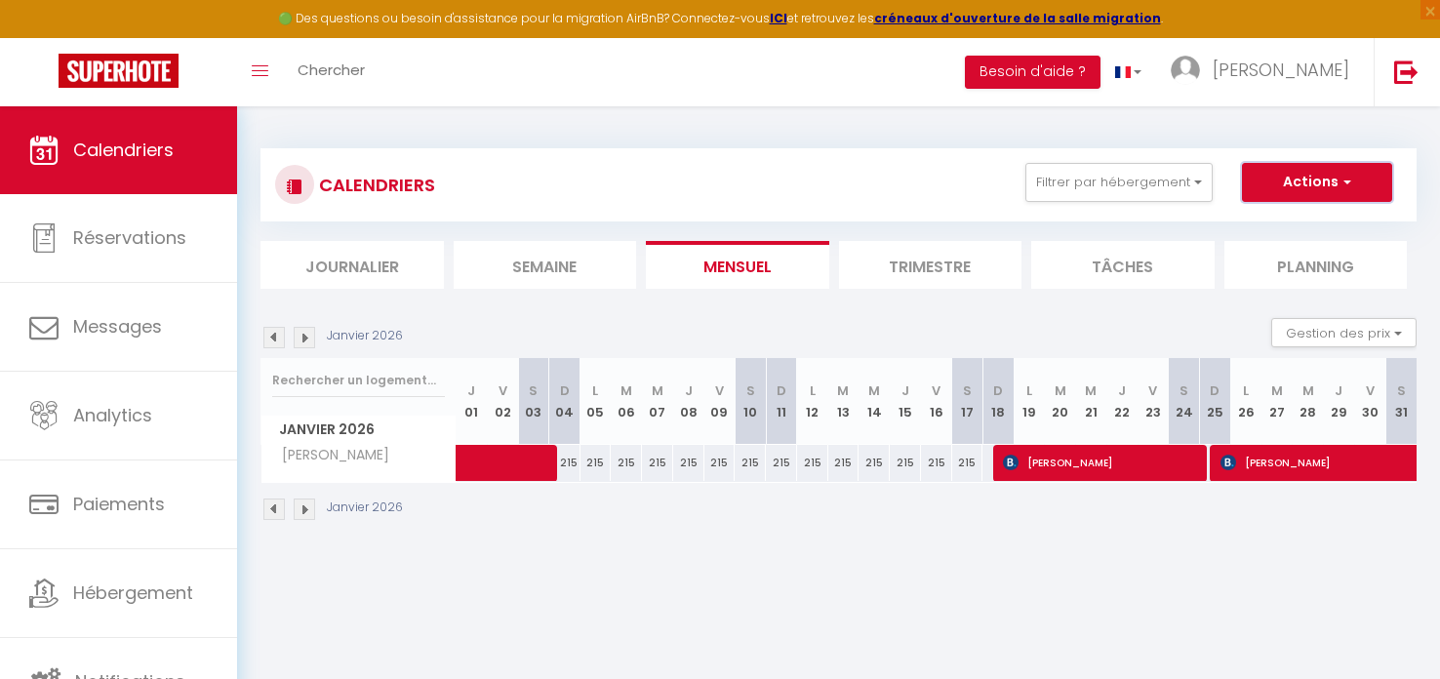
click at [1332, 182] on button "Actions" at bounding box center [1317, 182] width 150 height 39
click at [1303, 227] on link "Nouvelle réservation" at bounding box center [1297, 227] width 170 height 29
select select
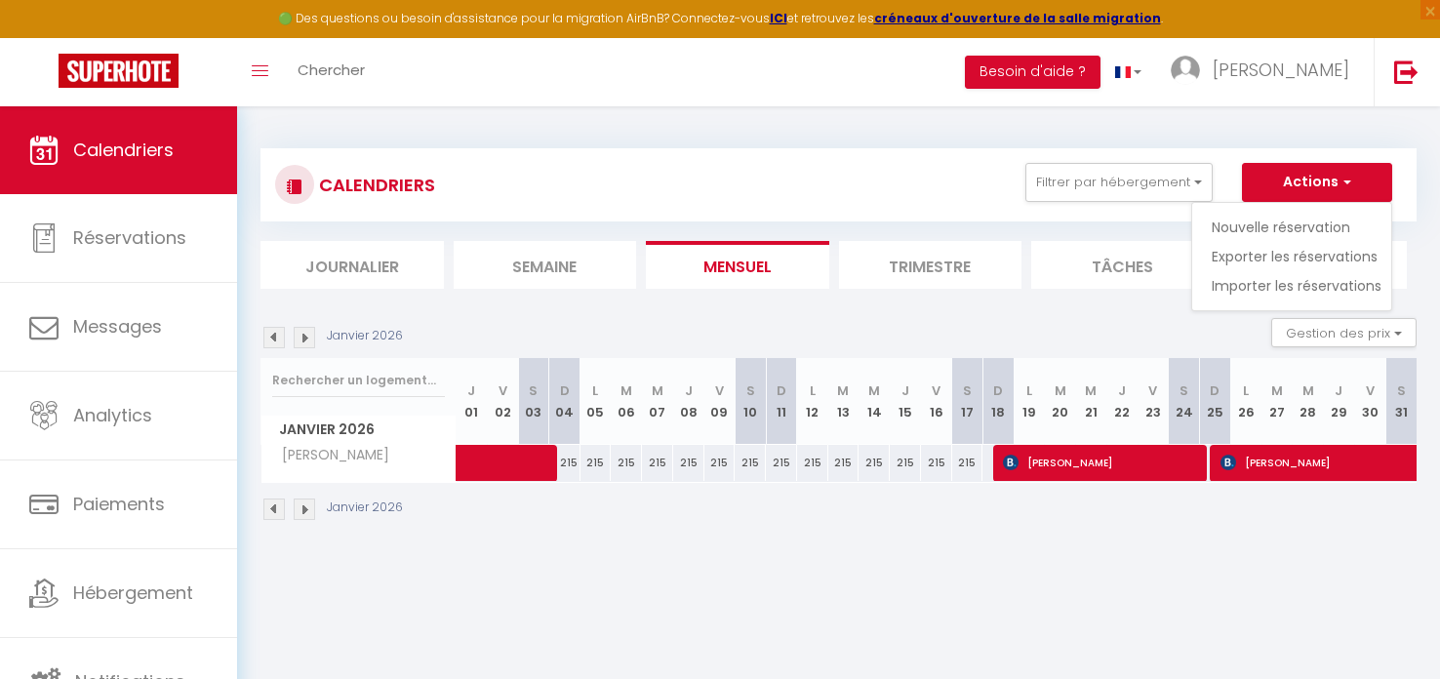
select select
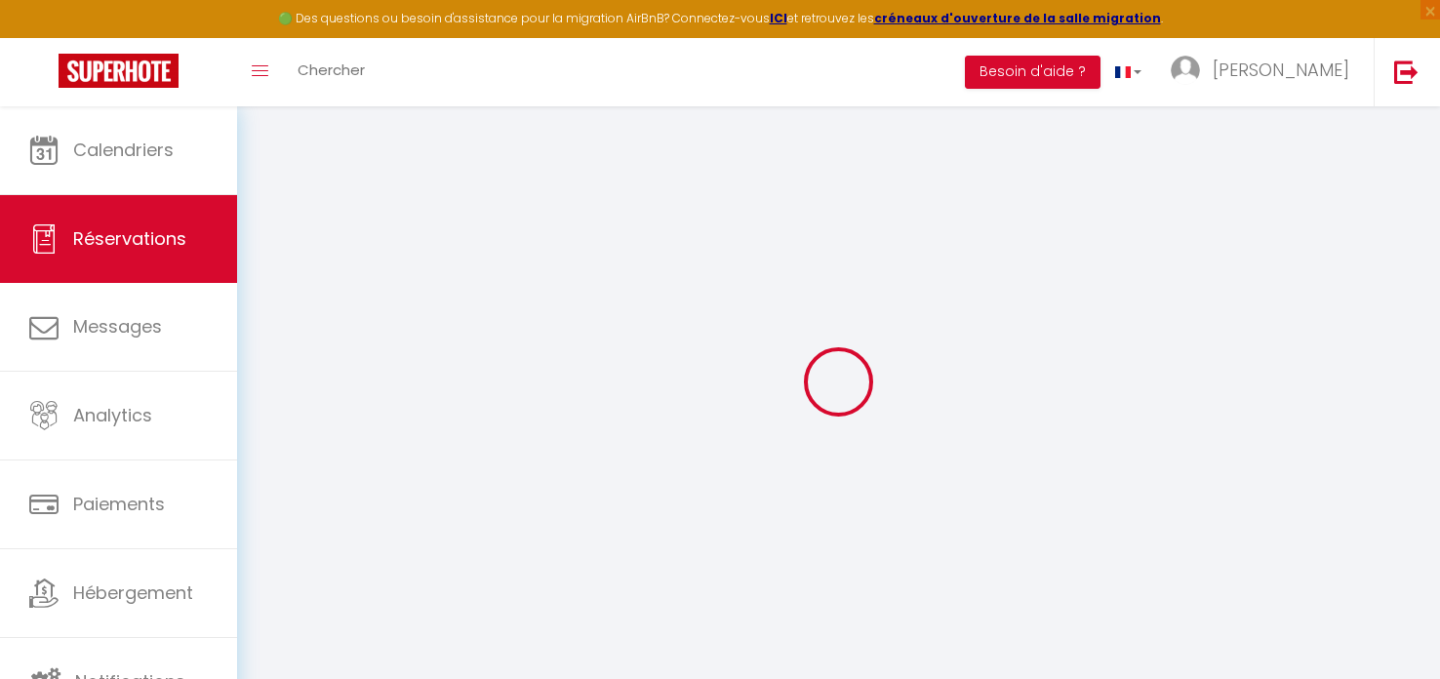
select select
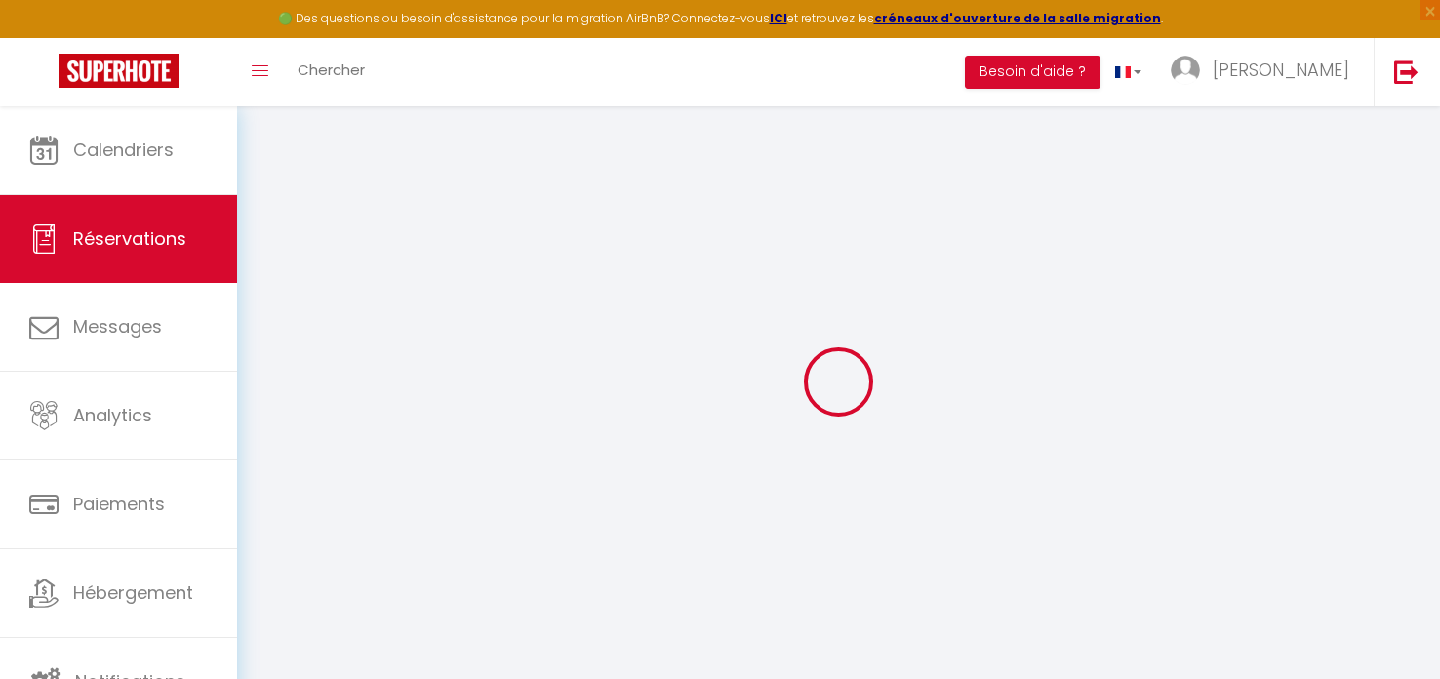
select select
checkbox input "false"
select select
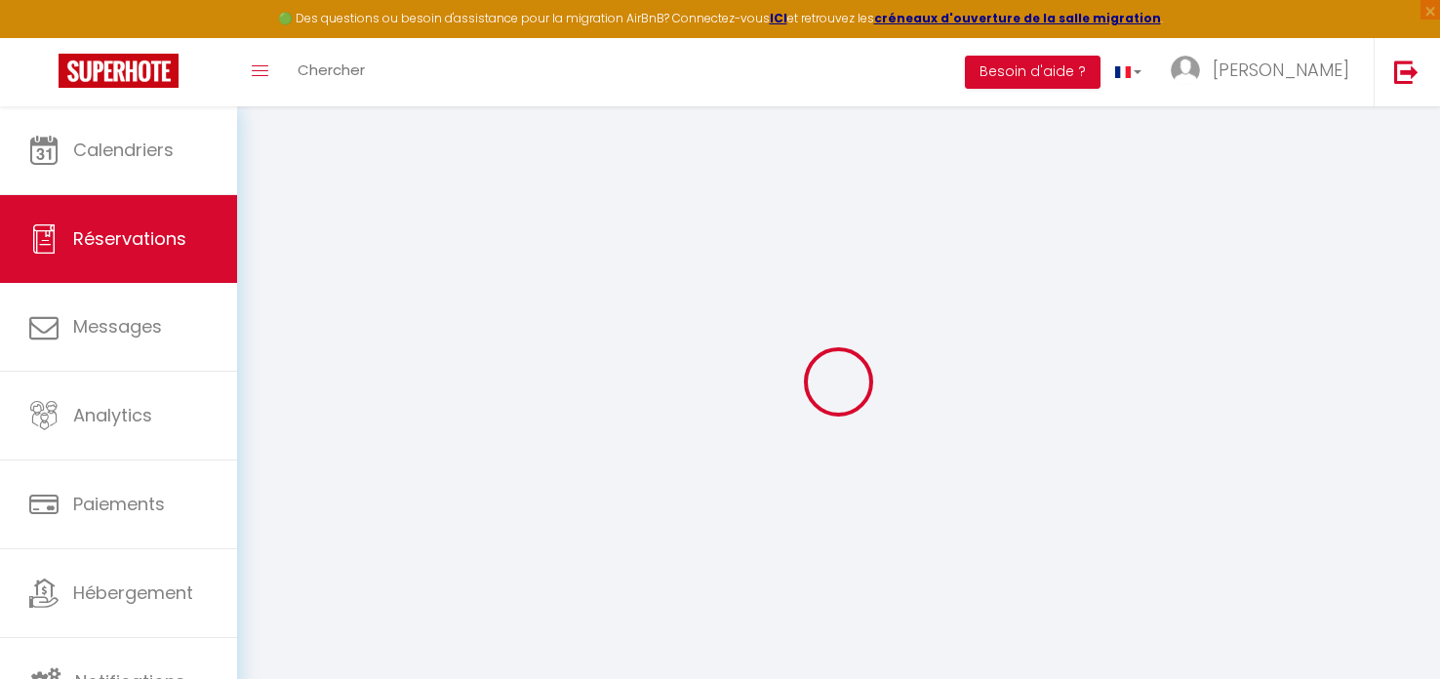
select select
checkbox input "false"
select select
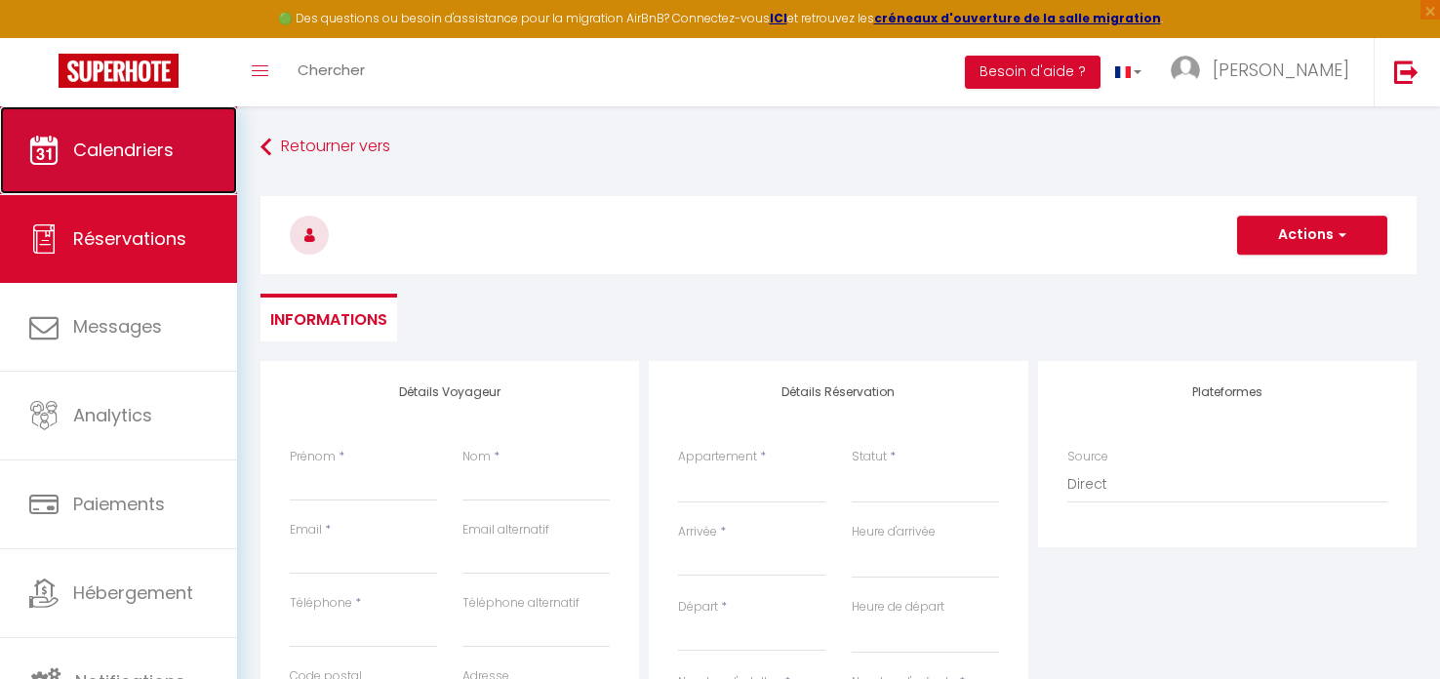
click at [118, 150] on span "Calendriers" at bounding box center [123, 150] width 100 height 24
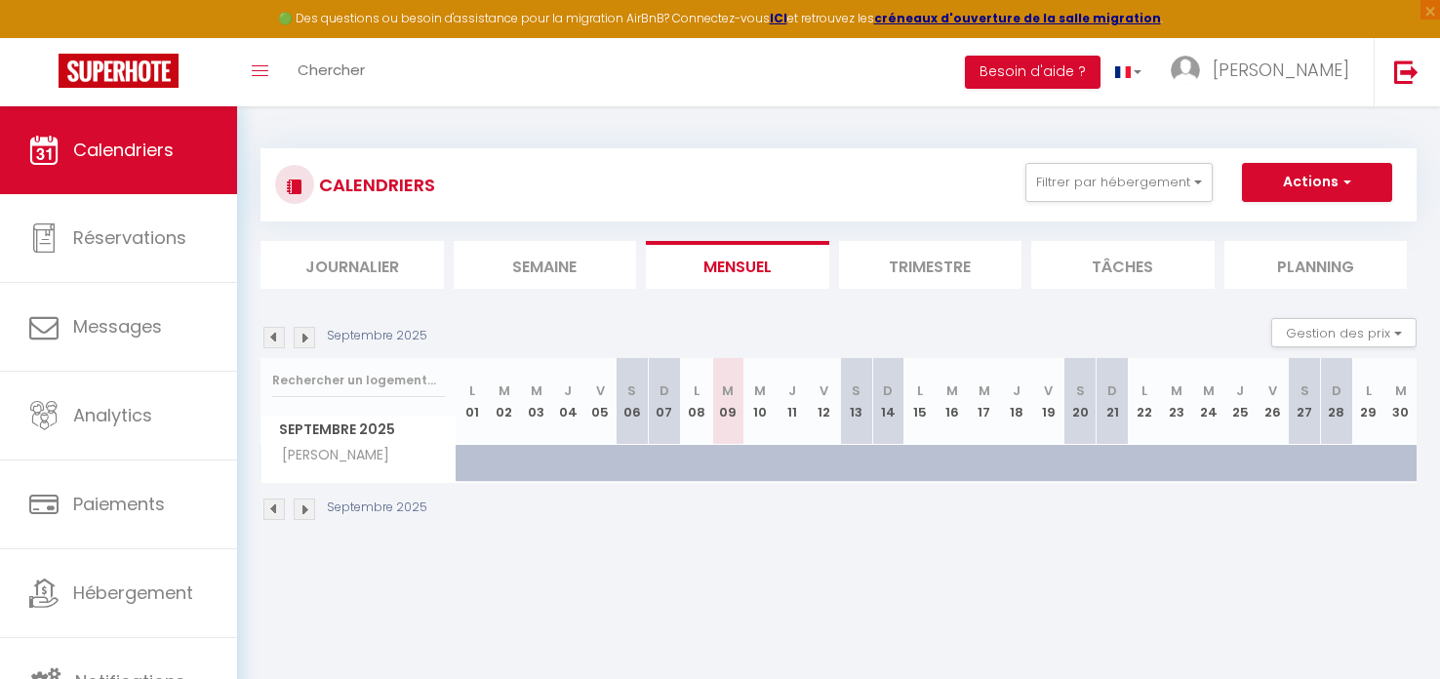
click at [301, 507] on img at bounding box center [304, 508] width 21 height 21
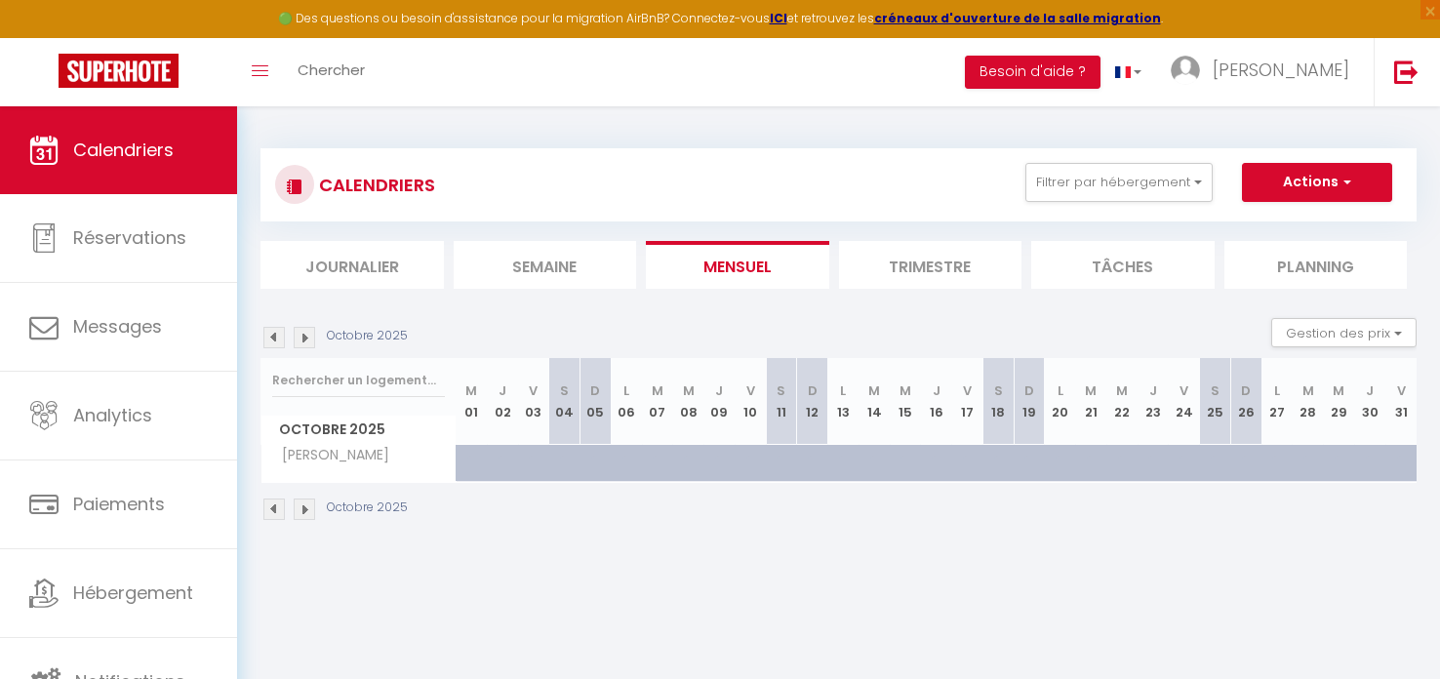
click at [301, 507] on img at bounding box center [304, 508] width 21 height 21
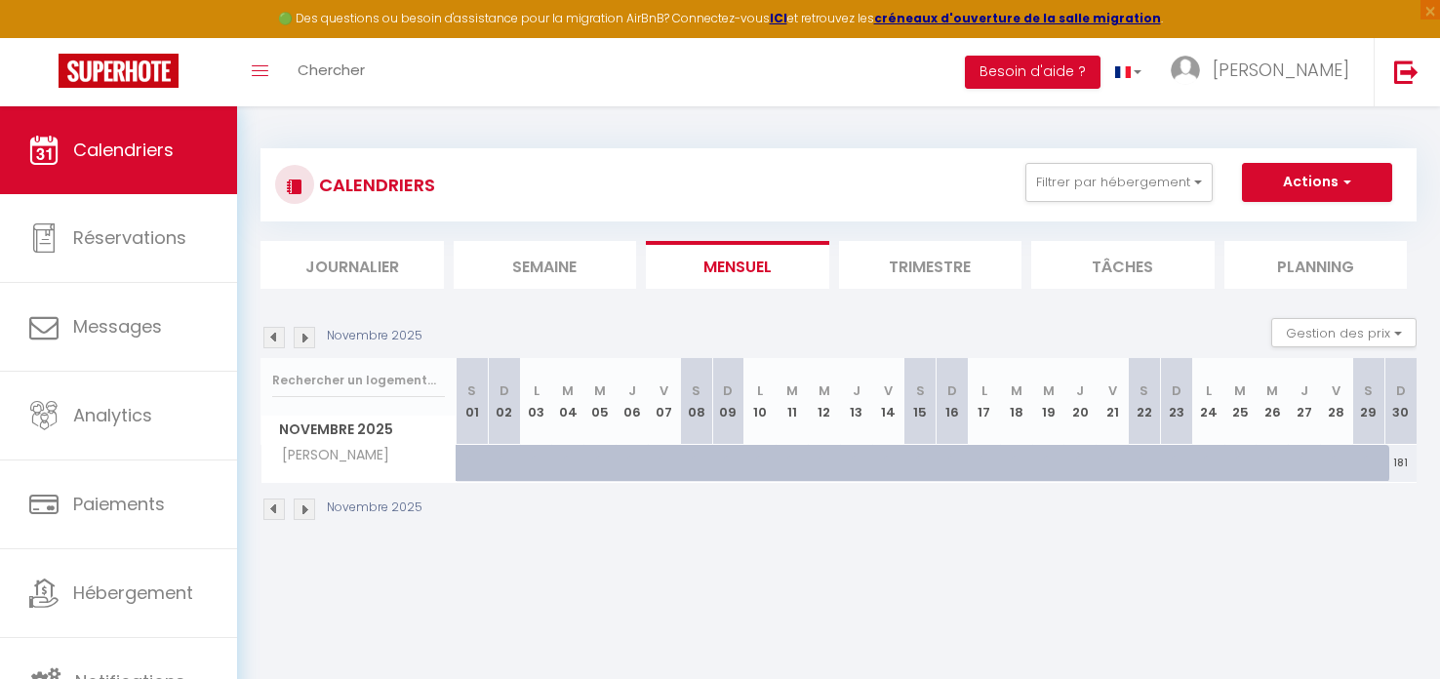
click at [301, 507] on img at bounding box center [304, 508] width 21 height 21
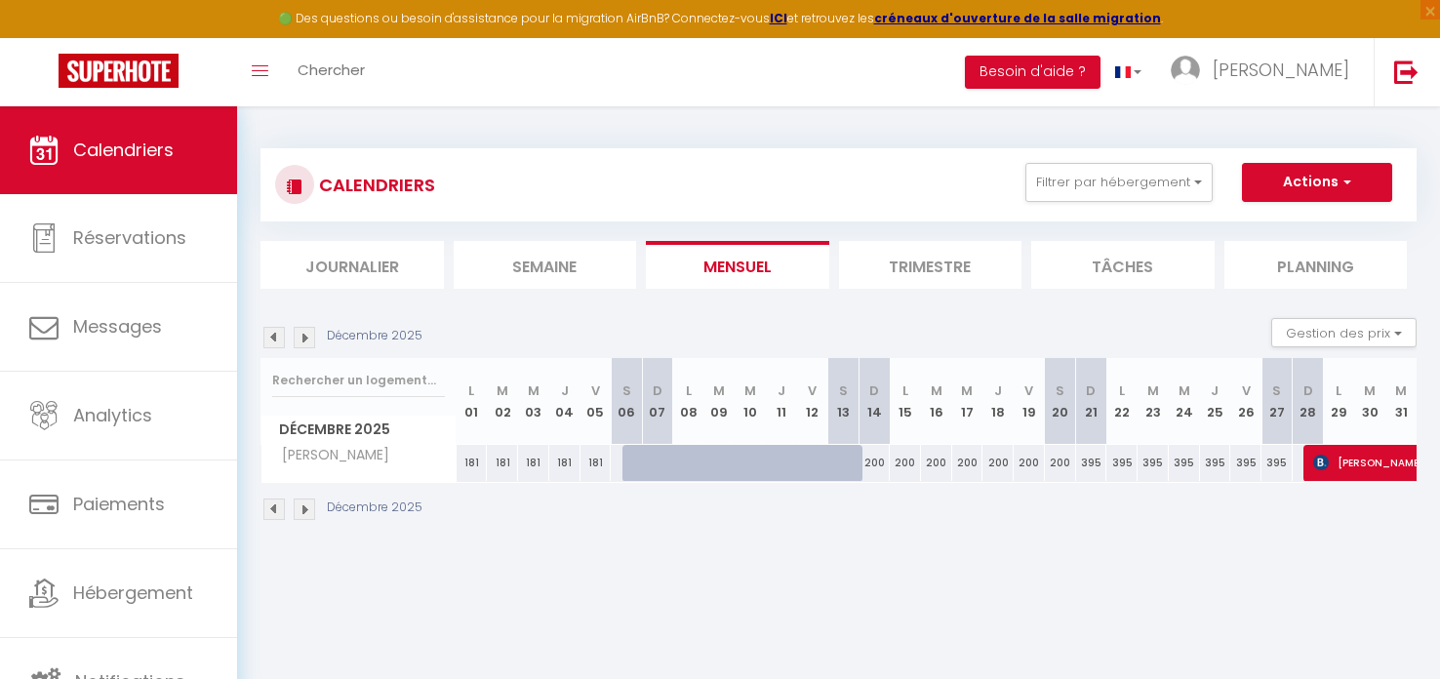
click at [309, 504] on img at bounding box center [304, 508] width 21 height 21
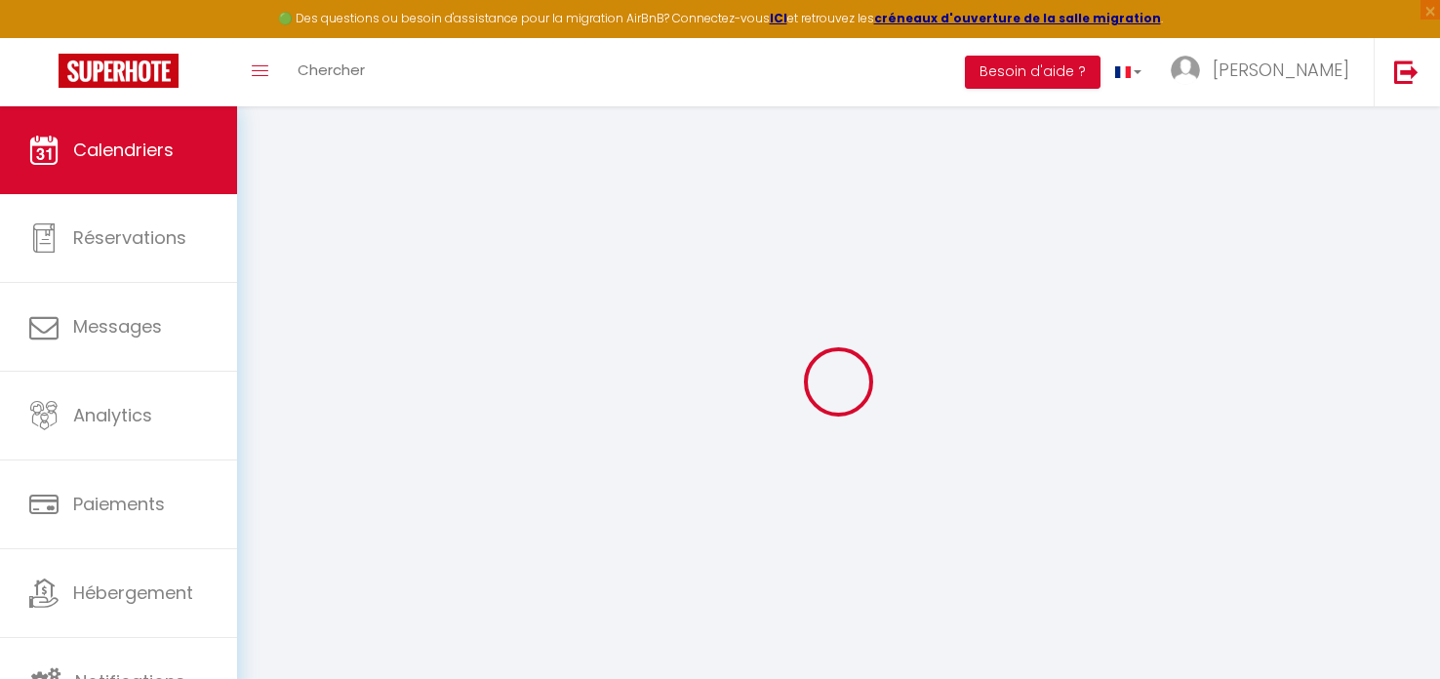
select select
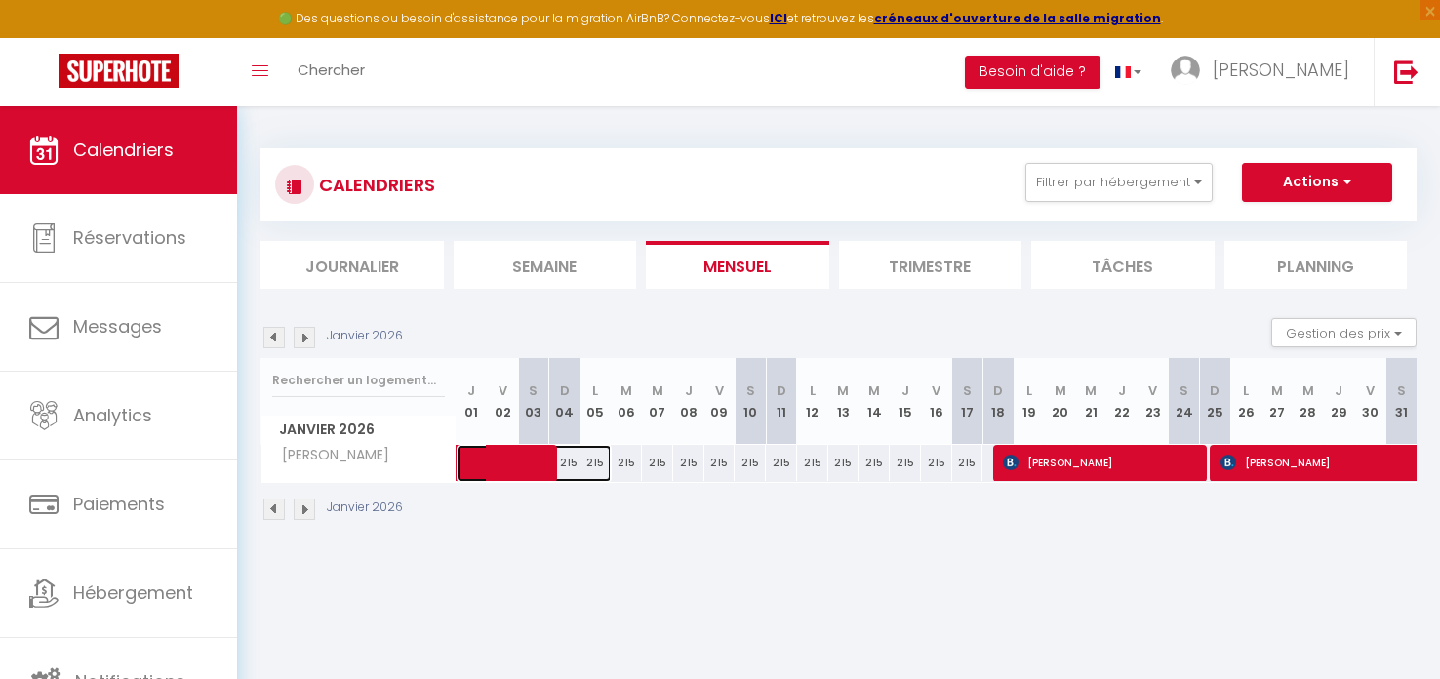
click at [563, 469] on span at bounding box center [544, 463] width 135 height 37
select select "OK"
select select "KO"
select select "0"
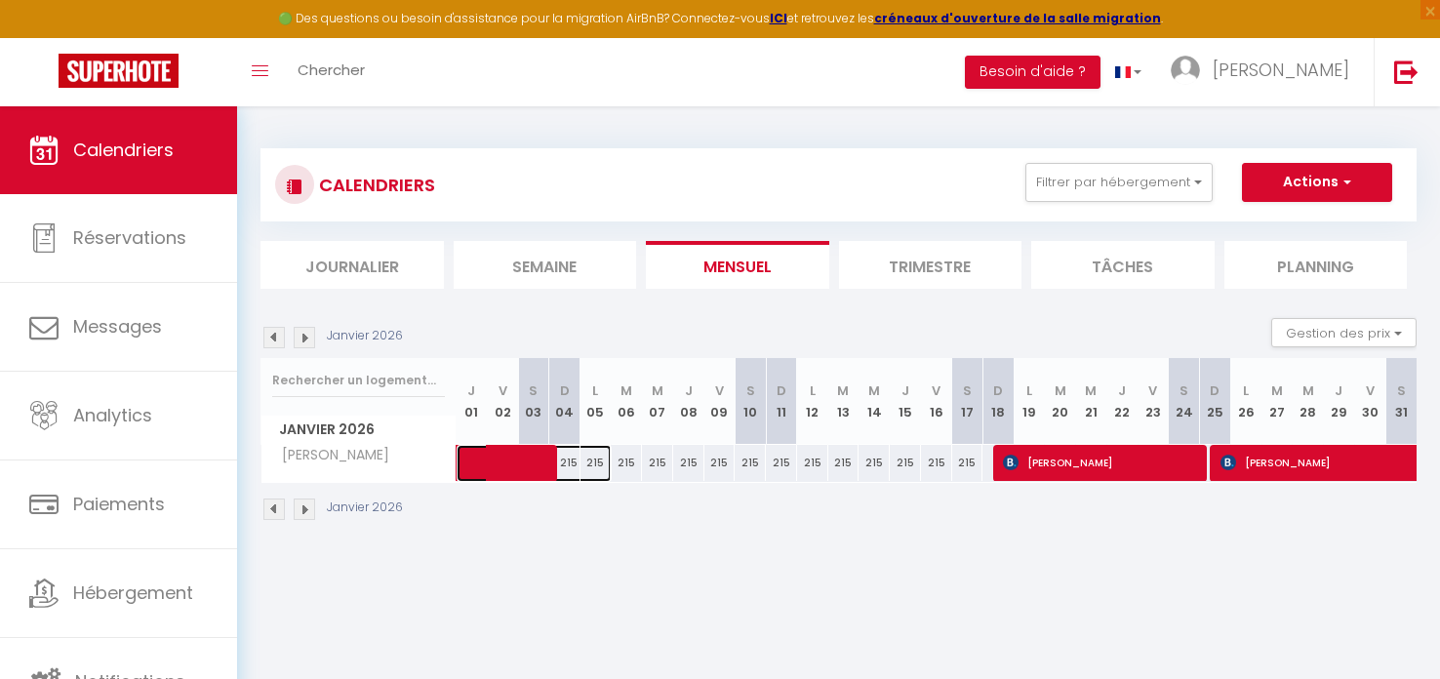
select select "1"
select select
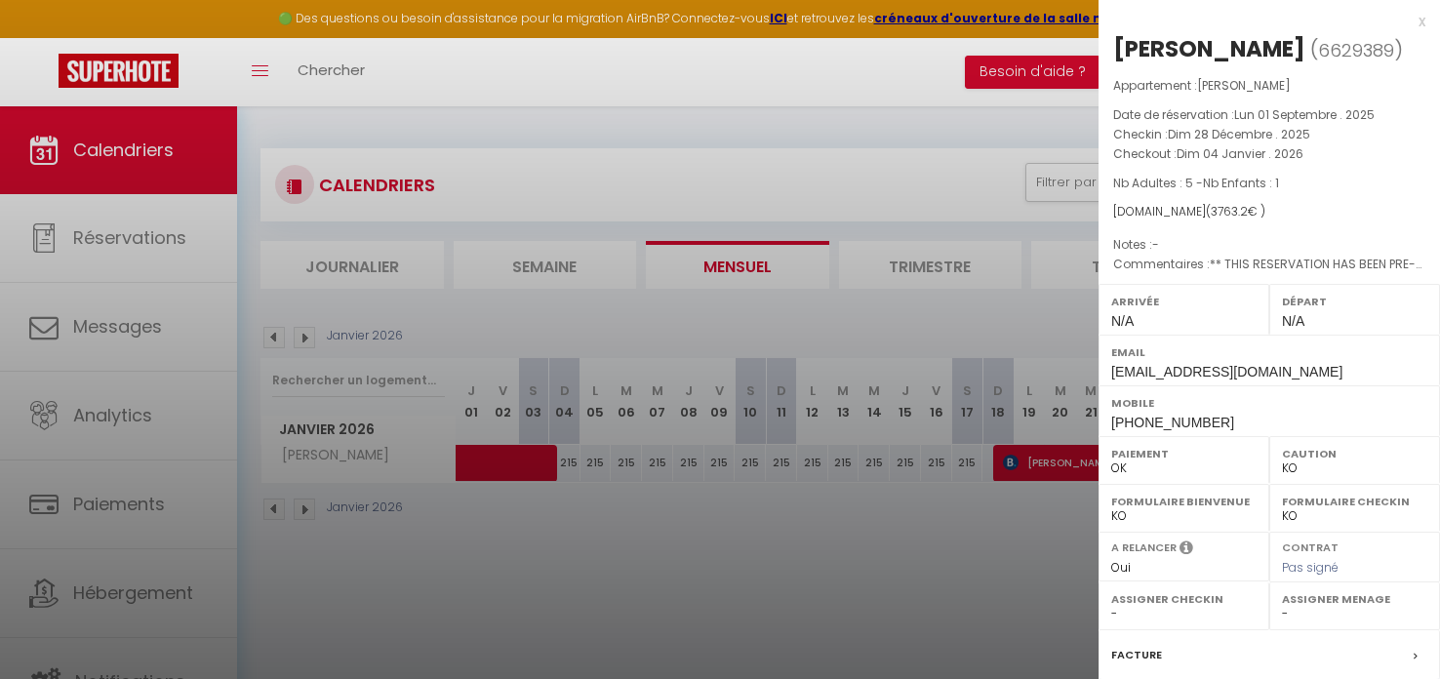
click at [566, 468] on div at bounding box center [720, 339] width 1440 height 679
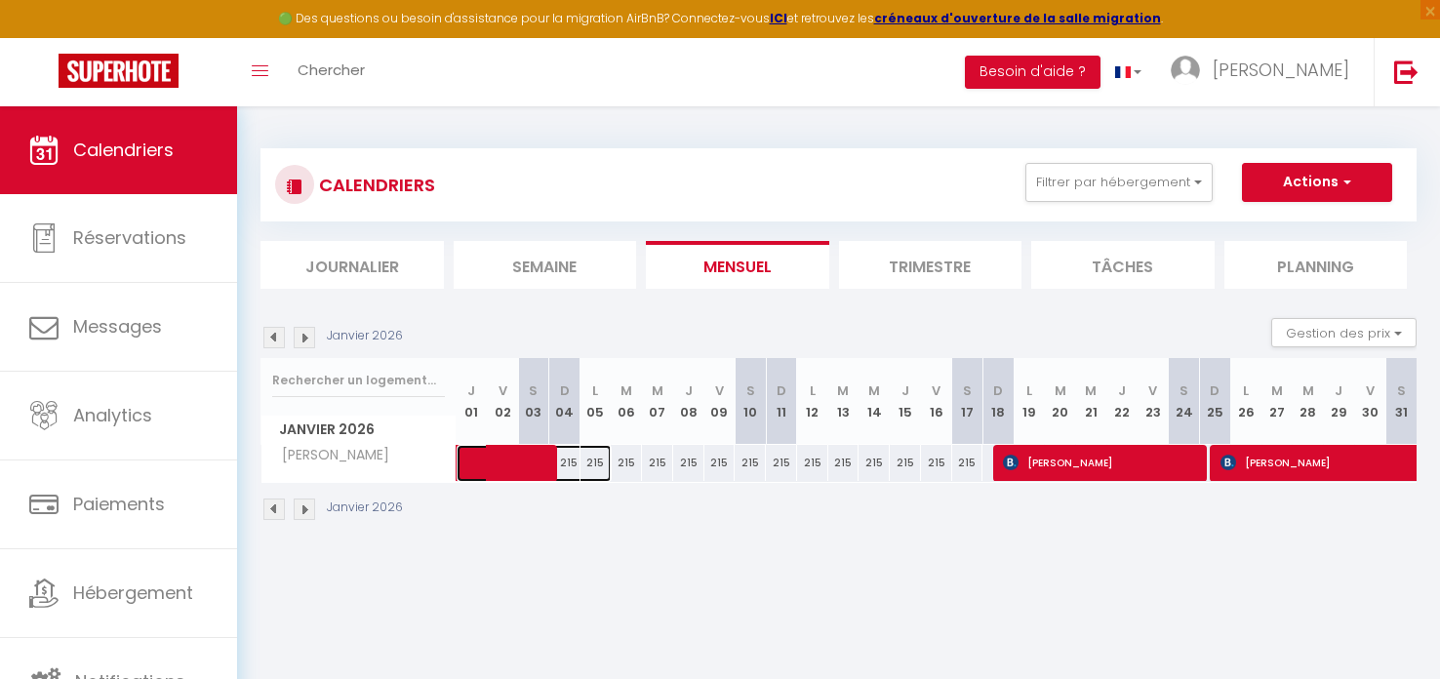
click at [566, 459] on span at bounding box center [544, 463] width 135 height 37
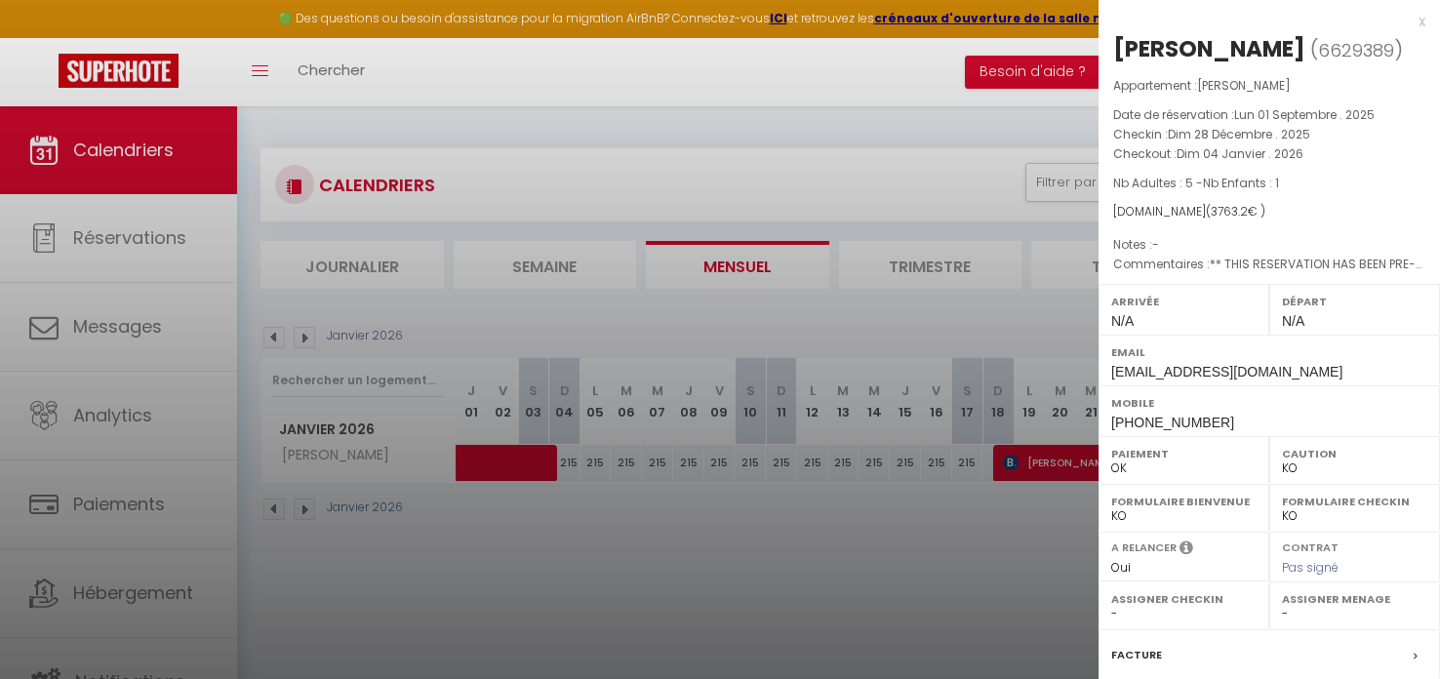
click at [566, 459] on div at bounding box center [720, 339] width 1440 height 679
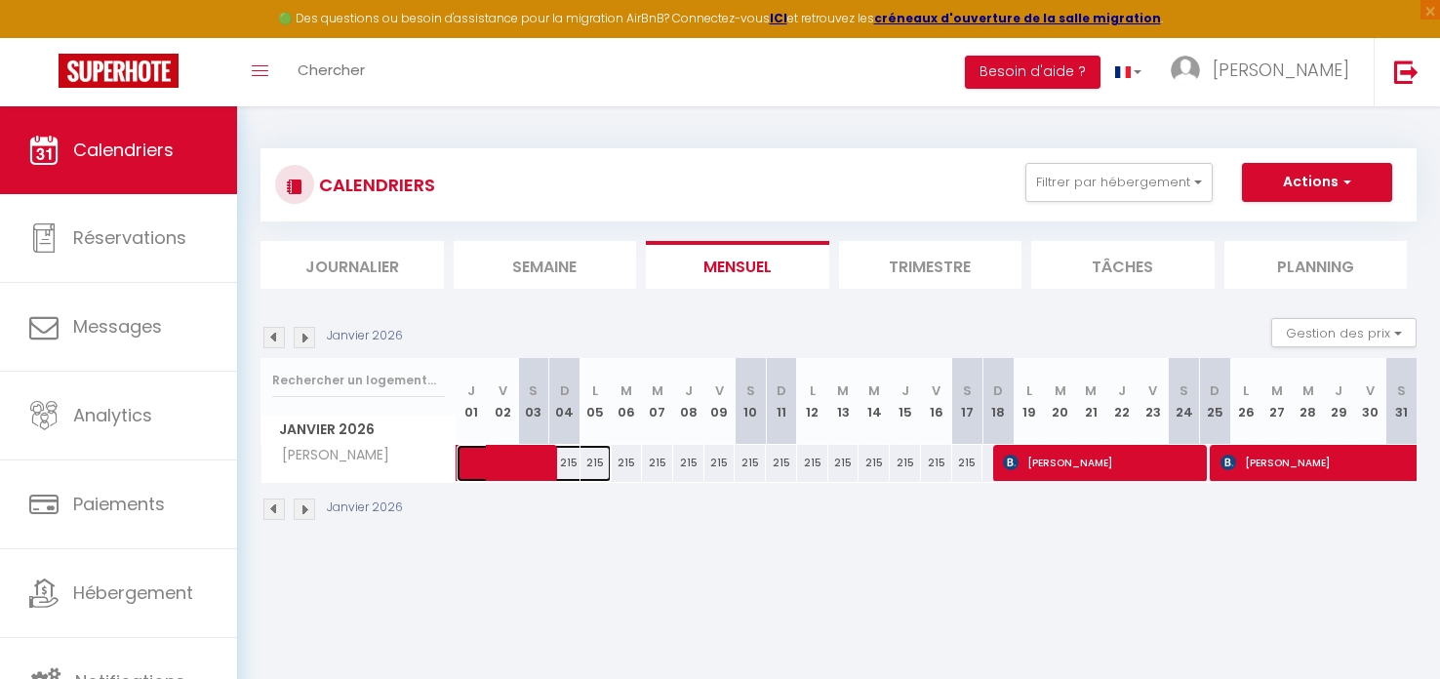
click at [588, 457] on span at bounding box center [544, 463] width 135 height 37
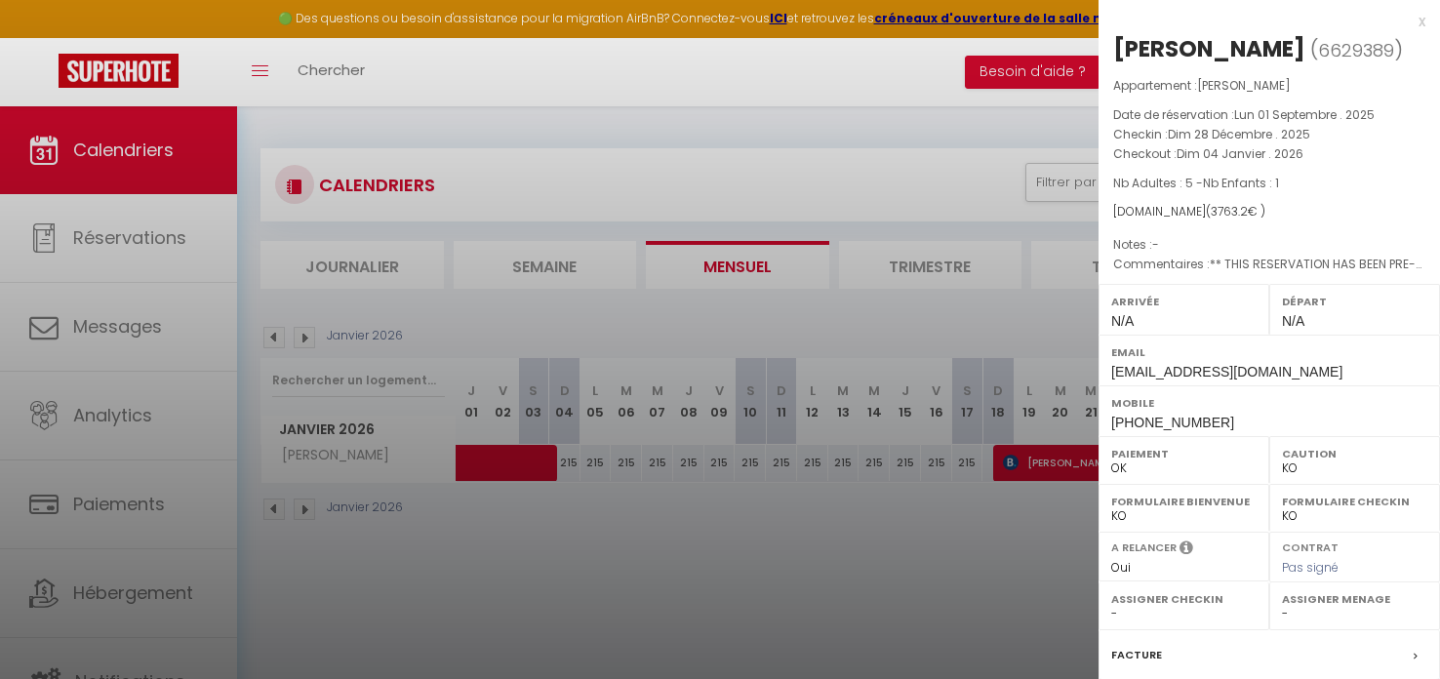
click at [573, 497] on div at bounding box center [720, 339] width 1440 height 679
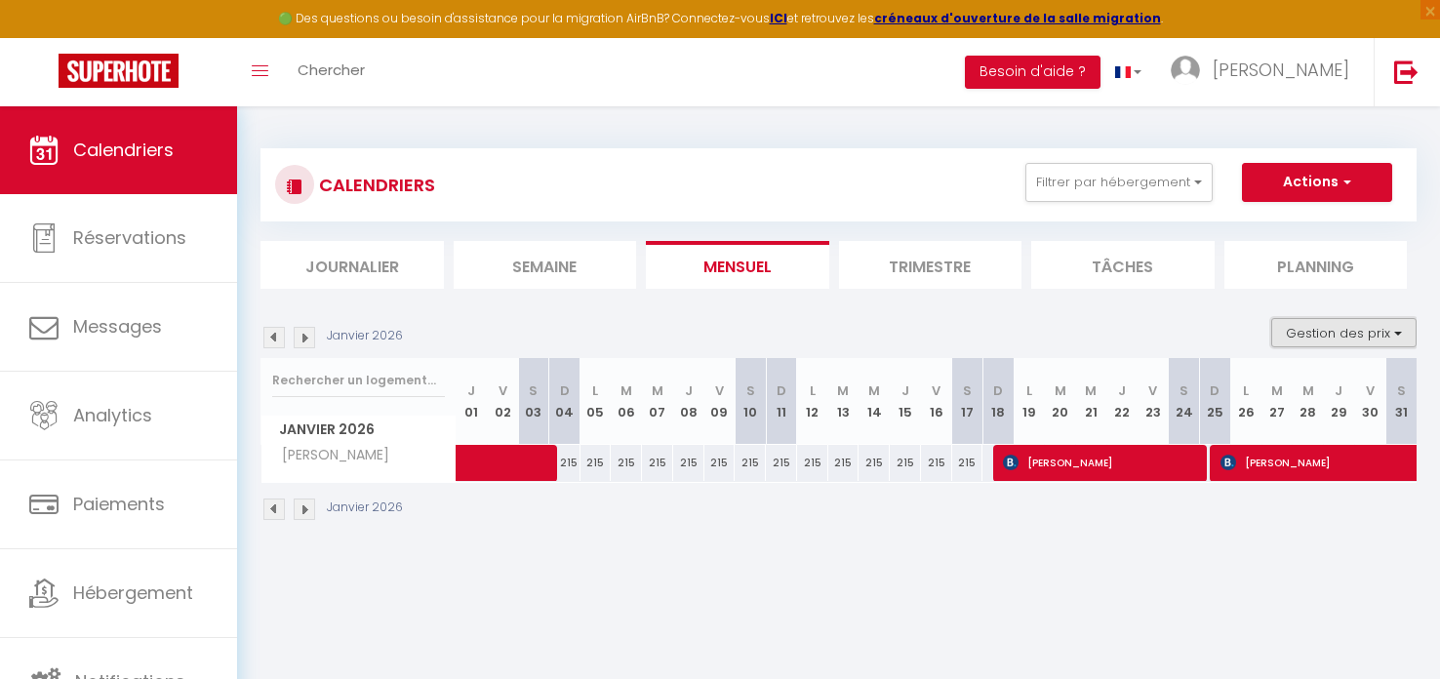
click at [1337, 331] on button "Gestion des prix" at bounding box center [1343, 332] width 145 height 29
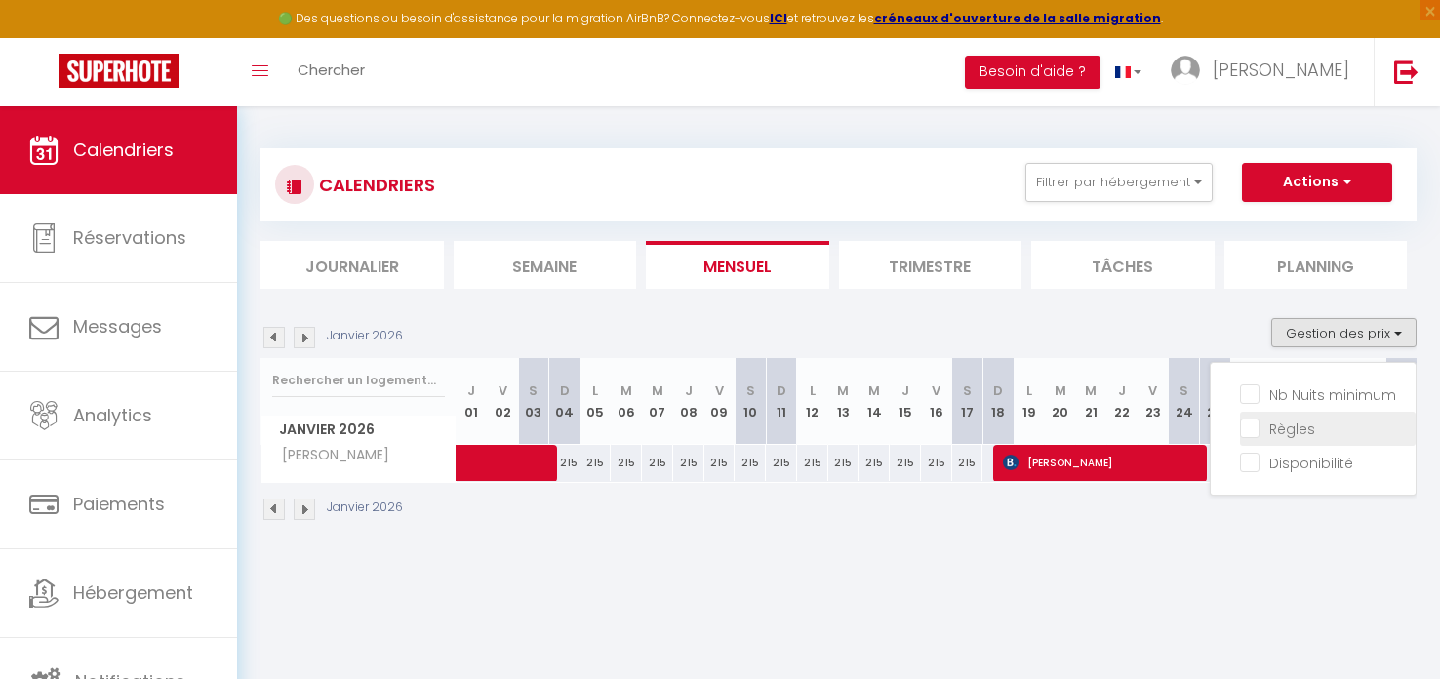
click at [1253, 423] on input "Règles" at bounding box center [1328, 427] width 176 height 20
checkbox input "true"
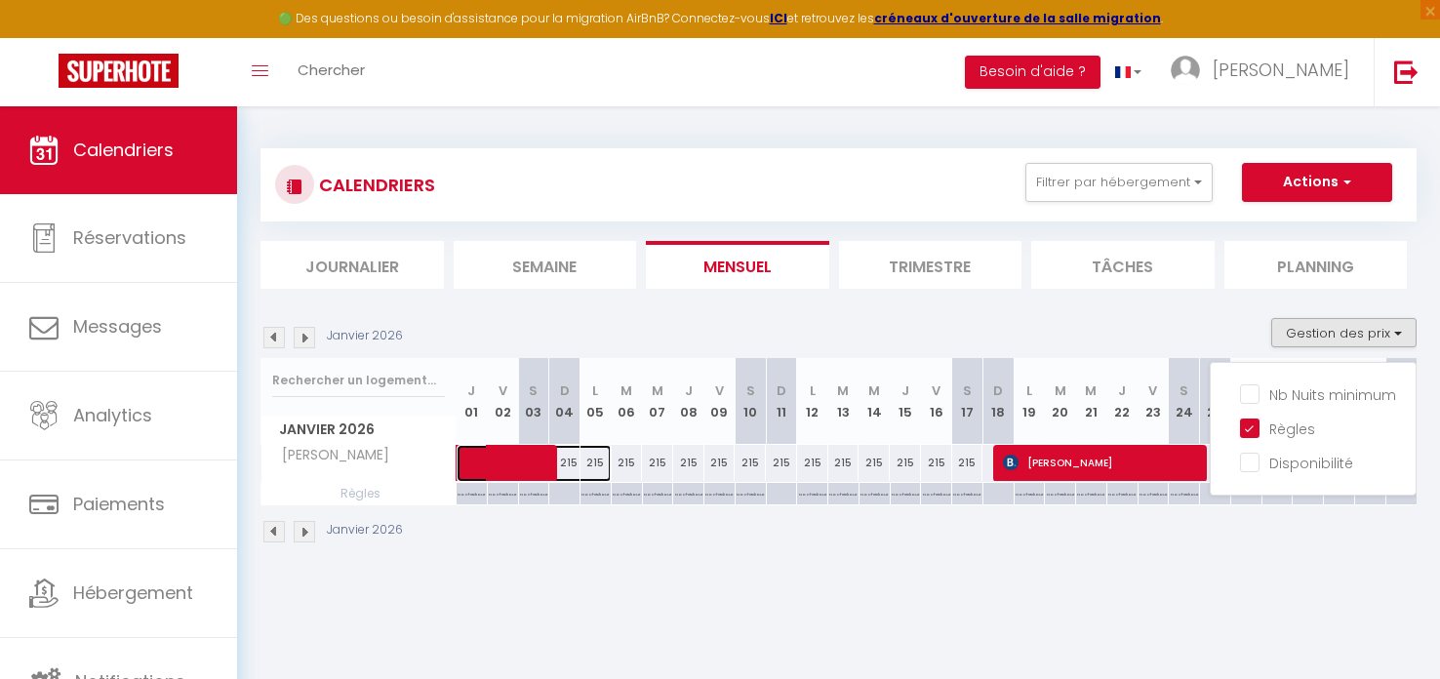
click at [573, 465] on span at bounding box center [544, 463] width 135 height 37
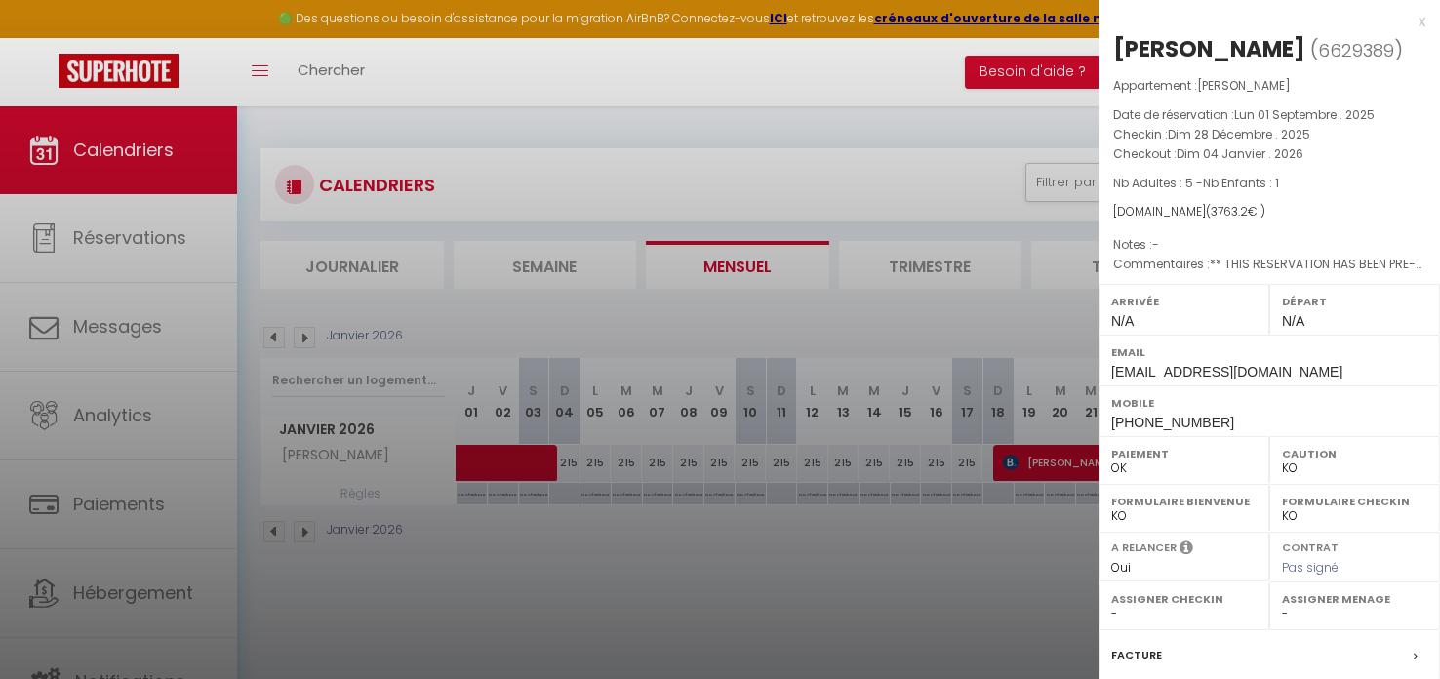
click at [571, 462] on div at bounding box center [720, 339] width 1440 height 679
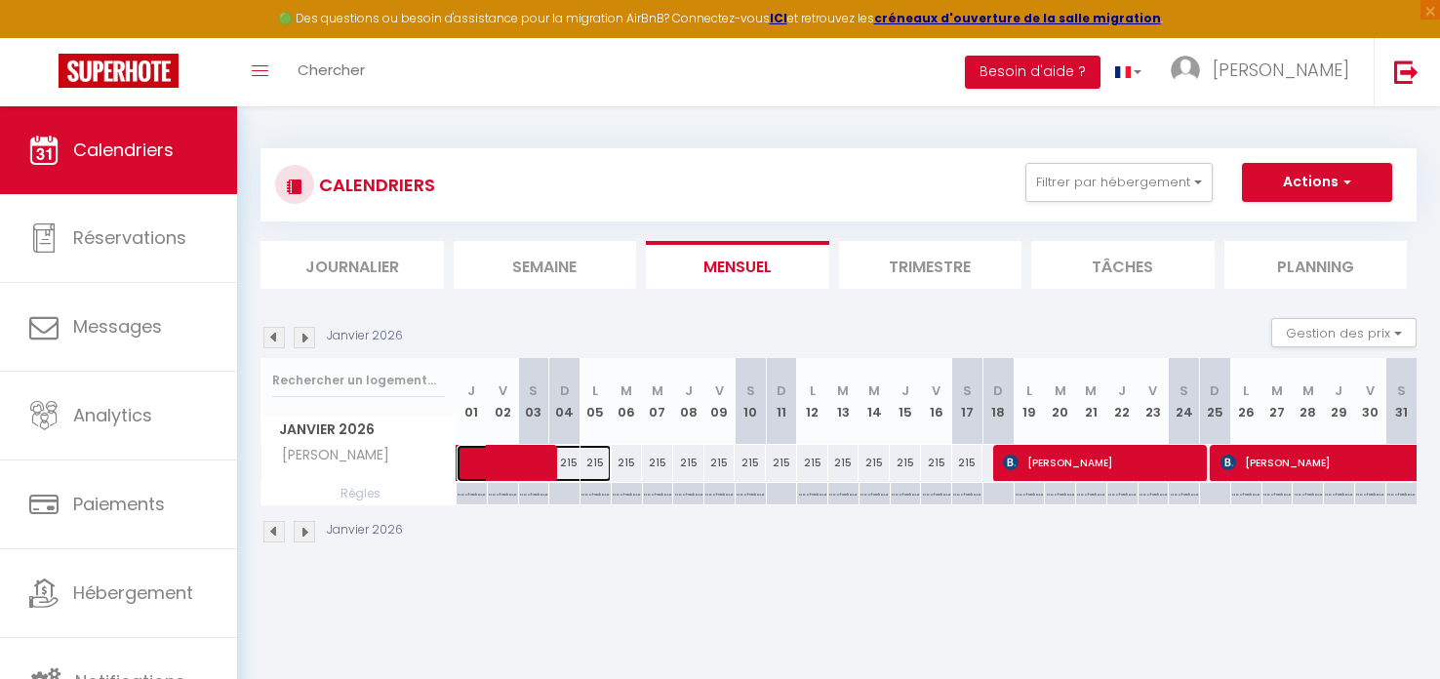
click at [571, 462] on span at bounding box center [544, 463] width 135 height 37
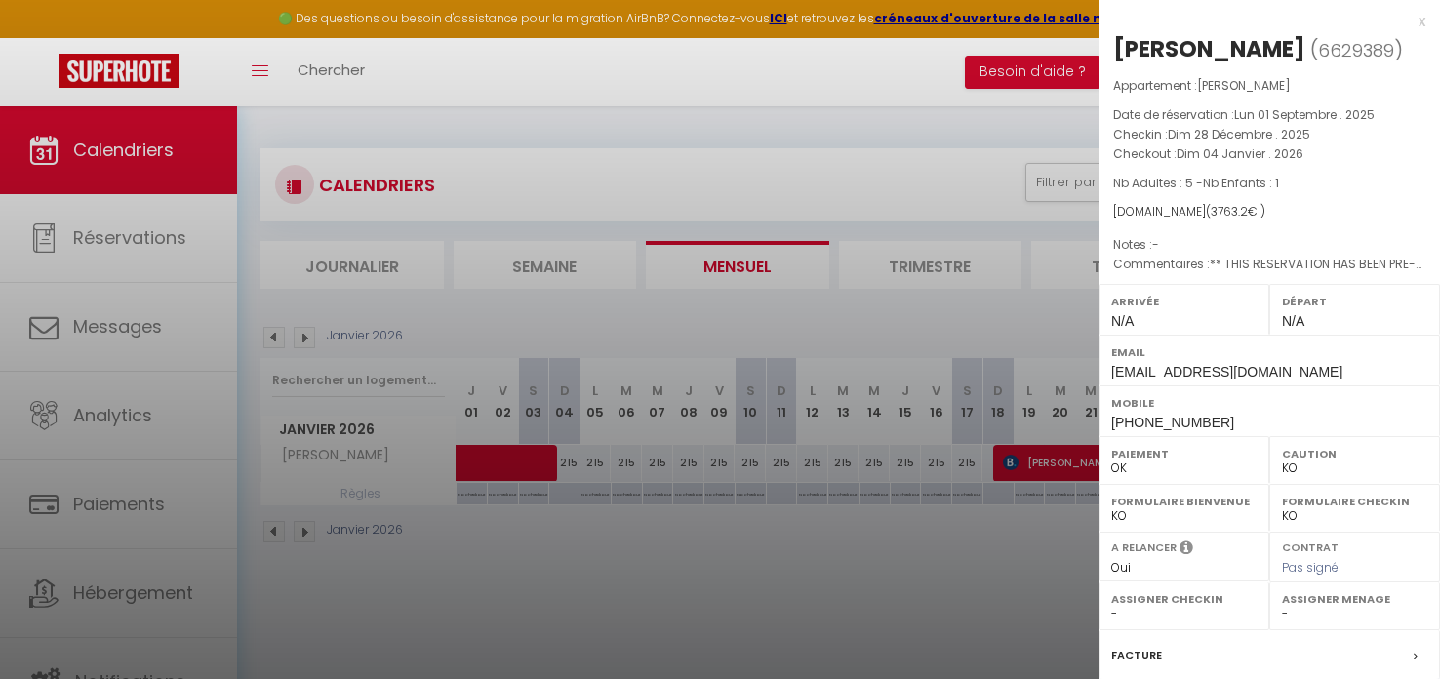
click at [571, 461] on div at bounding box center [720, 339] width 1440 height 679
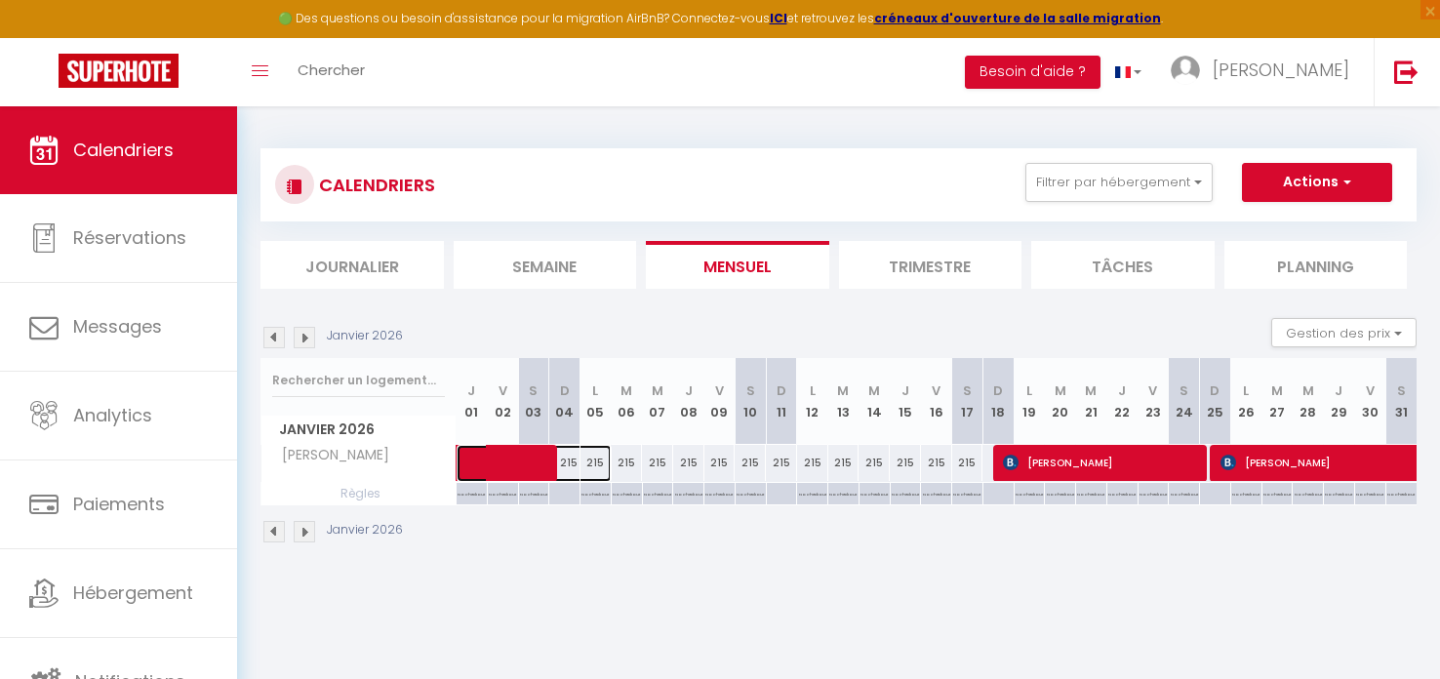
click at [571, 461] on span at bounding box center [544, 463] width 135 height 37
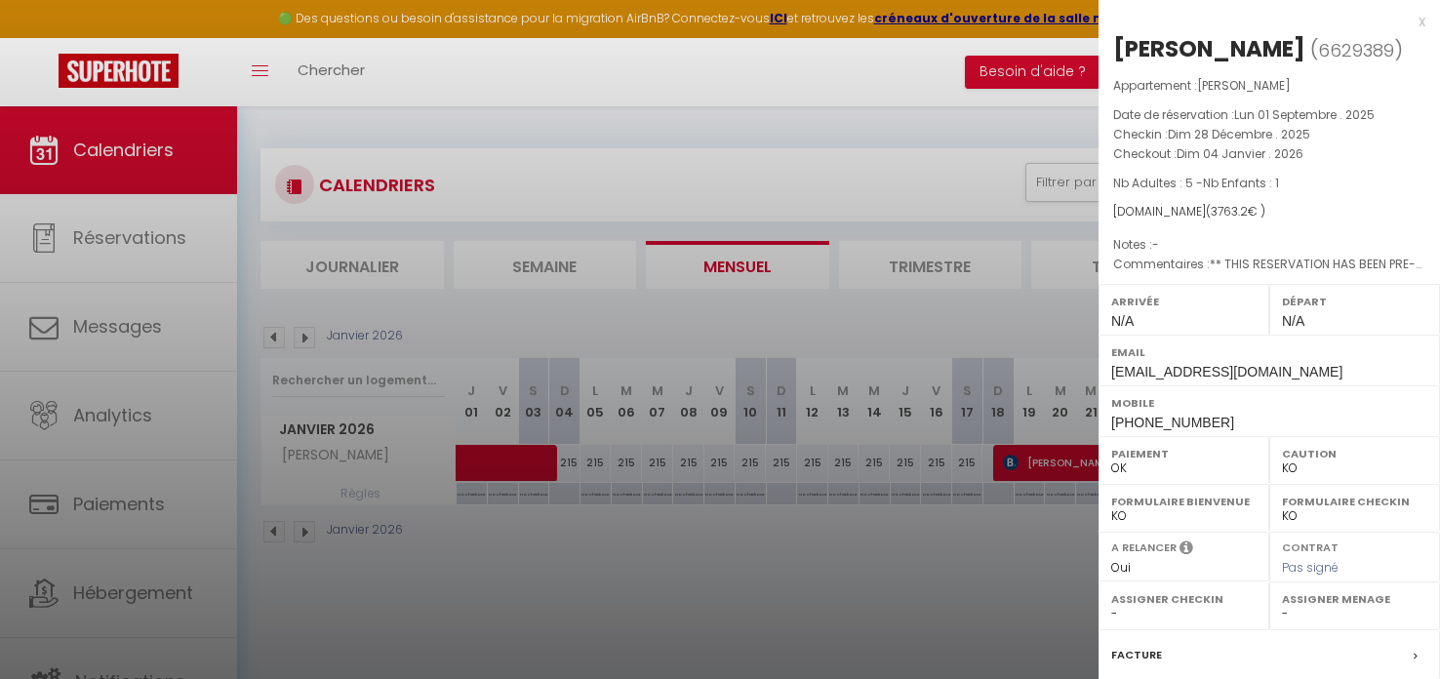
click at [571, 461] on div at bounding box center [720, 339] width 1440 height 679
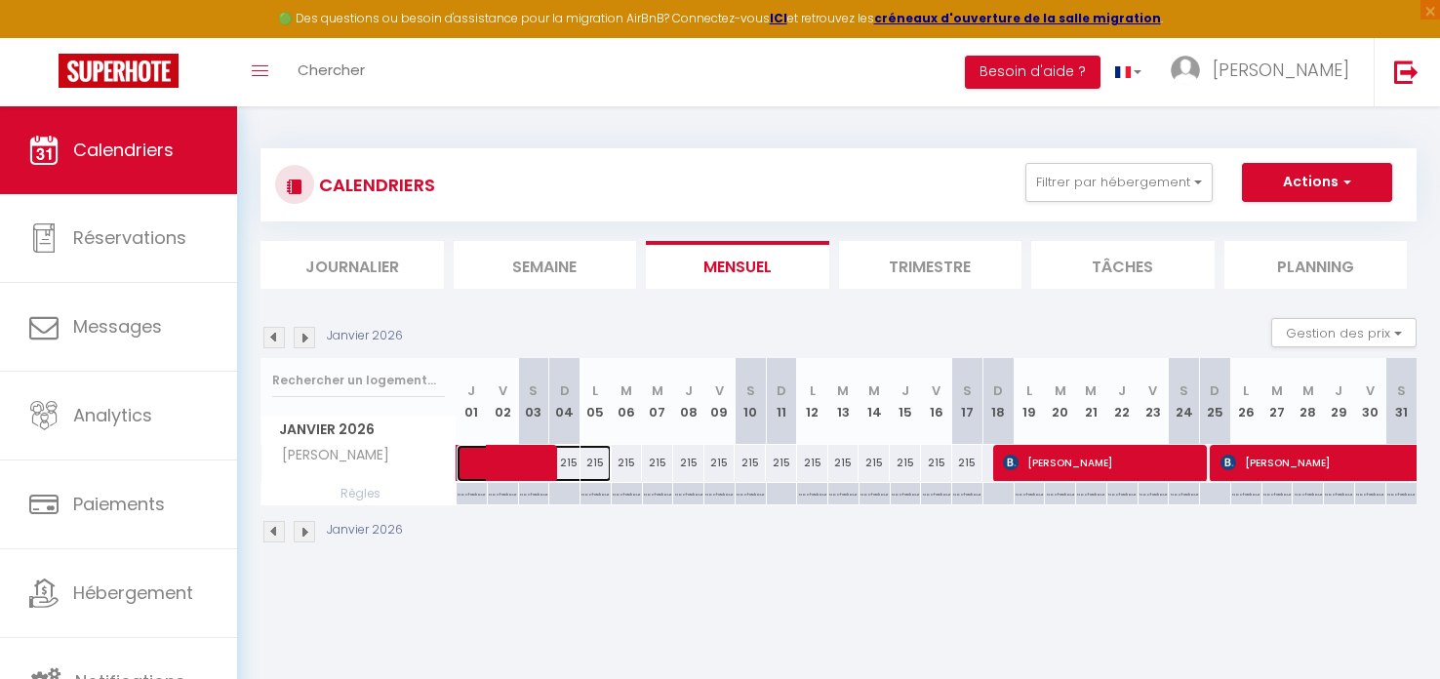
click at [571, 461] on span at bounding box center [544, 463] width 135 height 37
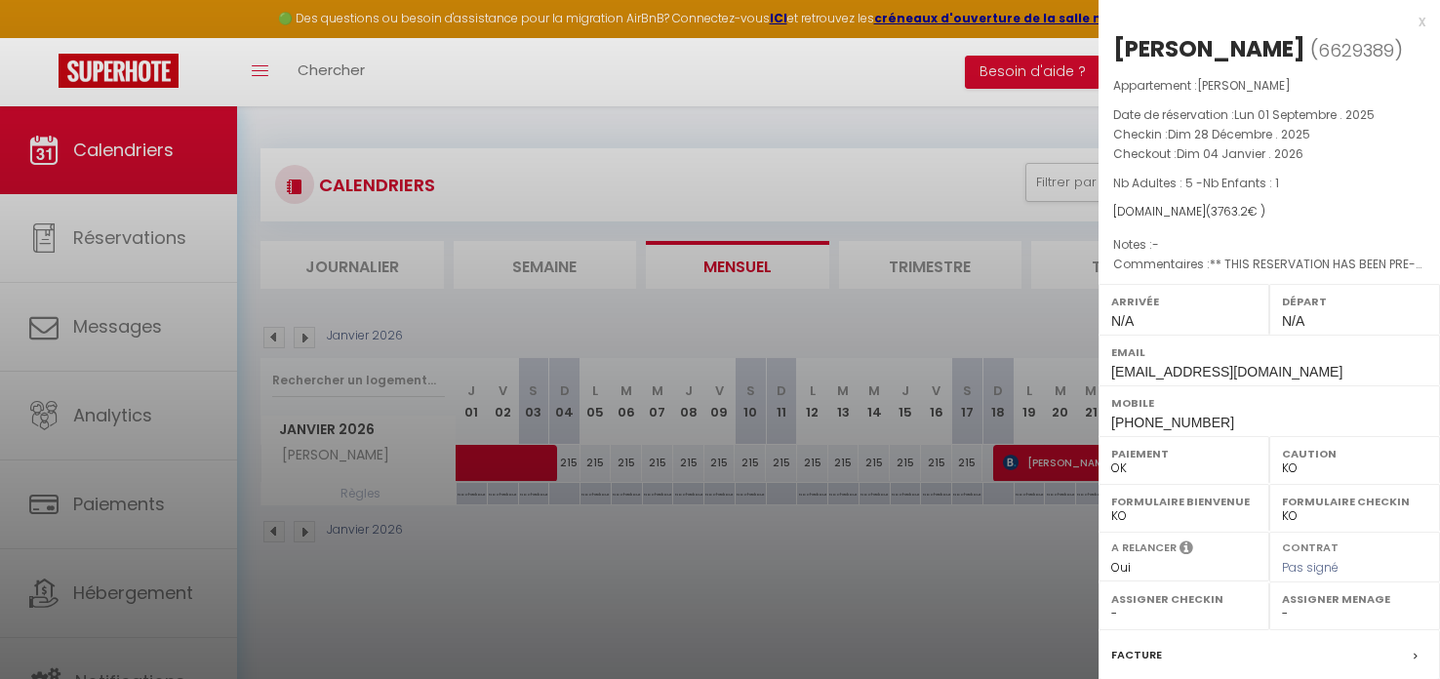
click at [570, 464] on div at bounding box center [720, 339] width 1440 height 679
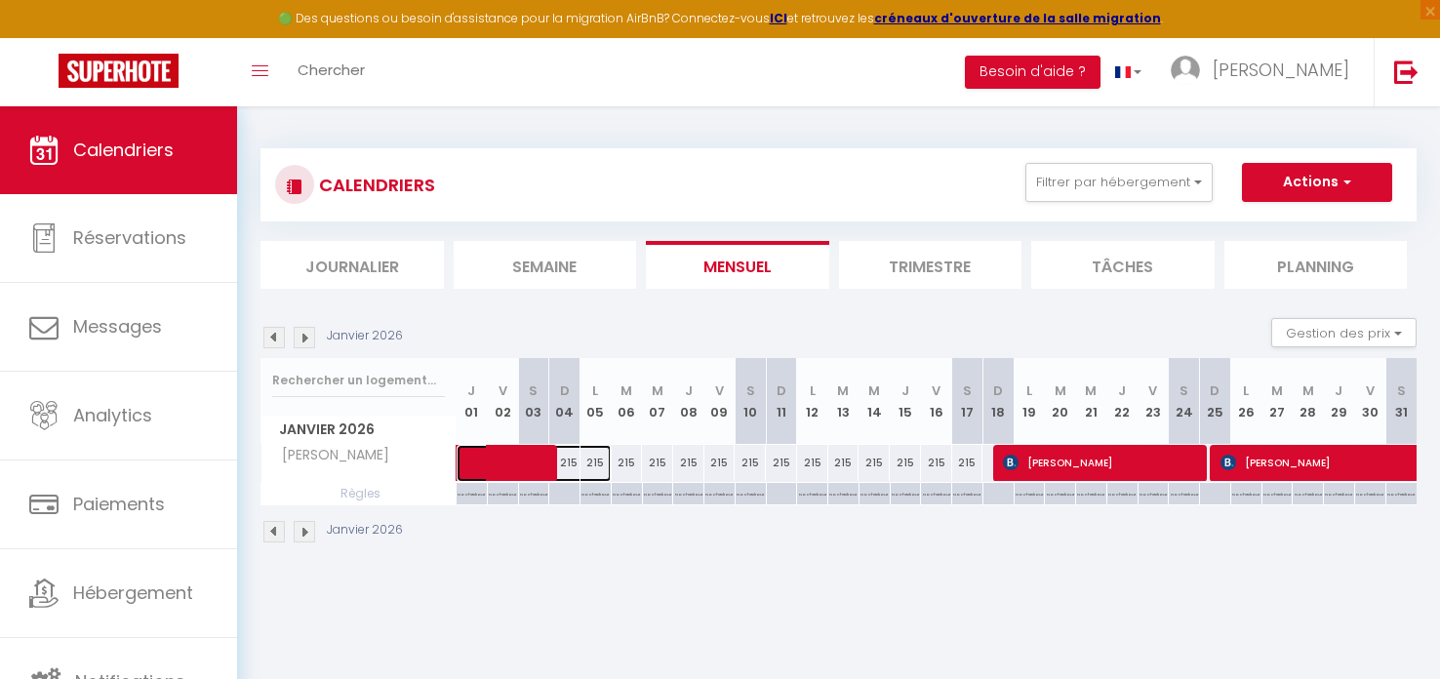
click at [571, 464] on span at bounding box center [544, 463] width 135 height 37
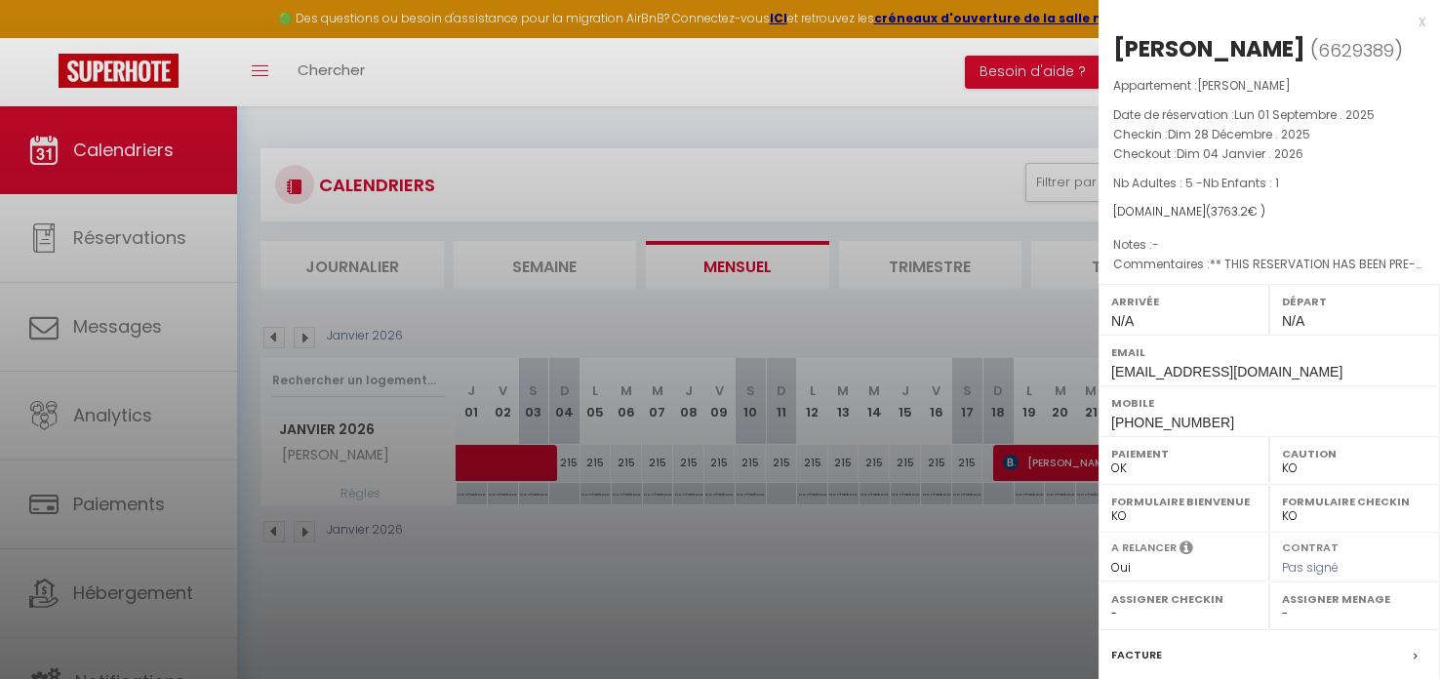
click at [606, 456] on div at bounding box center [720, 339] width 1440 height 679
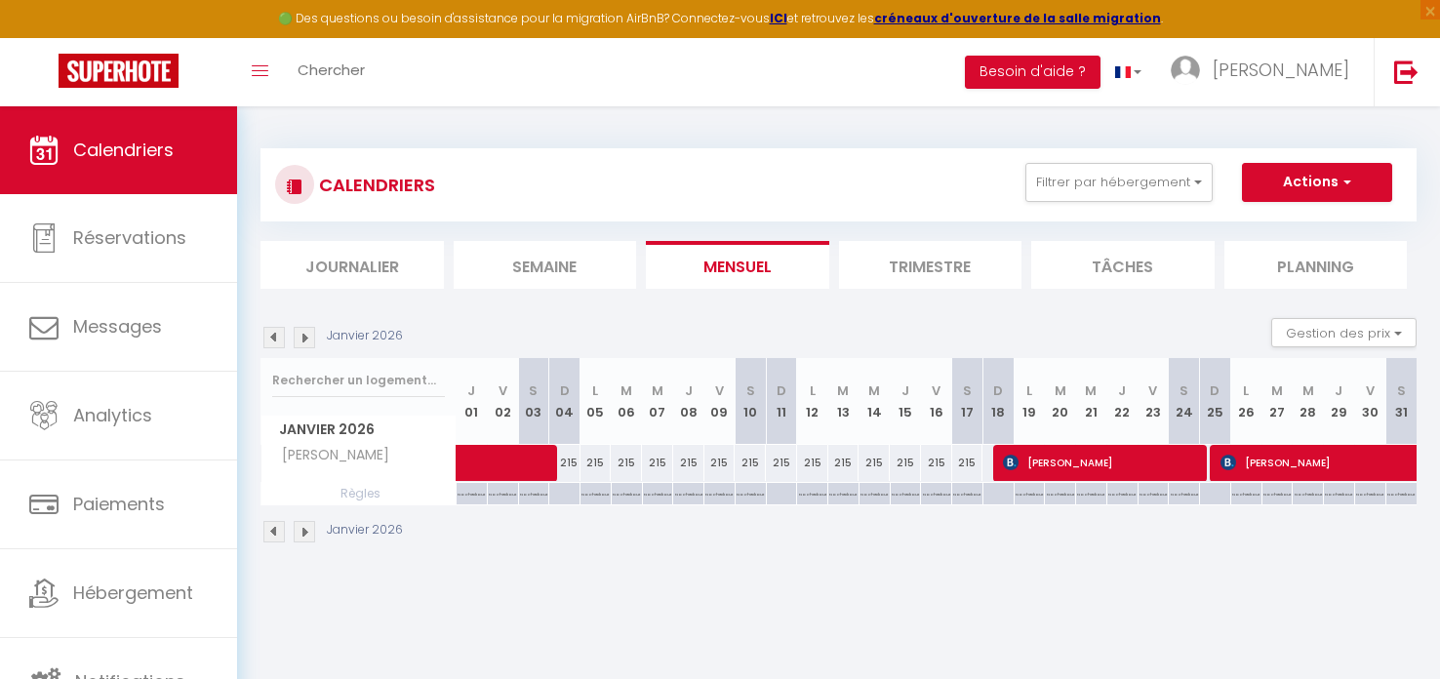
click at [644, 461] on div "215" at bounding box center [657, 463] width 31 height 36
type input "215"
type input "Mer 07 Janvier 2026"
type input "Jeu 08 Janvier 2026"
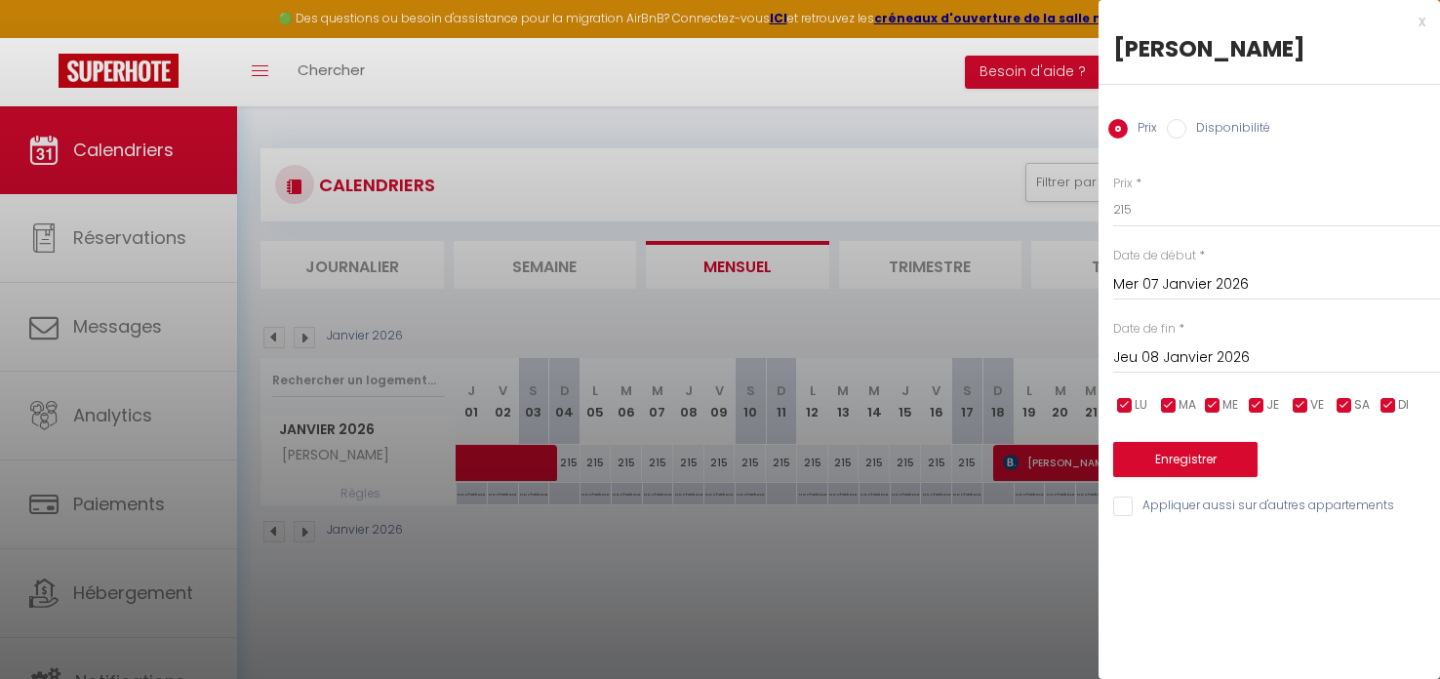
click at [1190, 282] on input "Mer 07 Janvier 2026" at bounding box center [1276, 284] width 327 height 25
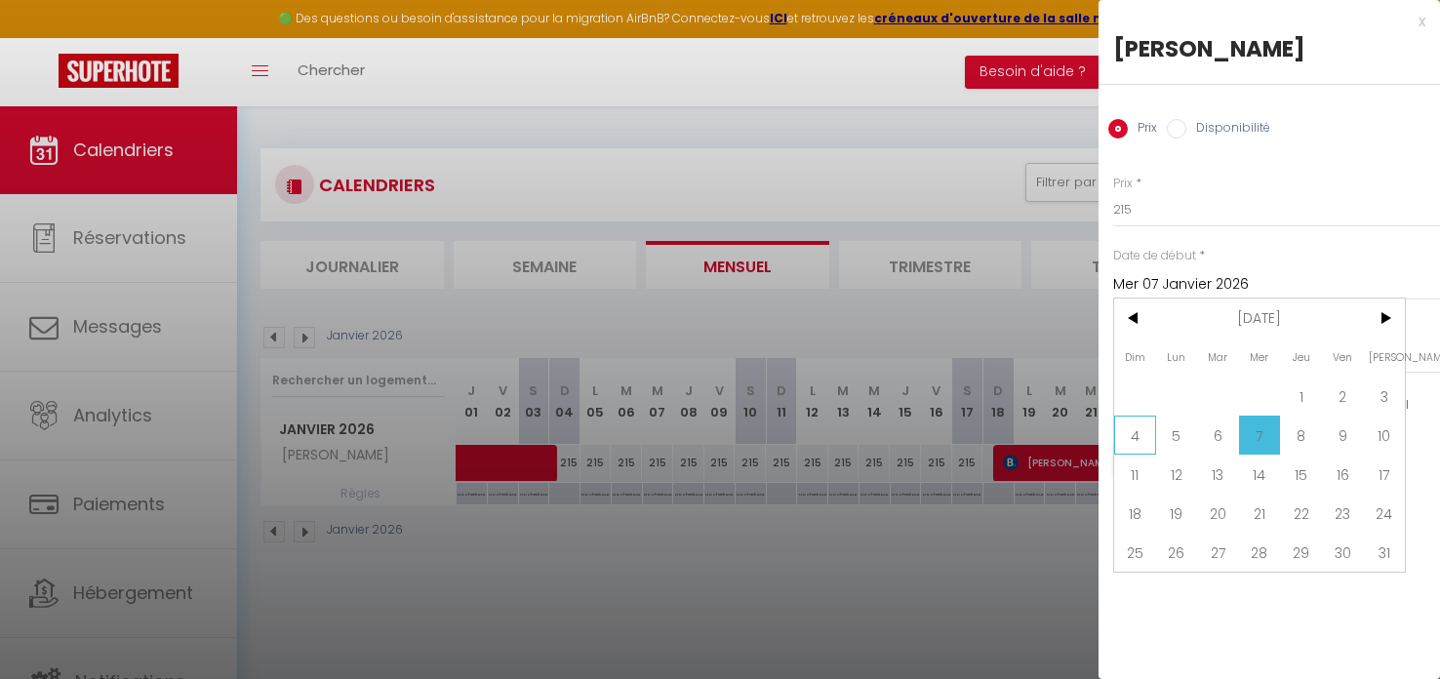
click at [1133, 428] on span "4" at bounding box center [1135, 435] width 42 height 39
type input "Dim 04 Janvier 2026"
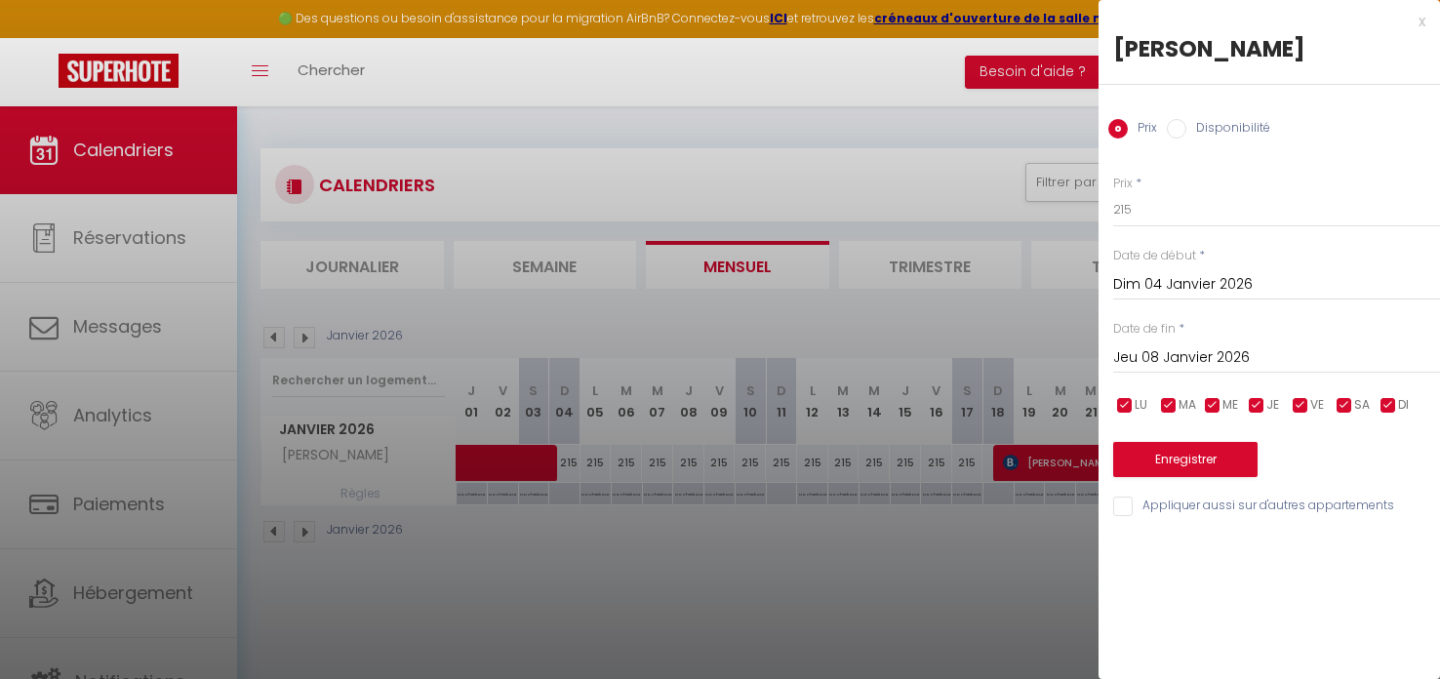
click at [1138, 362] on input "Jeu 08 Janvier 2026" at bounding box center [1276, 357] width 327 height 25
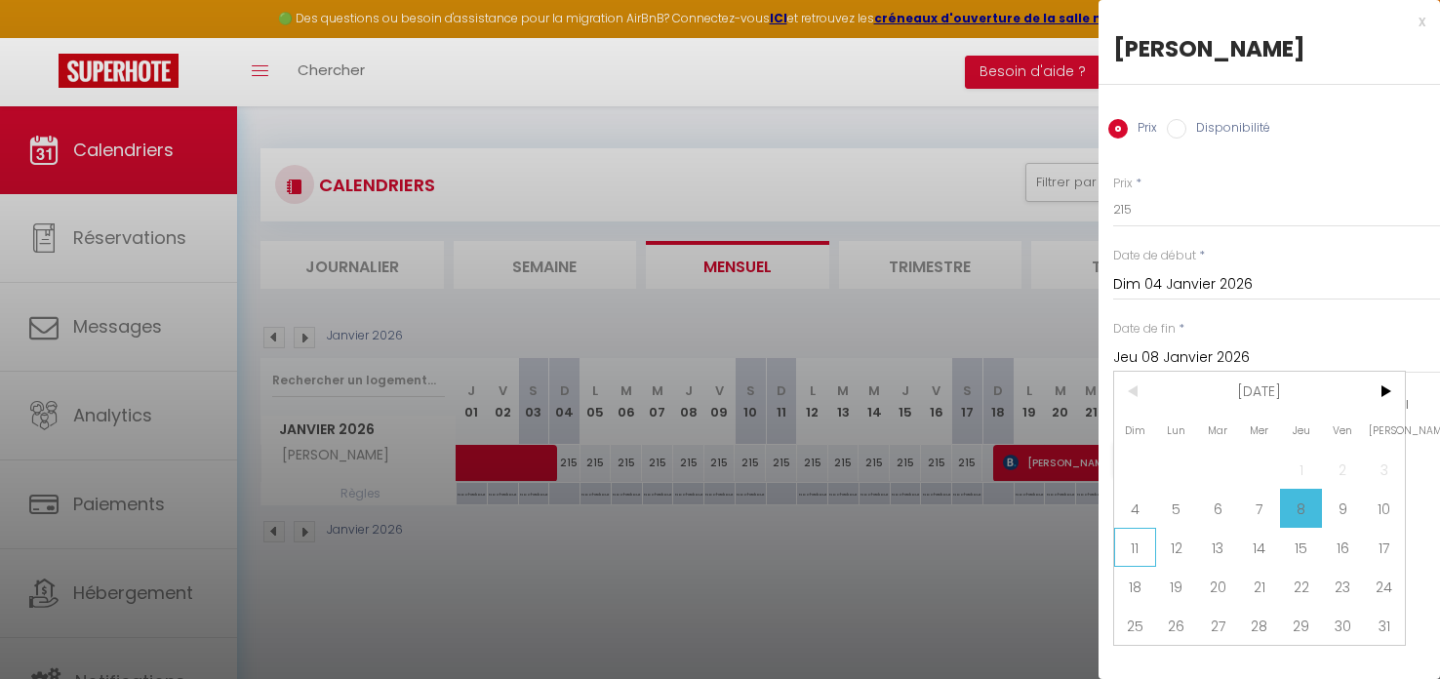
click at [1131, 547] on span "11" at bounding box center [1135, 547] width 42 height 39
type input "Dim 11 Janvier 2026"
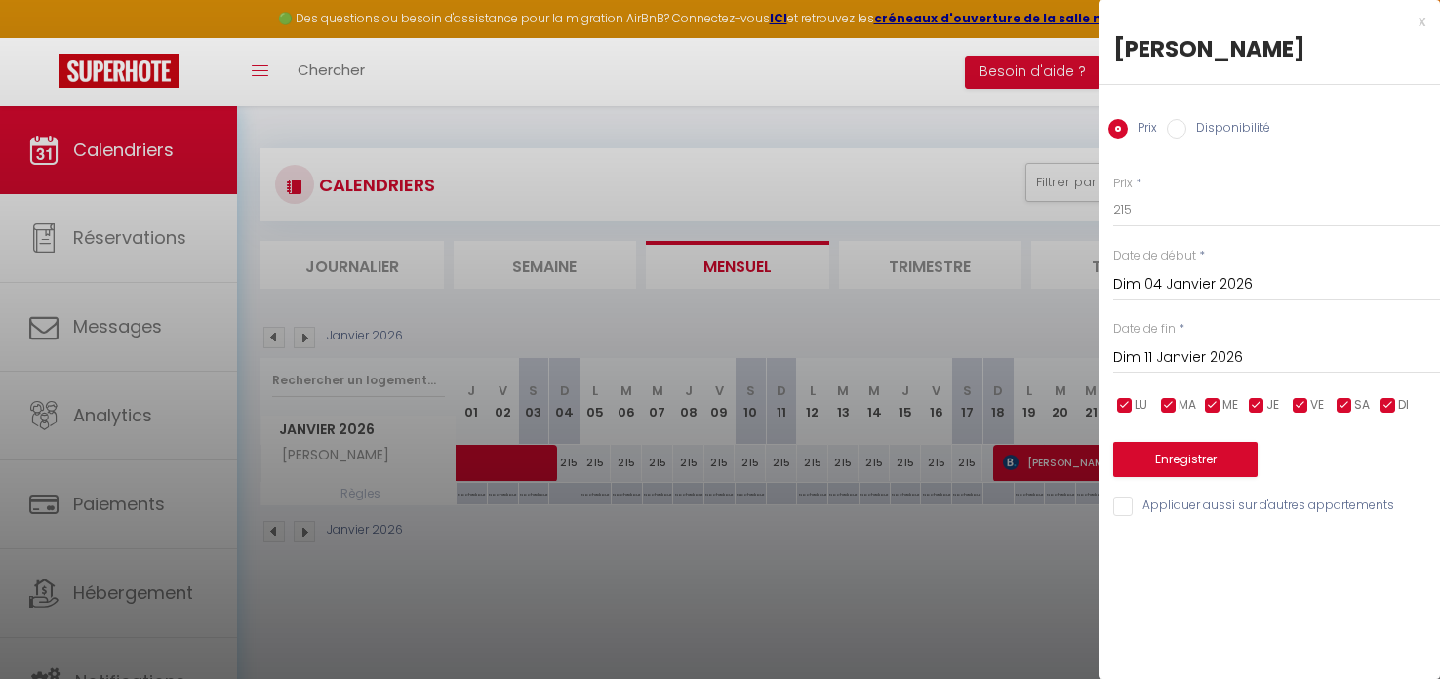
click at [1202, 125] on label "Disponibilité" at bounding box center [1228, 129] width 84 height 21
click at [1186, 125] on input "Disponibilité" at bounding box center [1177, 129] width 20 height 20
radio input "true"
radio input "false"
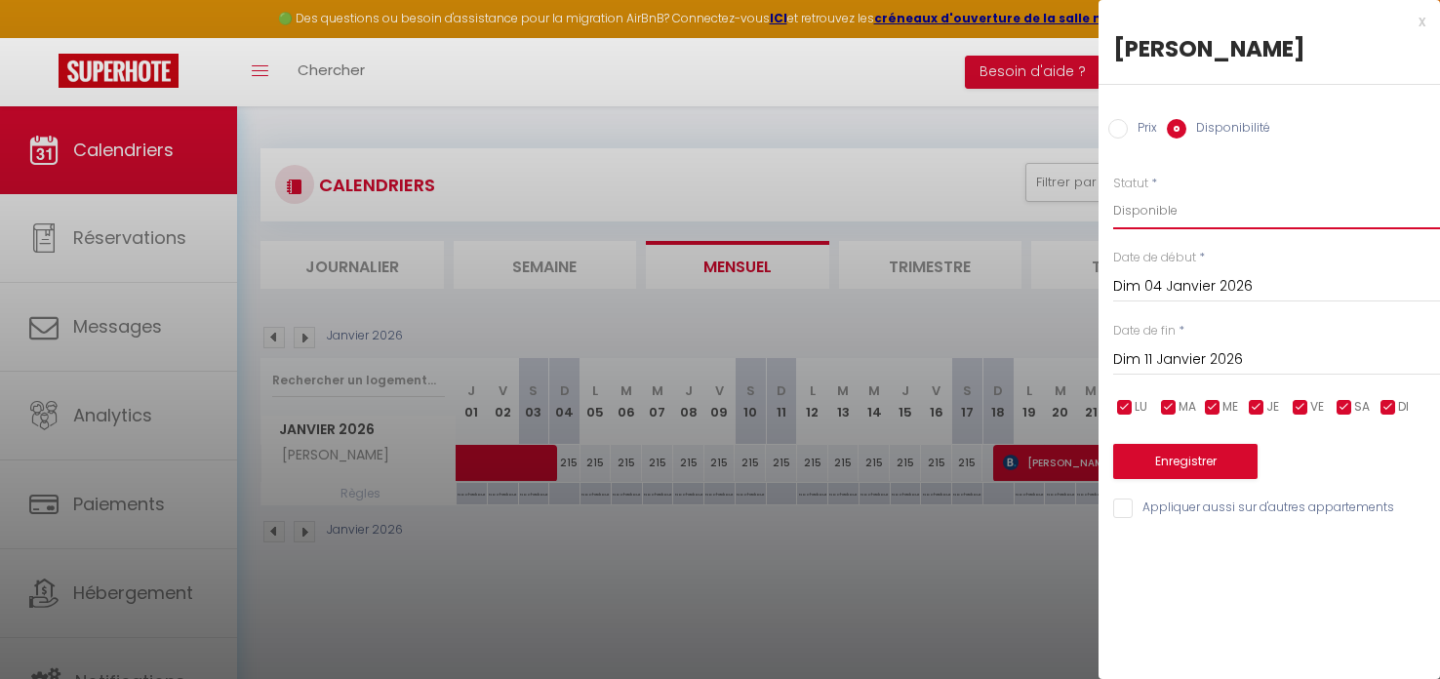
click at [1157, 213] on select "Disponible Indisponible" at bounding box center [1276, 210] width 327 height 37
select select "0"
click at [1113, 192] on select "Disponible Indisponible" at bounding box center [1276, 210] width 327 height 37
click at [1176, 461] on button "Enregistrer" at bounding box center [1185, 461] width 144 height 35
